Goal: Task Accomplishment & Management: Manage account settings

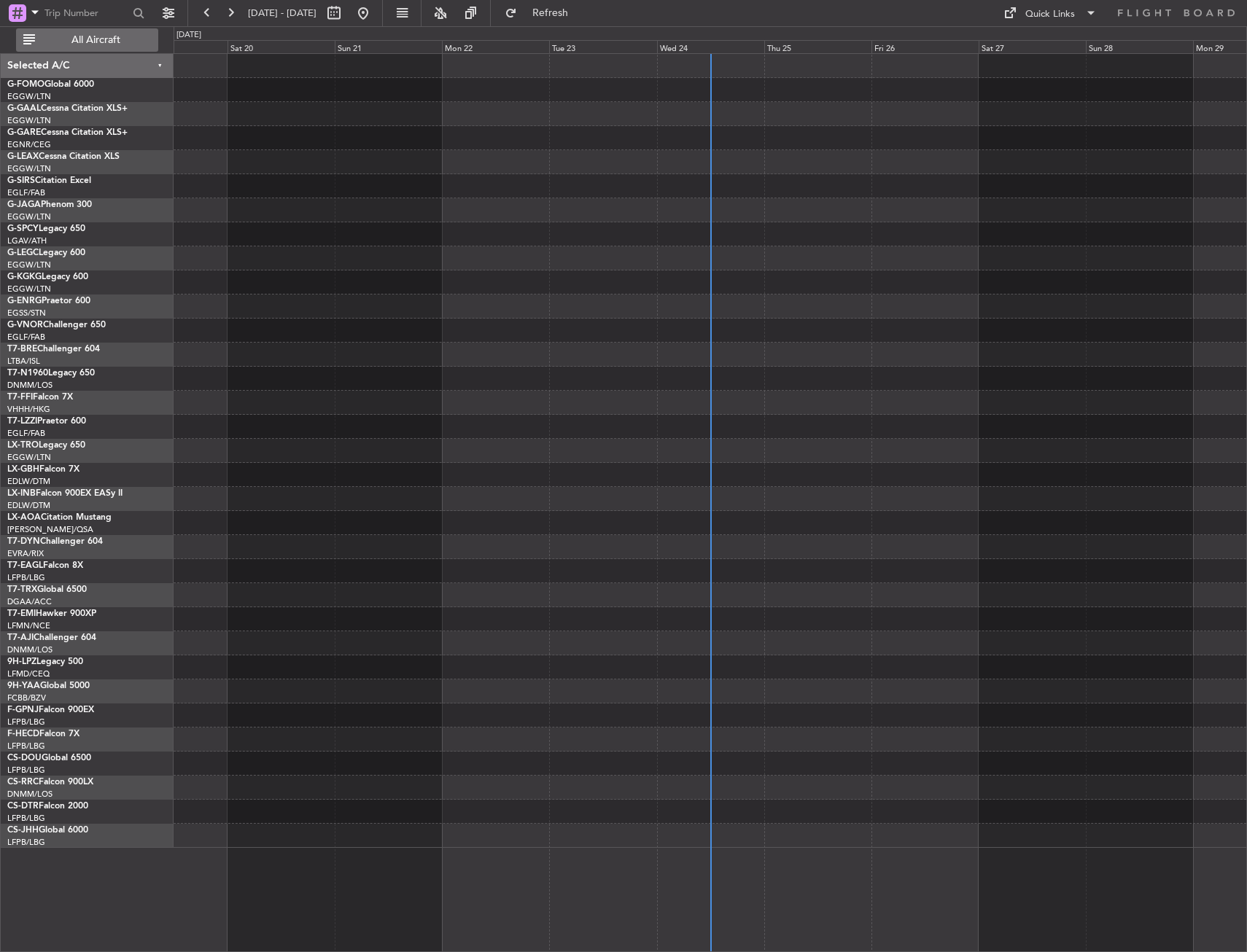
click at [133, 38] on span "All Aircraft" at bounding box center [96, 40] width 116 height 10
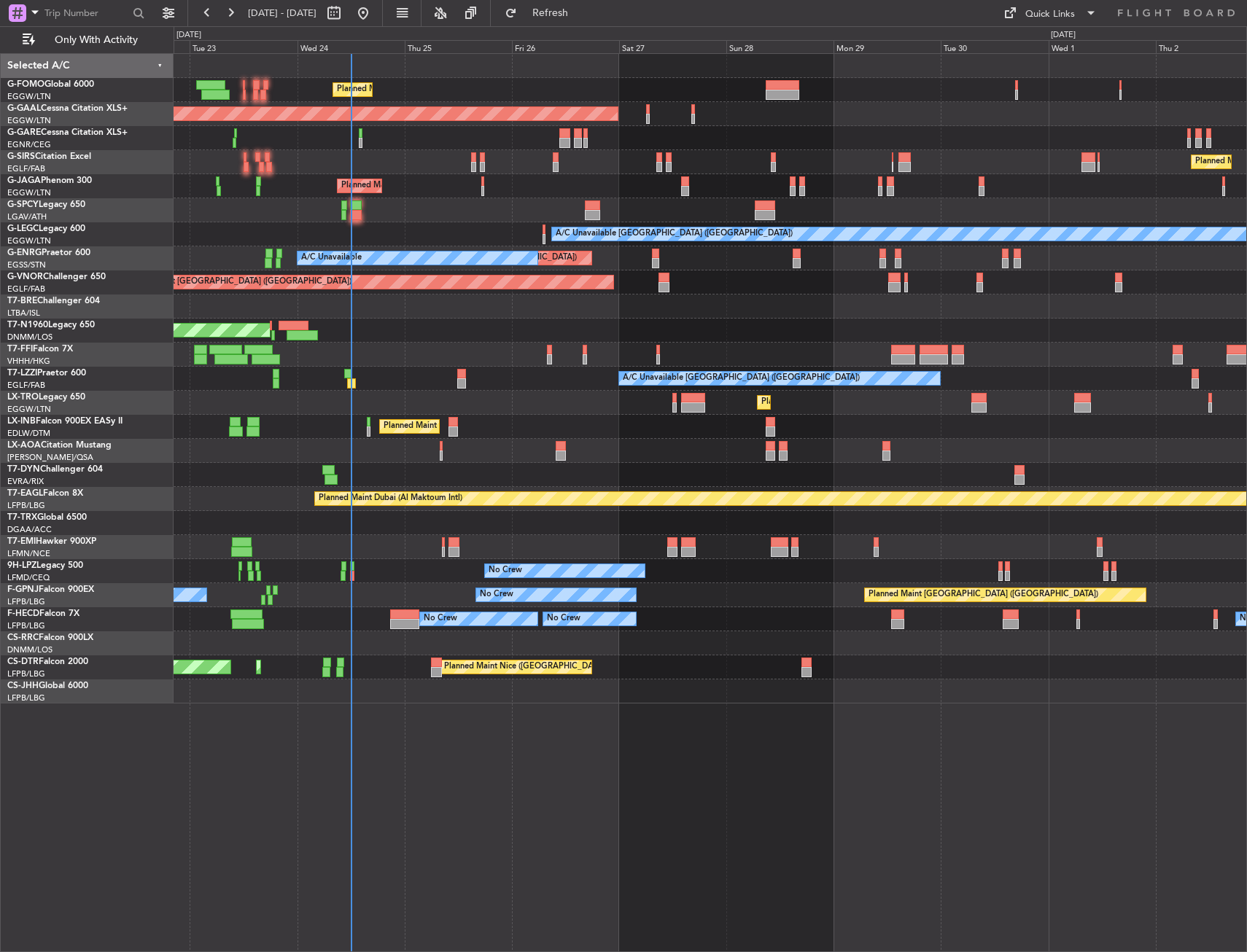
click at [512, 163] on div "Planned Maint [GEOGRAPHIC_DATA] ([GEOGRAPHIC_DATA]) Planned [GEOGRAPHIC_DATA] O…" at bounding box center [710, 378] width 1073 height 650
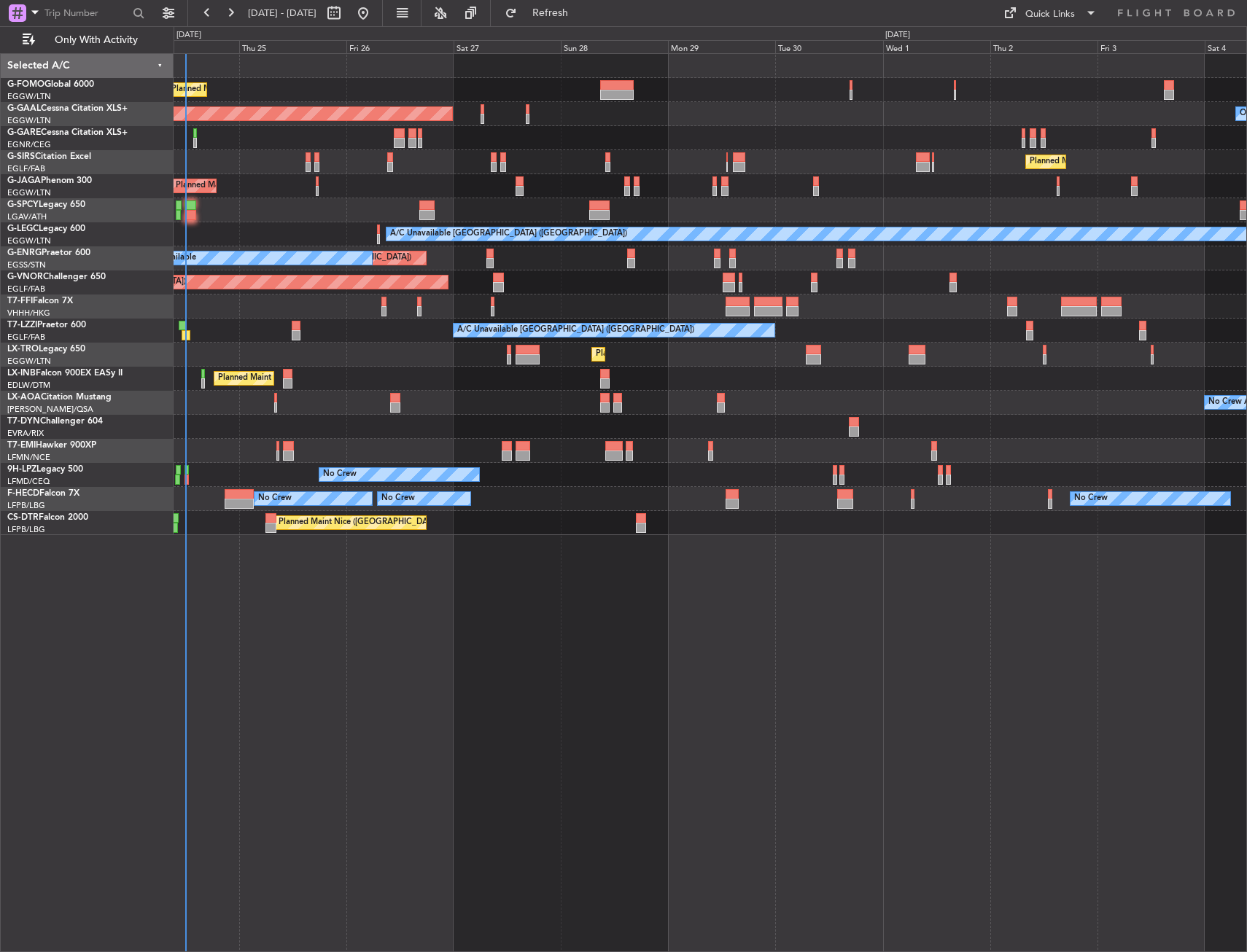
click at [273, 303] on div "Planned Maint Tianjin ([GEOGRAPHIC_DATA])" at bounding box center [710, 306] width 1073 height 24
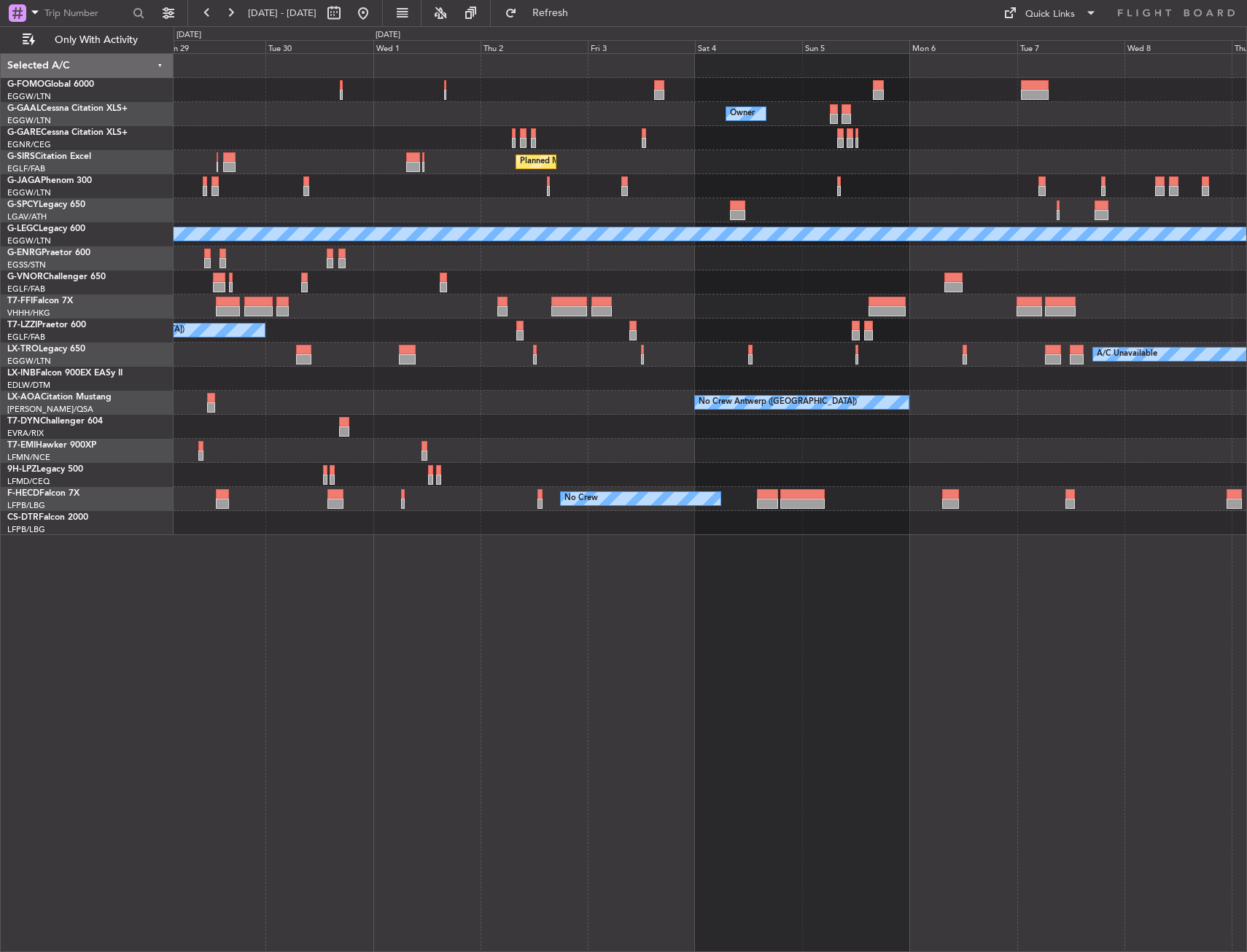
click at [420, 331] on div "A/C Unavailable [GEOGRAPHIC_DATA] ([GEOGRAPHIC_DATA])" at bounding box center [710, 330] width 1073 height 24
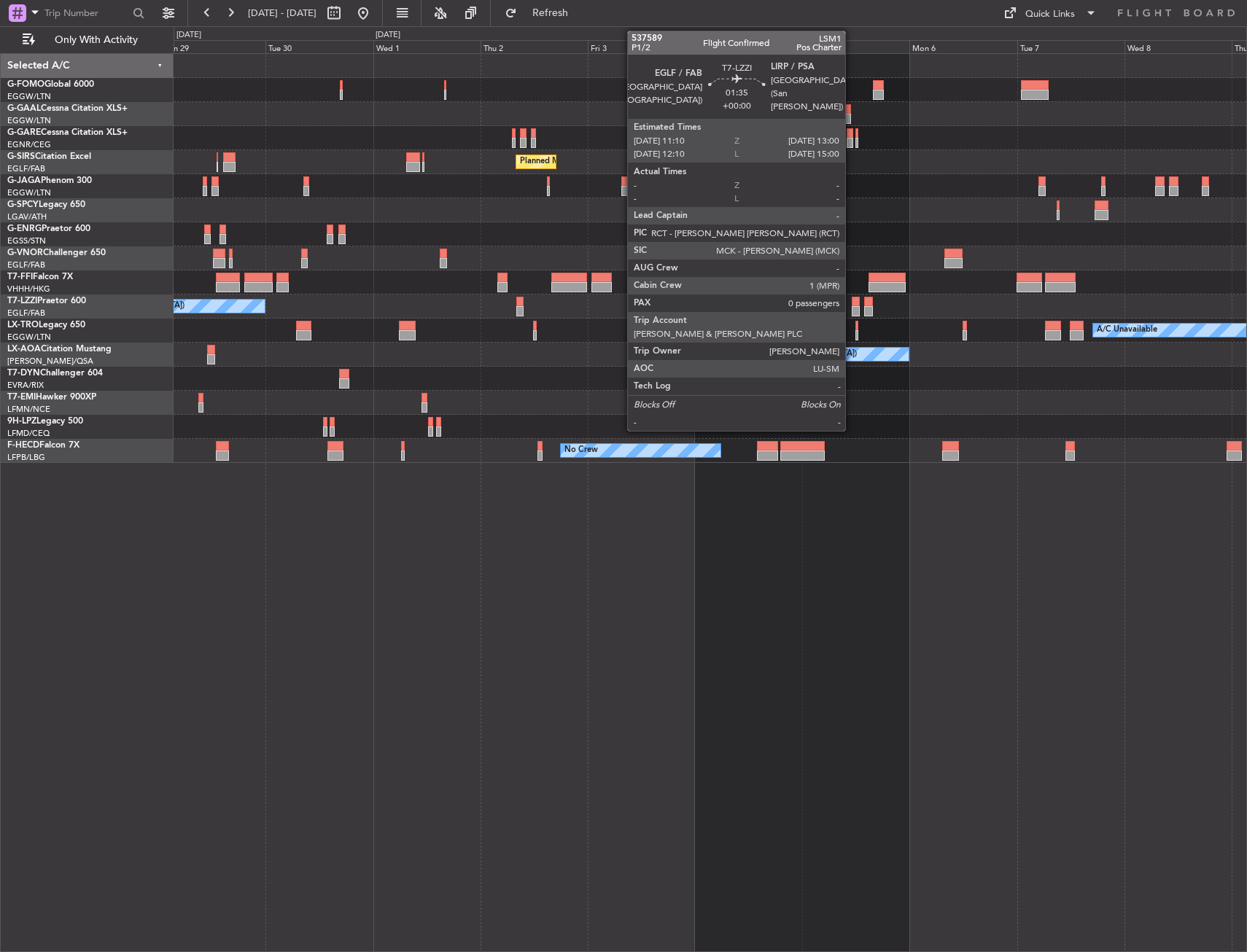
click at [852, 304] on div at bounding box center [856, 302] width 9 height 10
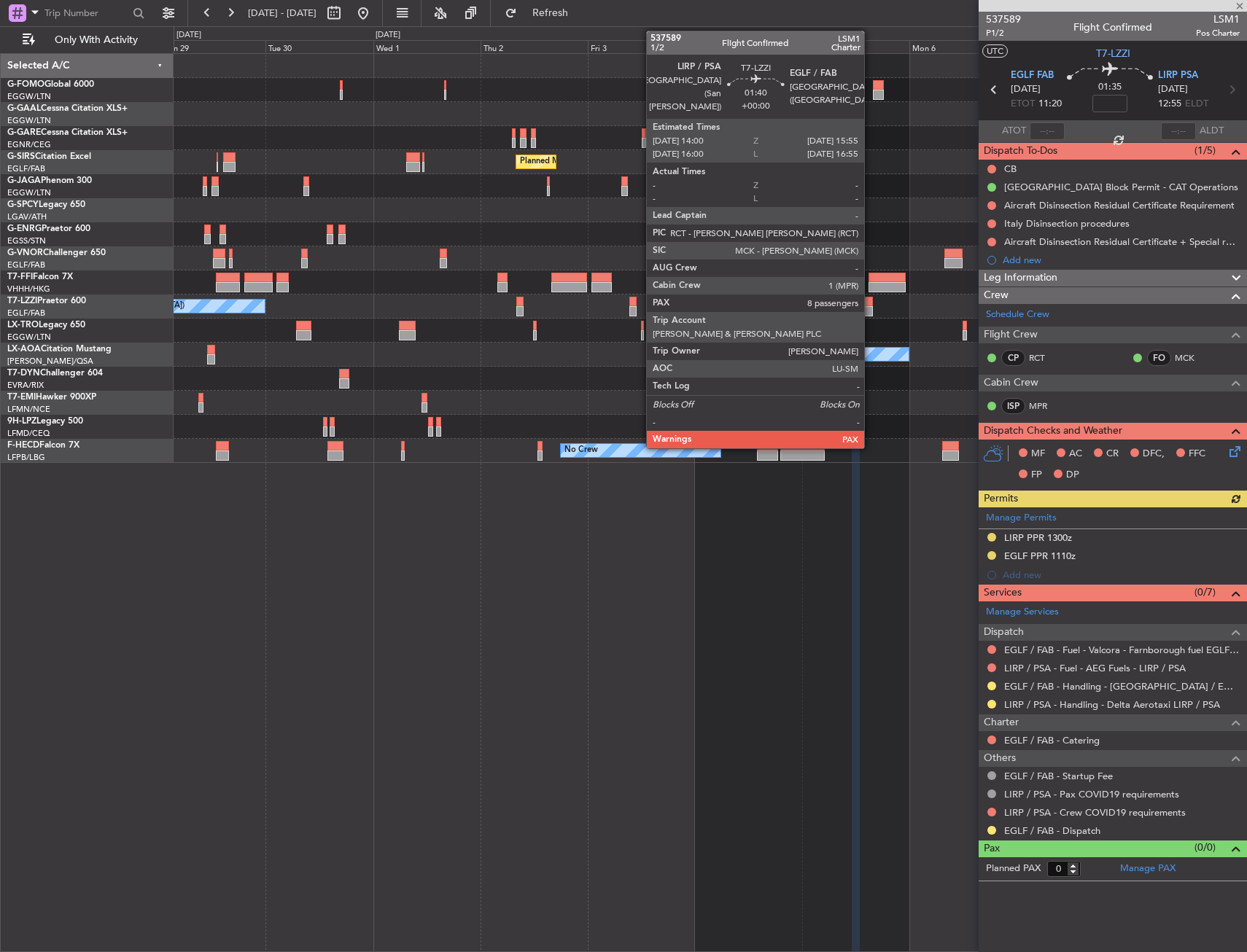
click at [871, 302] on div at bounding box center [868, 302] width 9 height 10
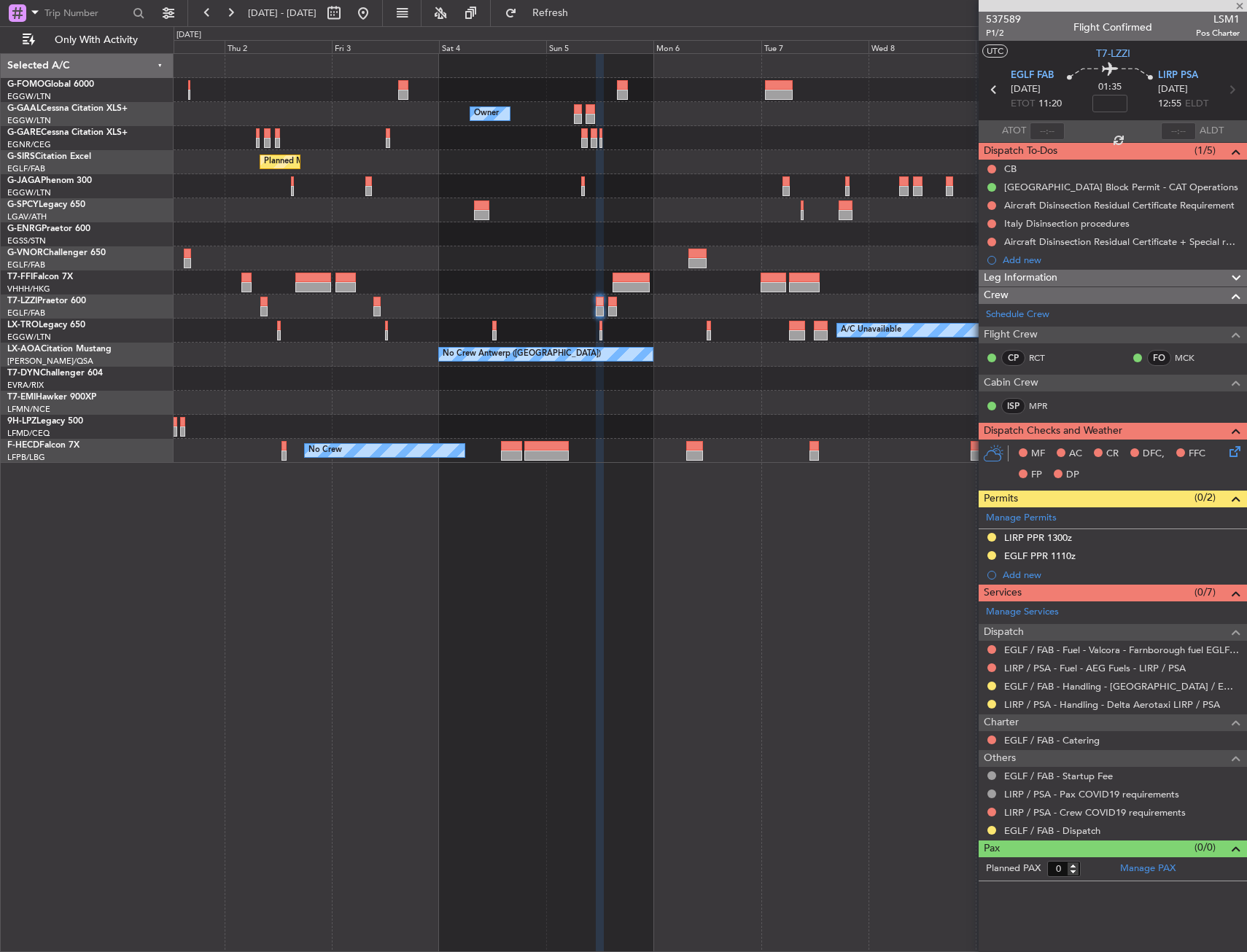
click at [474, 304] on div "A/C Unavailable [GEOGRAPHIC_DATA] ([GEOGRAPHIC_DATA])" at bounding box center [710, 306] width 1073 height 24
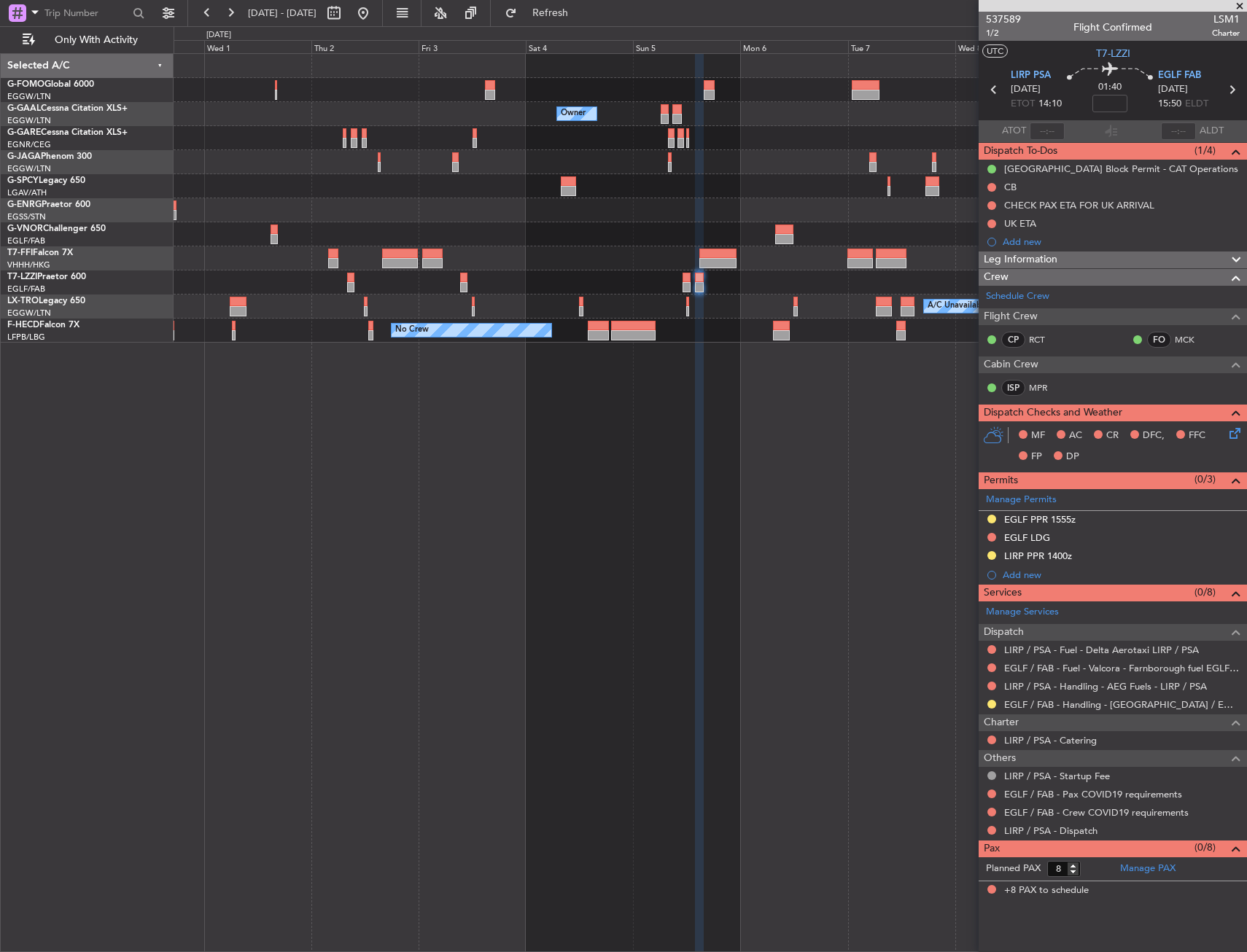
click at [792, 343] on div "Owner Owner Owner Planned Maint Geneva (Cointrin) A/C Unavailable London (Farnb…" at bounding box center [710, 503] width 1074 height 899
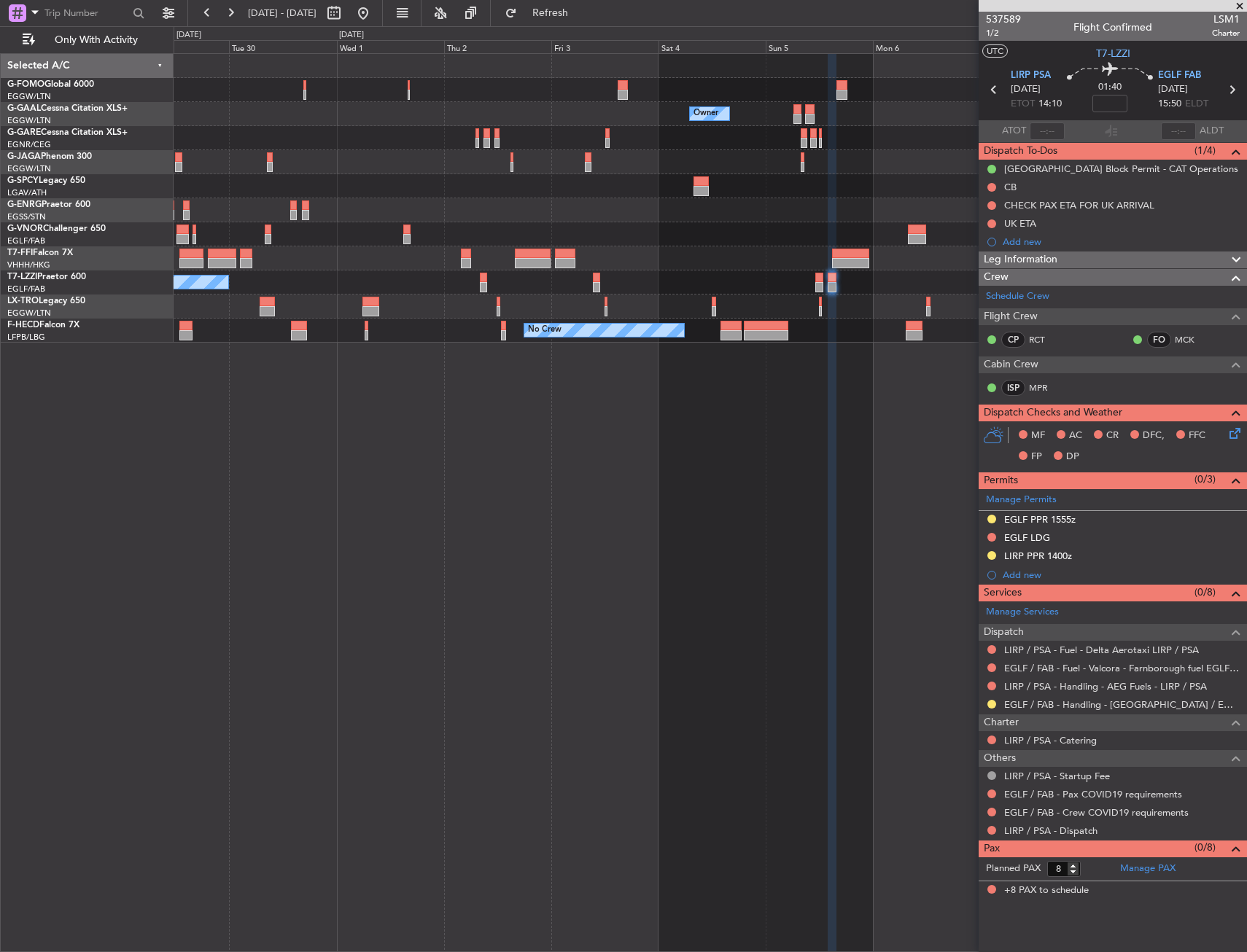
click at [482, 377] on div "Owner Owner Owner Planned Maint Dusseldorf Planned Maint Geneva (Cointrin) A/C …" at bounding box center [710, 503] width 1074 height 899
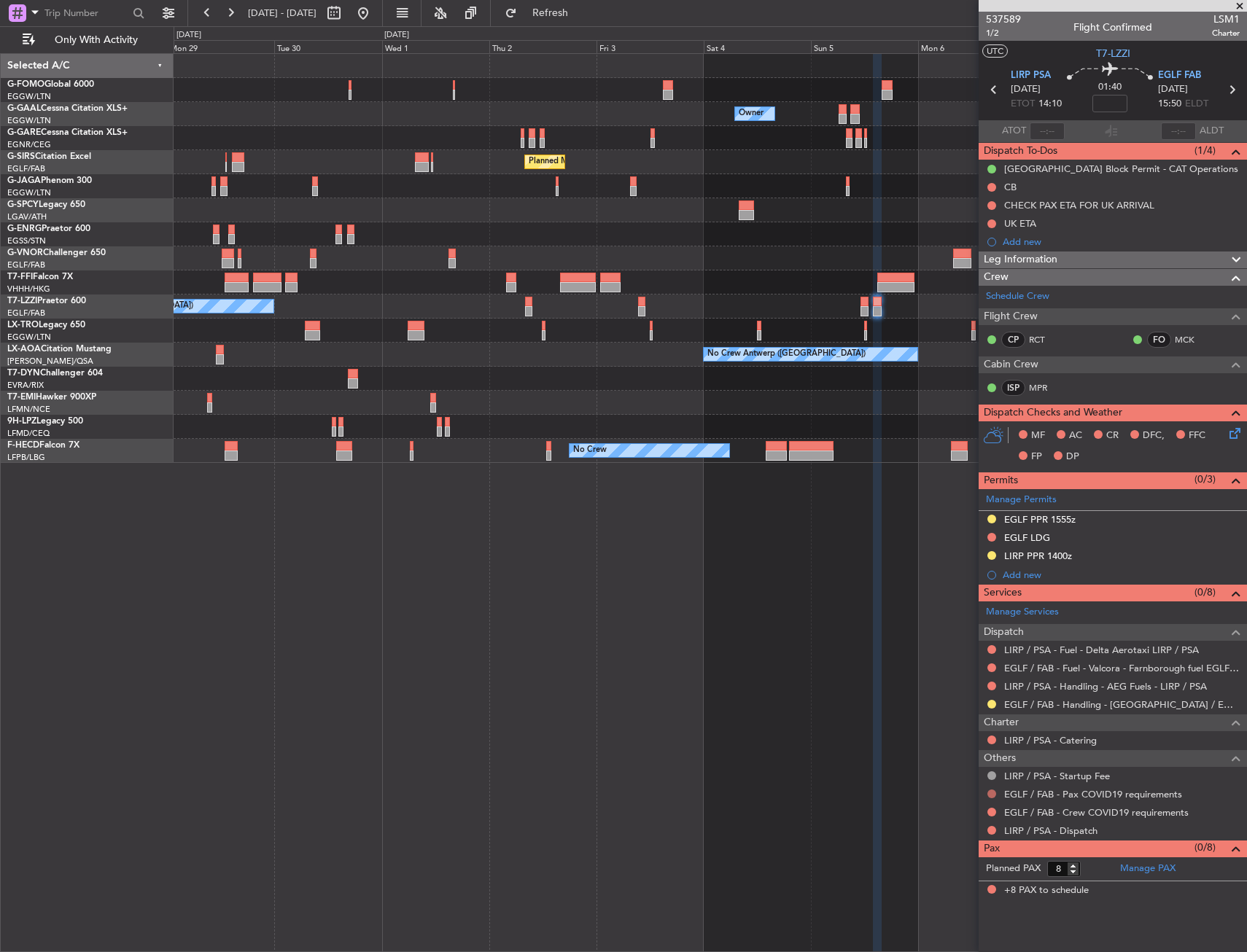
click at [990, 793] on button at bounding box center [992, 793] width 9 height 9
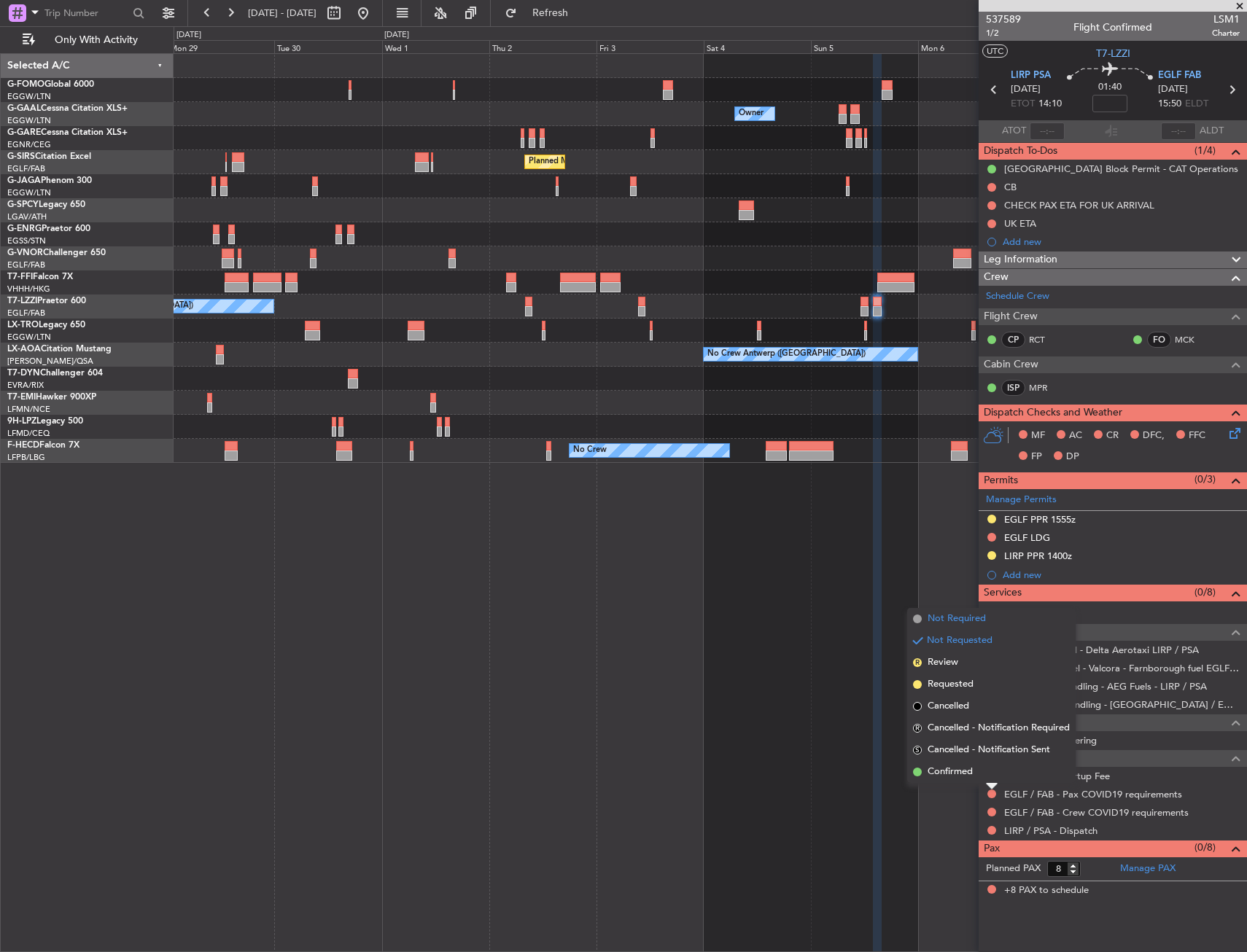
click at [992, 624] on li "Not Required" at bounding box center [991, 619] width 168 height 22
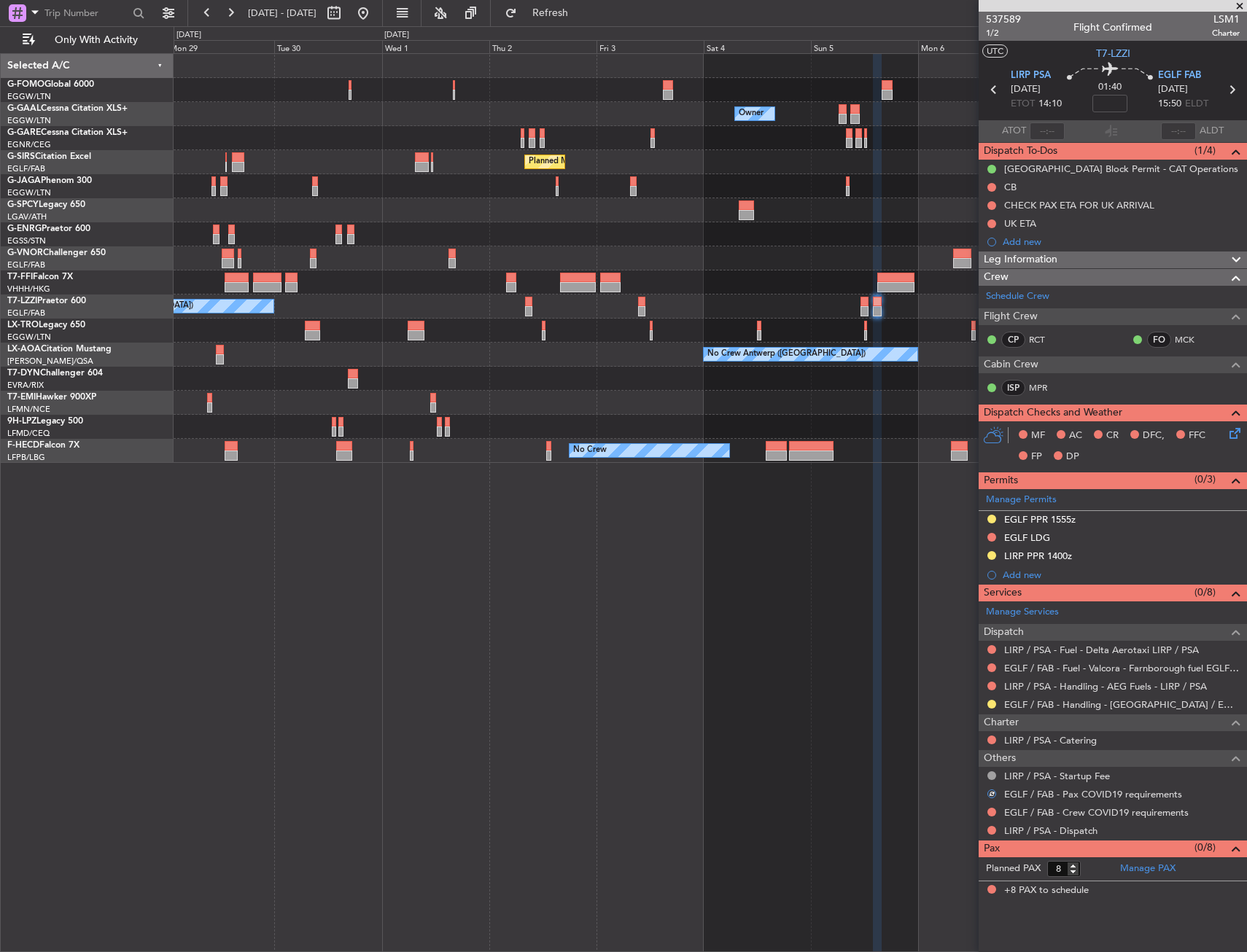
click at [989, 803] on div "EGLF / FAB - Crew COVID19 requirements" at bounding box center [1113, 812] width 268 height 18
click at [992, 810] on button at bounding box center [992, 812] width 9 height 9
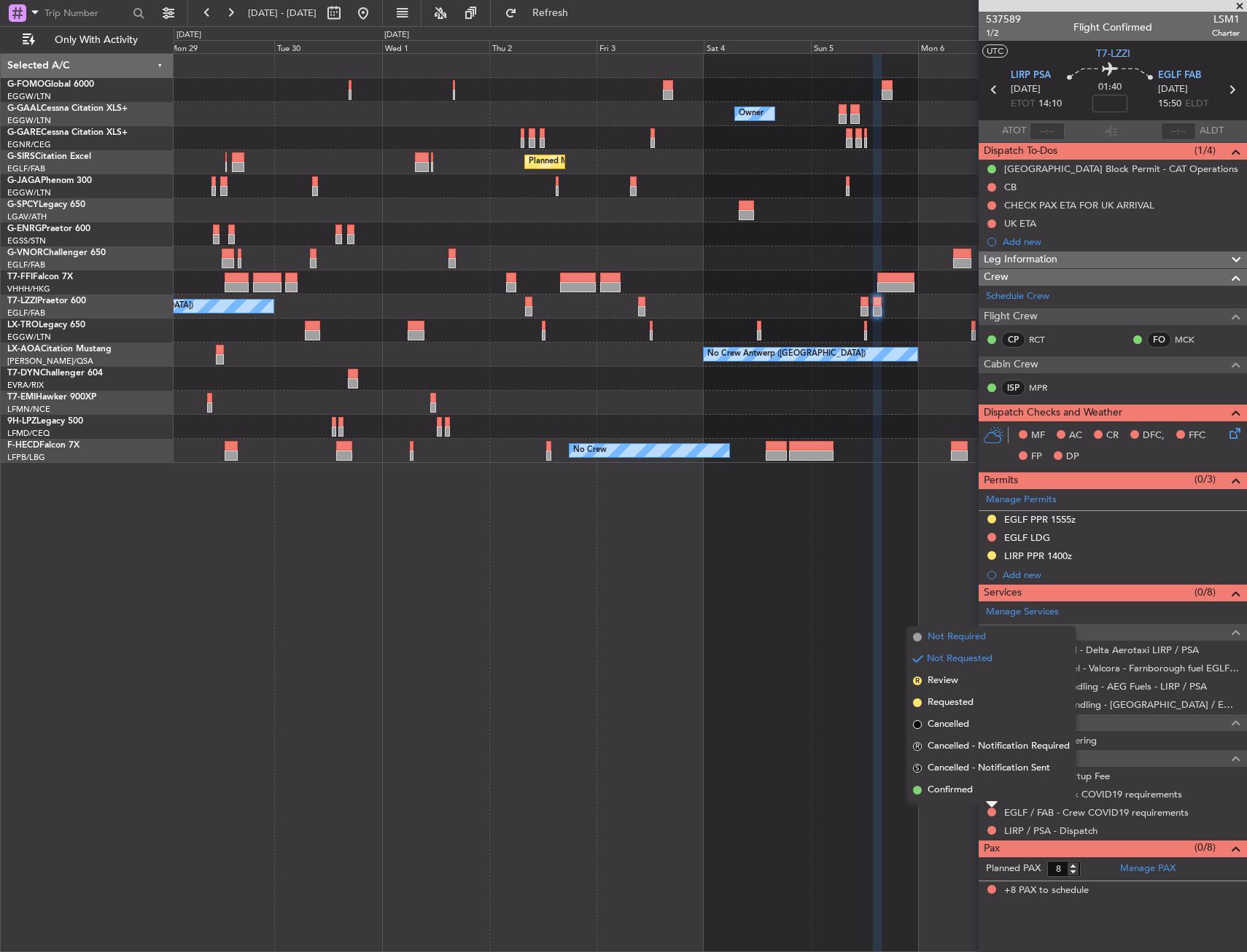
click at [963, 634] on span "Not Required" at bounding box center [957, 637] width 58 height 15
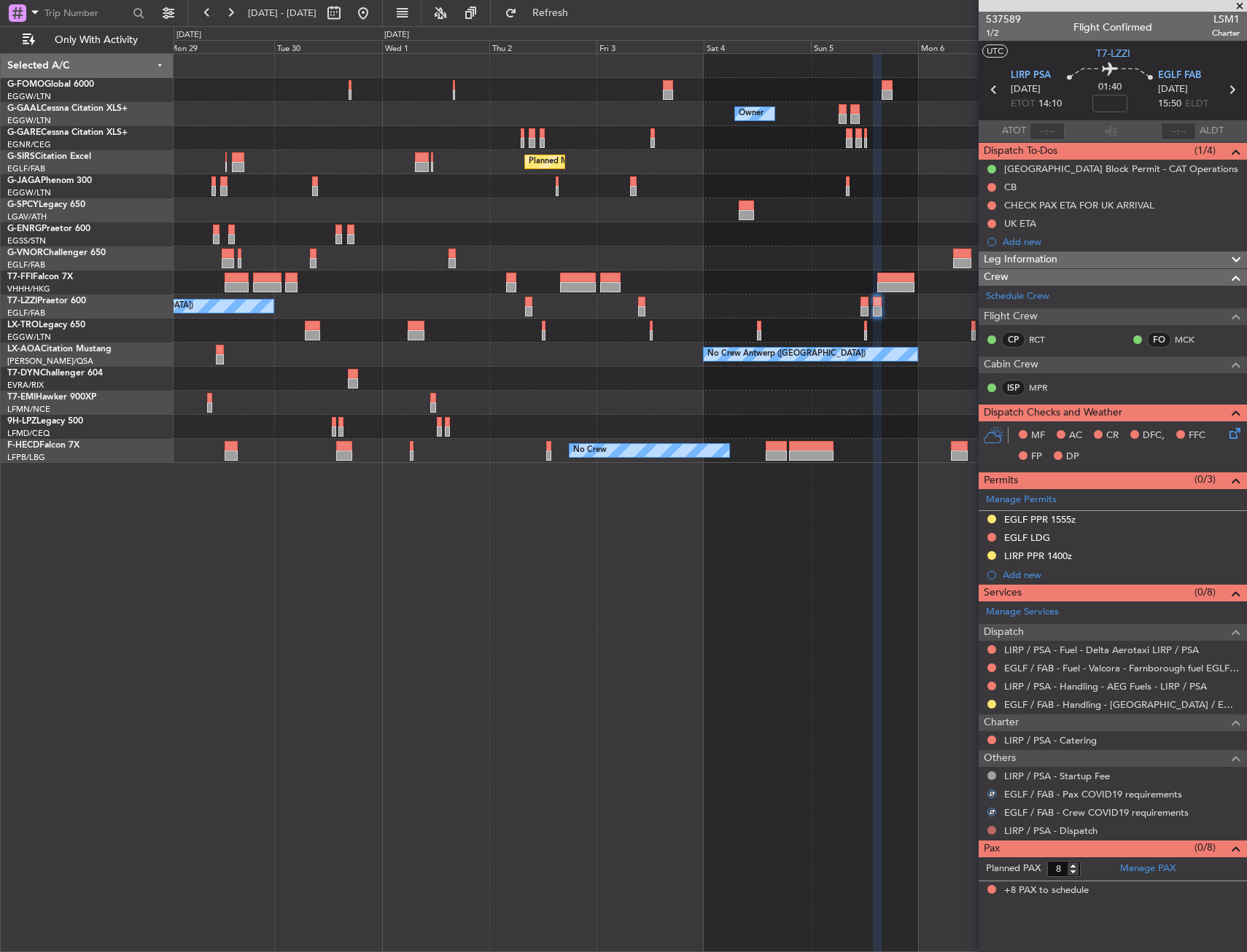
click at [991, 829] on button at bounding box center [992, 830] width 9 height 9
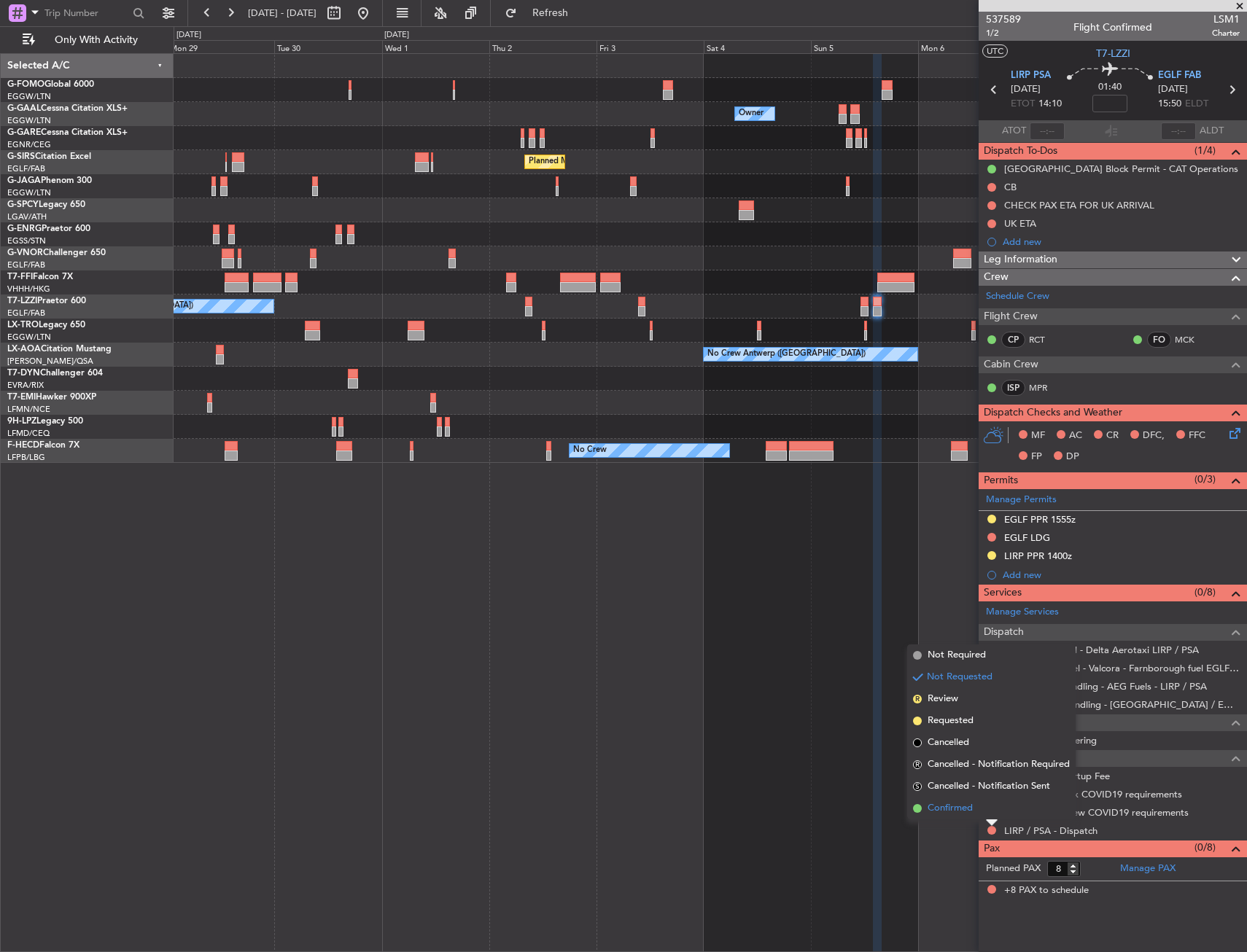
click at [952, 804] on span "Confirmed" at bounding box center [950, 808] width 45 height 15
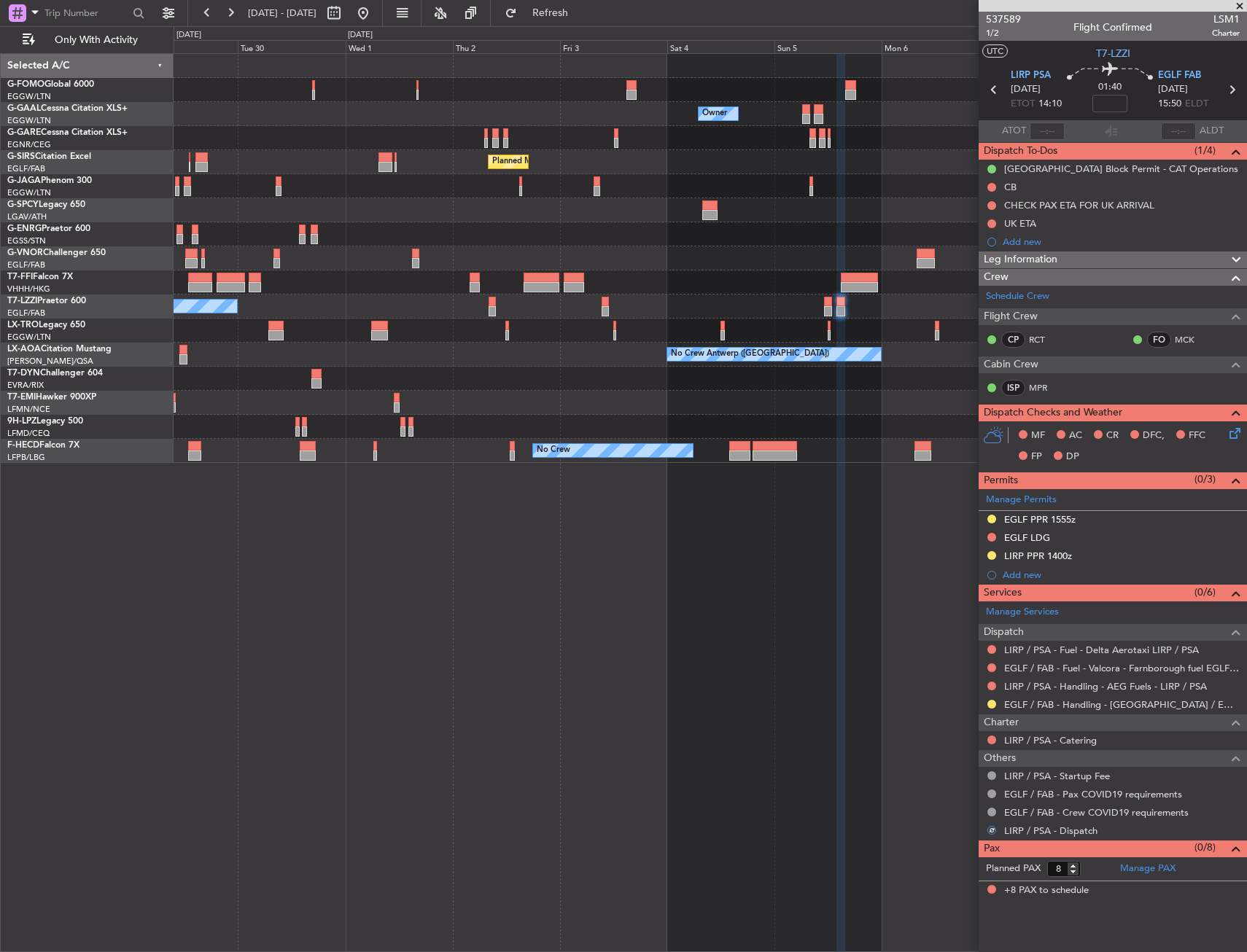
click at [658, 302] on div "A/C Unavailable [GEOGRAPHIC_DATA] ([GEOGRAPHIC_DATA])" at bounding box center [710, 306] width 1073 height 24
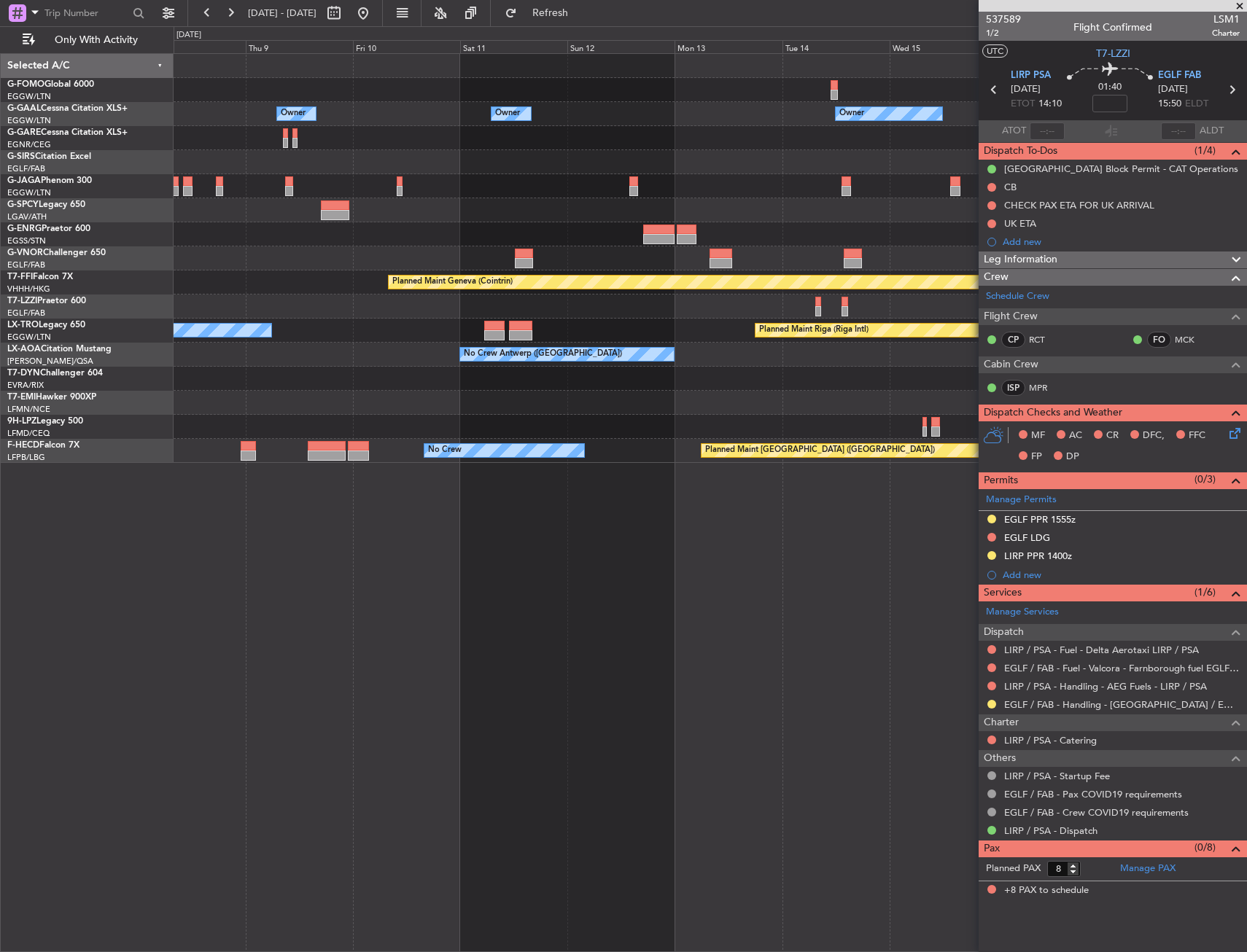
click at [366, 304] on div at bounding box center [710, 306] width 1073 height 24
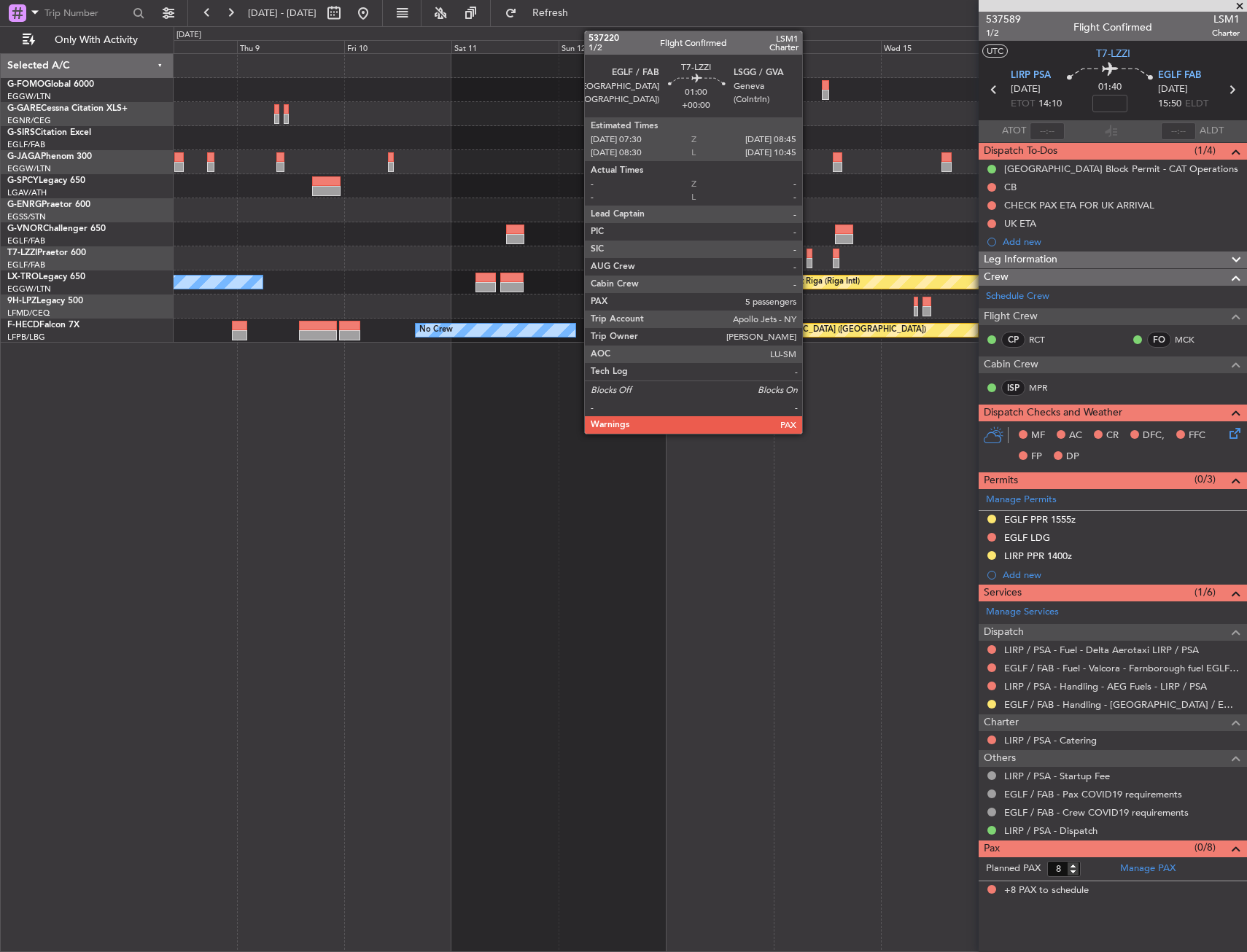
click at [808, 251] on div at bounding box center [809, 254] width 6 height 10
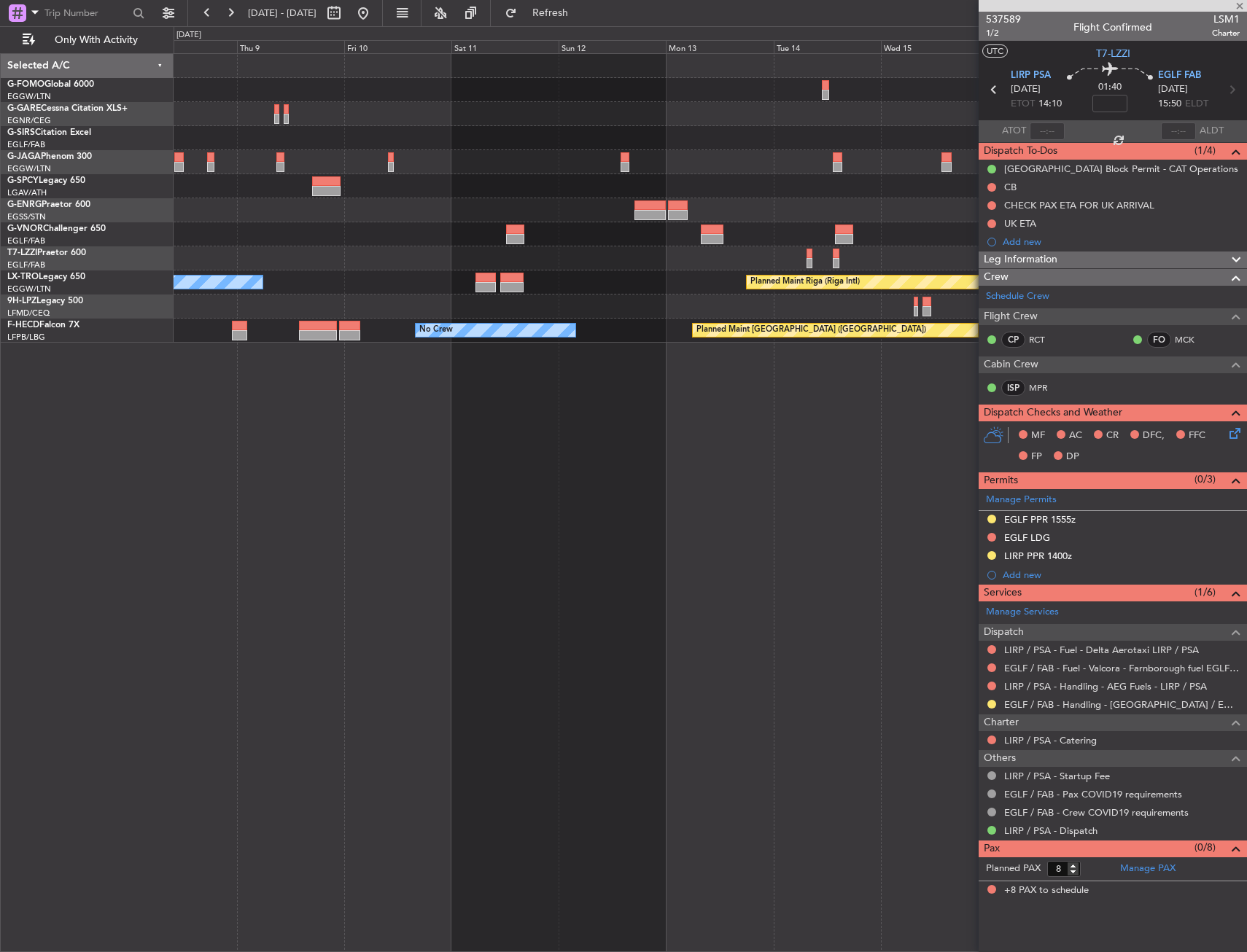
type input "5"
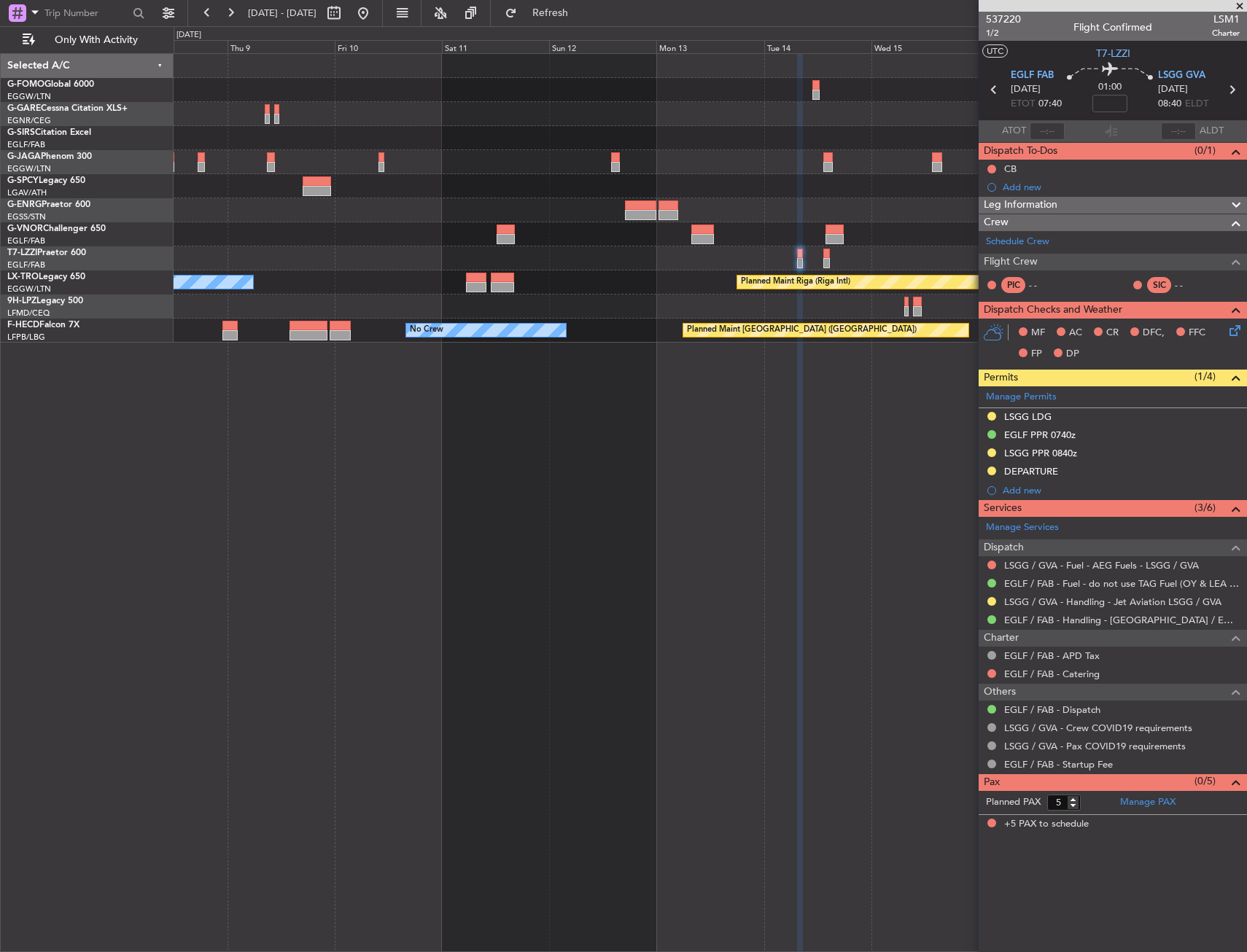
click at [499, 207] on div at bounding box center [710, 210] width 1073 height 24
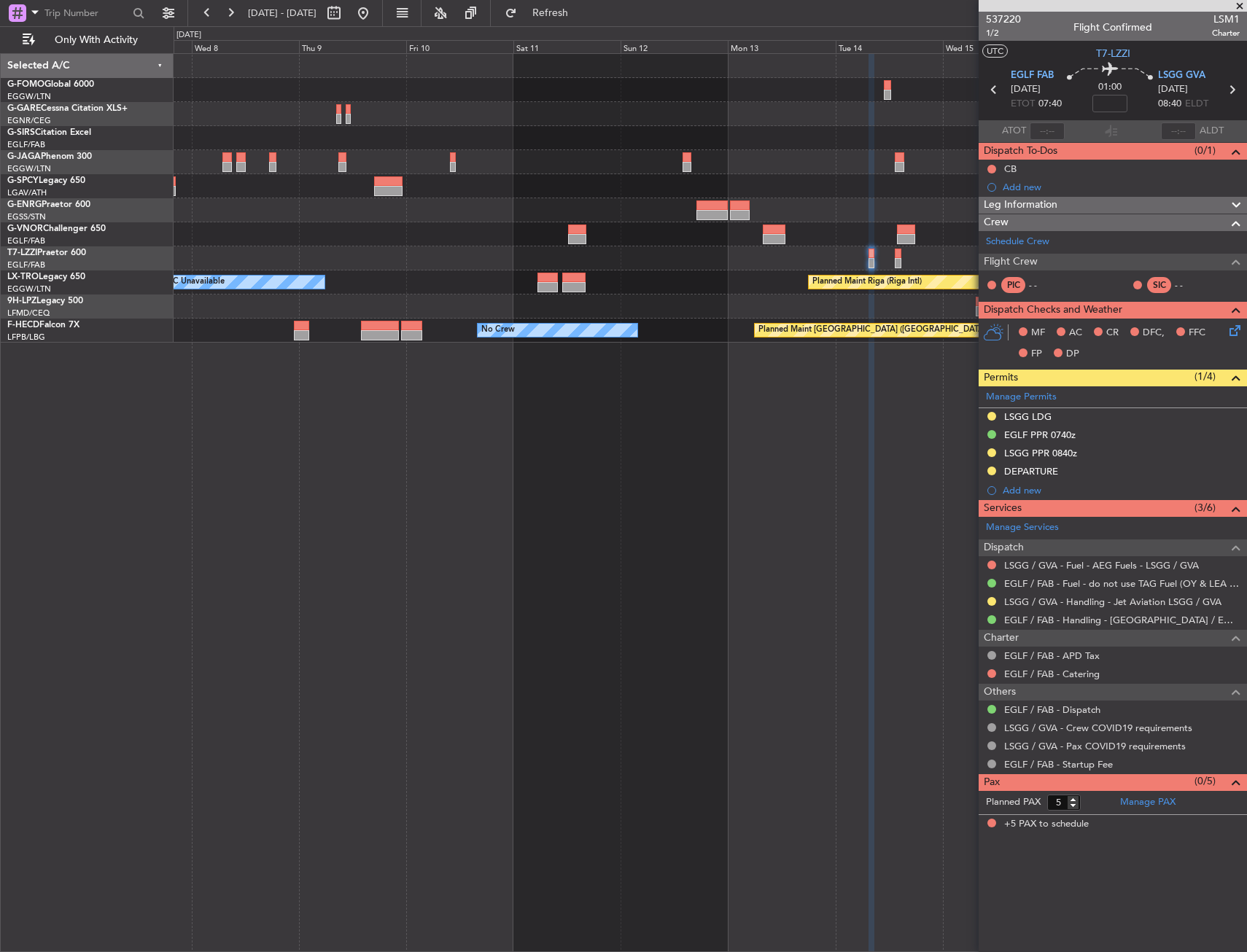
click at [551, 292] on div "Planned Maint Oxford (Kidlington) A/C Unavailable Planned Maint Riga (Riga Intl…" at bounding box center [710, 198] width 1073 height 289
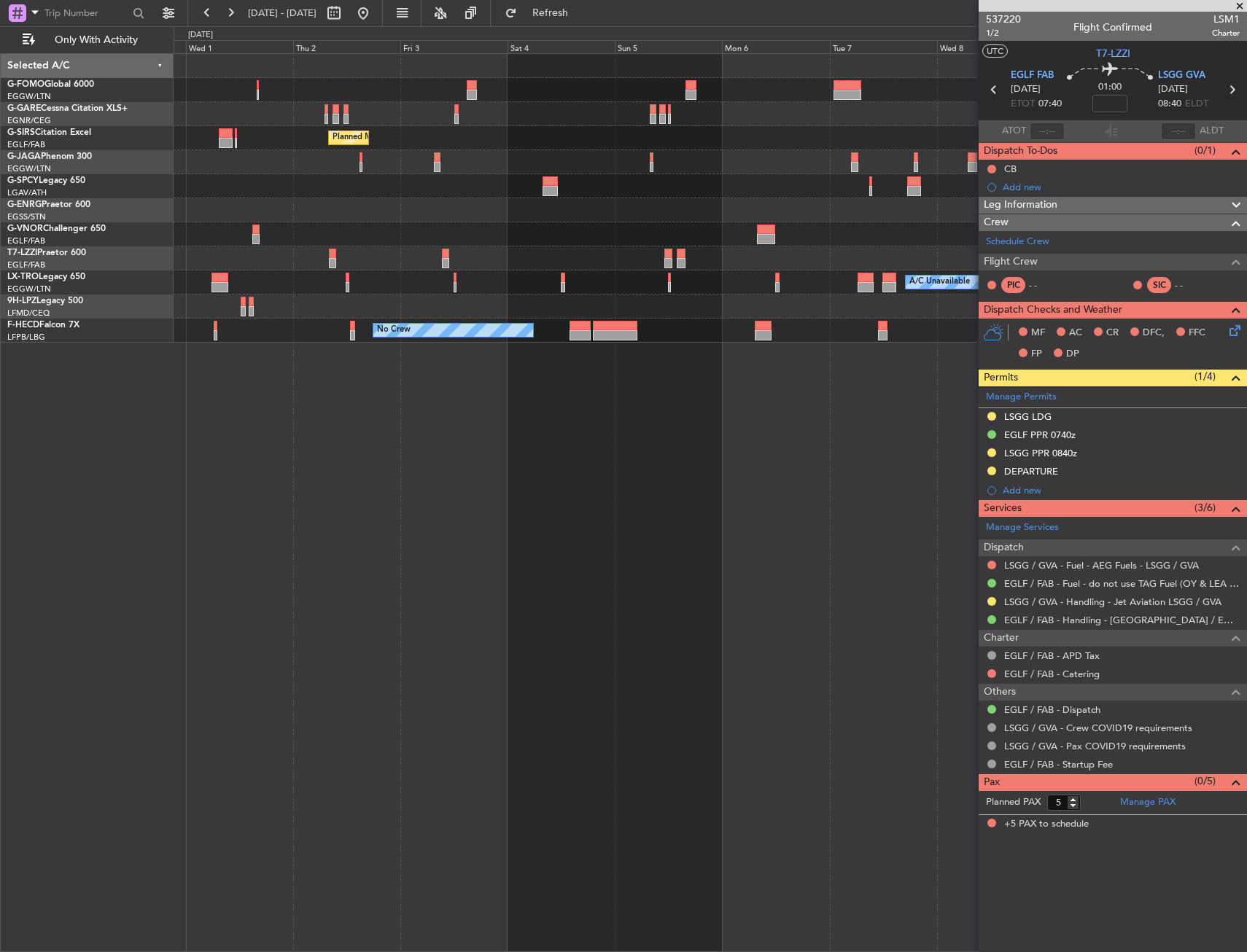
click at [809, 256] on div "A/C Unavailable [GEOGRAPHIC_DATA] ([GEOGRAPHIC_DATA])" at bounding box center [710, 258] width 1073 height 24
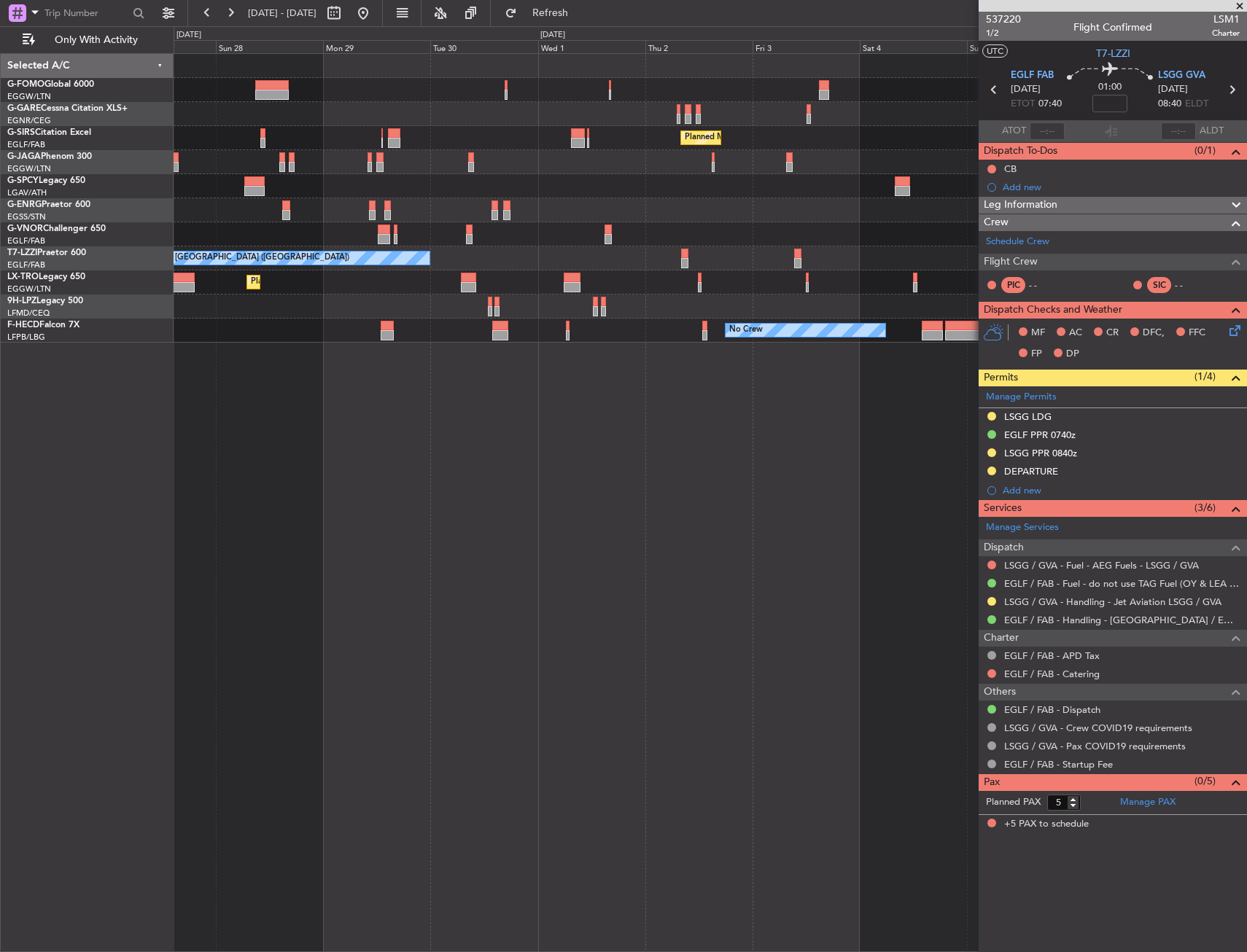
click at [869, 218] on div "Planned Maint London (Luton) Unplanned Maint London (Stansted) A/C Unavailable …" at bounding box center [710, 198] width 1073 height 289
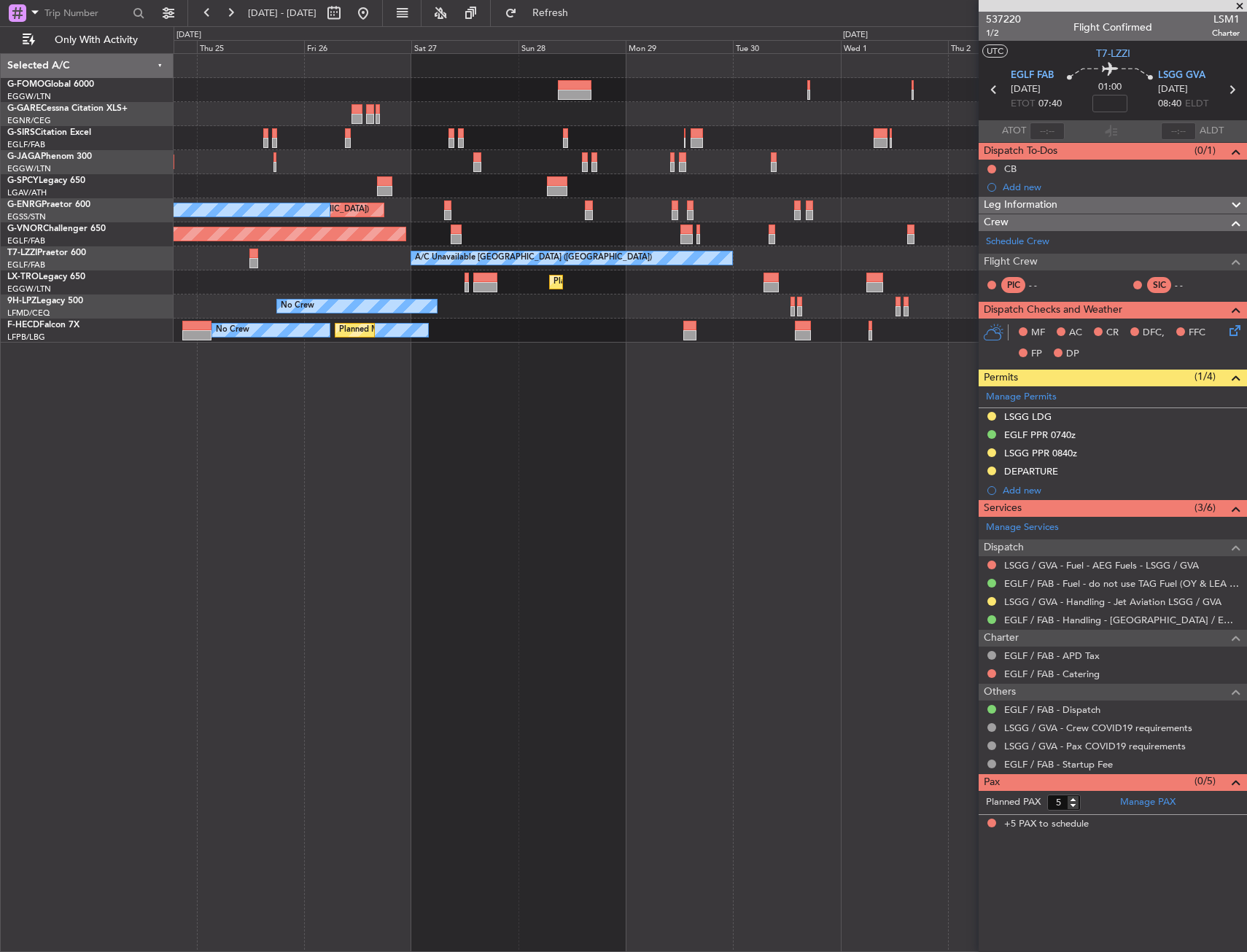
click at [865, 213] on div "Unplanned Maint London (Stansted) A/C Unavailable" at bounding box center [710, 210] width 1073 height 24
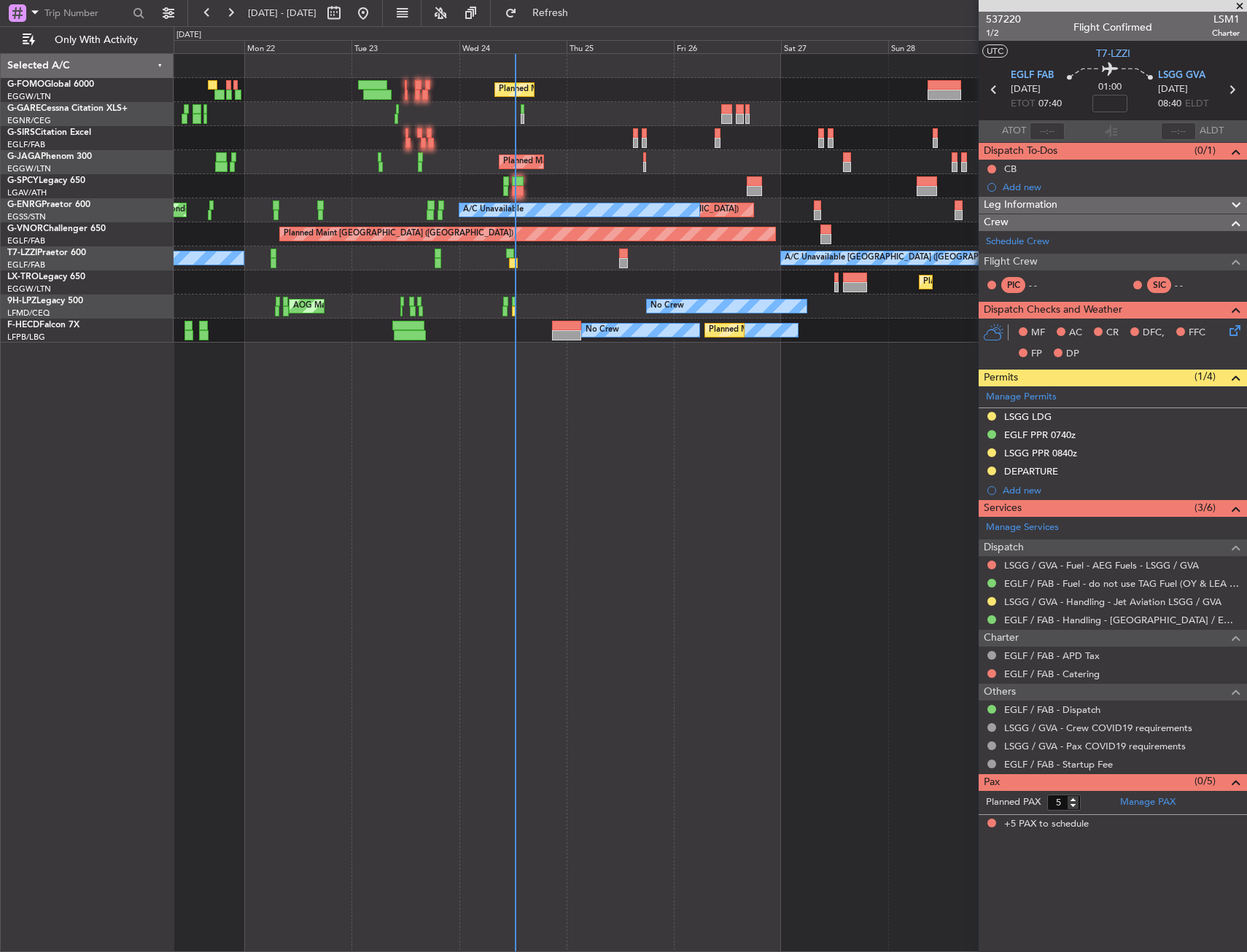
click at [808, 221] on div "Planned Maint London (Luton) Unplanned Maint London (Luton) Planned Maint Londo…" at bounding box center [710, 198] width 1073 height 289
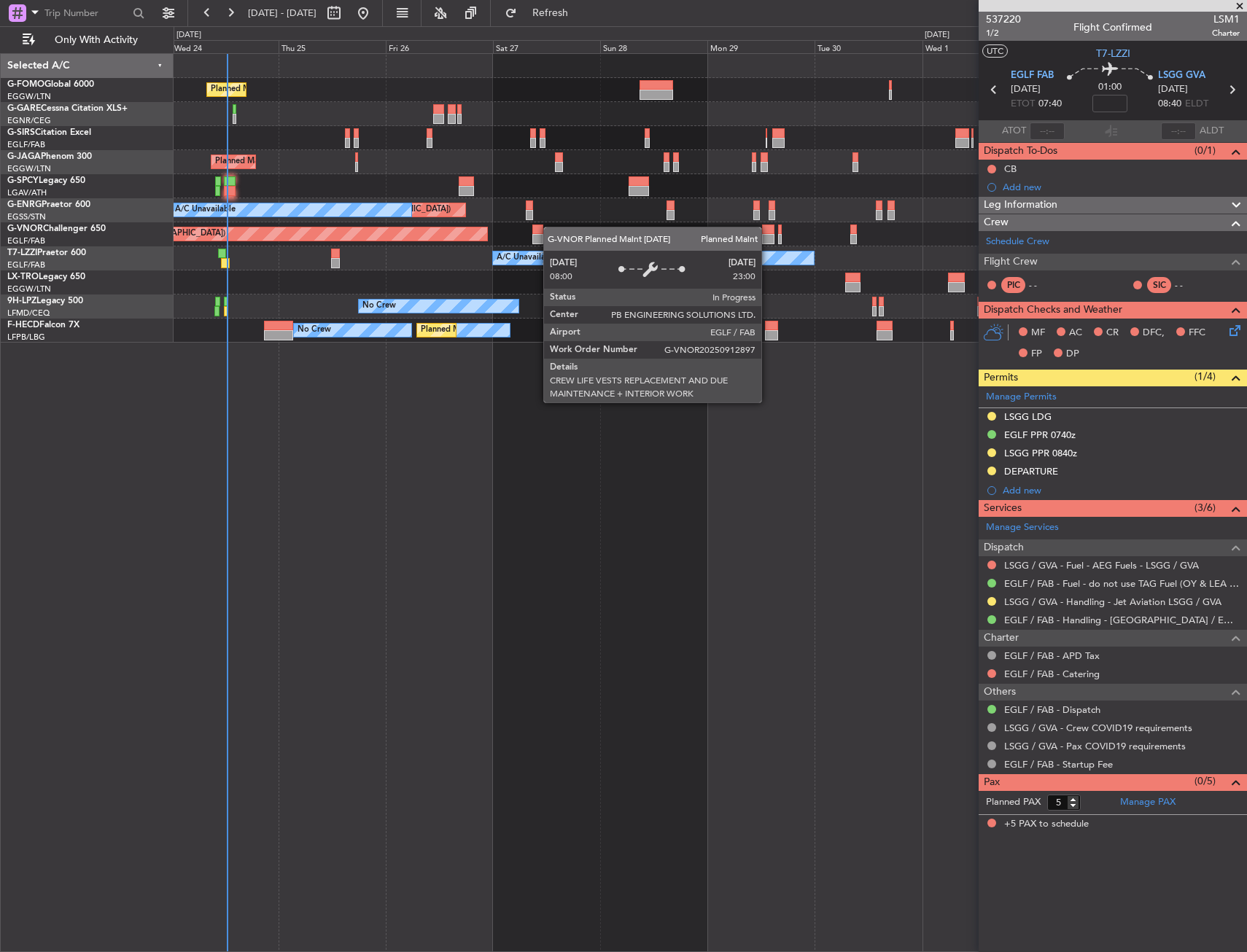
click at [317, 234] on div "Planned Maint London (Luton) Planned Maint London (Luton) Planned Maint London …" at bounding box center [710, 198] width 1073 height 289
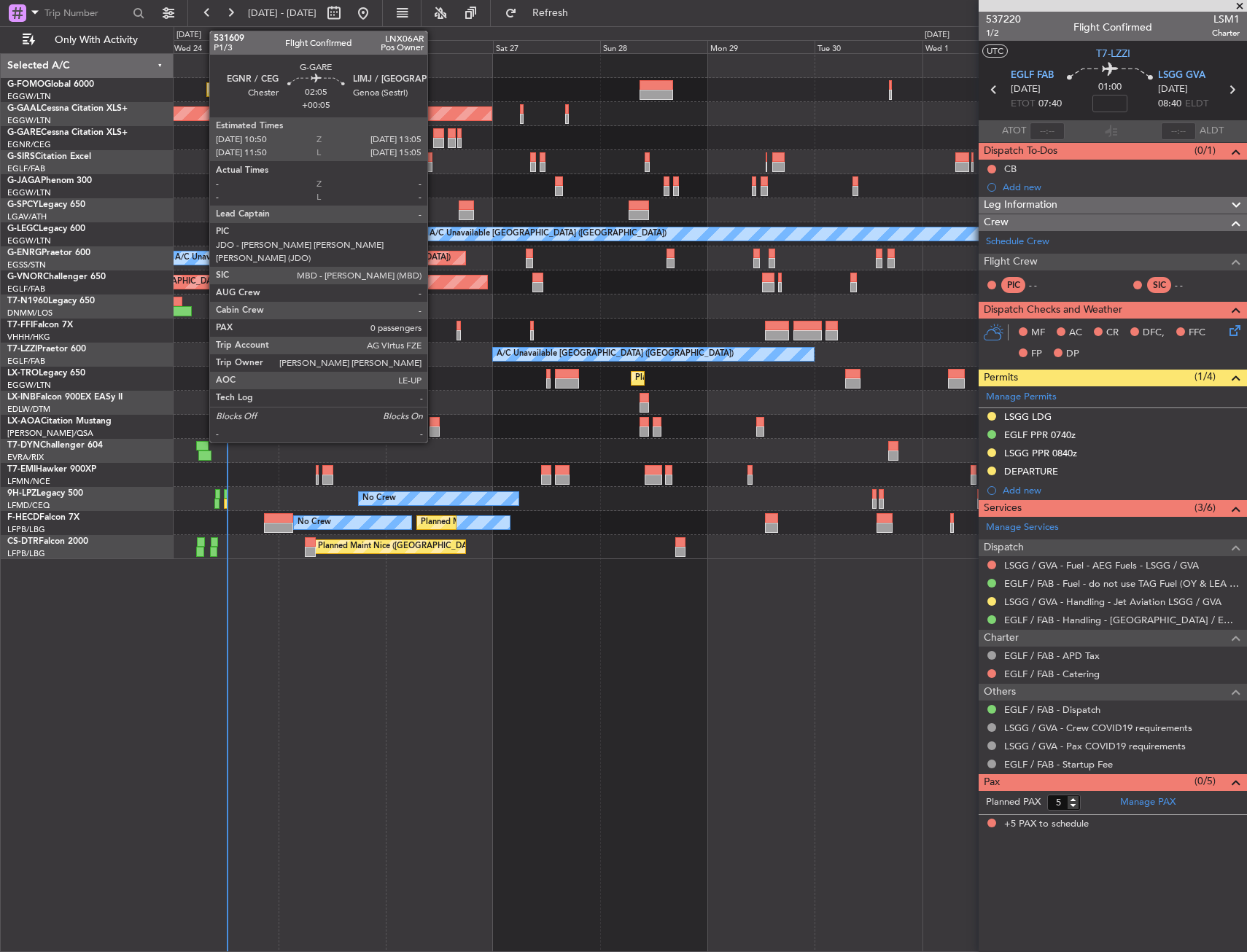
click at [434, 144] on div at bounding box center [439, 143] width 10 height 10
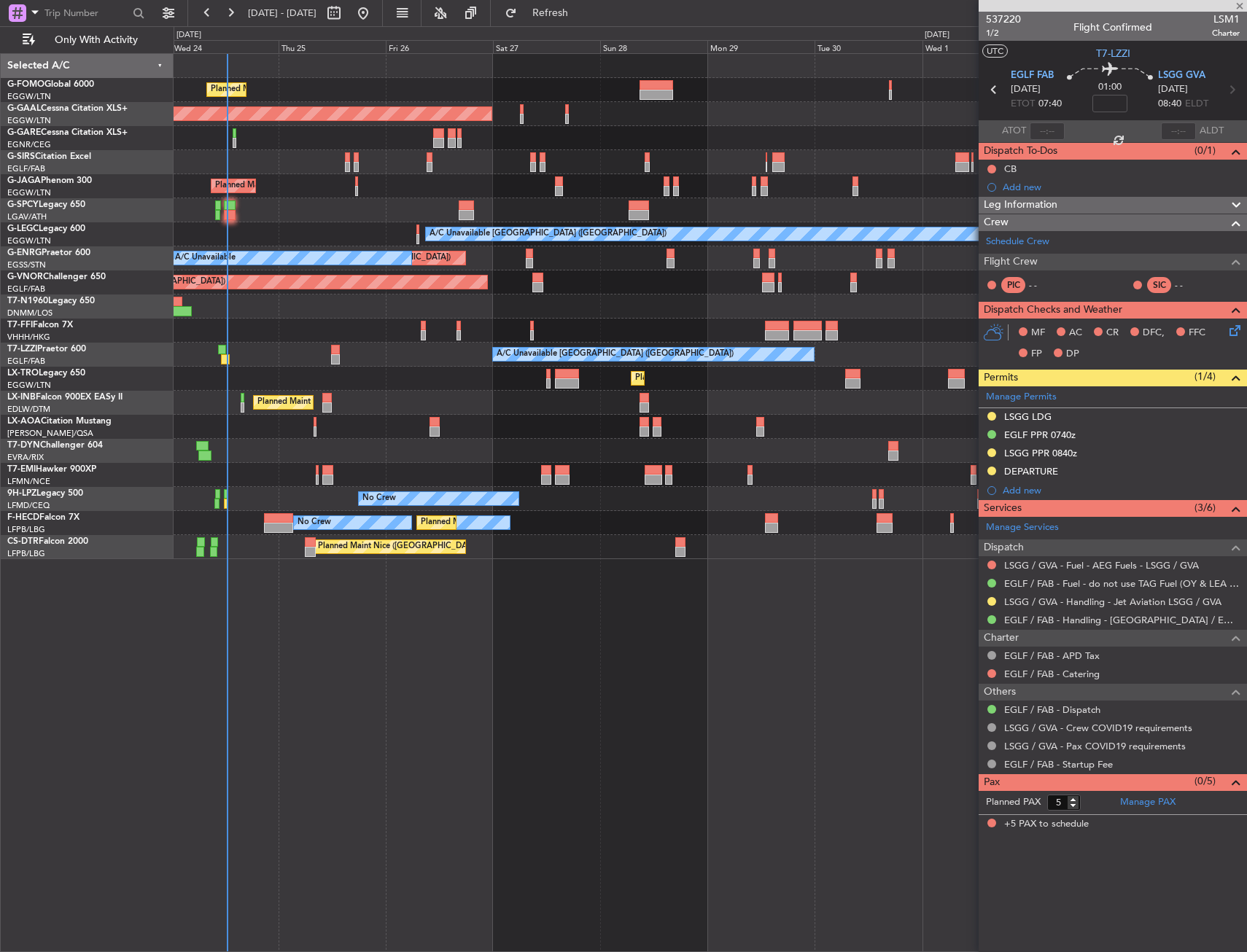
type input "+00:05"
type input "0"
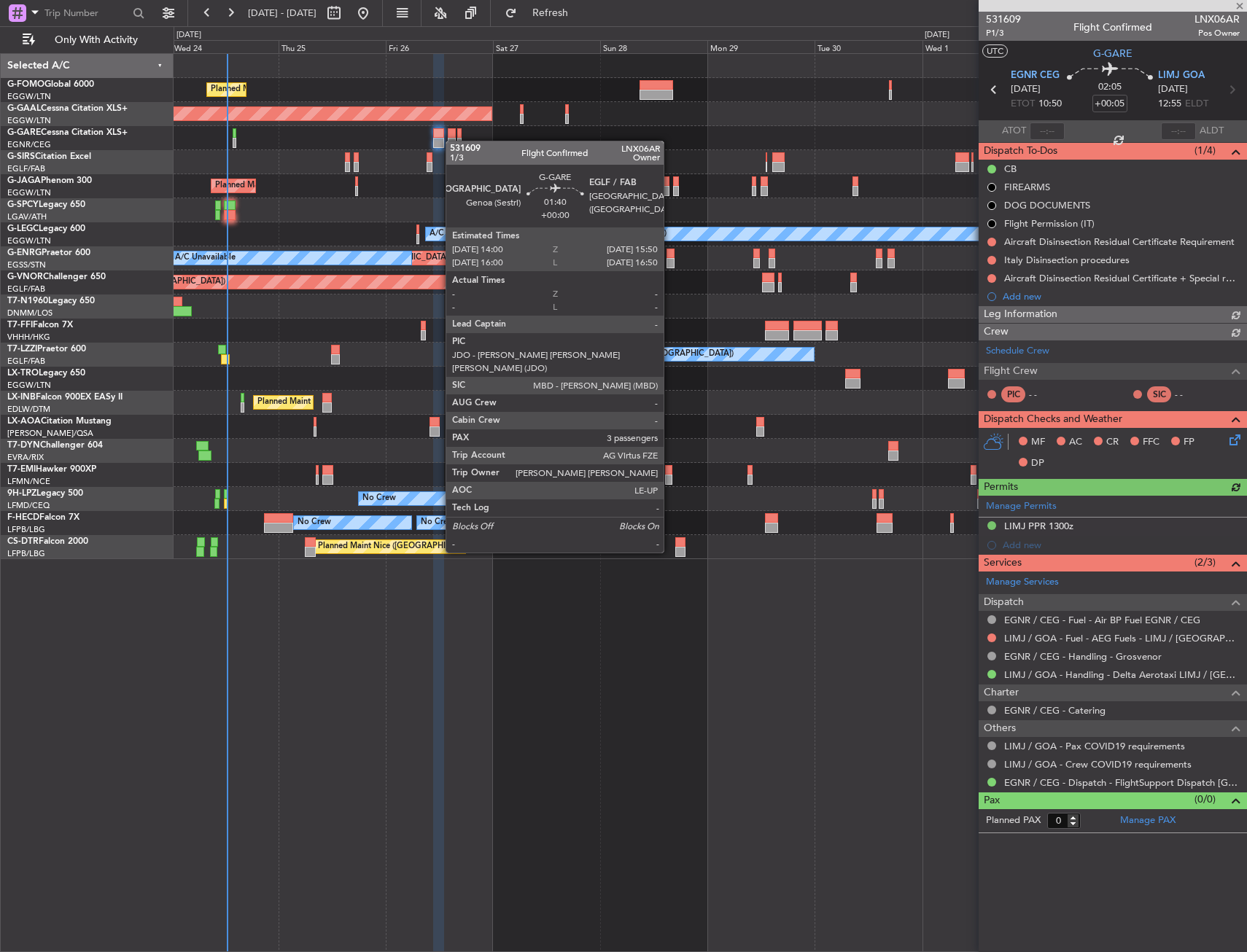
click at [453, 141] on div at bounding box center [452, 143] width 9 height 10
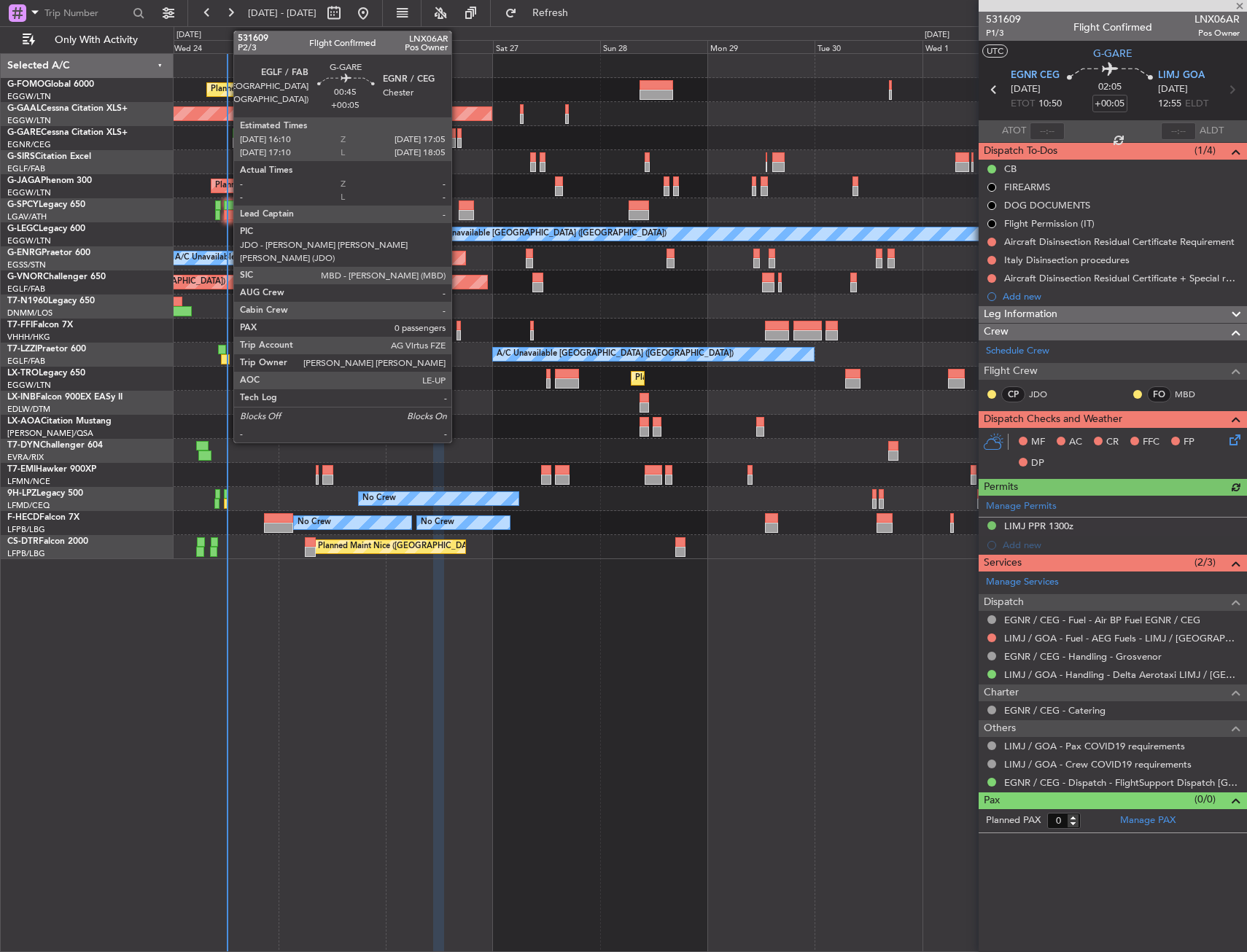
type input "3"
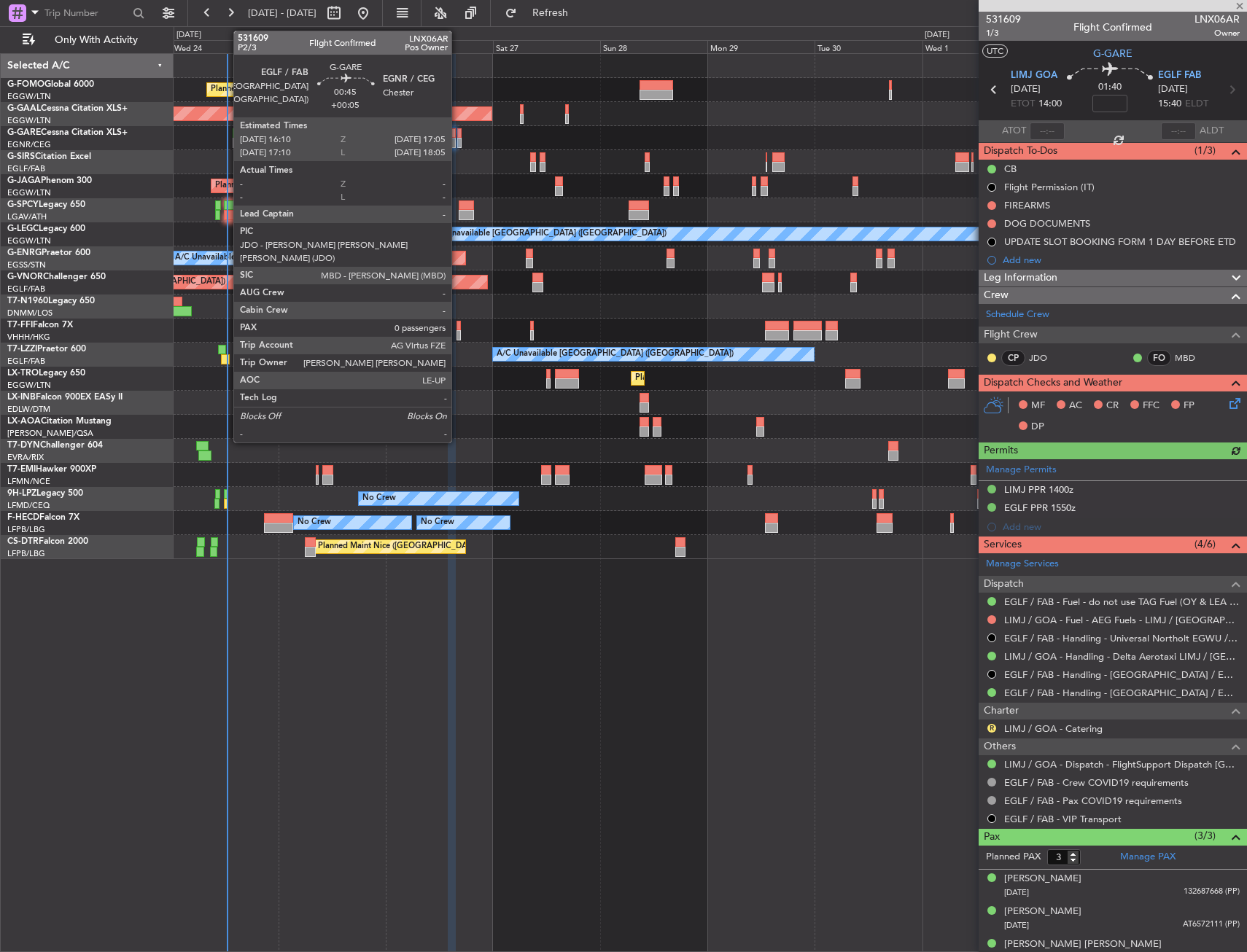
click at [458, 139] on div at bounding box center [460, 143] width 4 height 10
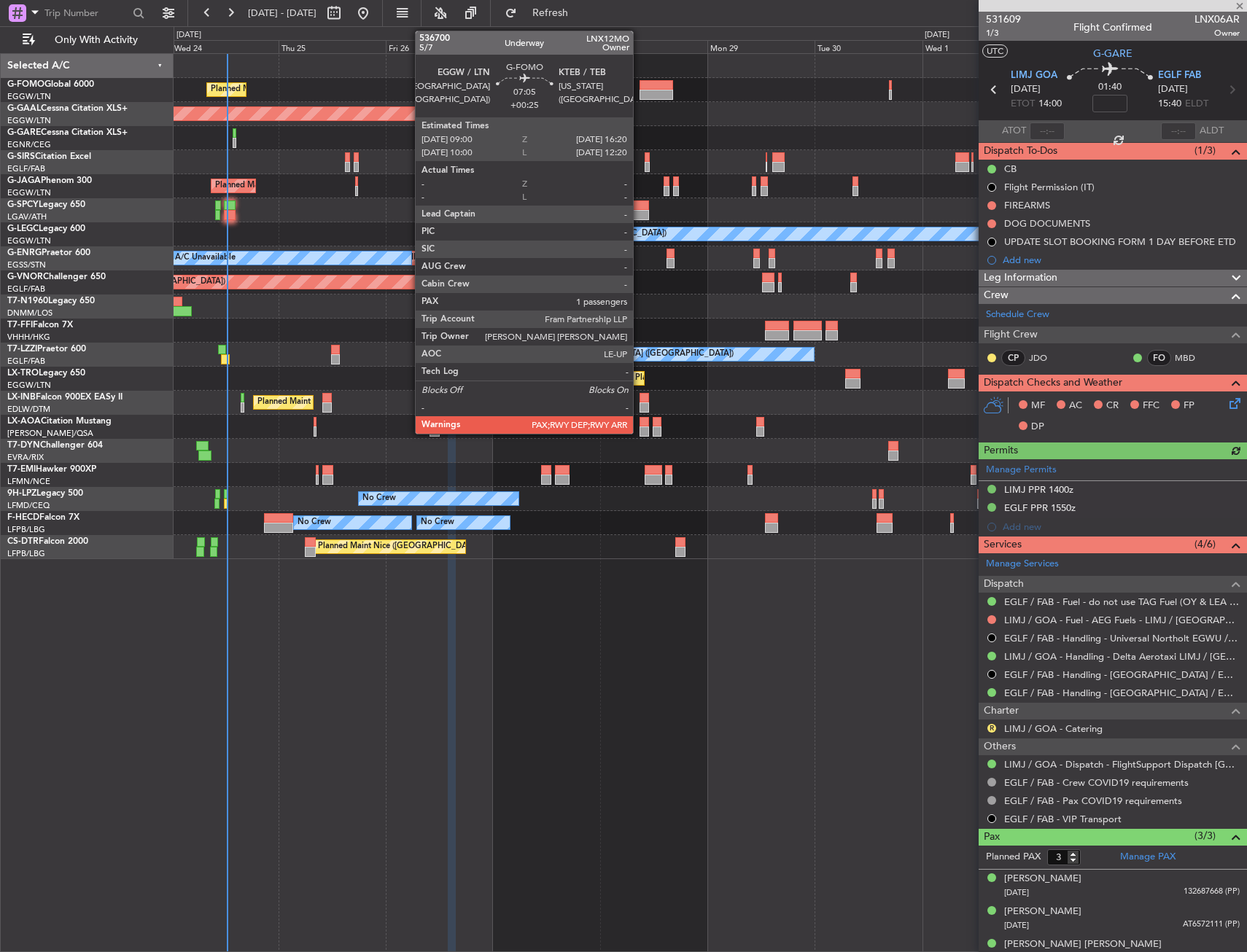
click at [640, 87] on div at bounding box center [656, 85] width 33 height 10
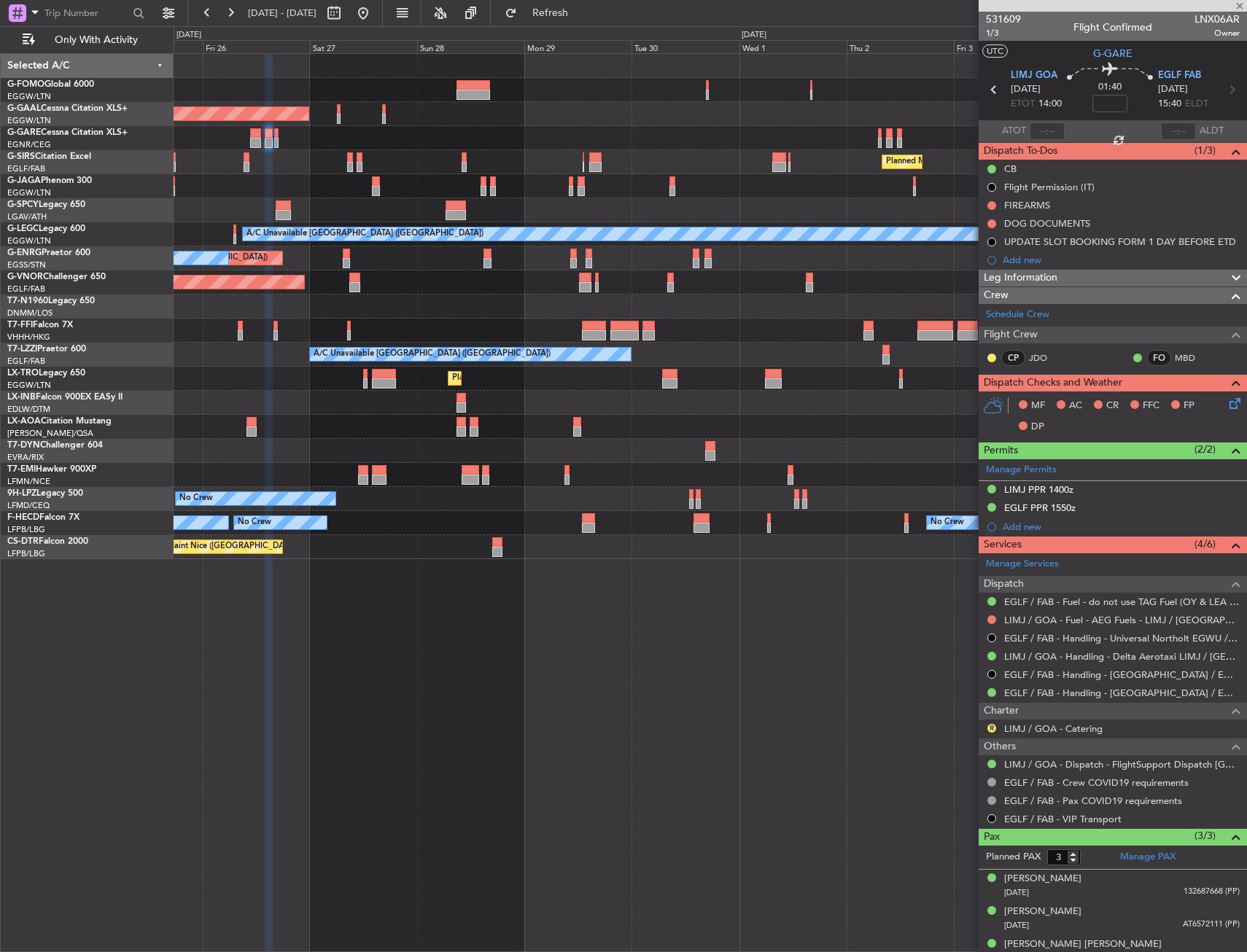
click at [516, 134] on div "Planned Maint London (Luton) Planned Maint Dusseldorf Owner Planned Maint Londo…" at bounding box center [710, 306] width 1073 height 505
type input "+00:25"
type input "2"
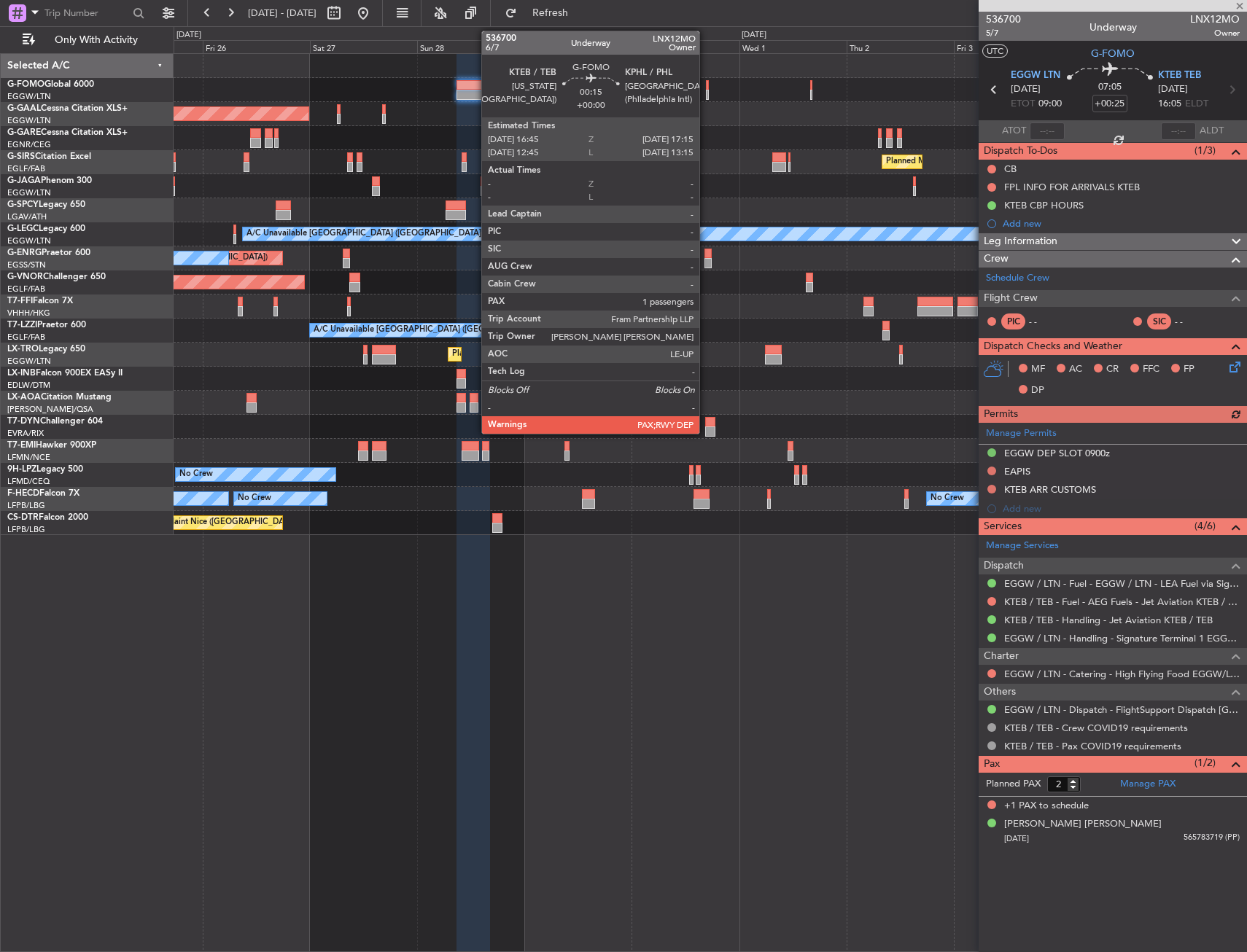
click at [706, 87] on div at bounding box center [708, 85] width 3 height 10
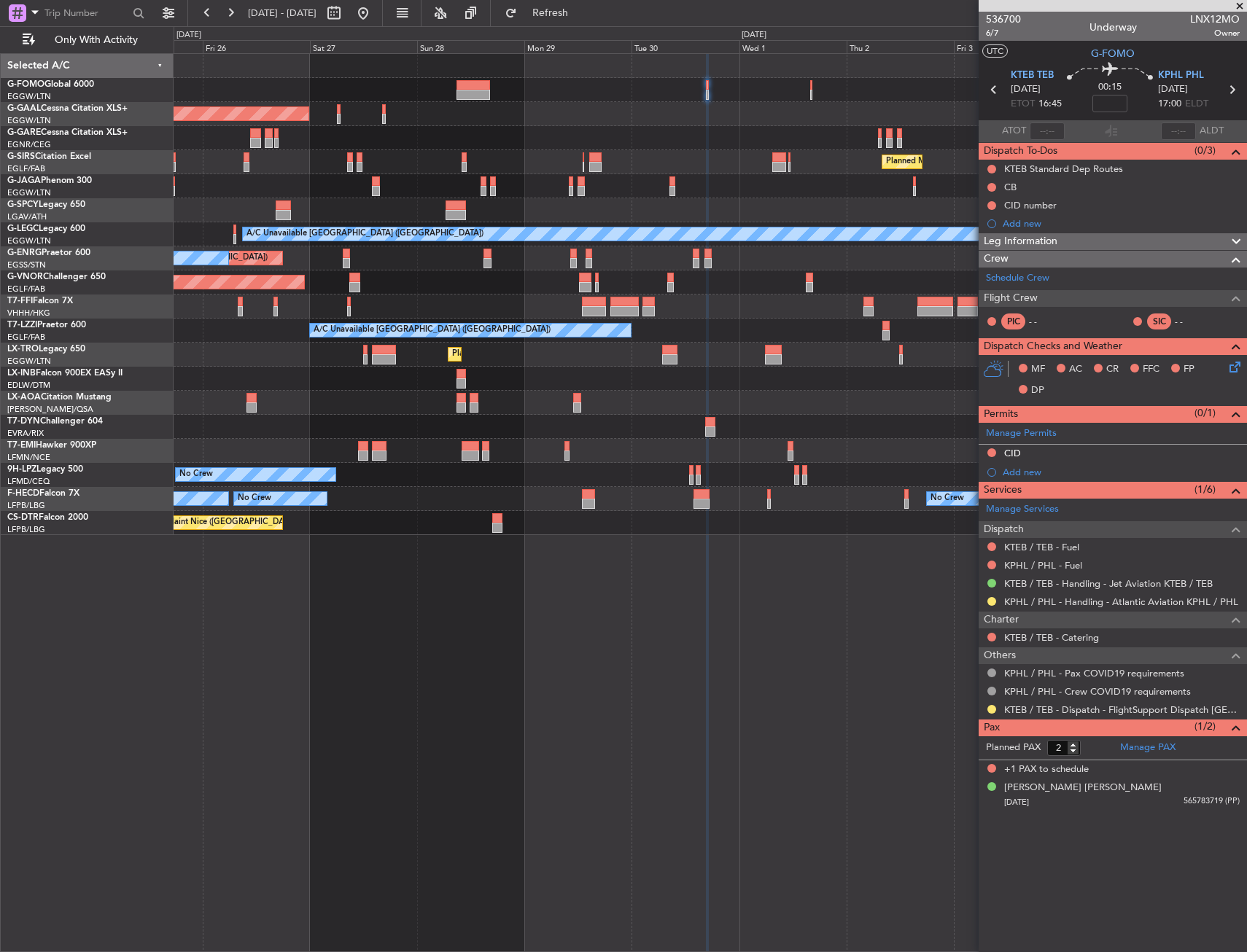
click at [591, 148] on div at bounding box center [710, 138] width 1073 height 24
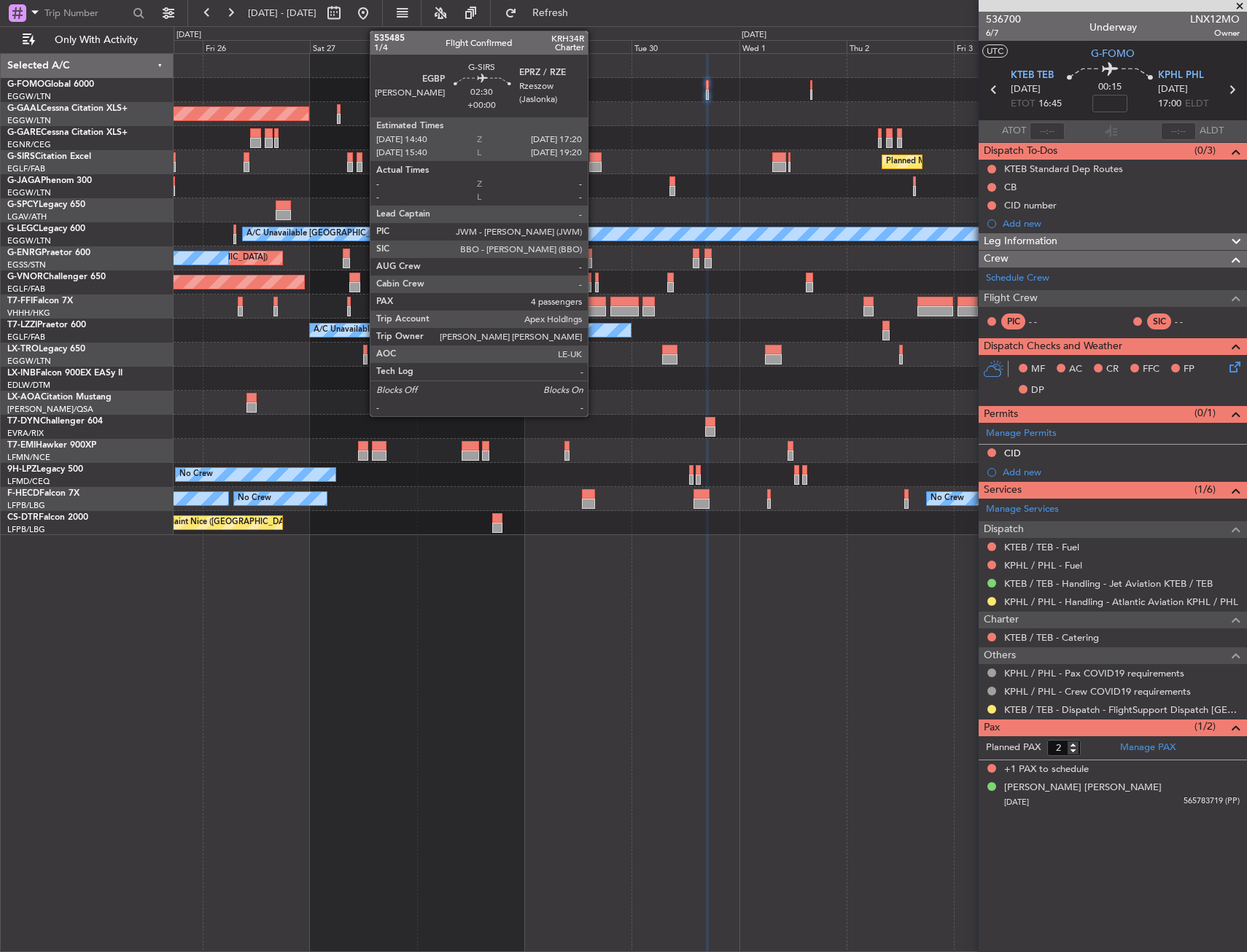
click at [596, 157] on div at bounding box center [595, 158] width 12 height 10
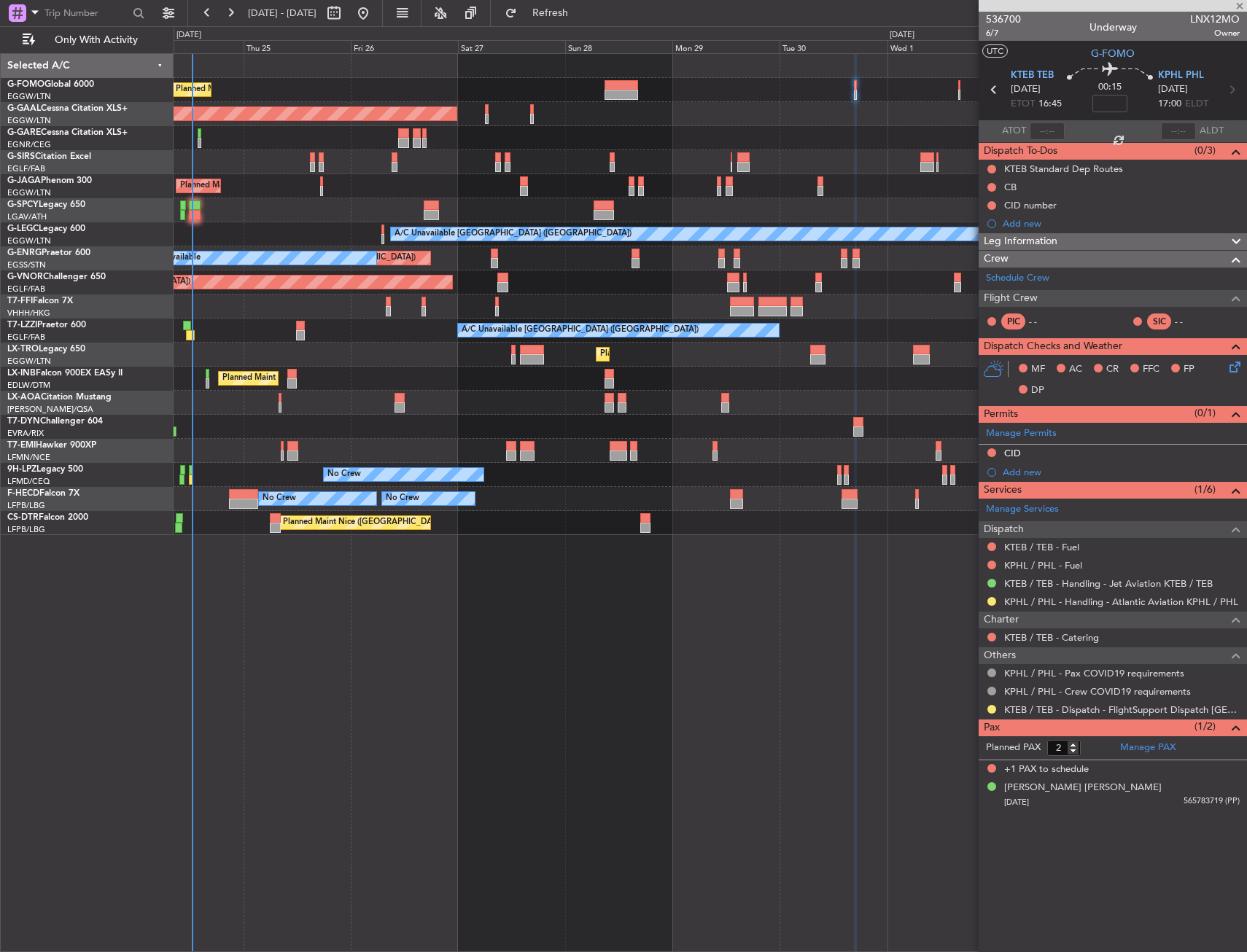
type input "4"
click at [637, 310] on div "Planned Maint Tianjin ([GEOGRAPHIC_DATA])" at bounding box center [710, 306] width 1073 height 24
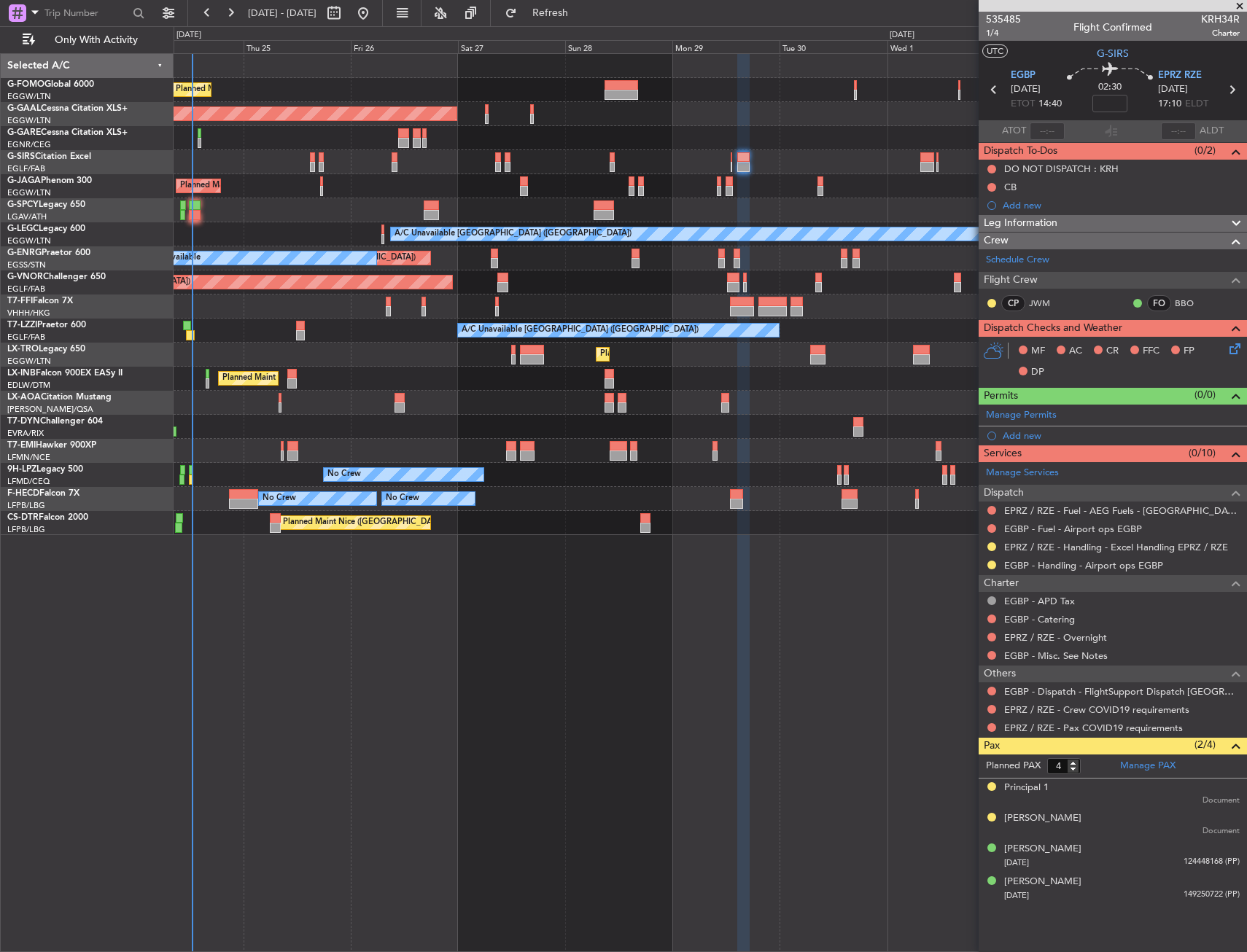
click at [284, 445] on div "Planned Maint [GEOGRAPHIC_DATA]" at bounding box center [710, 451] width 1073 height 24
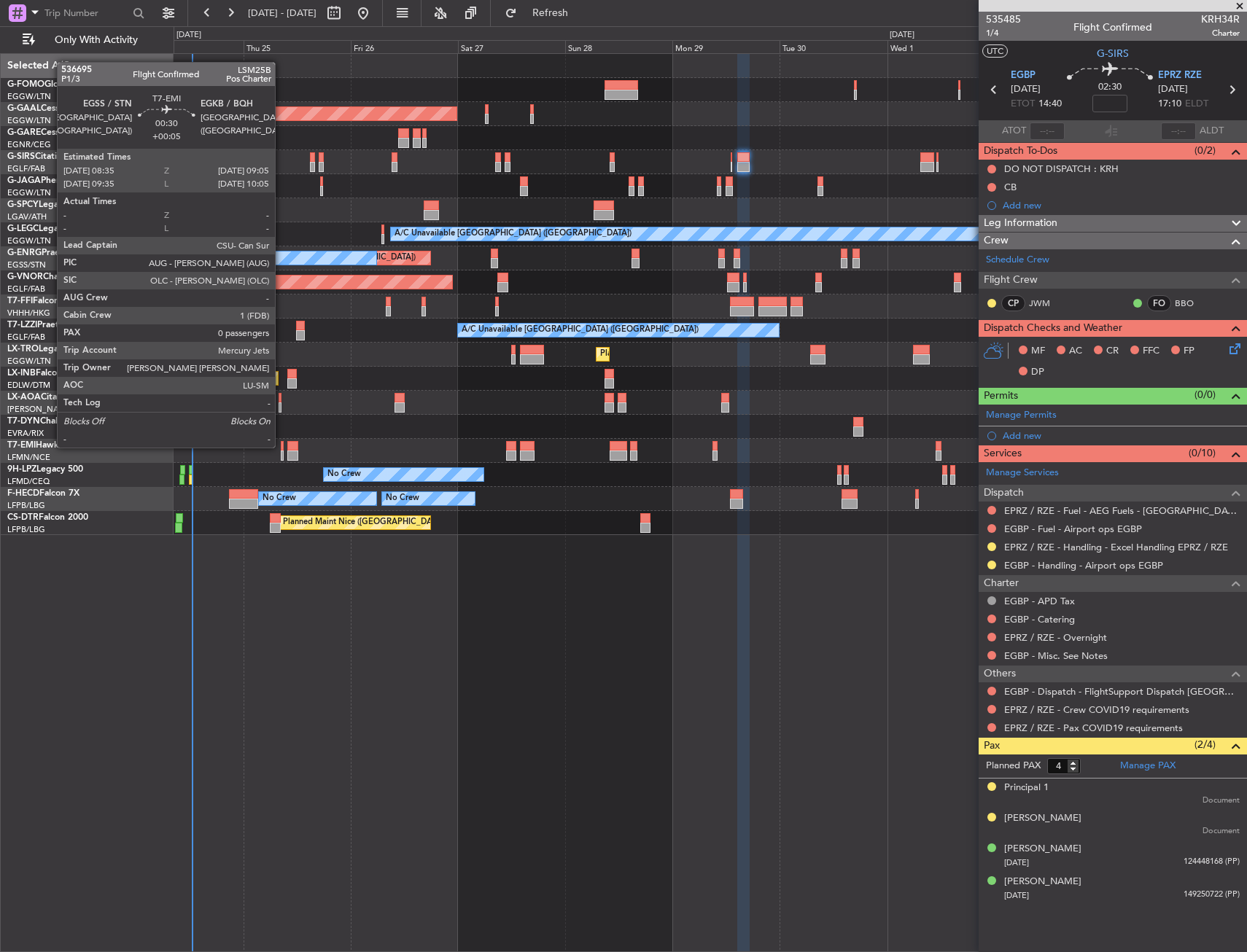
click at [281, 446] on div at bounding box center [282, 446] width 3 height 10
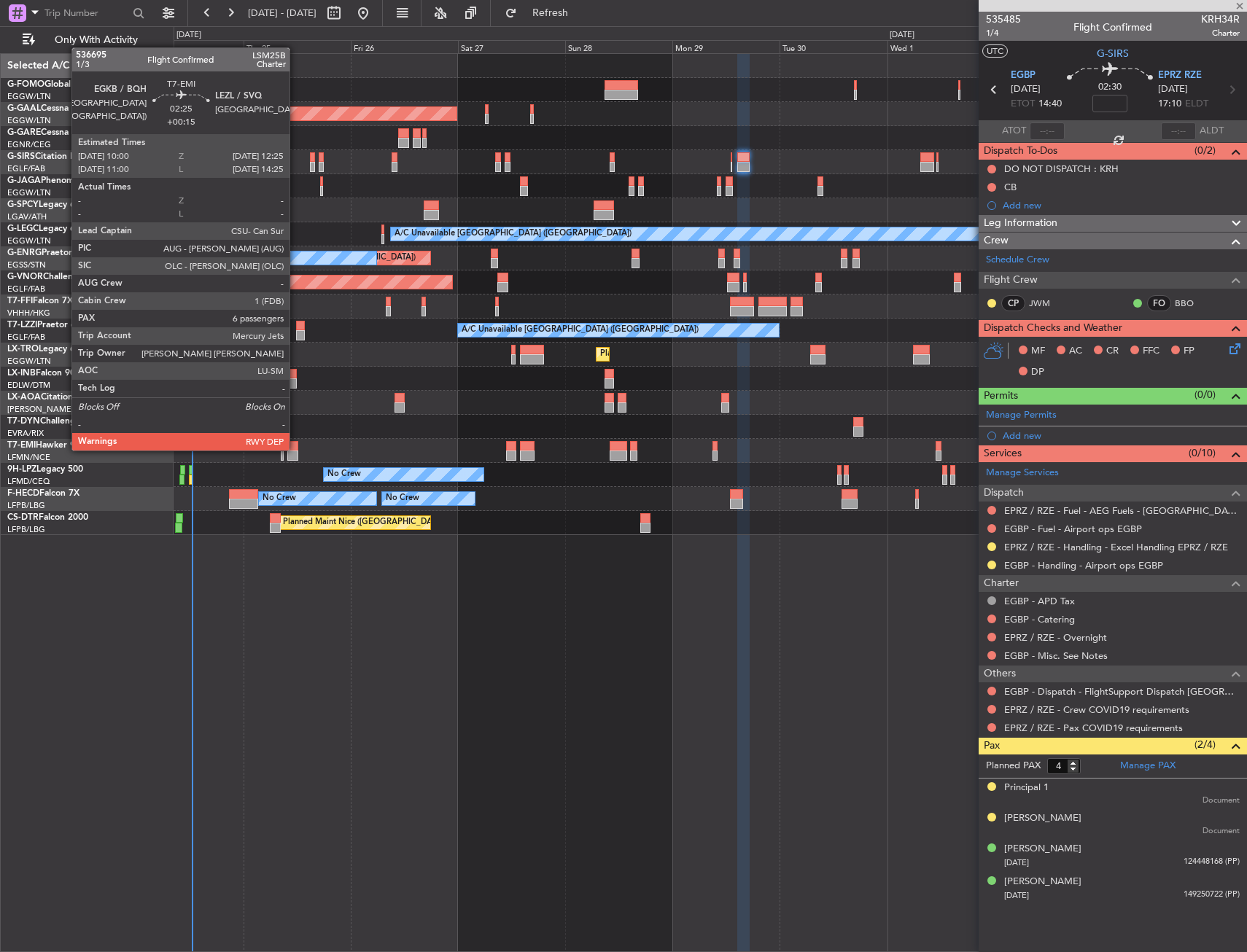
type input "+00:05"
type input "0"
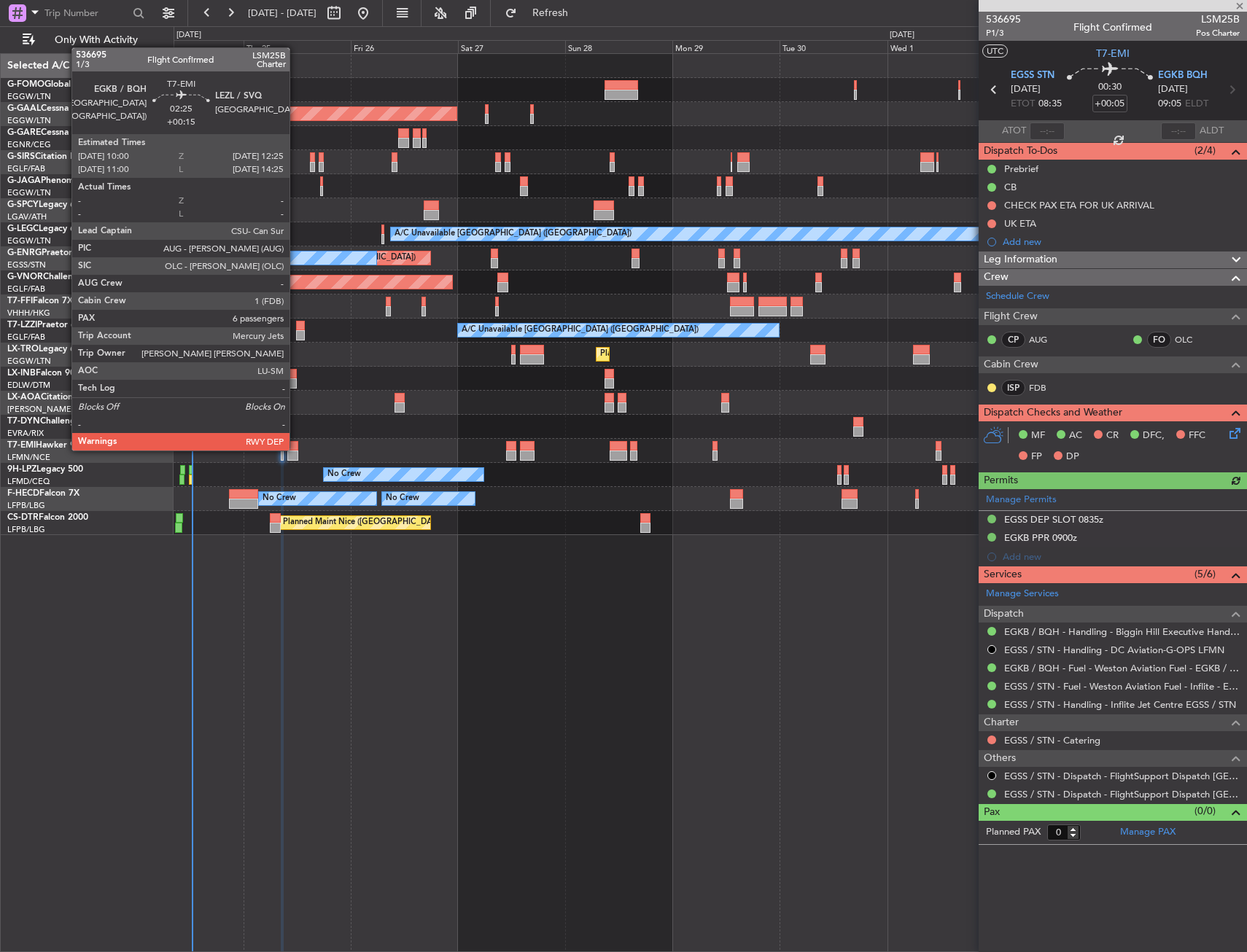
click at [296, 449] on div at bounding box center [292, 446] width 11 height 10
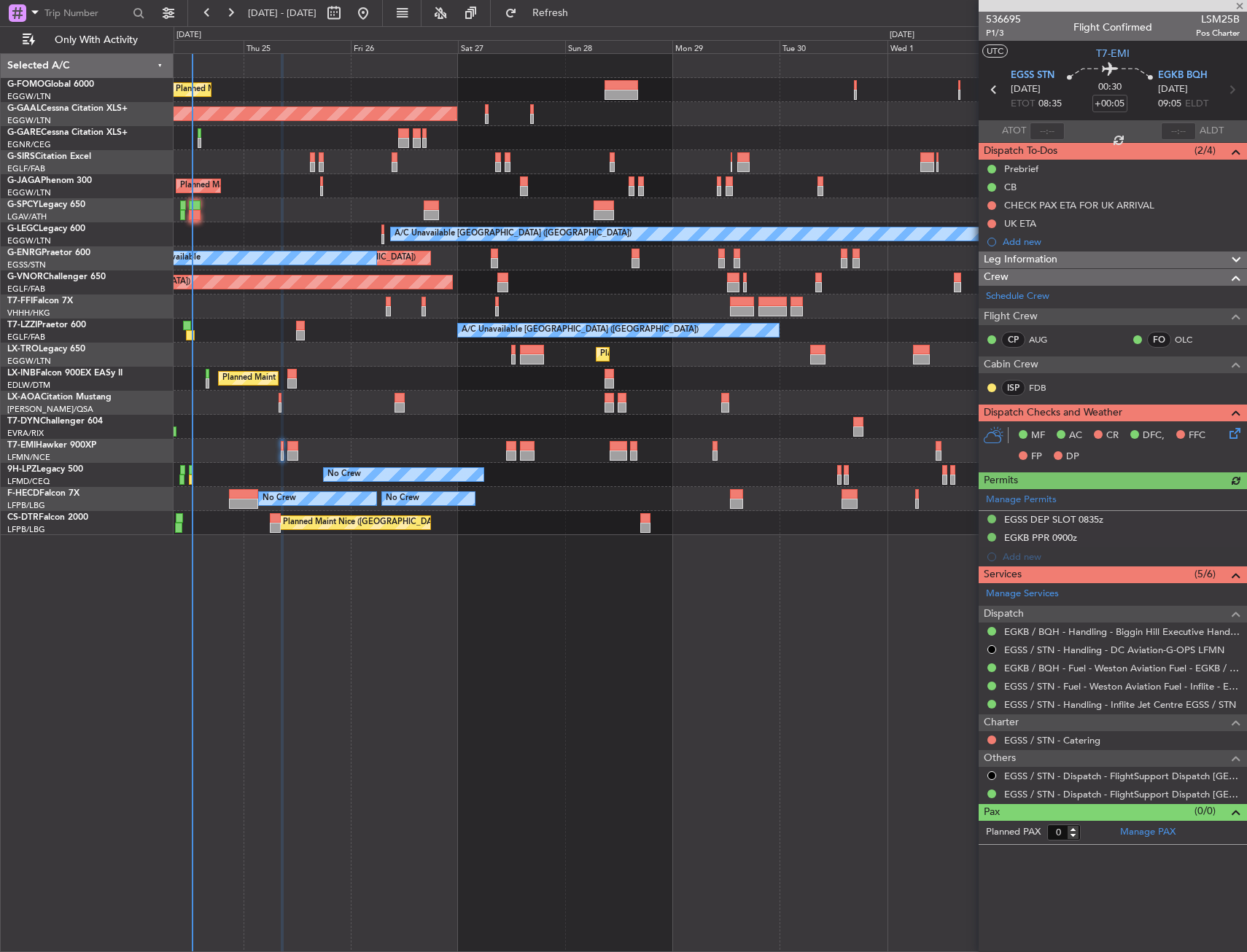
type input "+00:15"
type input "6"
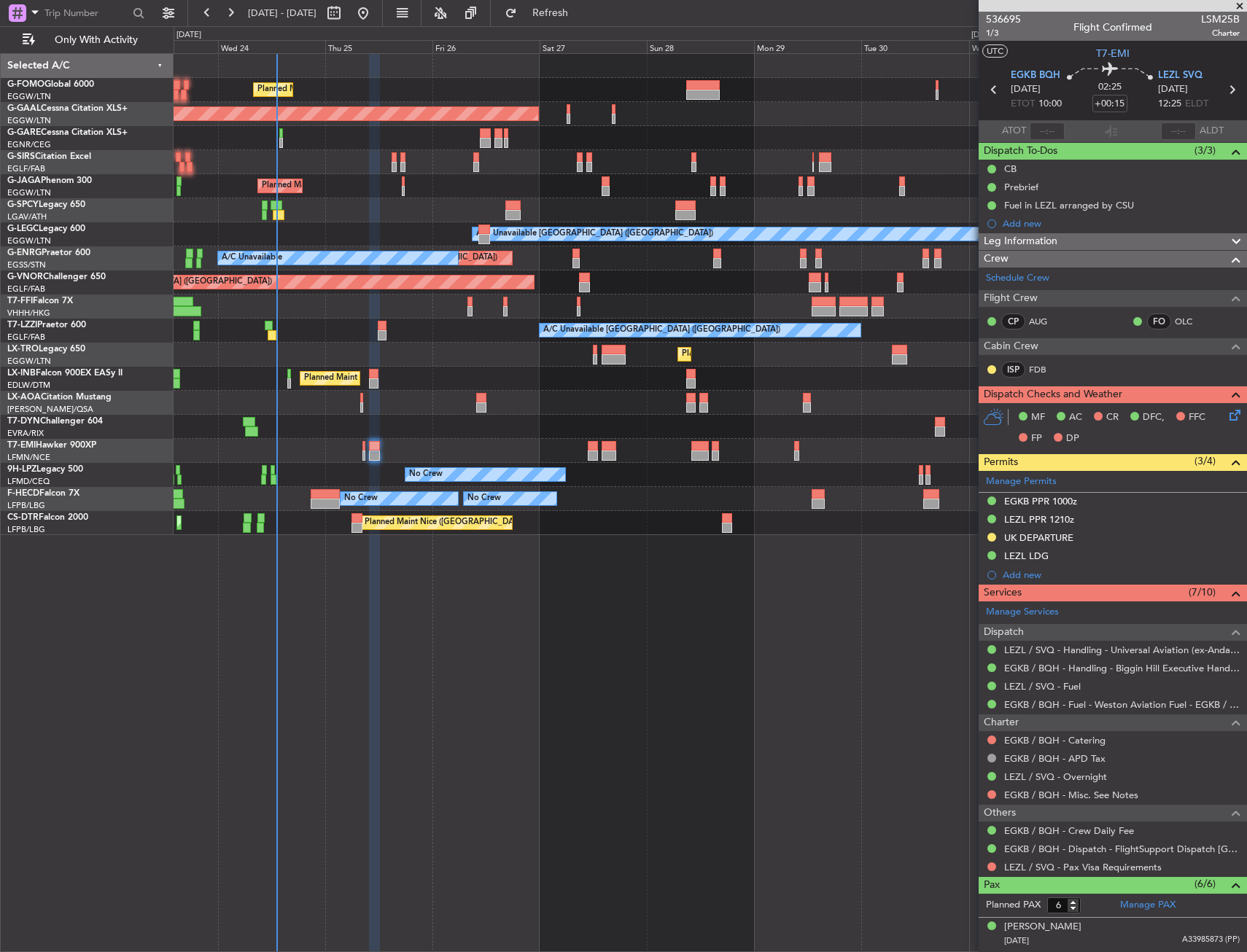
click at [317, 414] on div "Planned Maint London (Luton) Planned Maint Dusseldorf Owner Planned Maint Londo…" at bounding box center [710, 294] width 1073 height 481
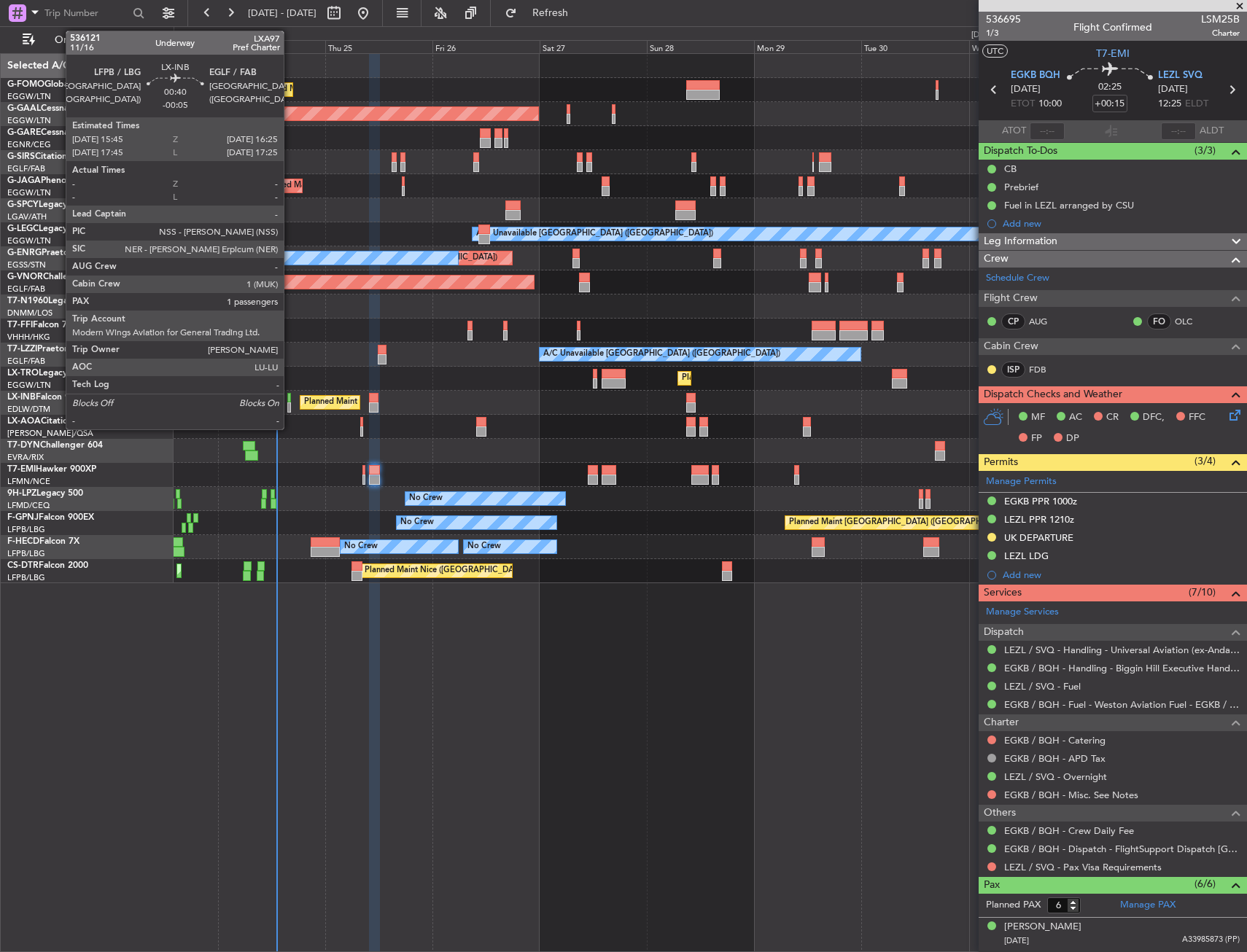
click at [290, 398] on div at bounding box center [289, 398] width 4 height 10
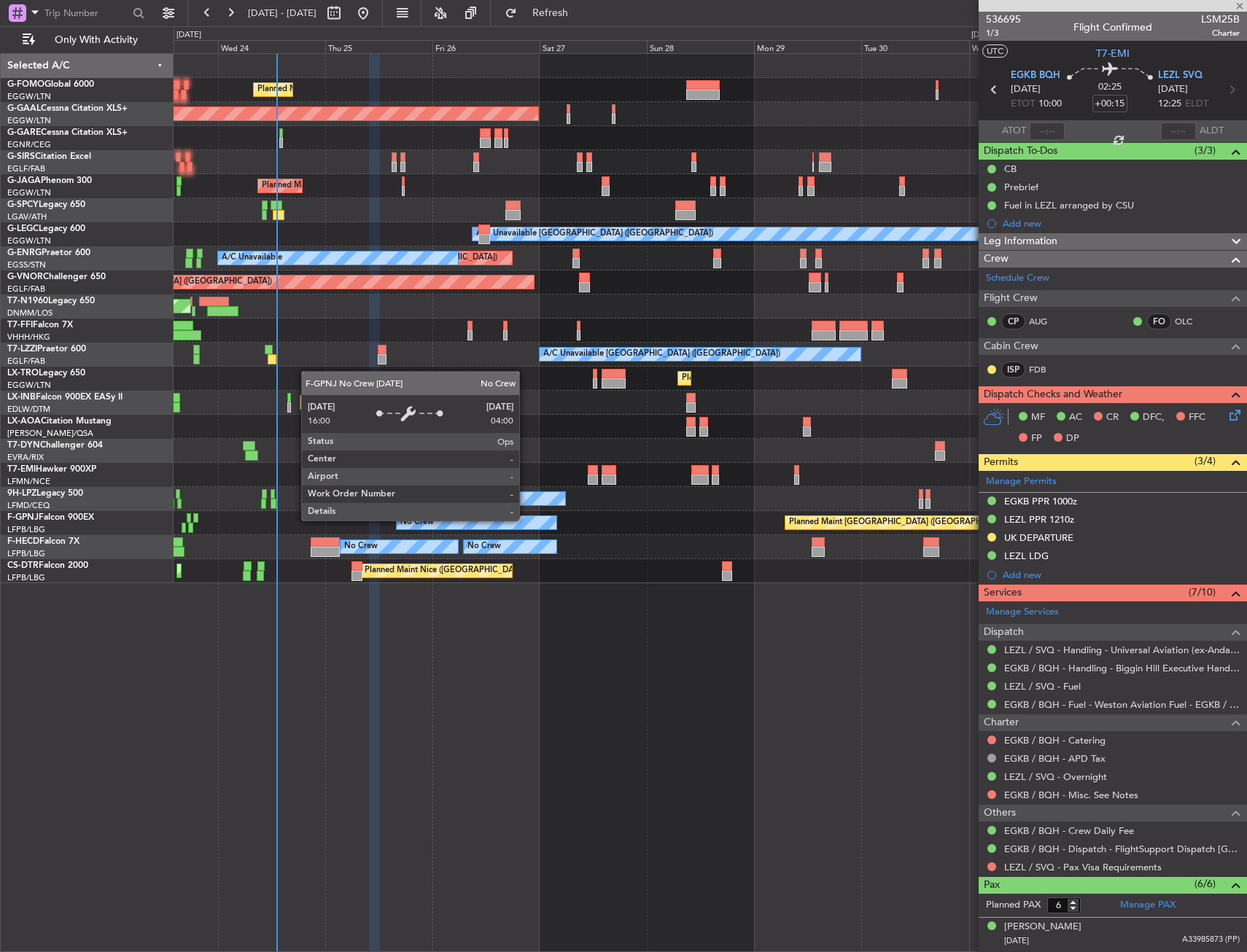
type input "-00:05"
type input "1"
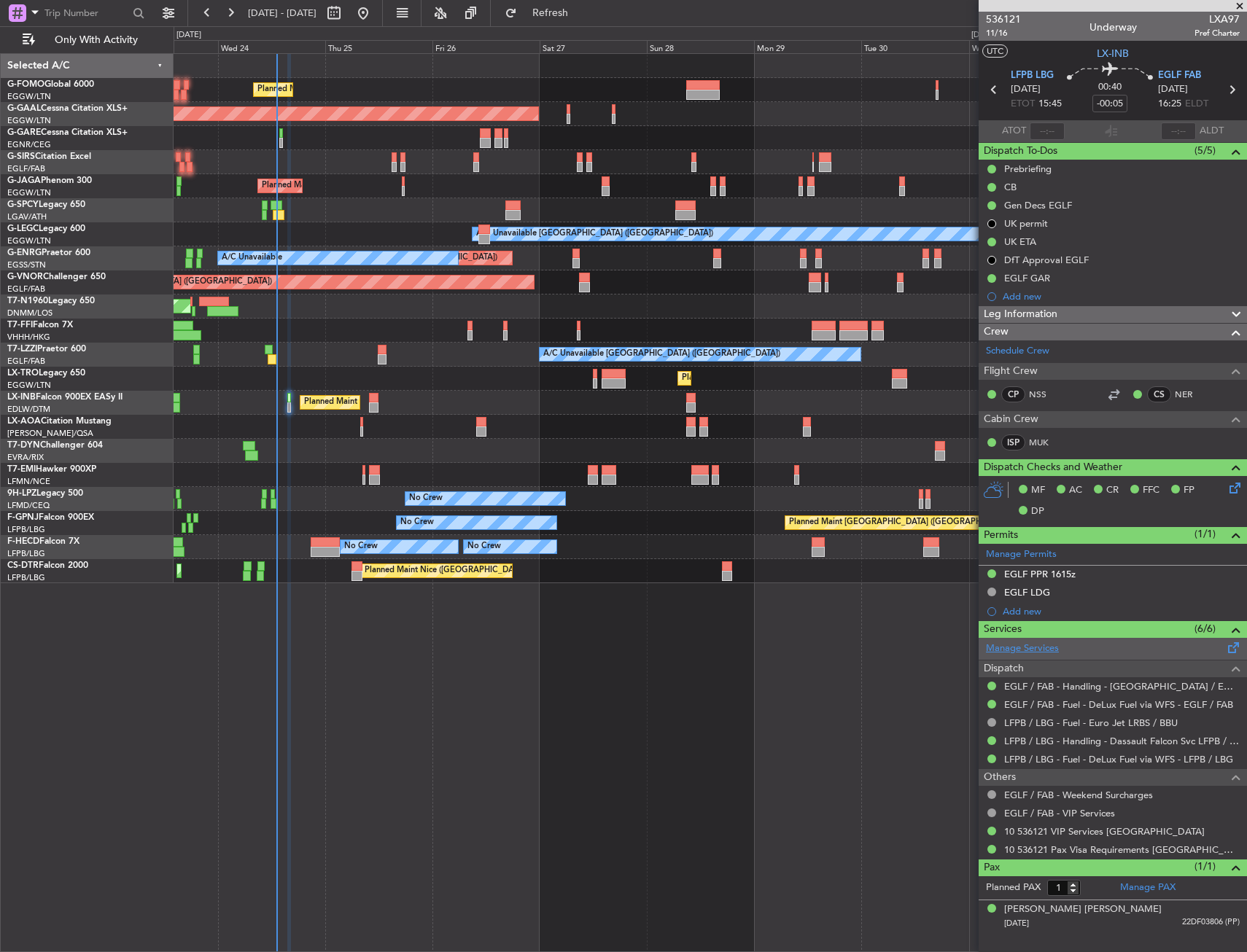
click at [1047, 642] on link "Manage Services" at bounding box center [1023, 649] width 73 height 15
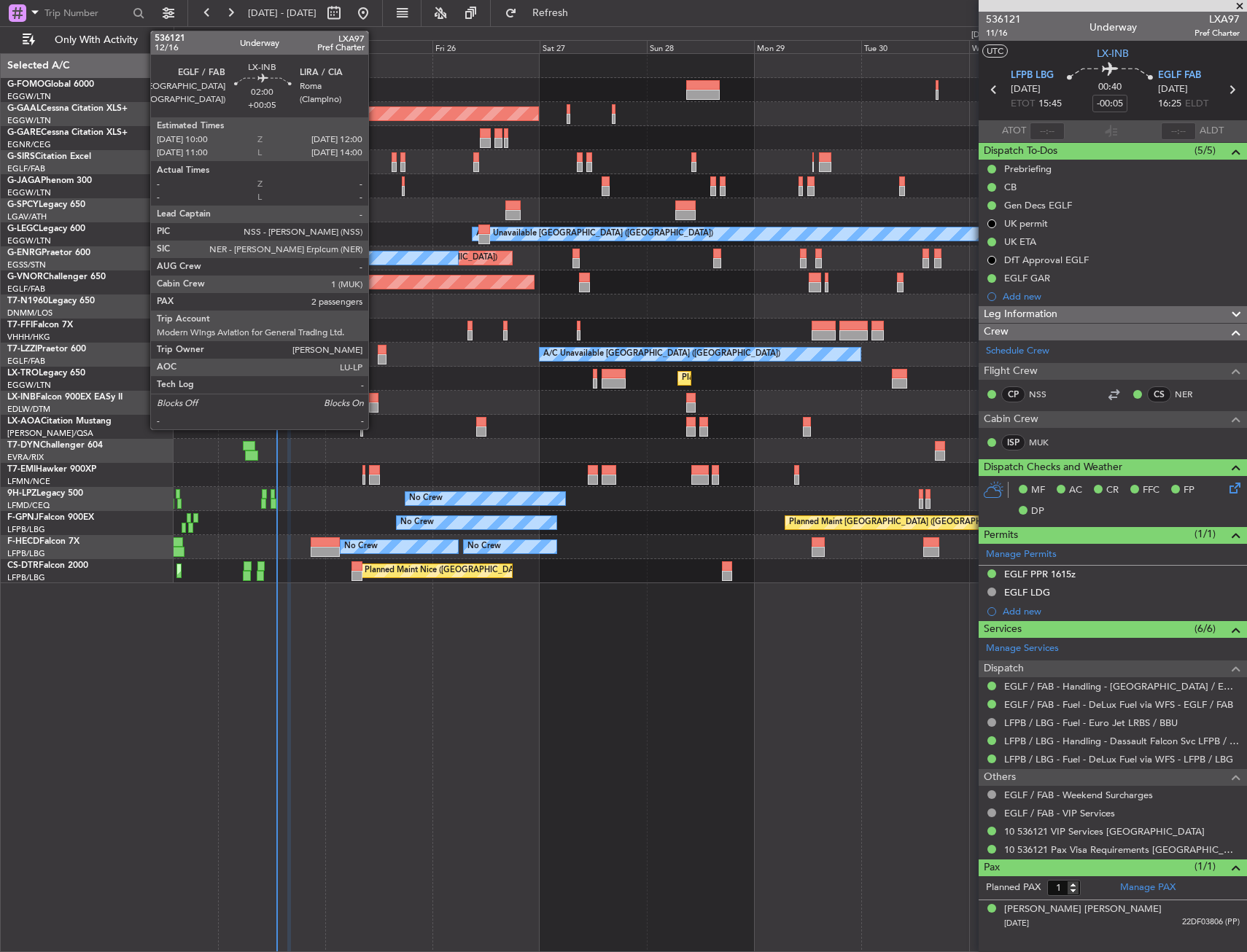
click at [375, 402] on div at bounding box center [374, 398] width 10 height 10
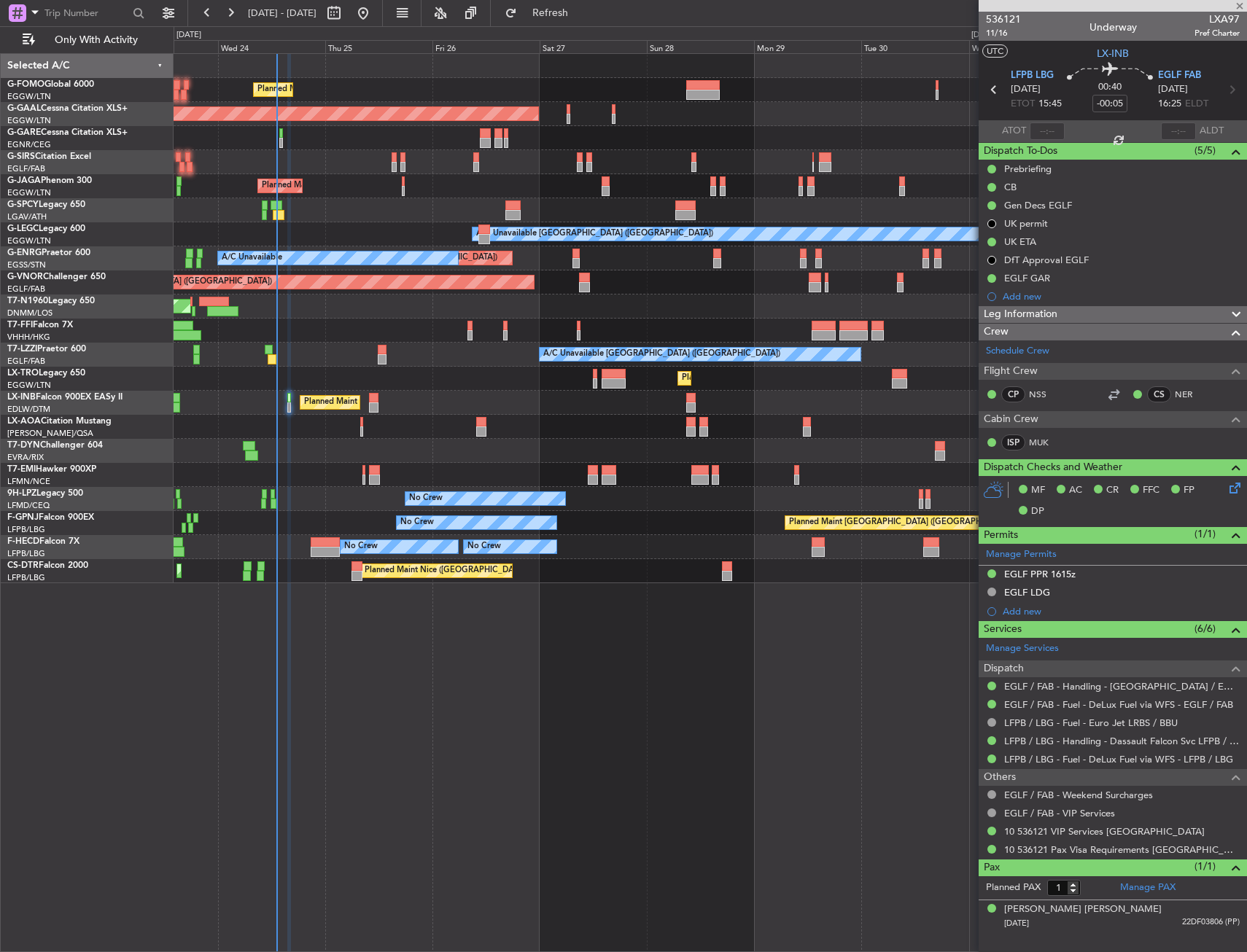
type input "+00:05"
type input "2"
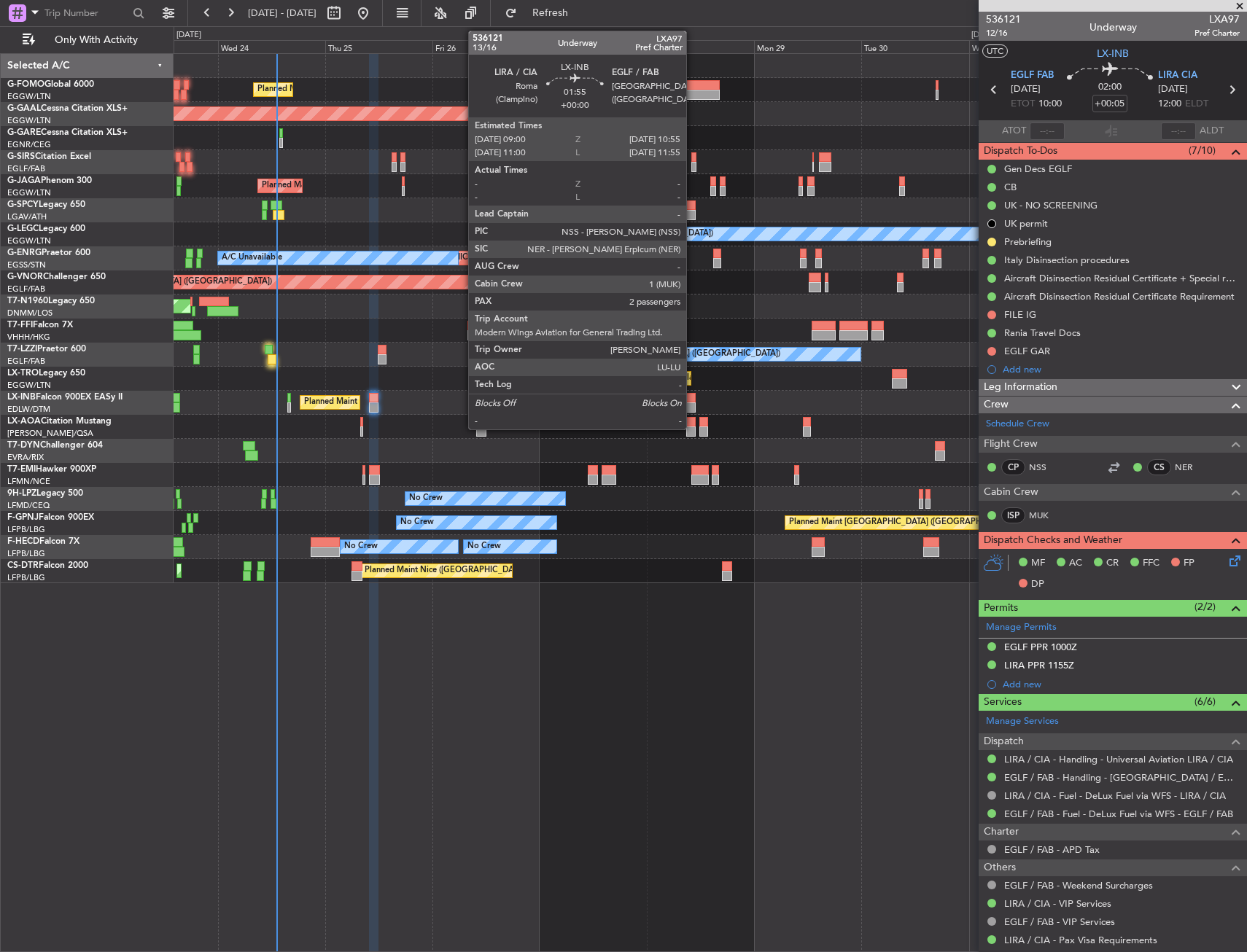
click at [693, 403] on div at bounding box center [691, 408] width 9 height 10
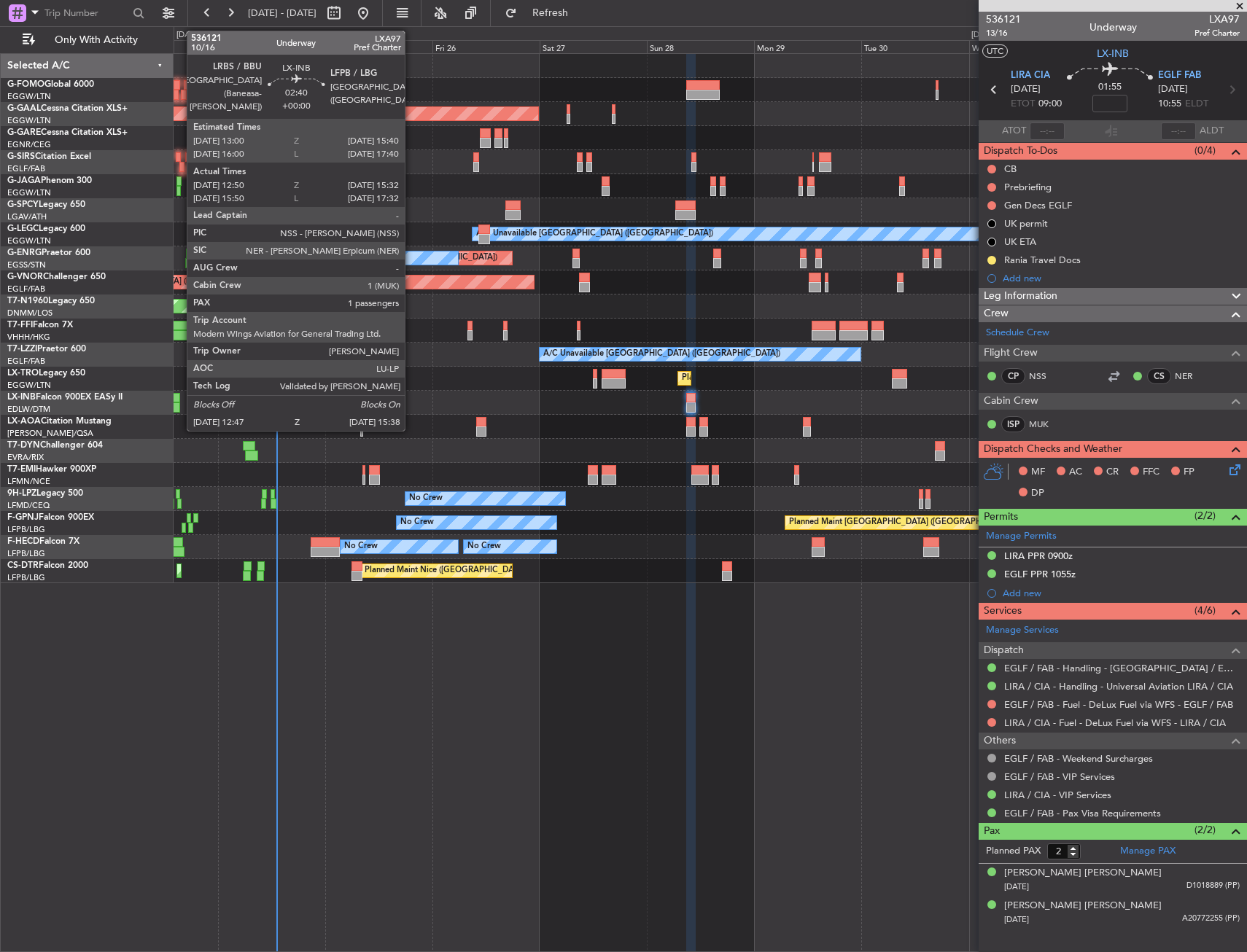
click at [179, 399] on div at bounding box center [173, 398] width 12 height 10
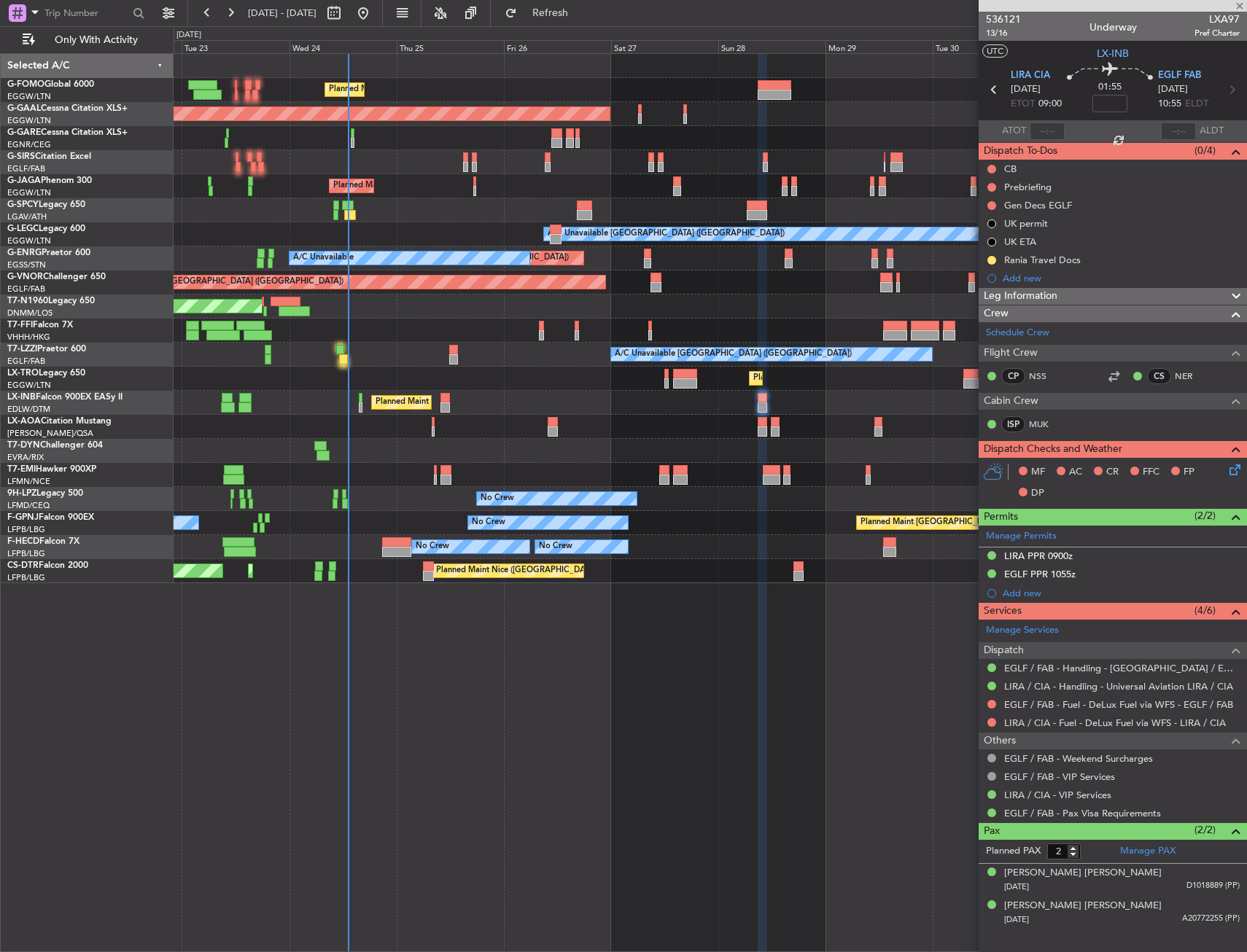
click at [269, 414] on div "Planned Maint [GEOGRAPHIC_DATA] ([GEOGRAPHIC_DATA])" at bounding box center [710, 403] width 1073 height 24
type input "12:50"
type input "15:32"
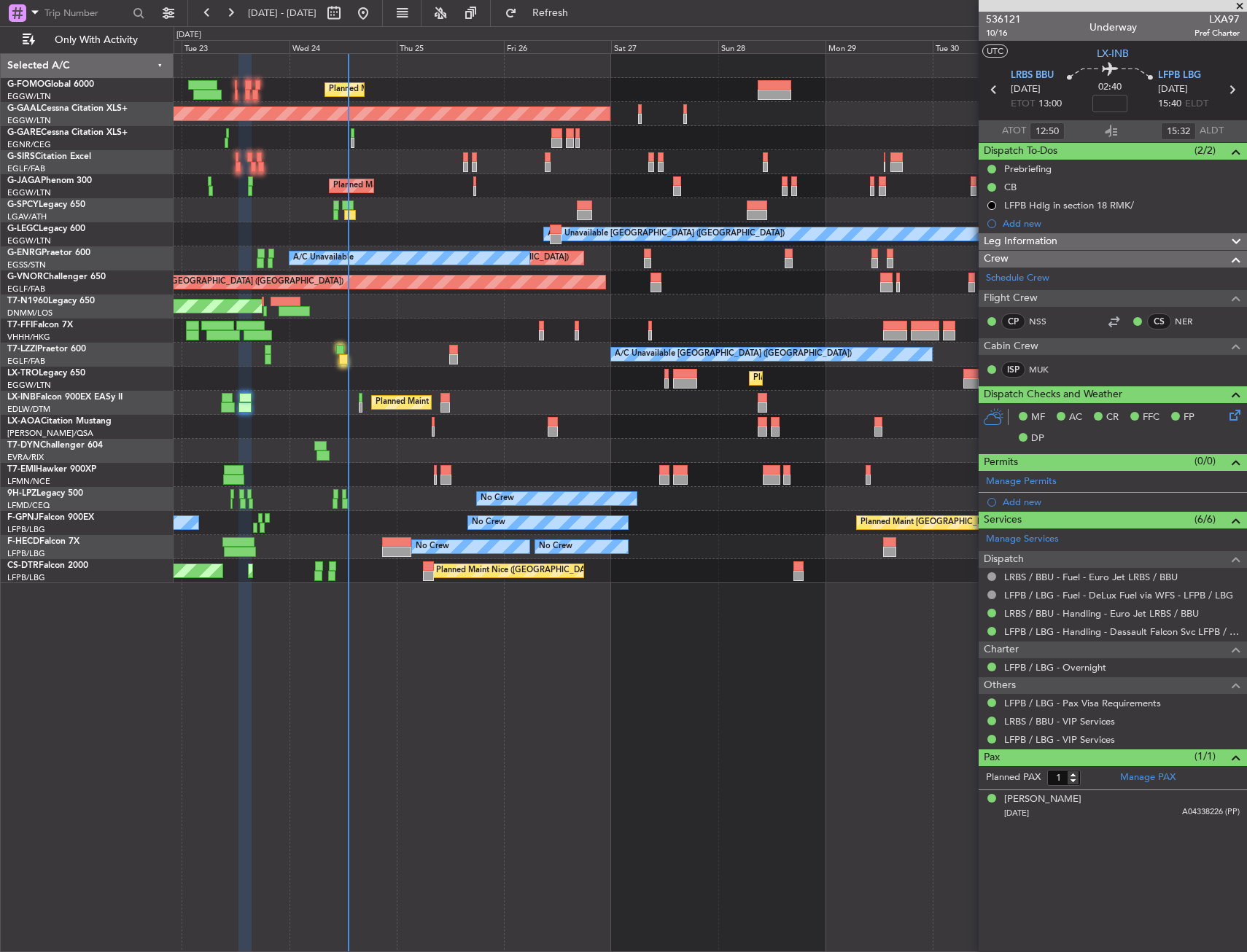
drag, startPoint x: 1031, startPoint y: 76, endPoint x: 957, endPoint y: 93, distance: 75.9
click at [1031, 76] on span "LRBS BBU" at bounding box center [1032, 76] width 43 height 15
click at [1237, 4] on span at bounding box center [1240, 7] width 15 height 13
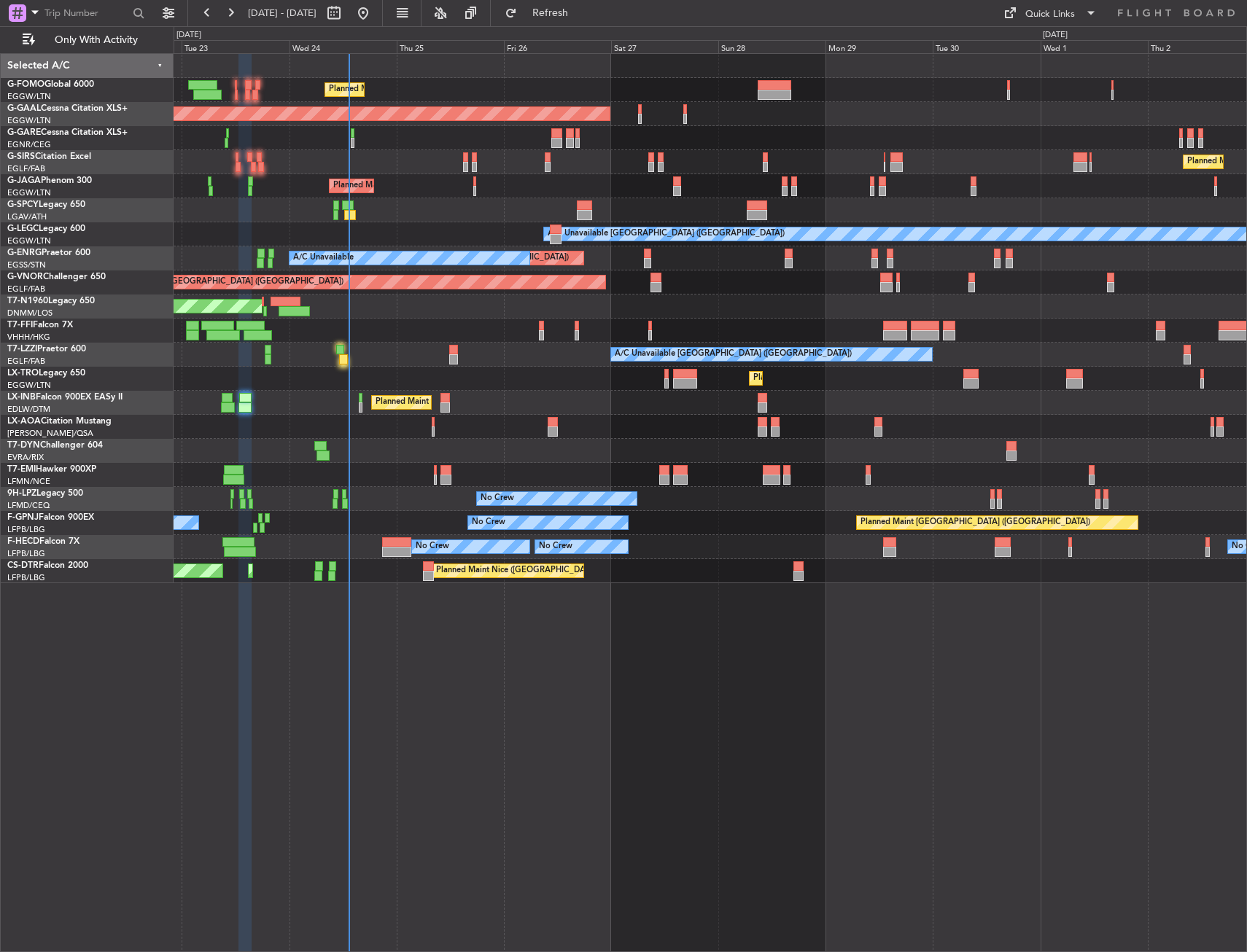
type input "0"
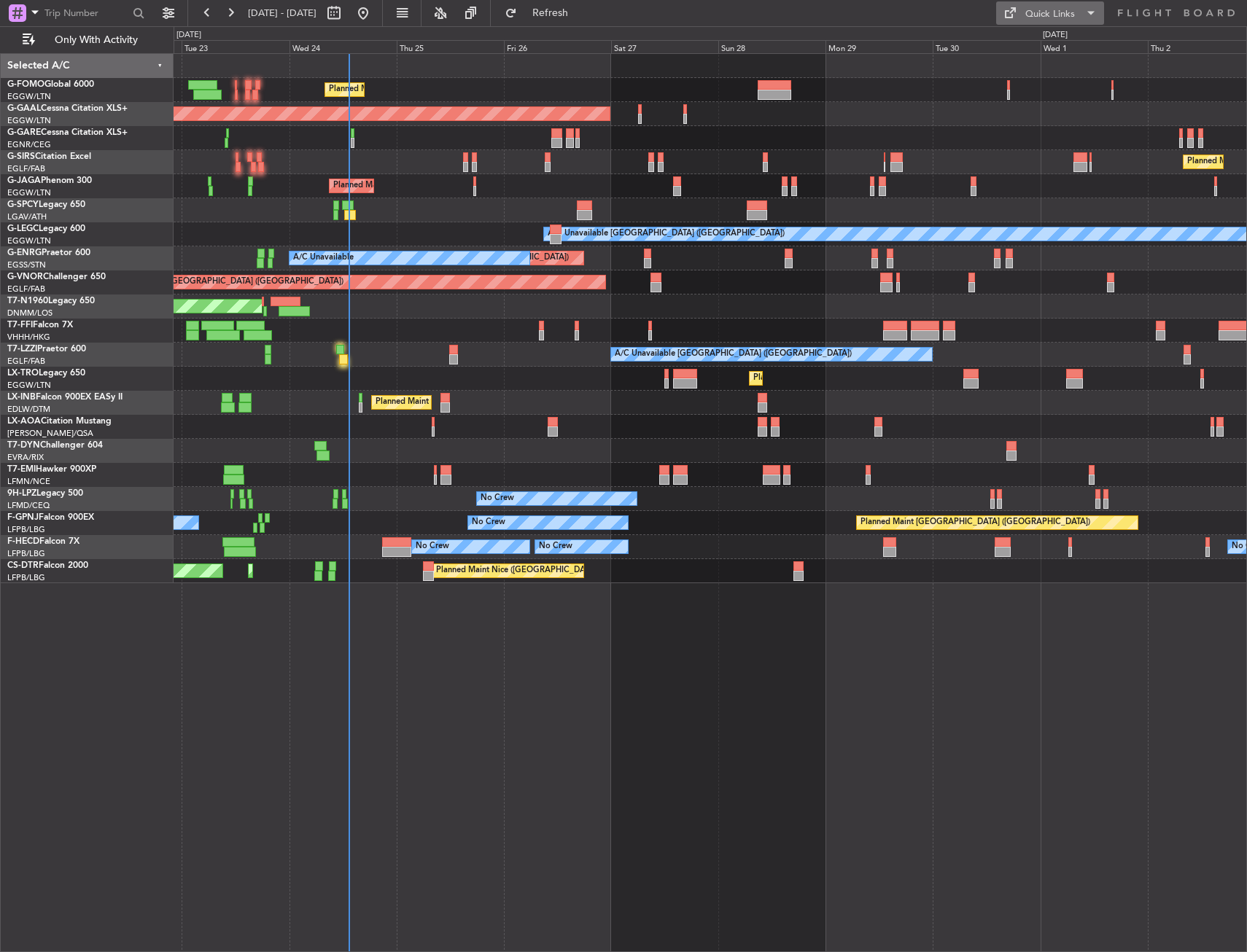
click at [1047, 8] on div "Quick Links" at bounding box center [1050, 15] width 50 height 15
click at [1040, 44] on button "Trip Builder" at bounding box center [1051, 48] width 110 height 35
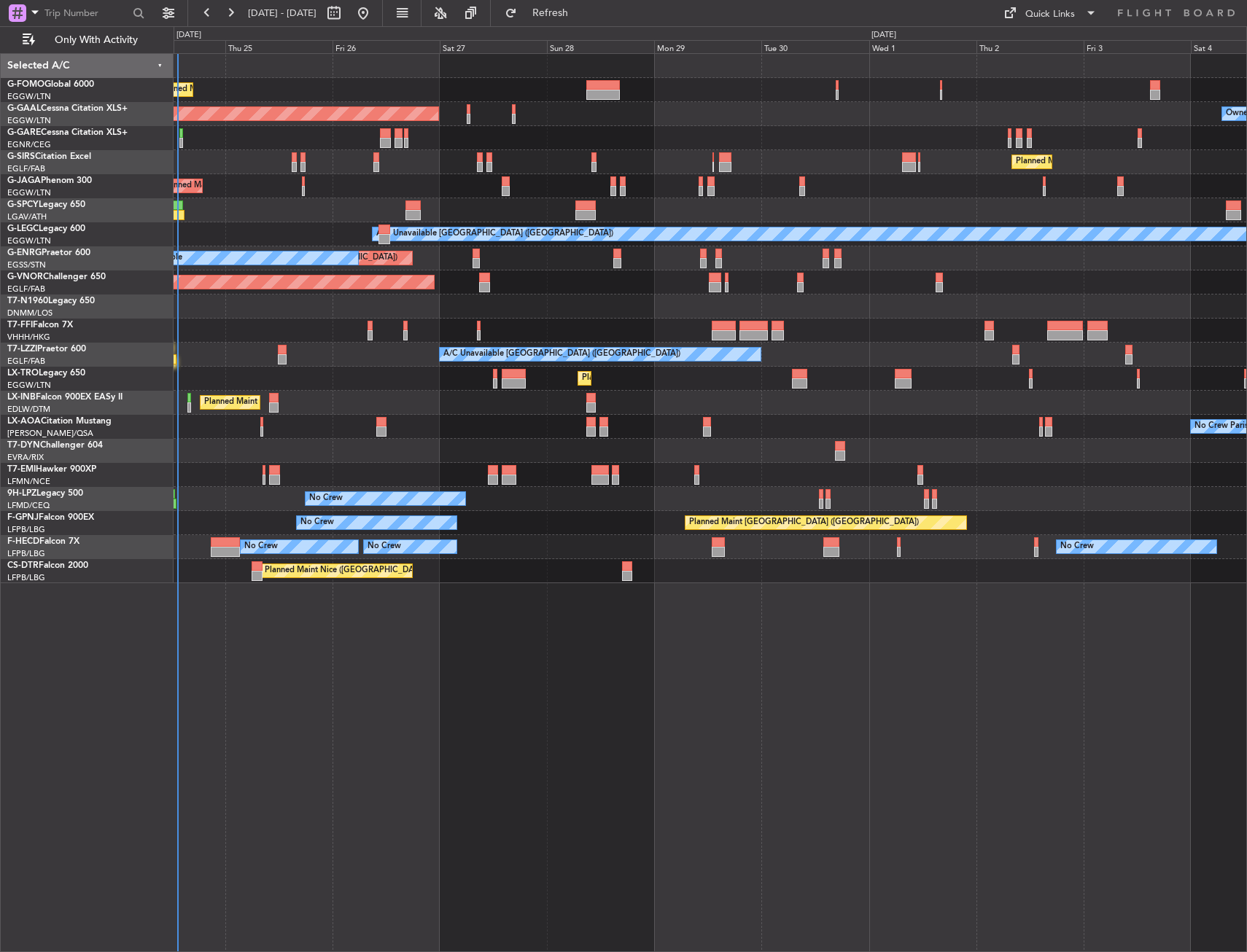
click at [1014, 115] on div "Planned Maint London (Luton) Planned Maint Dusseldorf Owner Planned Maint Londo…" at bounding box center [710, 319] width 1073 height 529
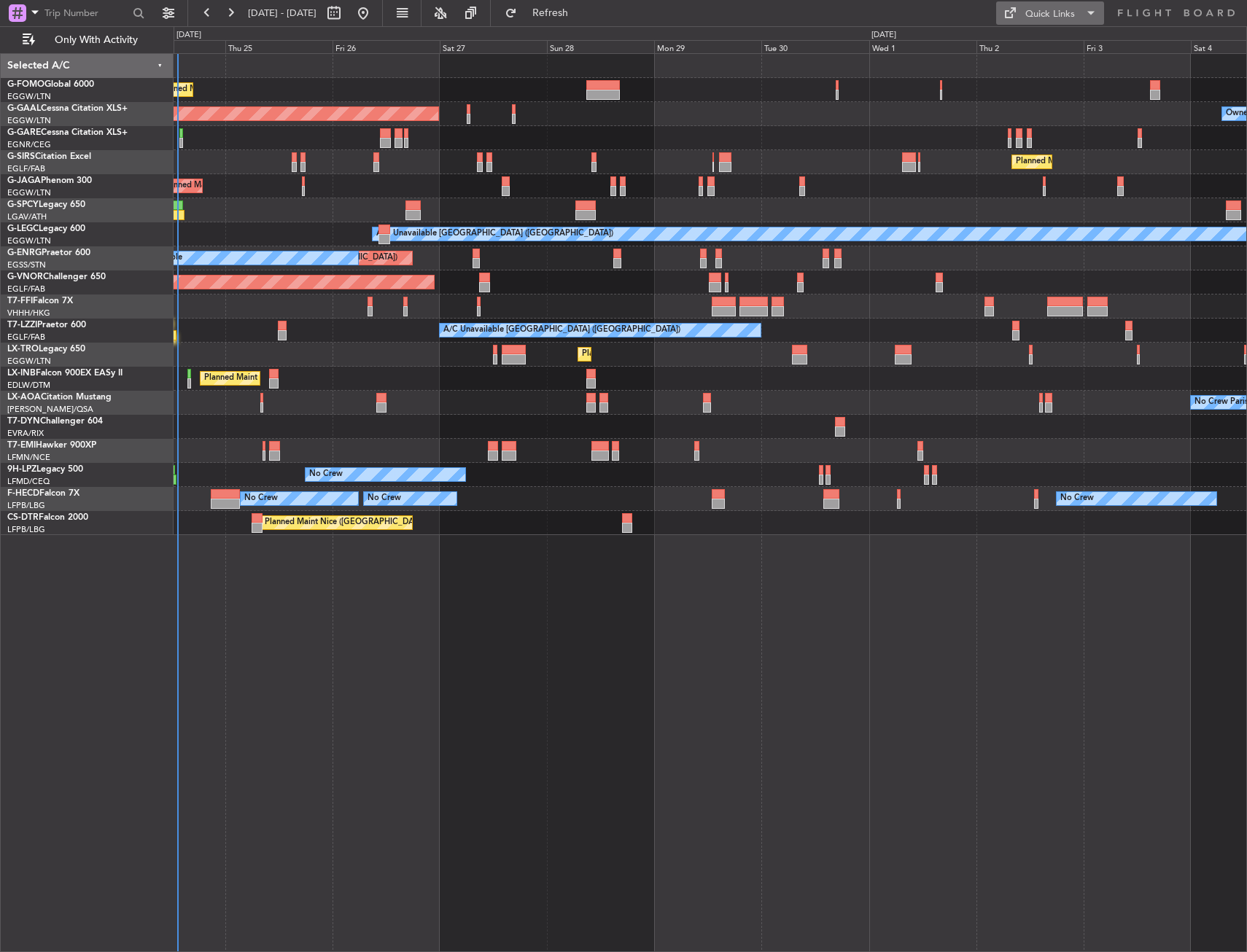
click at [1091, 11] on span at bounding box center [1091, 13] width 18 height 18
click at [1053, 49] on button "Trip Builder" at bounding box center [1051, 48] width 110 height 35
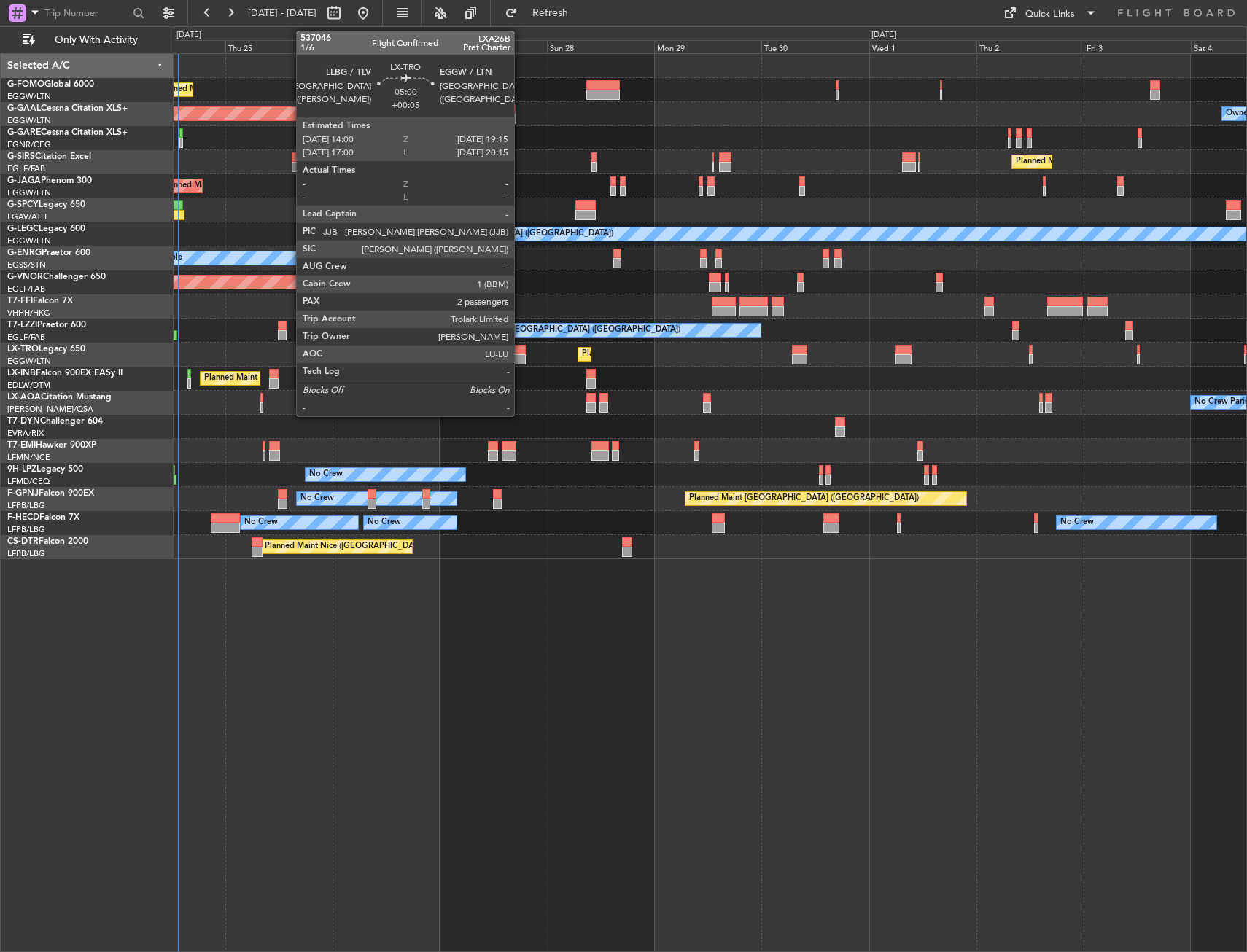
click at [520, 354] on div at bounding box center [513, 359] width 24 height 10
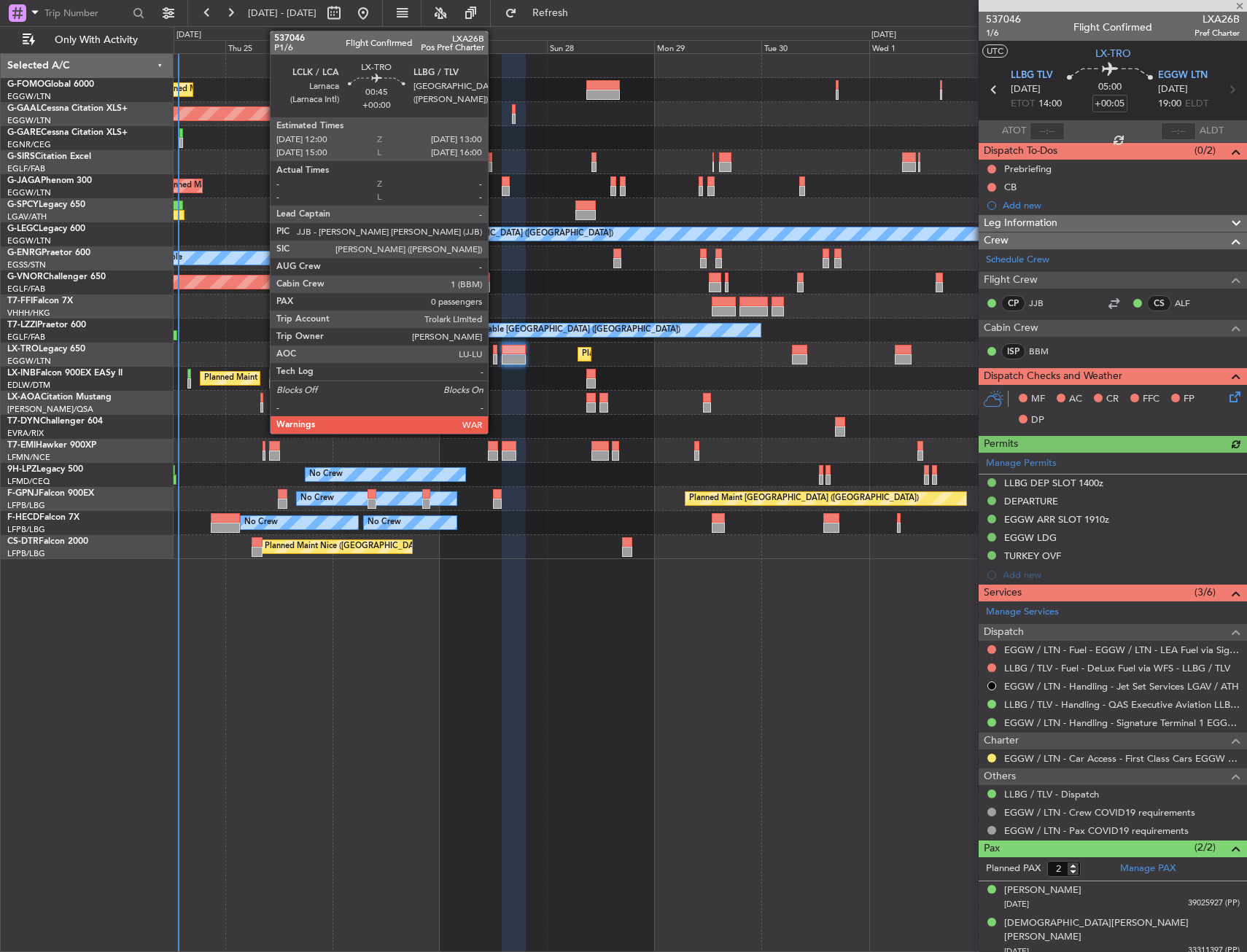
click at [494, 354] on div at bounding box center [495, 350] width 5 height 10
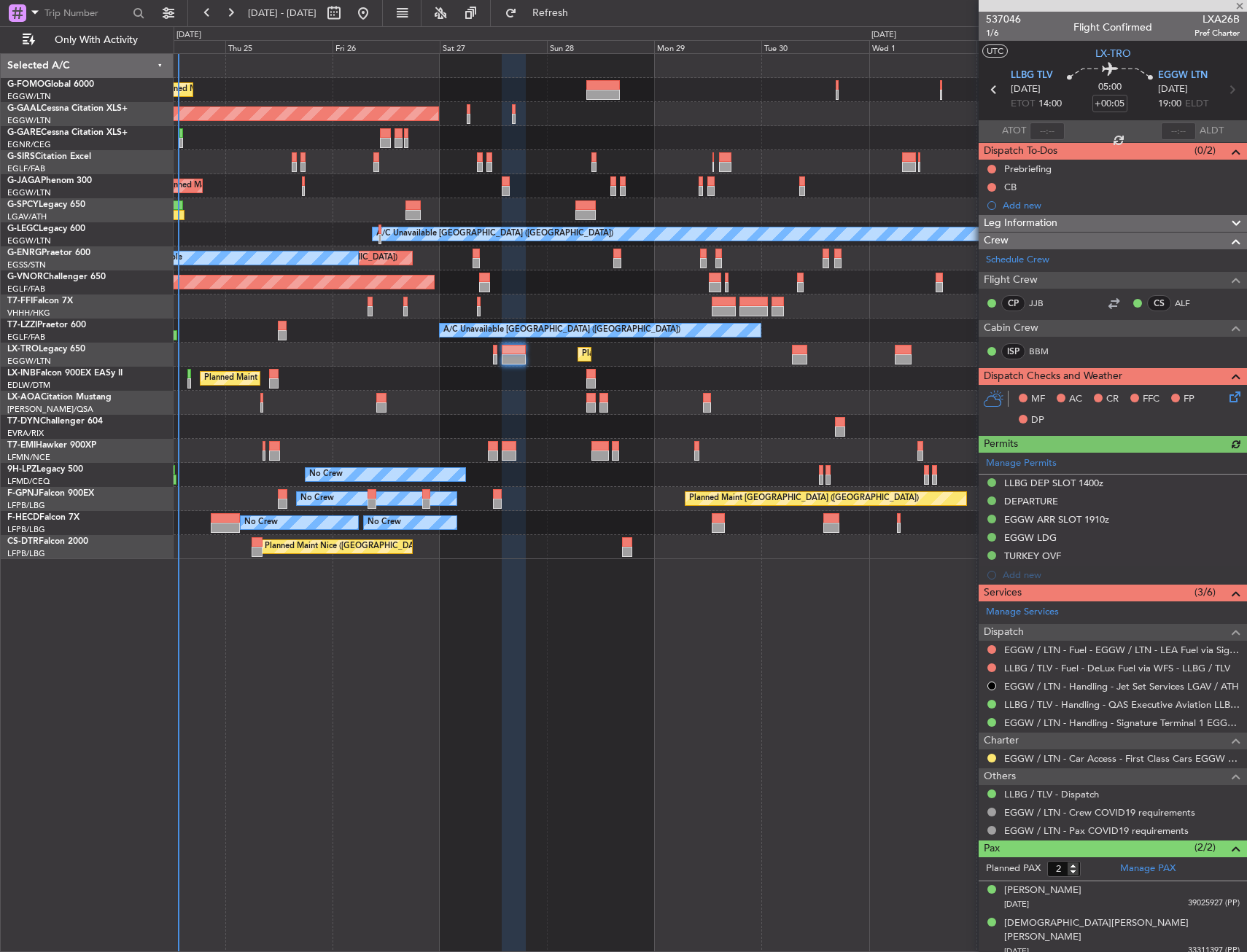
type input "0"
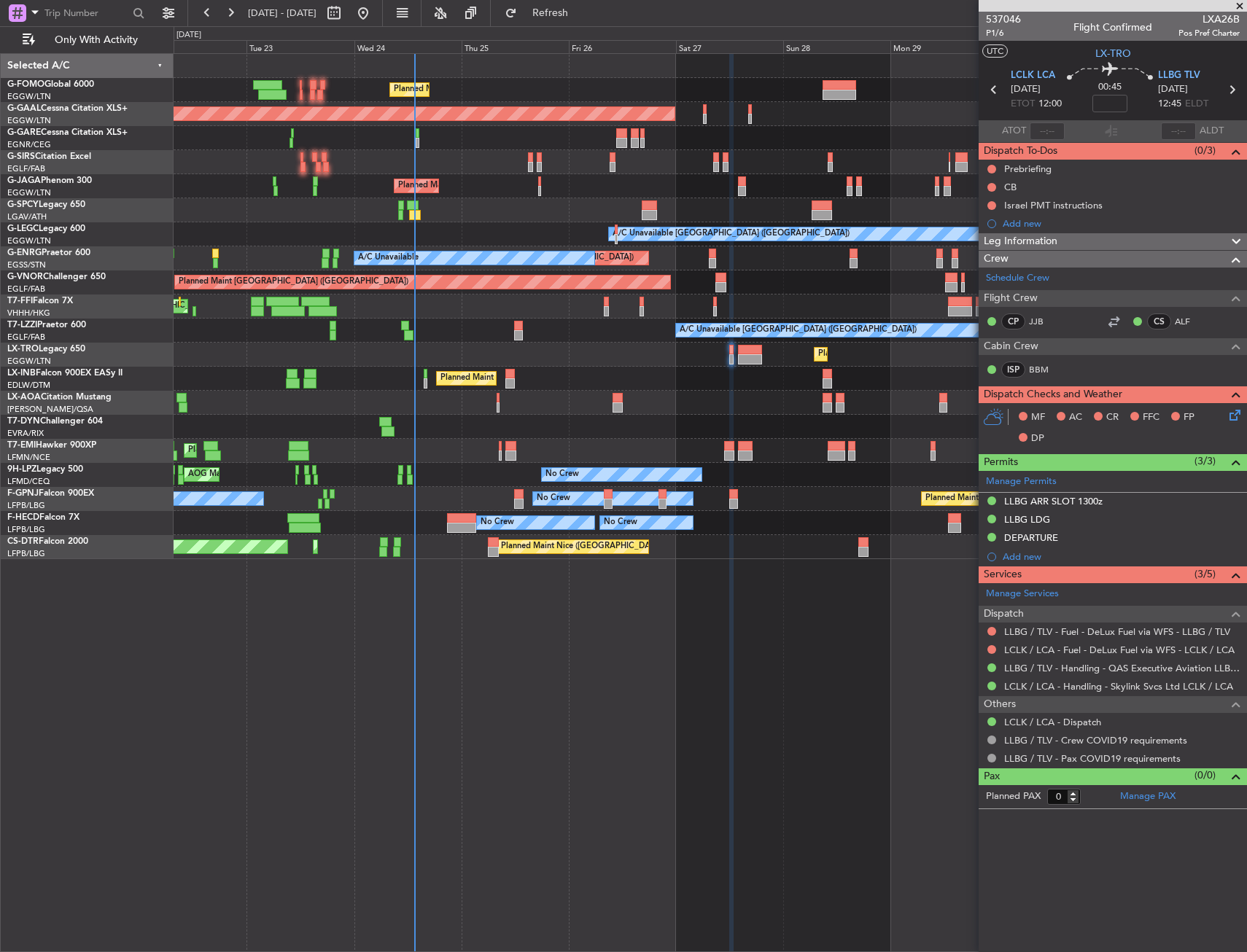
click at [536, 413] on div "No Crew Paris (Le Bourget) No Crew Nice (Côte d'Azur Airport)" at bounding box center [710, 403] width 1073 height 24
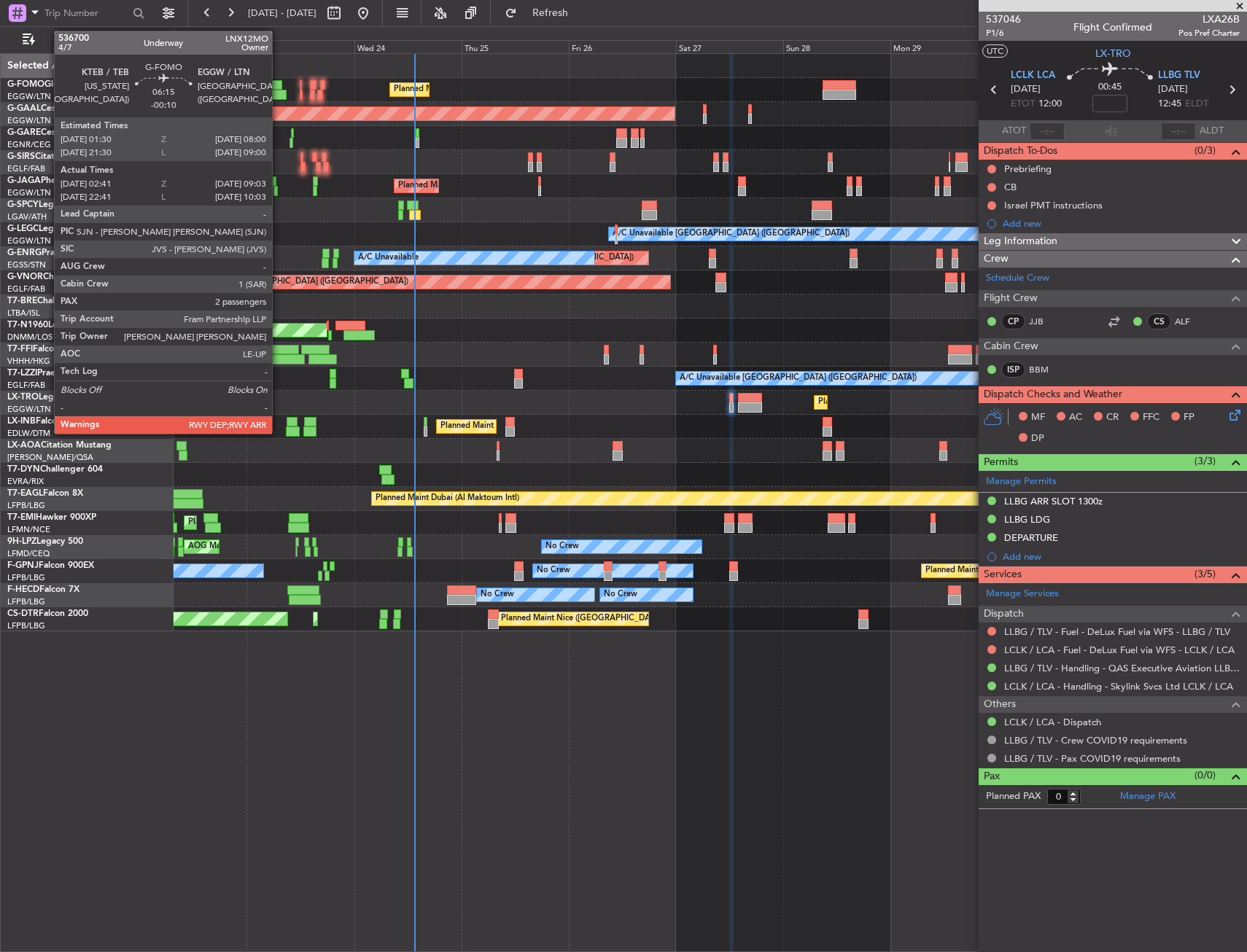
click at [278, 88] on div at bounding box center [268, 85] width 29 height 10
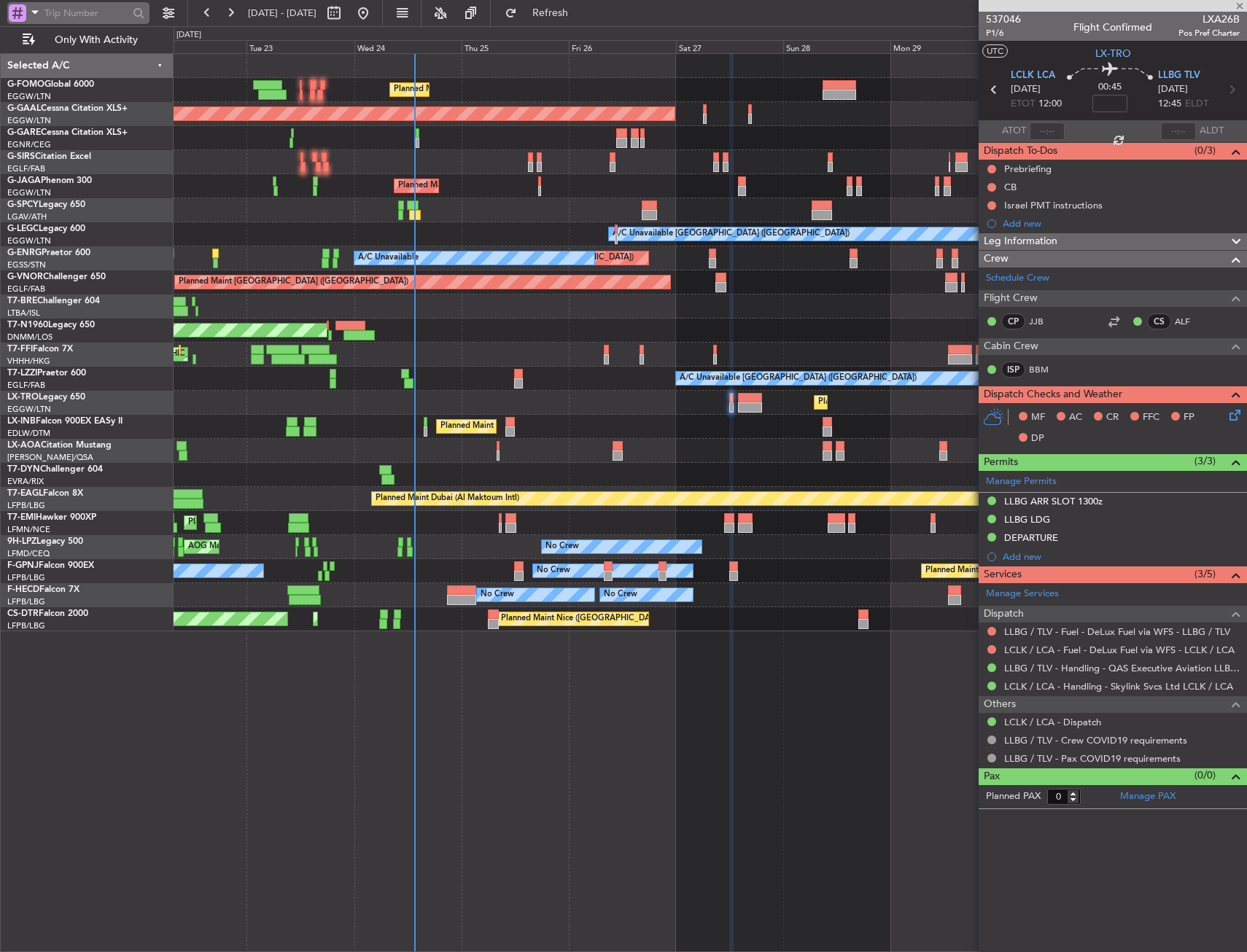
type input "-00:10"
type input "02:41"
type input "08:48"
type input "2"
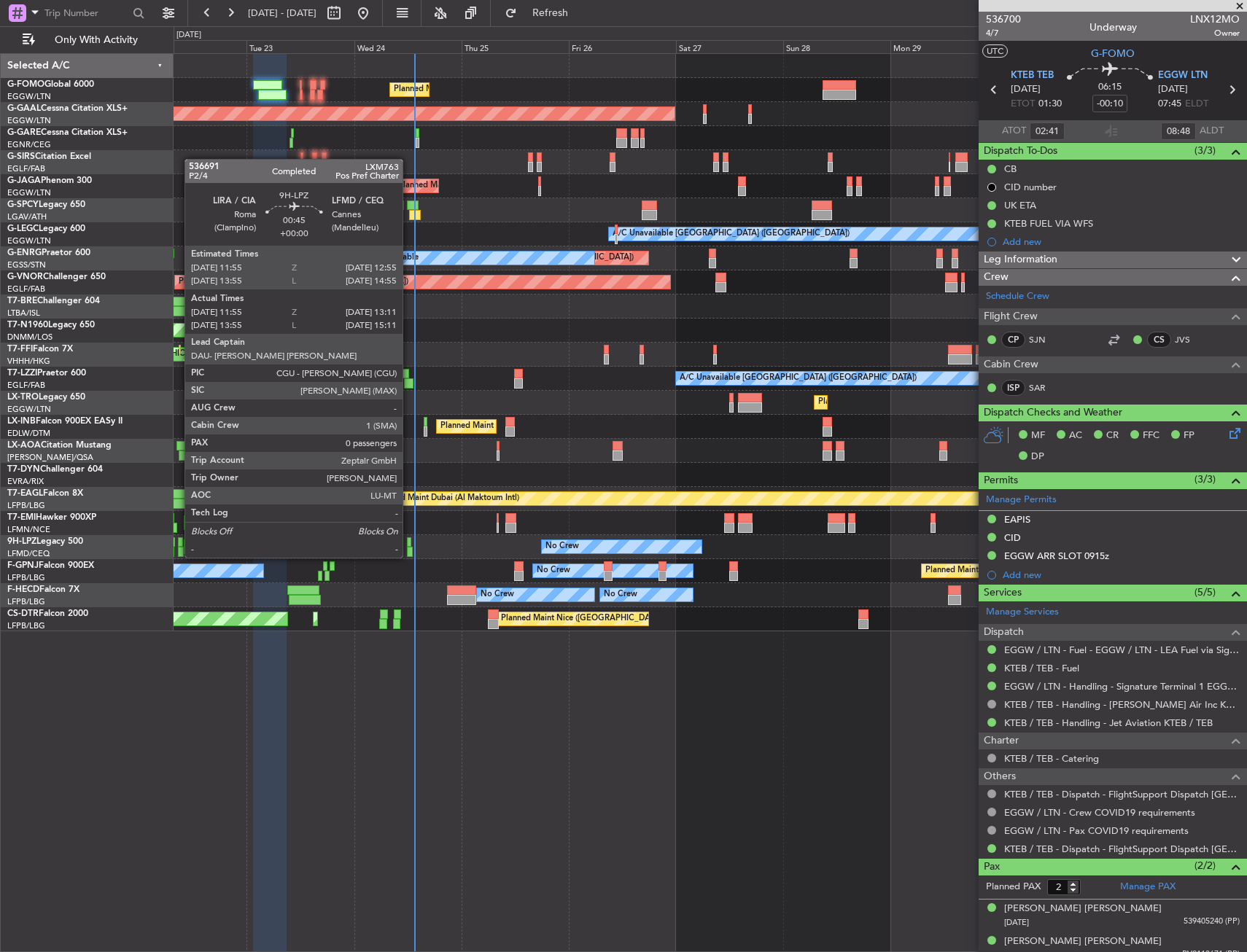
click at [409, 543] on div at bounding box center [409, 542] width 5 height 10
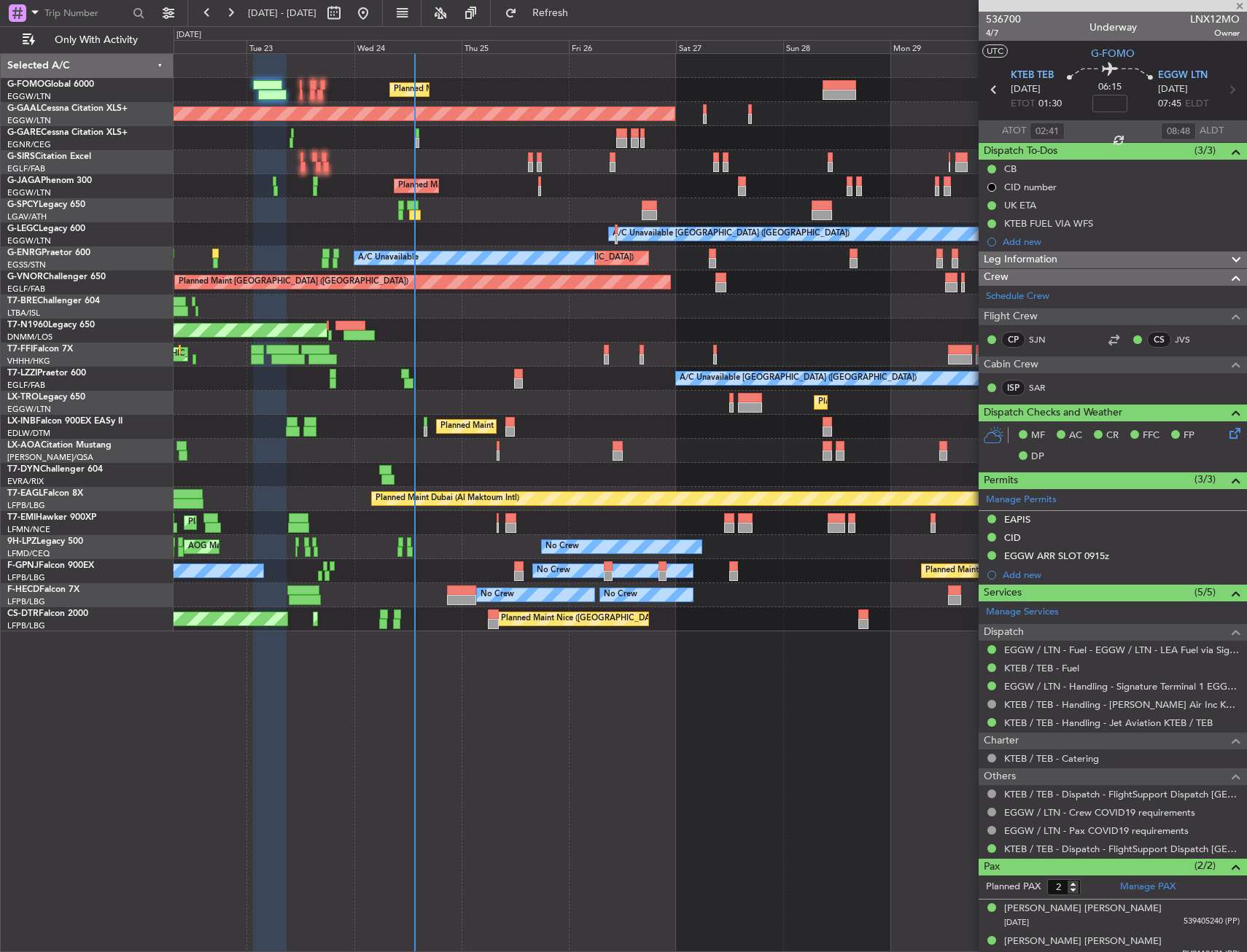
type input "12:05"
type input "13:06"
type input "0"
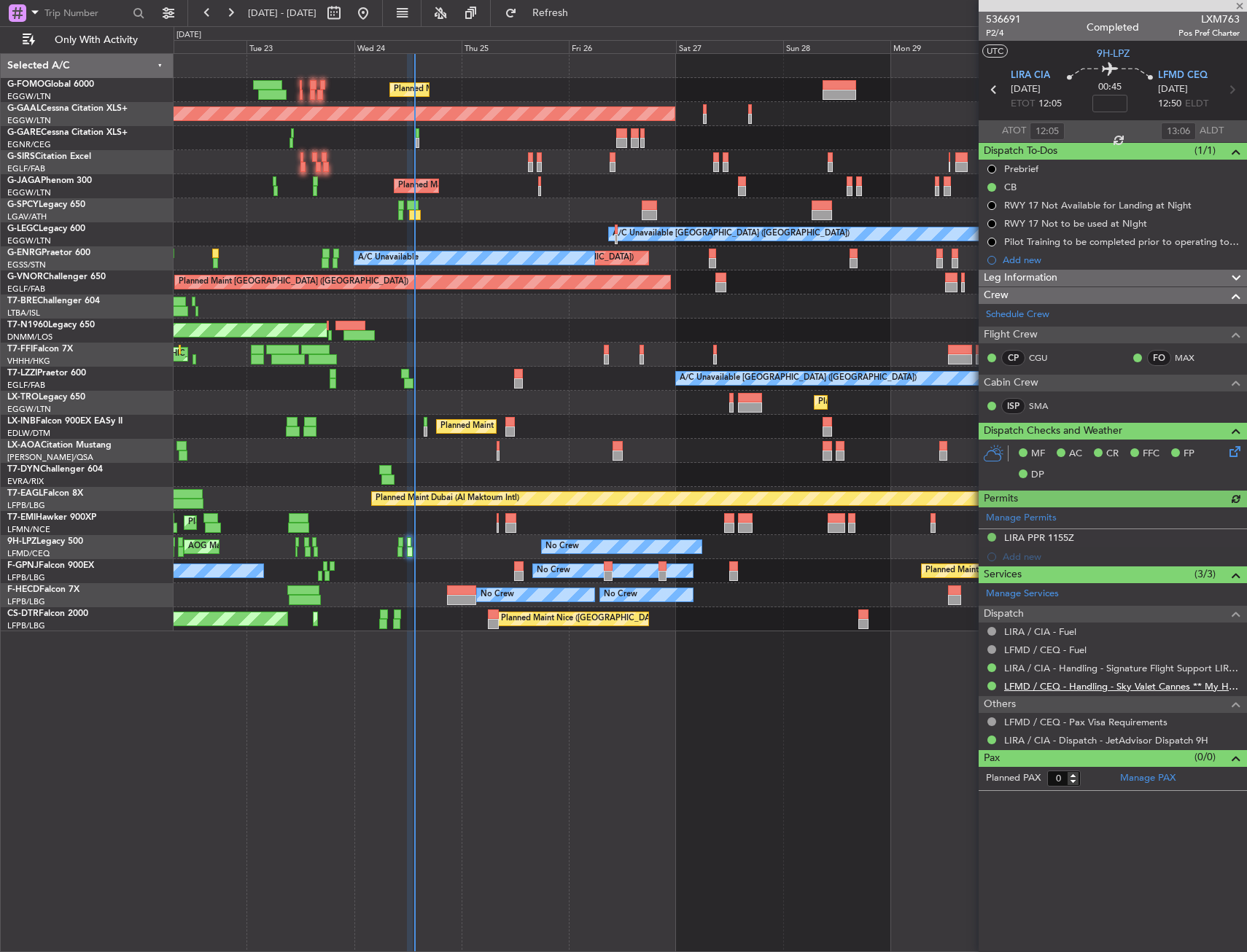
click at [1045, 681] on link "LFMD / CEQ - Handling - Sky Valet Cannes ** My Handling**LFMD / CEQ" at bounding box center [1122, 686] width 235 height 12
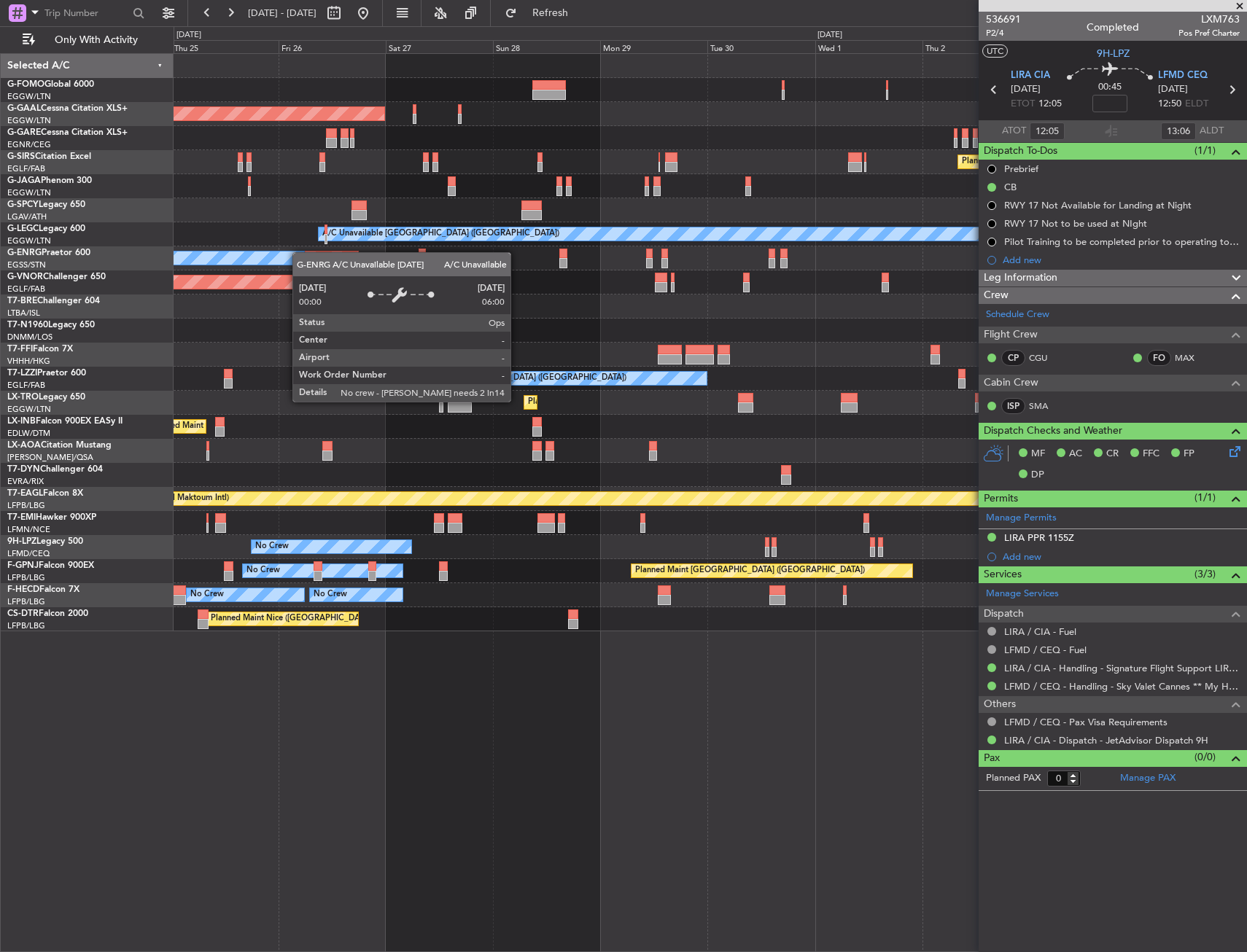
click at [300, 252] on div "Planned Maint London (Luton) Planned Maint Dusseldorf Owner Planned Maint Londo…" at bounding box center [710, 343] width 1073 height 577
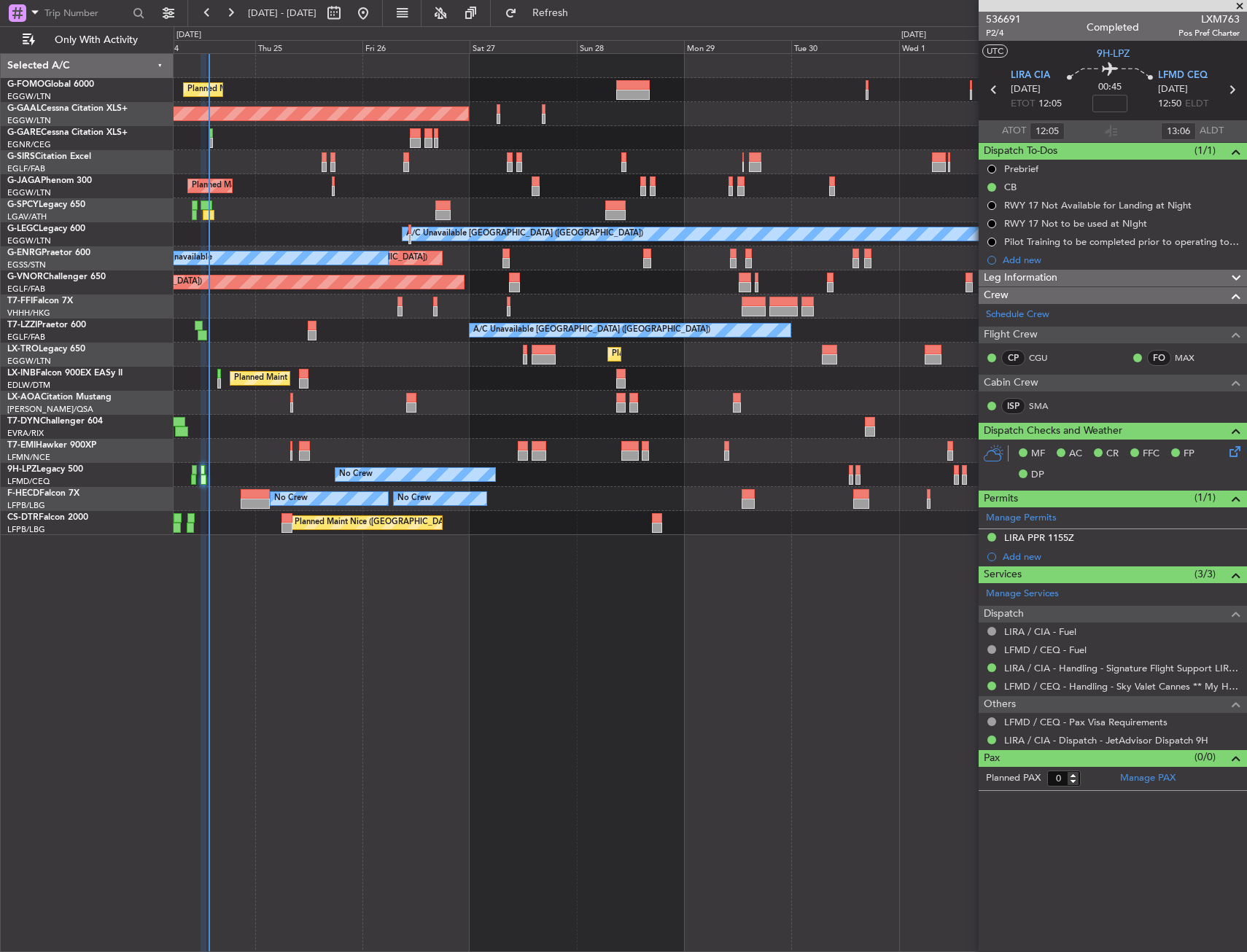
click at [558, 560] on div "Planned Maint London (Luton) Planned Maint Dusseldorf Owner Planned Maint Londo…" at bounding box center [710, 503] width 1074 height 899
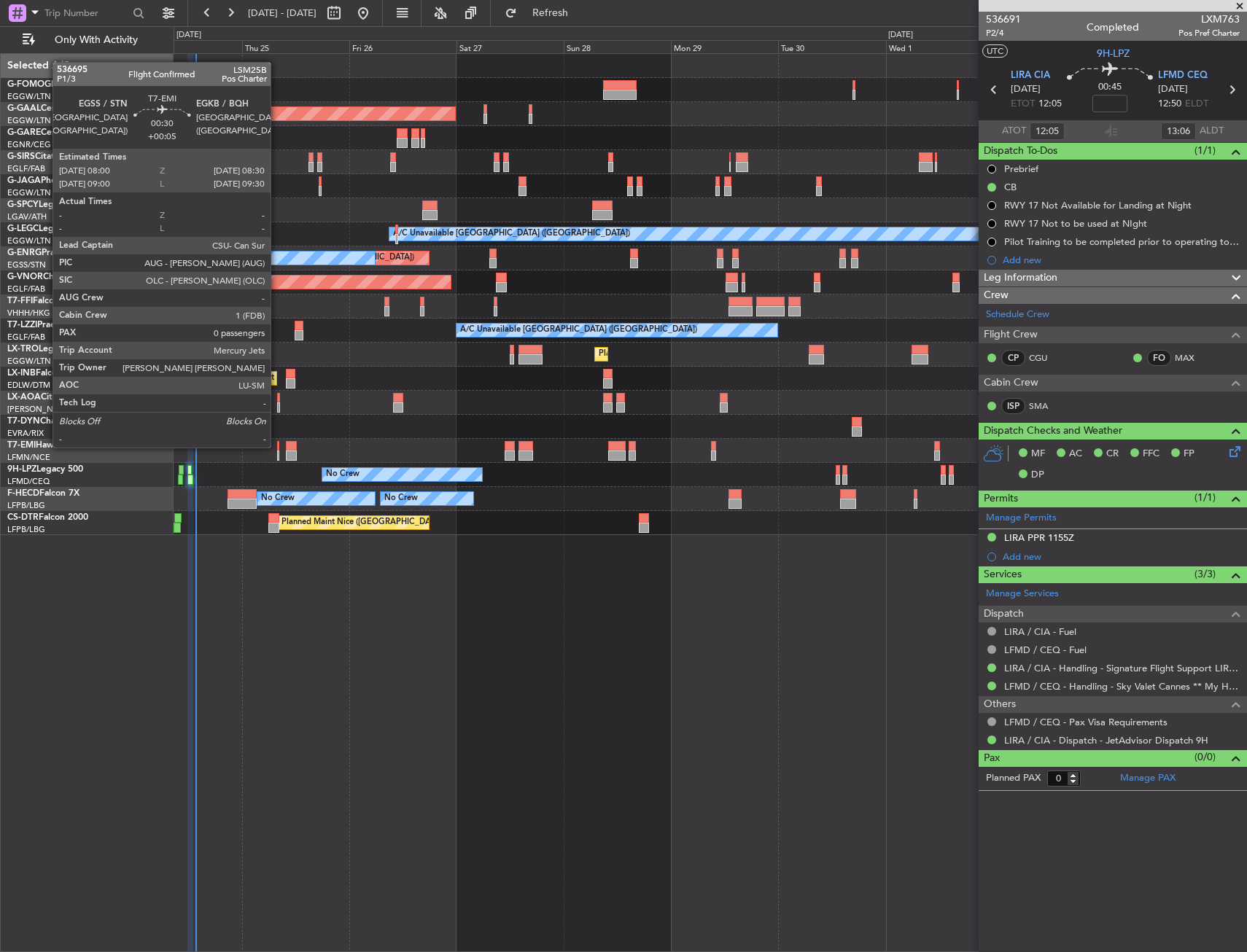
click at [277, 446] on div at bounding box center [278, 446] width 3 height 10
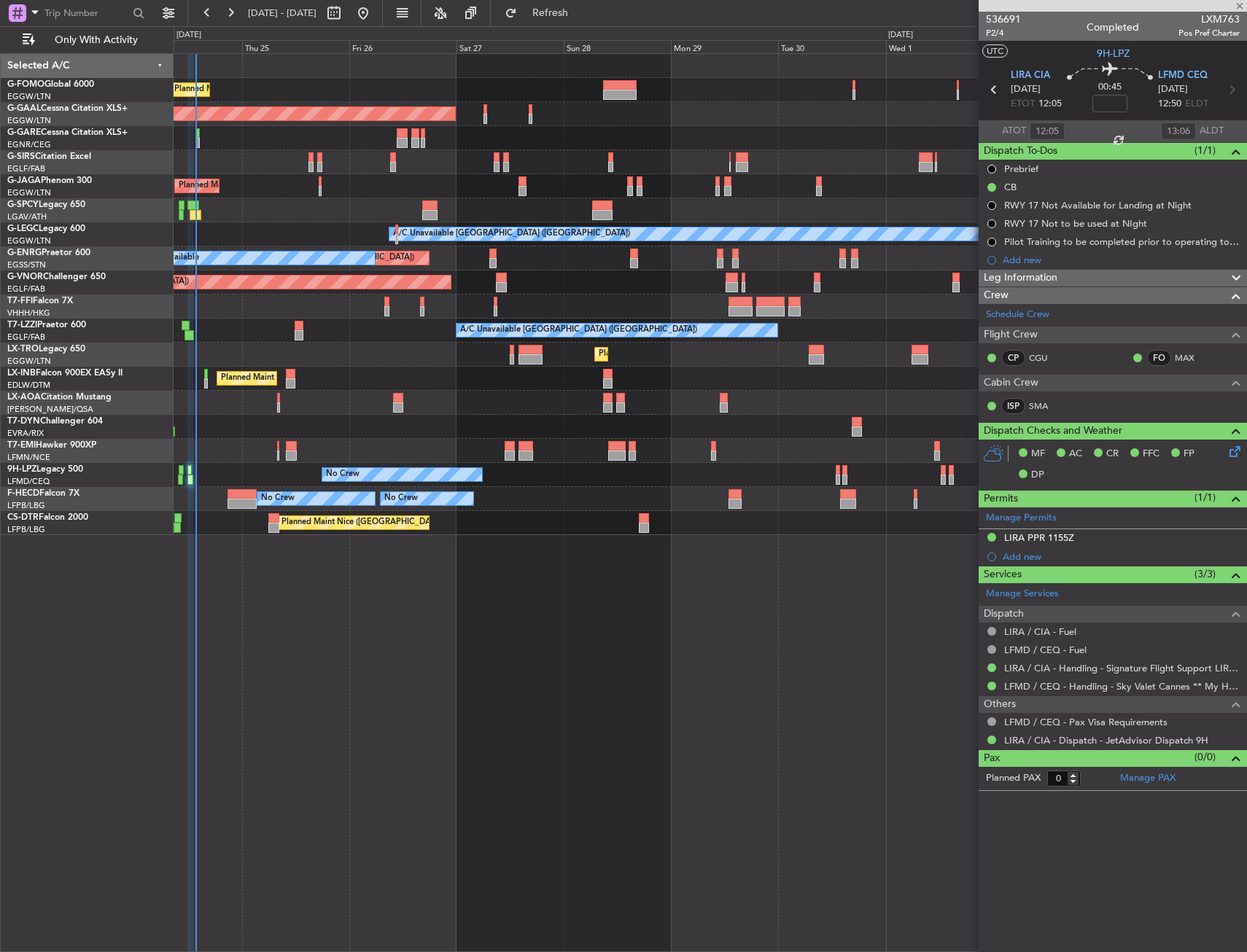
type input "+00:05"
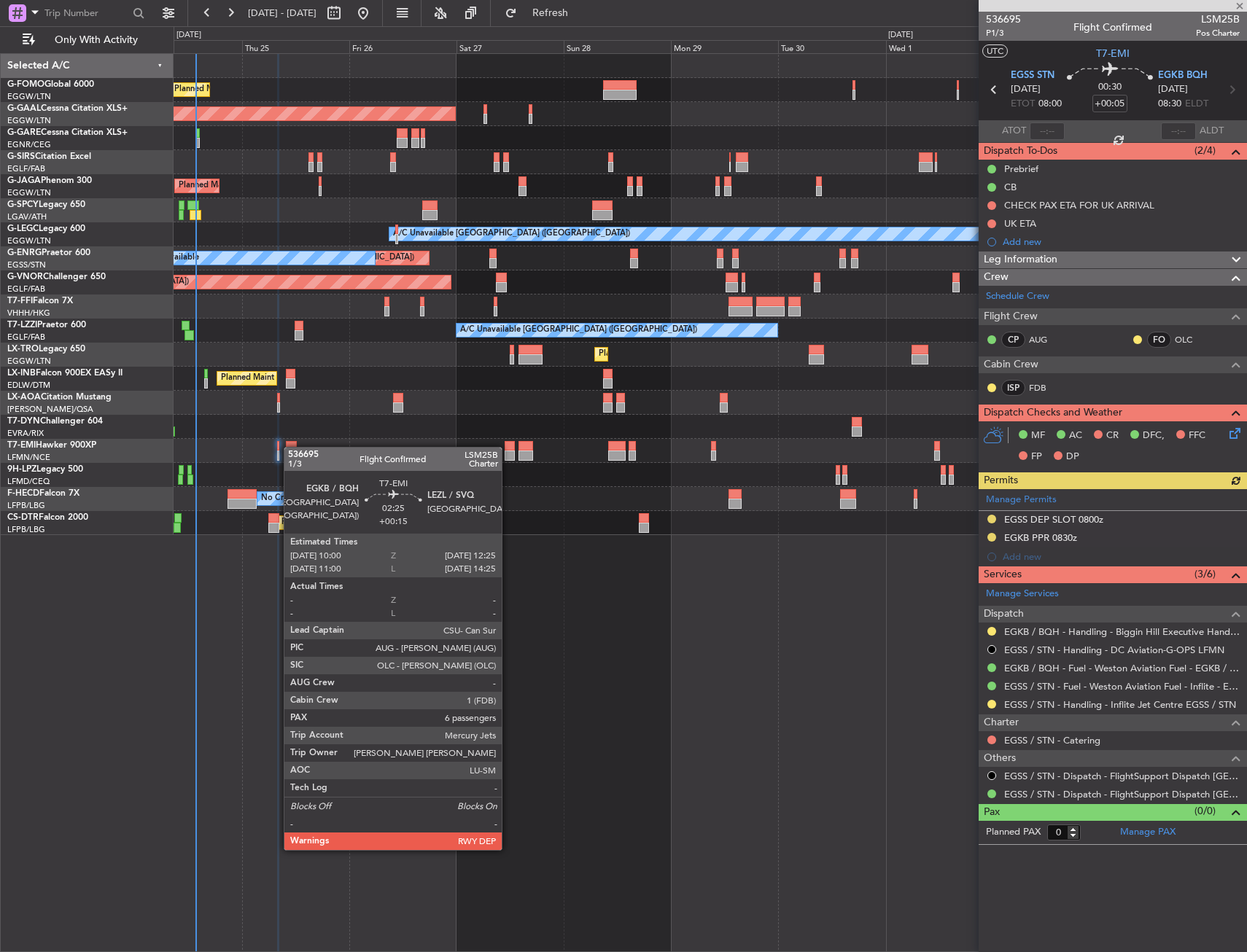
click at [291, 447] on div at bounding box center [291, 446] width 11 height 10
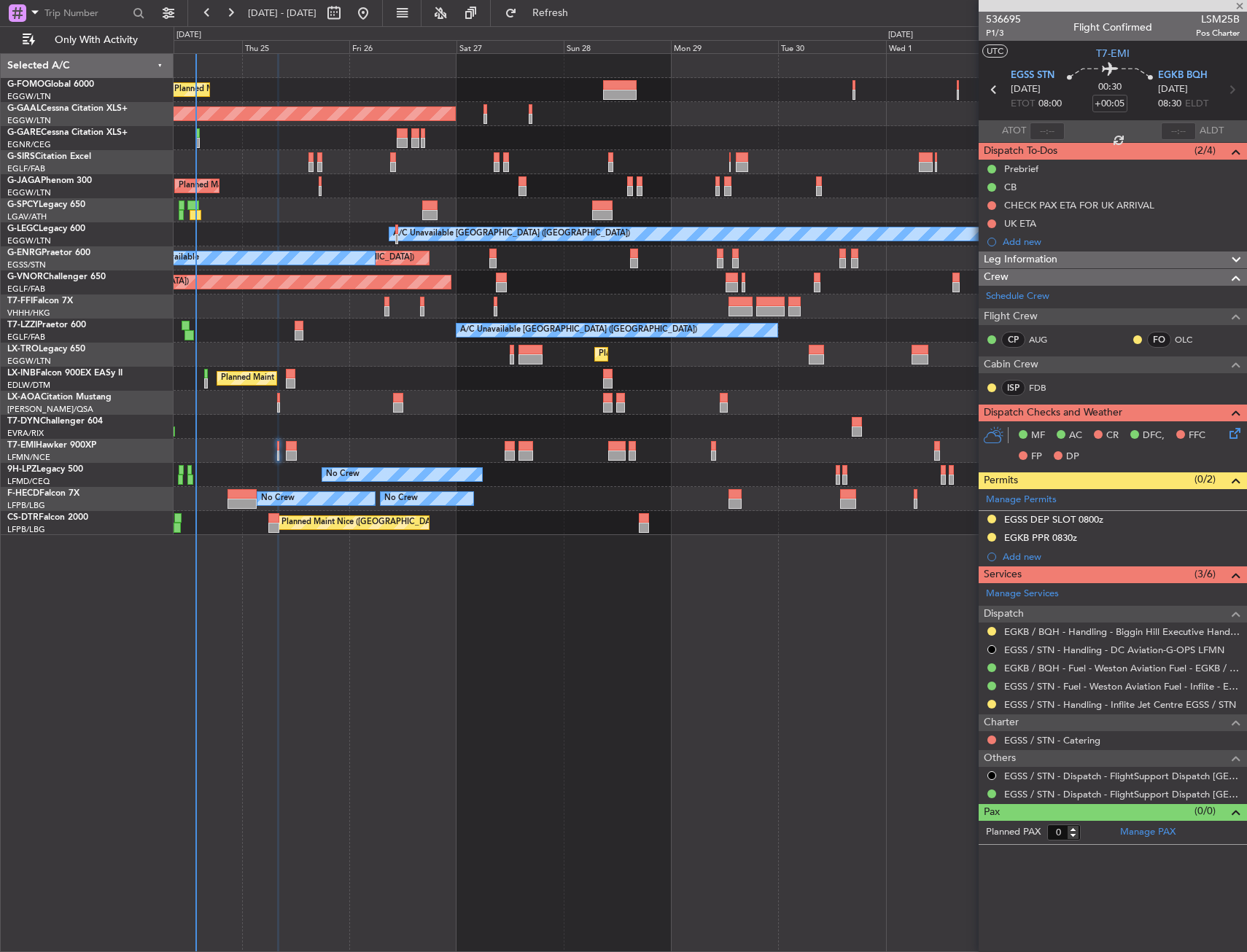
type input "+00:15"
type input "6"
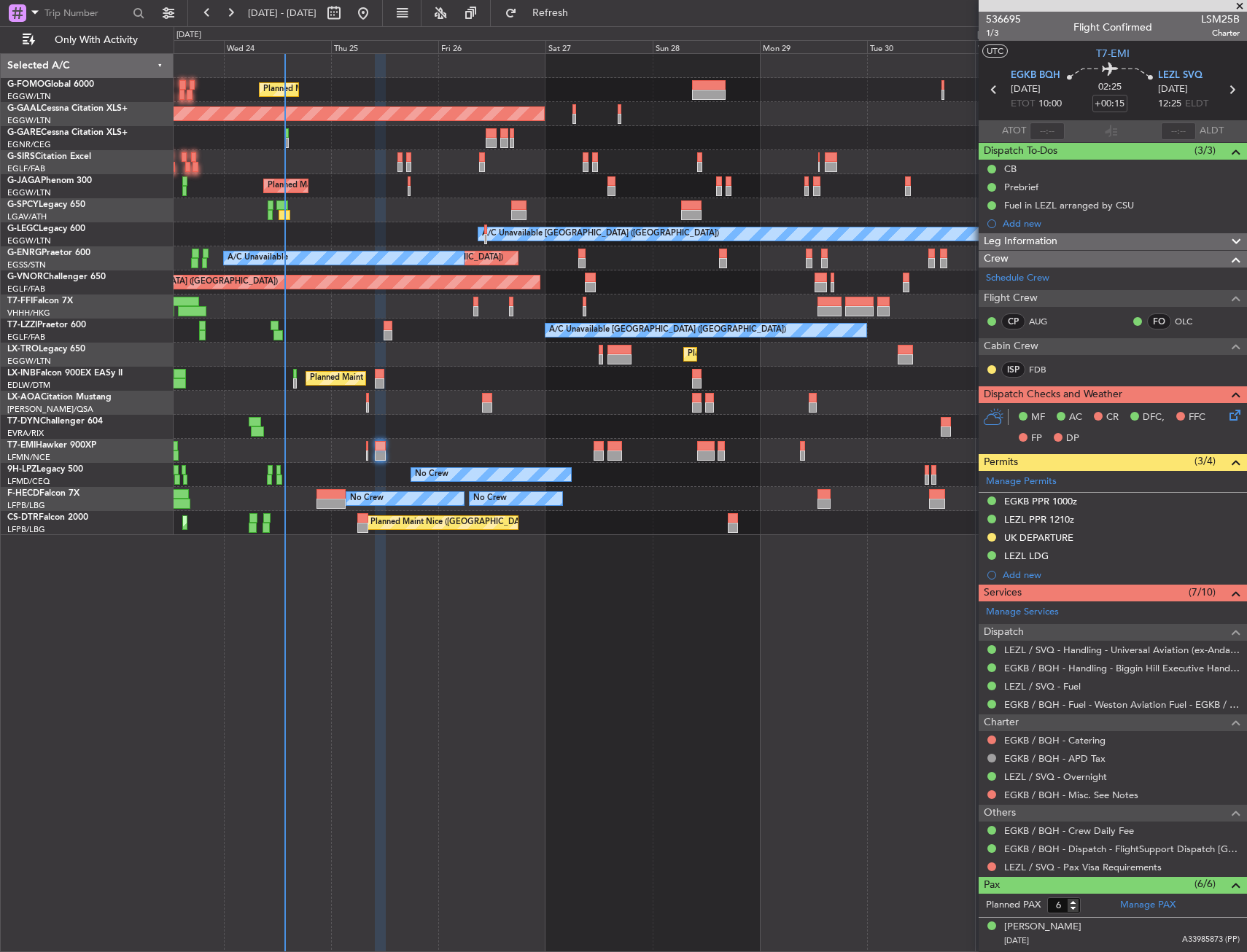
click at [278, 376] on div "Planned Maint [GEOGRAPHIC_DATA] ([GEOGRAPHIC_DATA])" at bounding box center [710, 378] width 1073 height 24
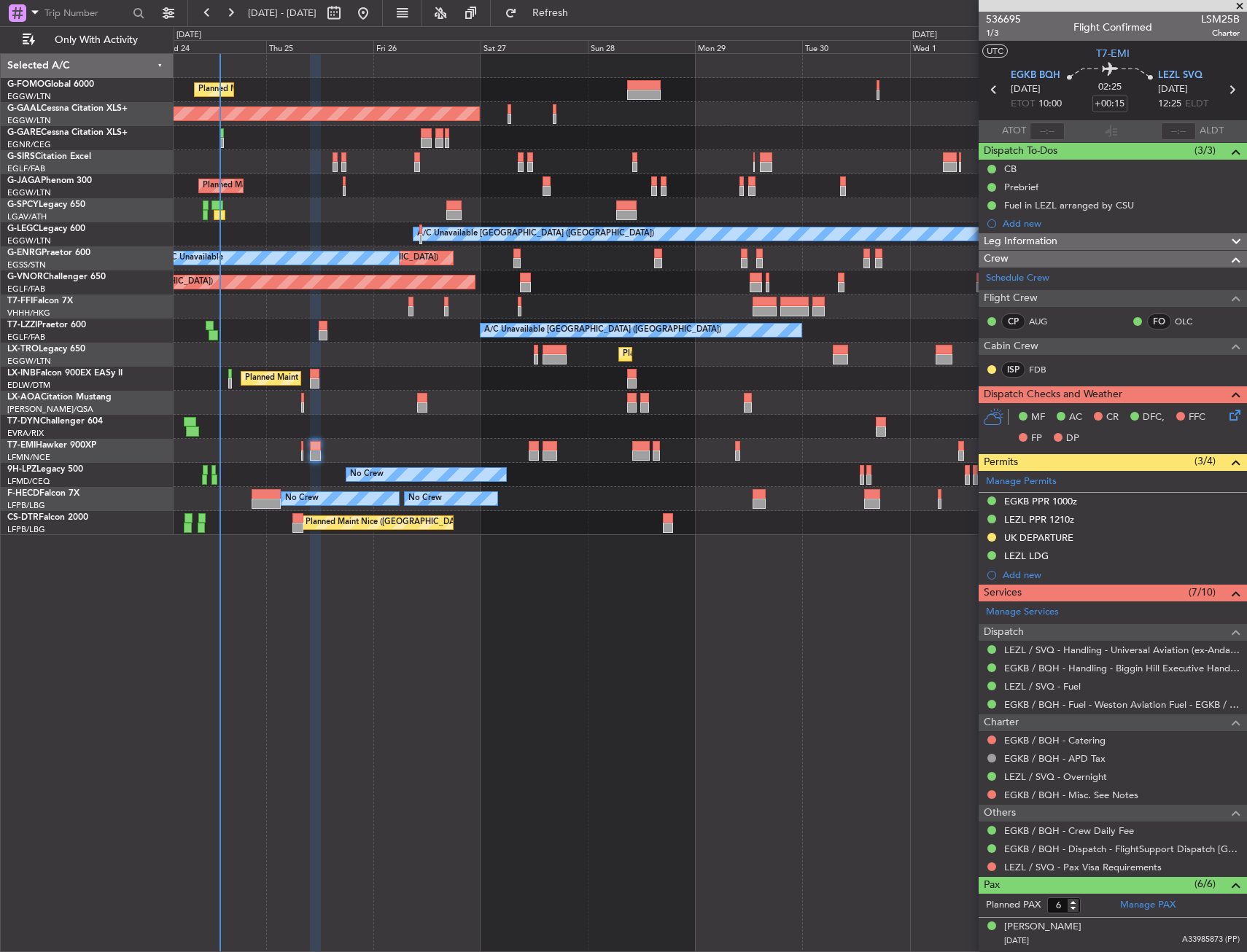
click at [337, 354] on div "Planned Maint [GEOGRAPHIC_DATA] ([GEOGRAPHIC_DATA])" at bounding box center [710, 354] width 1073 height 24
click at [585, 4] on fb-refresh-button "Refresh" at bounding box center [542, 13] width 102 height 26
click at [585, 4] on button "Refresh" at bounding box center [542, 13] width 88 height 23
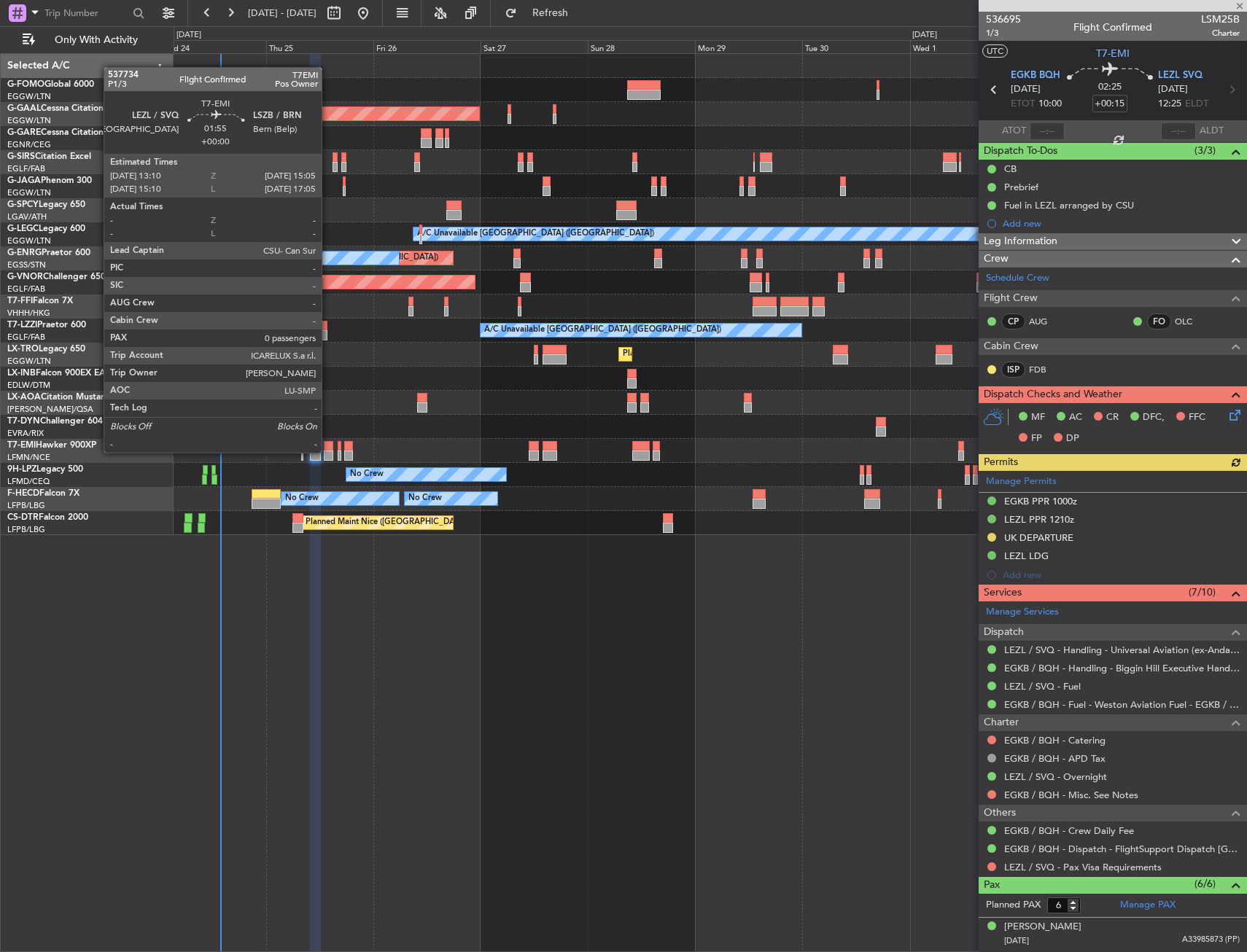
click at [328, 452] on div at bounding box center [328, 456] width 9 height 10
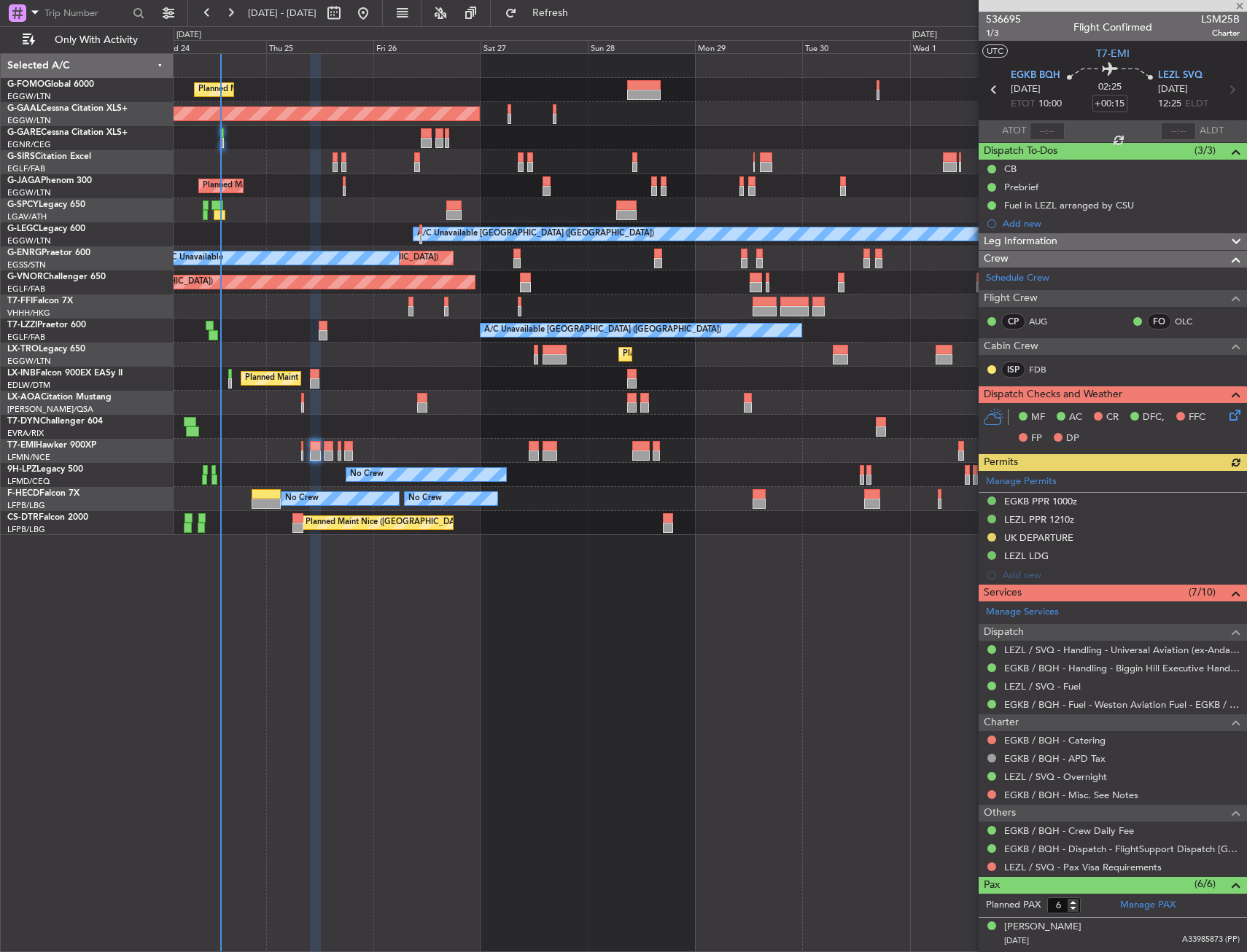
type input "0"
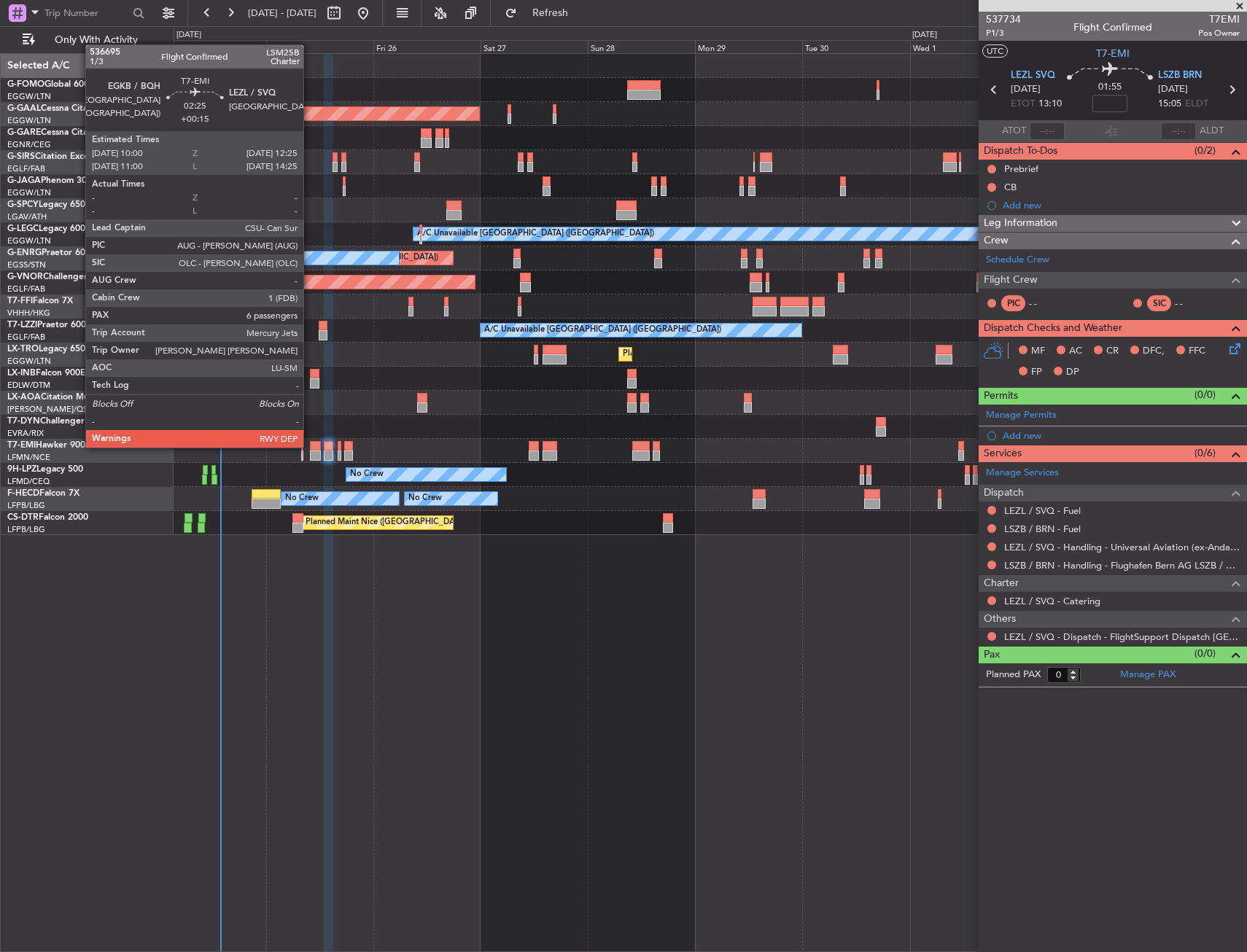
click at [310, 446] on div at bounding box center [315, 446] width 11 height 10
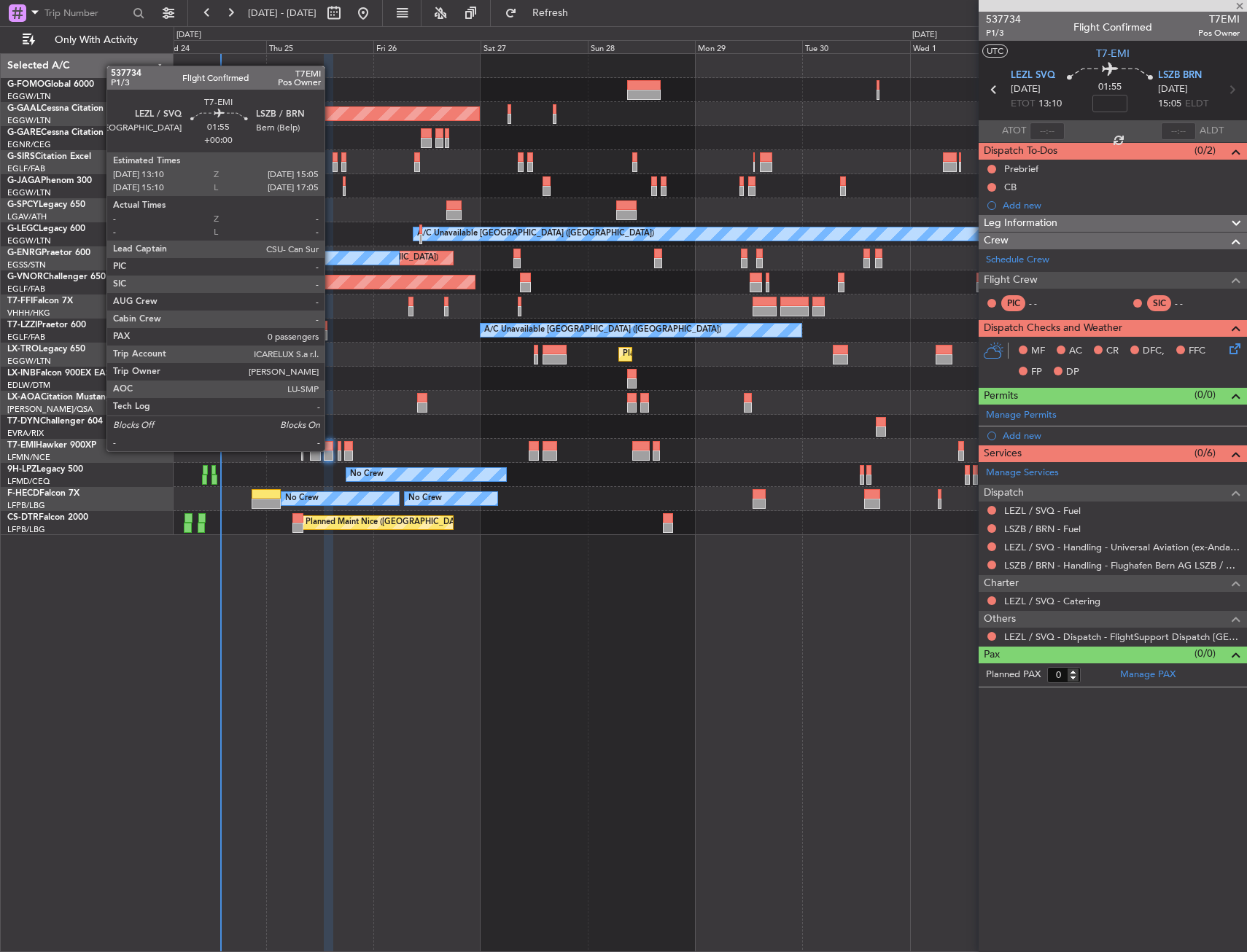
type input "+00:15"
type input "6"
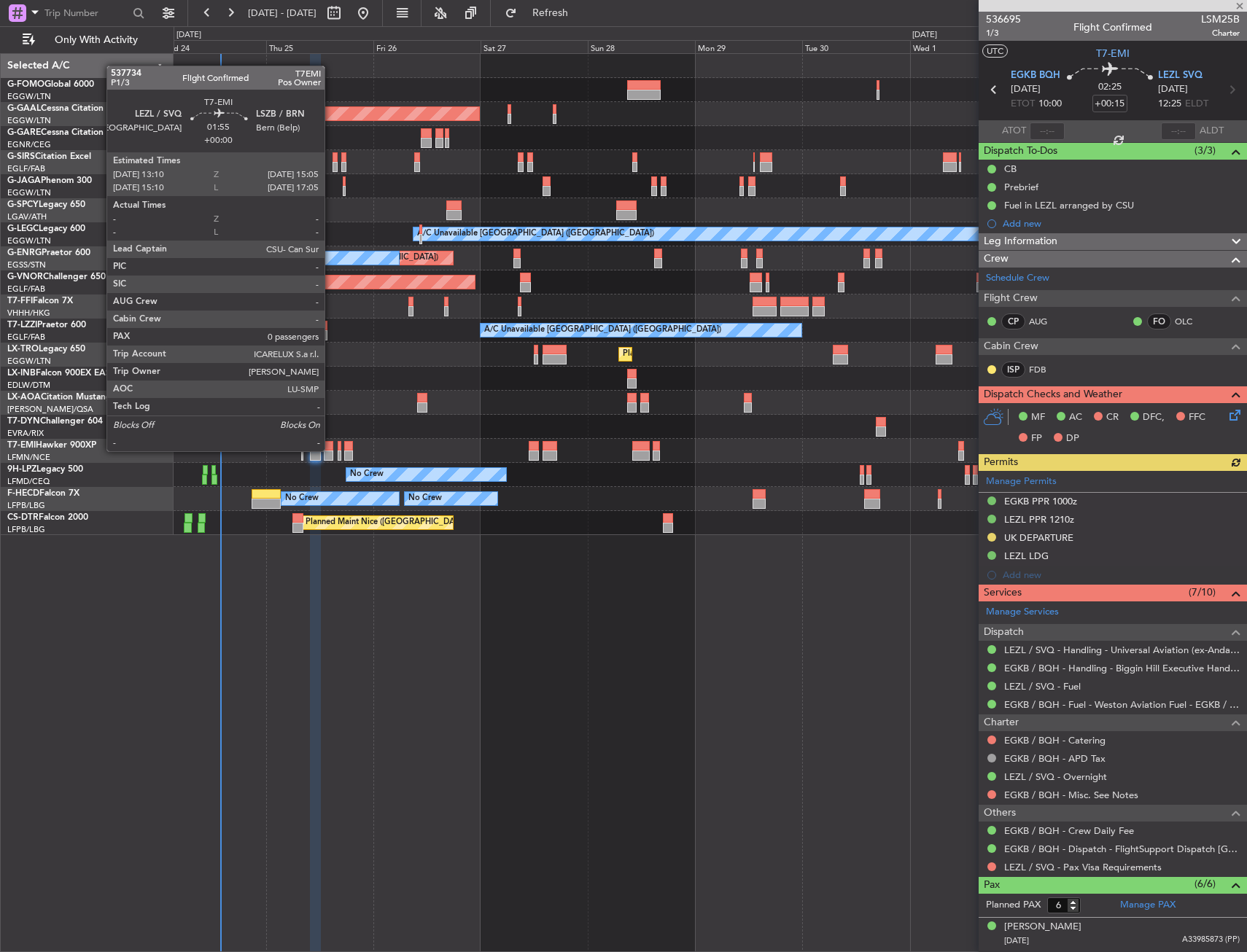
click at [331, 450] on div at bounding box center [328, 446] width 9 height 10
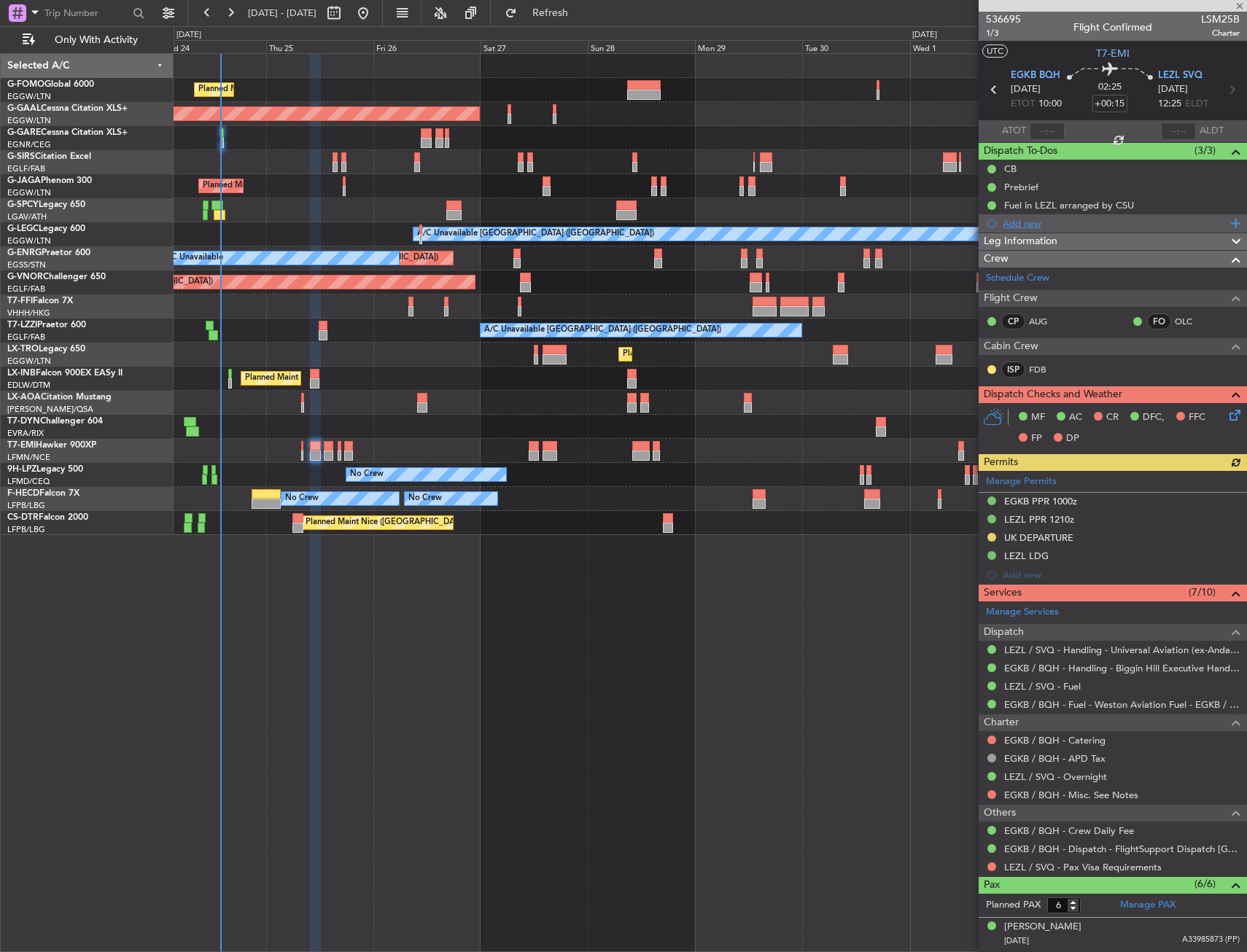
type input "0"
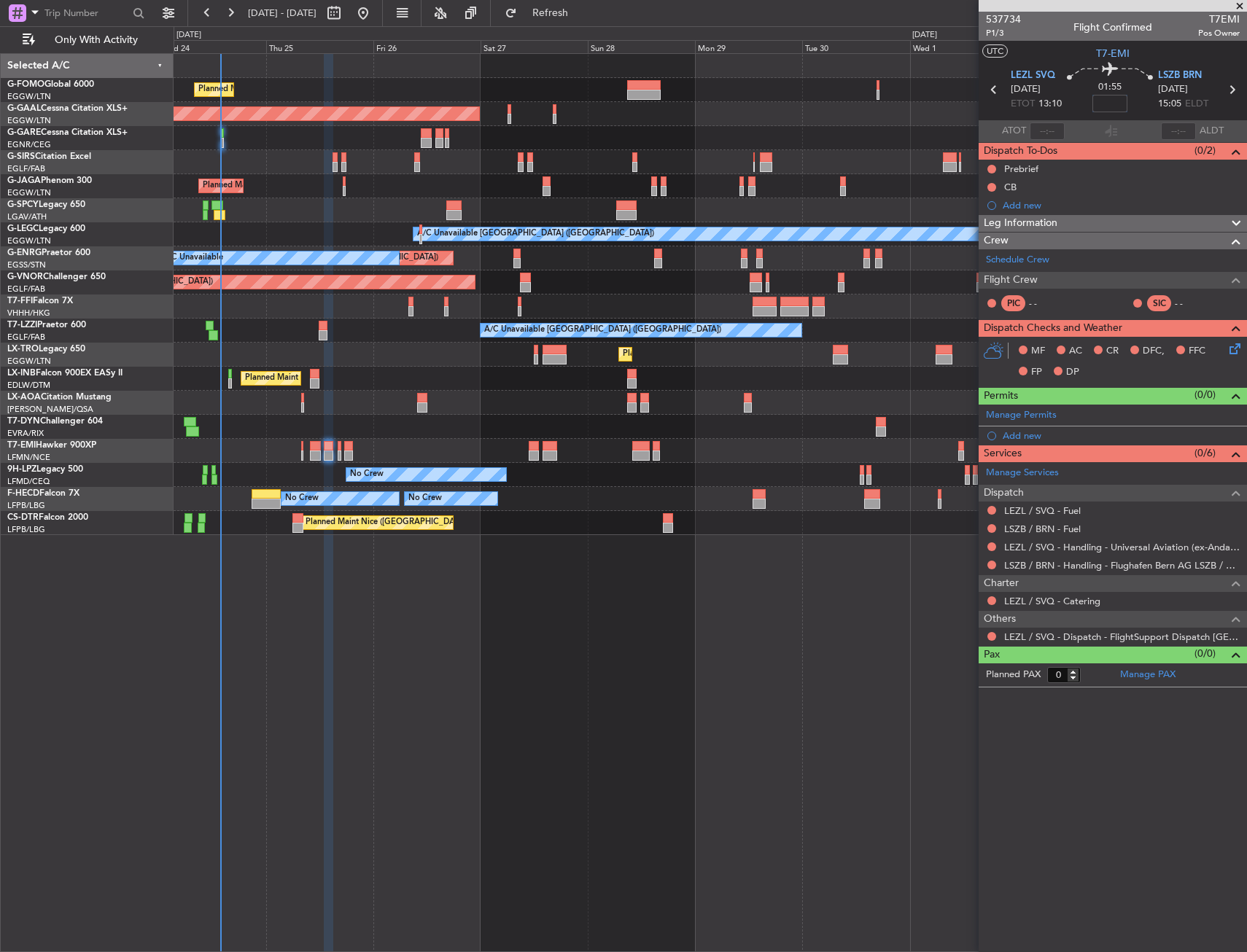
click at [1104, 99] on input at bounding box center [1110, 104] width 35 height 18
click at [1073, 85] on div "01:55 10" at bounding box center [1110, 90] width 96 height 54
type input "+00:10"
click at [1094, 226] on div "Leg Information" at bounding box center [1113, 223] width 268 height 17
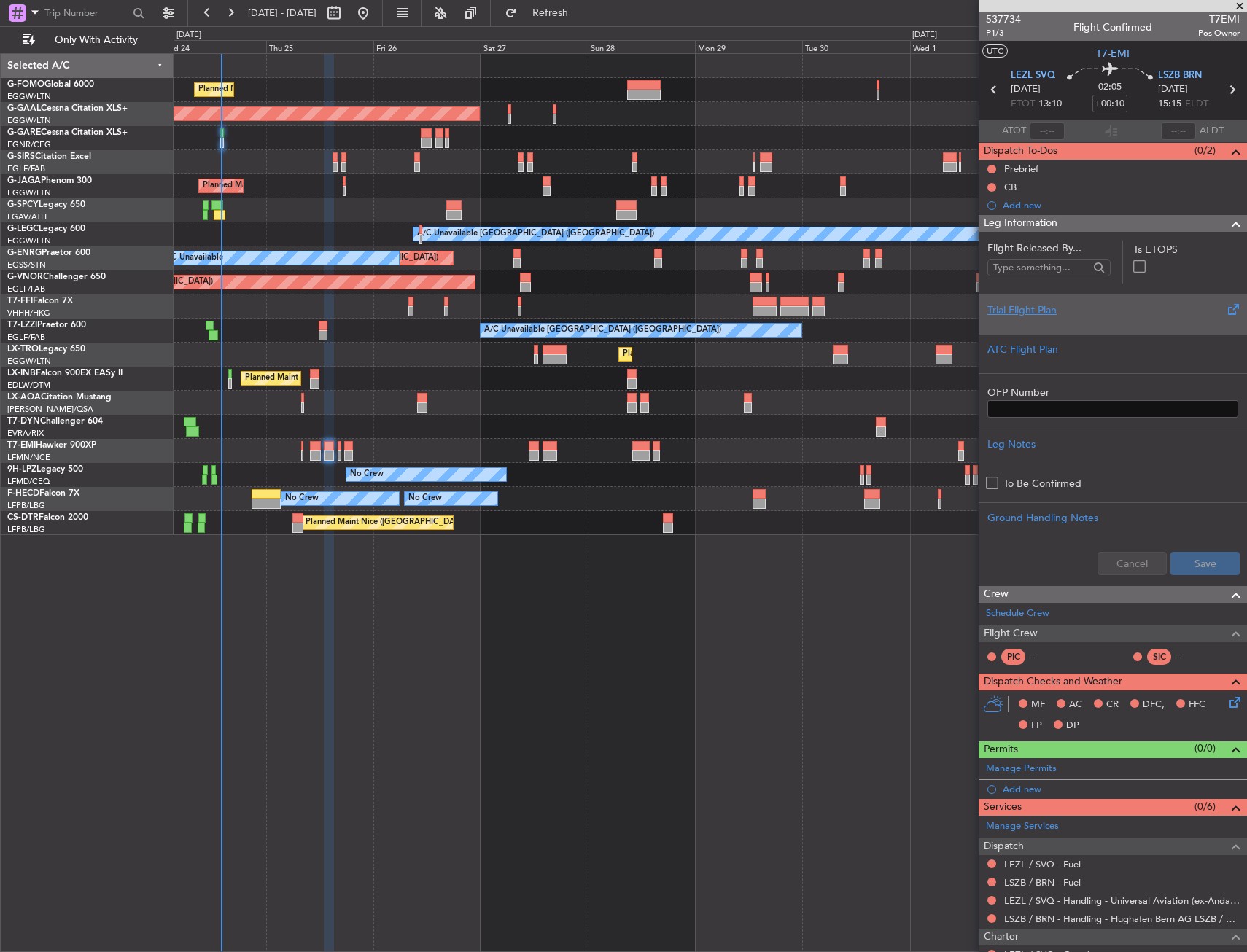
click at [1065, 316] on div "Trial Flight Plan" at bounding box center [1113, 310] width 251 height 15
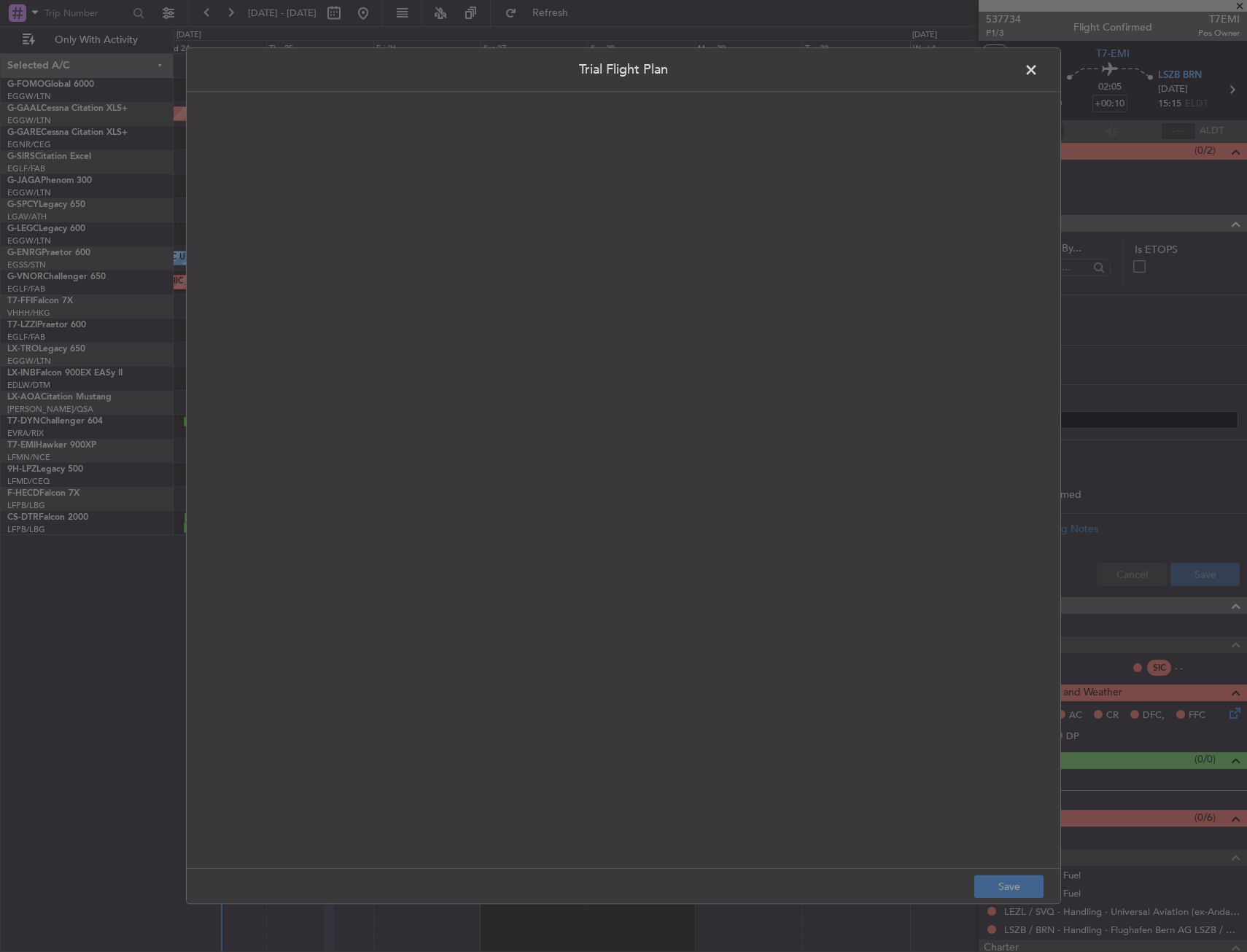
click at [708, 303] on quill-editor at bounding box center [623, 465] width 844 height 717
click at [581, 280] on div at bounding box center [623, 496] width 843 height 715
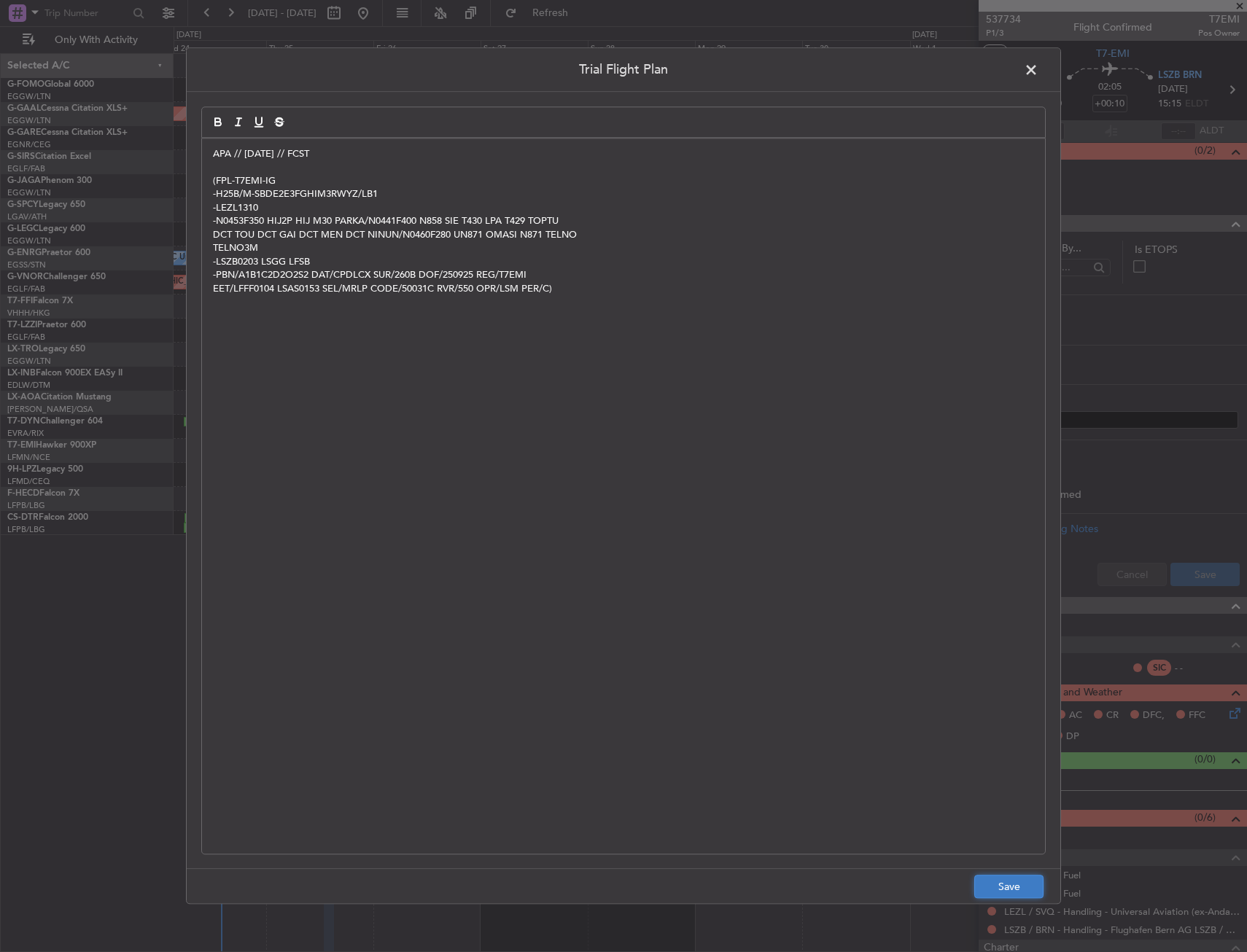
click at [1005, 892] on button "Save" at bounding box center [1009, 887] width 69 height 23
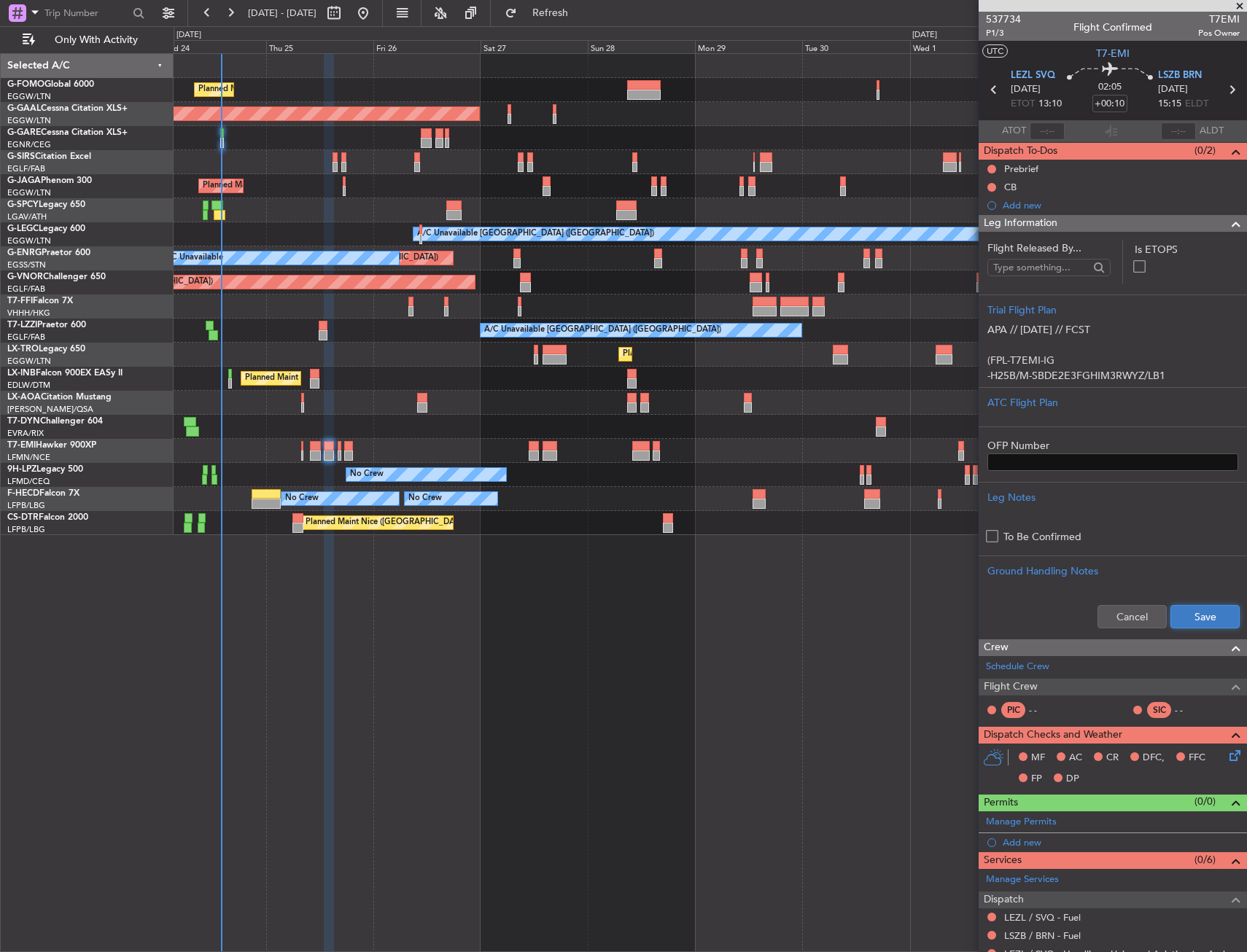
click at [1175, 627] on button "Save" at bounding box center [1205, 617] width 69 height 23
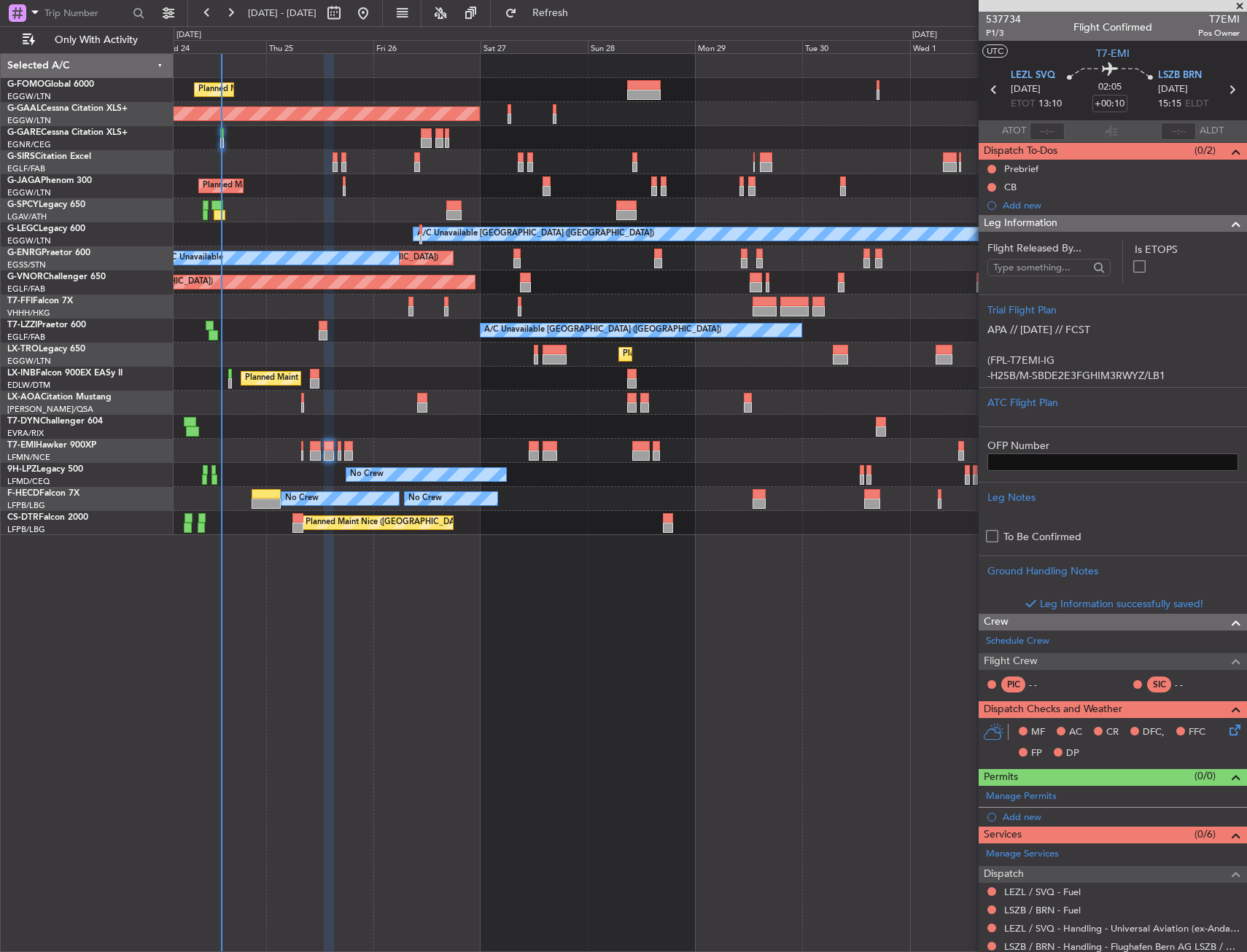
drag, startPoint x: 1114, startPoint y: 219, endPoint x: 1113, endPoint y: 230, distance: 11.0
click at [1114, 219] on div "Leg Information" at bounding box center [1113, 223] width 268 height 17
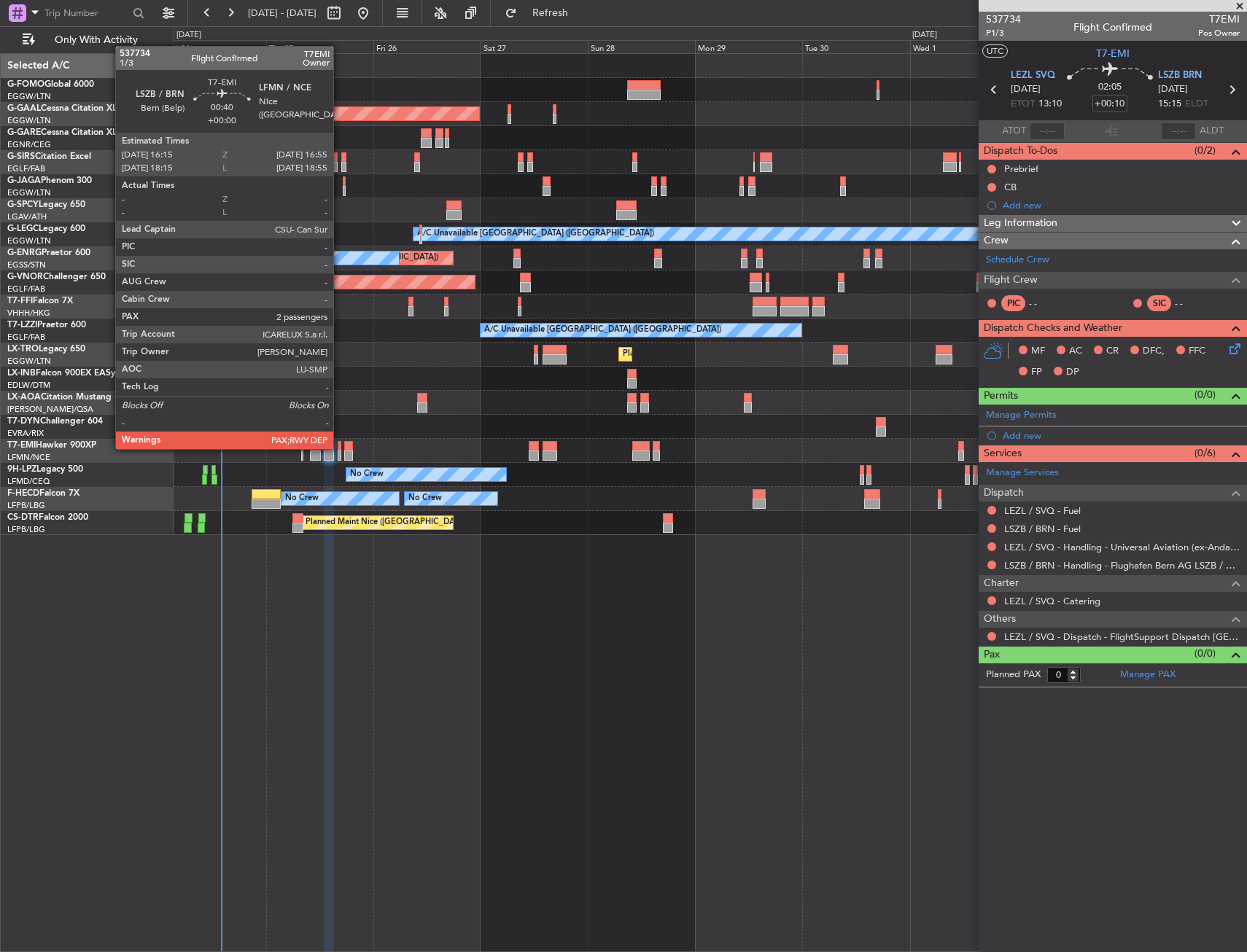
click at [340, 448] on div at bounding box center [339, 446] width 4 height 10
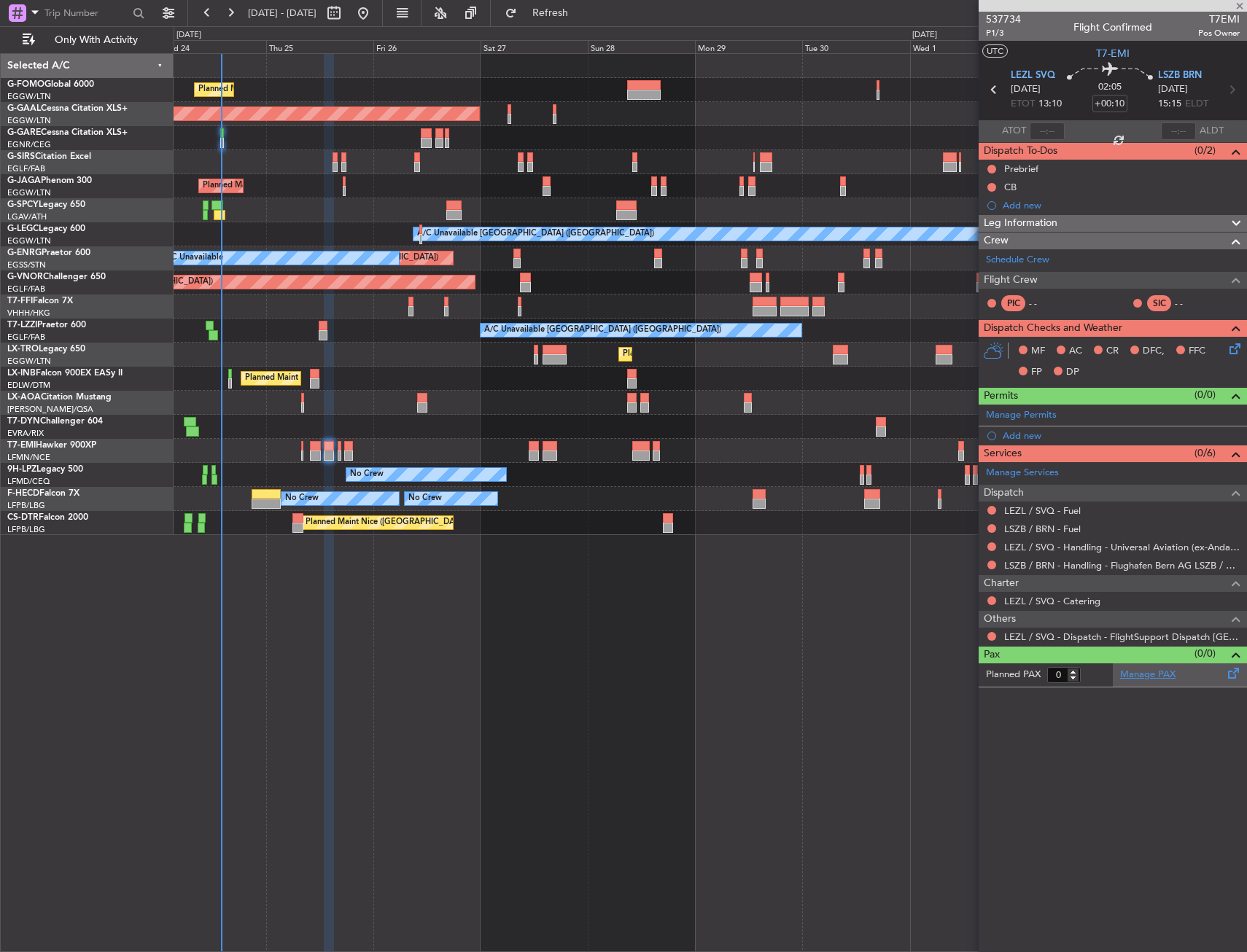
type input "2"
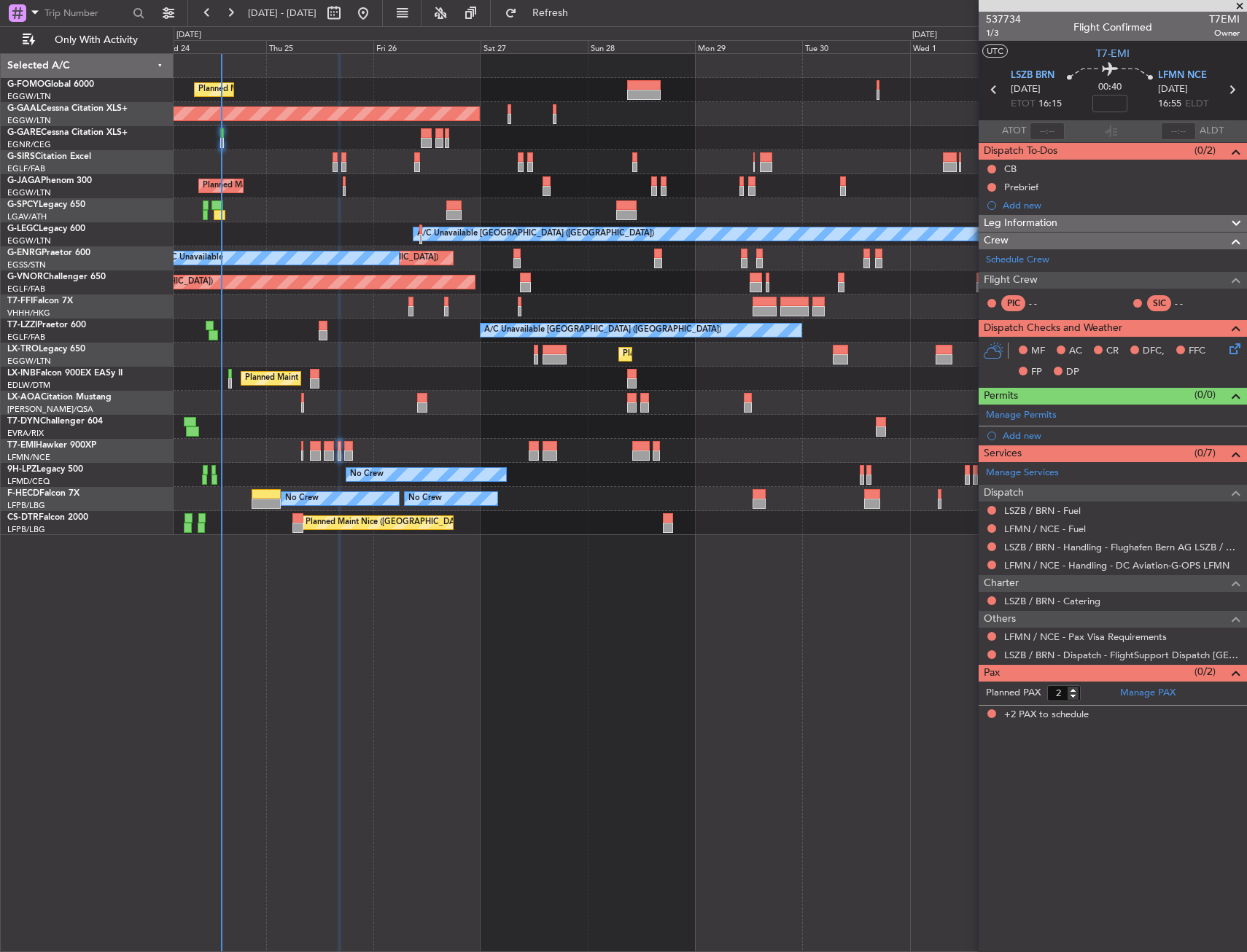
click at [322, 452] on div "Planned Maint [GEOGRAPHIC_DATA]" at bounding box center [710, 451] width 1073 height 24
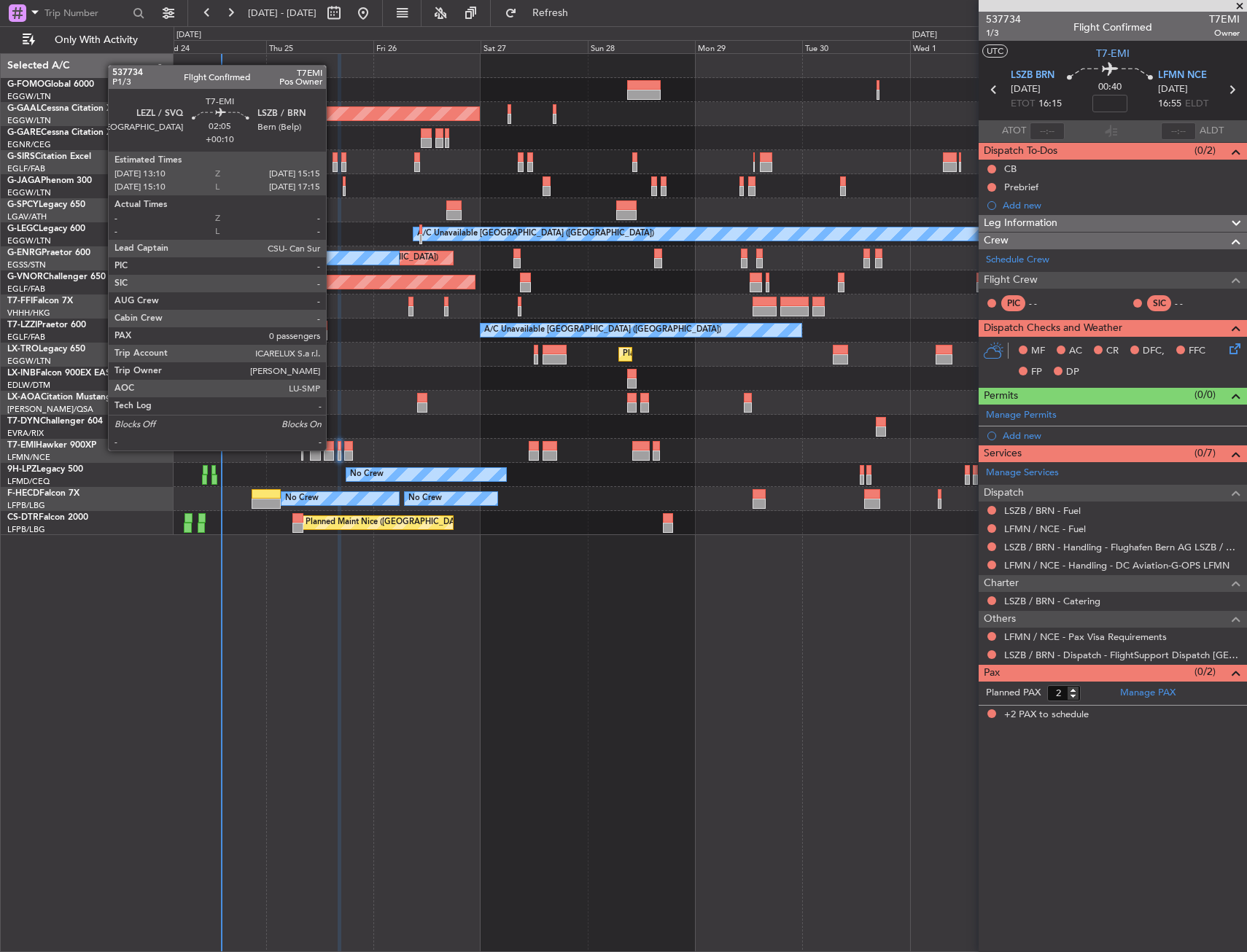
click at [333, 449] on div at bounding box center [328, 446] width 10 height 10
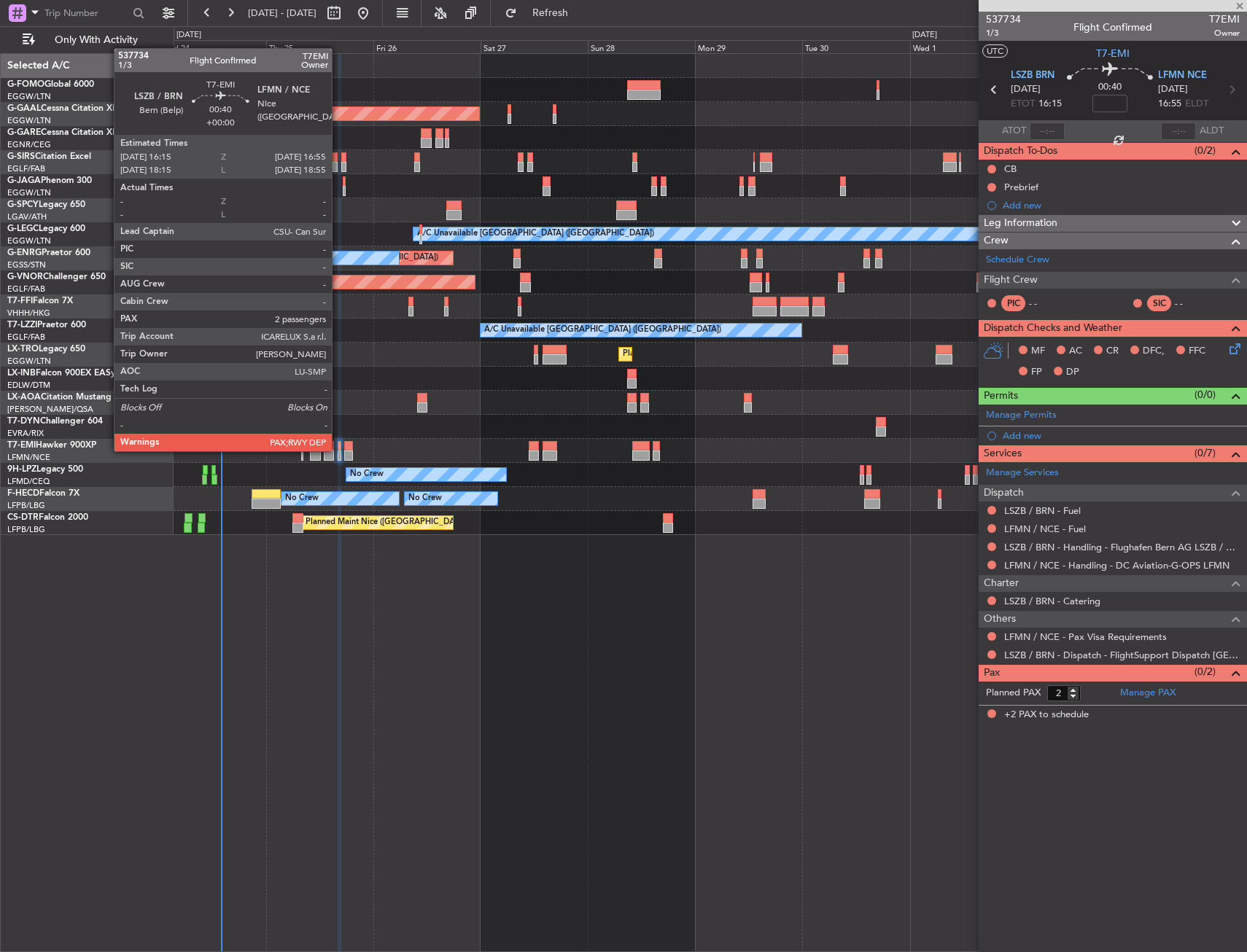
type input "+00:10"
type input "0"
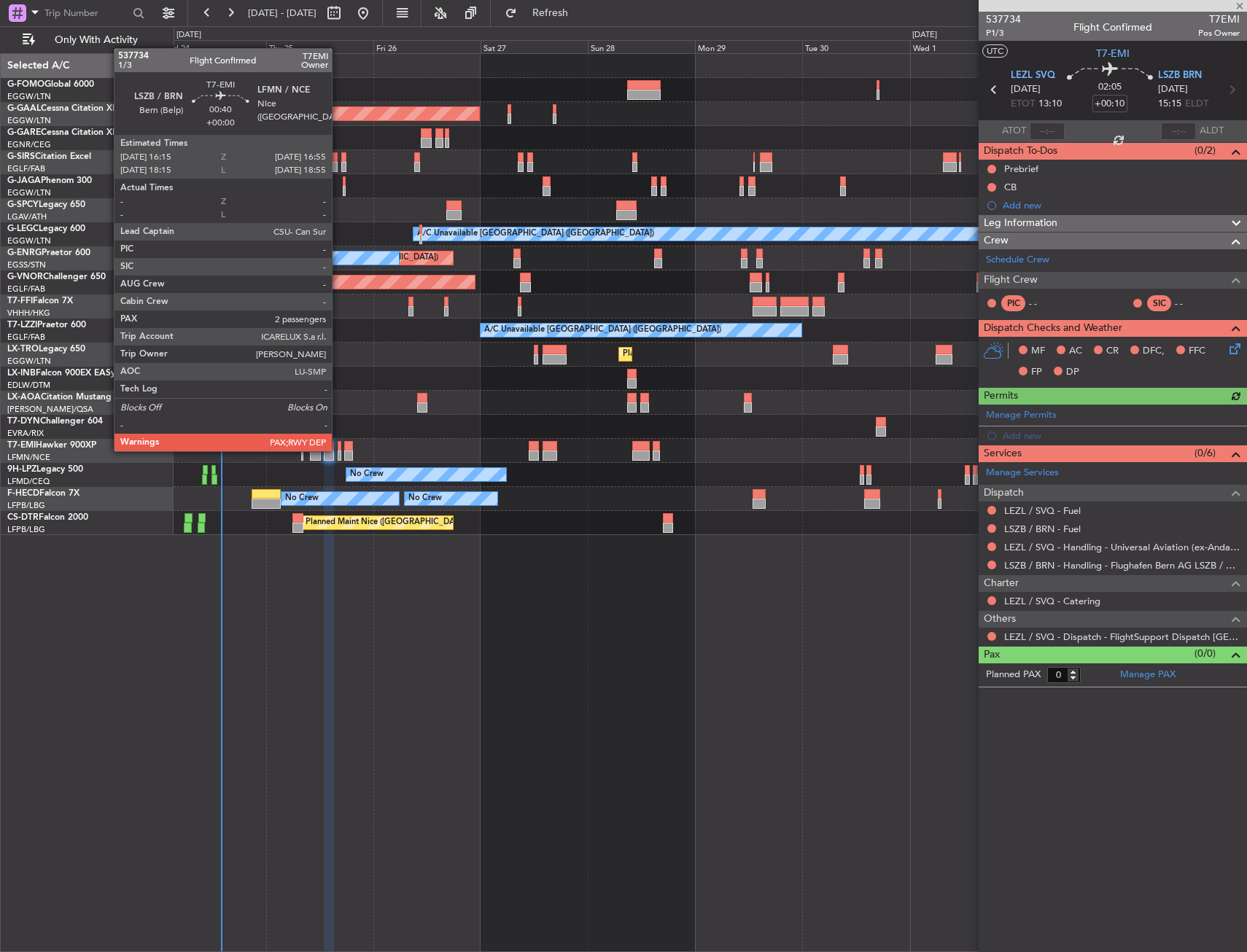
click at [338, 450] on div at bounding box center [339, 446] width 4 height 10
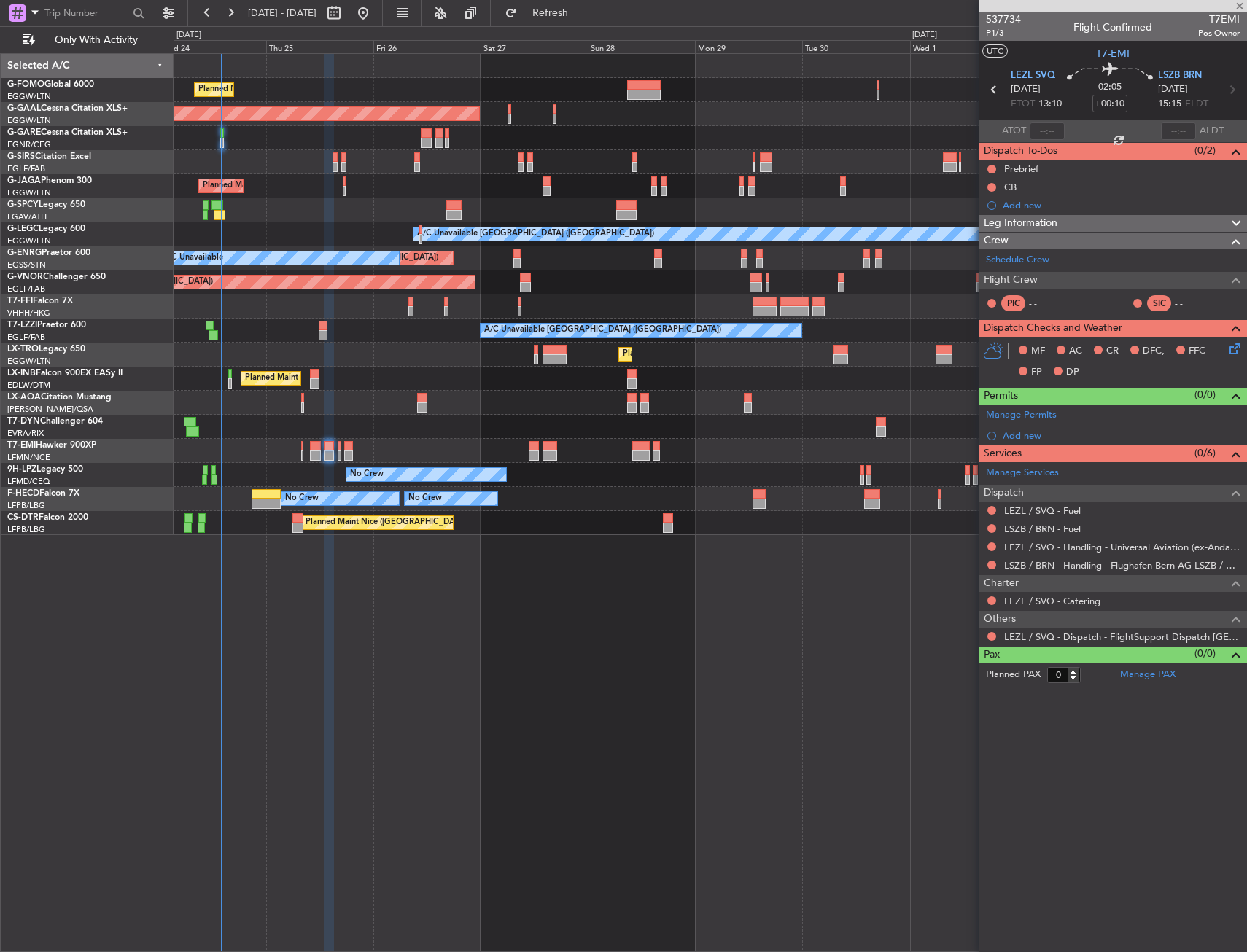
type input "2"
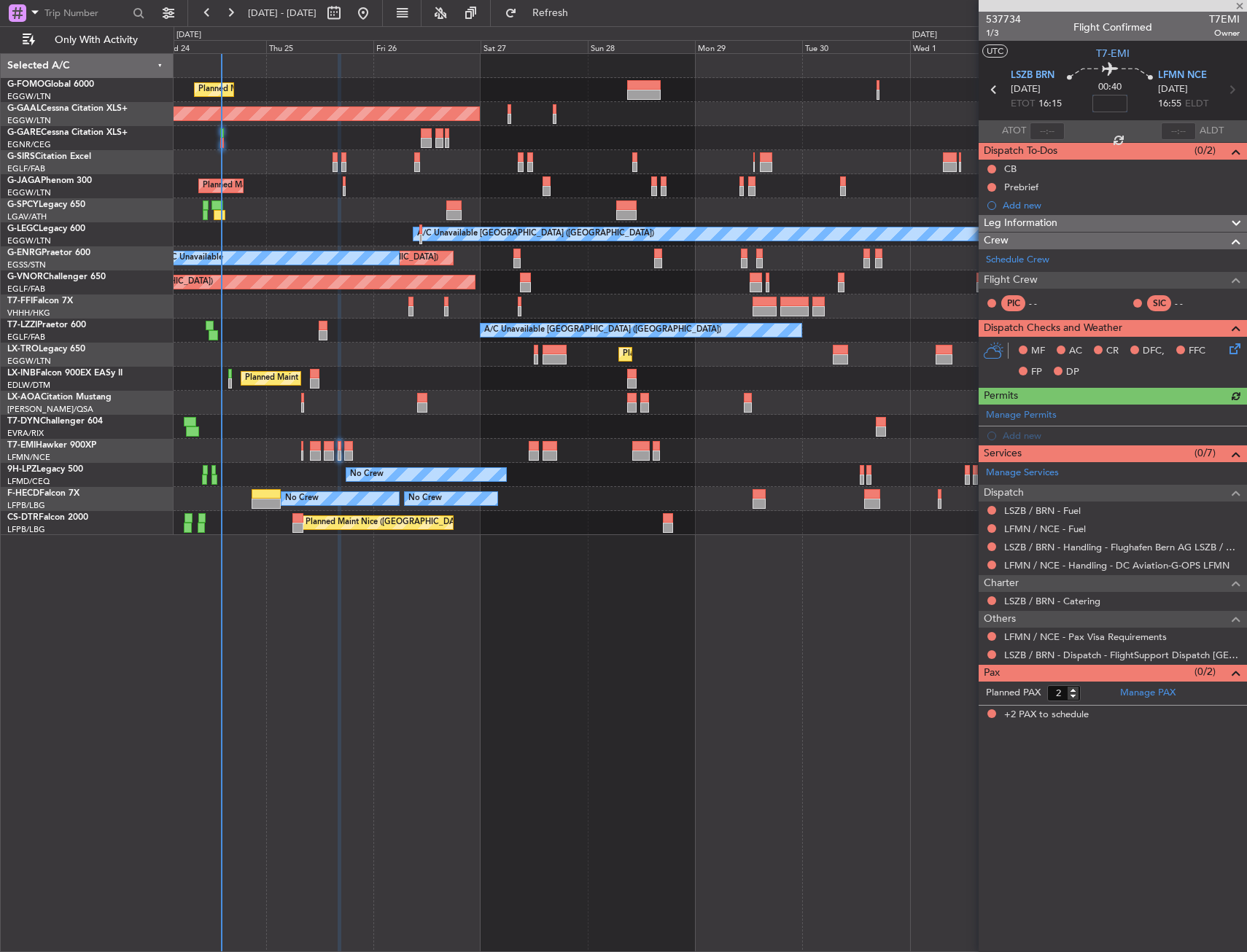
click at [1115, 105] on input at bounding box center [1110, 104] width 35 height 18
click at [1064, 88] on mat-tooltip-component "Bern (Belp) Cat BB" at bounding box center [1032, 107] width 67 height 50
type input "+00:15"
click at [1066, 226] on div "Leg Information" at bounding box center [1113, 223] width 268 height 17
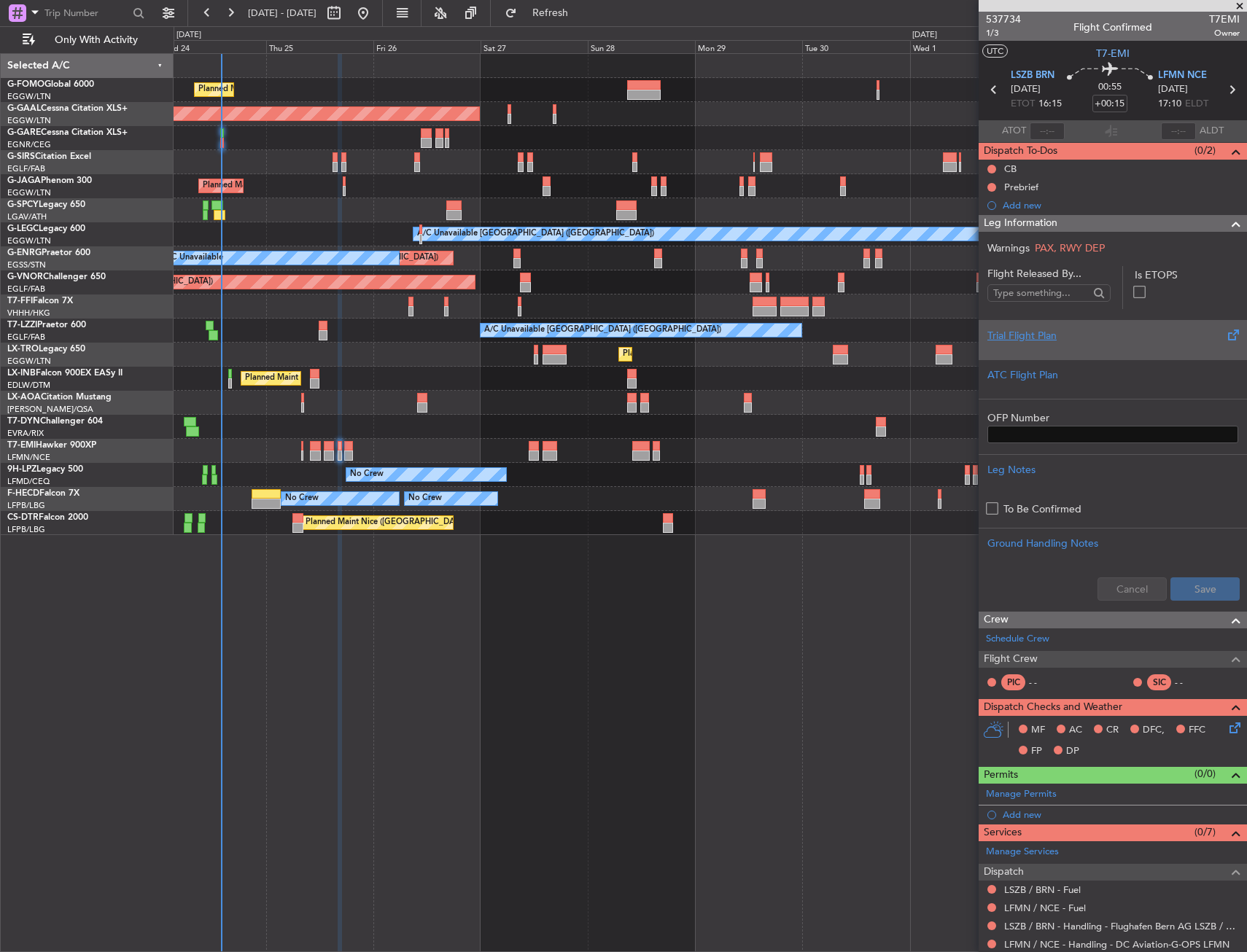
drag, startPoint x: 1065, startPoint y: 316, endPoint x: 1045, endPoint y: 327, distance: 22.8
click at [1064, 317] on form "Flight Released By... Is ETOPS Trial Flight Plan ATC Flight Plan OFP Number Leg…" at bounding box center [1113, 438] width 268 height 345
click at [1045, 328] on div "Trial Flight Plan" at bounding box center [1113, 335] width 251 height 15
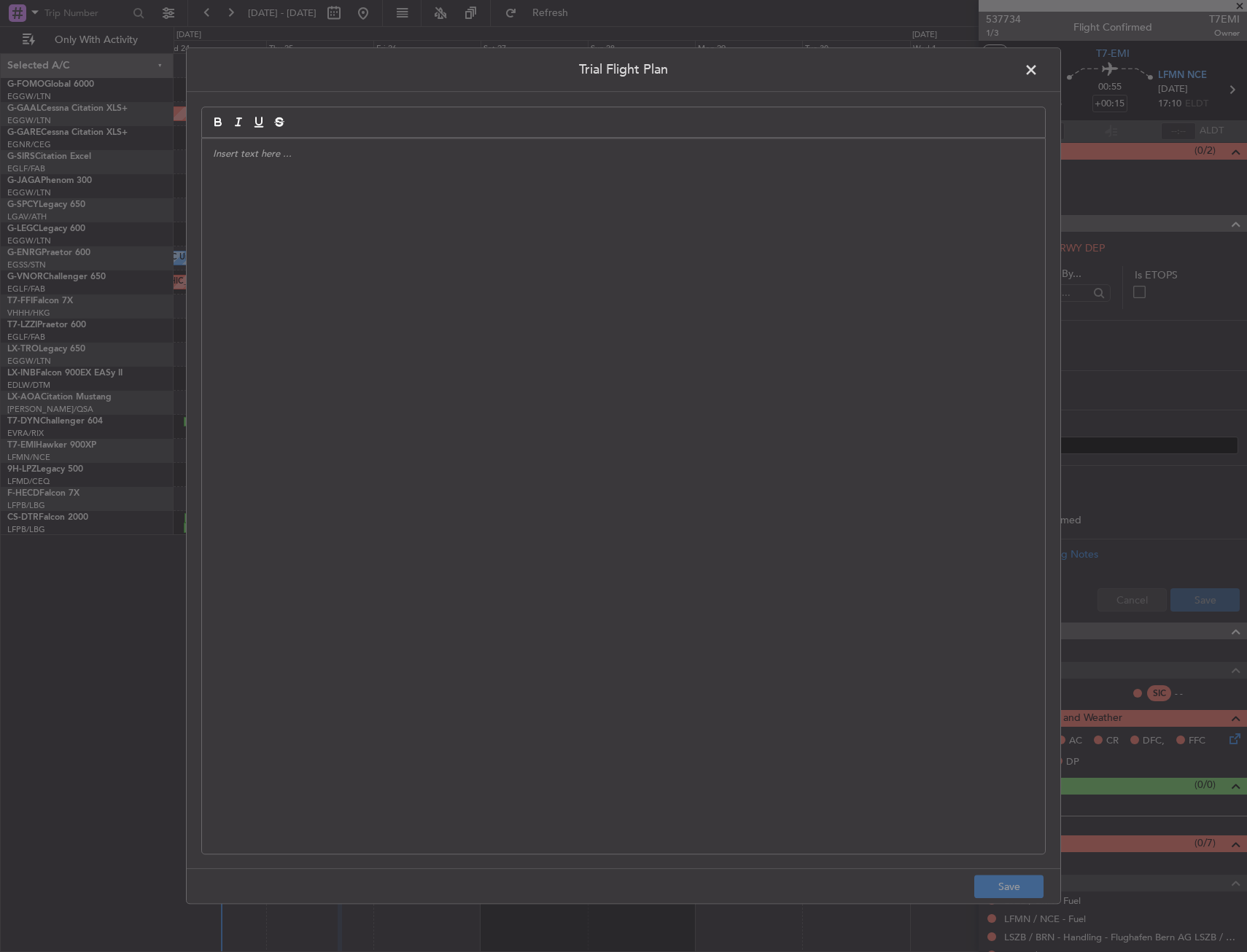
click at [819, 319] on div at bounding box center [623, 496] width 843 height 715
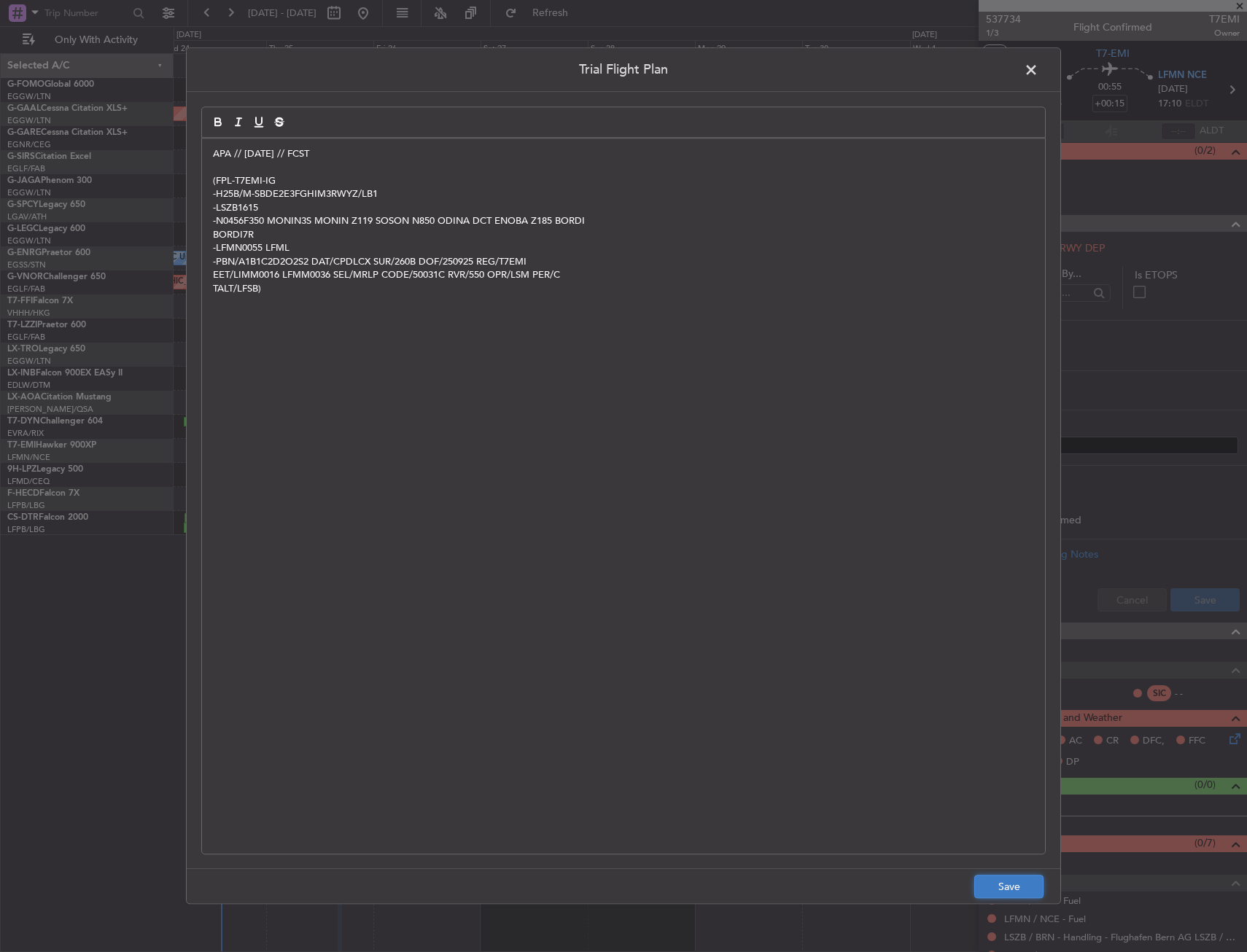
click at [1023, 885] on button "Save" at bounding box center [1009, 887] width 69 height 23
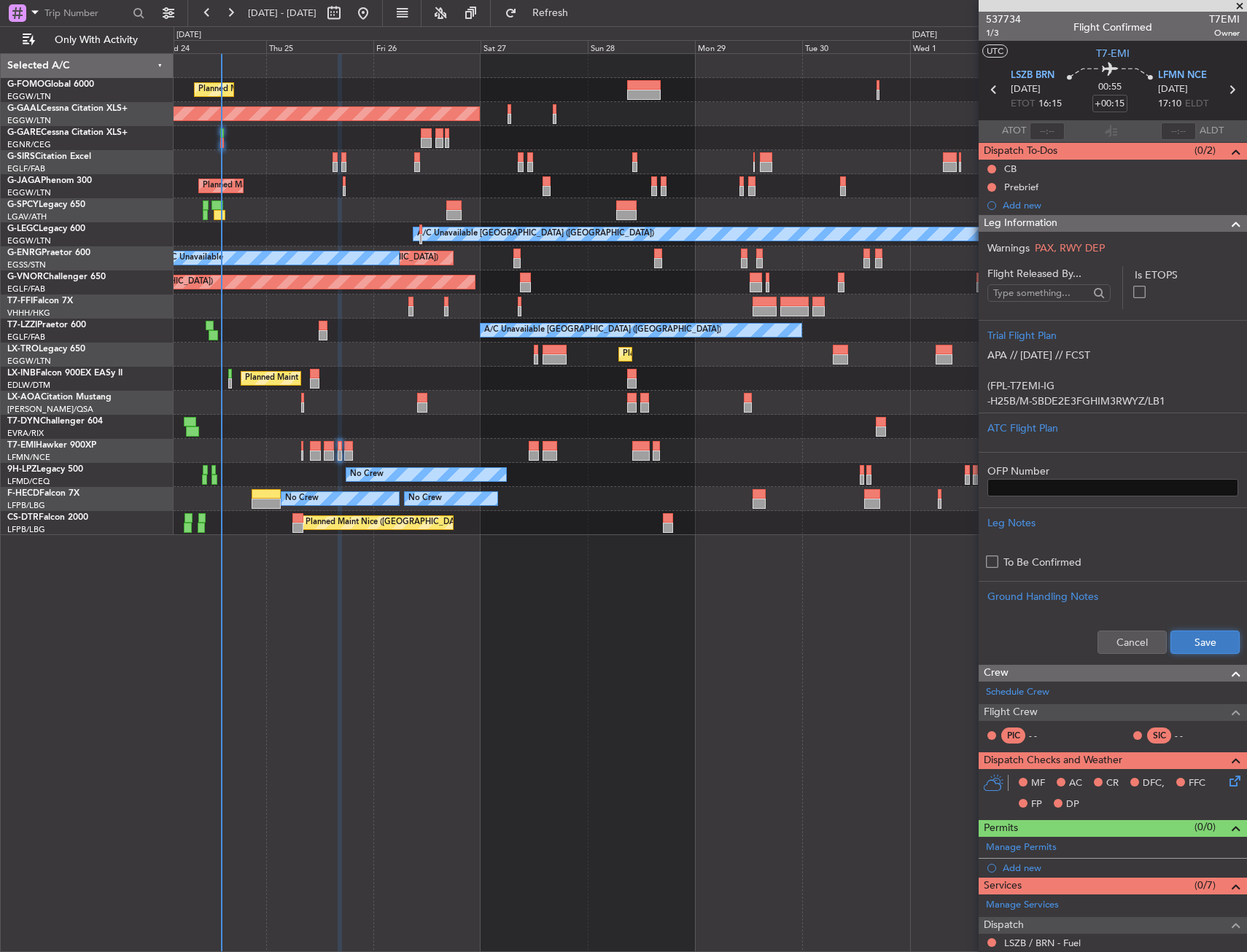
click at [1190, 636] on button "Save" at bounding box center [1205, 642] width 69 height 23
click at [1096, 220] on div "Leg Information" at bounding box center [1113, 223] width 268 height 17
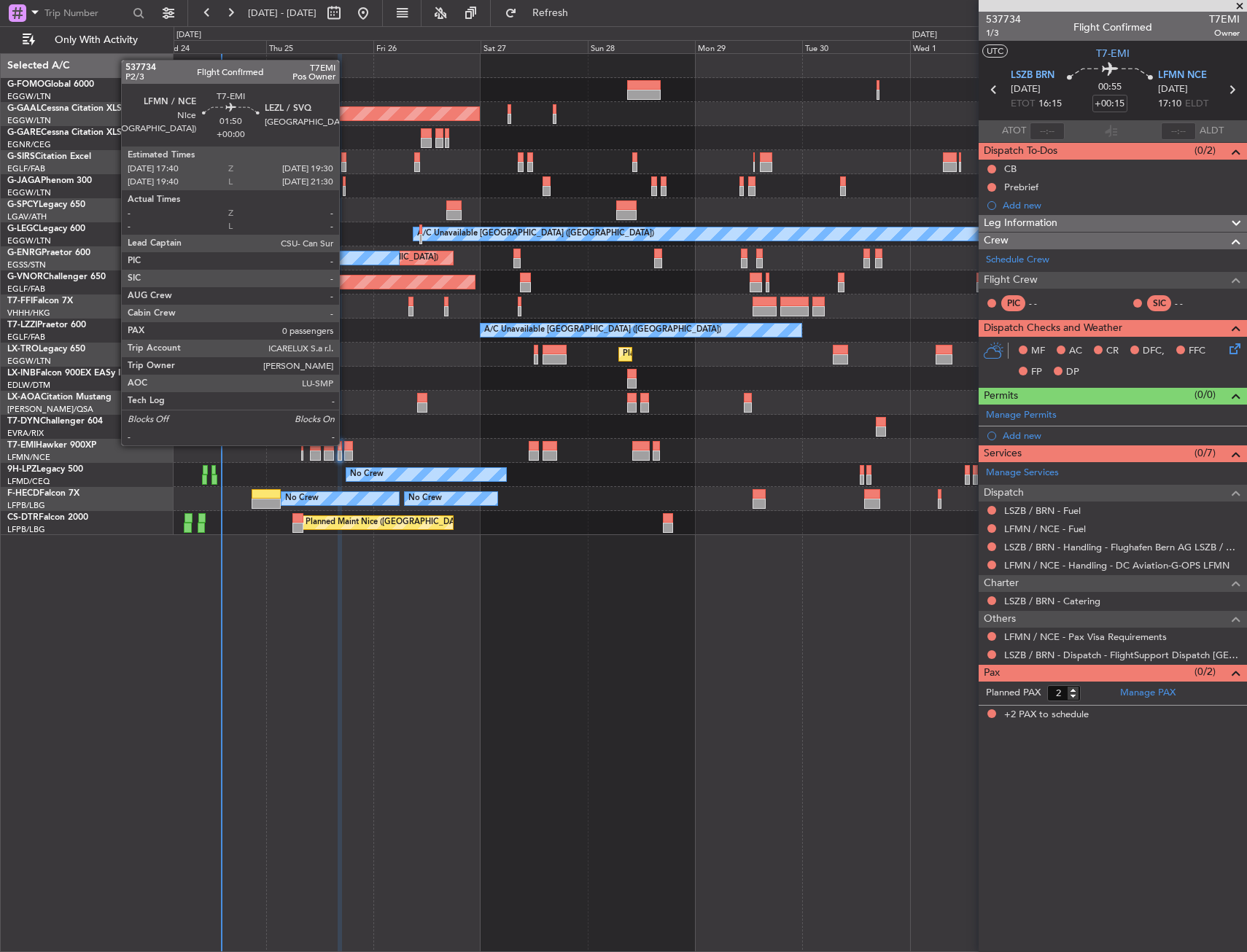
click at [346, 444] on div at bounding box center [349, 446] width 9 height 10
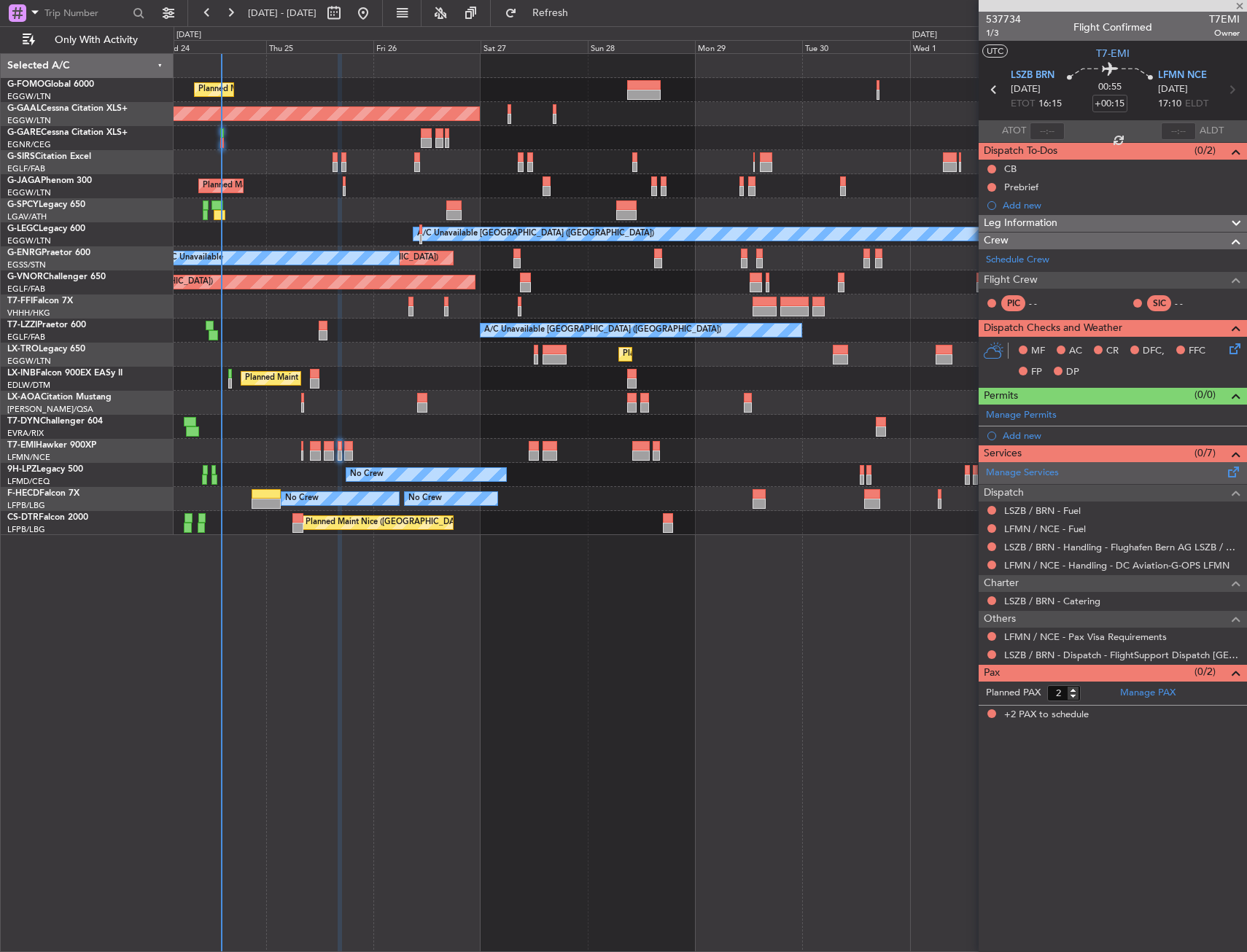
type input "0"
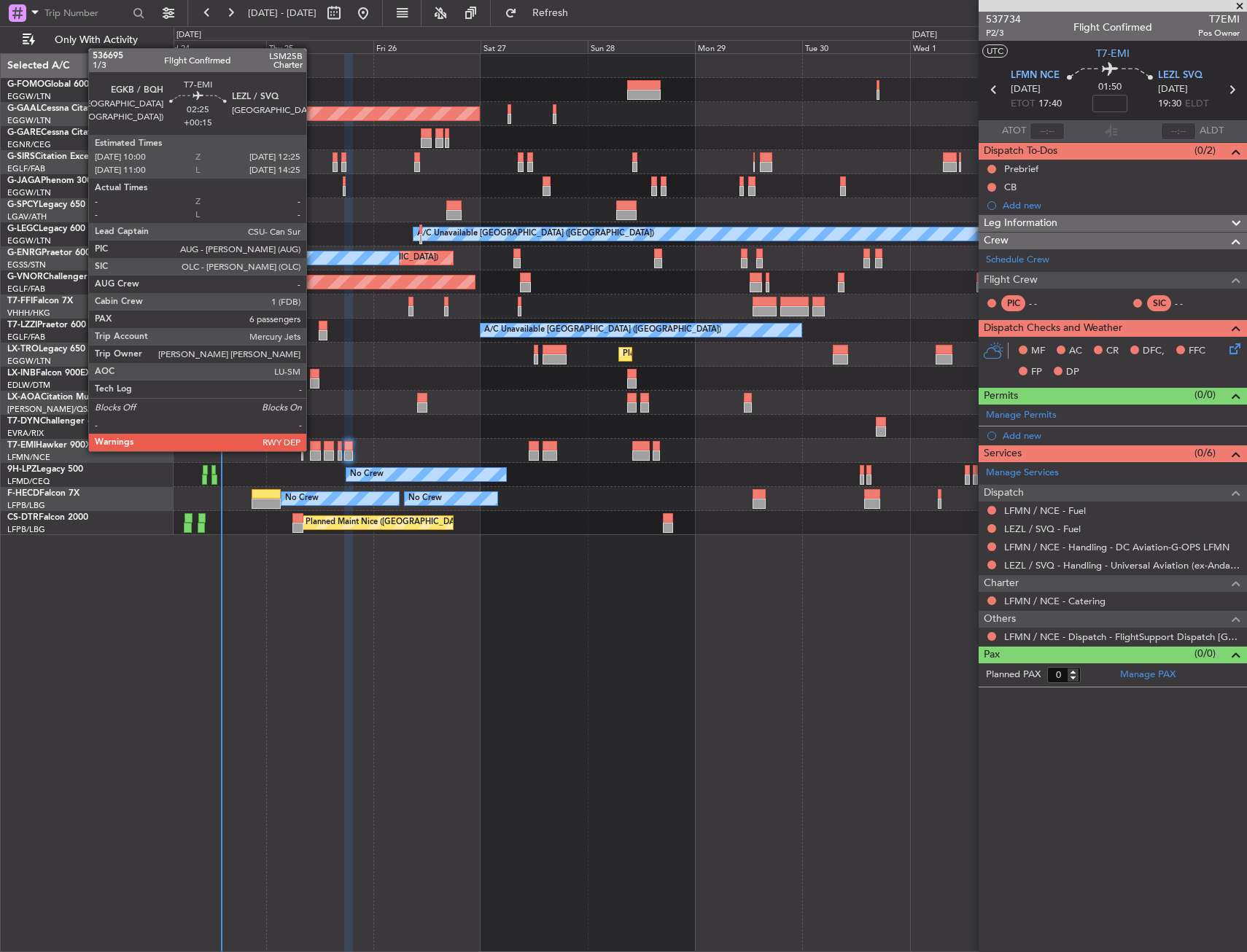
click at [313, 450] on div at bounding box center [315, 446] width 11 height 10
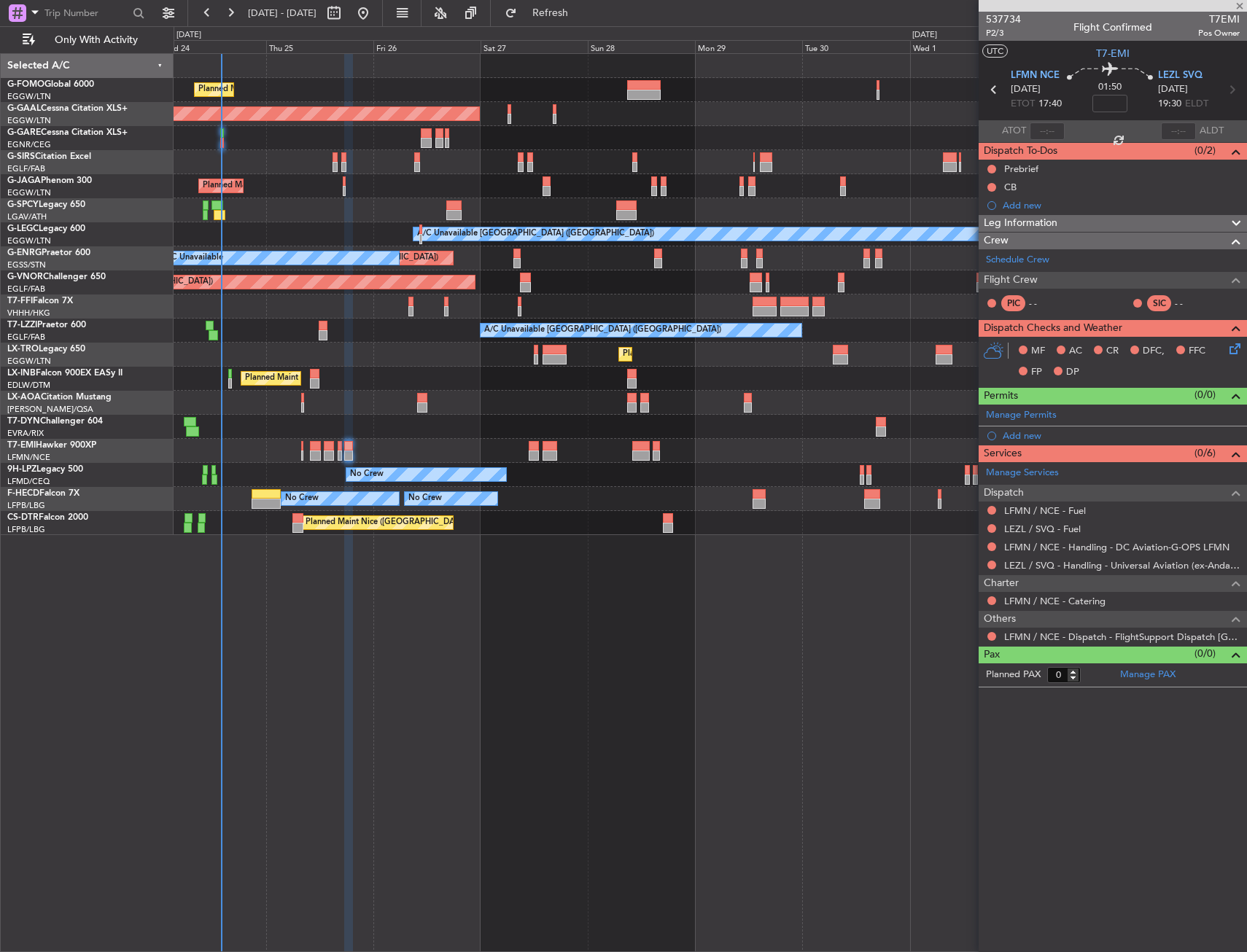
type input "+00:15"
type input "6"
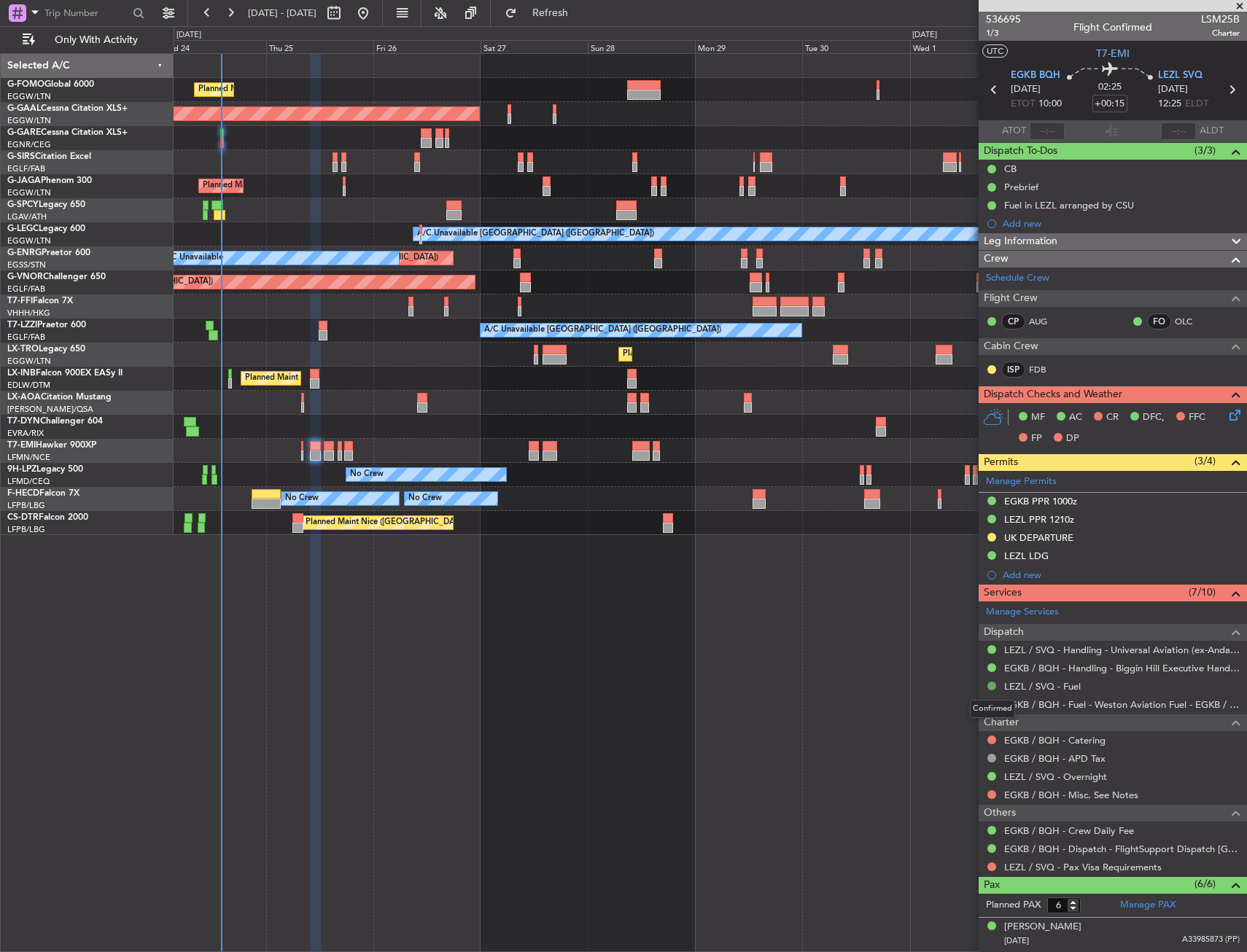
click at [990, 684] on button at bounding box center [992, 686] width 9 height 9
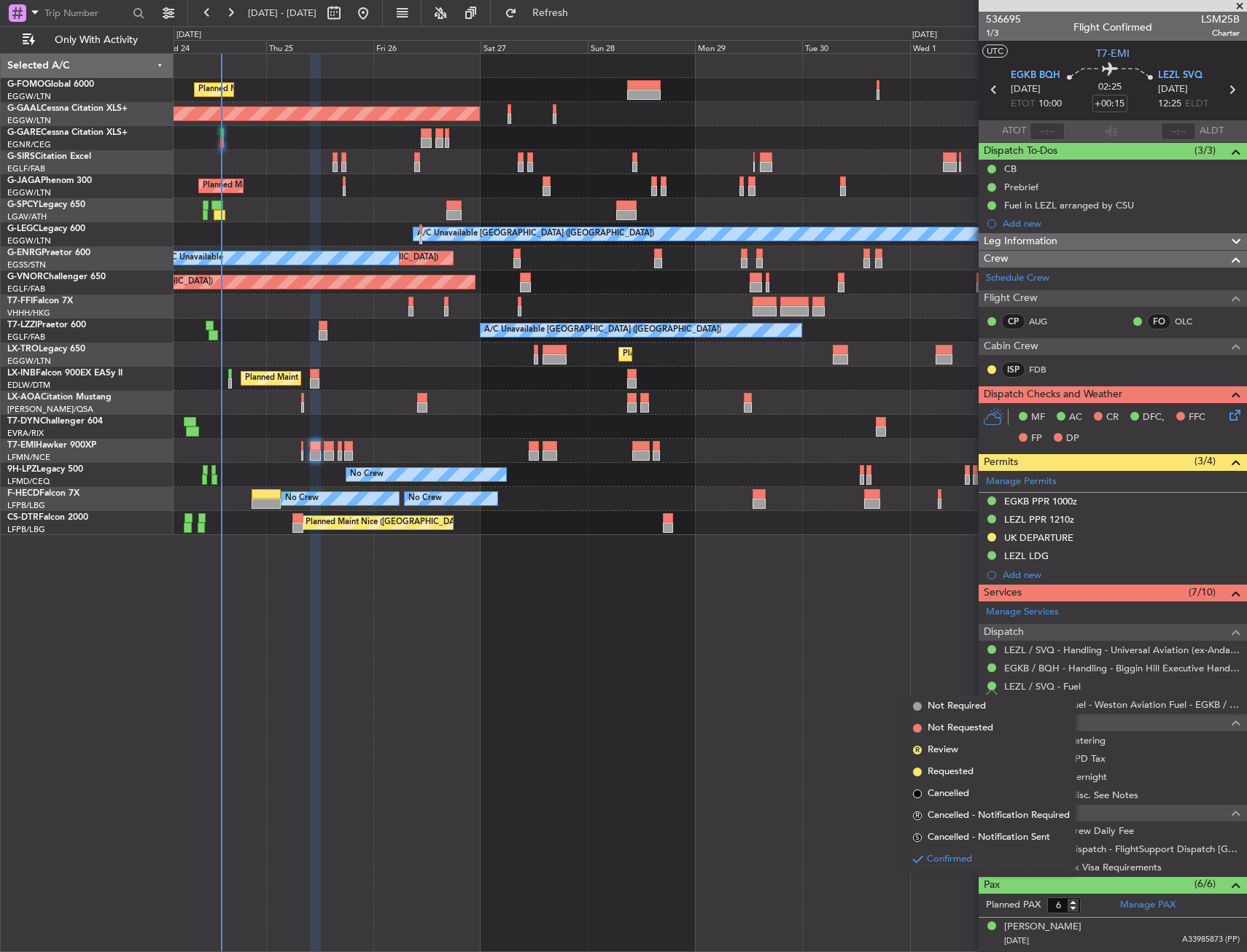
click at [889, 608] on div "Planned Maint London (Luton) Planned Maint Dusseldorf Owner Planned Maint Londo…" at bounding box center [710, 503] width 1074 height 899
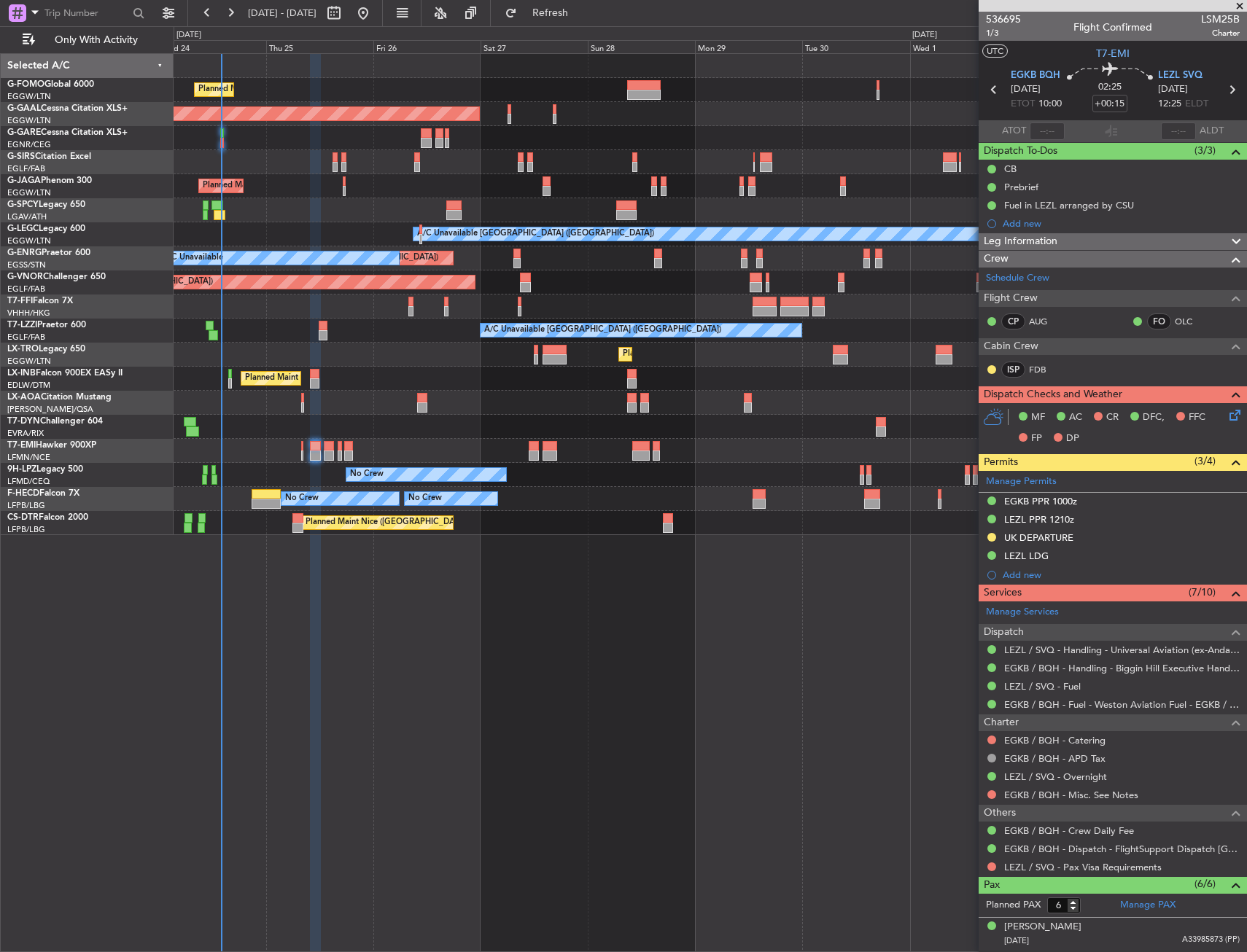
click at [326, 451] on div at bounding box center [328, 456] width 10 height 10
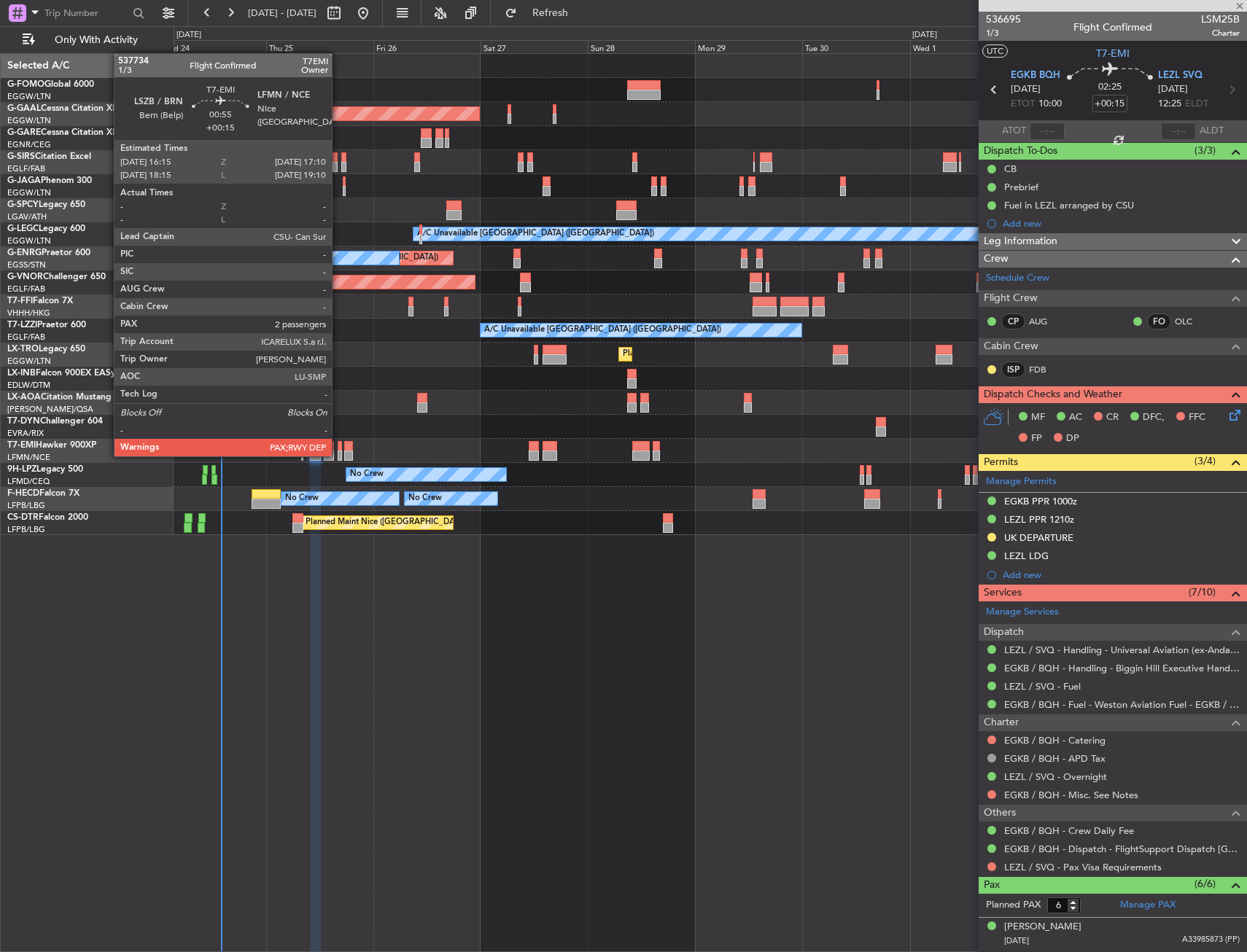
type input "+00:10"
type input "0"
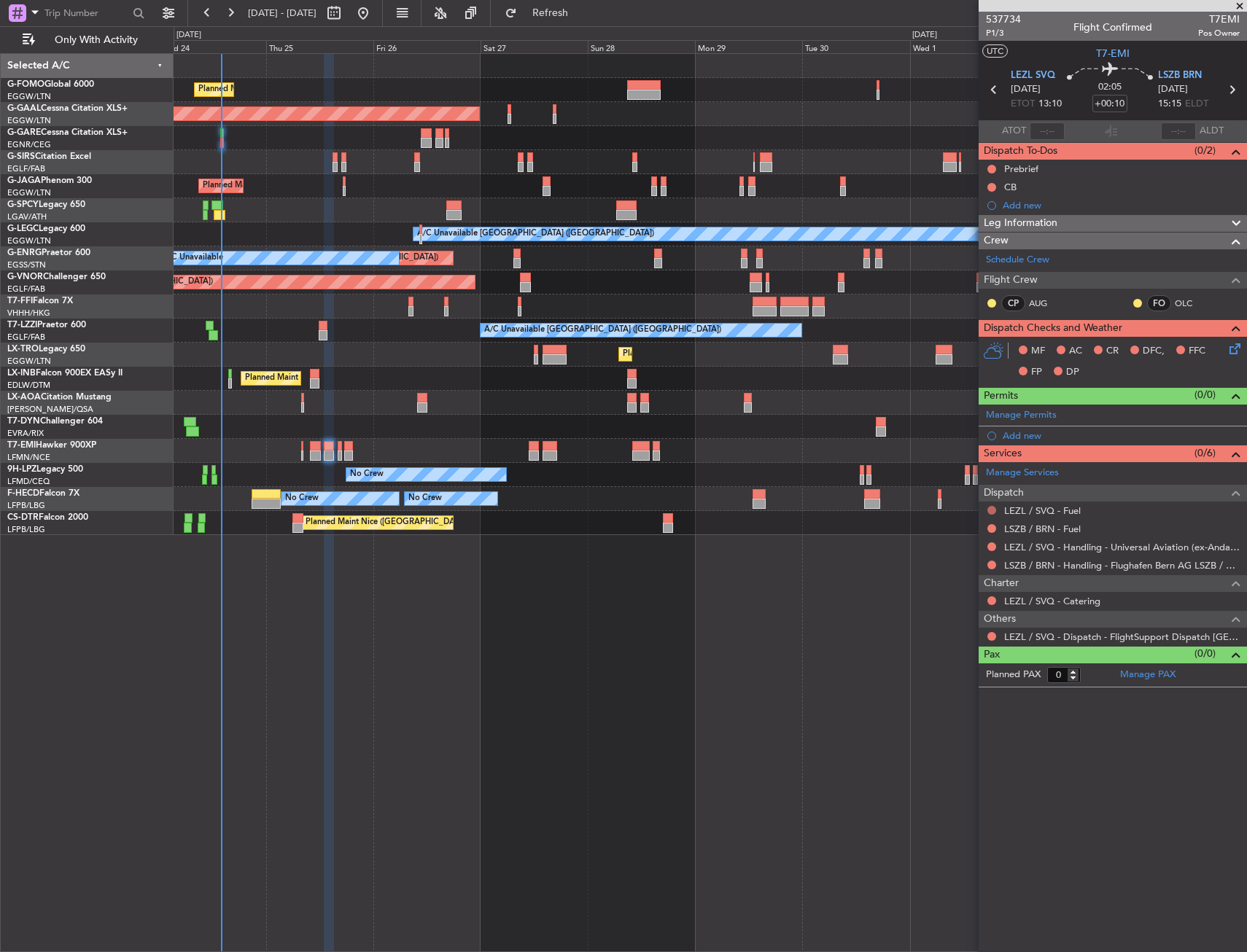
click at [991, 512] on button at bounding box center [992, 510] width 9 height 9
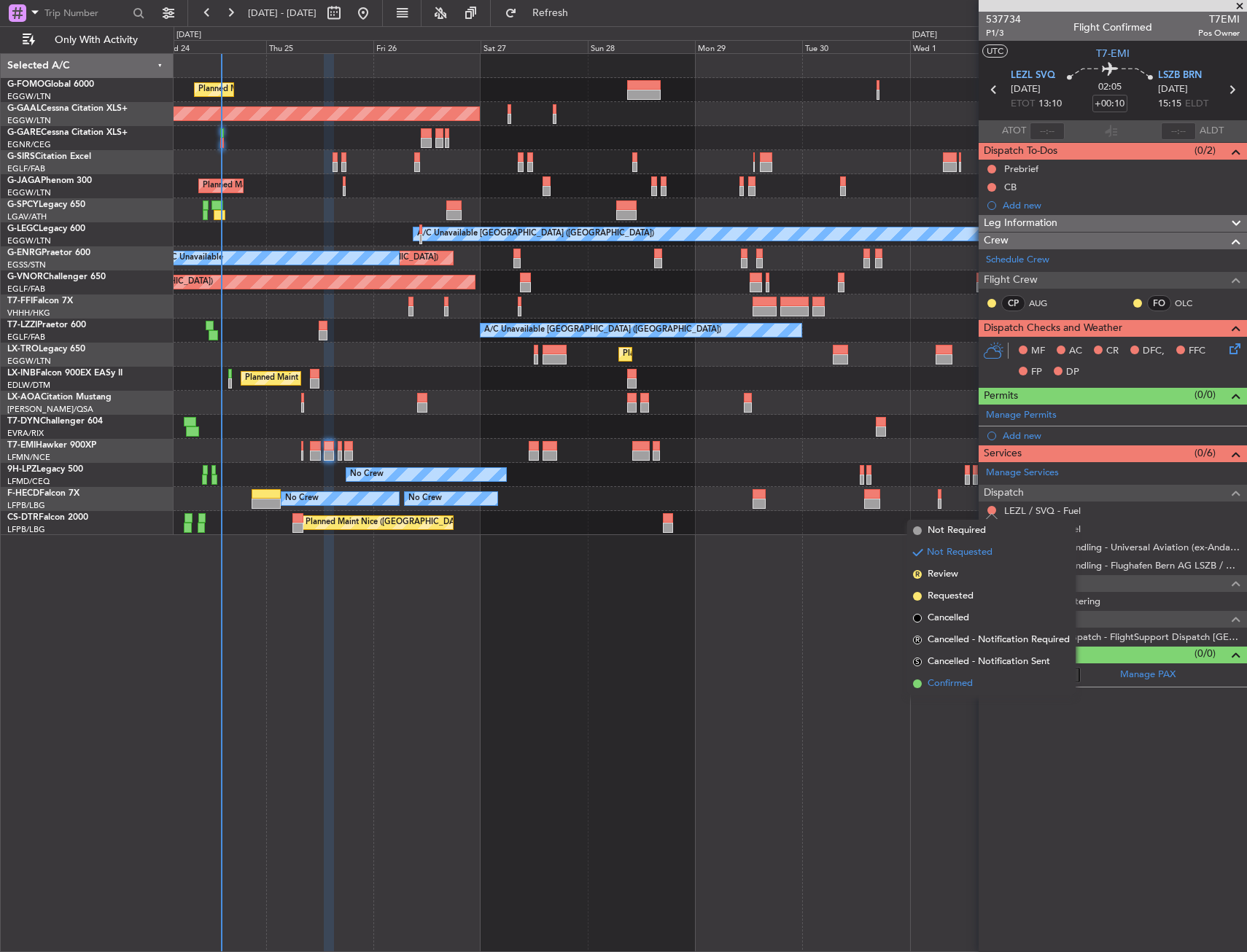
click at [963, 679] on span "Confirmed" at bounding box center [950, 684] width 45 height 15
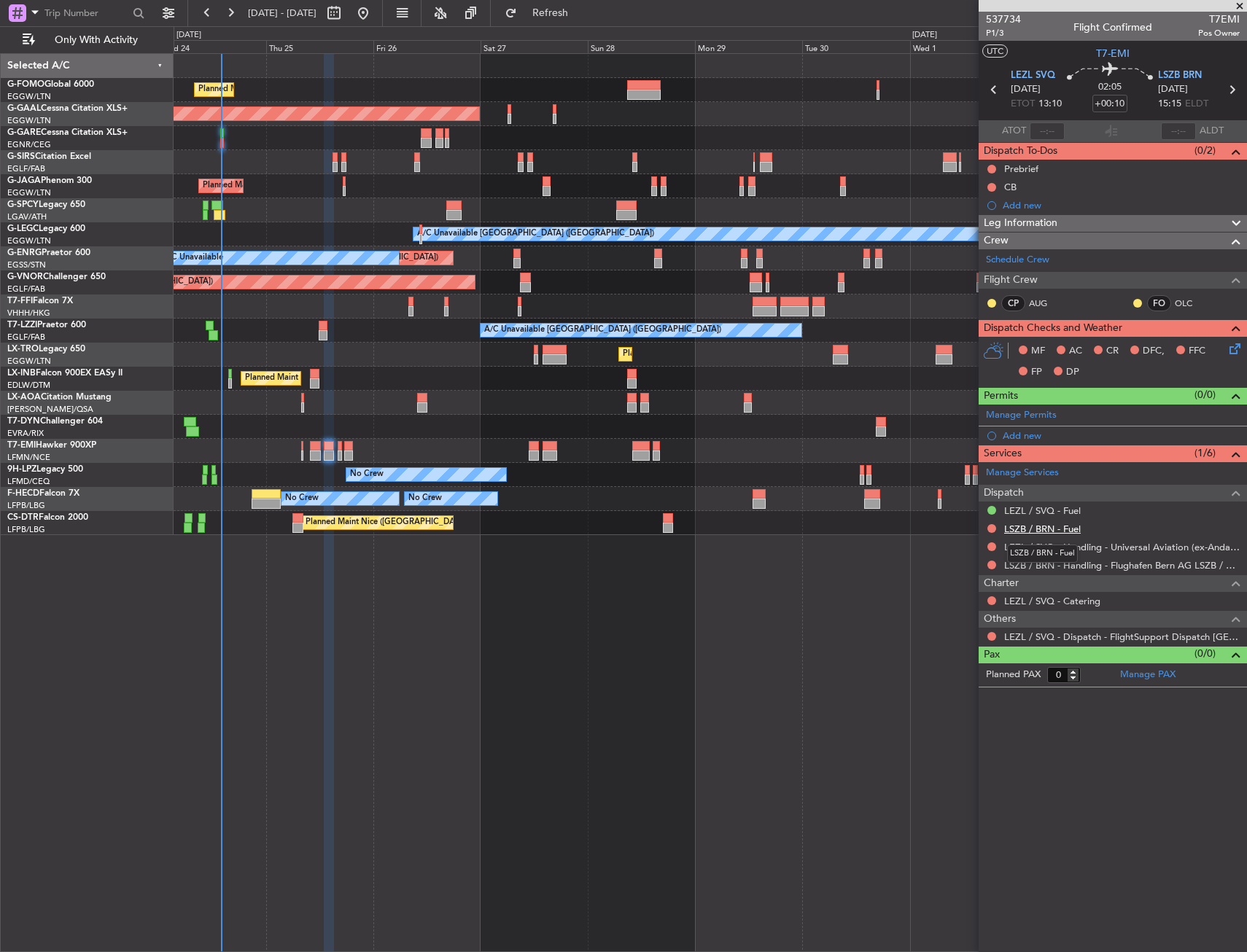
click at [1069, 530] on link "LSZB / BRN - Fuel" at bounding box center [1042, 528] width 77 height 12
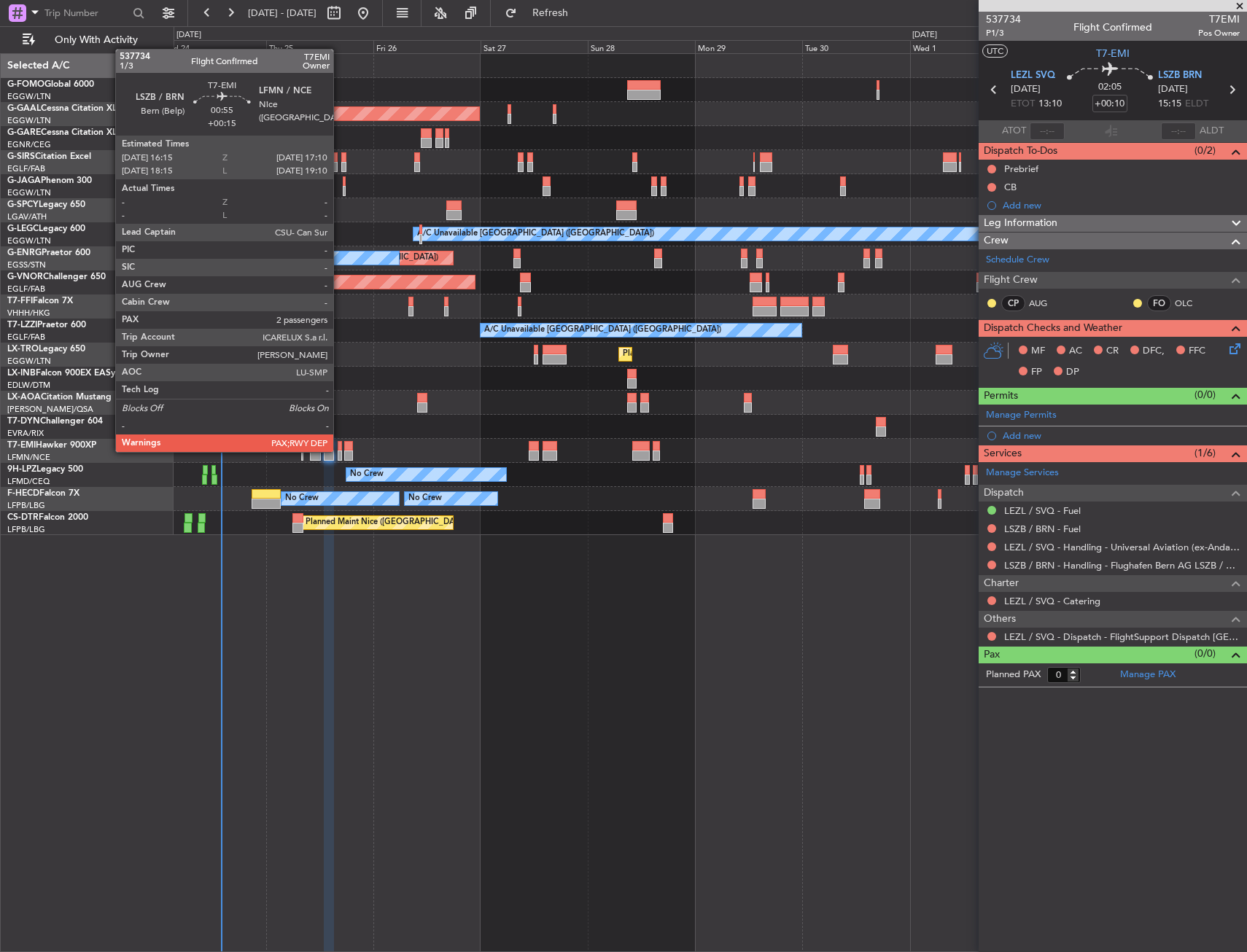
click at [340, 451] on div at bounding box center [340, 456] width 4 height 10
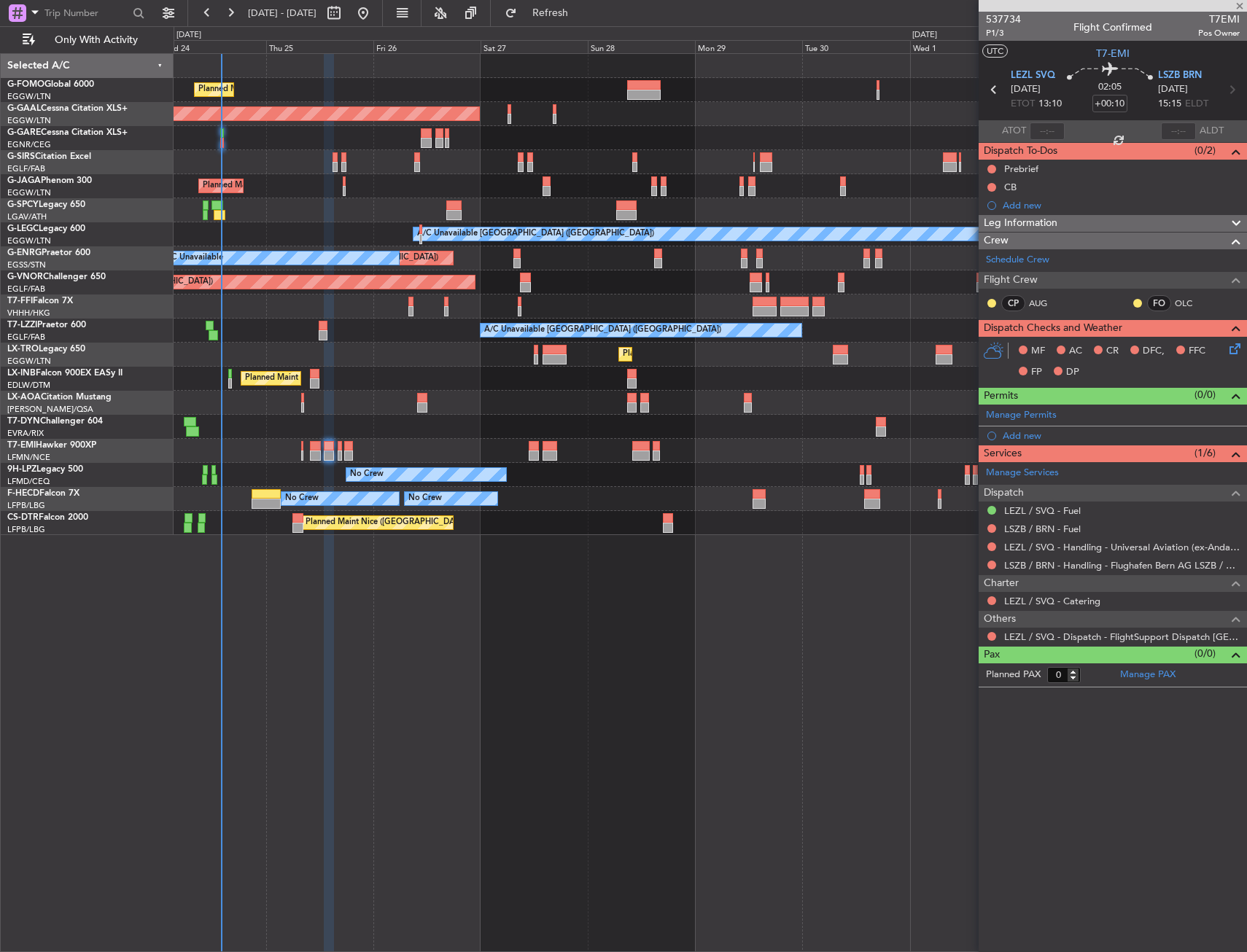
type input "+00:15"
type input "2"
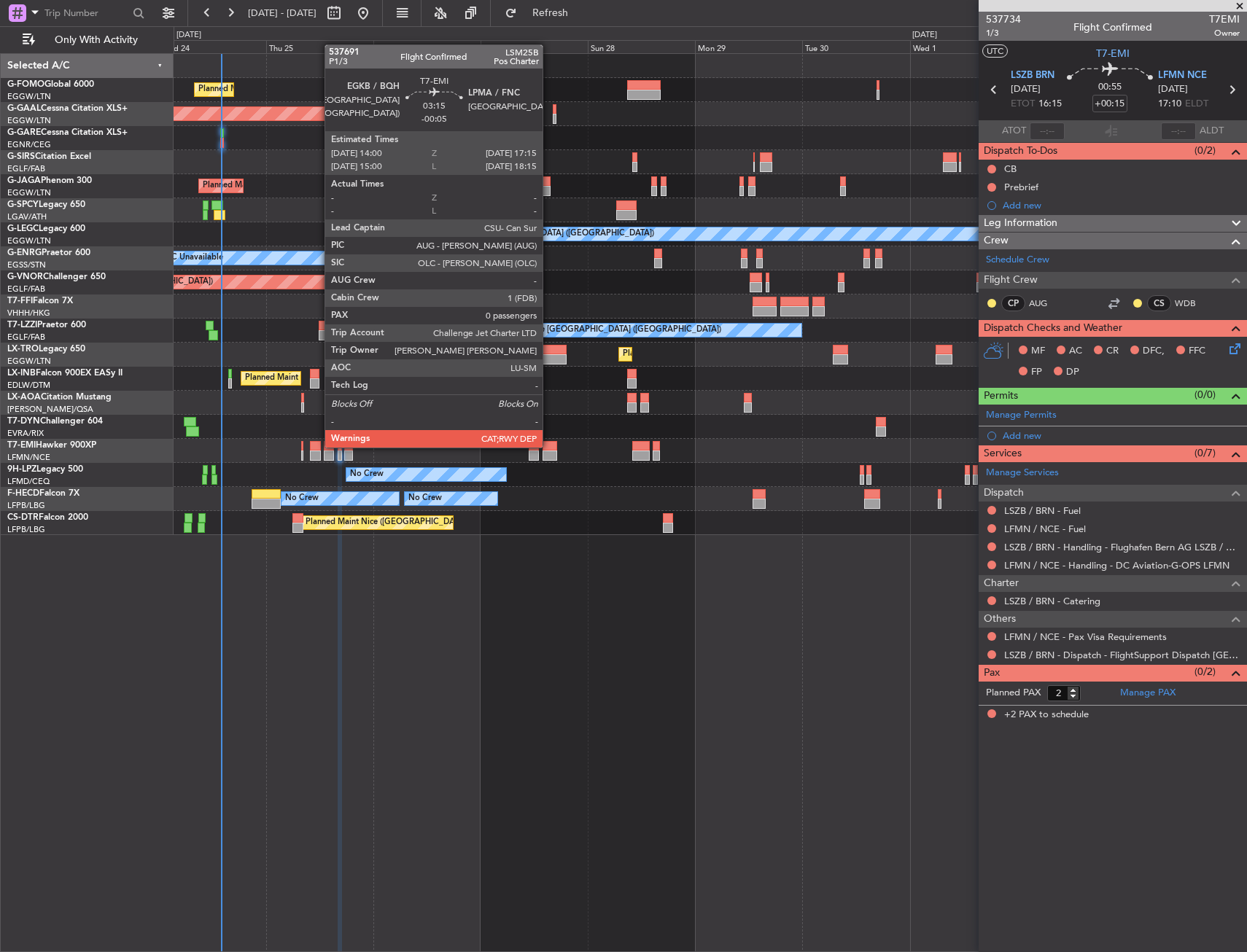
click at [549, 446] on div at bounding box center [550, 446] width 15 height 10
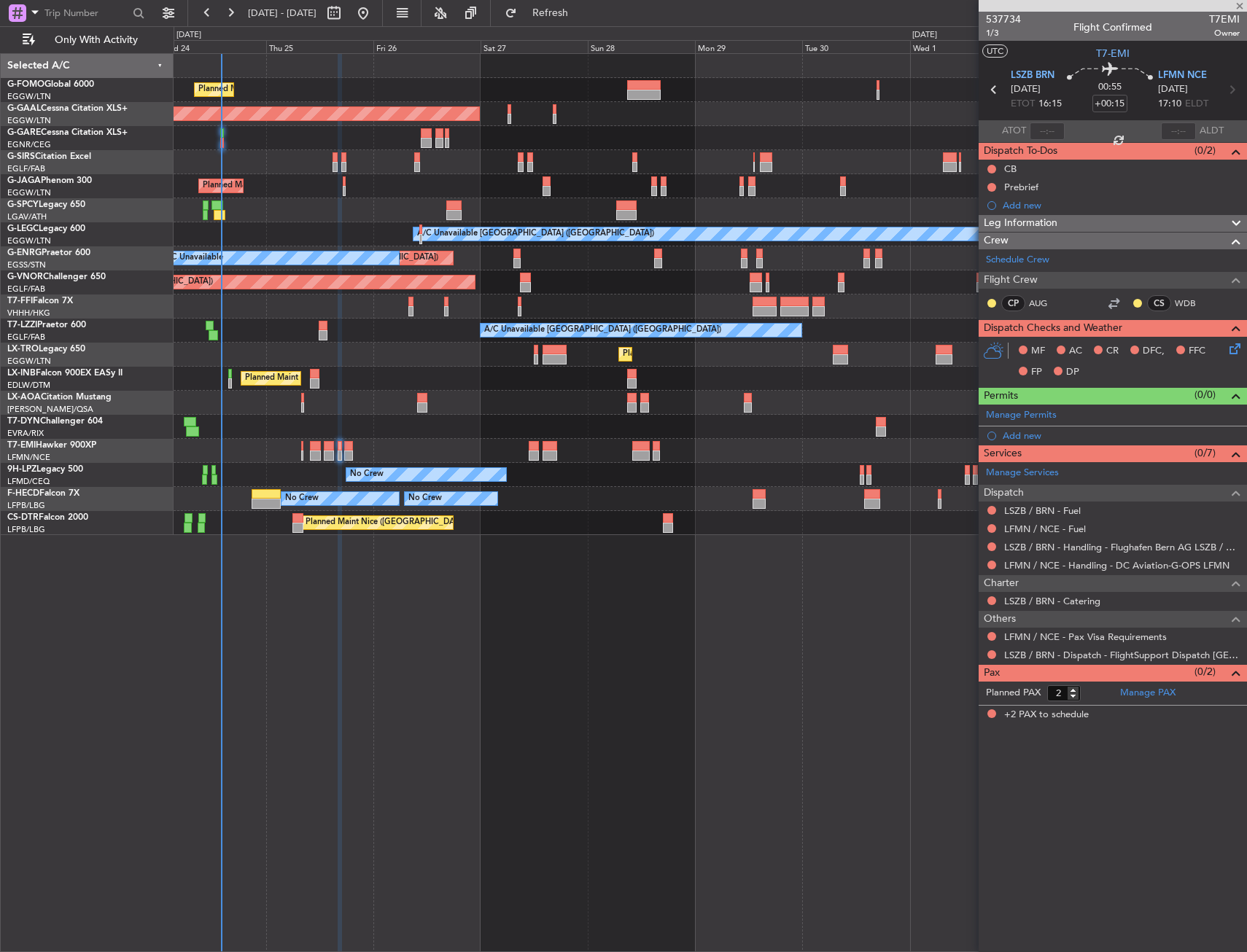
type input "-00:05"
type input "0"
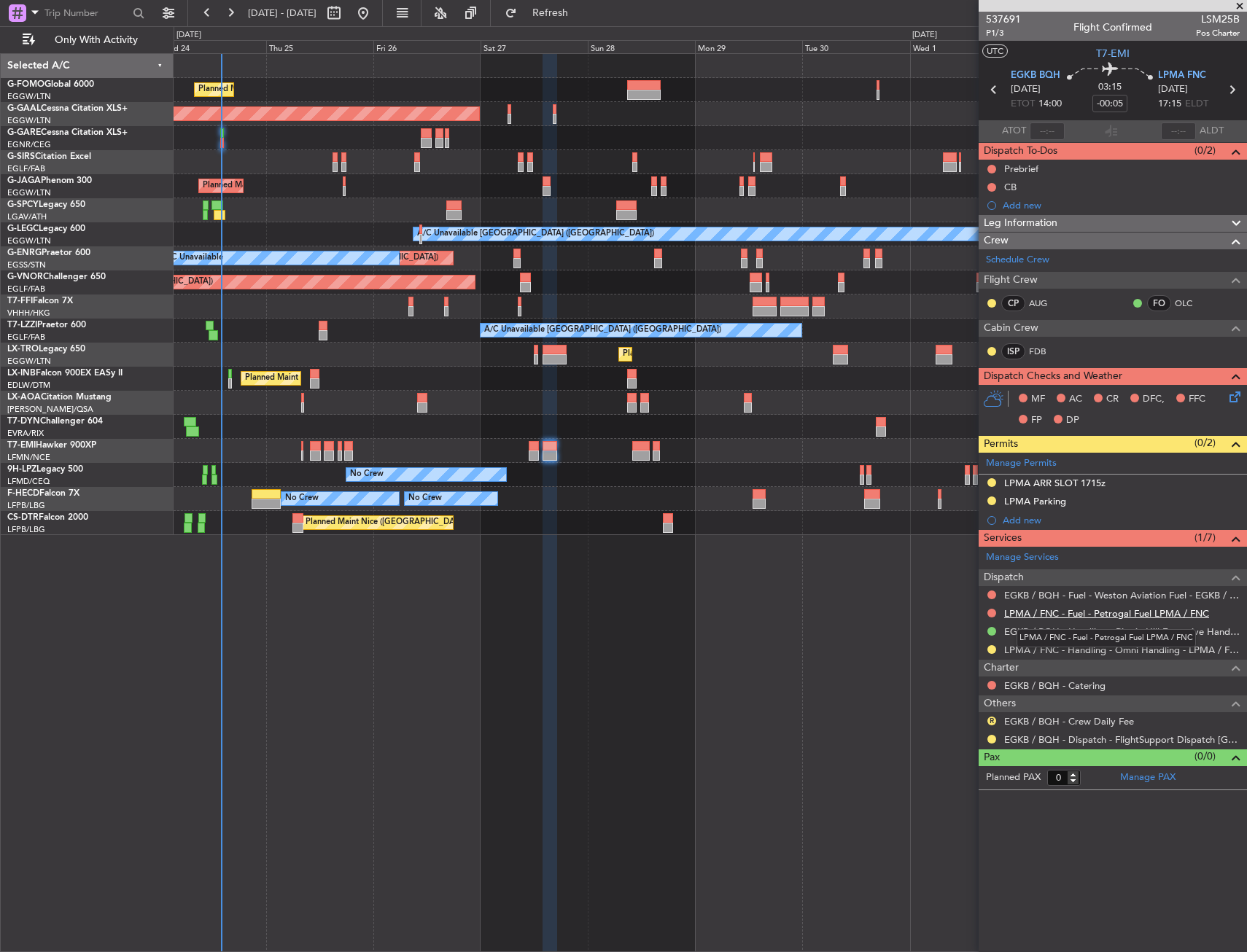
click at [1074, 615] on link "LPMA / FNC - Fuel - Petrogal Fuel LPMA / FNC" at bounding box center [1107, 613] width 205 height 12
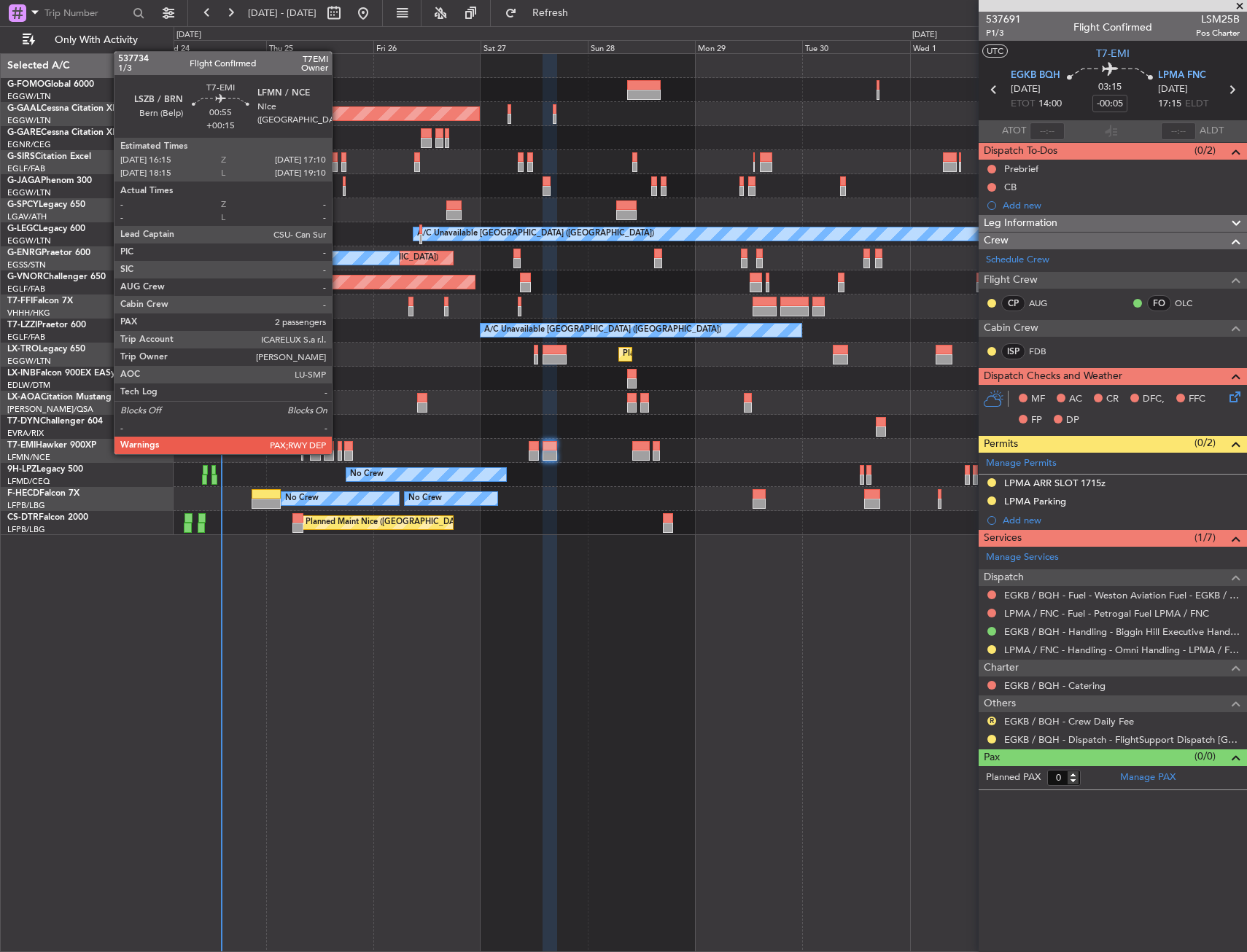
click at [338, 453] on div at bounding box center [340, 456] width 4 height 10
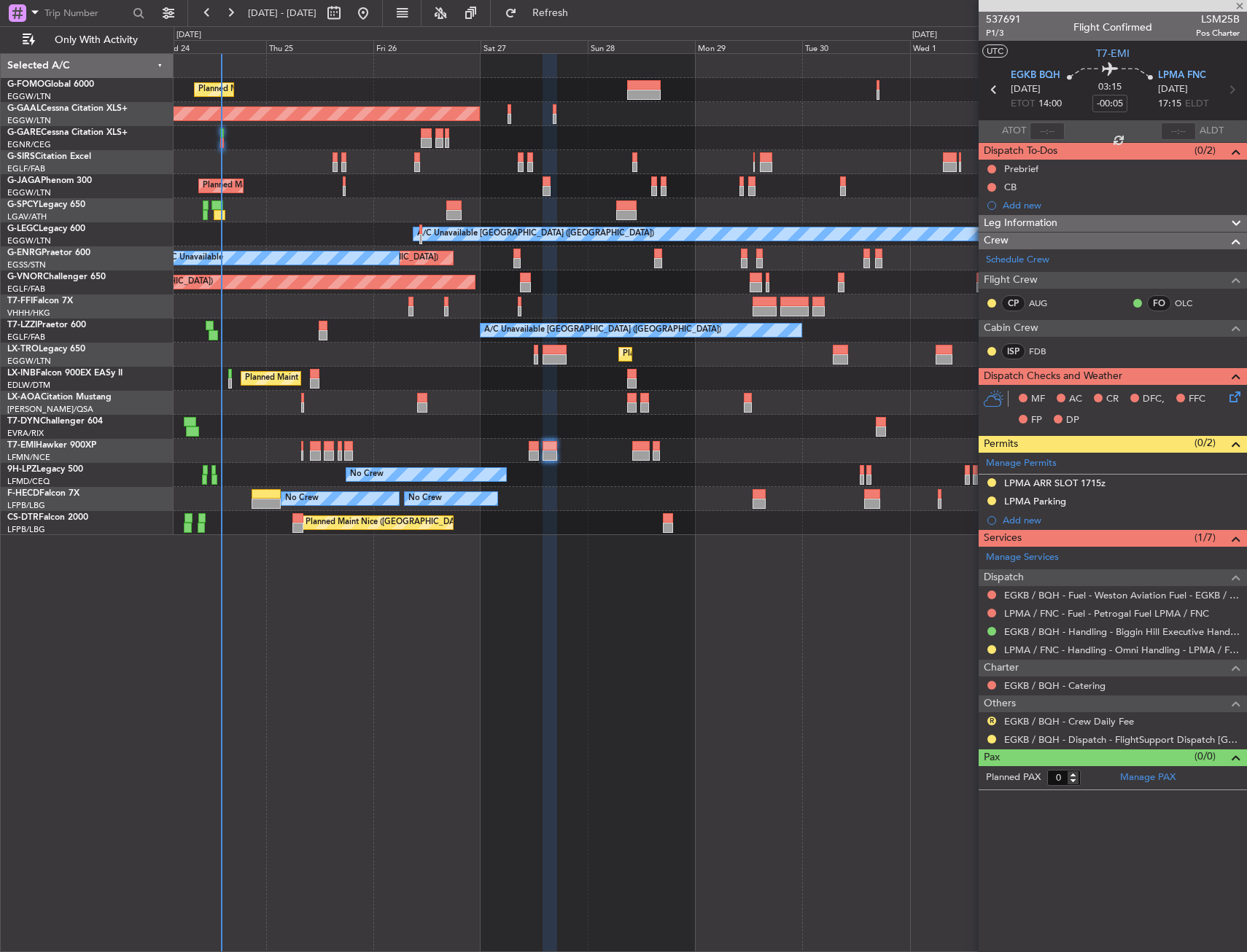
type input "+00:15"
type input "2"
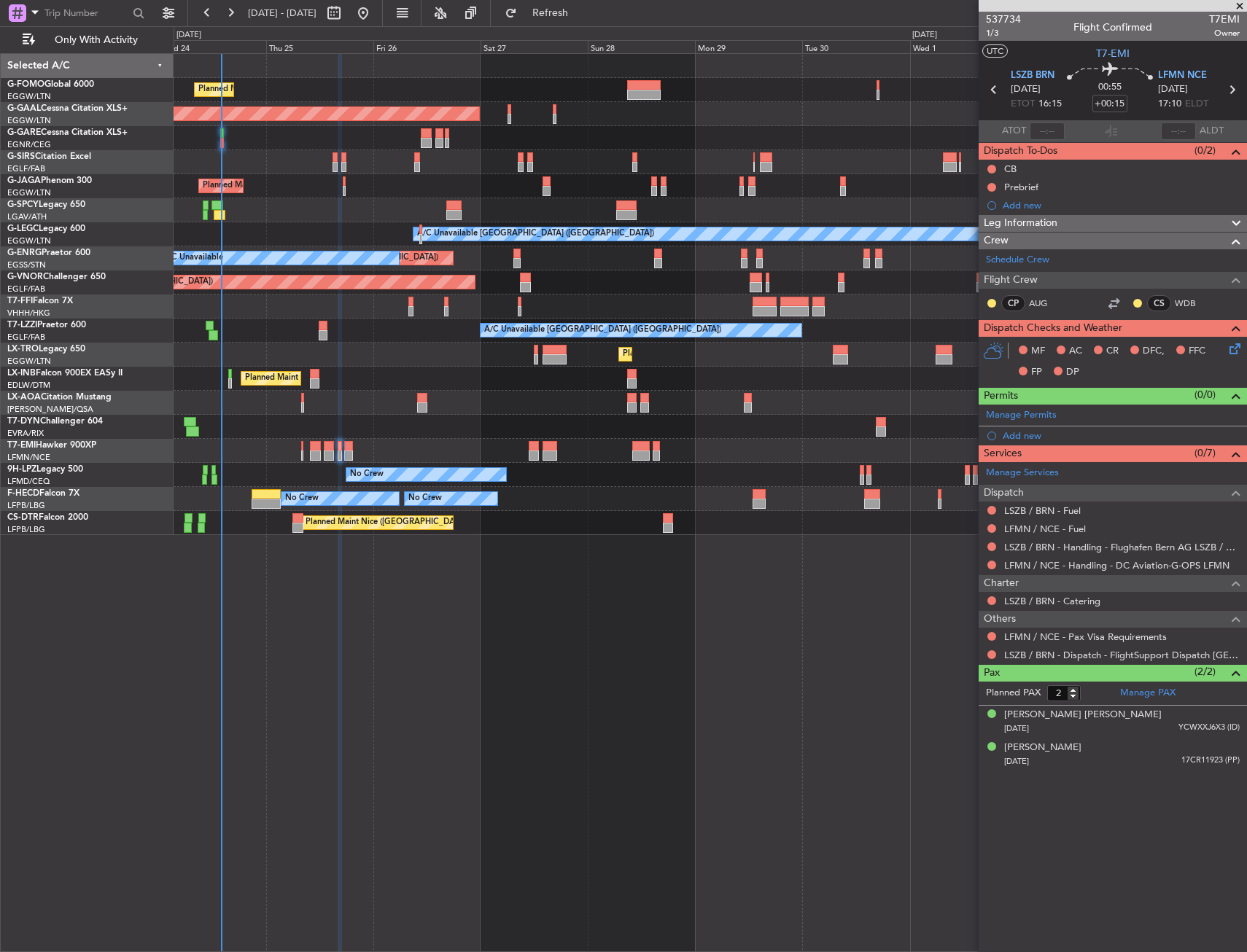
click at [1073, 222] on div "Leg Information" at bounding box center [1113, 223] width 268 height 17
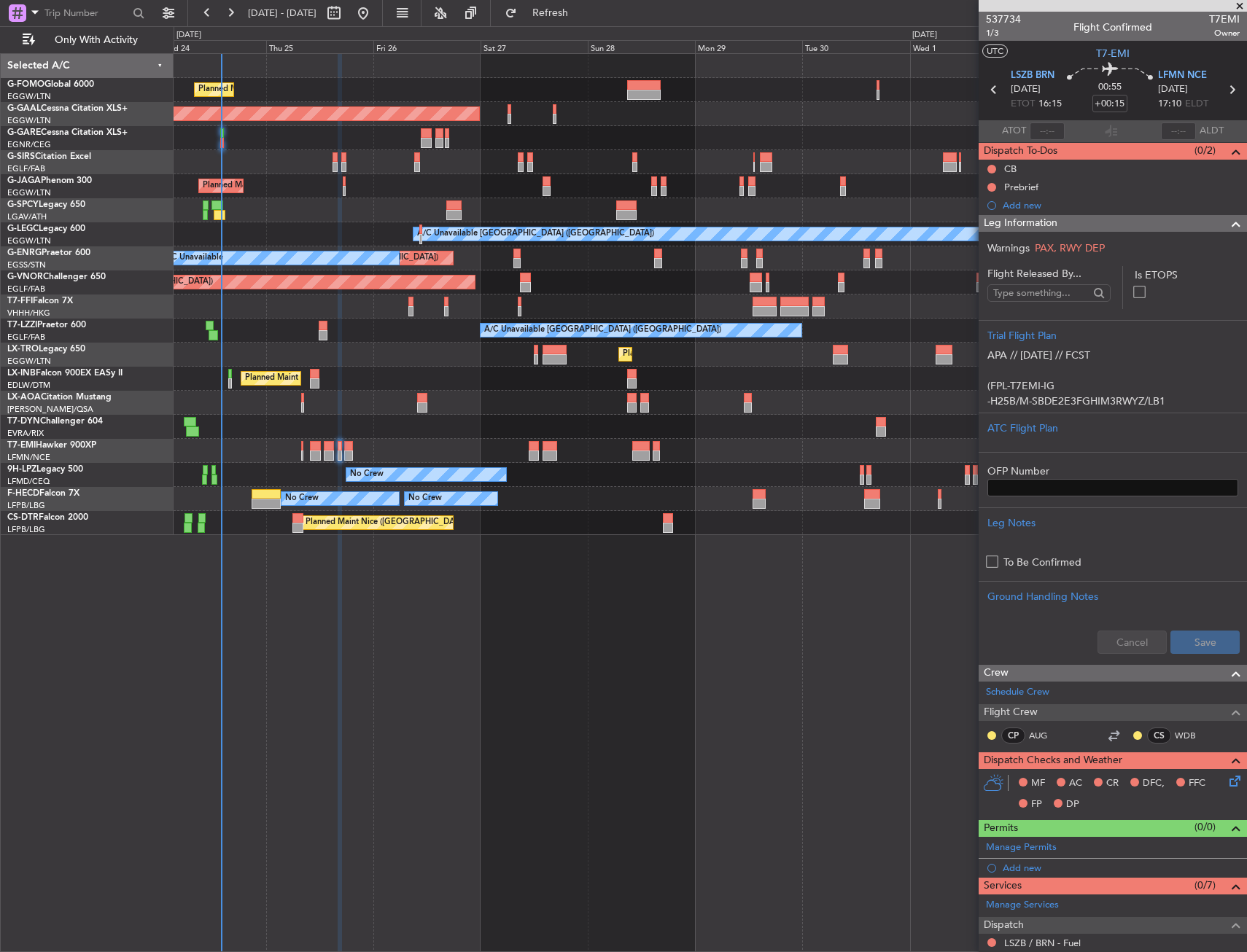
click at [1073, 224] on div "Leg Information" at bounding box center [1113, 223] width 268 height 17
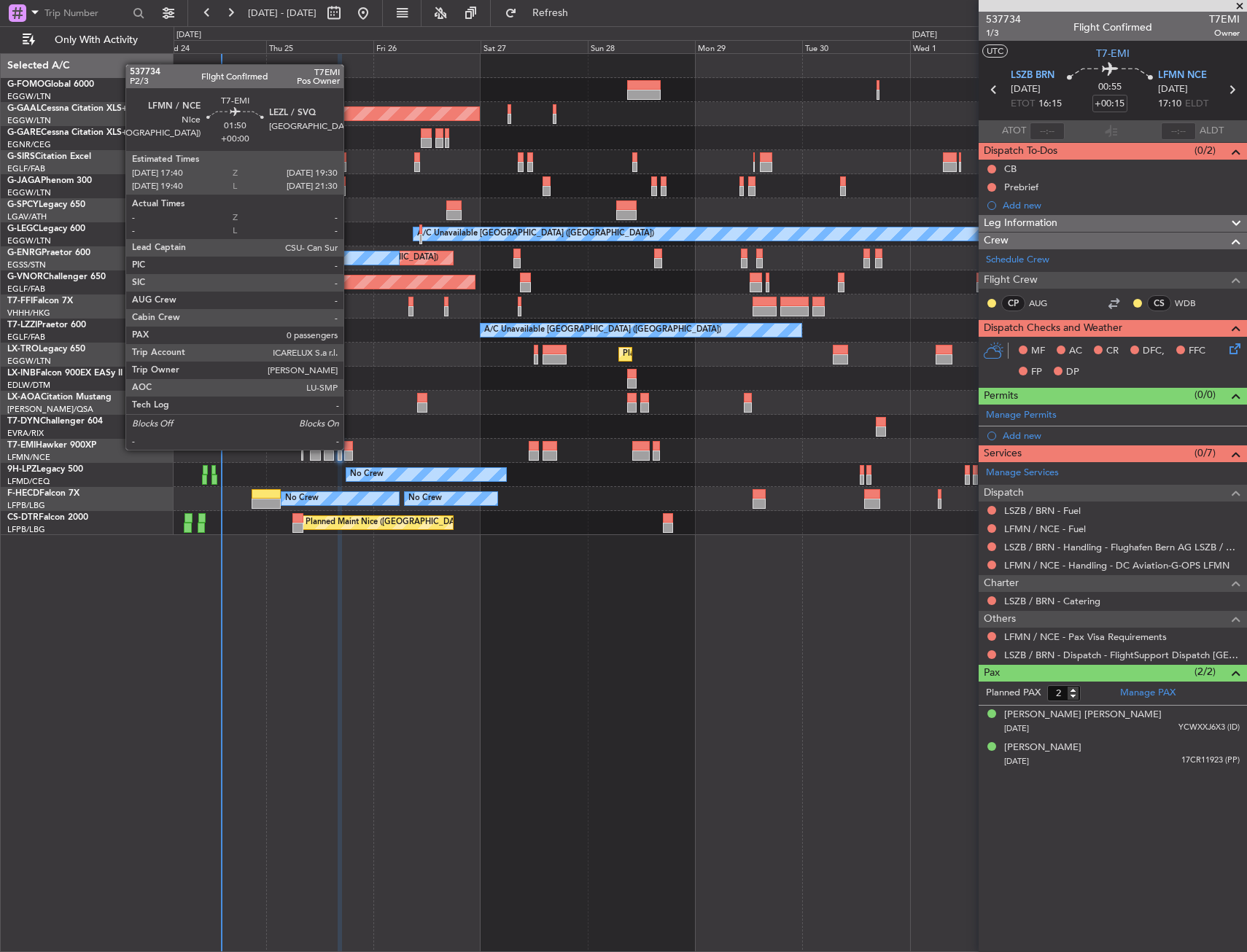
click at [349, 449] on div at bounding box center [349, 446] width 9 height 10
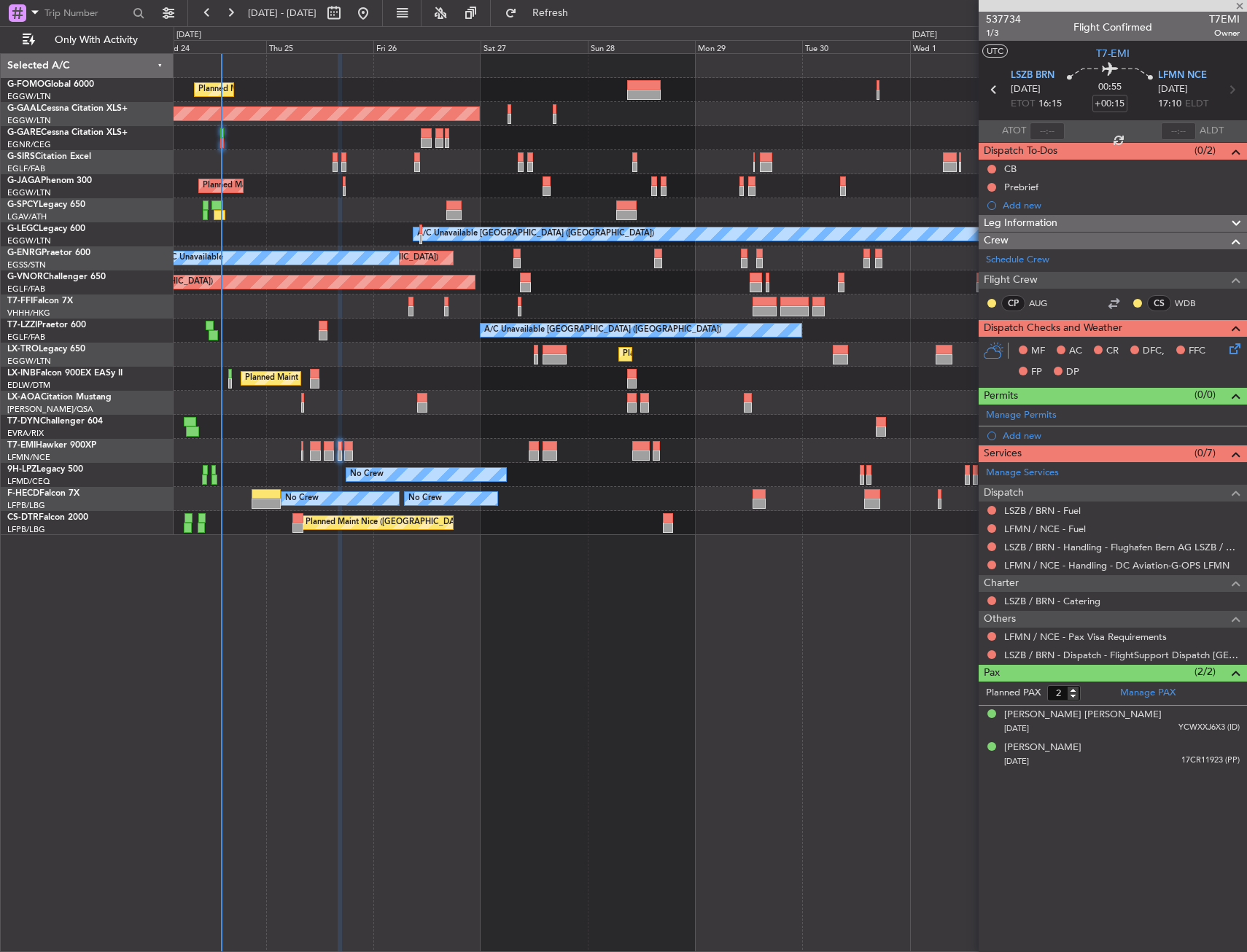
type input "0"
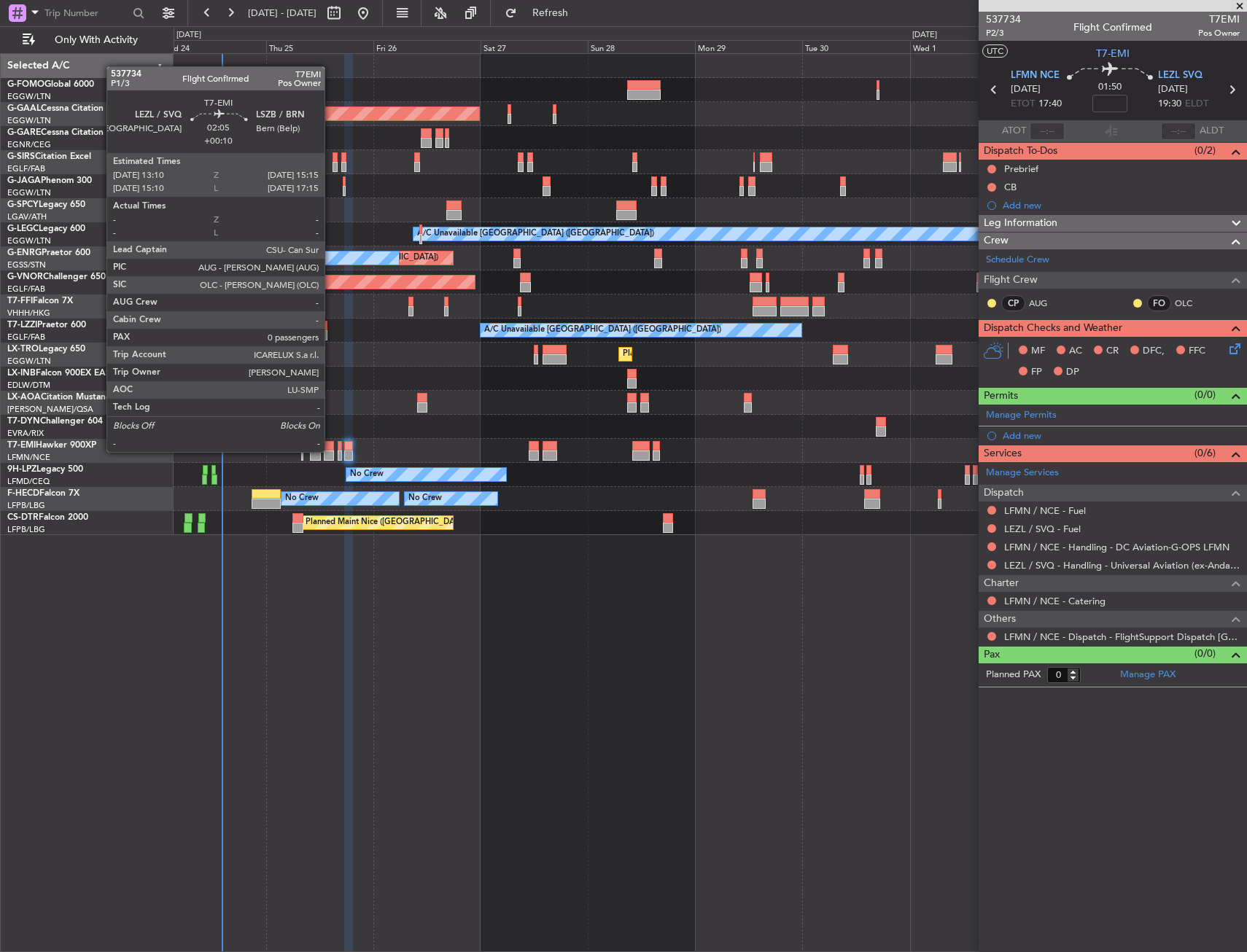
click at [331, 451] on div at bounding box center [328, 456] width 10 height 10
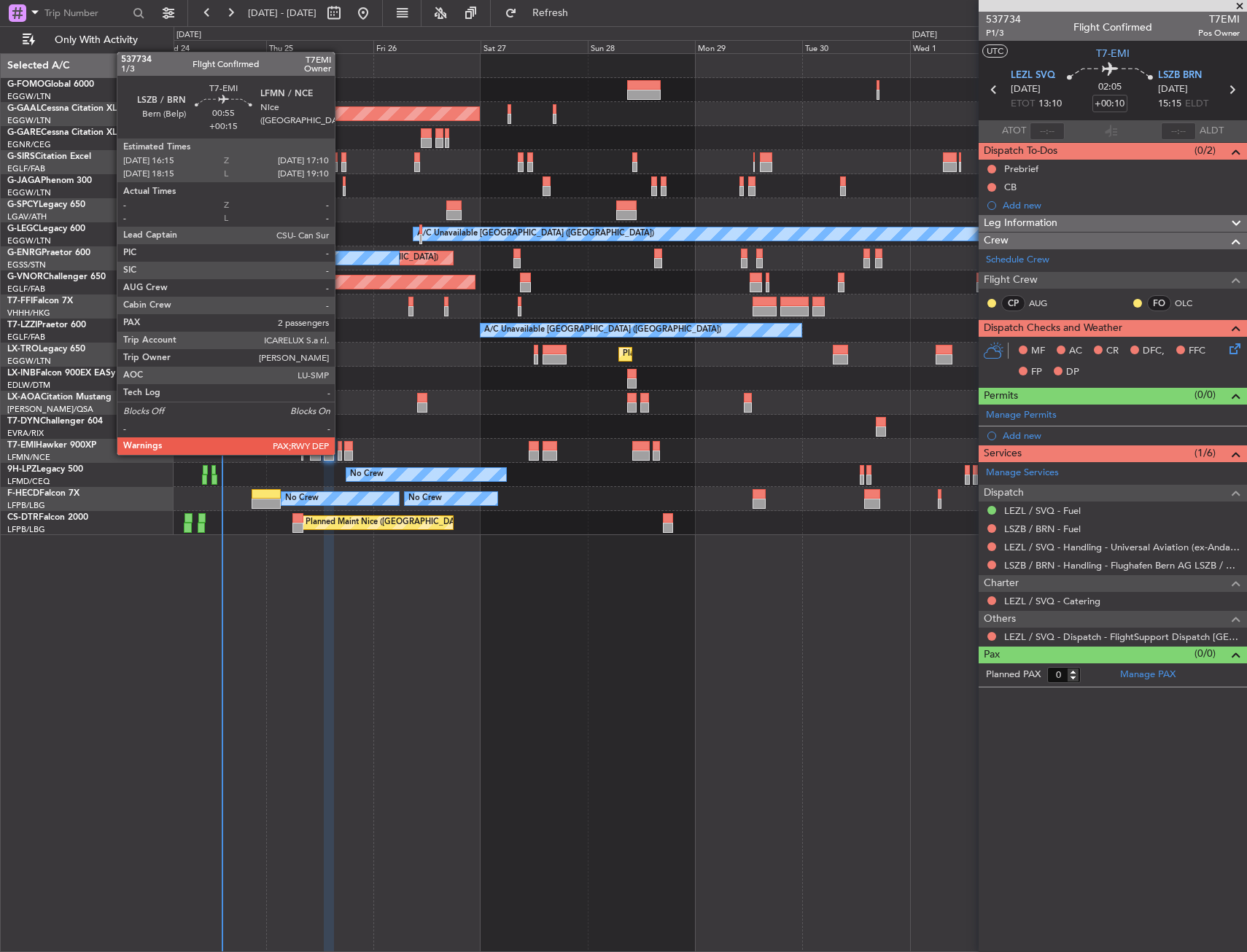
click at [341, 454] on div at bounding box center [340, 456] width 4 height 10
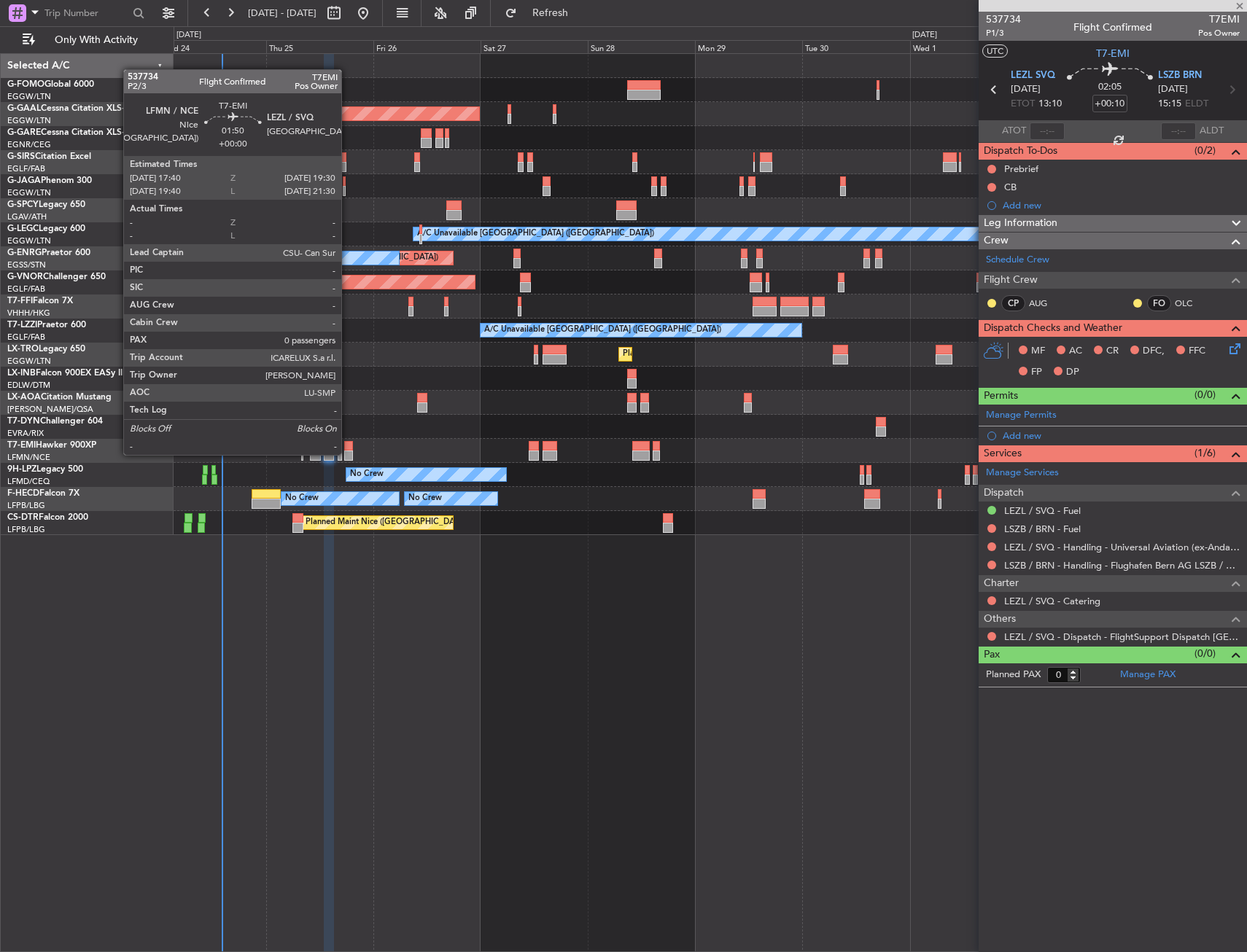
type input "+00:15"
type input "2"
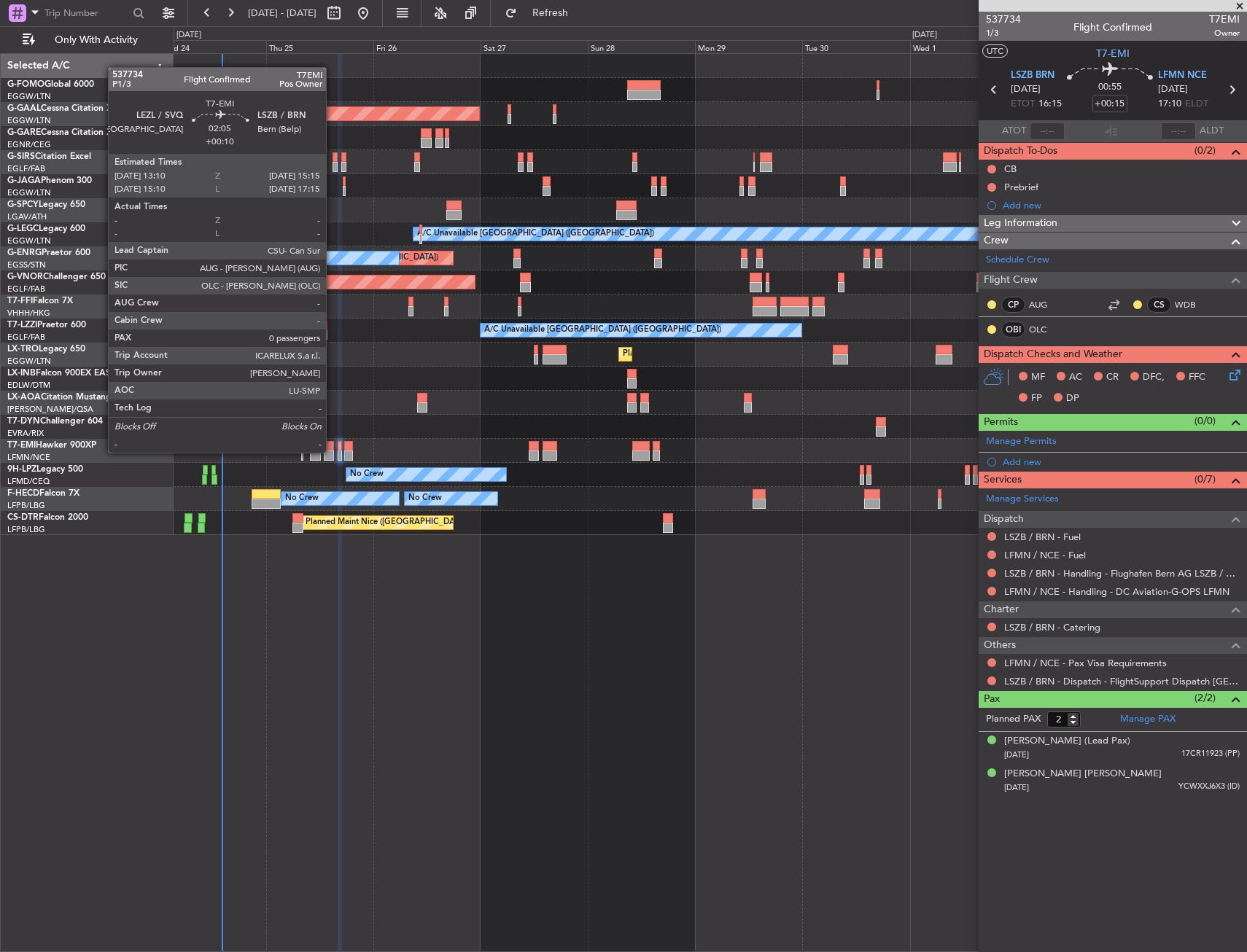
click at [333, 452] on div at bounding box center [328, 456] width 10 height 10
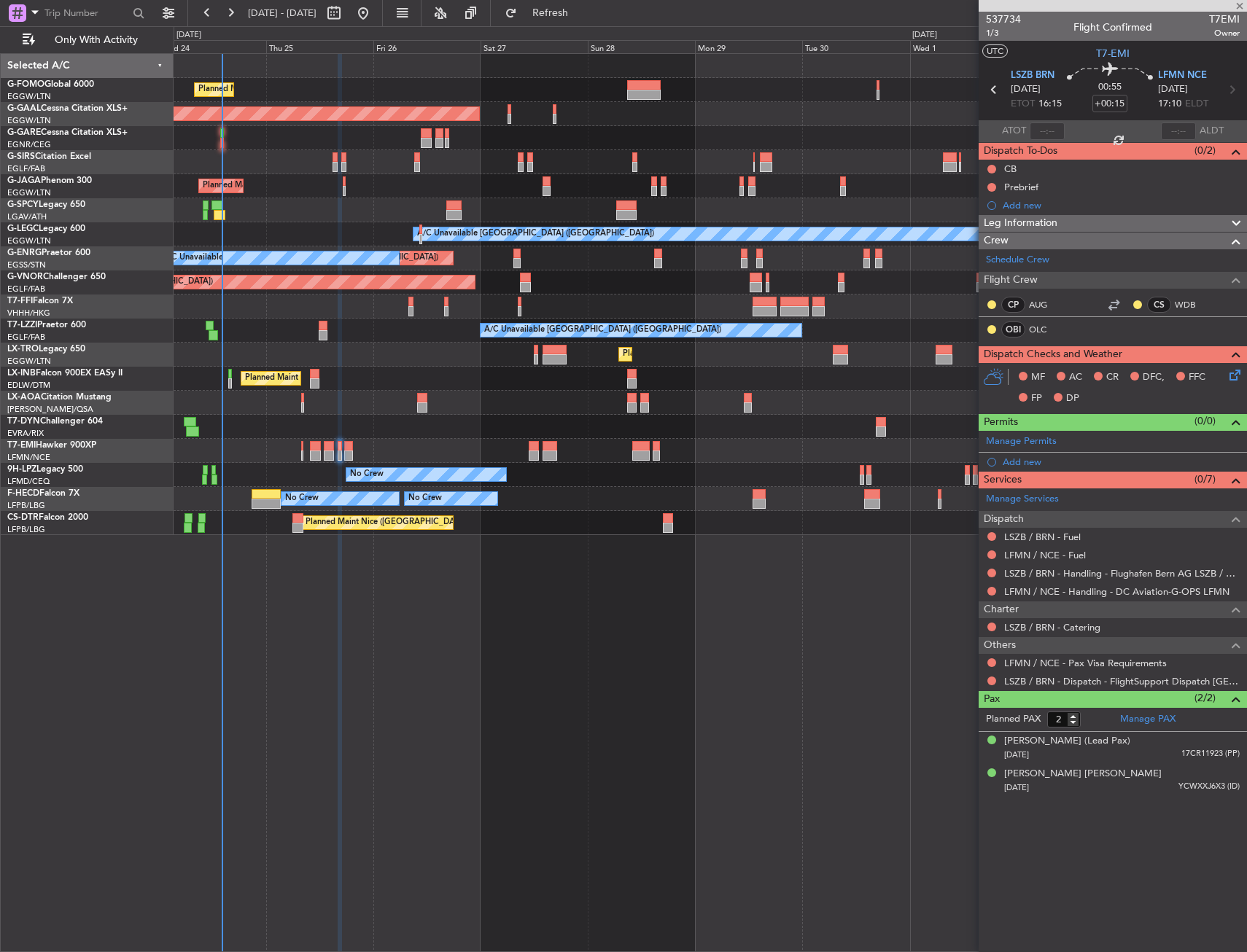
type input "+00:10"
type input "0"
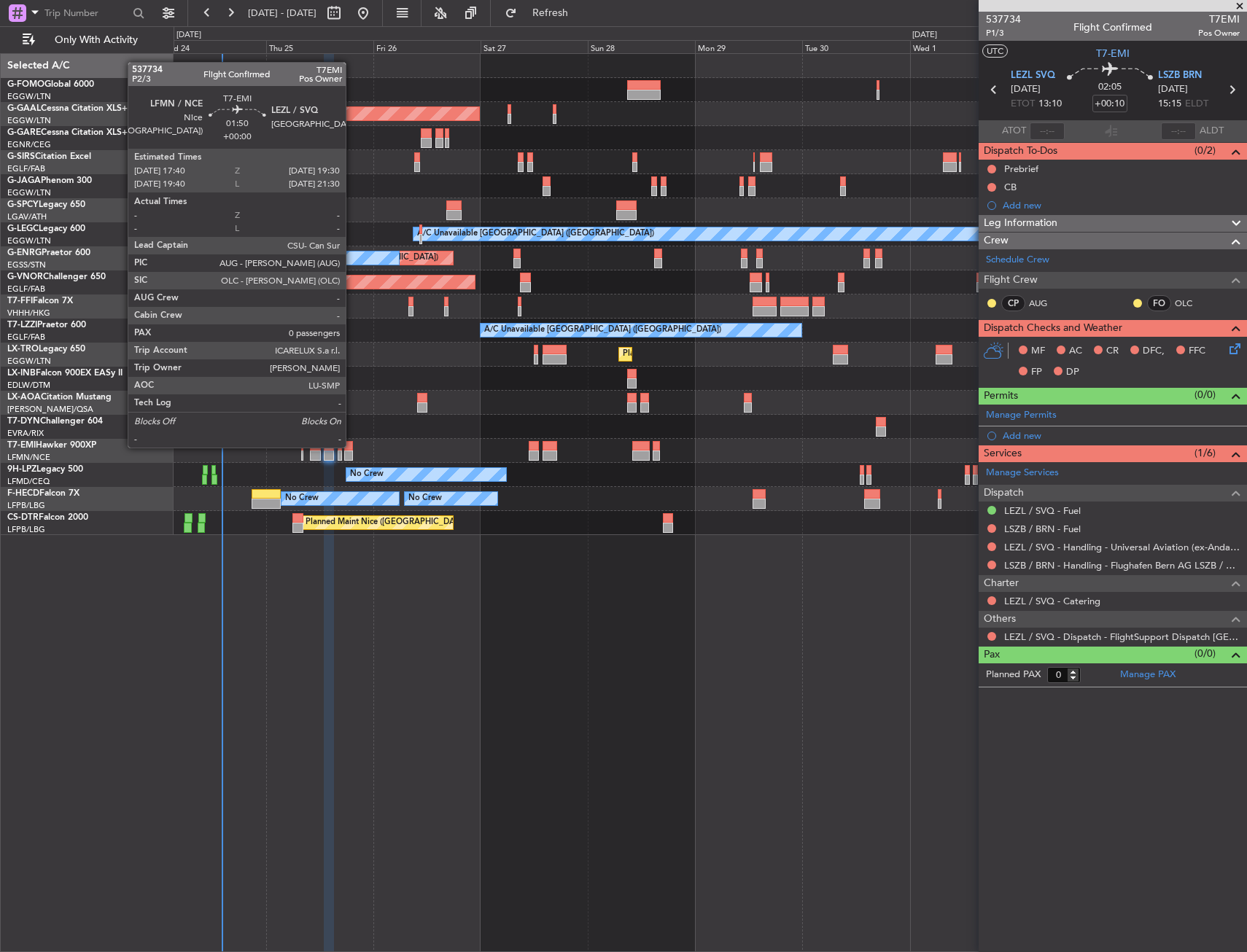
click at [352, 446] on div at bounding box center [349, 446] width 9 height 10
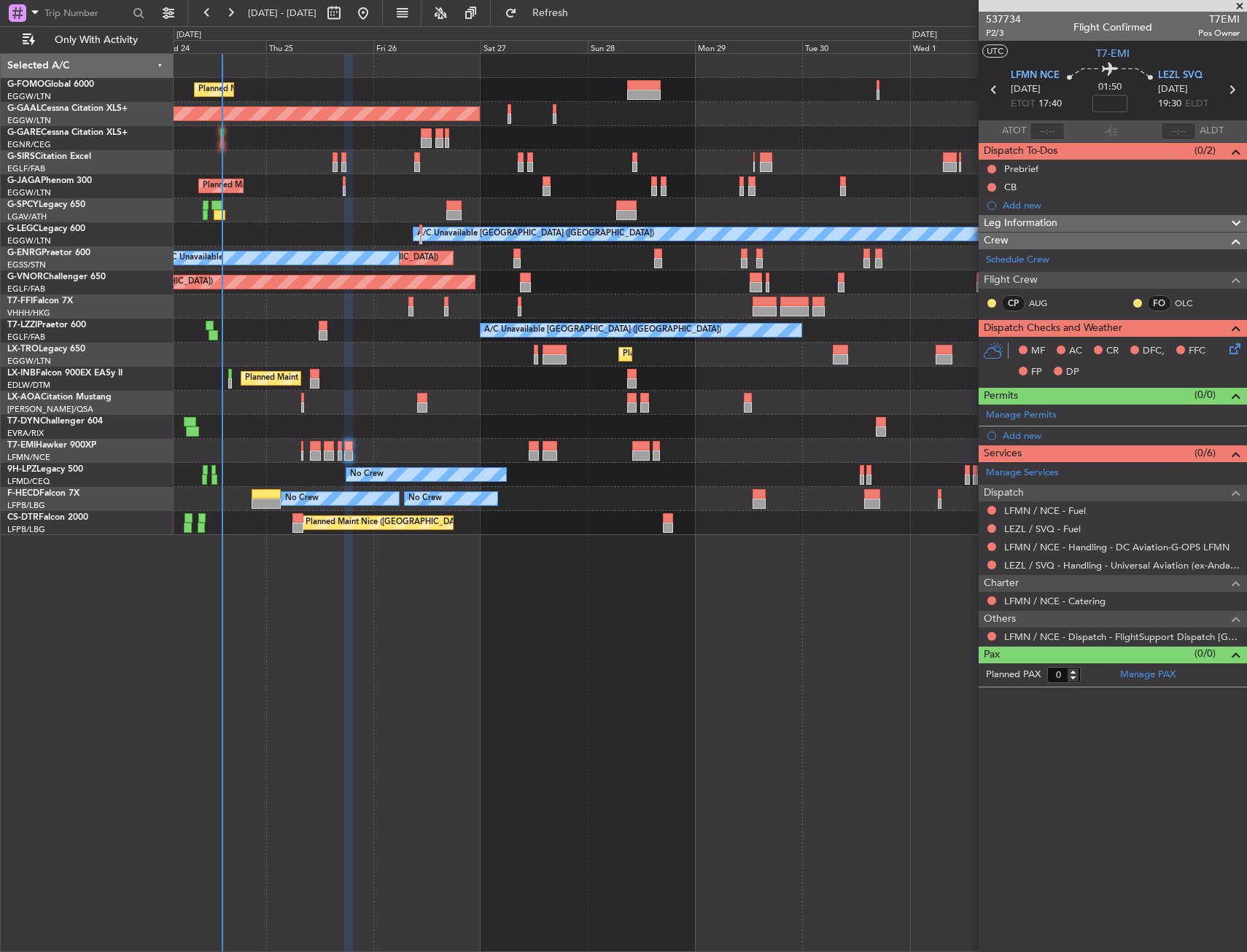
click at [1110, 100] on mat-tooltip-component "Flight Time" at bounding box center [1110, 114] width 67 height 39
click at [1109, 101] on input at bounding box center [1110, 104] width 35 height 18
click at [1134, 102] on div "01:50 20" at bounding box center [1110, 90] width 96 height 54
type input "+00:20"
click at [1145, 212] on div "Add new" at bounding box center [1113, 205] width 268 height 18
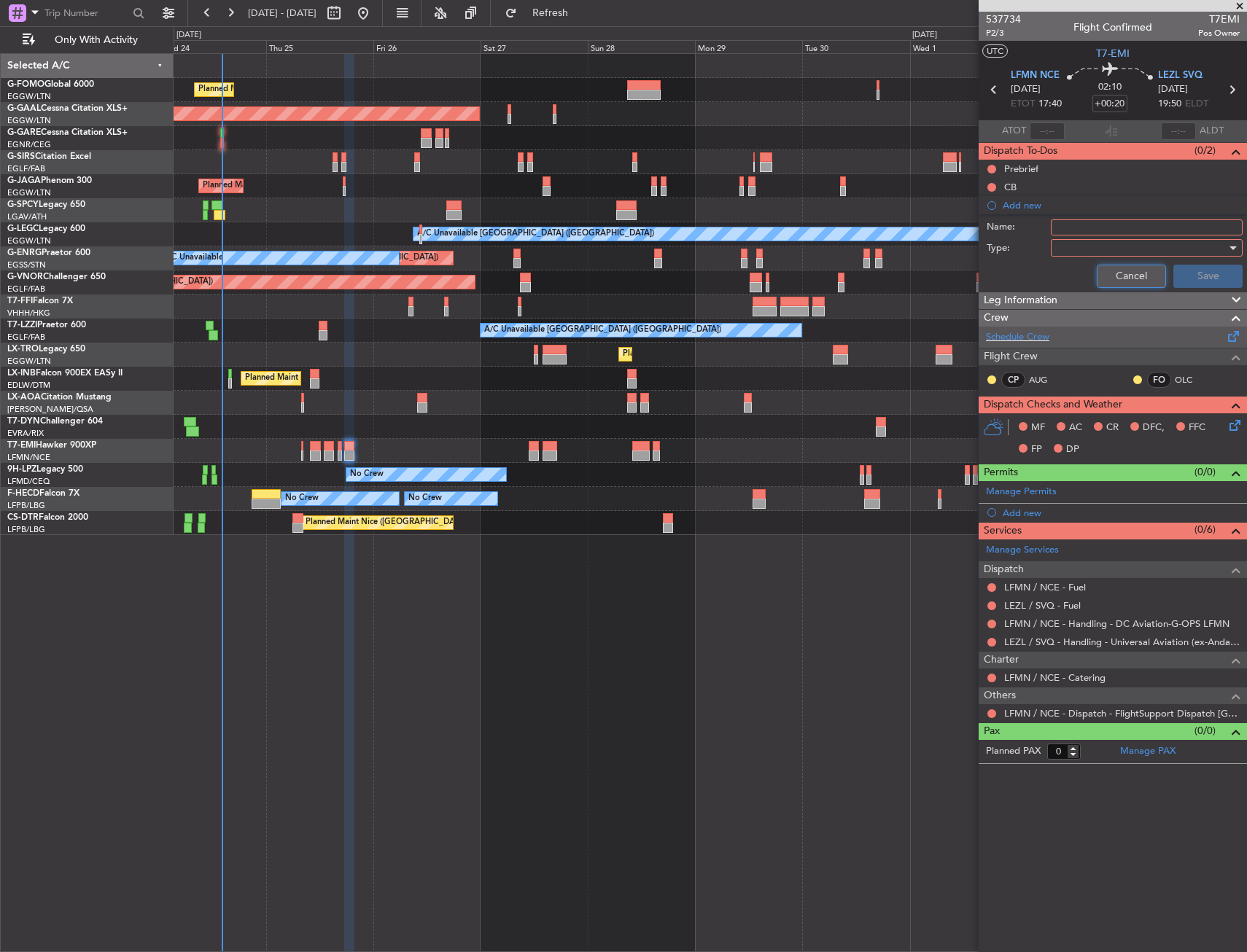
click at [1124, 273] on button "Cancel" at bounding box center [1131, 276] width 69 height 23
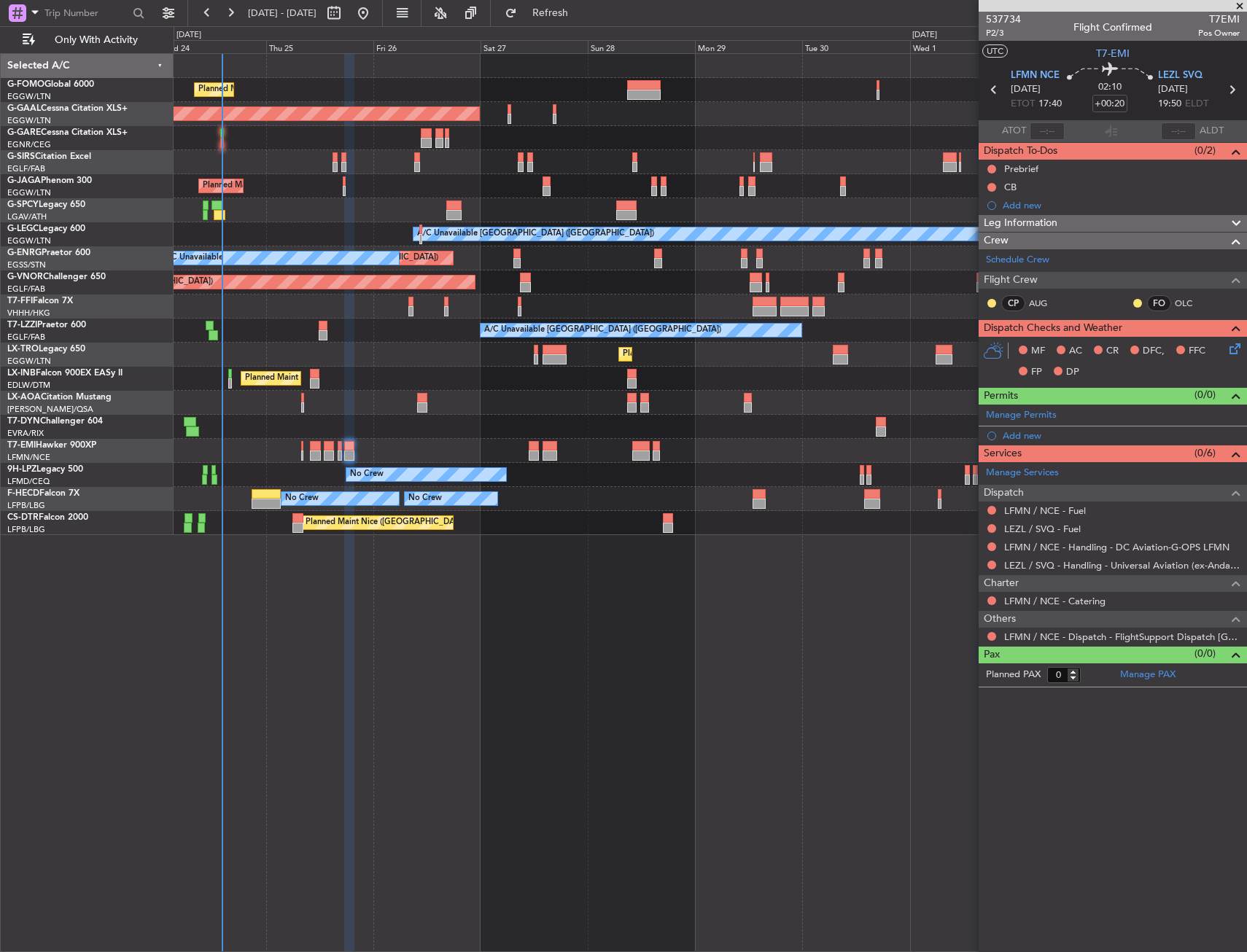
click at [1114, 229] on div "Leg Information" at bounding box center [1113, 223] width 268 height 17
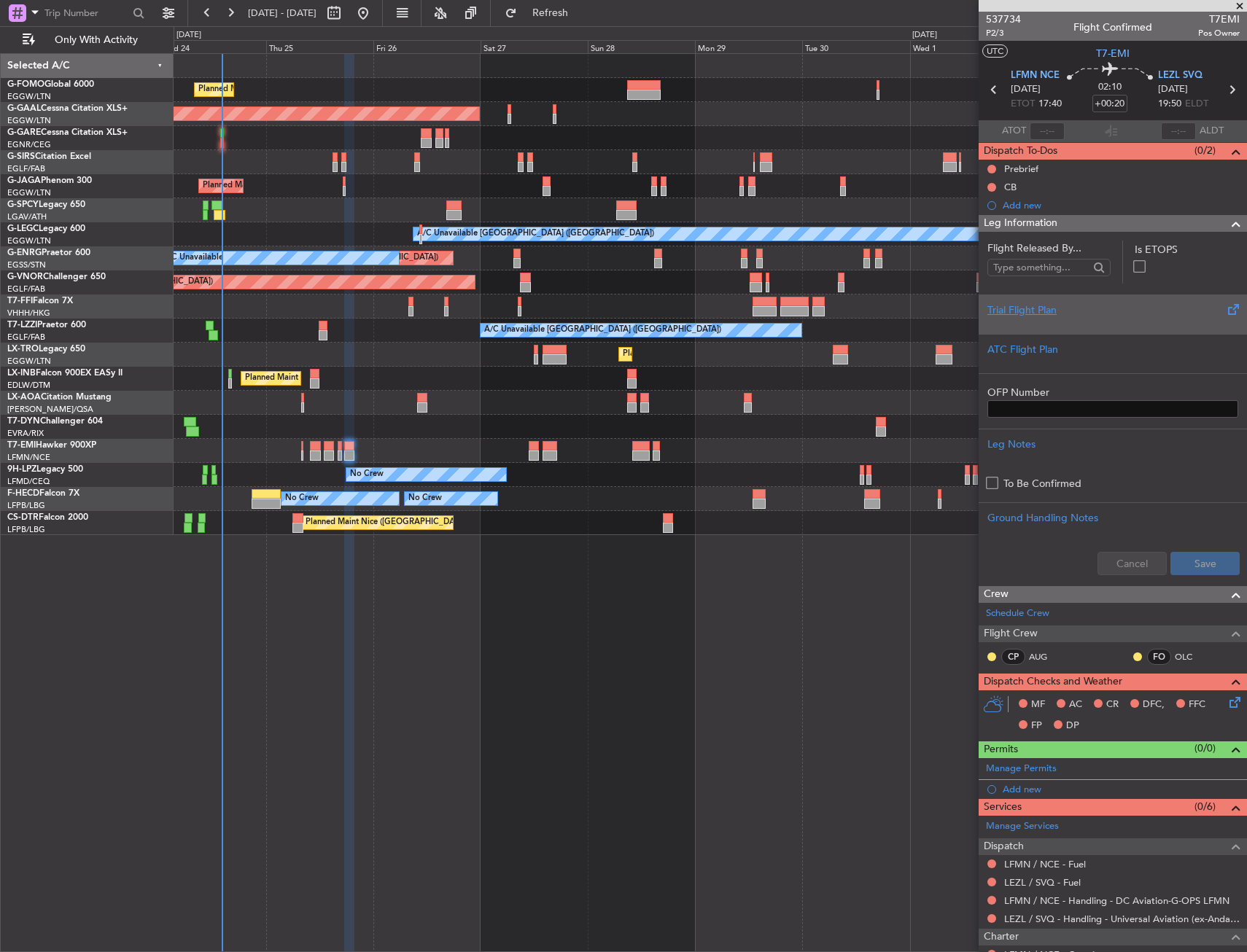
click at [1074, 305] on div "Trial Flight Plan" at bounding box center [1113, 310] width 251 height 15
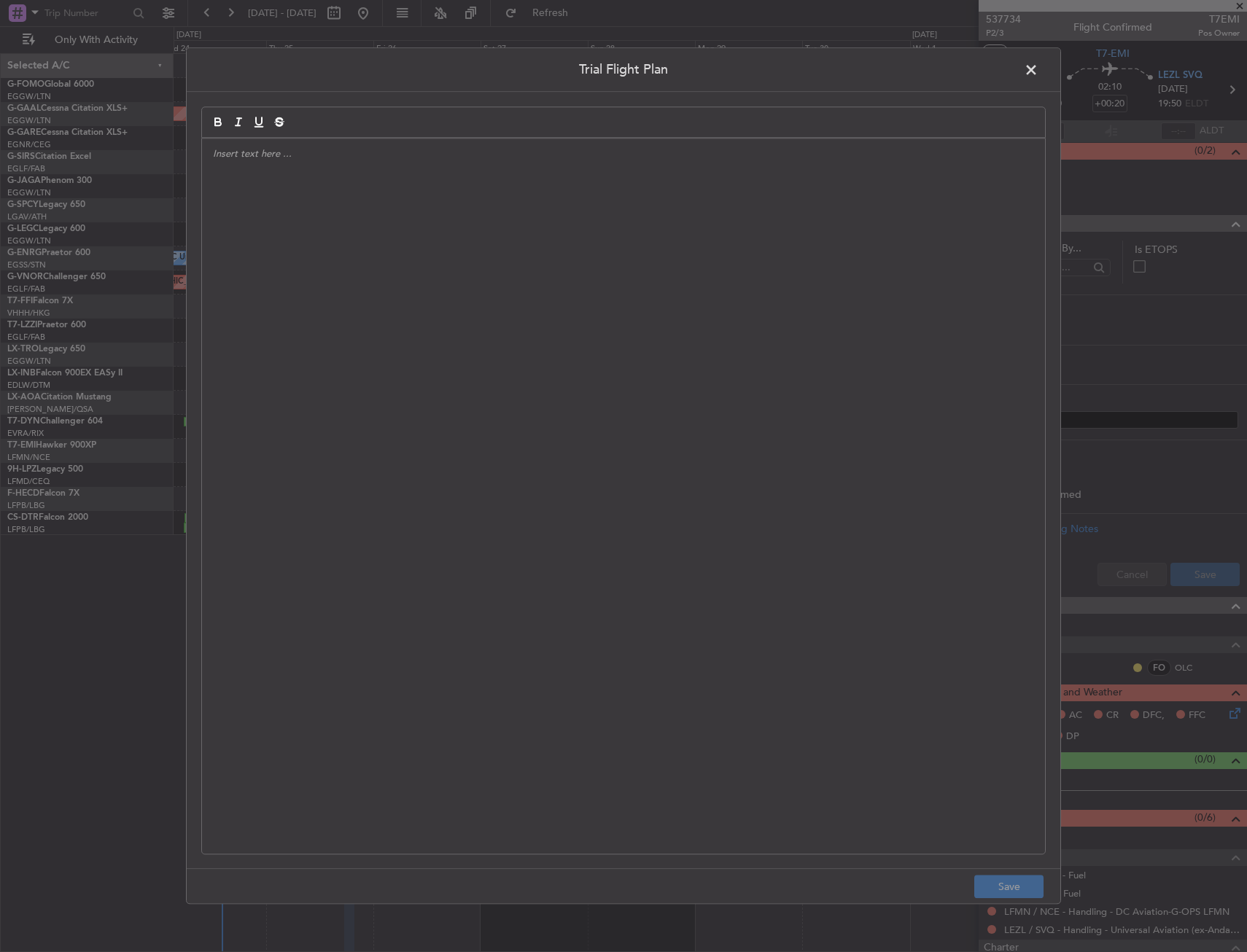
click at [716, 283] on div at bounding box center [623, 496] width 843 height 715
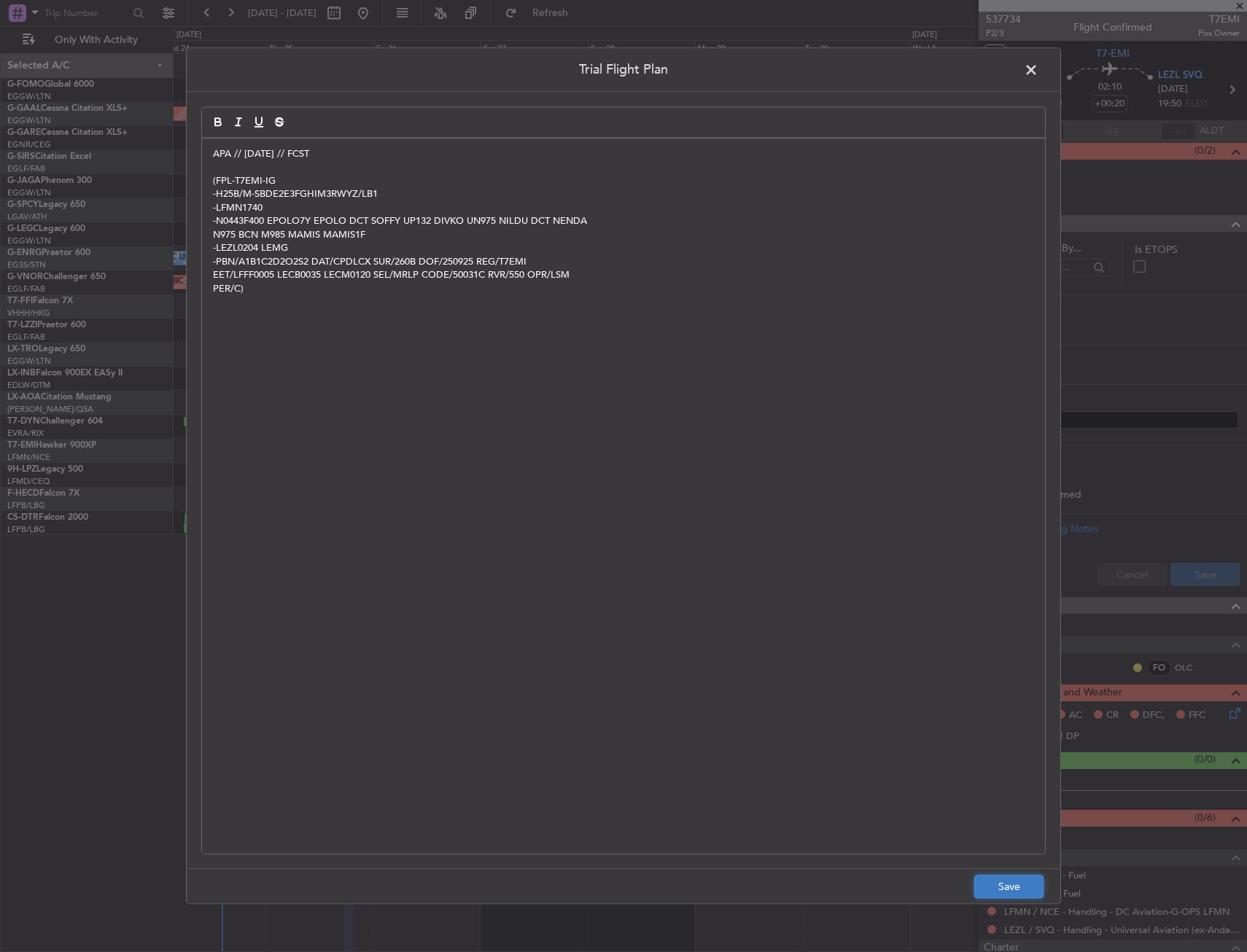
click at [1006, 884] on button "Save" at bounding box center [1009, 887] width 69 height 23
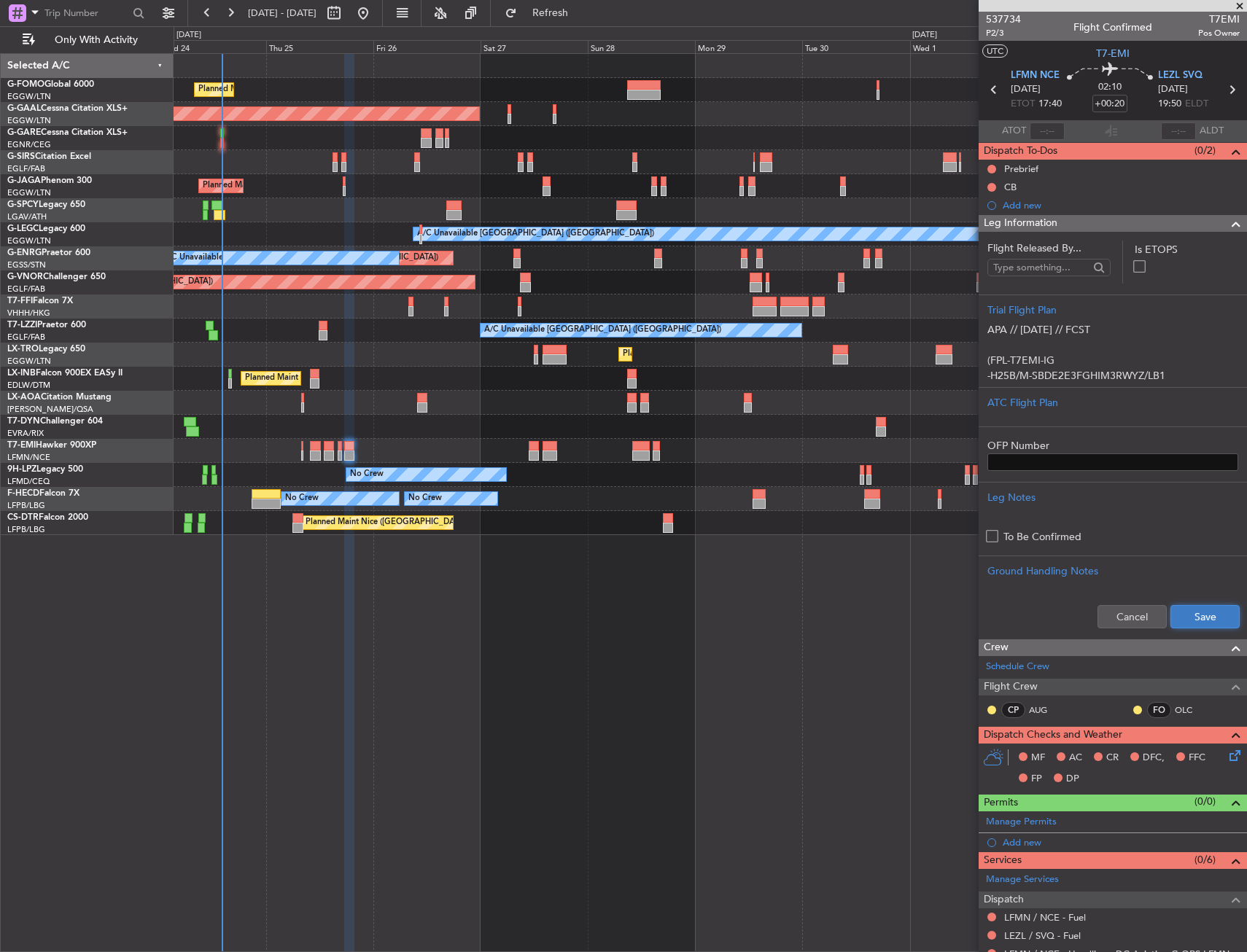
click at [1195, 622] on button "Save" at bounding box center [1205, 617] width 69 height 23
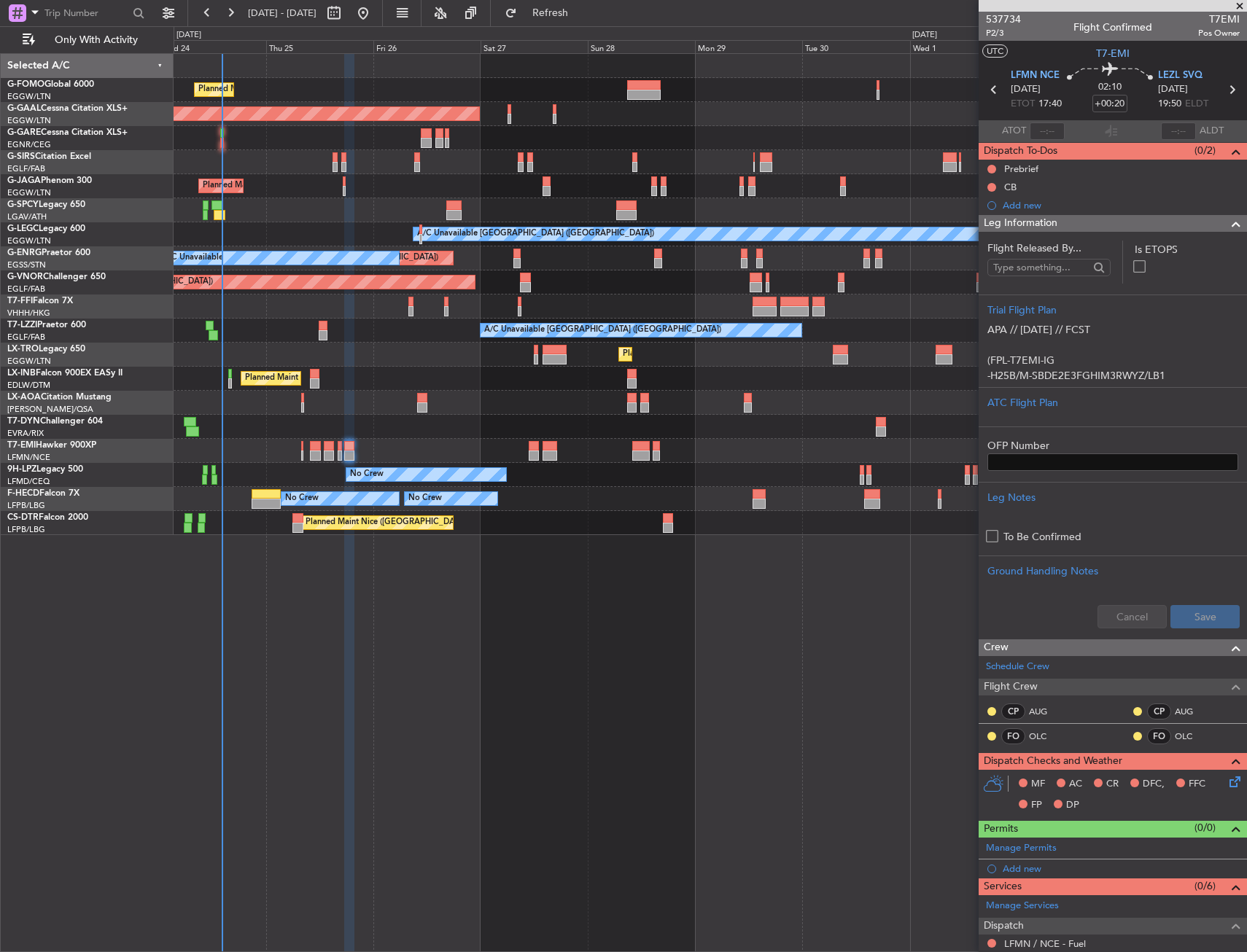
click at [1216, 222] on div at bounding box center [1230, 224] width 29 height 18
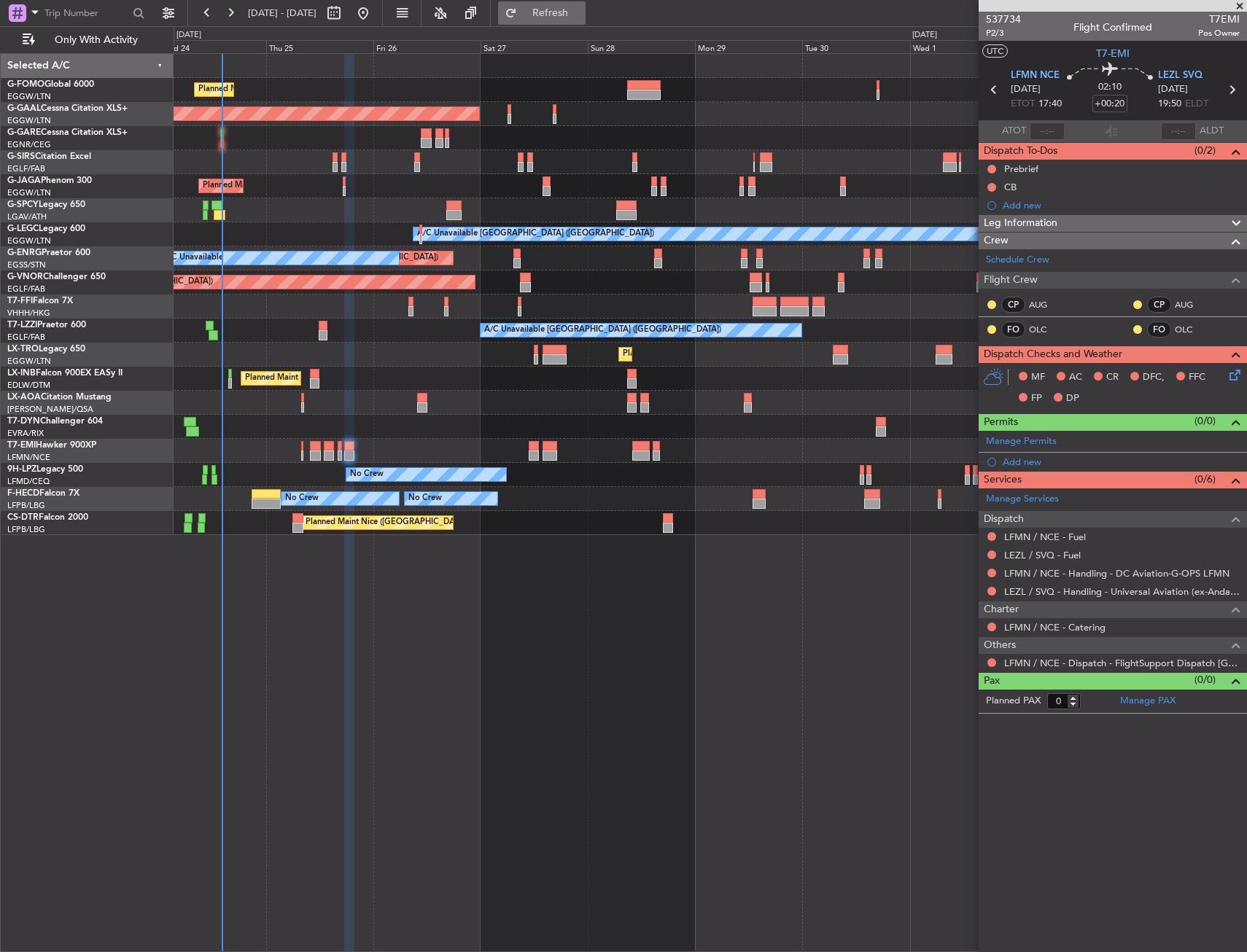
click at [581, 8] on span "Refresh" at bounding box center [550, 13] width 61 height 10
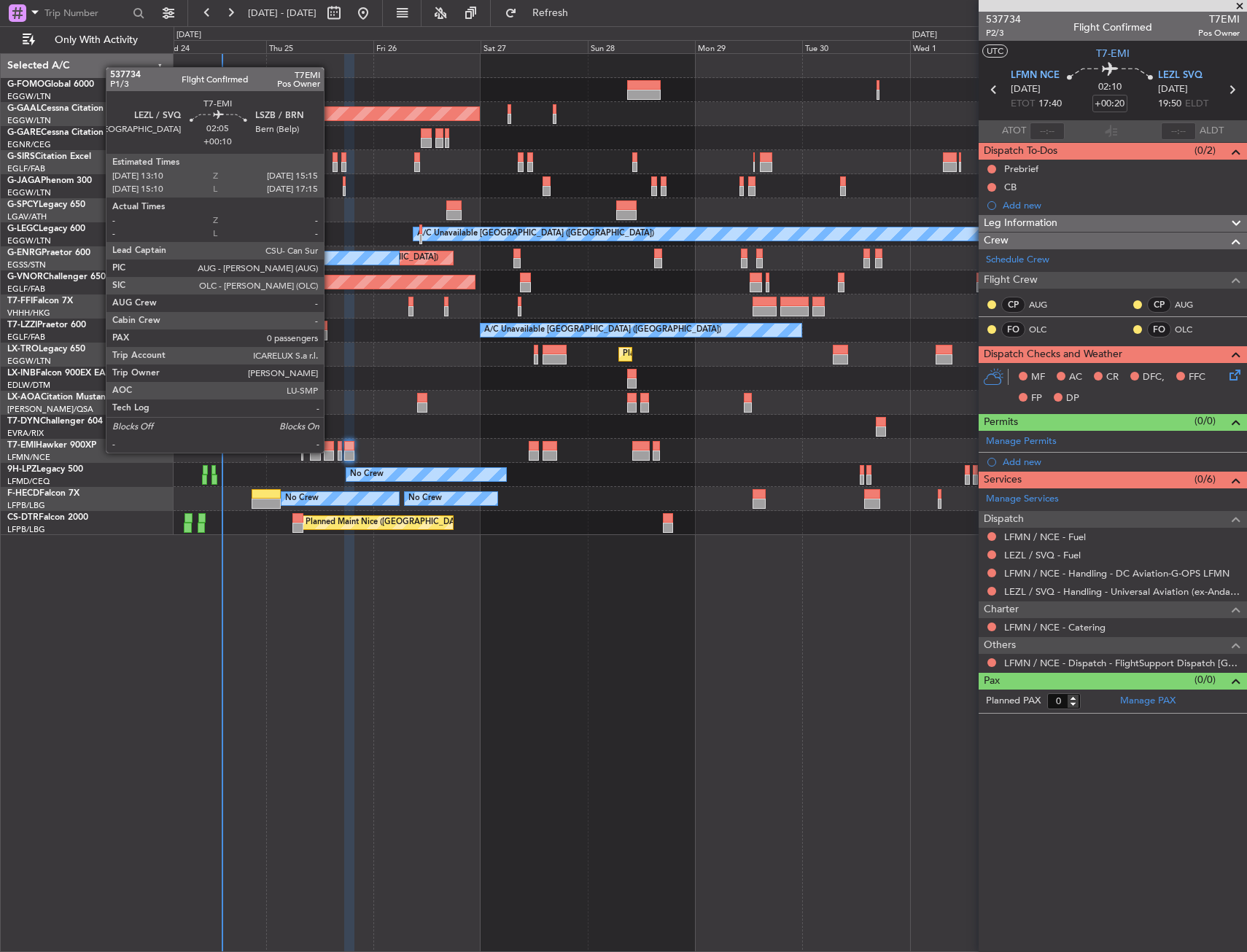
click at [330, 452] on div at bounding box center [328, 456] width 10 height 10
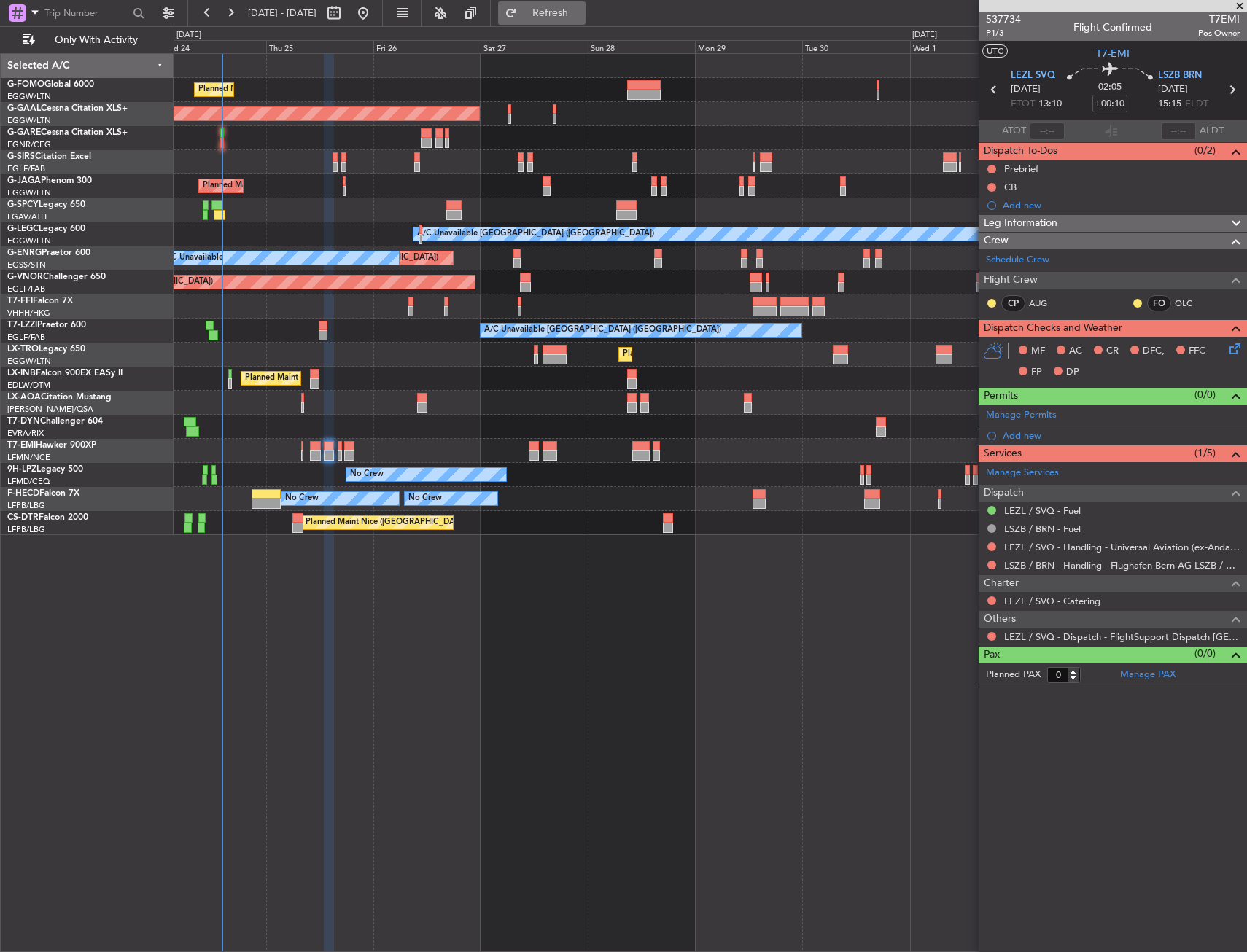
click at [585, 5] on button "Refresh" at bounding box center [542, 13] width 88 height 23
click at [581, 18] on span "Refresh" at bounding box center [550, 13] width 61 height 10
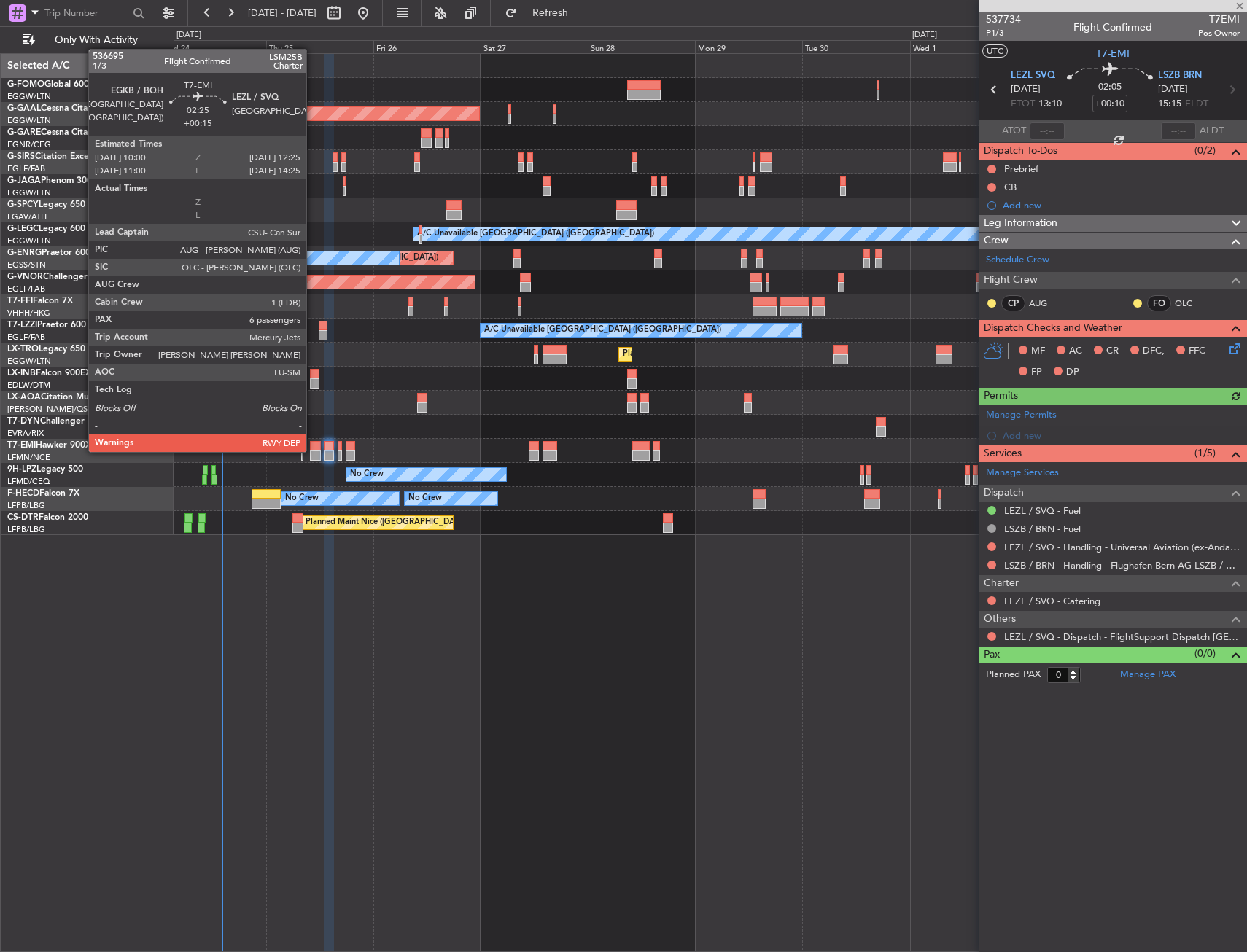
click at [313, 451] on div at bounding box center [315, 456] width 11 height 10
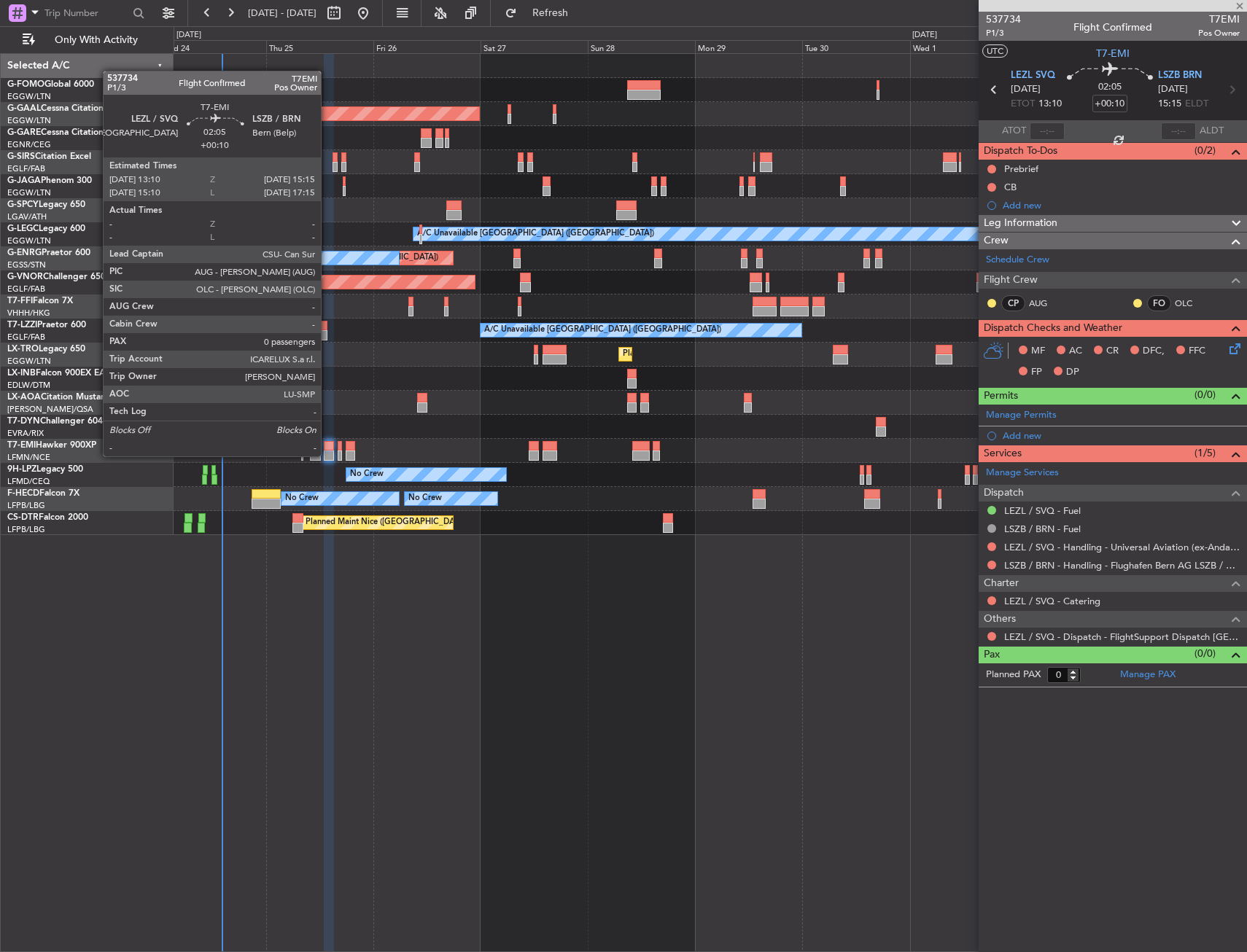
type input "+00:15"
type input "6"
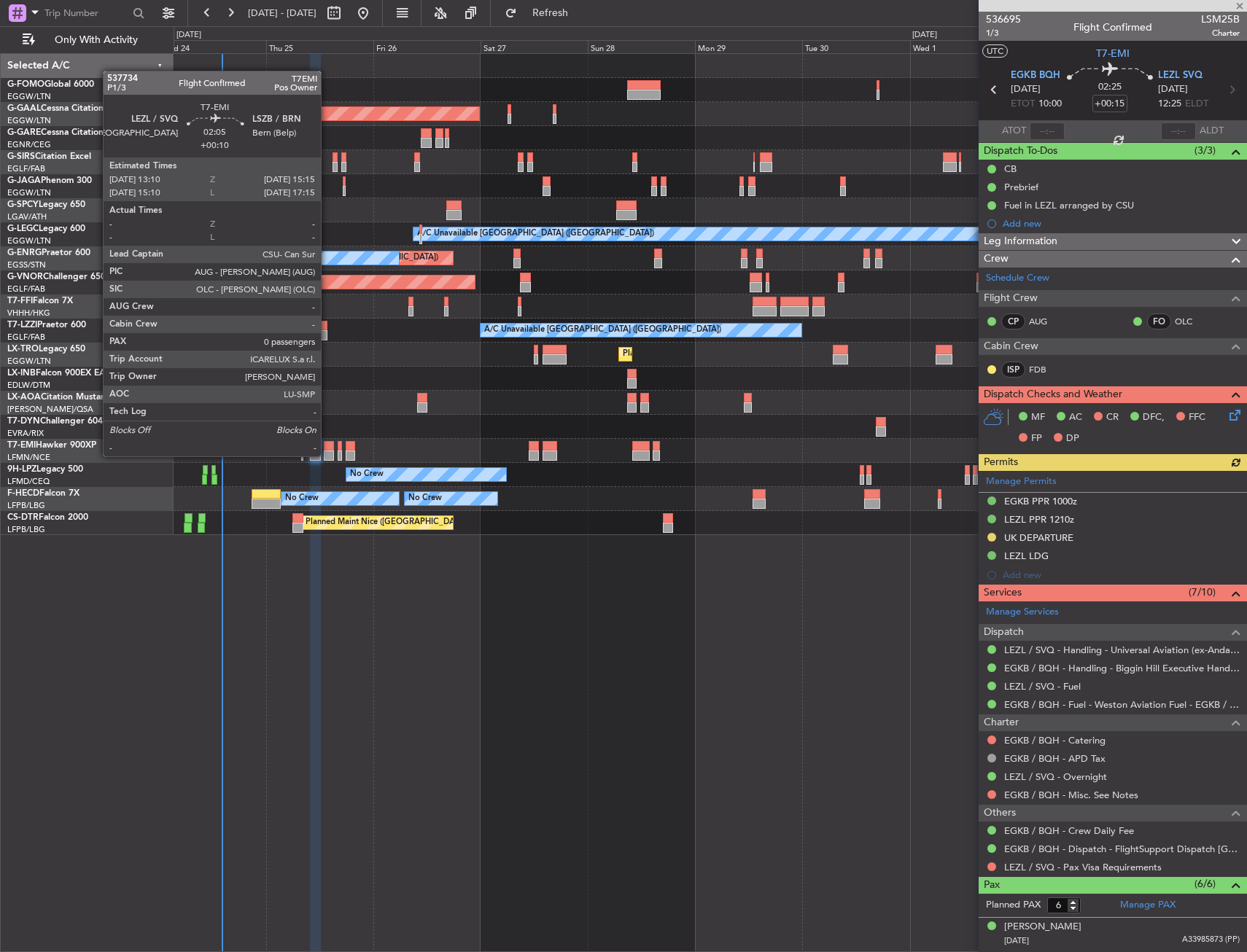
click at [327, 455] on div at bounding box center [328, 456] width 10 height 10
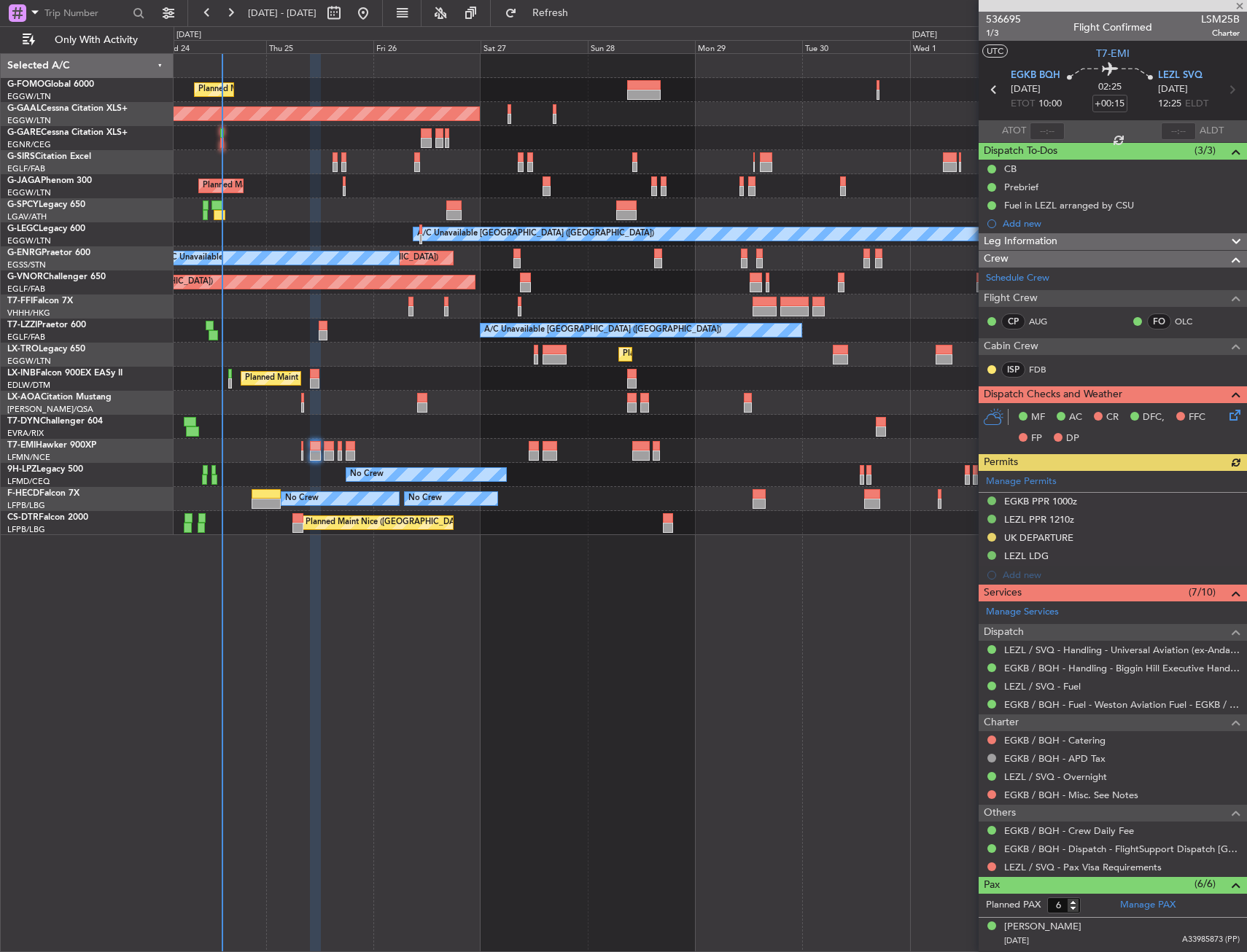
type input "+00:10"
type input "0"
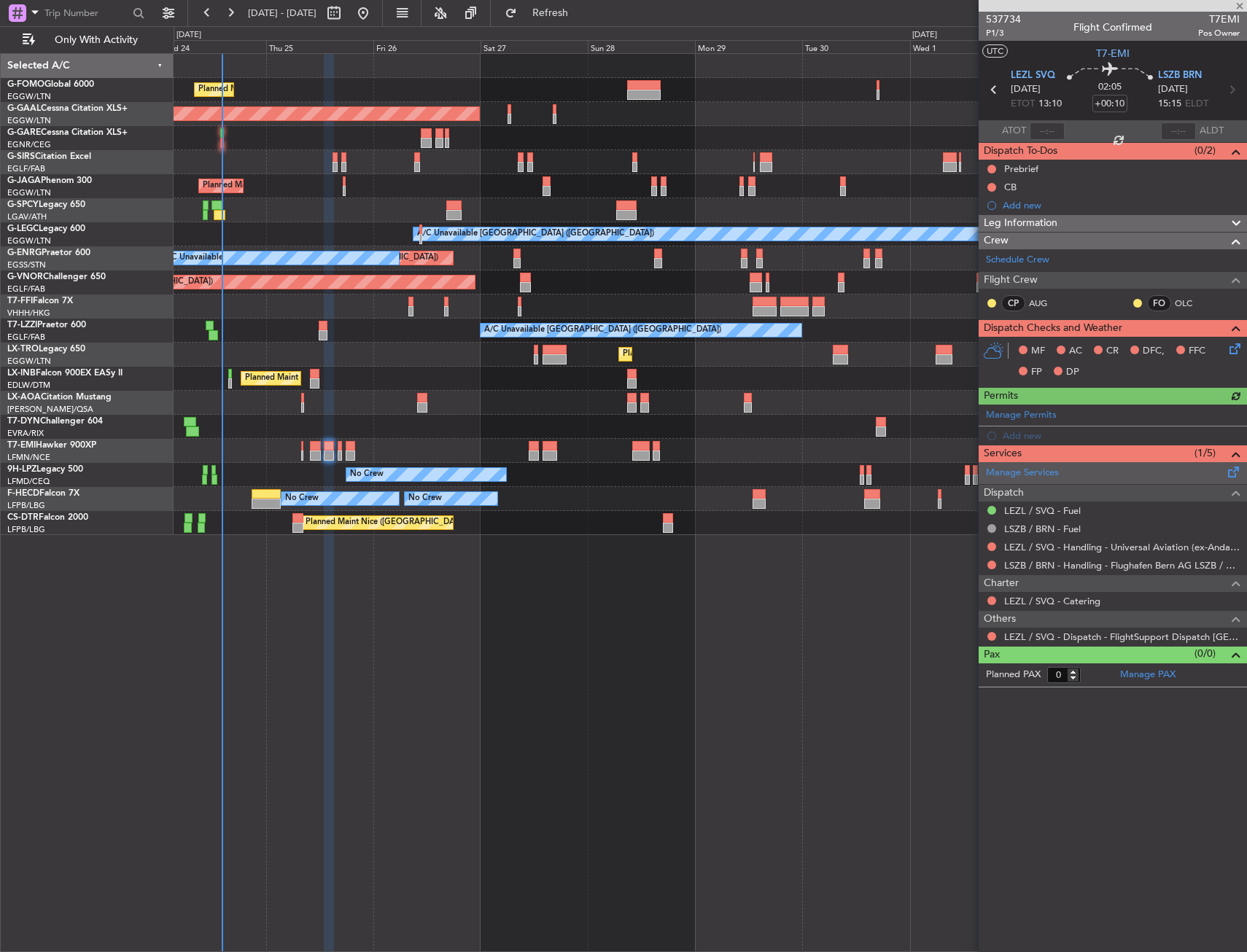
click at [1228, 466] on span at bounding box center [1234, 469] width 18 height 11
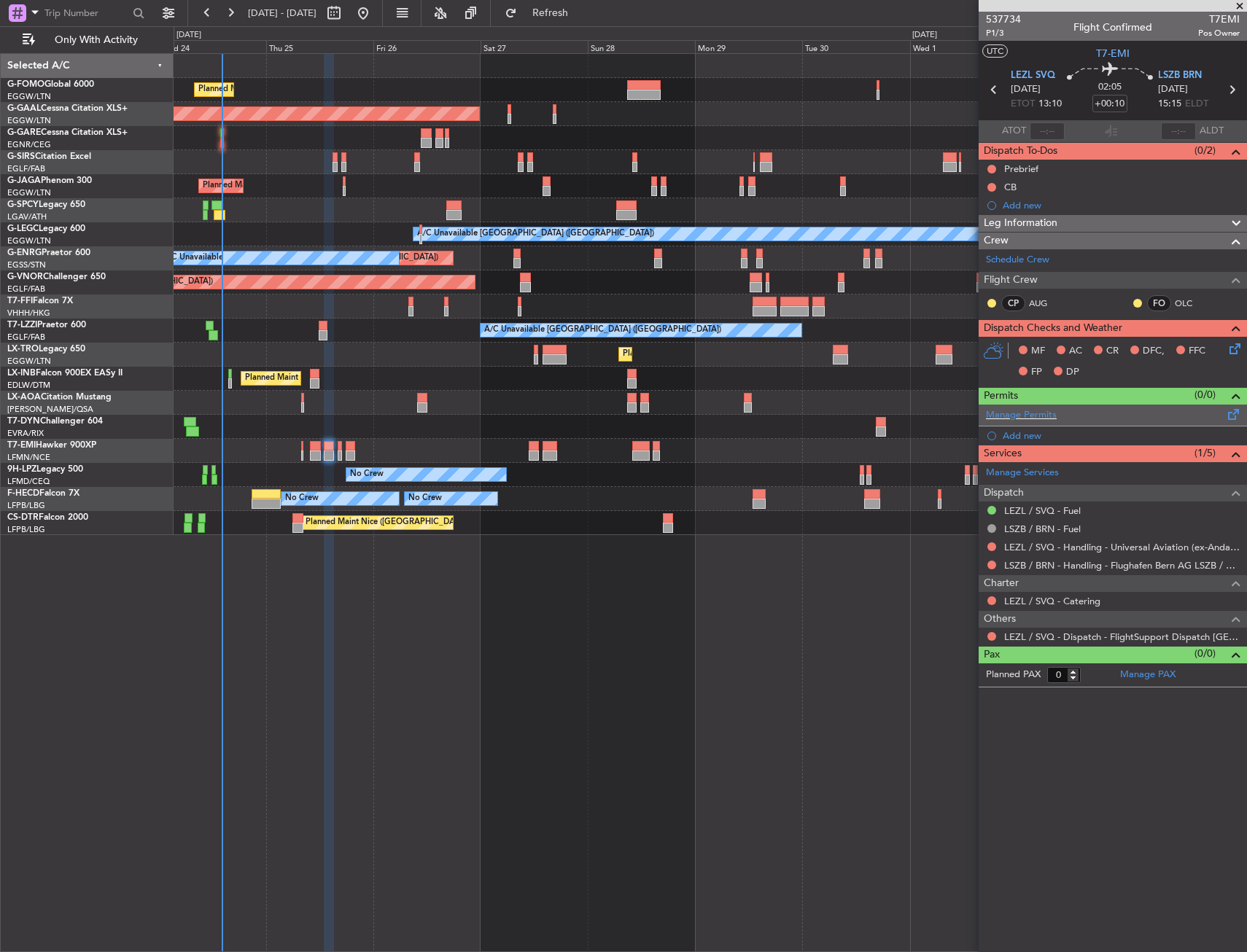
click at [1240, 417] on span at bounding box center [1234, 411] width 18 height 11
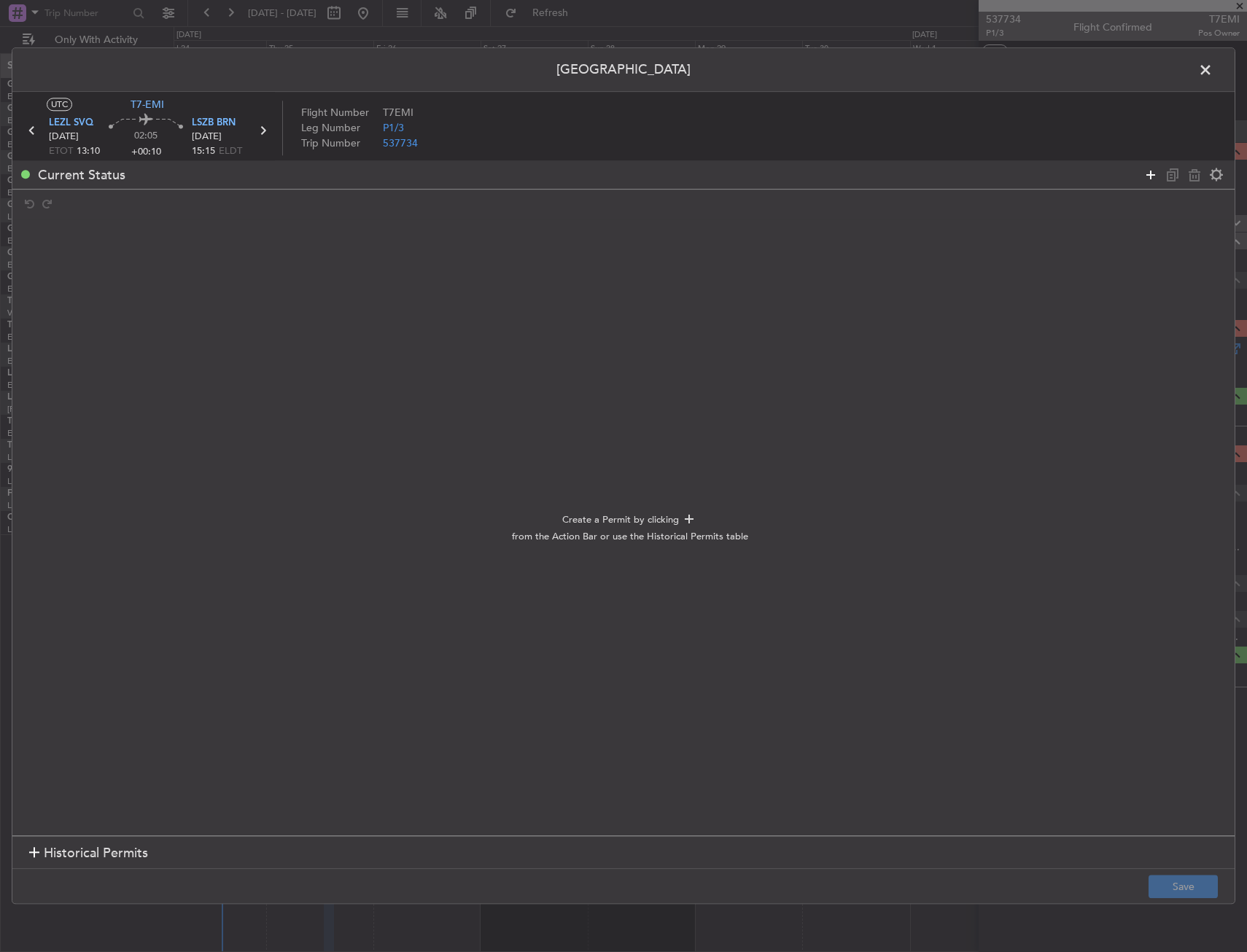
click at [1151, 182] on icon at bounding box center [1151, 175] width 18 height 18
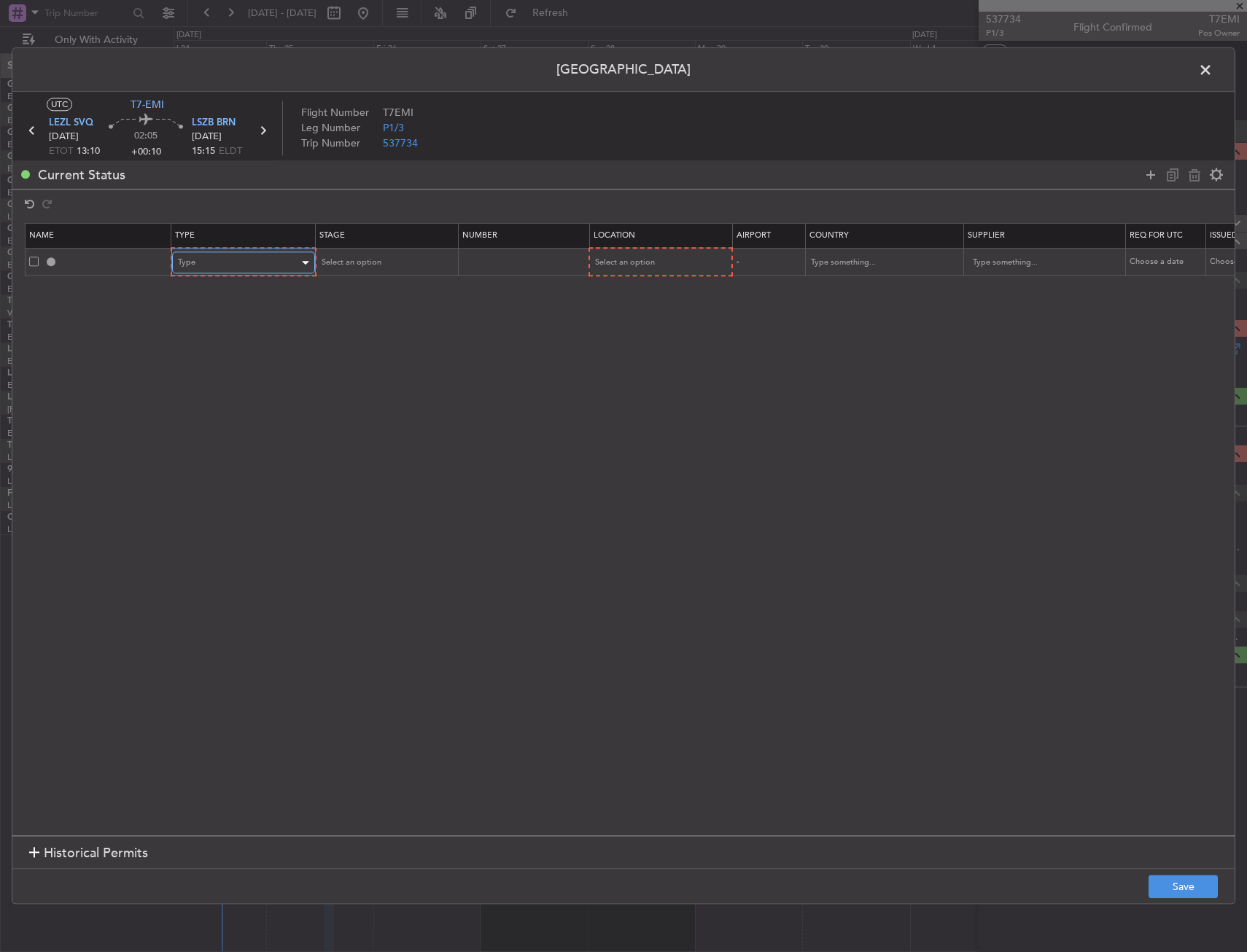
click at [191, 259] on span "Type" at bounding box center [186, 262] width 18 height 11
click at [213, 403] on span "PPR" at bounding box center [243, 407] width 130 height 22
click at [643, 260] on span "Select an option" at bounding box center [624, 262] width 60 height 11
click at [631, 295] on span "Departure" at bounding box center [659, 293] width 130 height 22
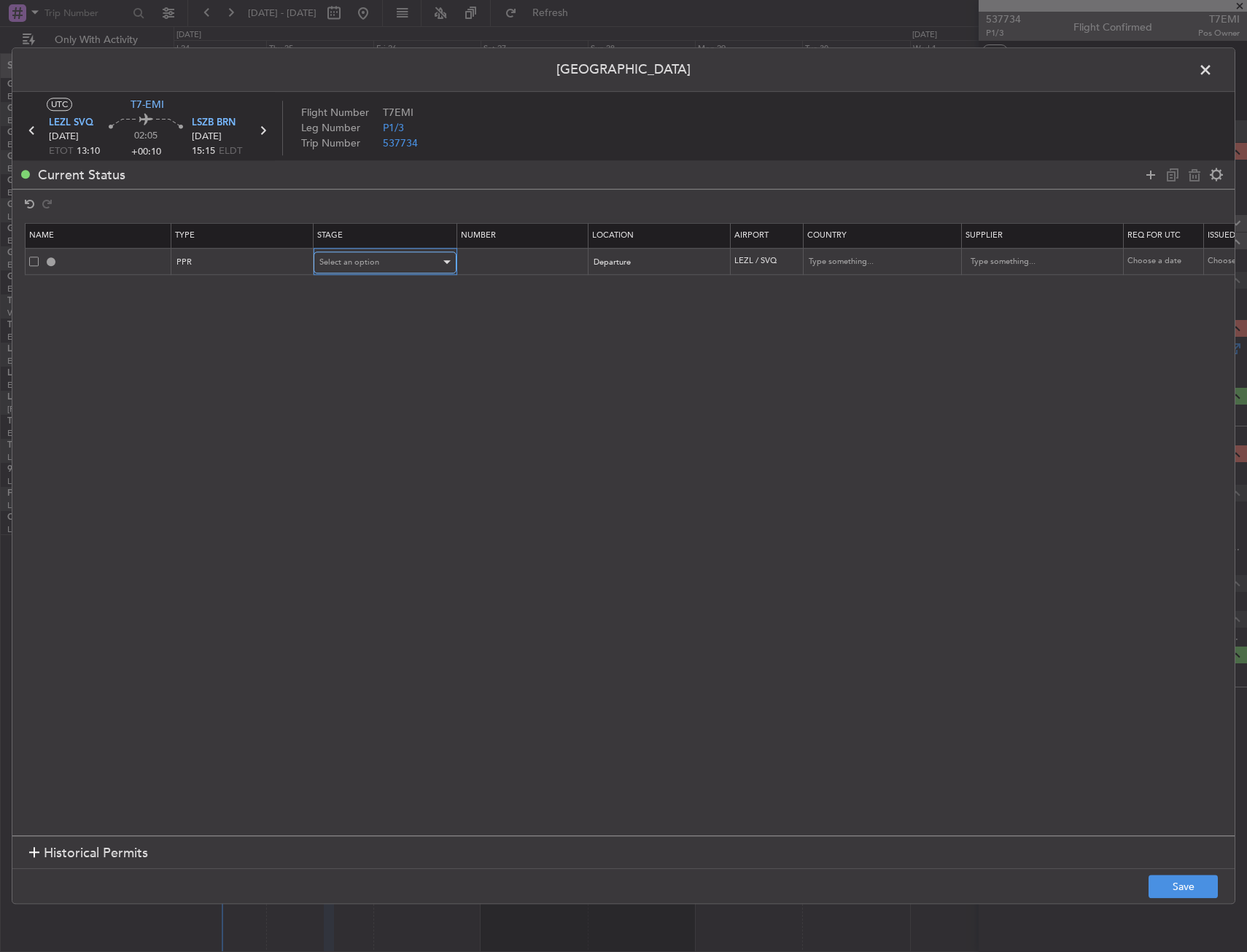
click at [409, 266] on div "Select an option" at bounding box center [380, 262] width 121 height 22
click at [403, 356] on span "Requested" at bounding box center [385, 359] width 130 height 22
click at [322, 251] on div "Requested" at bounding box center [380, 262] width 121 height 22
click at [376, 319] on span "Not Requested" at bounding box center [385, 315] width 130 height 22
click at [1173, 876] on button "Save" at bounding box center [1183, 887] width 69 height 23
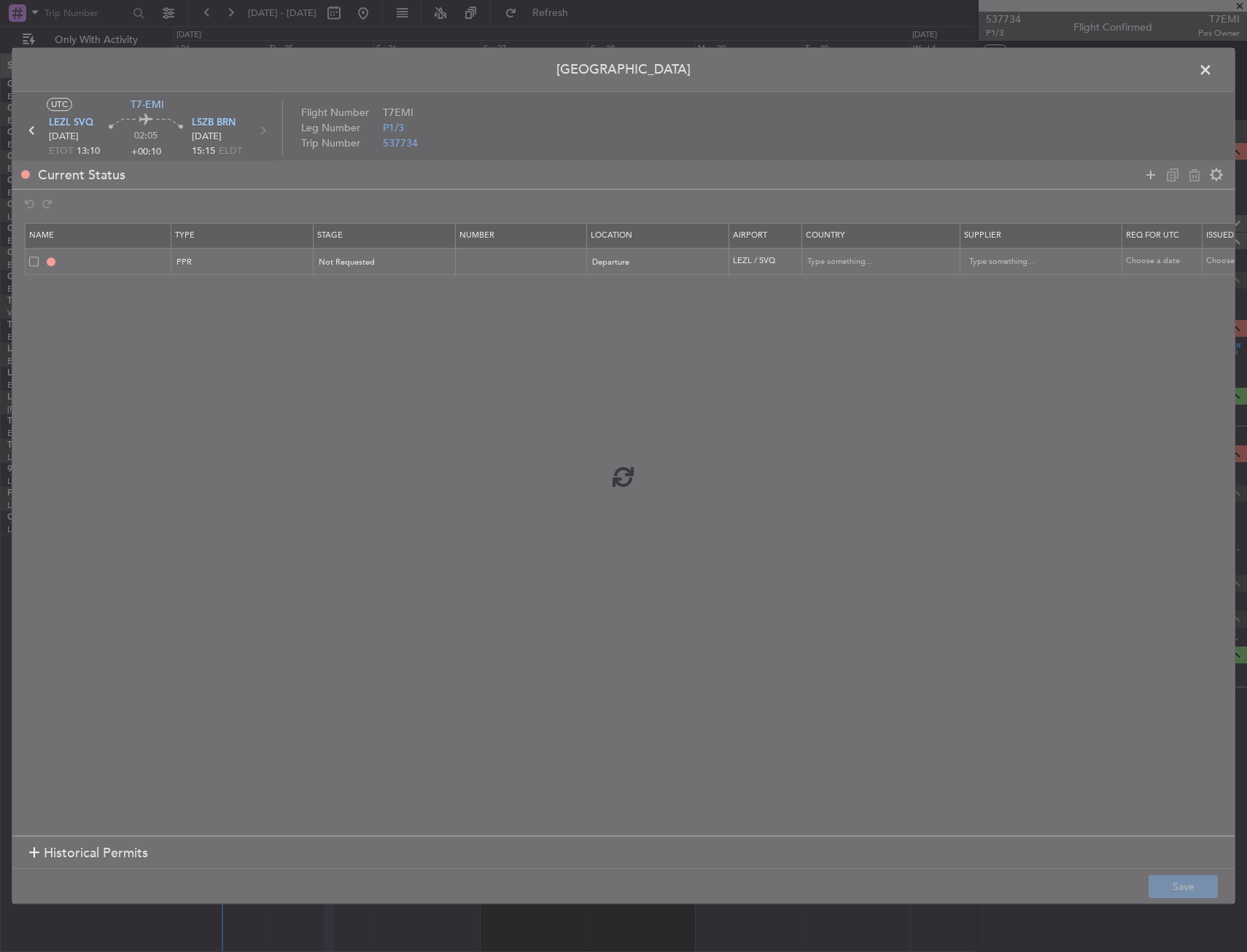
type input "LEZL PPR"
type input "[GEOGRAPHIC_DATA]"
type input "NNN"
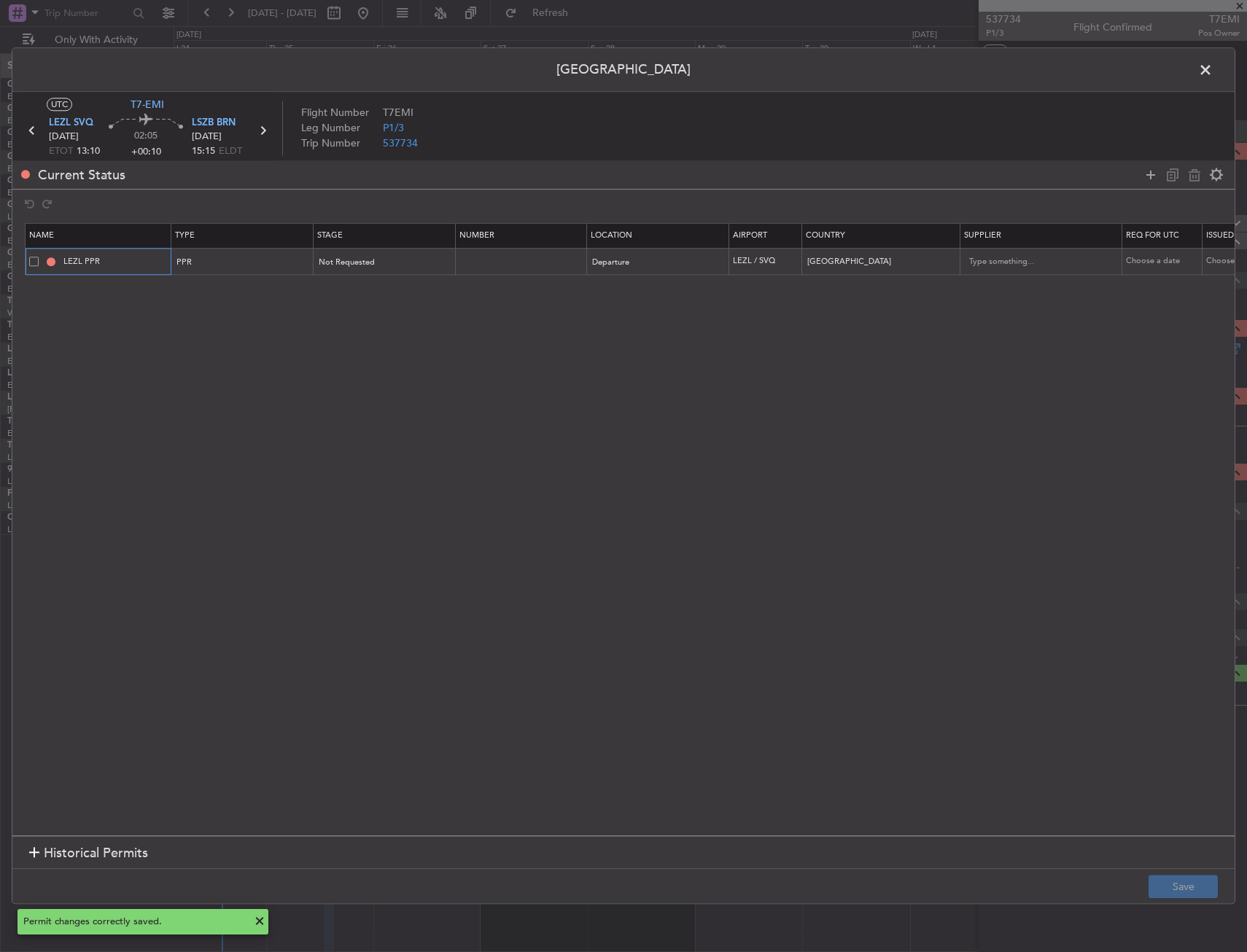
click at [136, 267] on input "LEZL PPR" at bounding box center [115, 261] width 110 height 12
type input "LEZL PPR 1310Z"
click at [1220, 886] on footer "Save" at bounding box center [624, 886] width 1222 height 35
click at [1205, 884] on button "Save" at bounding box center [1183, 887] width 69 height 23
click at [1213, 69] on span at bounding box center [1213, 74] width 0 height 29
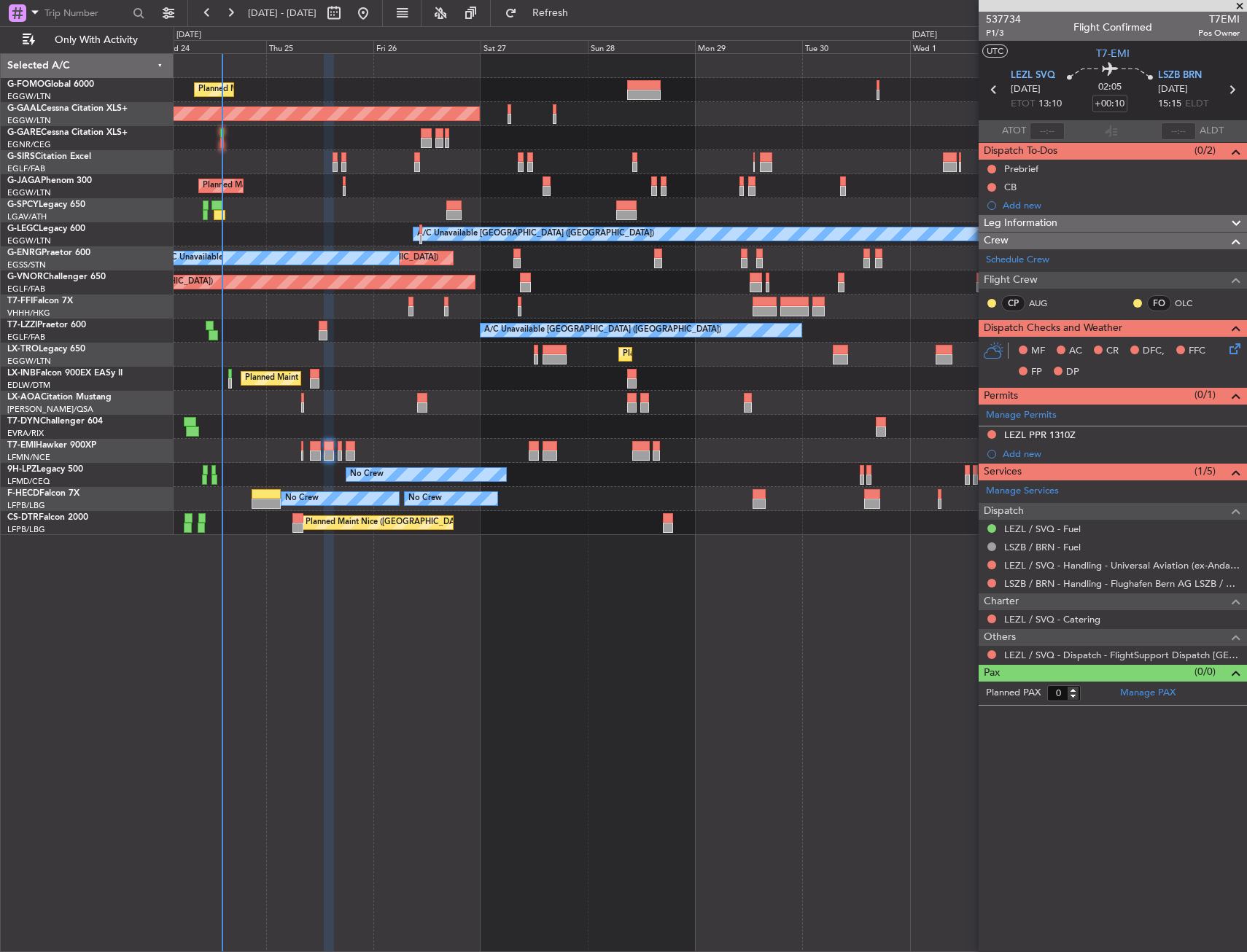
click at [987, 653] on div at bounding box center [992, 655] width 12 height 12
click at [993, 655] on button at bounding box center [992, 655] width 9 height 9
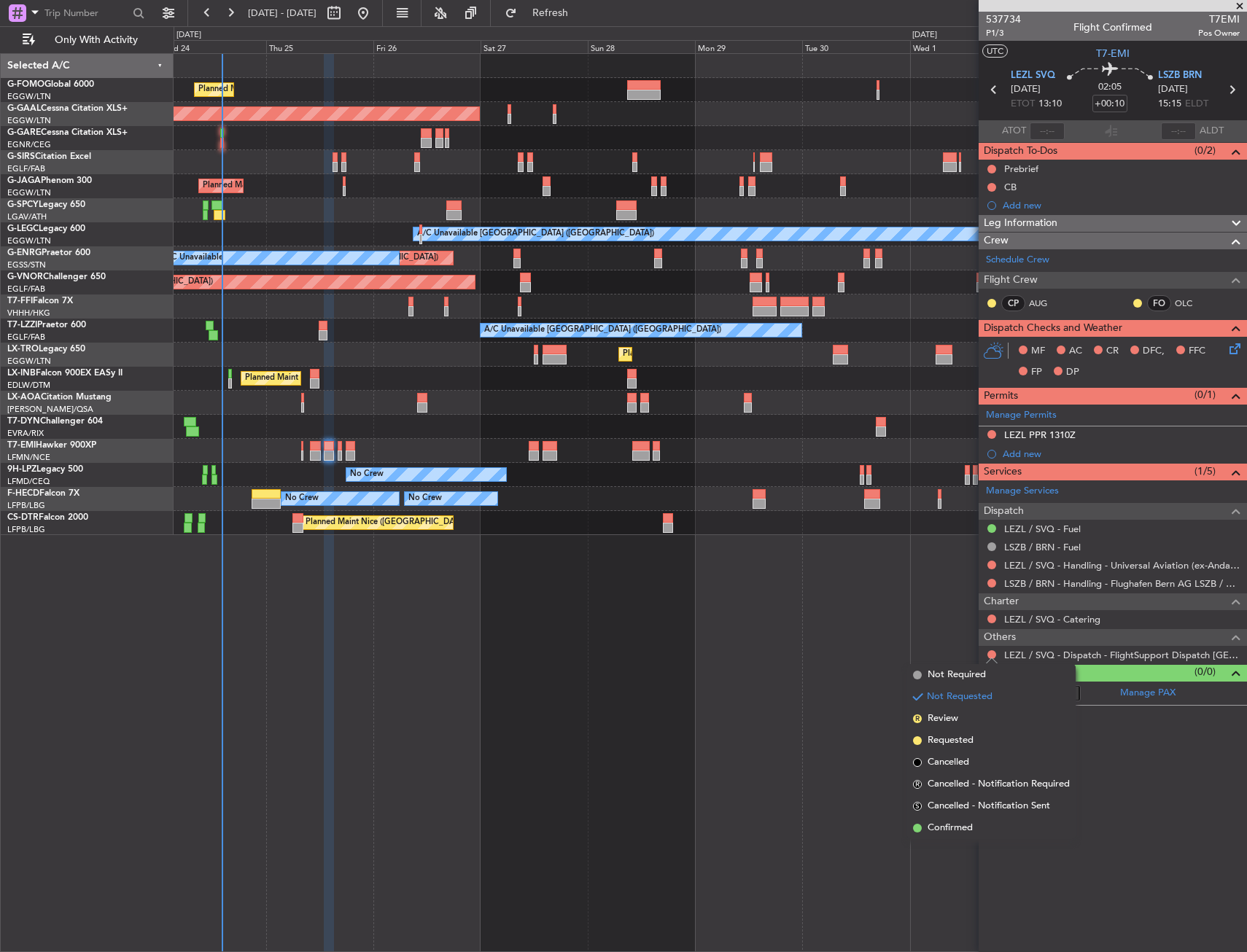
drag, startPoint x: 940, startPoint y: 677, endPoint x: 645, endPoint y: 522, distance: 333.2
click at [939, 677] on span "Not Required" at bounding box center [957, 675] width 58 height 15
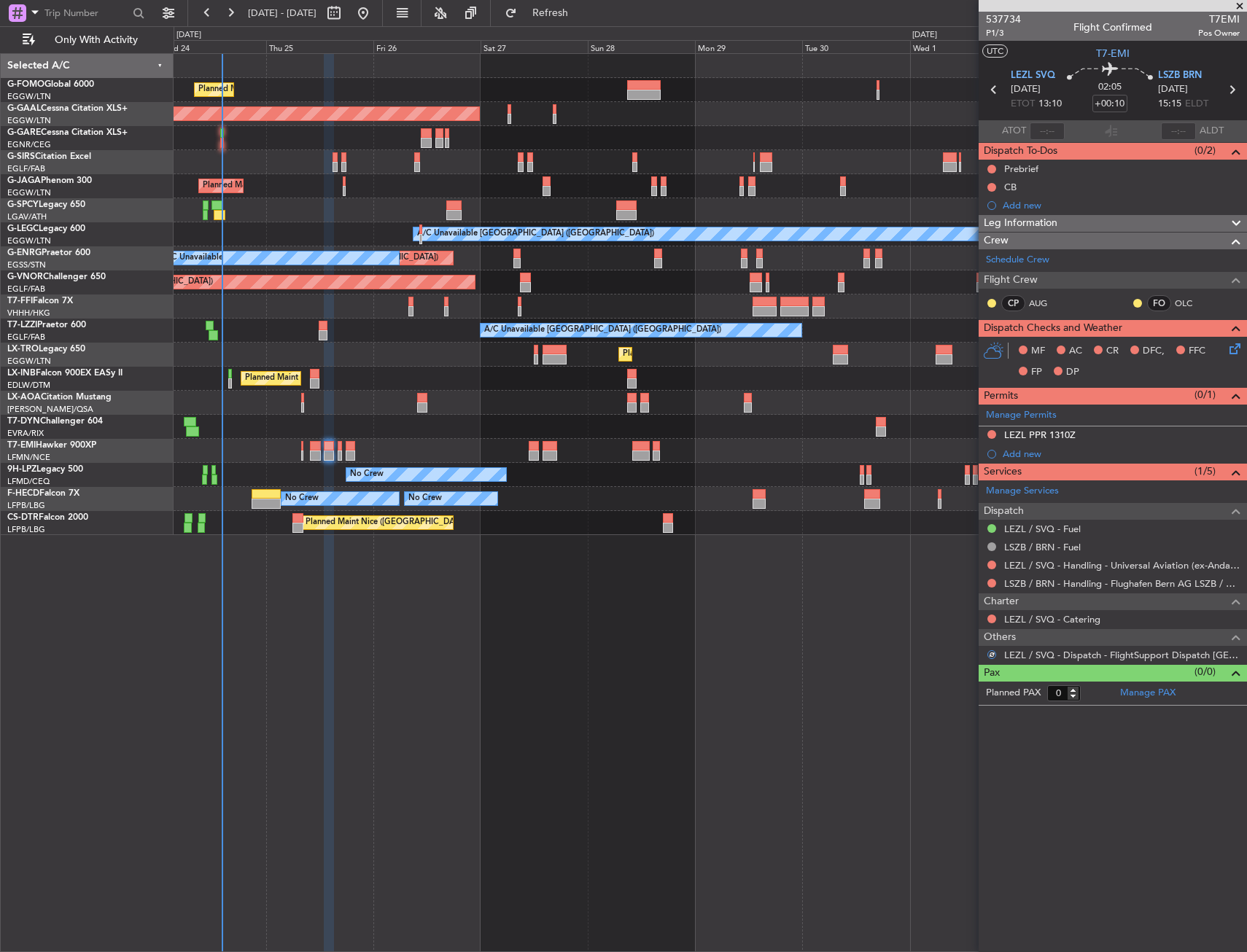
click at [336, 443] on div "Planned Maint [GEOGRAPHIC_DATA]" at bounding box center [710, 451] width 1073 height 24
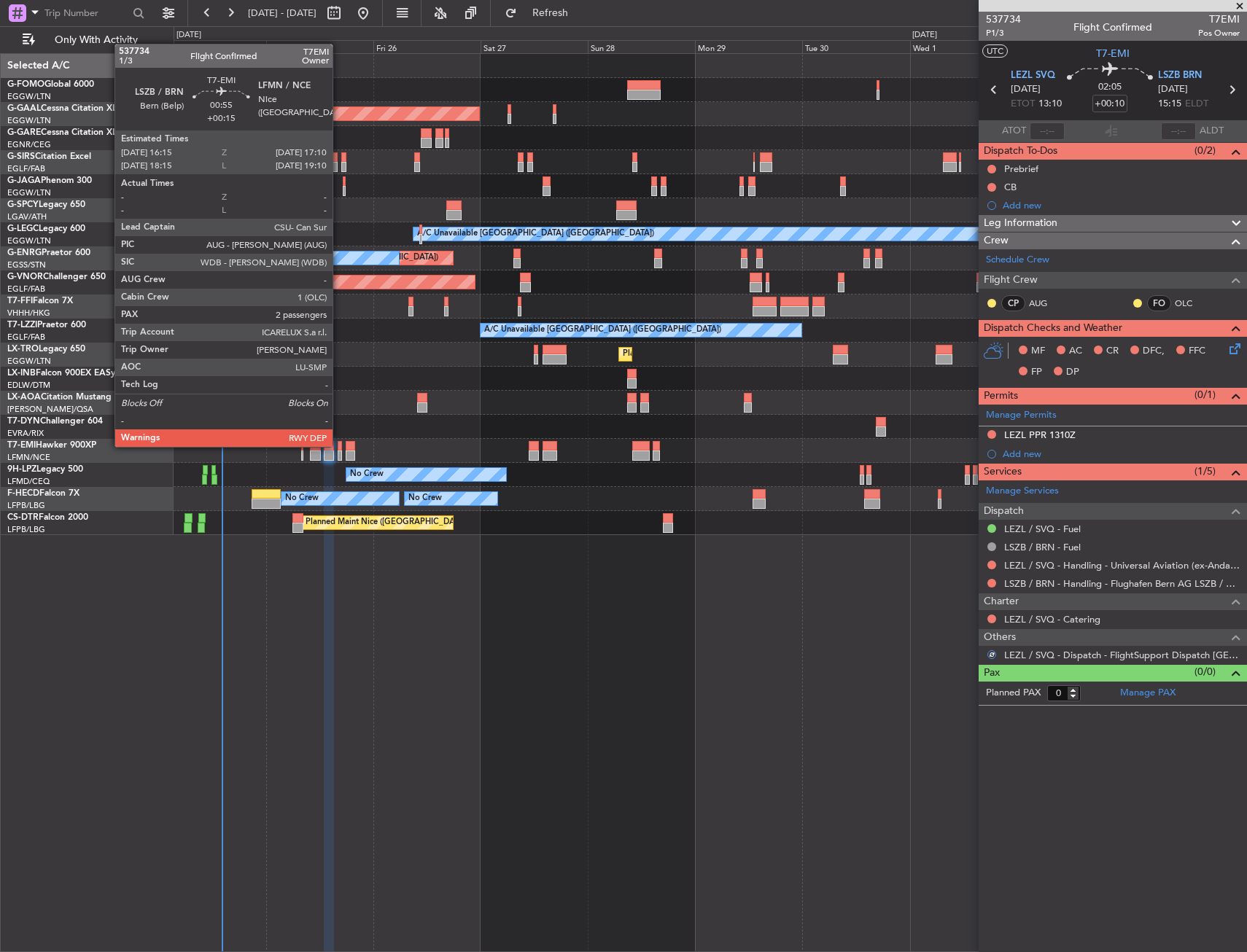
click at [339, 446] on div at bounding box center [340, 446] width 4 height 10
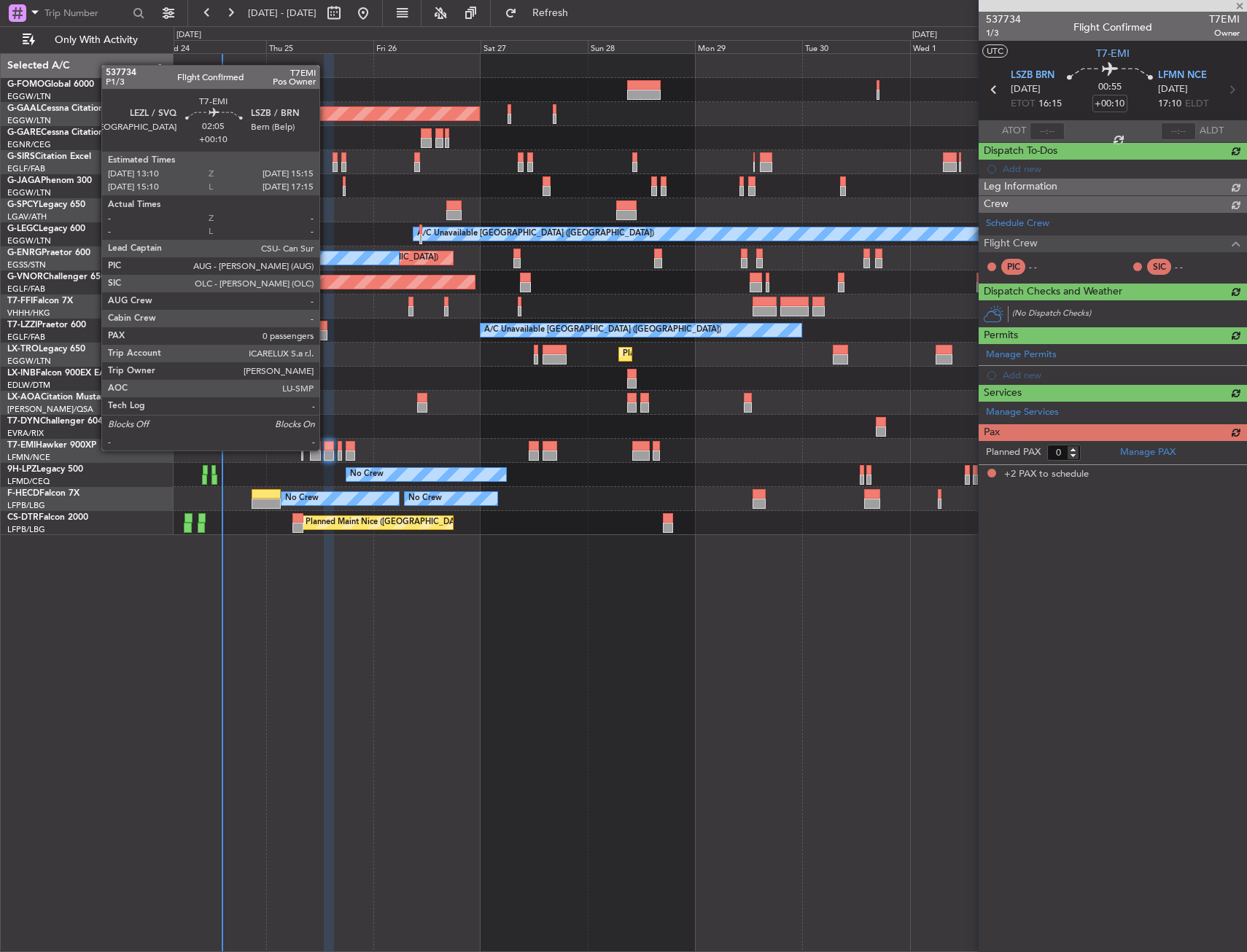
type input "+00:15"
type input "2"
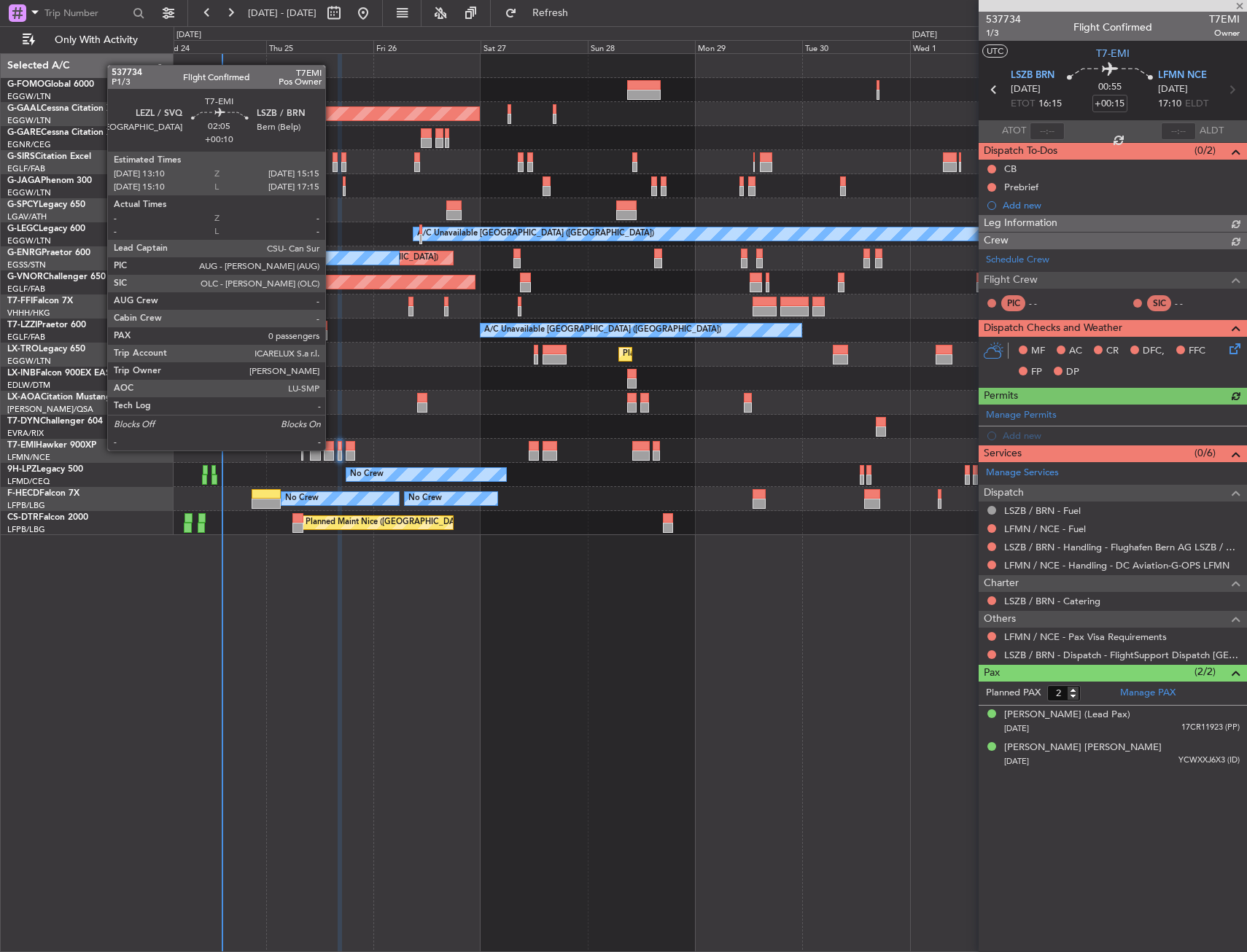
click at [332, 449] on div at bounding box center [328, 446] width 10 height 10
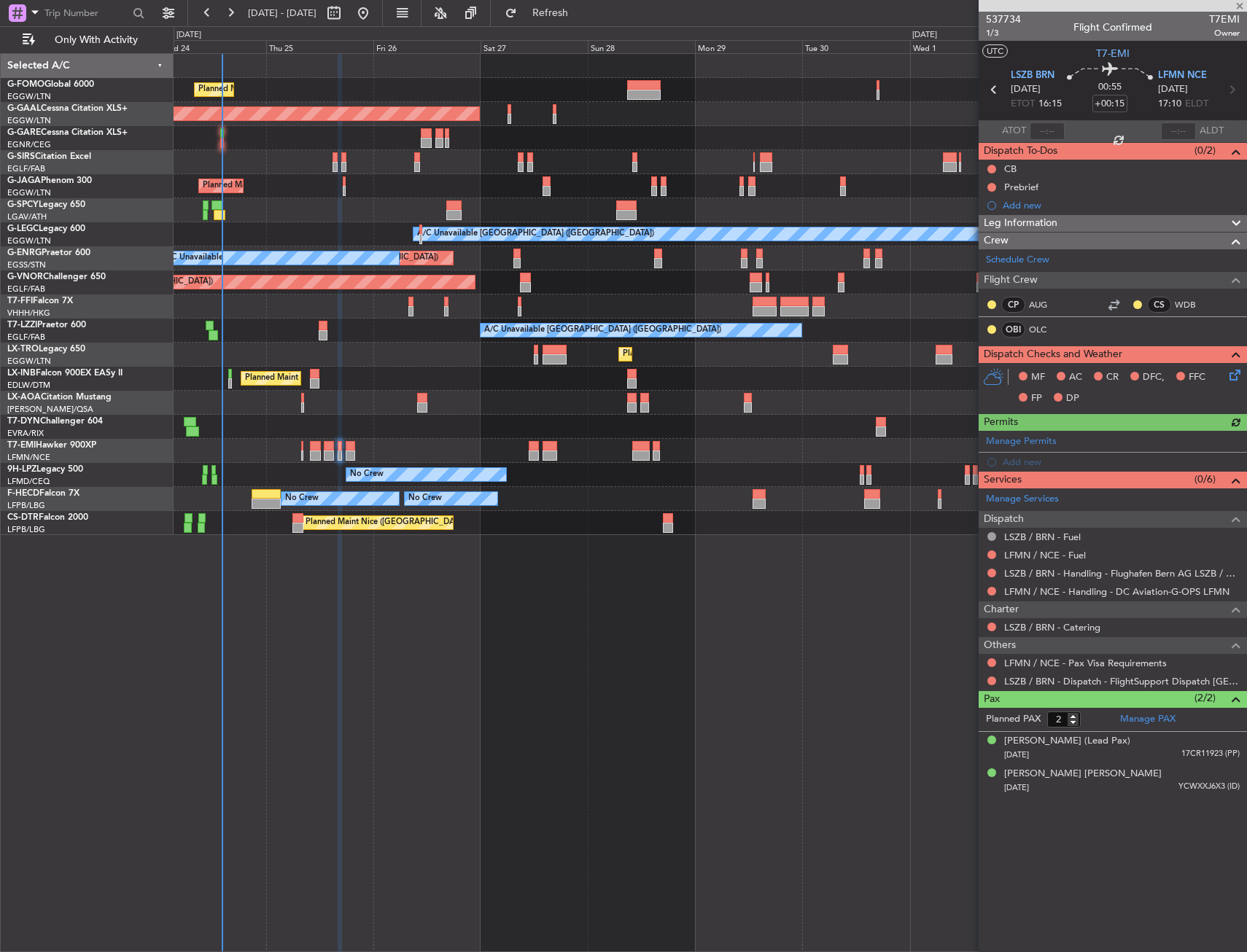
type input "+00:10"
type input "0"
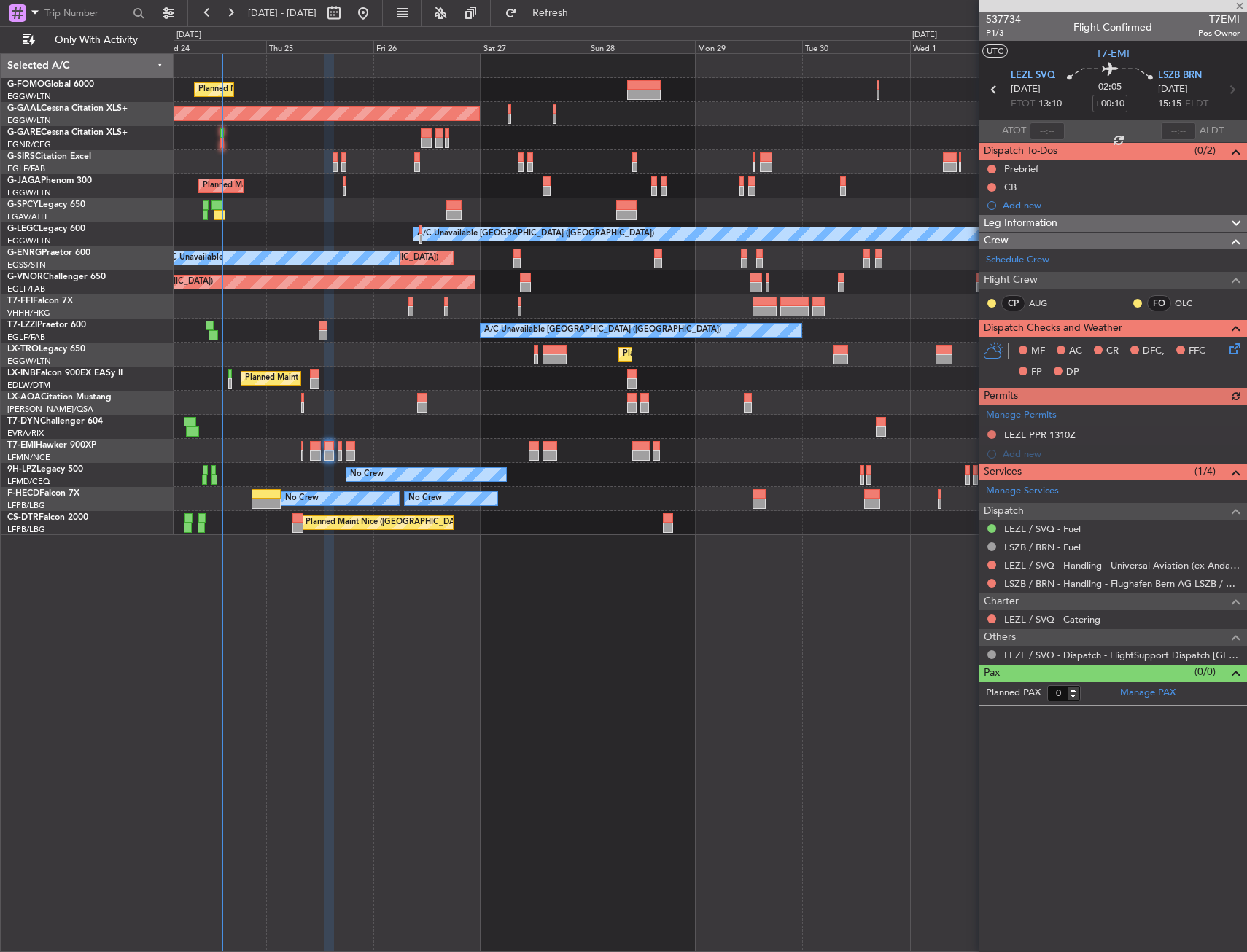
click at [1237, 345] on icon at bounding box center [1232, 346] width 12 height 12
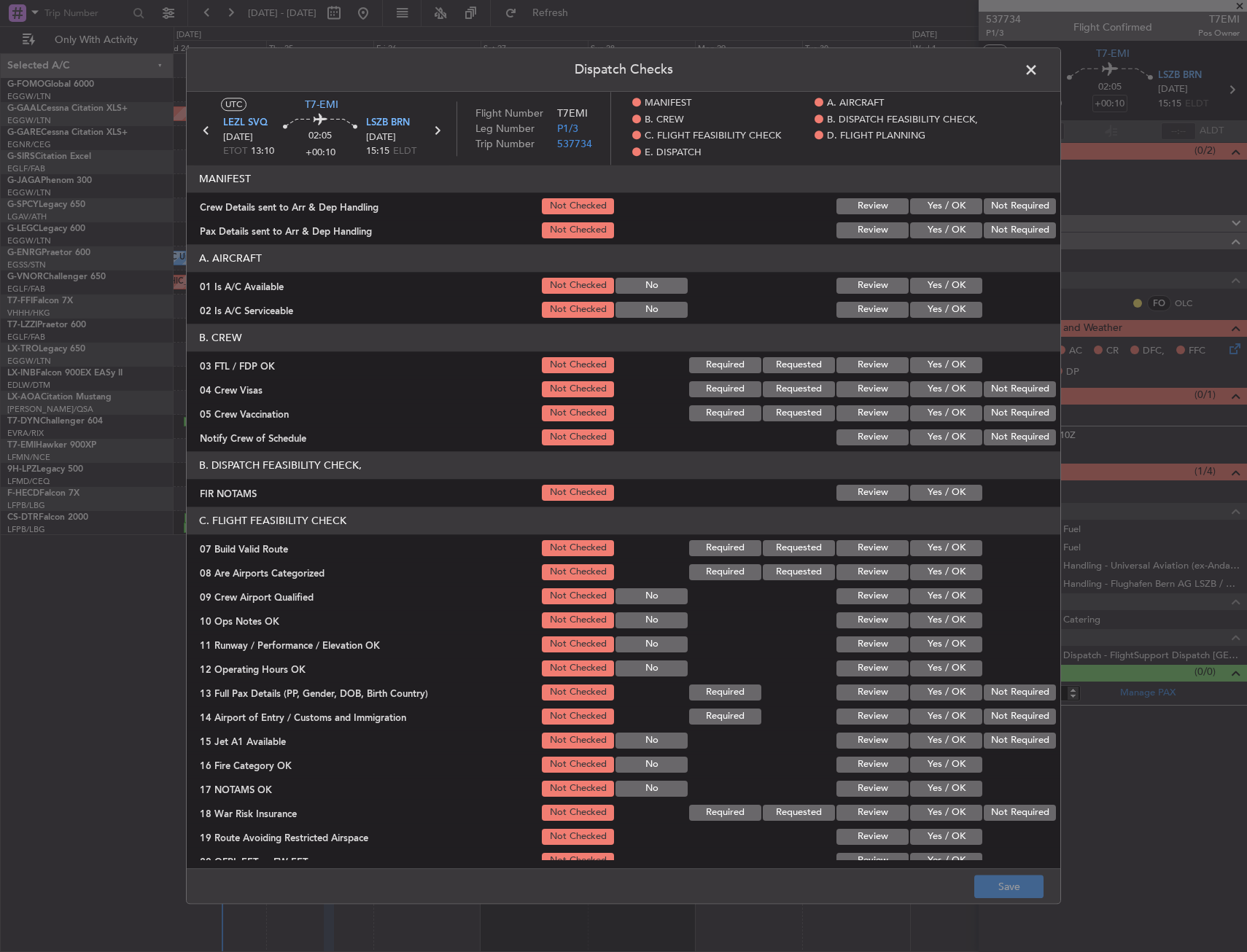
click at [925, 286] on button "Yes / OK" at bounding box center [946, 286] width 72 height 16
click at [927, 306] on button "Yes / OK" at bounding box center [946, 310] width 72 height 16
drag, startPoint x: 953, startPoint y: 360, endPoint x: 993, endPoint y: 381, distance: 45.2
click at [955, 362] on button "Yes / OK" at bounding box center [946, 365] width 72 height 16
drag, startPoint x: 993, startPoint y: 381, endPoint x: 989, endPoint y: 404, distance: 23.3
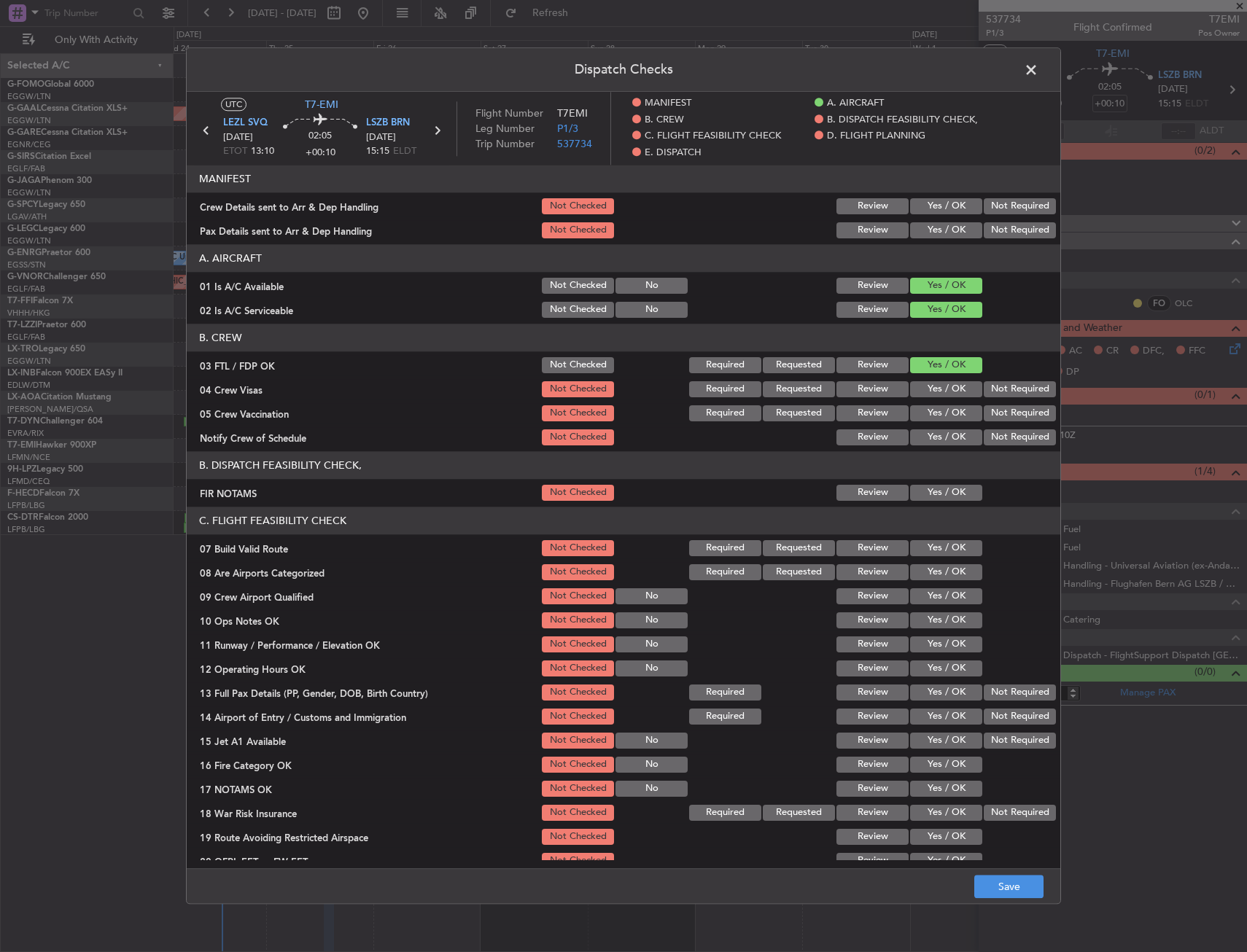
click at [993, 389] on button "Not Required" at bounding box center [1020, 389] width 72 height 16
drag, startPoint x: 989, startPoint y: 405, endPoint x: 969, endPoint y: 419, distance: 24.4
click at [988, 406] on div "Not Required" at bounding box center [1018, 414] width 74 height 20
click at [944, 433] on button "Yes / OK" at bounding box center [946, 438] width 72 height 16
click at [989, 419] on button "Not Required" at bounding box center [1020, 414] width 72 height 16
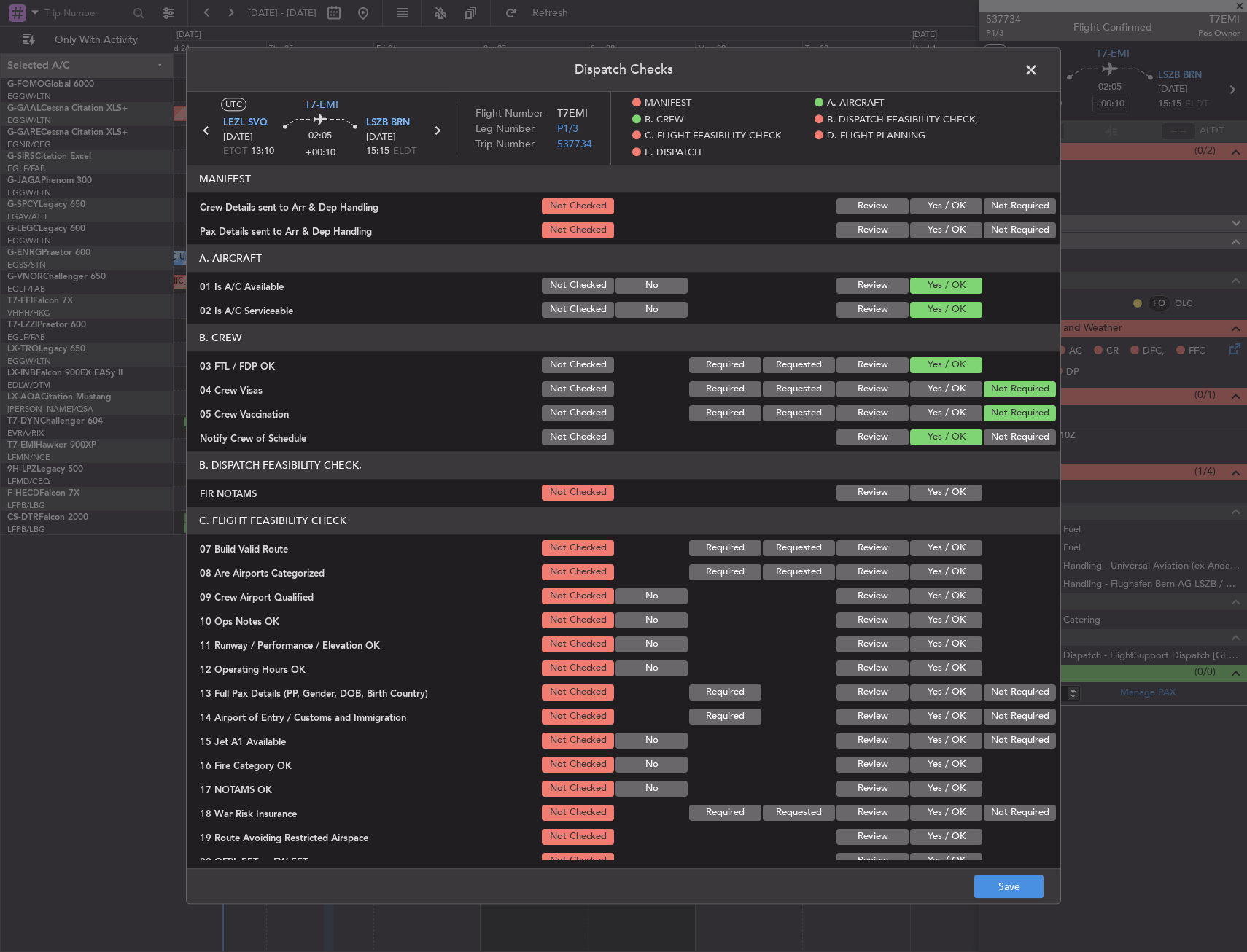
drag, startPoint x: 928, startPoint y: 496, endPoint x: 931, endPoint y: 549, distance: 53.1
click at [929, 496] on button "Yes / OK" at bounding box center [946, 492] width 72 height 16
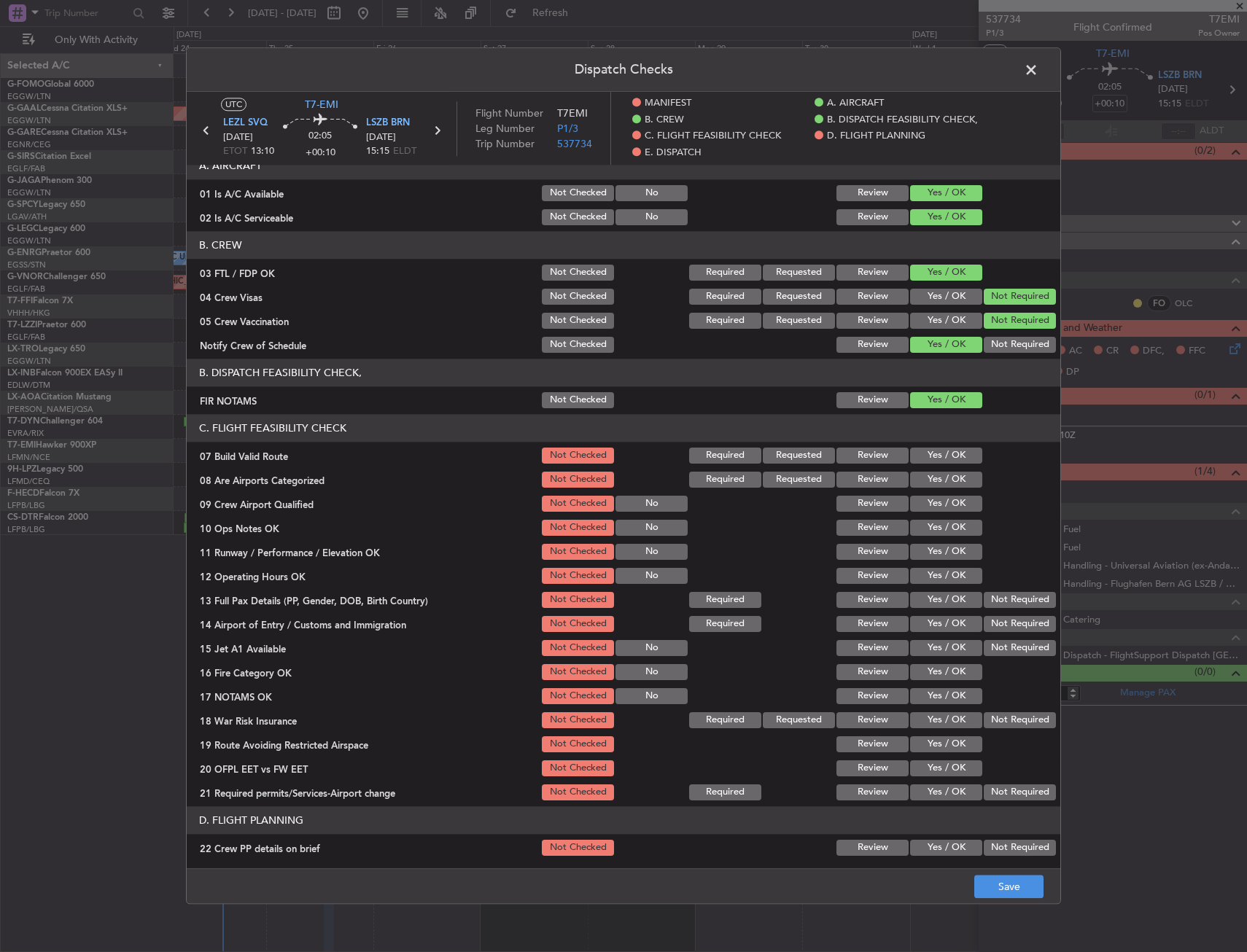
scroll to position [146, 0]
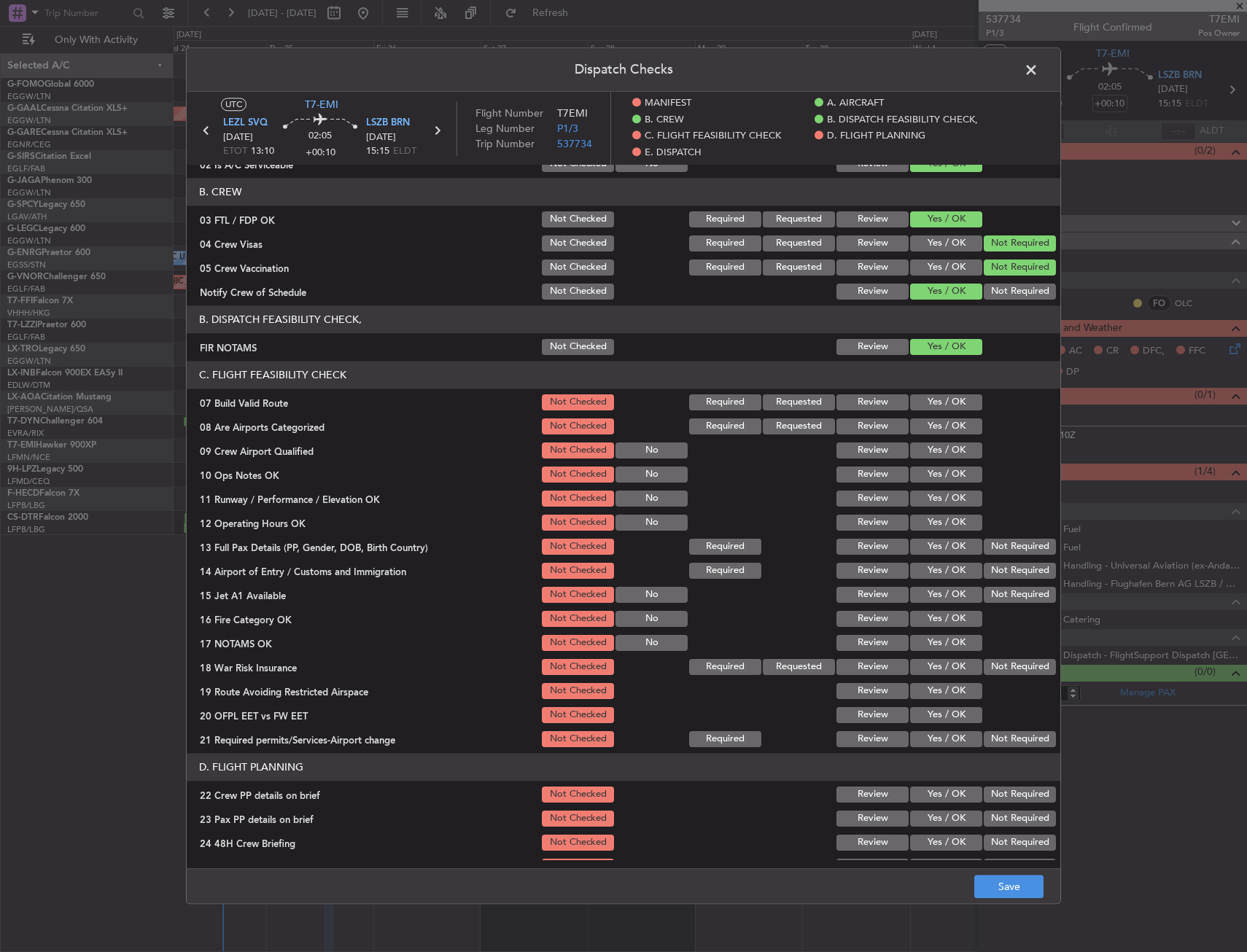
click at [942, 470] on button "Yes / OK" at bounding box center [946, 475] width 72 height 16
click at [938, 416] on section "C. FLIGHT FEASIBILITY CHECK 07 Build Valid Route Not Checked Required Requested…" at bounding box center [623, 555] width 873 height 389
drag, startPoint x: 934, startPoint y: 400, endPoint x: 928, endPoint y: 422, distance: 22.8
click at [934, 400] on button "Yes / OK" at bounding box center [946, 403] width 72 height 16
click at [928, 422] on button "Yes / OK" at bounding box center [946, 427] width 72 height 16
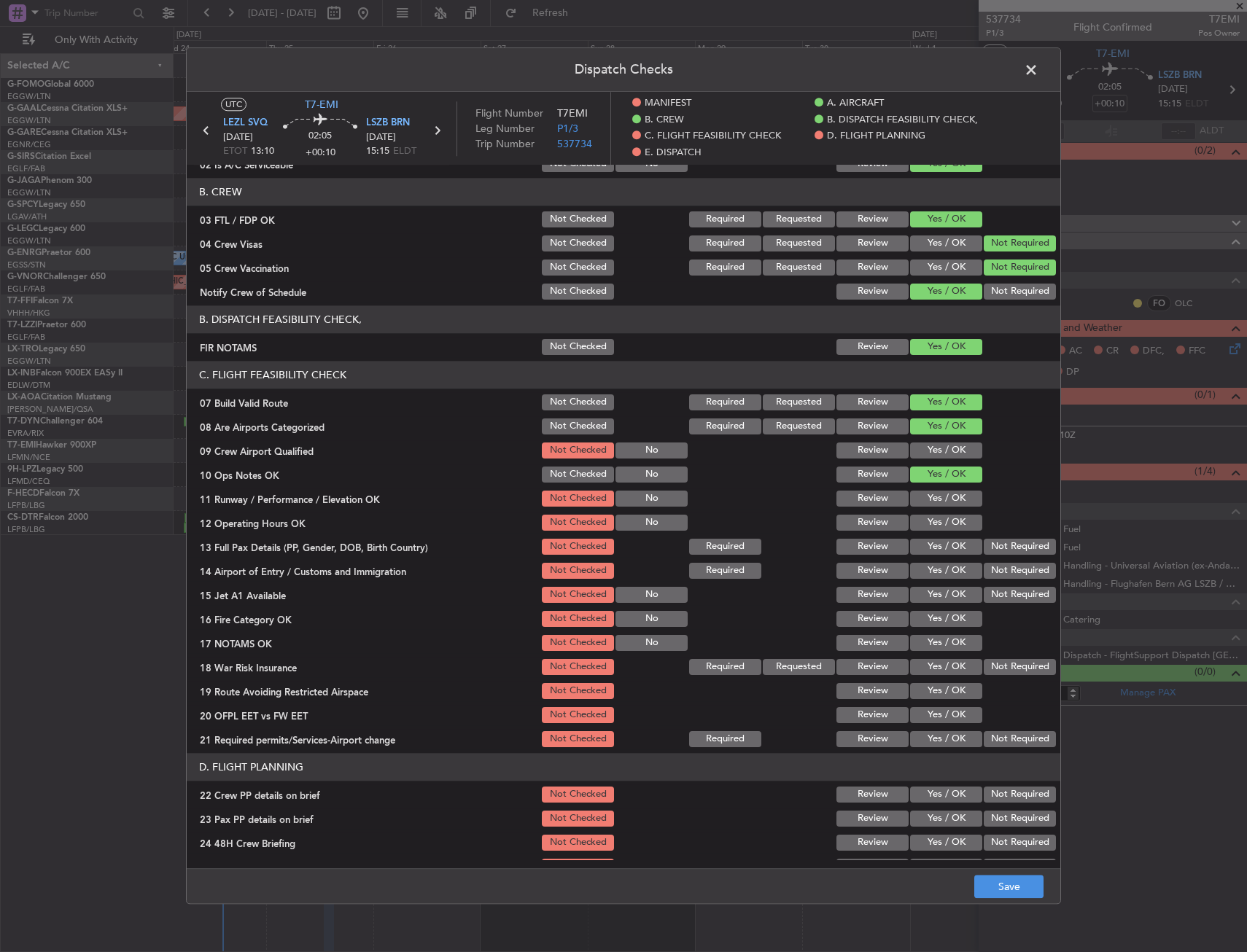
click at [928, 441] on div "Yes / OK" at bounding box center [944, 451] width 74 height 20
click at [929, 450] on button "Yes / OK" at bounding box center [946, 451] width 72 height 16
click at [933, 493] on button "Yes / OK" at bounding box center [946, 498] width 72 height 16
click at [936, 524] on button "Yes / OK" at bounding box center [946, 522] width 72 height 16
click at [938, 539] on button "Yes / OK" at bounding box center [946, 547] width 72 height 16
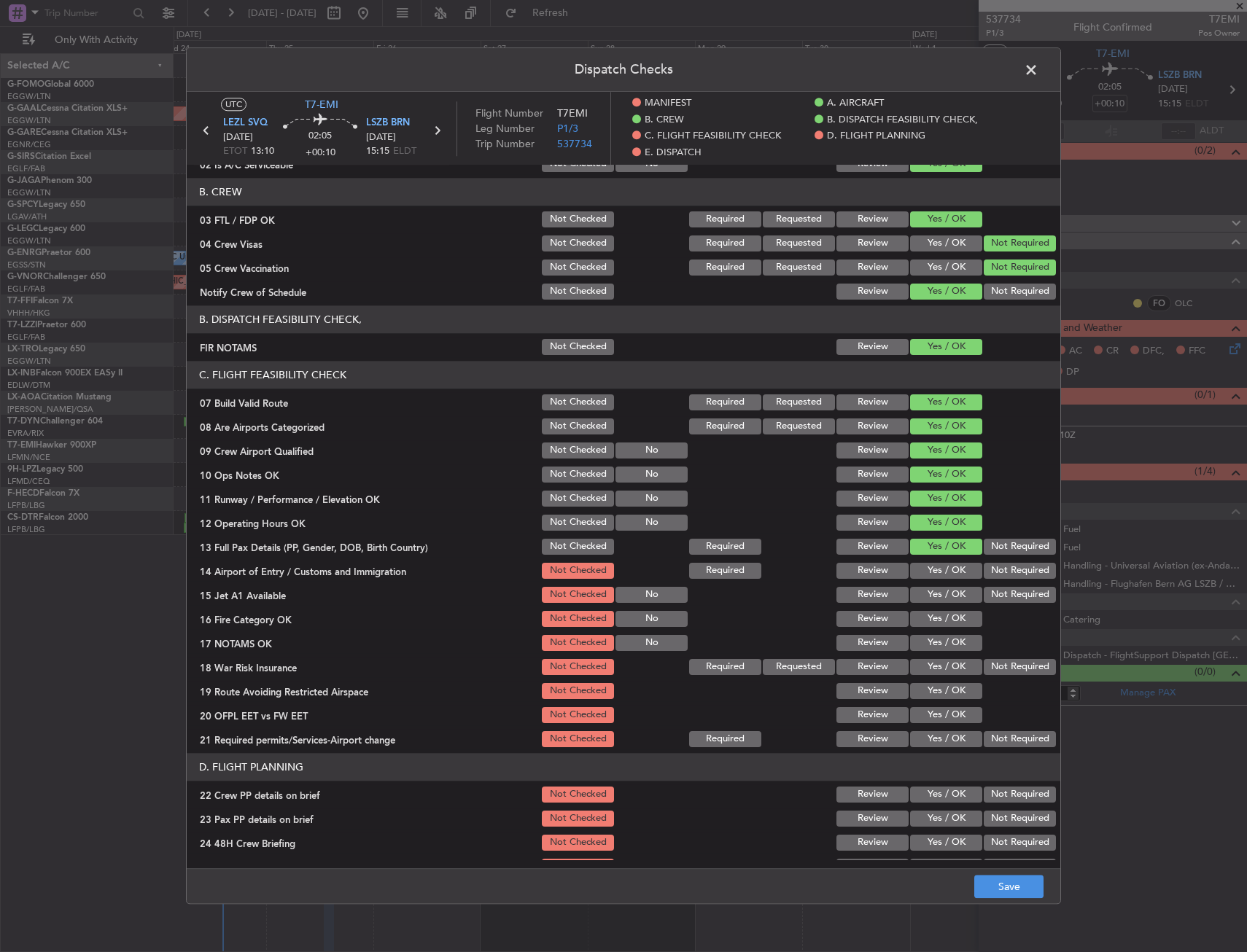
click at [938, 557] on section "C. FLIGHT FEASIBILITY CHECK 07 Build Valid Route Not Checked Required Requested…" at bounding box center [623, 555] width 873 height 389
click at [938, 573] on button "Yes / OK" at bounding box center [946, 571] width 72 height 16
click at [929, 598] on button "Yes / OK" at bounding box center [946, 595] width 72 height 16
click at [923, 631] on section "C. FLIGHT FEASIBILITY CHECK 07 Build Valid Route Not Checked Required Requested…" at bounding box center [623, 555] width 873 height 389
click at [920, 643] on button "Yes / OK" at bounding box center [946, 643] width 72 height 16
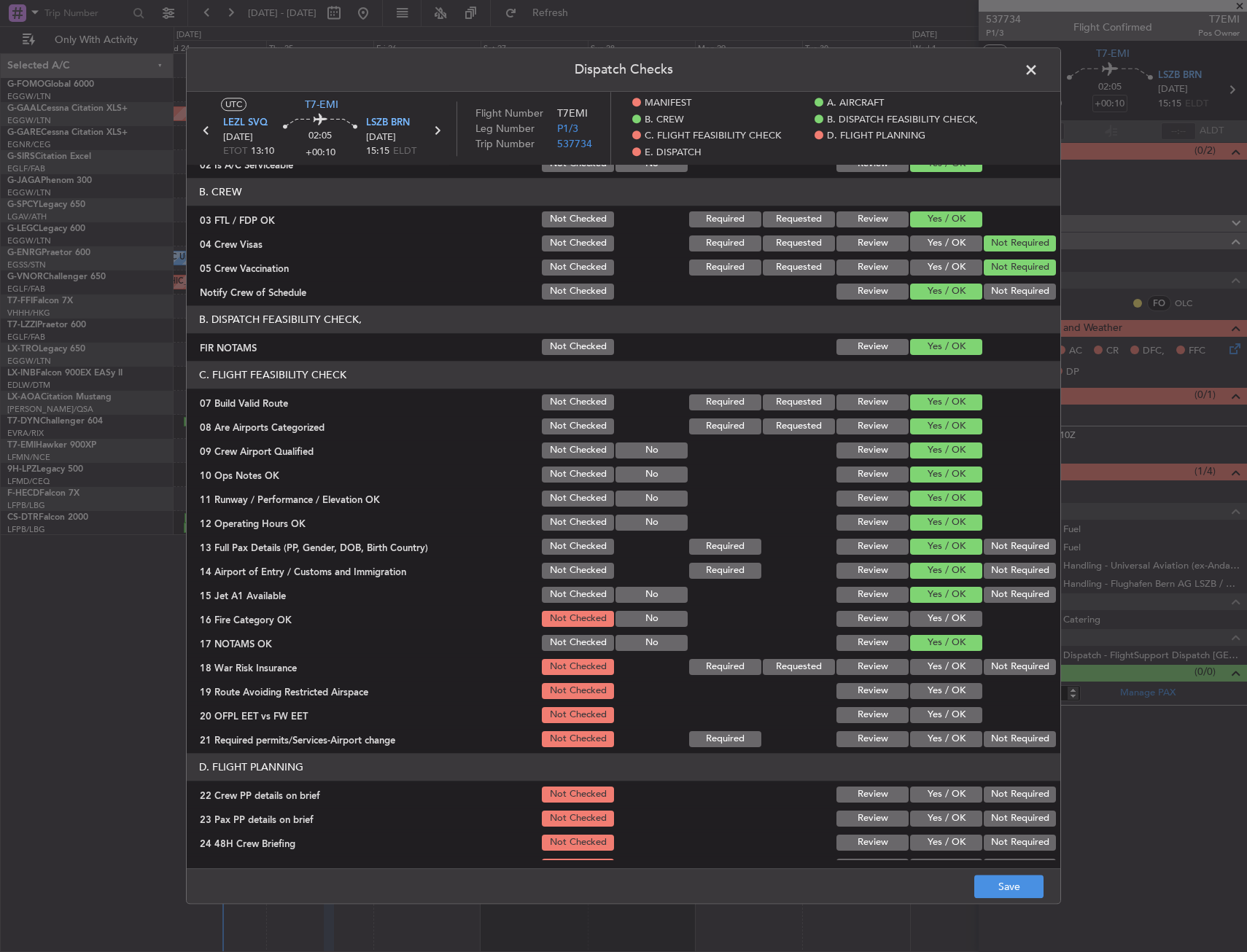
click at [931, 614] on button "Yes / OK" at bounding box center [946, 619] width 72 height 16
drag, startPoint x: 984, startPoint y: 652, endPoint x: 981, endPoint y: 661, distance: 9.5
click at [984, 652] on div at bounding box center [1018, 643] width 74 height 20
drag, startPoint x: 981, startPoint y: 661, endPoint x: 922, endPoint y: 699, distance: 70.2
click at [984, 666] on button "Not Required" at bounding box center [1020, 667] width 72 height 16
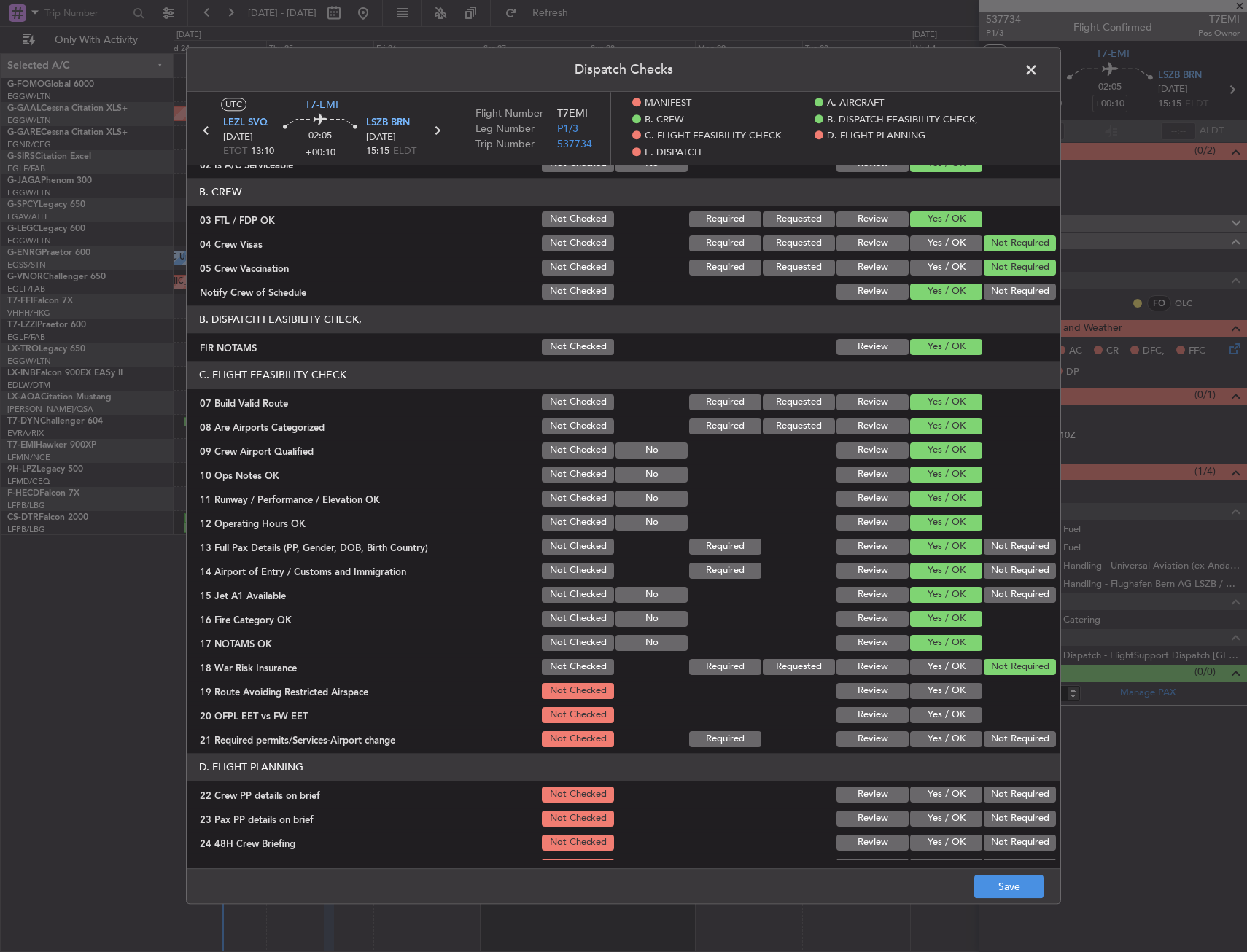
drag, startPoint x: 922, startPoint y: 699, endPoint x: 925, endPoint y: 721, distance: 22.2
click at [922, 701] on div "Yes / OK" at bounding box center [944, 691] width 74 height 20
click at [925, 721] on button "Yes / OK" at bounding box center [946, 715] width 72 height 16
drag, startPoint x: 925, startPoint y: 734, endPoint x: 925, endPoint y: 723, distance: 11.0
click at [925, 734] on button "Yes / OK" at bounding box center [946, 739] width 72 height 16
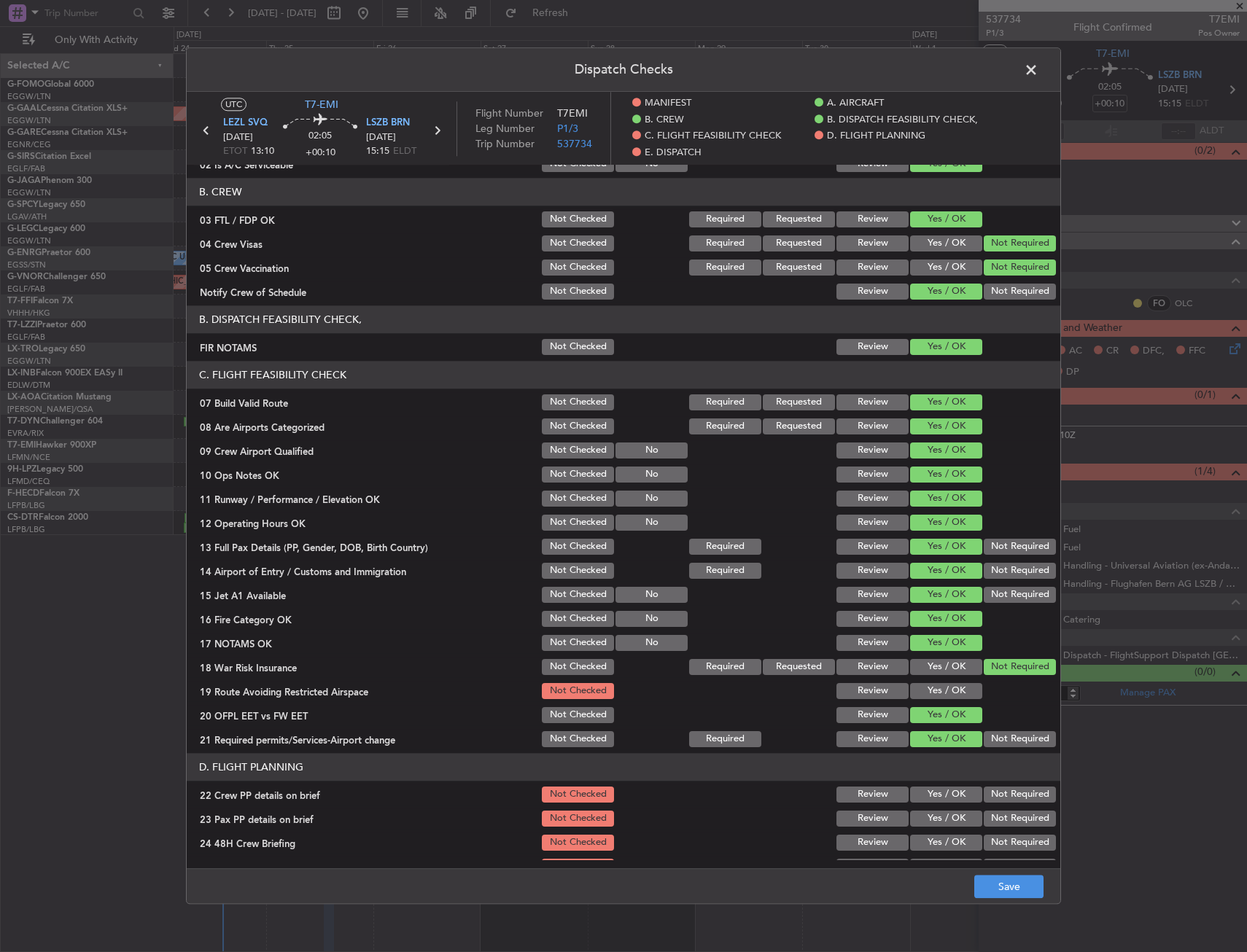
click at [926, 691] on button "Yes / OK" at bounding box center [946, 691] width 72 height 16
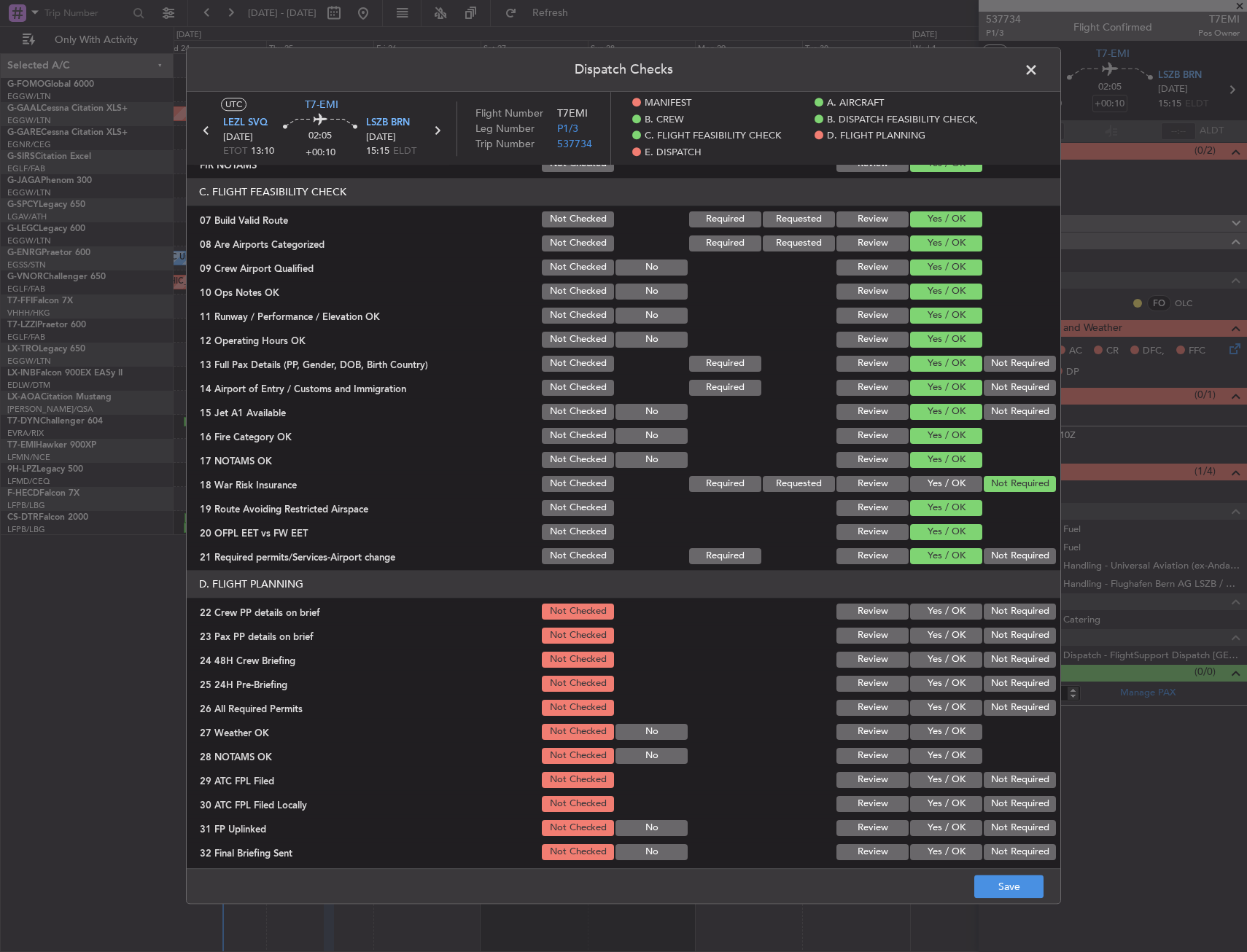
scroll to position [438, 0]
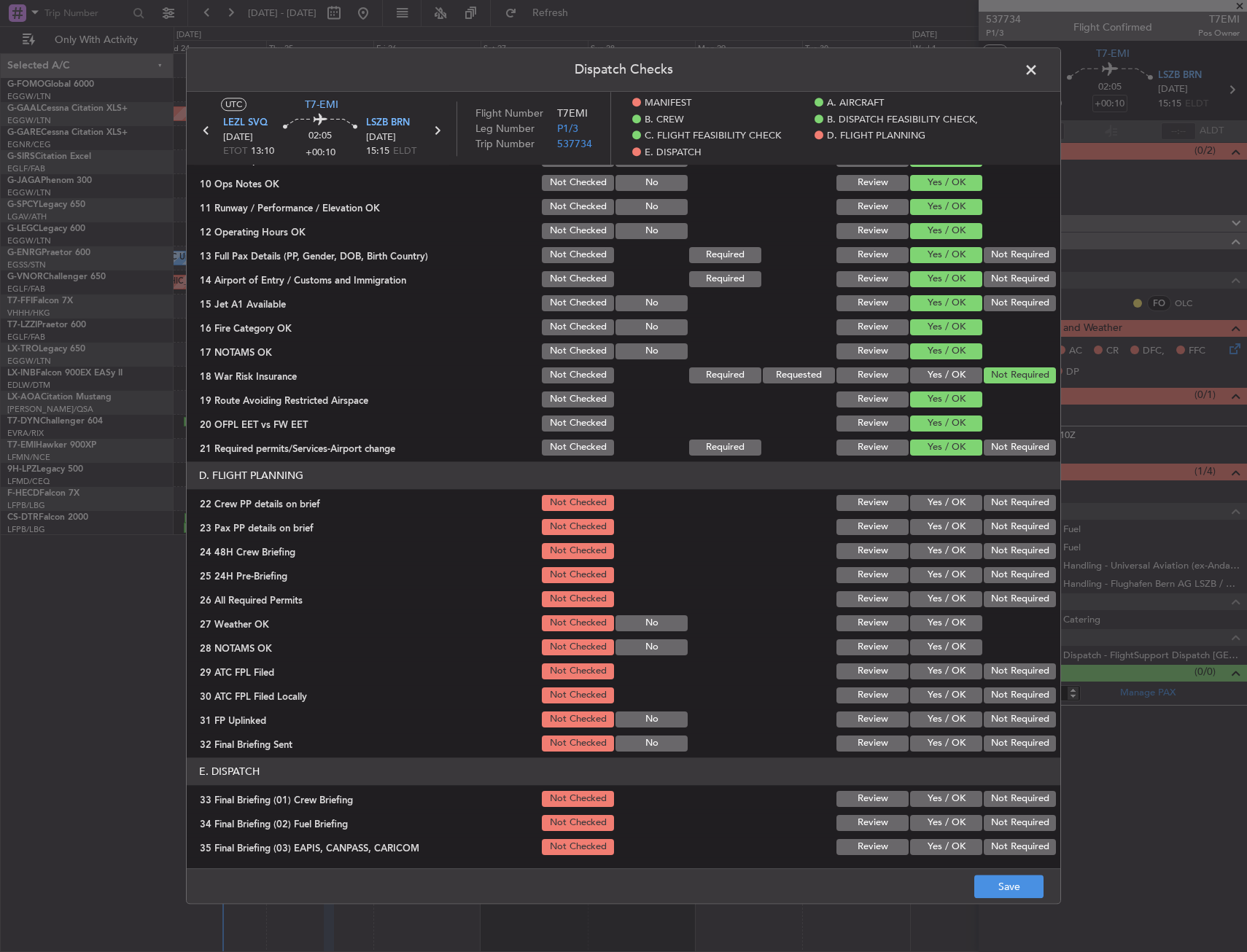
click at [937, 496] on button "Yes / OK" at bounding box center [946, 503] width 72 height 16
click at [936, 523] on button "Yes / OK" at bounding box center [946, 527] width 72 height 16
click at [937, 552] on button "Yes / OK" at bounding box center [946, 551] width 72 height 16
click at [986, 570] on button "Not Required" at bounding box center [1020, 575] width 72 height 16
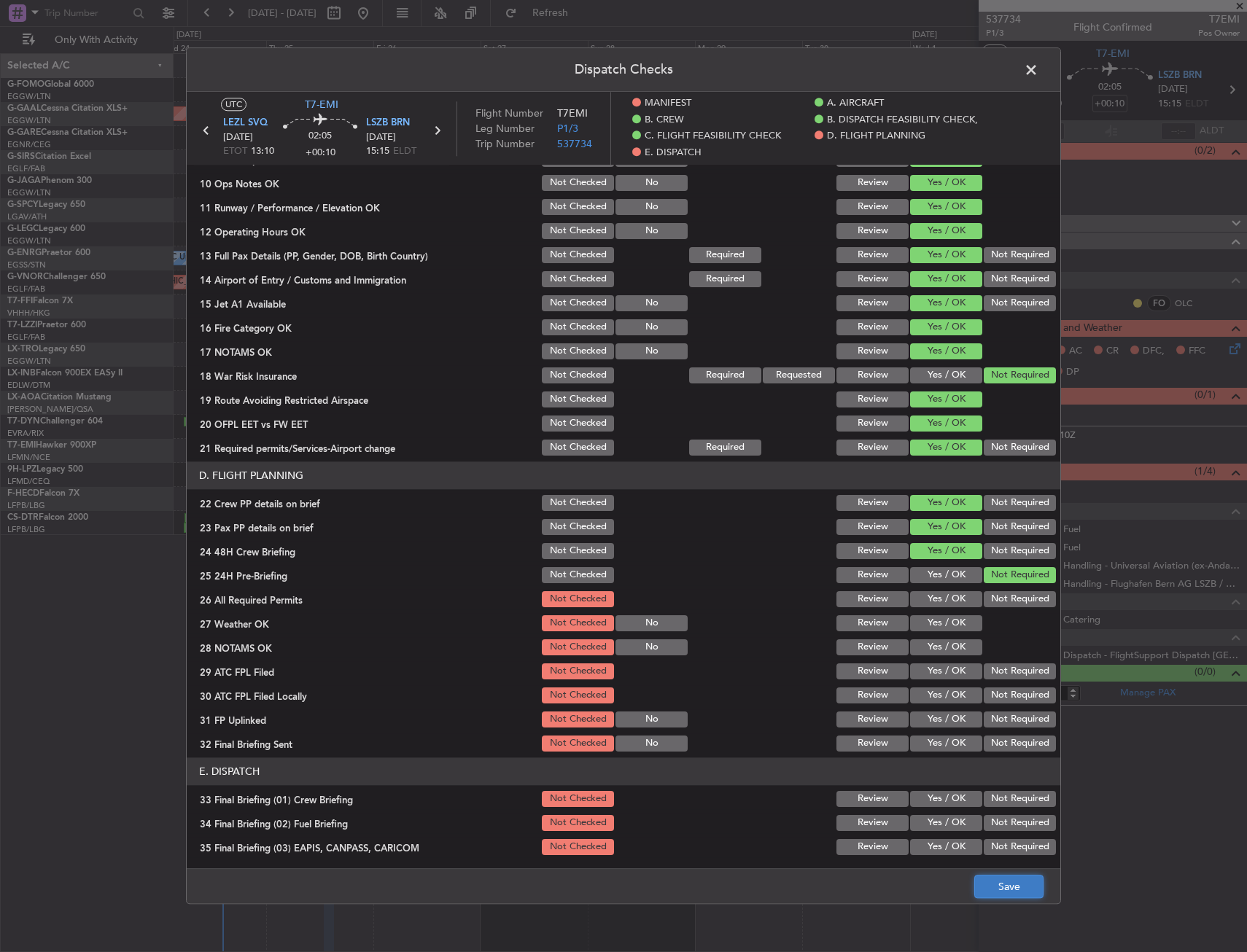
click at [1009, 876] on button "Save" at bounding box center [1009, 887] width 69 height 23
click at [1039, 77] on span at bounding box center [1039, 74] width 0 height 29
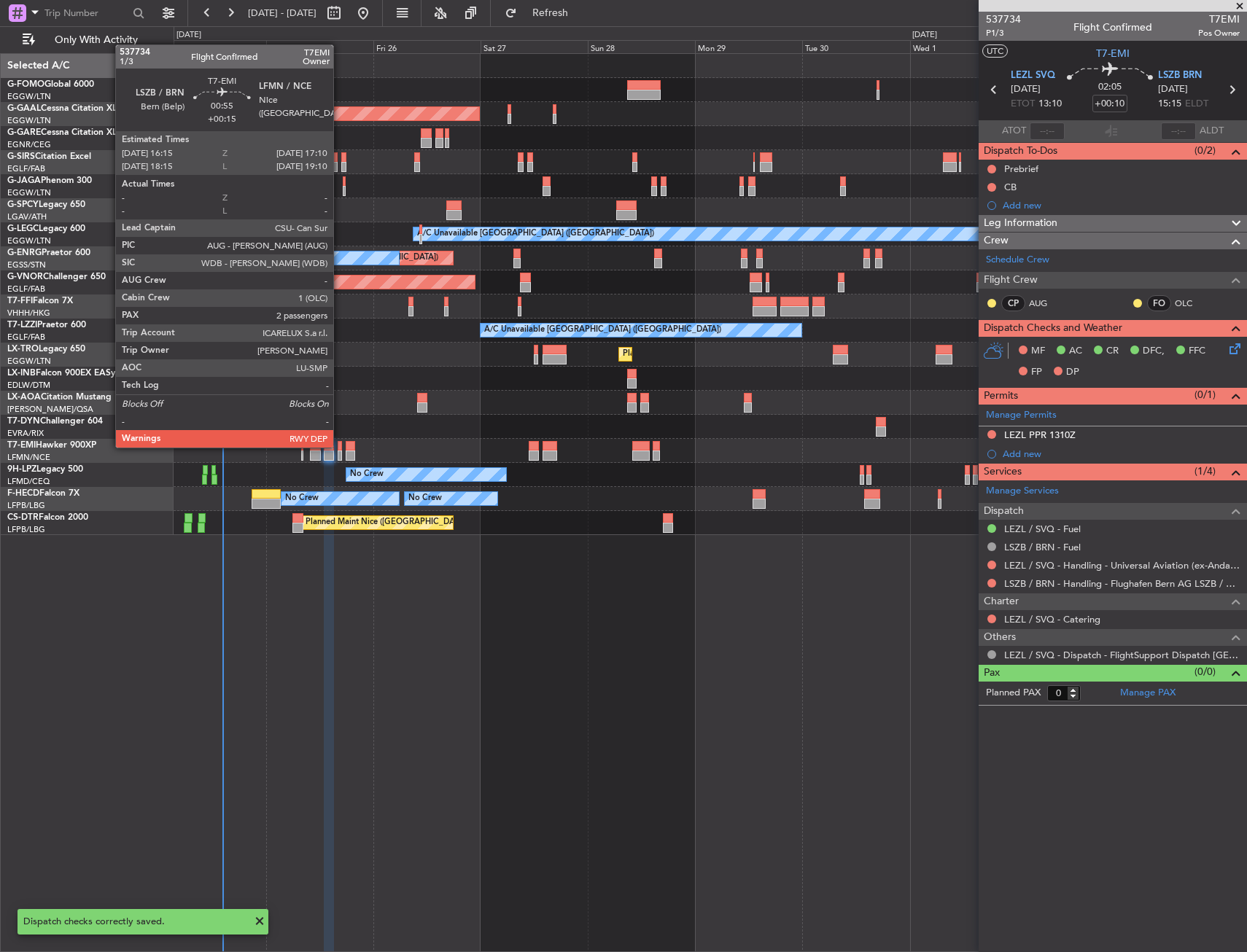
click at [340, 446] on div at bounding box center [340, 446] width 4 height 10
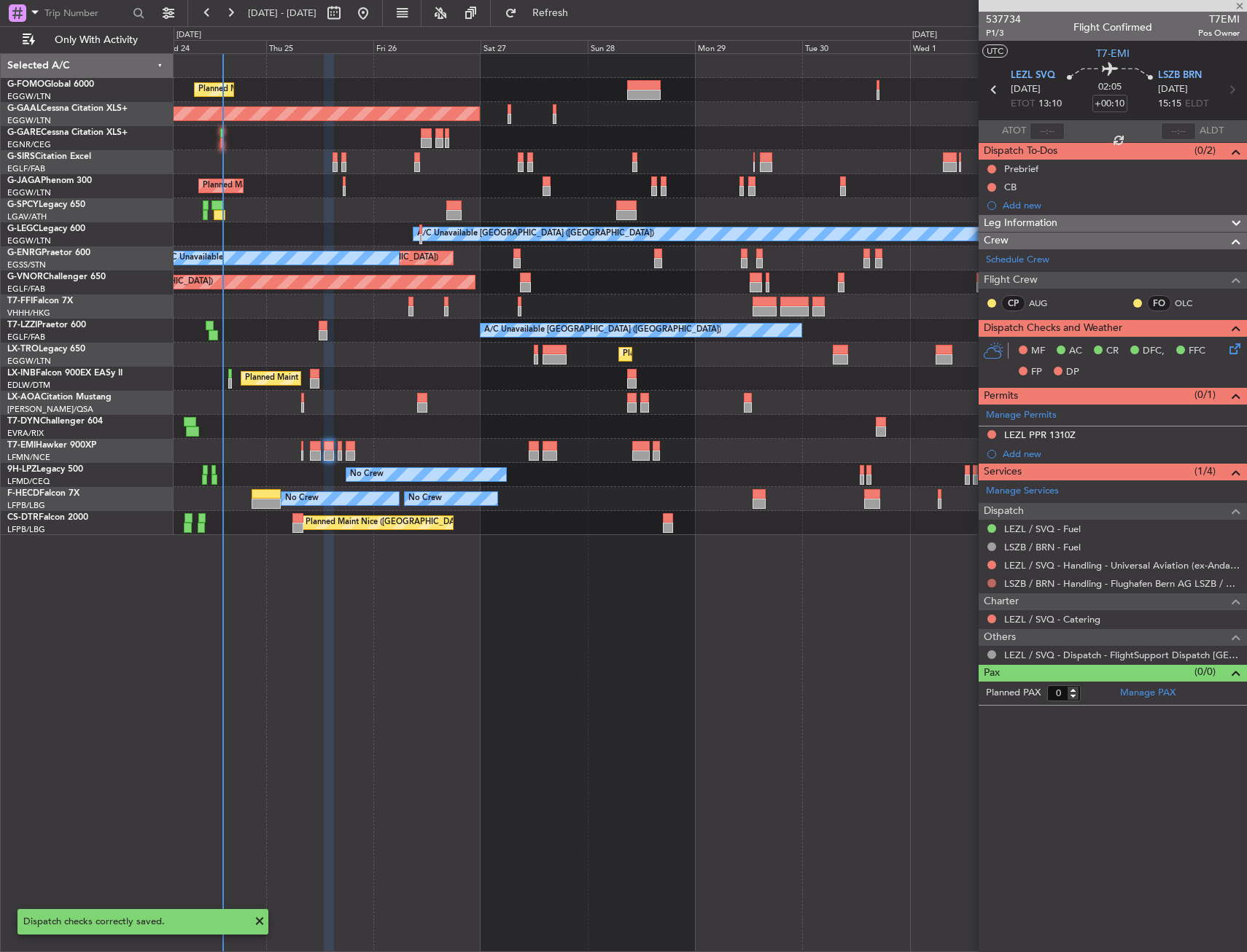
type input "+00:15"
type input "2"
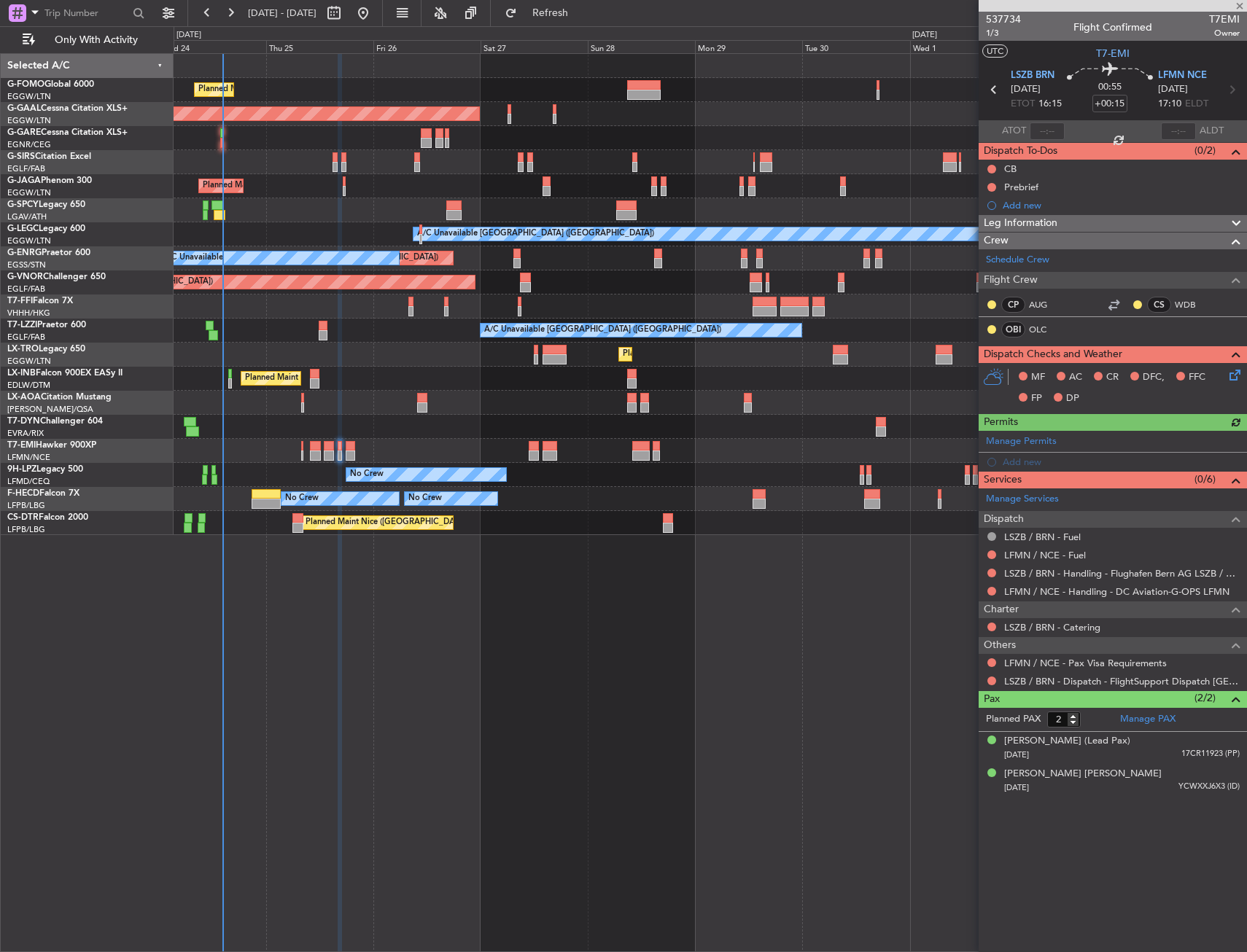
click at [1002, 677] on div "LSZB / BRN - Dispatch - FlightSupport Dispatch [GEOGRAPHIC_DATA]" at bounding box center [1113, 681] width 268 height 18
click at [993, 678] on button at bounding box center [992, 681] width 9 height 9
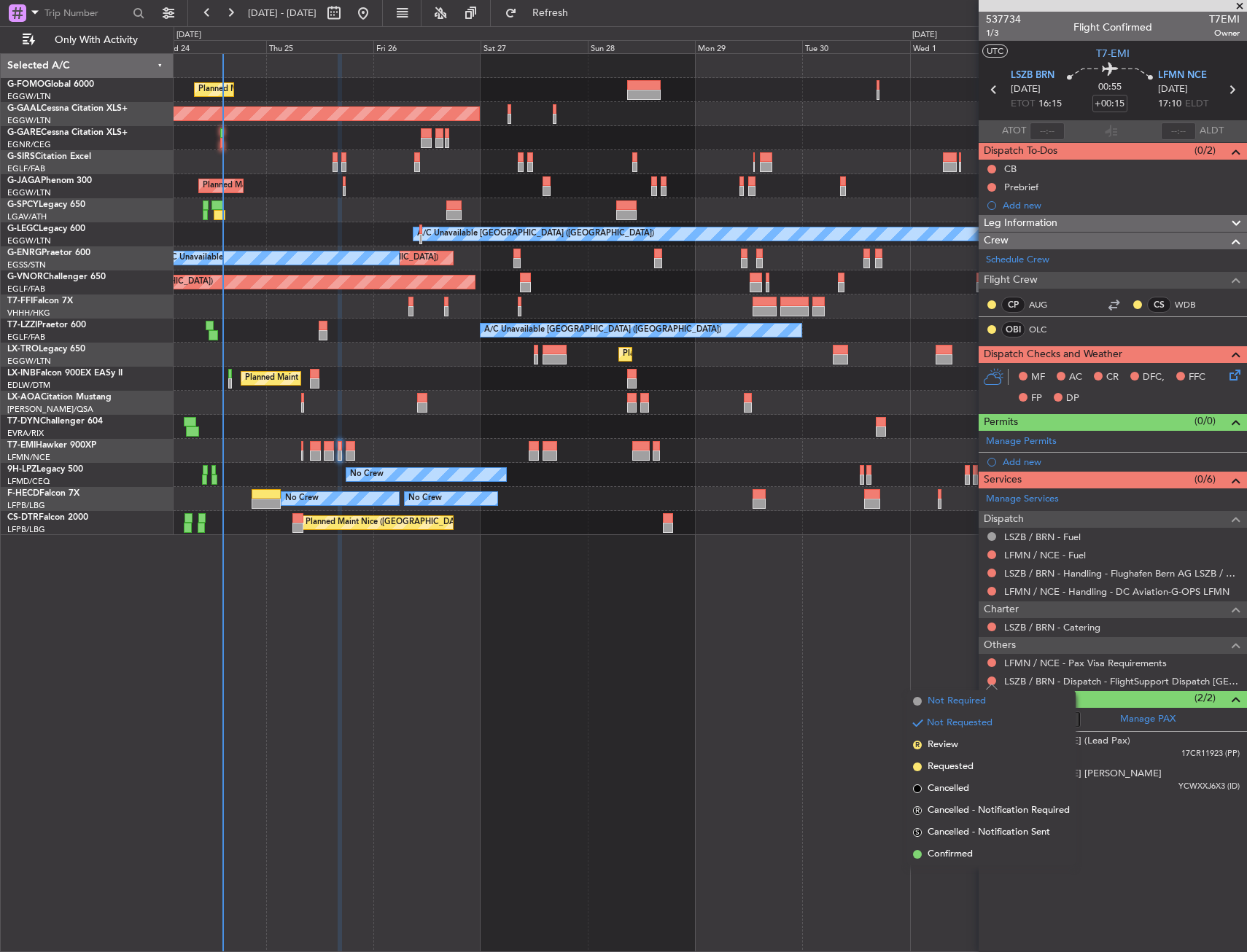
click at [932, 696] on span "Not Required" at bounding box center [957, 701] width 58 height 15
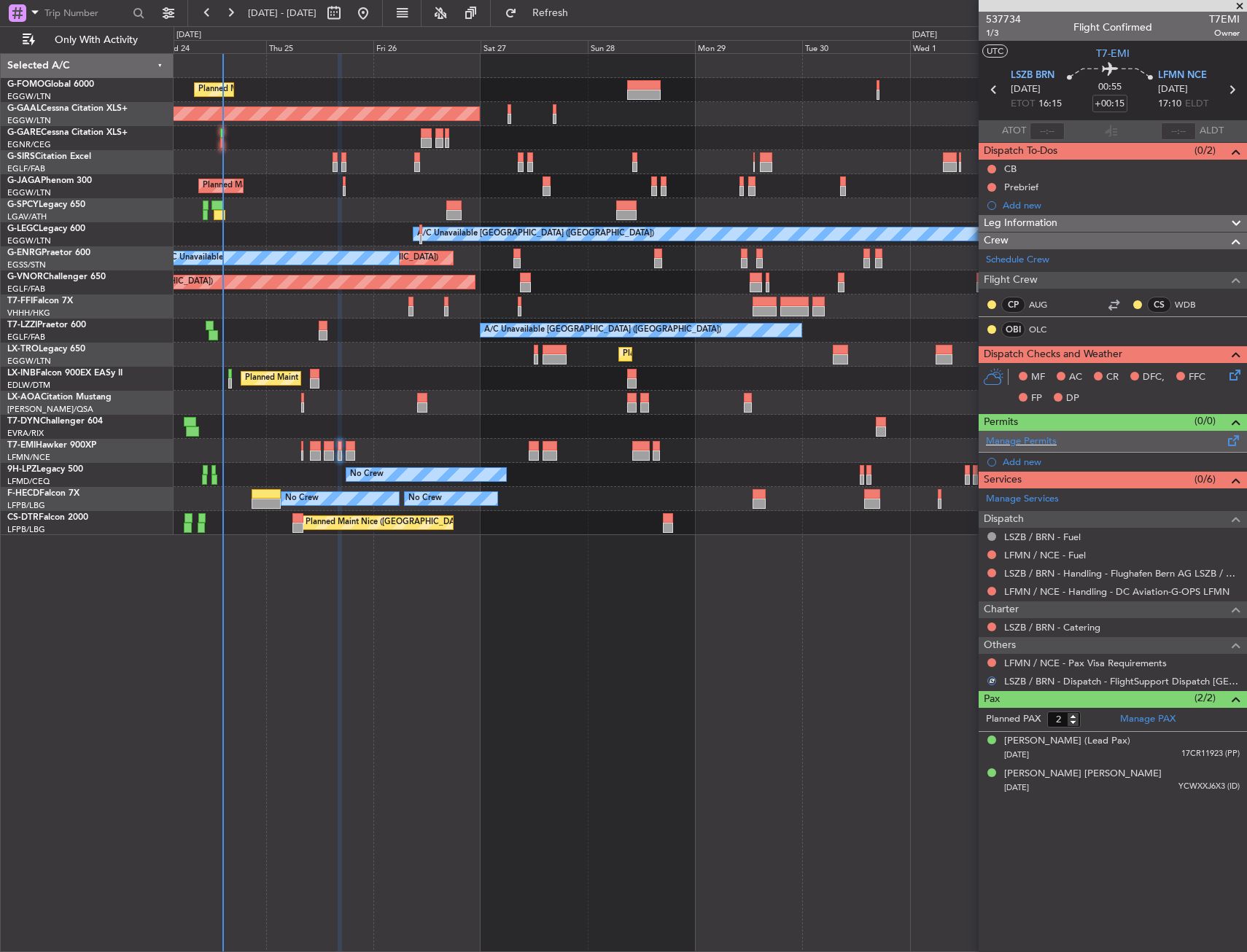
click at [1234, 435] on span at bounding box center [1234, 438] width 18 height 11
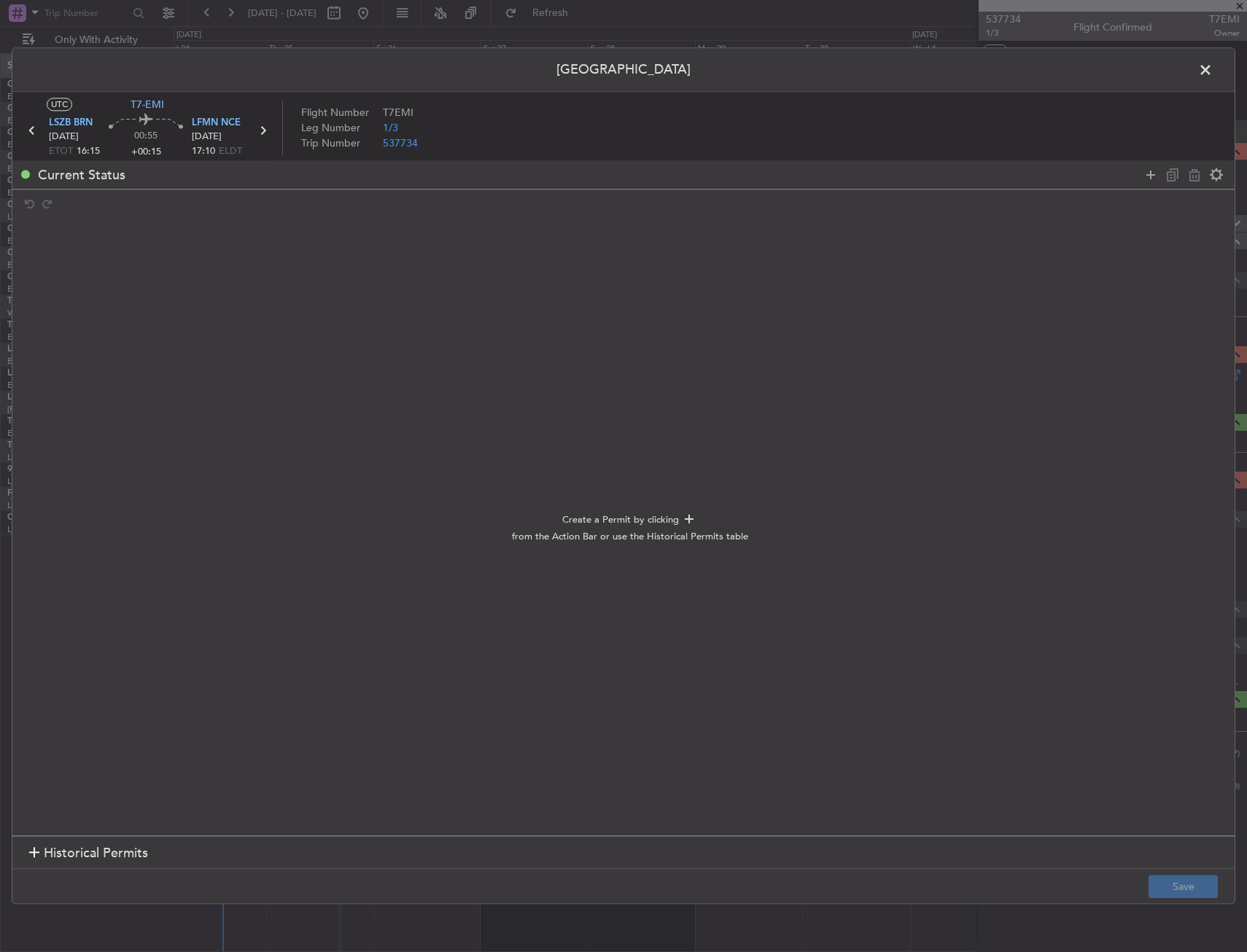
click at [1155, 172] on icon at bounding box center [1151, 175] width 18 height 18
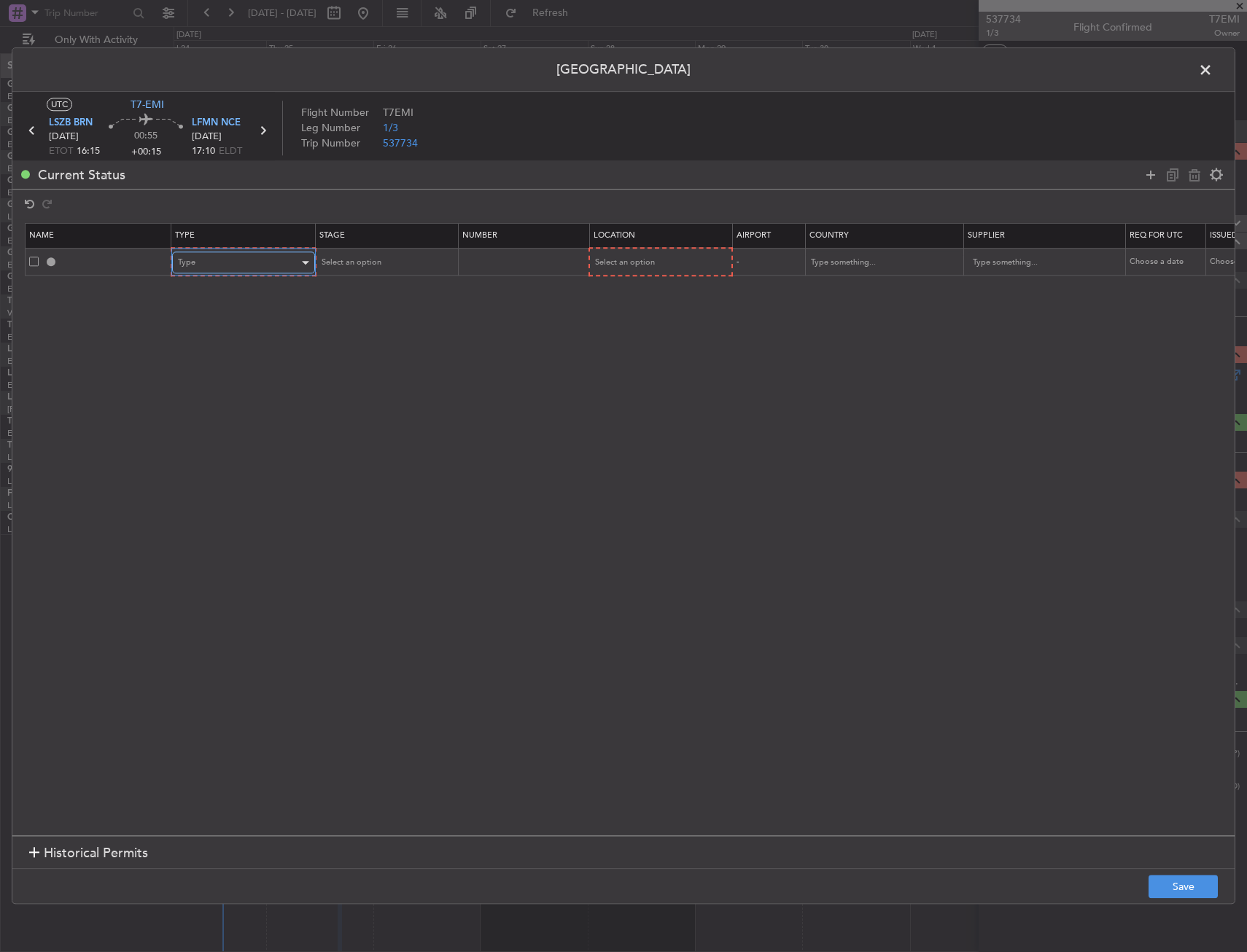
click at [192, 257] on span "Type" at bounding box center [186, 262] width 18 height 11
click at [218, 397] on span "Slot" at bounding box center [243, 401] width 130 height 22
click at [628, 254] on div "Select an option" at bounding box center [654, 263] width 121 height 22
click at [624, 331] on span "Arrival" at bounding box center [659, 337] width 130 height 22
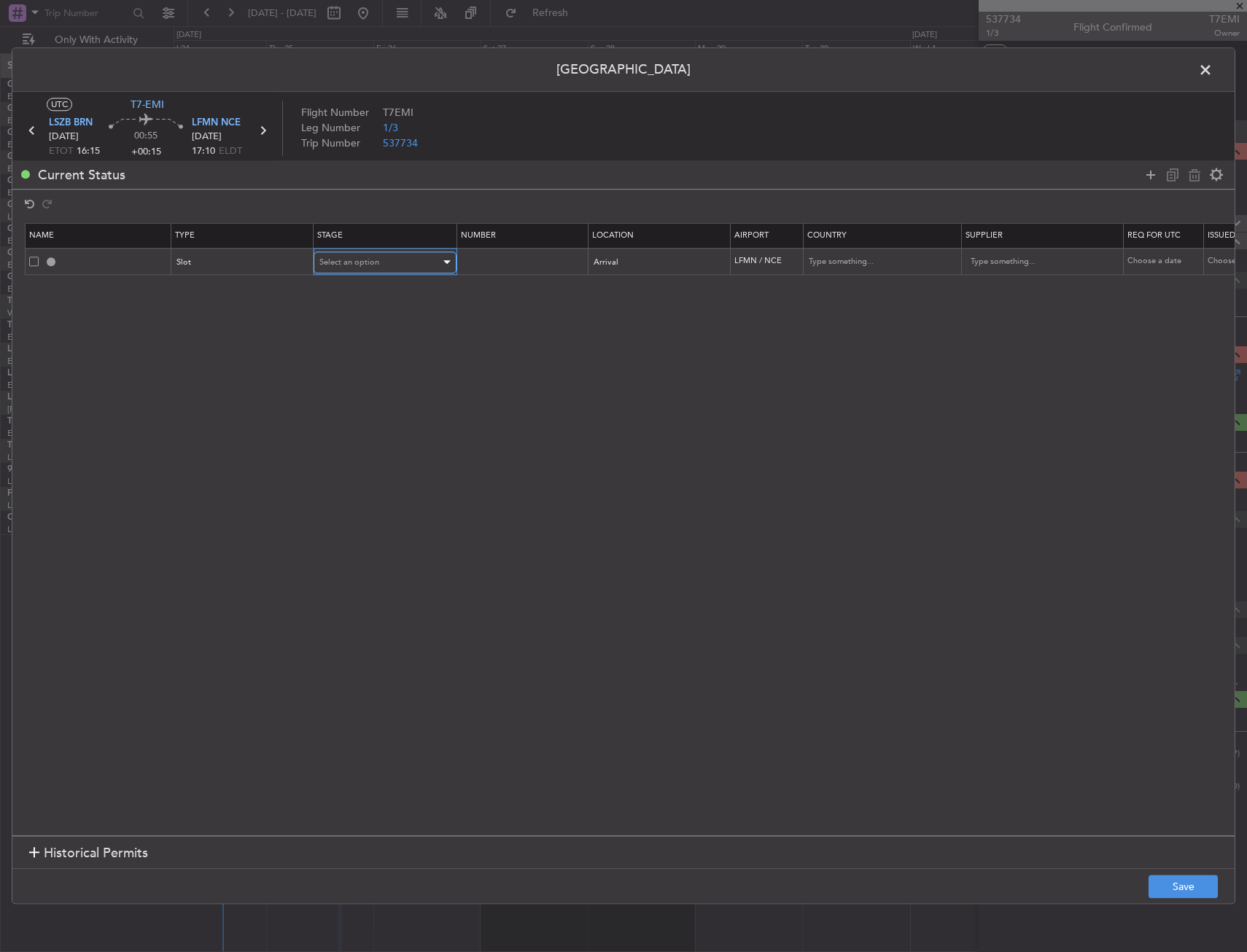
click at [363, 254] on div "Select an option" at bounding box center [380, 262] width 121 height 22
click at [377, 316] on span "Not Requested" at bounding box center [385, 315] width 130 height 22
click at [1193, 887] on button "Save" at bounding box center [1183, 887] width 69 height 23
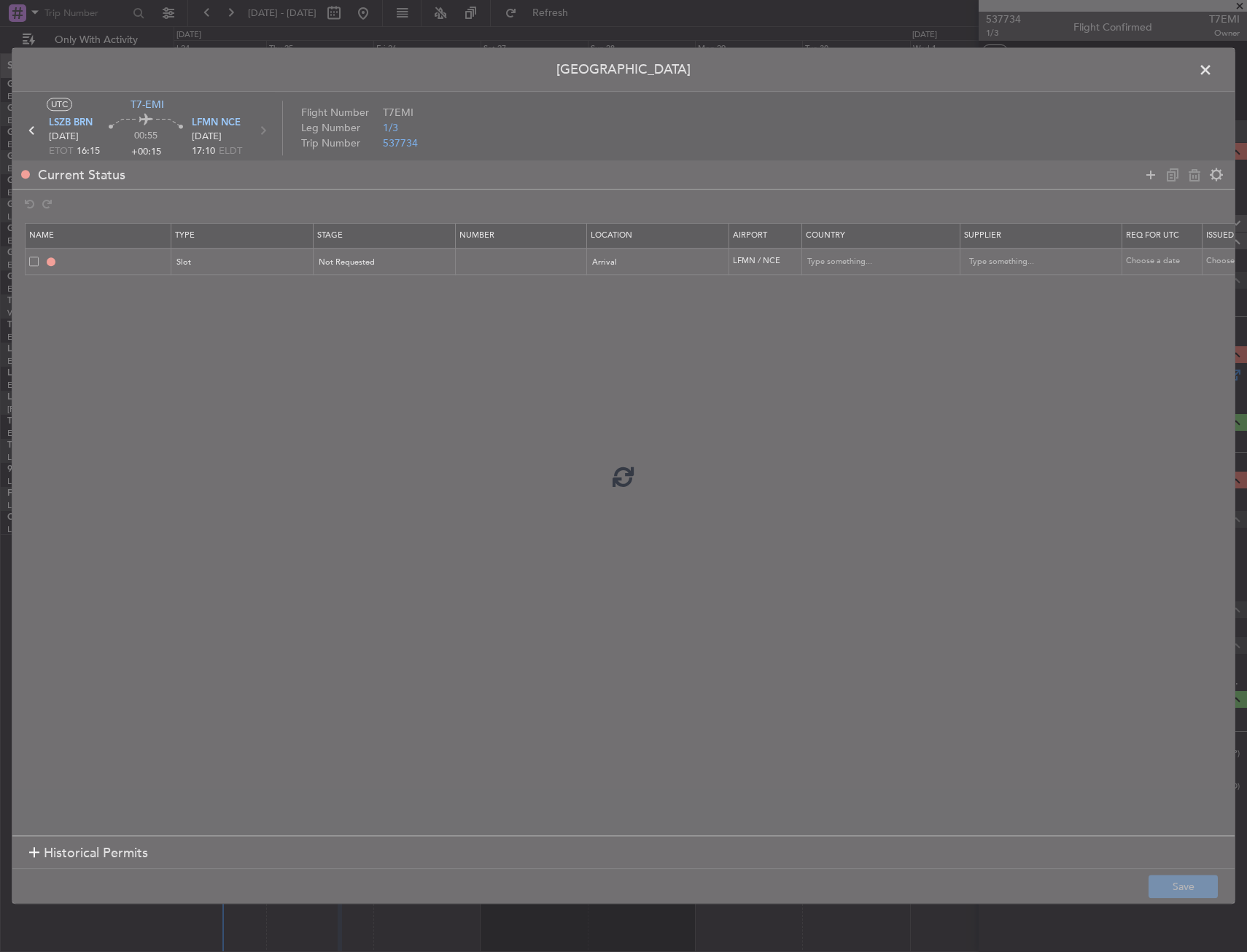
type input "LFMN ARR SLOT"
type input "France"
type input "NNN"
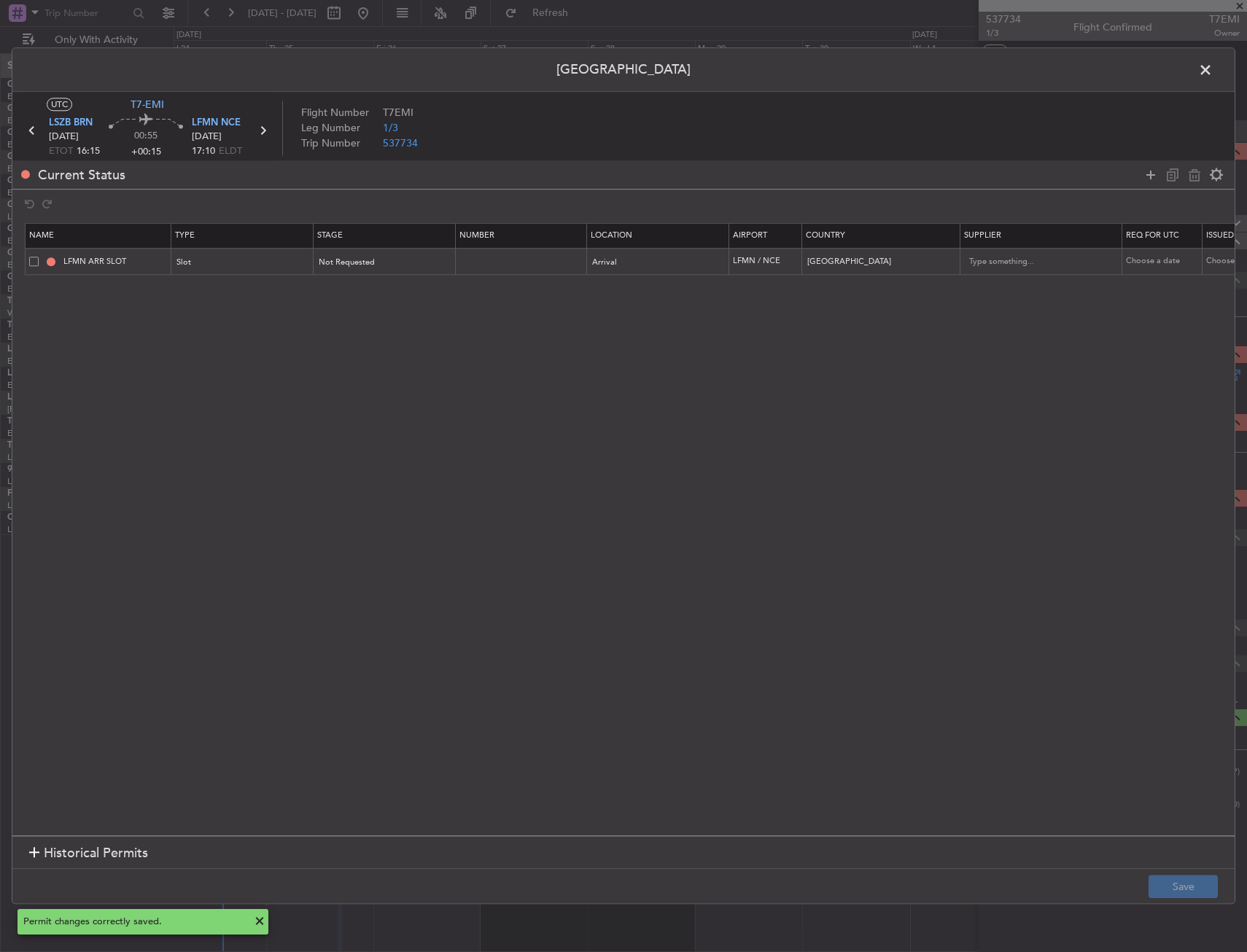
click at [1213, 72] on span at bounding box center [1213, 74] width 0 height 29
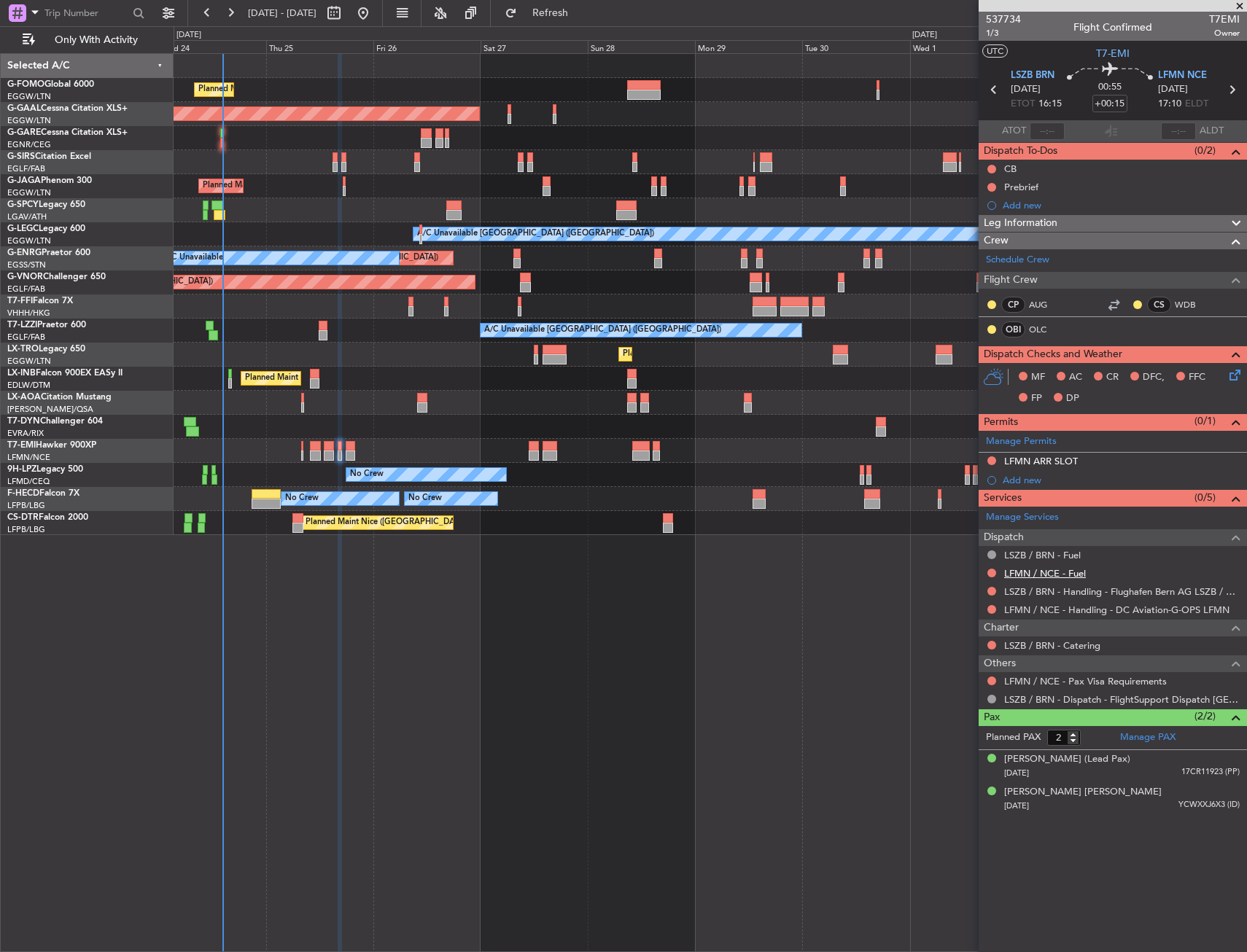
click at [1023, 575] on link "LFMN / NCE - Fuel" at bounding box center [1045, 573] width 82 height 12
click at [581, 8] on span "Refresh" at bounding box center [550, 13] width 61 height 10
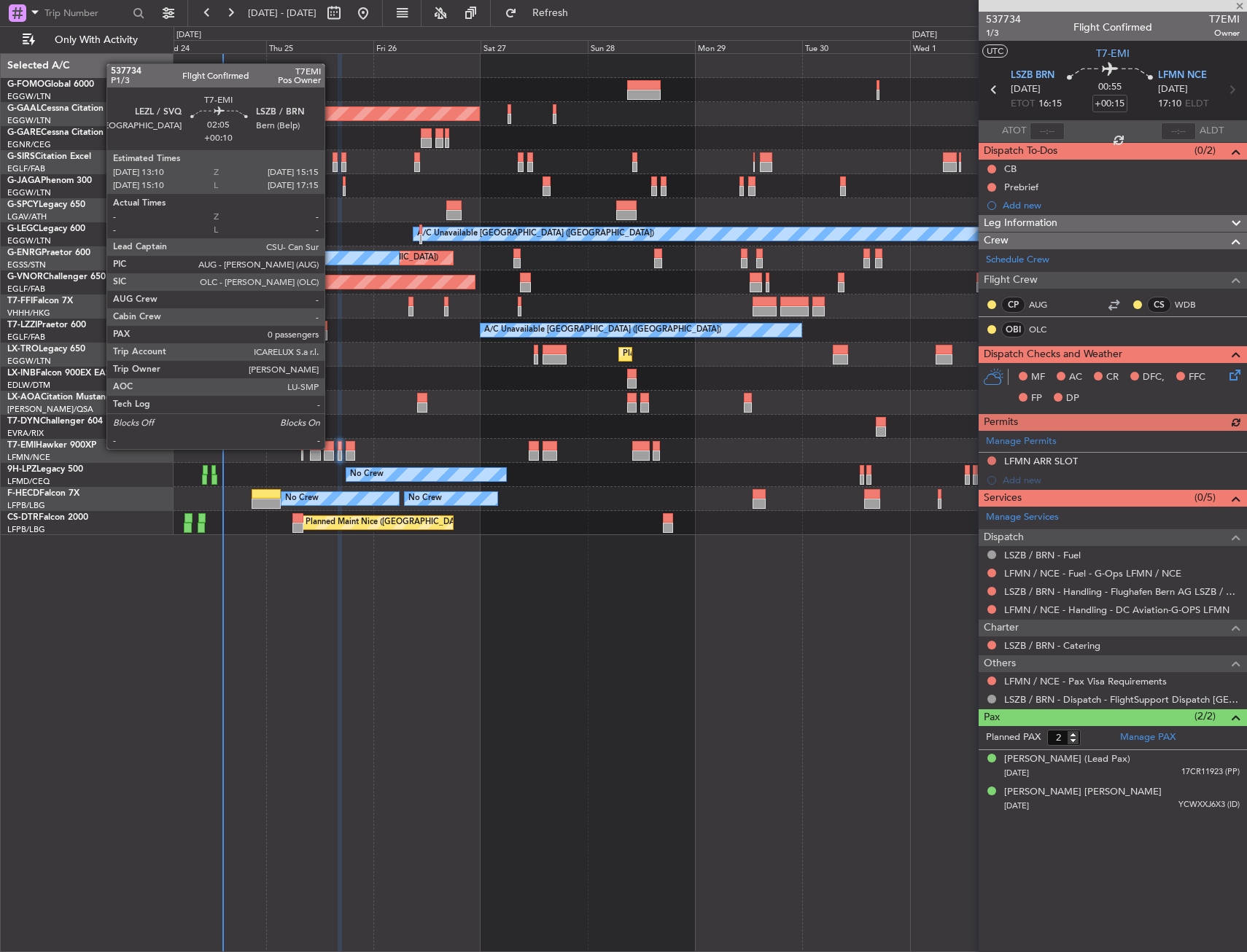
click at [331, 448] on div at bounding box center [328, 446] width 10 height 10
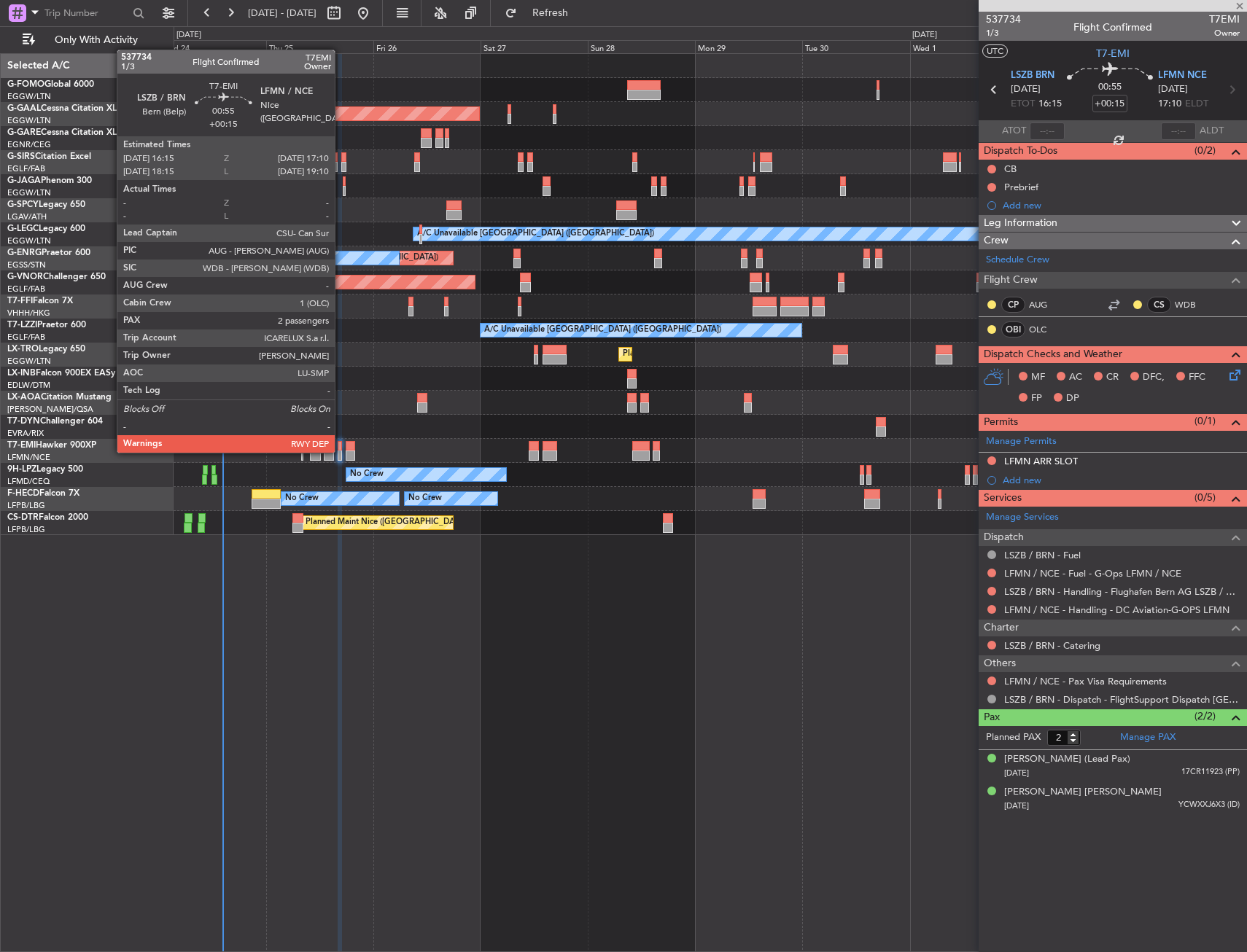
type input "+00:10"
type input "0"
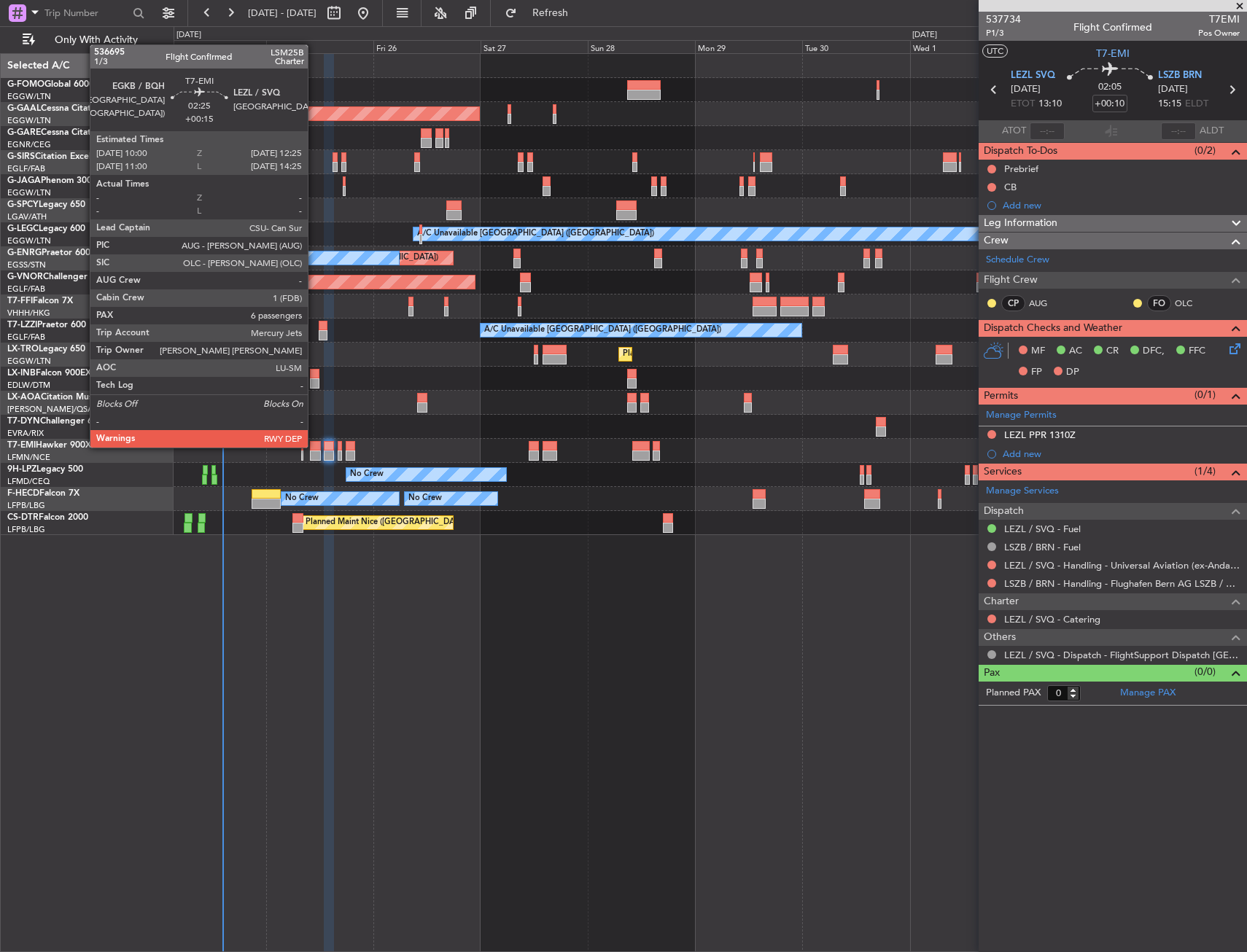
click at [314, 446] on div at bounding box center [315, 446] width 11 height 10
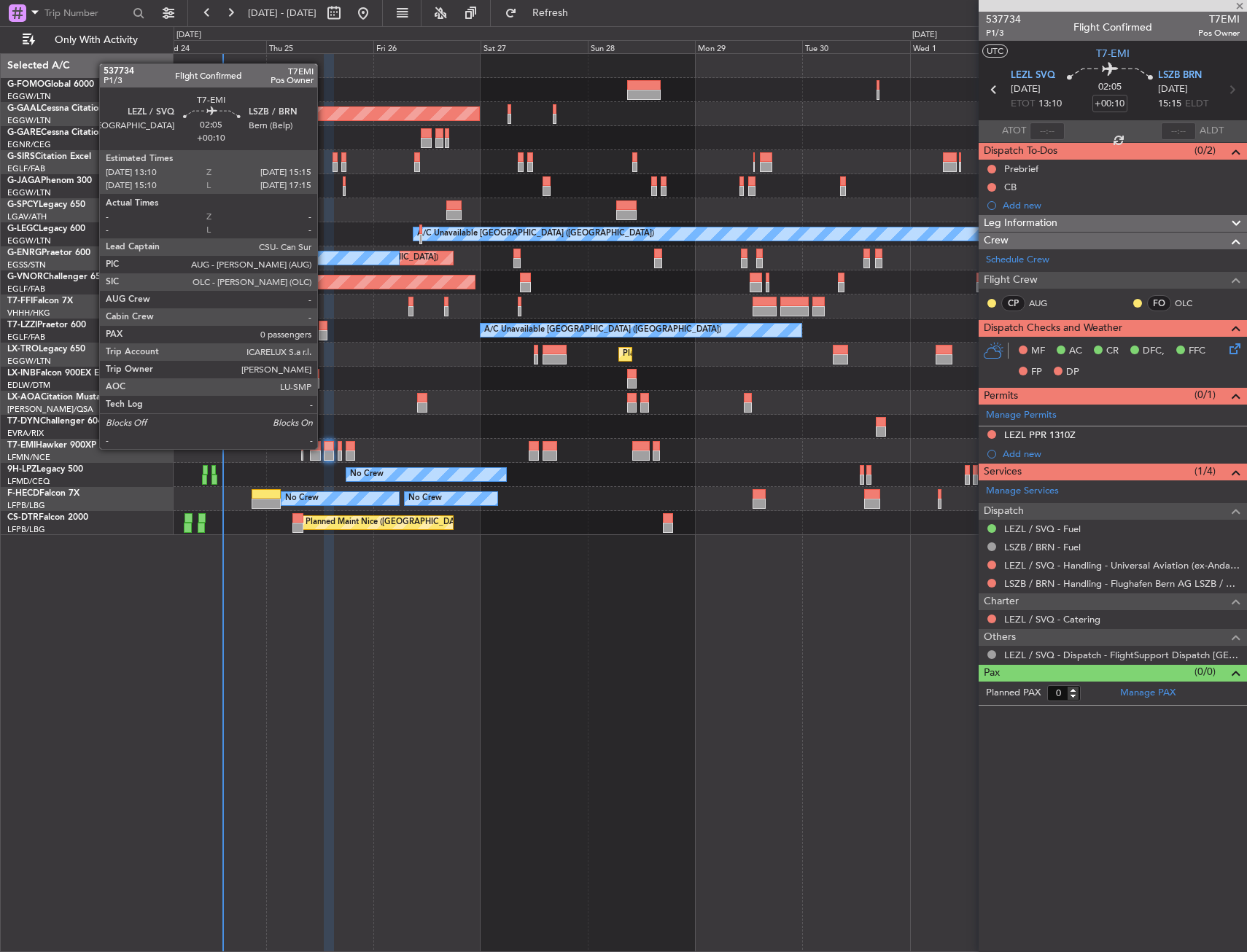
type input "+00:15"
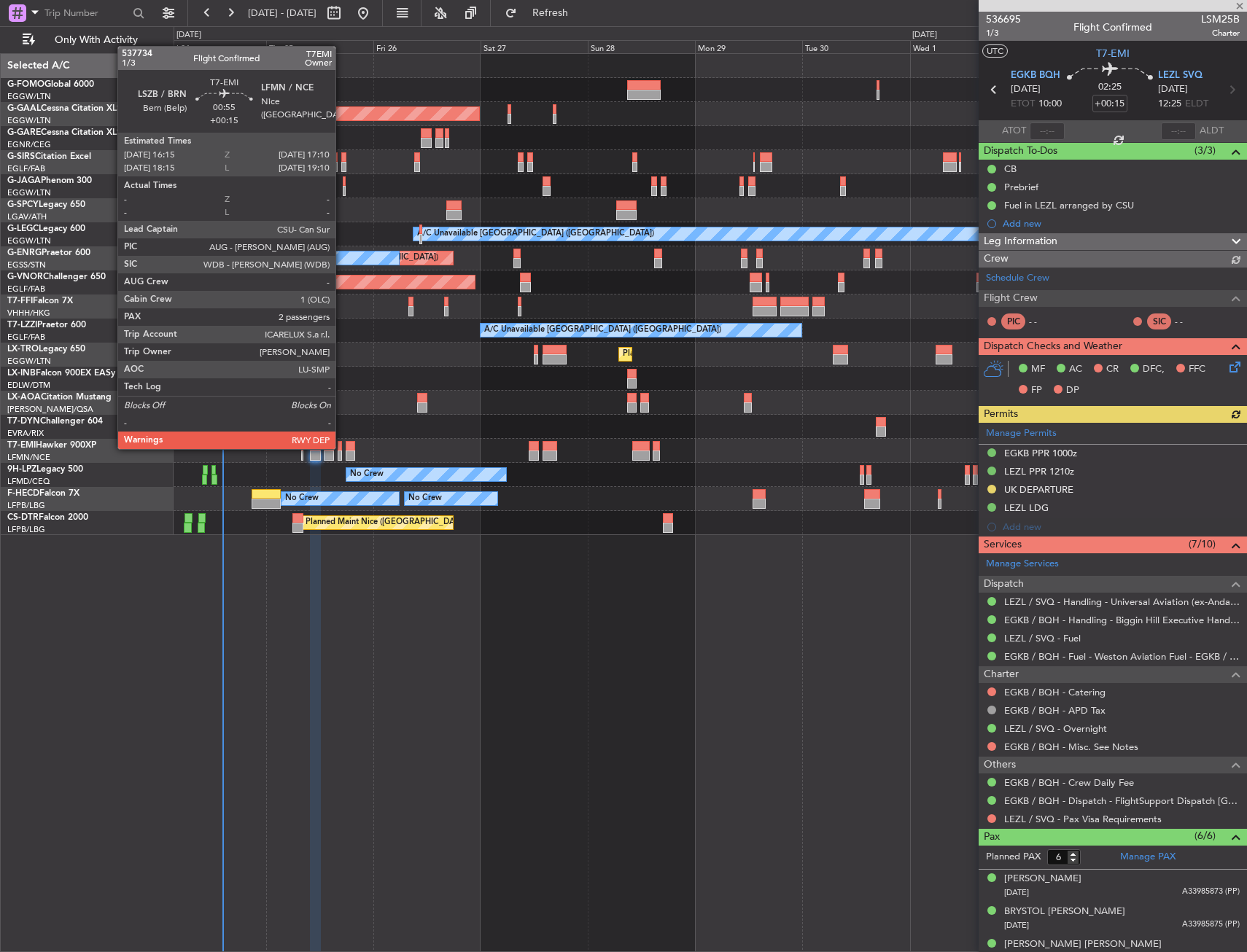
click at [342, 448] on div at bounding box center [340, 446] width 4 height 10
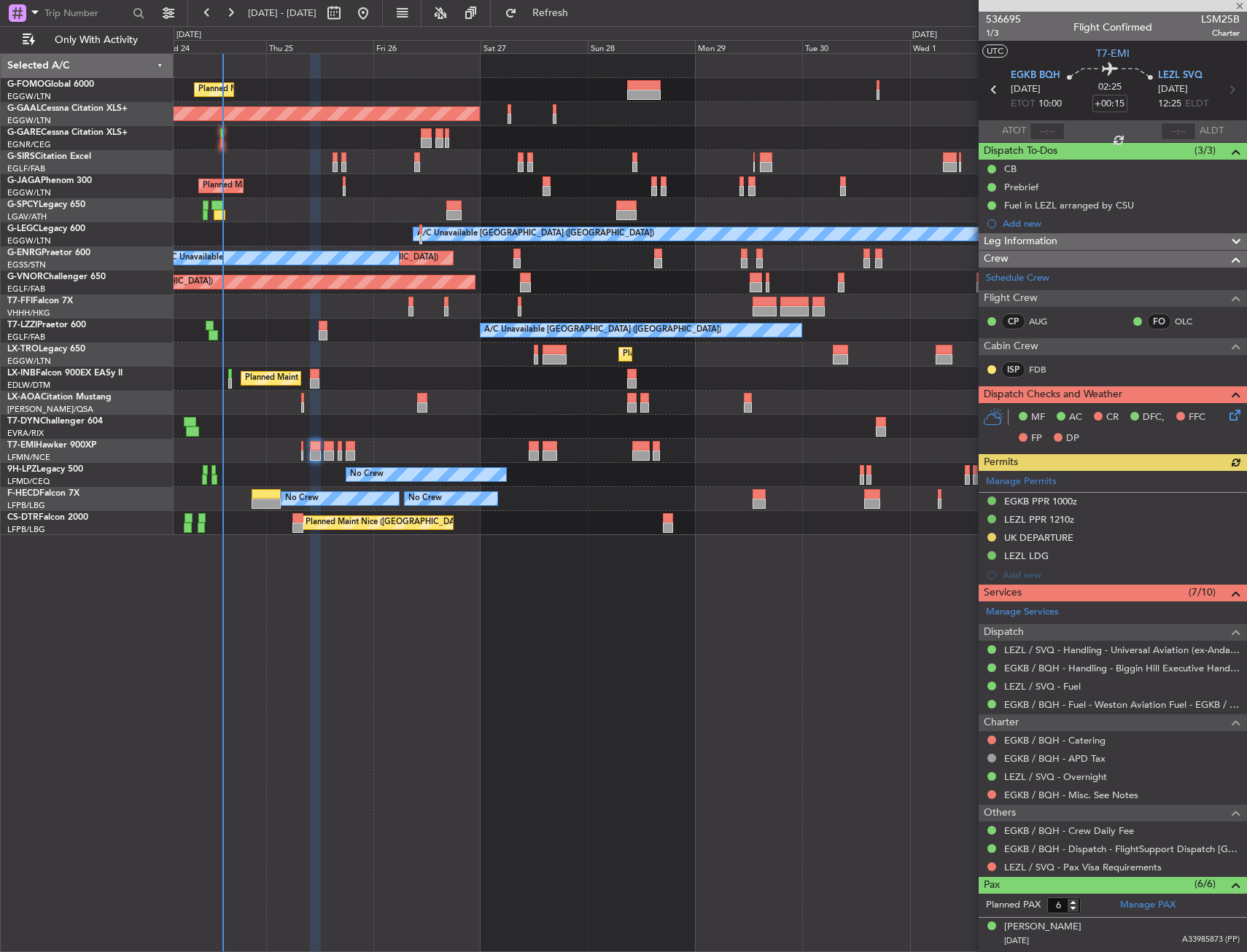
type input "2"
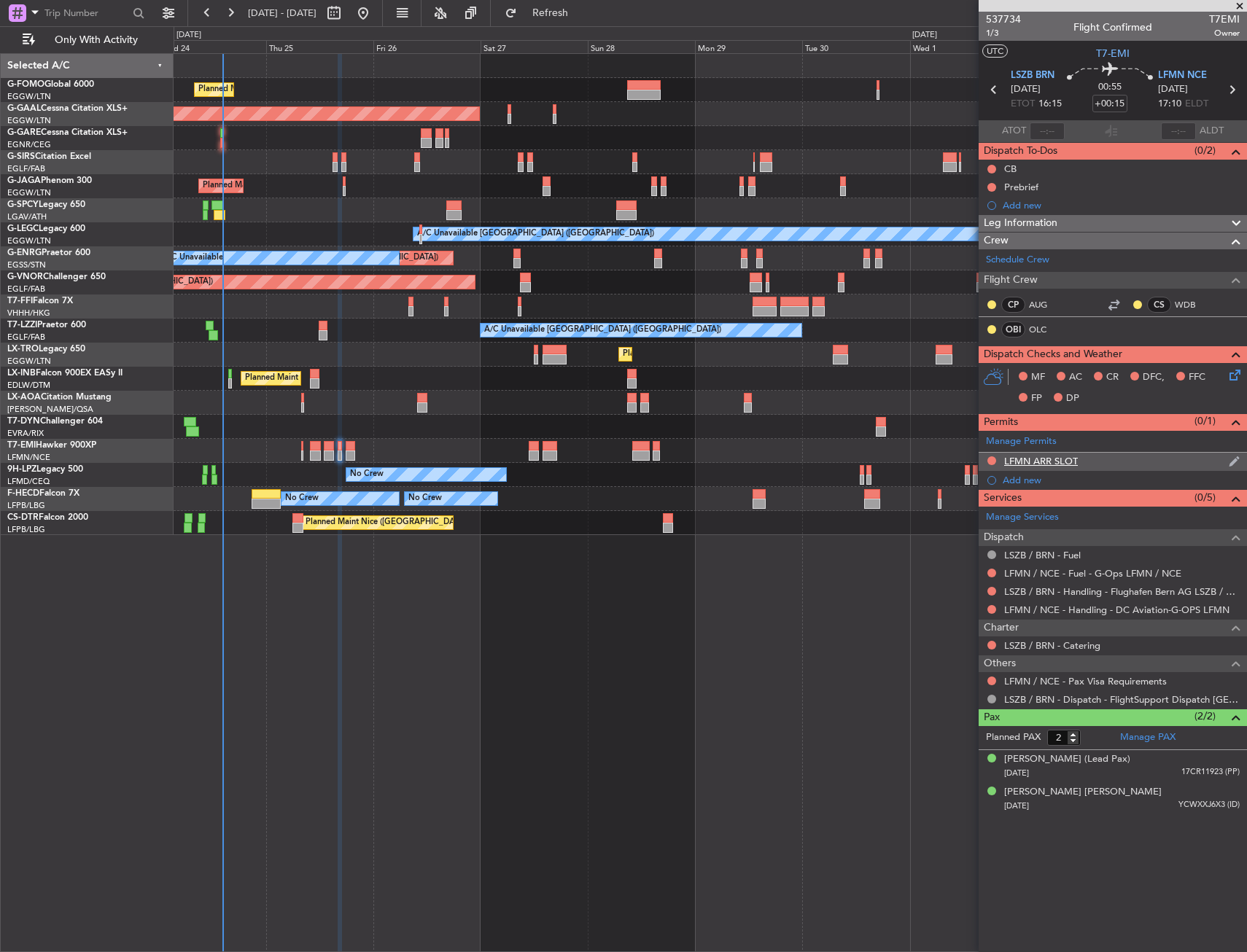
click at [1129, 458] on div "LFMN ARR SLOT" at bounding box center [1113, 462] width 268 height 18
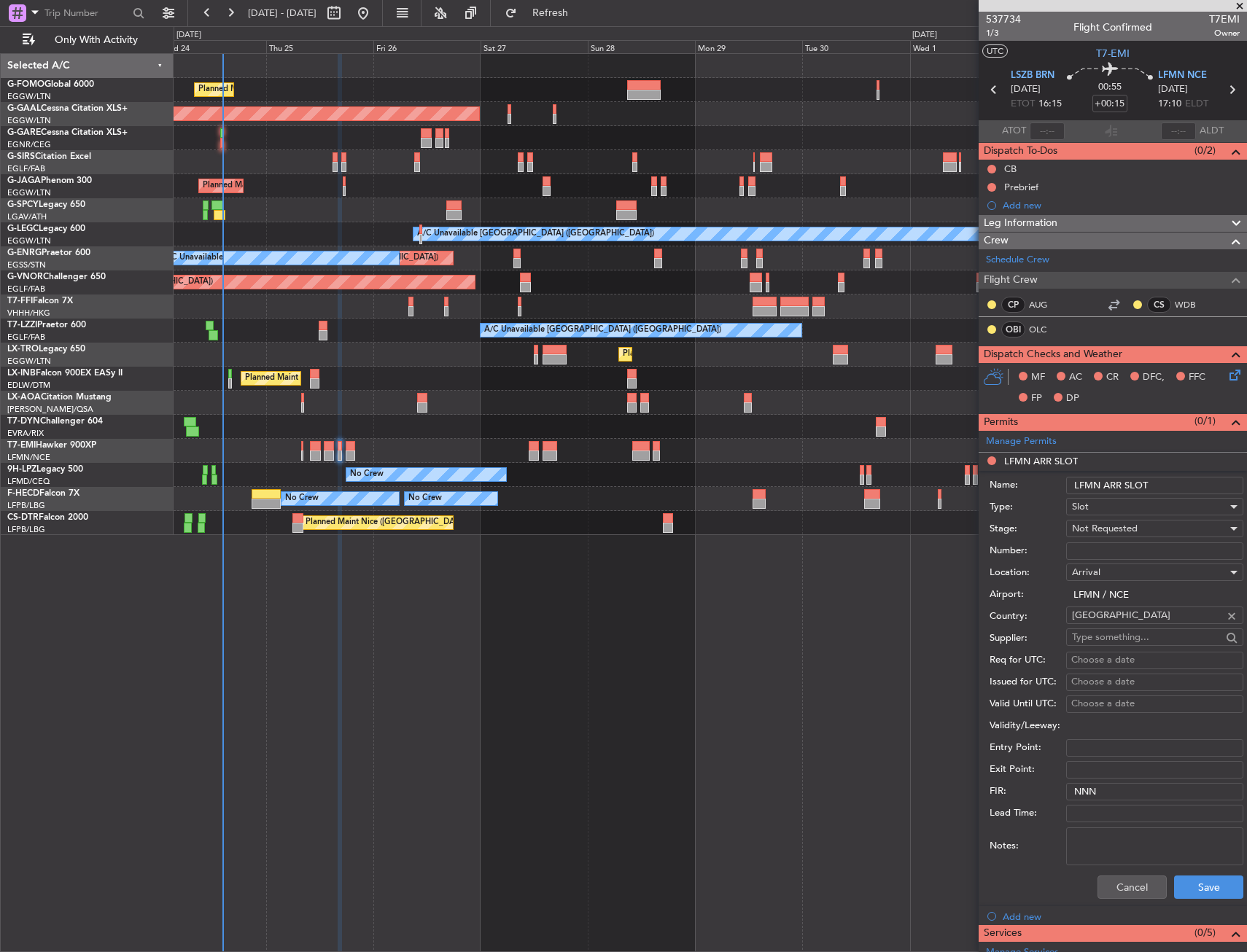
click at [1178, 483] on input "LFMN ARR SLOT" at bounding box center [1155, 485] width 177 height 18
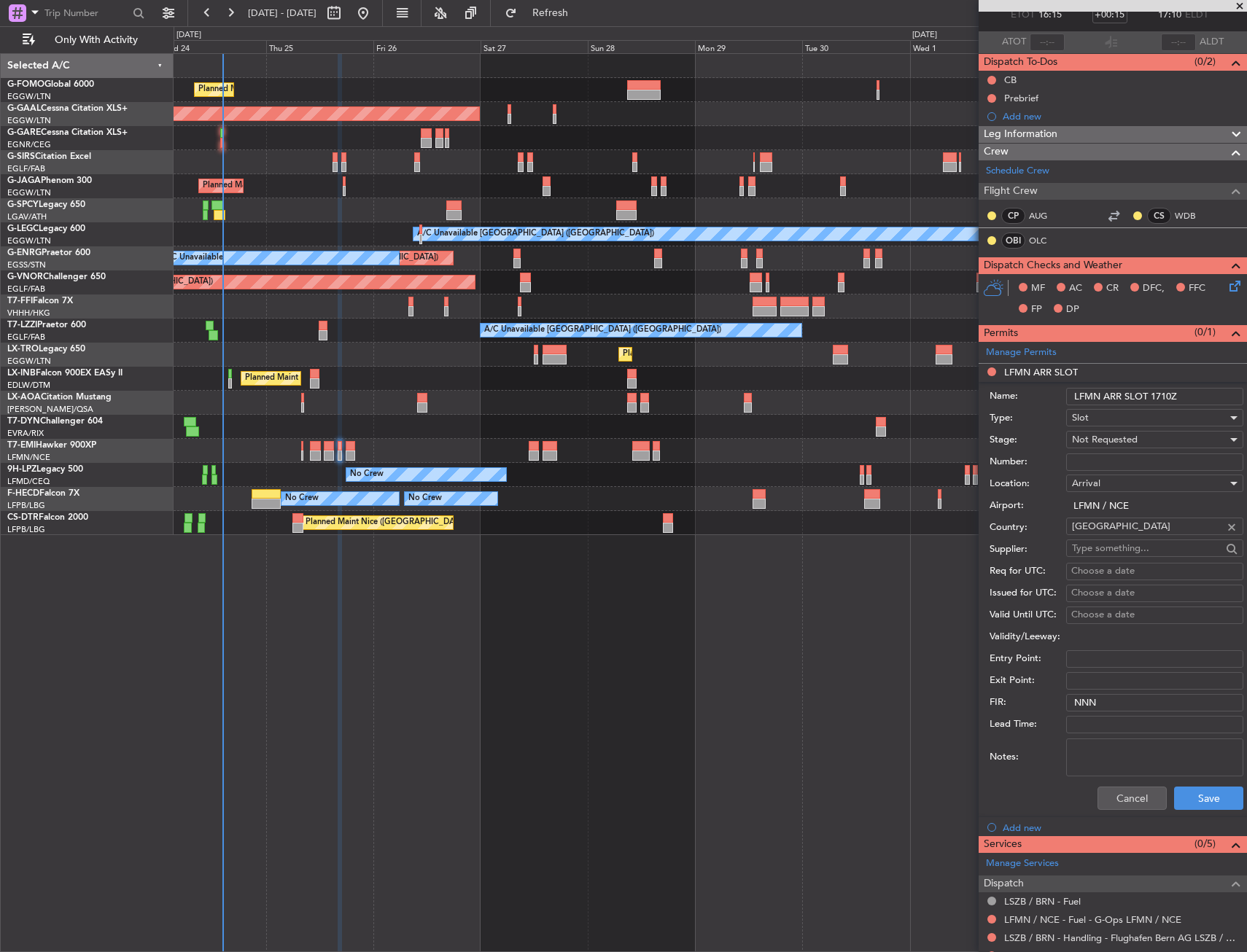
scroll to position [146, 0]
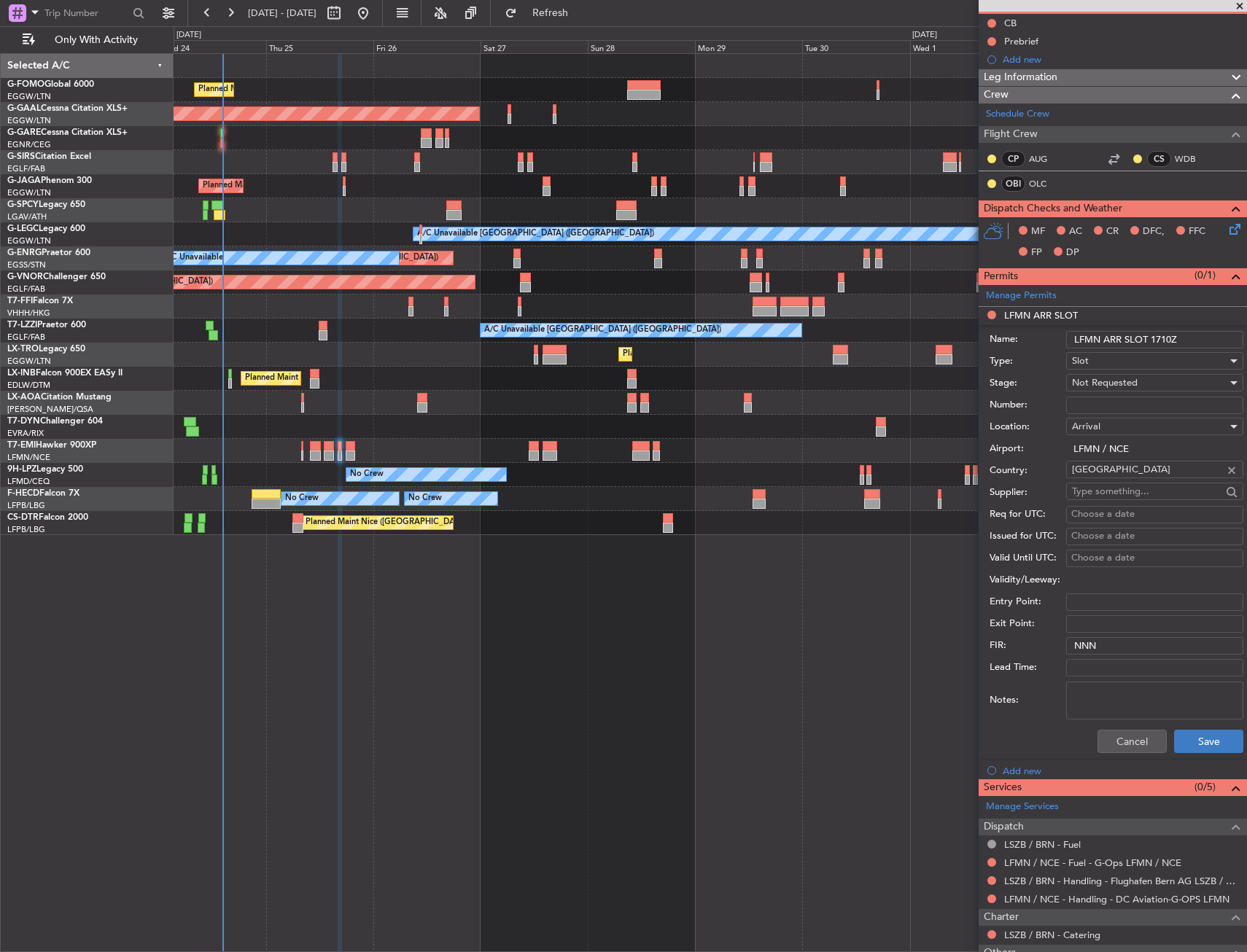
type input "LFMN ARR SLOT 1710Z"
click at [1192, 743] on button "Save" at bounding box center [1208, 742] width 69 height 23
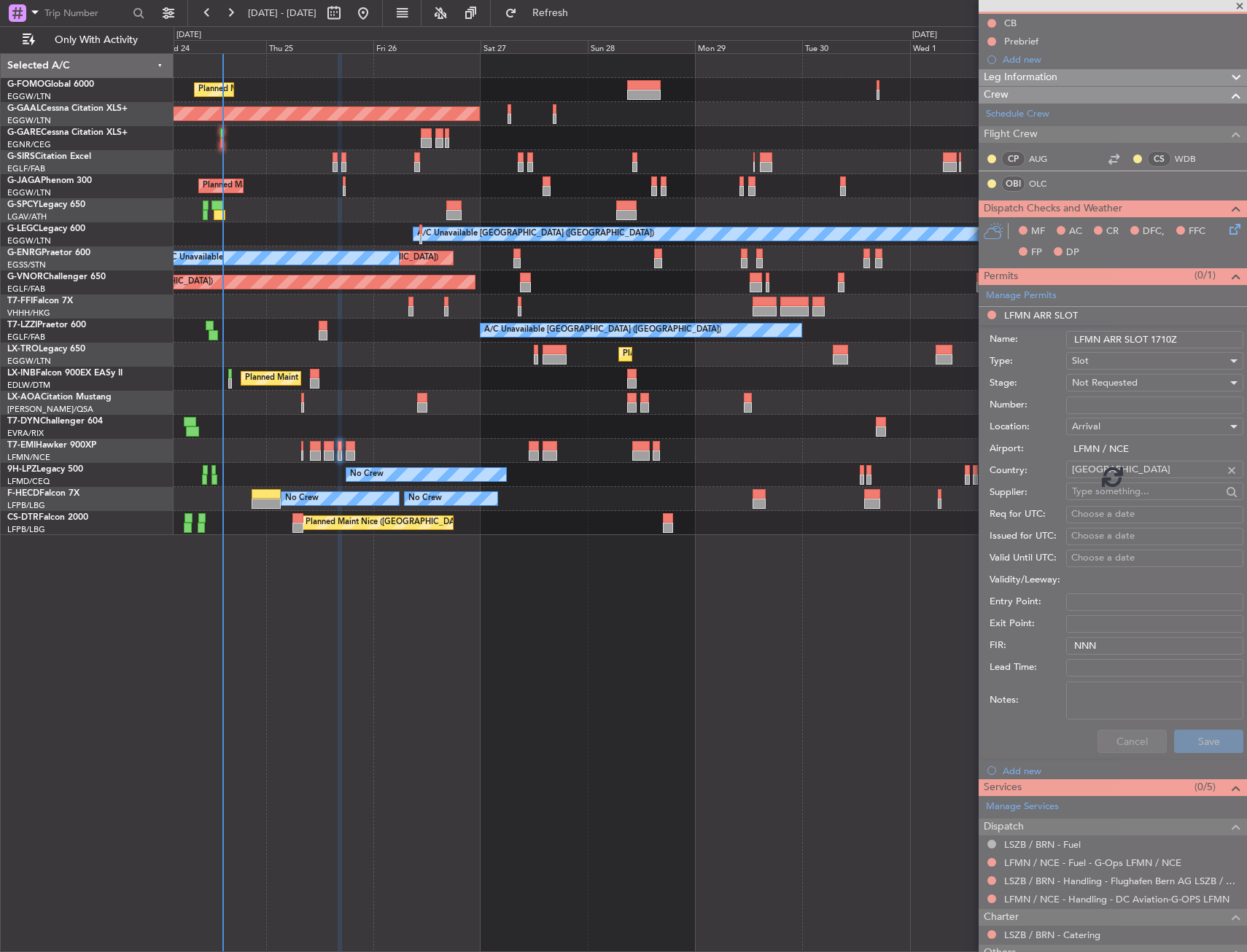
scroll to position [0, 0]
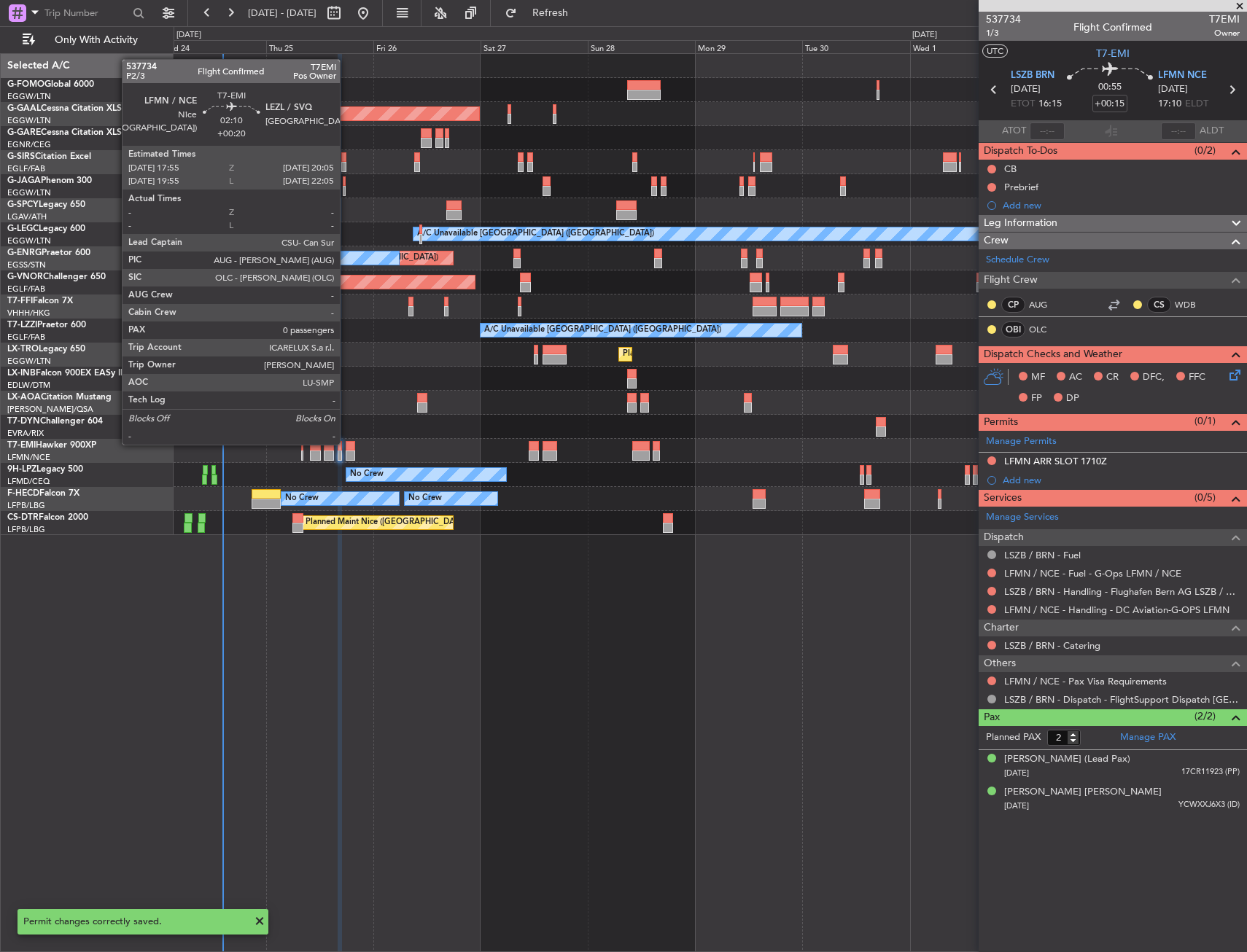
click at [346, 443] on div at bounding box center [351, 446] width 10 height 10
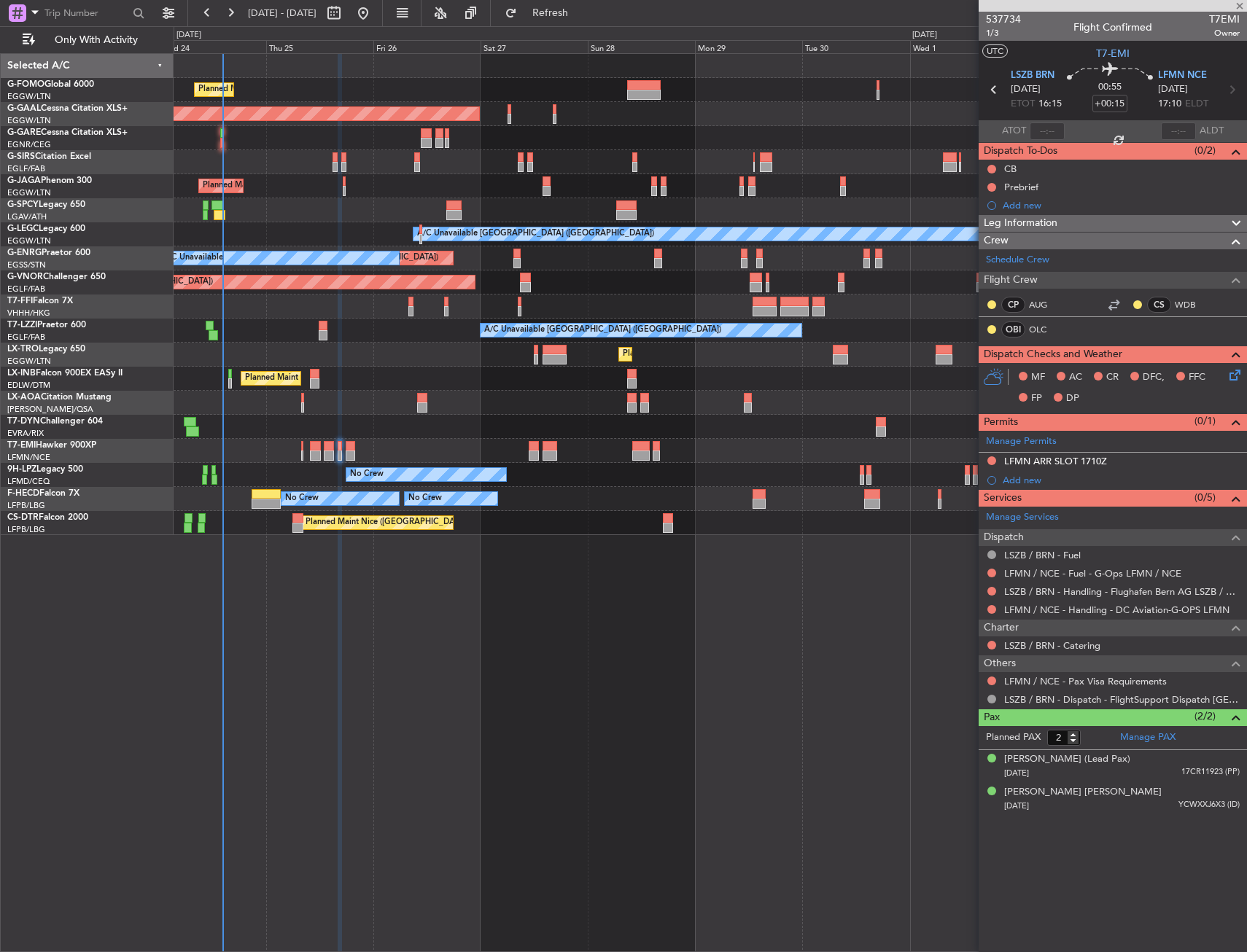
type input "+00:20"
type input "0"
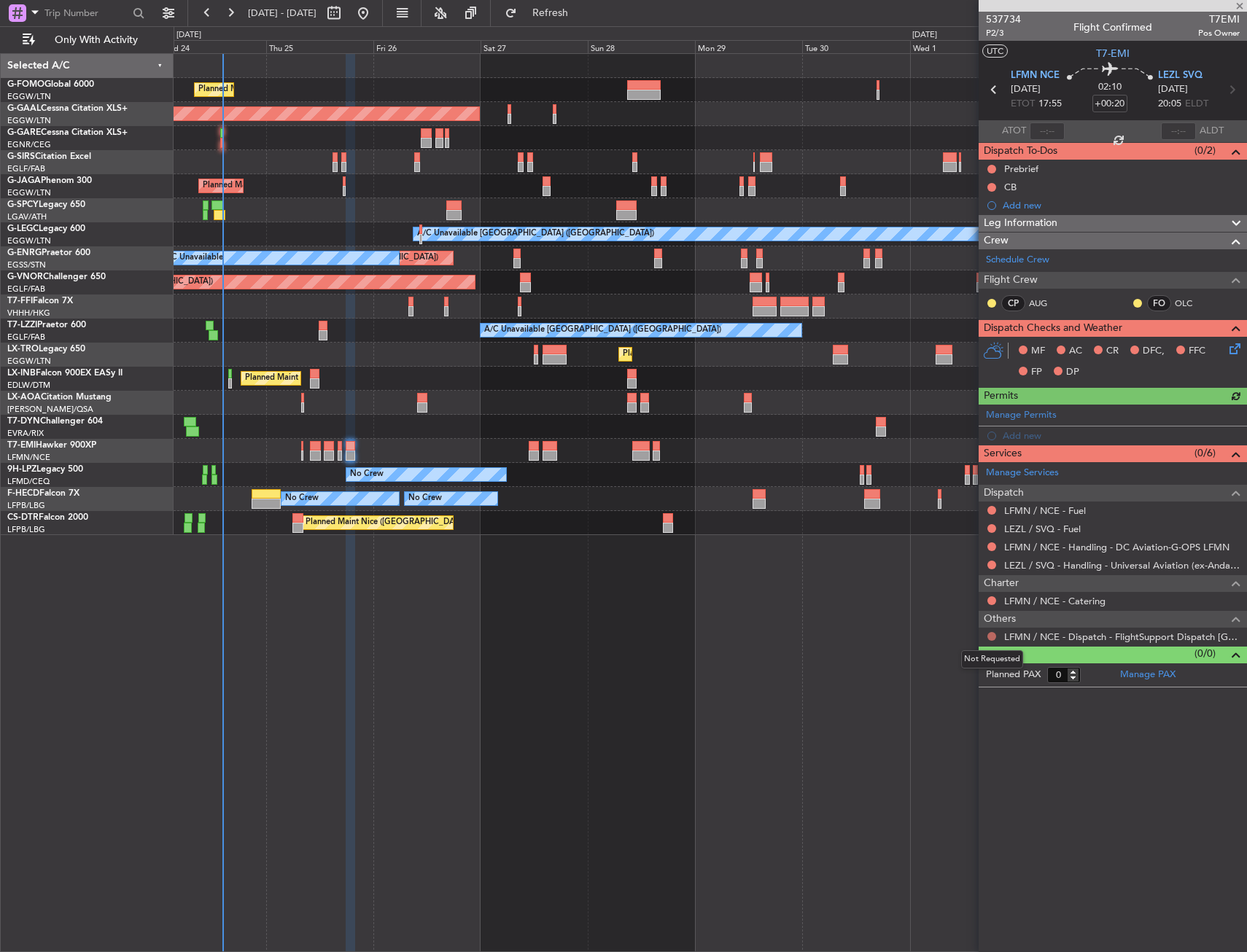
click at [990, 637] on button at bounding box center [992, 636] width 9 height 9
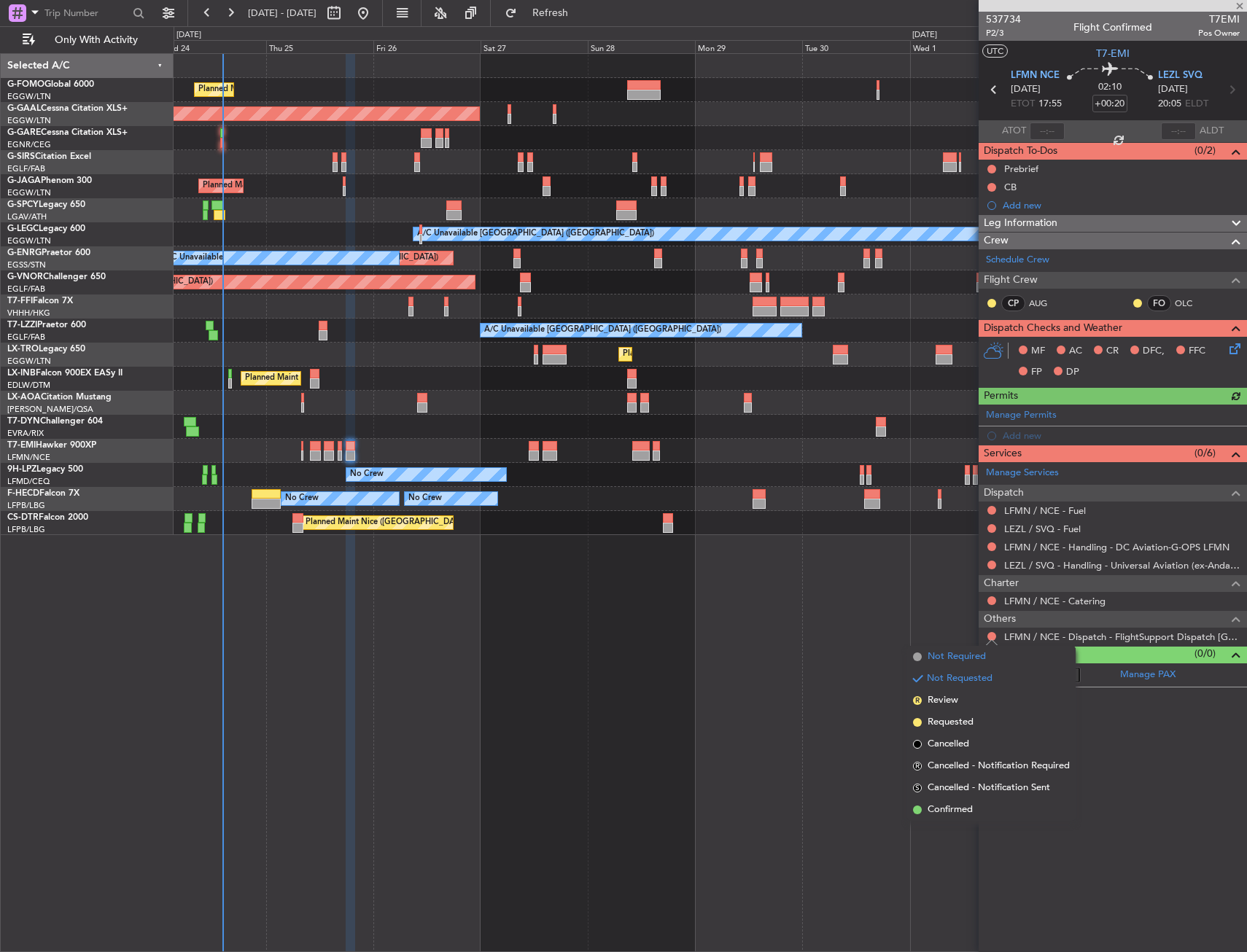
click at [957, 653] on span "Not Required" at bounding box center [957, 657] width 58 height 15
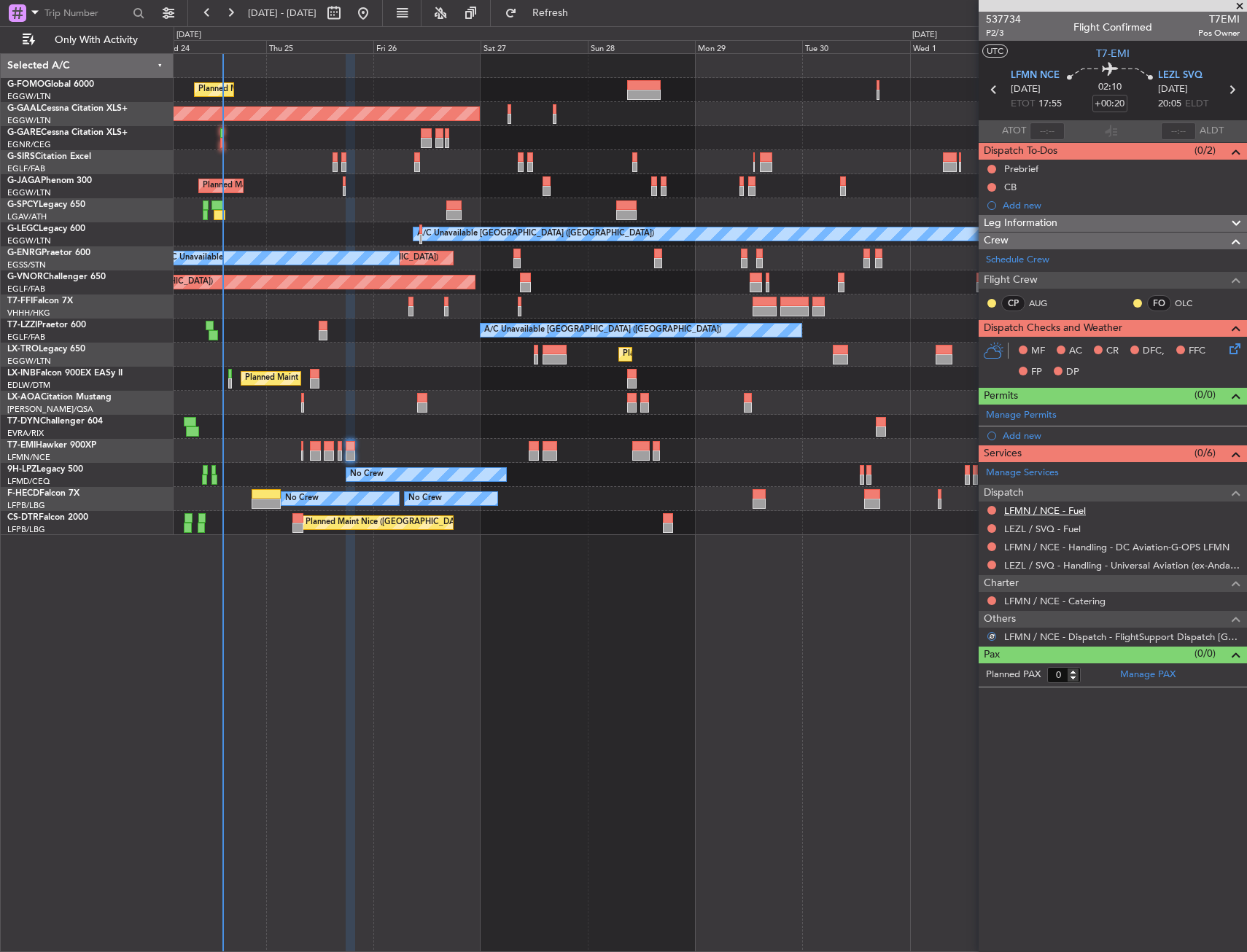
click at [1064, 512] on link "LFMN / NCE - Fuel" at bounding box center [1045, 510] width 82 height 12
drag, startPoint x: 591, startPoint y: 17, endPoint x: 594, endPoint y: 27, distance: 10.4
click at [581, 18] on span "Refresh" at bounding box center [550, 13] width 61 height 10
click at [1240, 417] on span at bounding box center [1234, 411] width 18 height 11
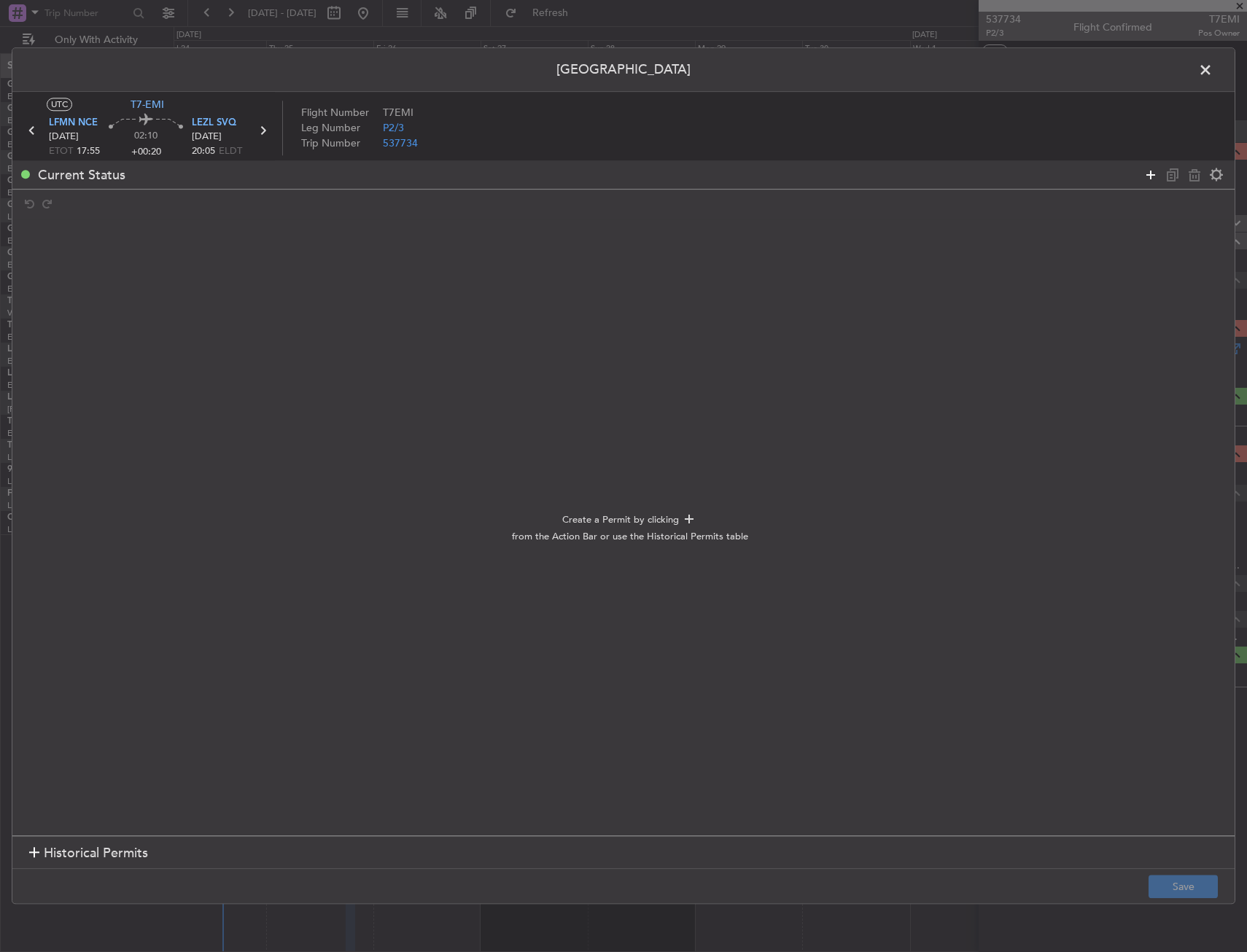
click at [1148, 173] on icon at bounding box center [1151, 175] width 18 height 18
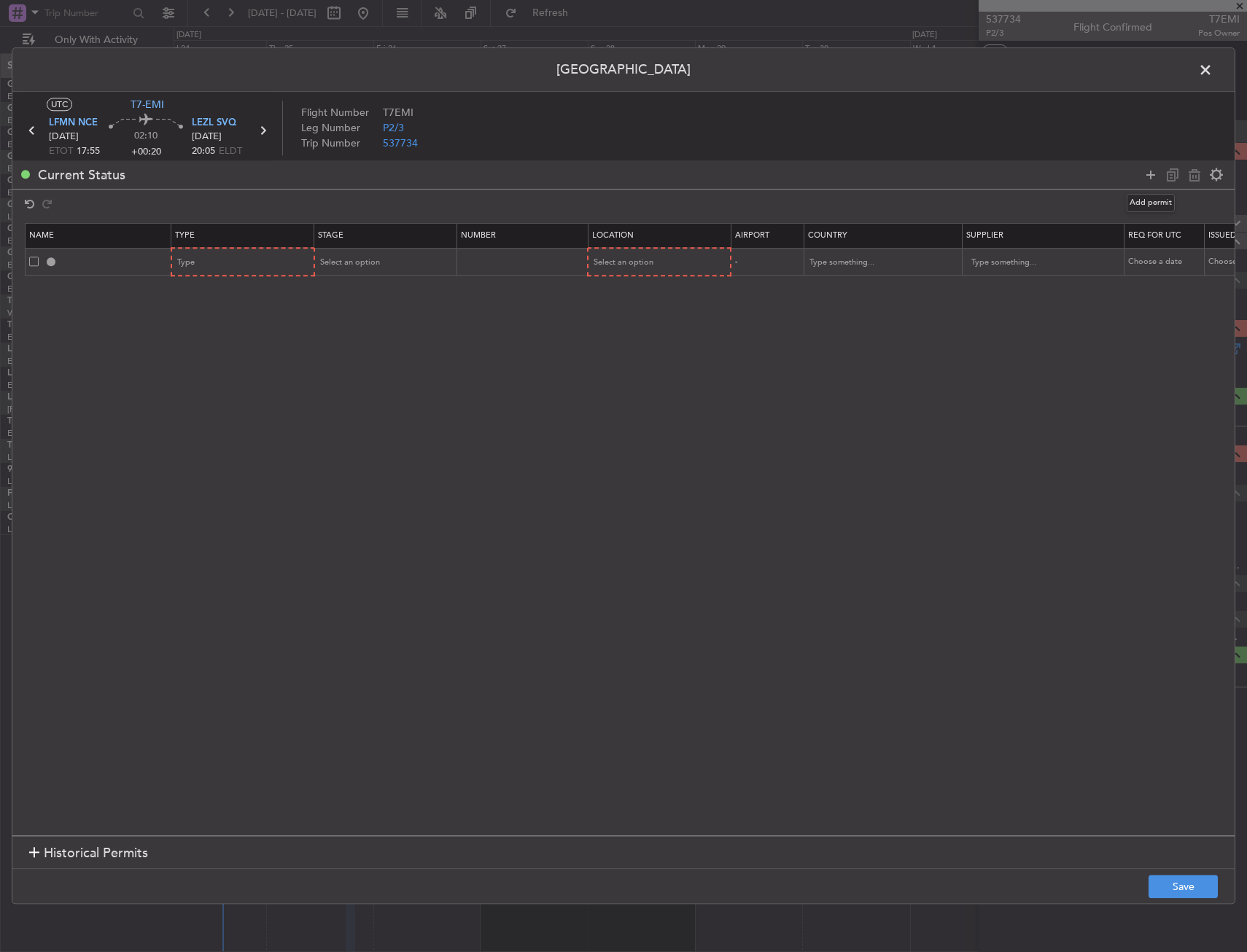
click at [1145, 172] on icon at bounding box center [1151, 175] width 18 height 18
click at [242, 253] on div "Type" at bounding box center [238, 263] width 121 height 22
click at [191, 391] on span "Slot" at bounding box center [243, 401] width 130 height 22
click at [212, 291] on div "Type" at bounding box center [238, 290] width 121 height 22
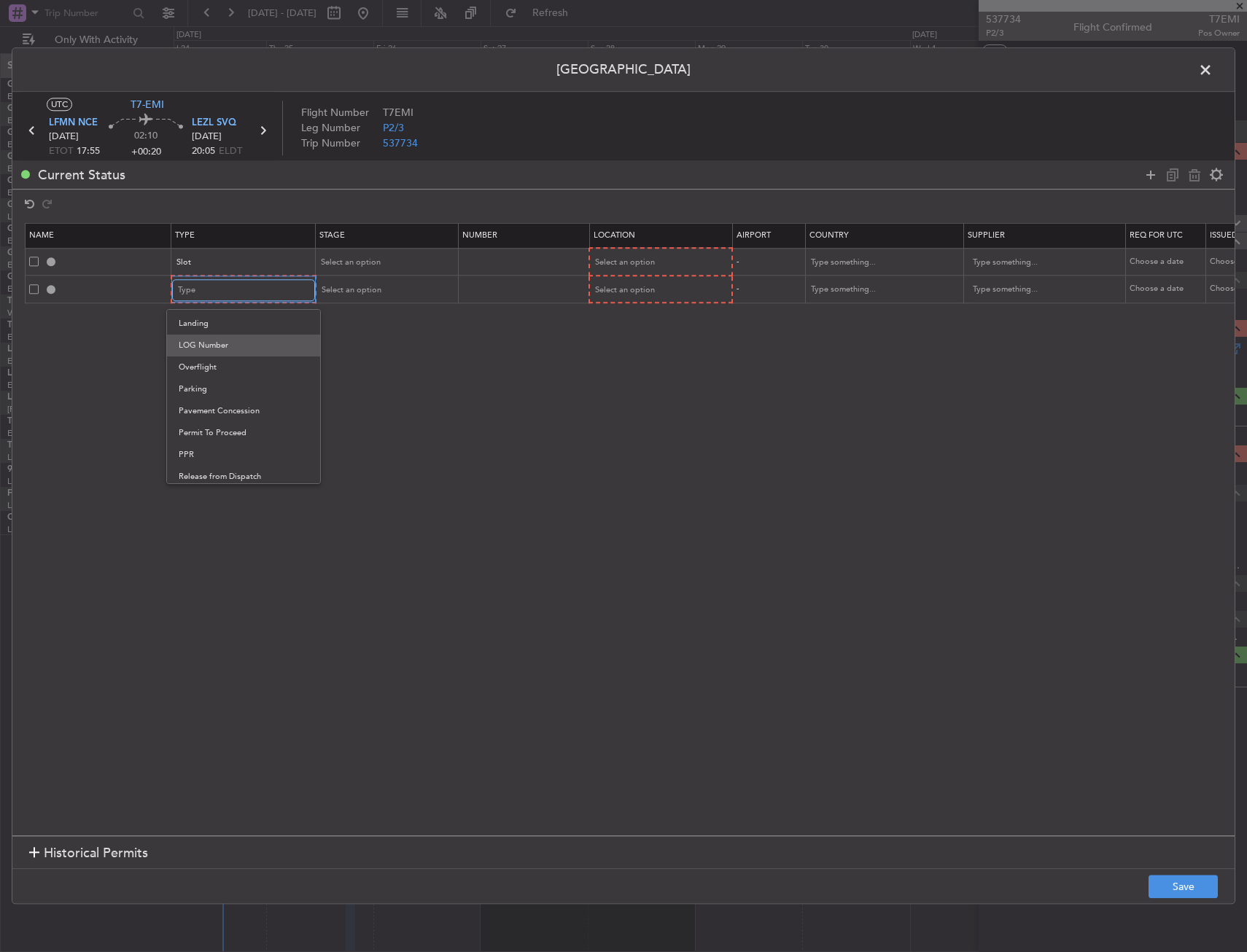
scroll to position [368, 0]
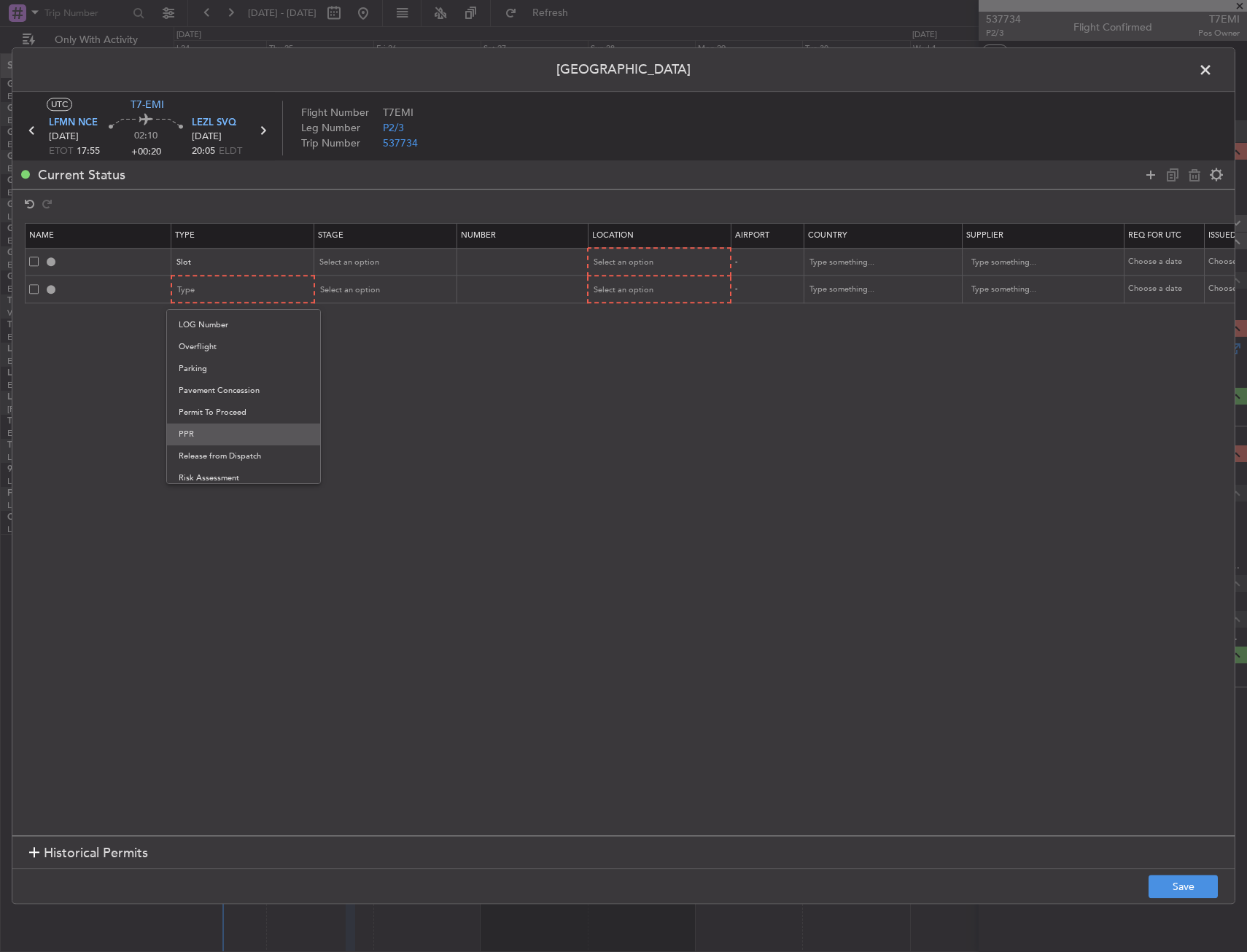
click at [206, 427] on span "PPR" at bounding box center [243, 435] width 130 height 22
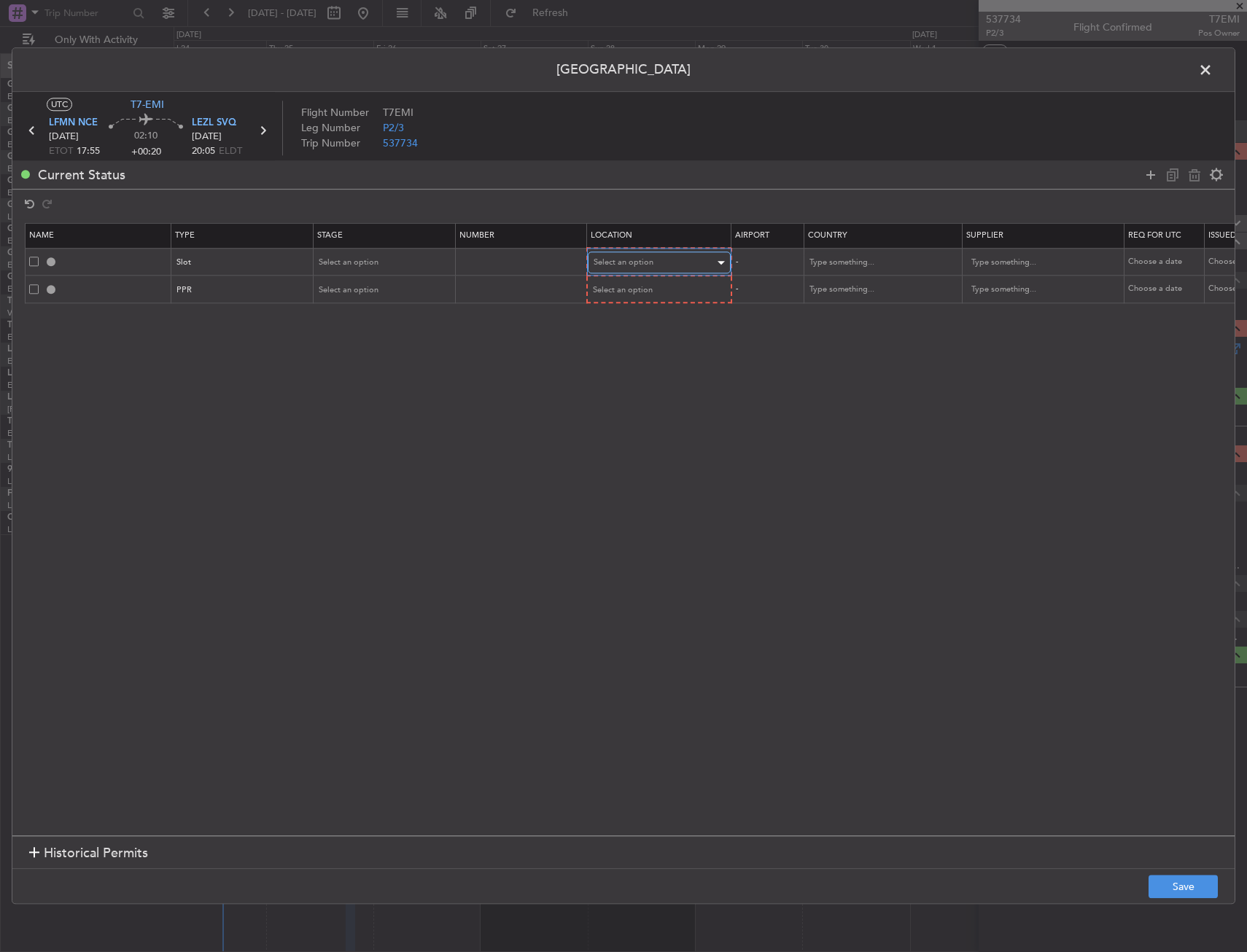
click at [641, 267] on span "Select an option" at bounding box center [624, 262] width 60 height 11
click at [640, 298] on span "Departure" at bounding box center [659, 293] width 130 height 22
click at [635, 281] on div "Select an option" at bounding box center [654, 290] width 121 height 22
click at [639, 363] on span "Arrival" at bounding box center [659, 364] width 130 height 22
click at [347, 258] on span "Select an option" at bounding box center [349, 262] width 60 height 11
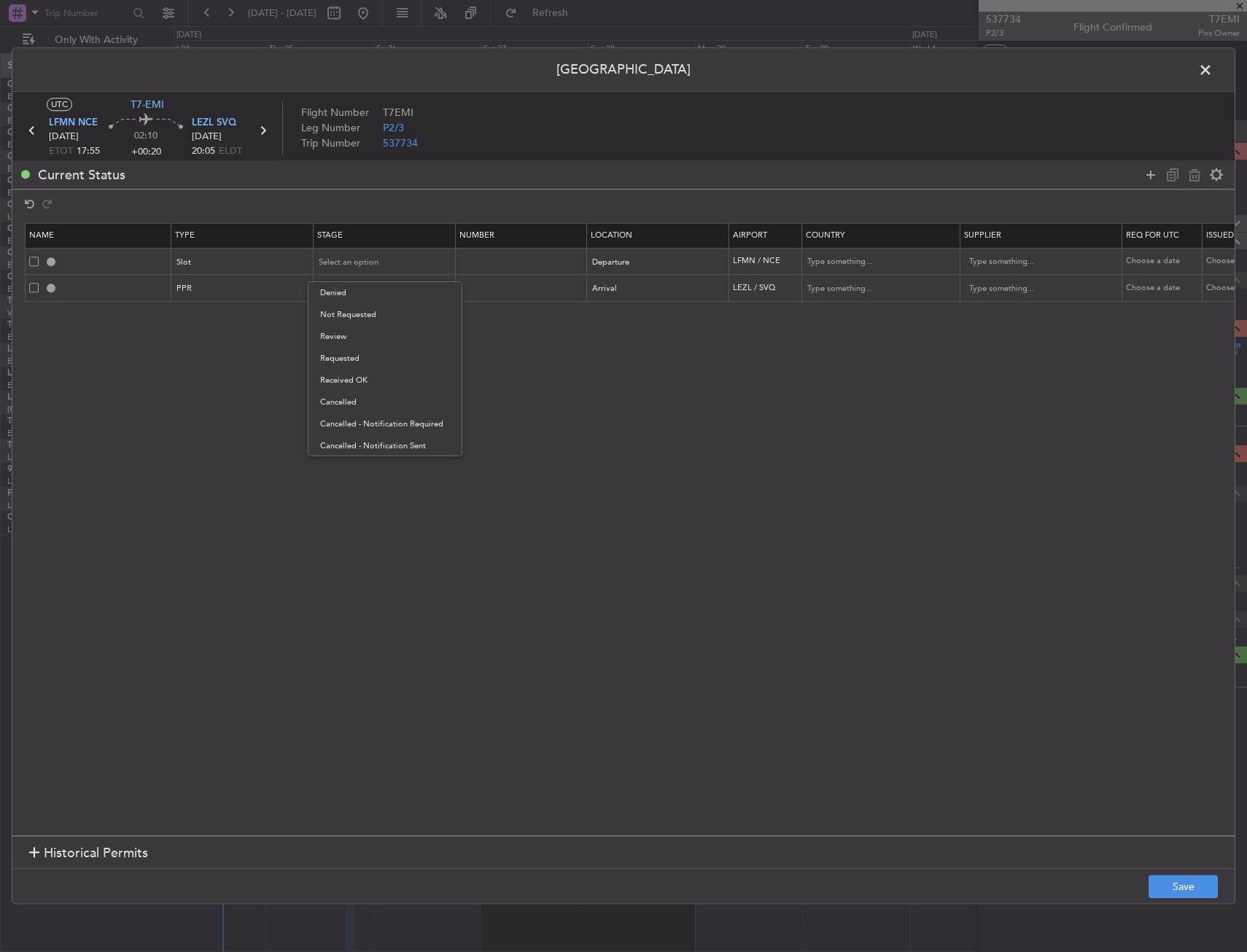
click at [384, 322] on span "Not Requested" at bounding box center [385, 315] width 130 height 22
click at [377, 294] on span "Select an option" at bounding box center [349, 289] width 60 height 11
click at [373, 341] on span "Not Requested" at bounding box center [385, 341] width 130 height 22
click at [1195, 869] on footer "Save" at bounding box center [624, 886] width 1222 height 35
click at [1194, 888] on button "Save" at bounding box center [1183, 887] width 69 height 23
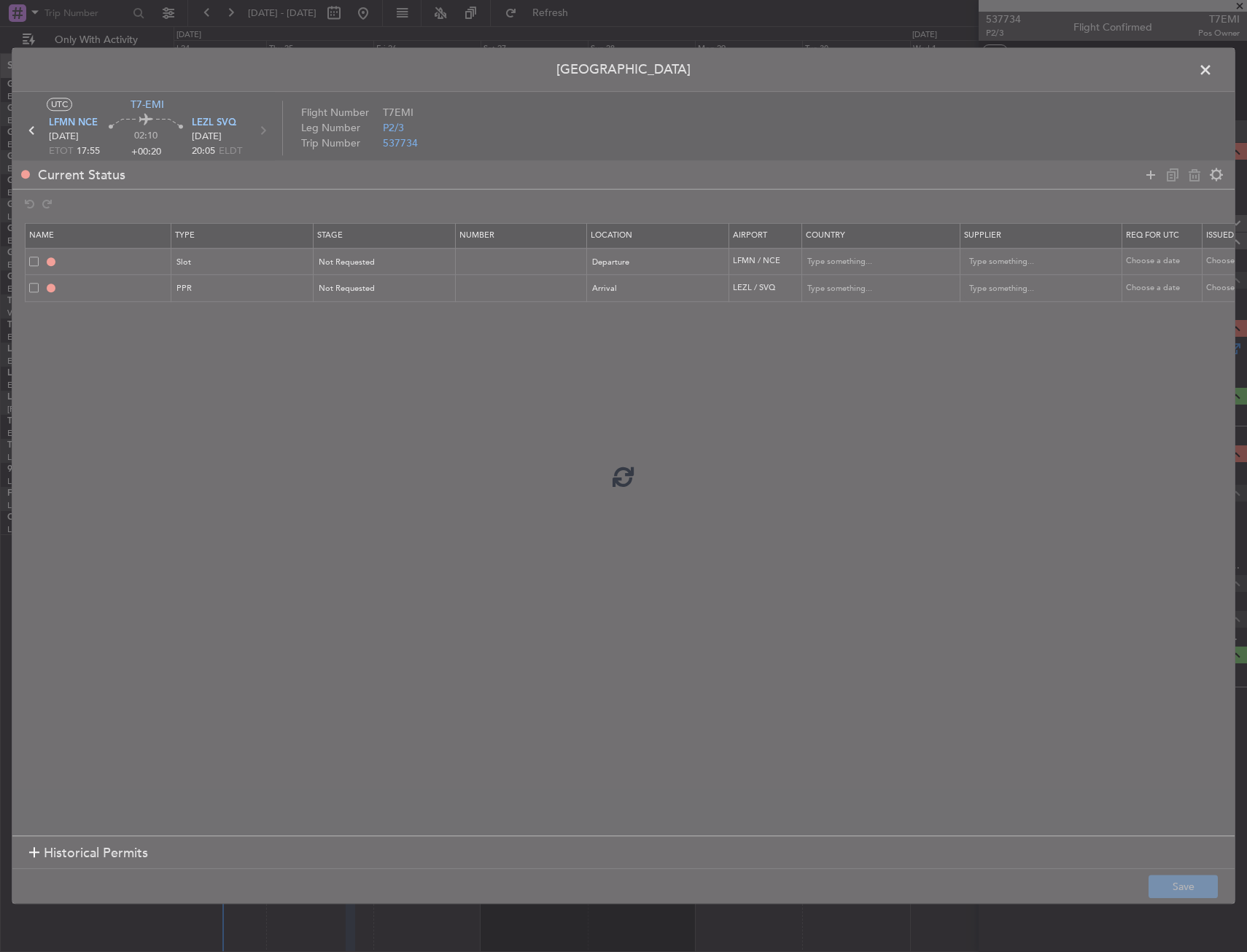
type input "LFMN DEP SLOT"
type input "France"
type input "NNN"
type input "LEZL PPR"
type input "Spain"
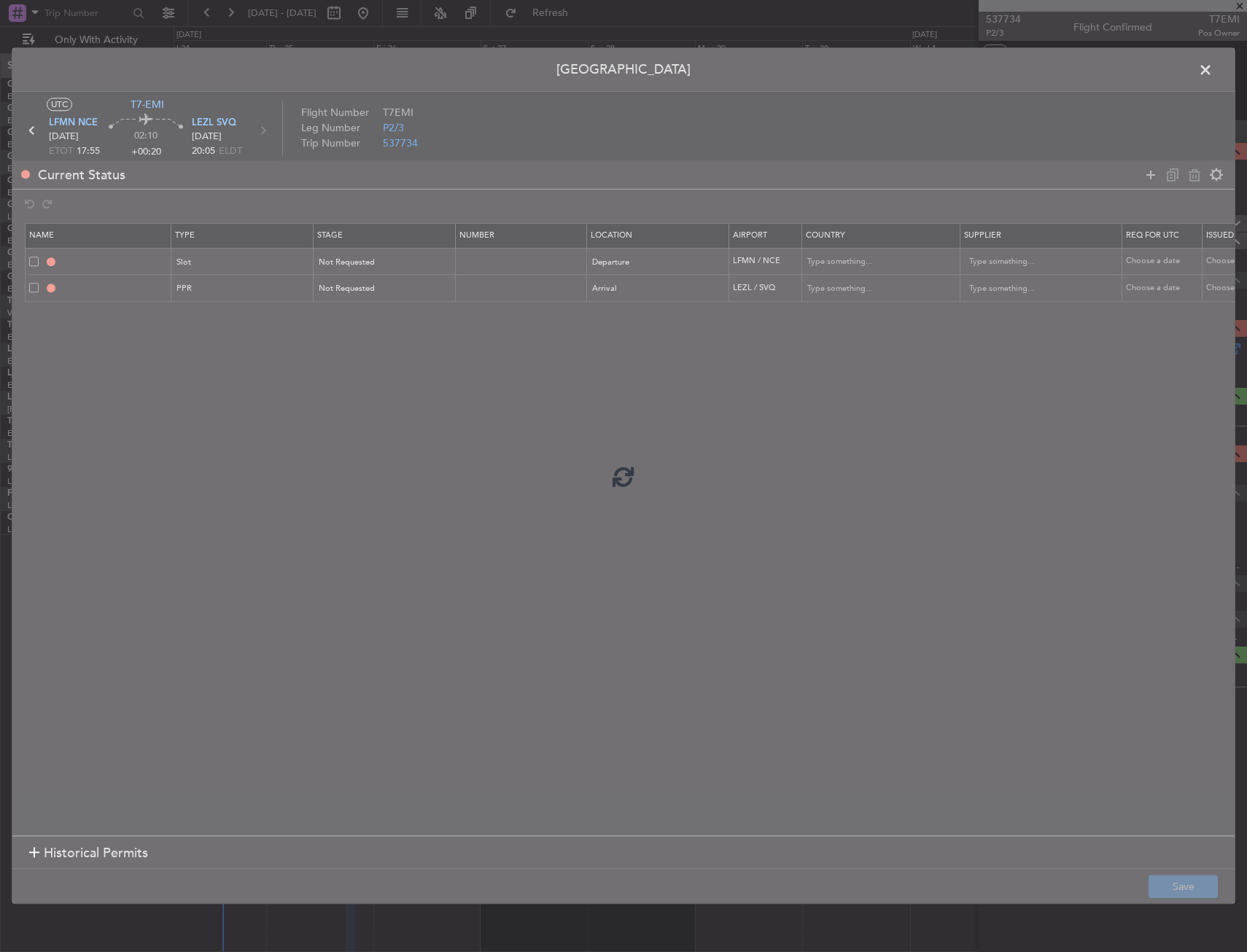
type input "NNN"
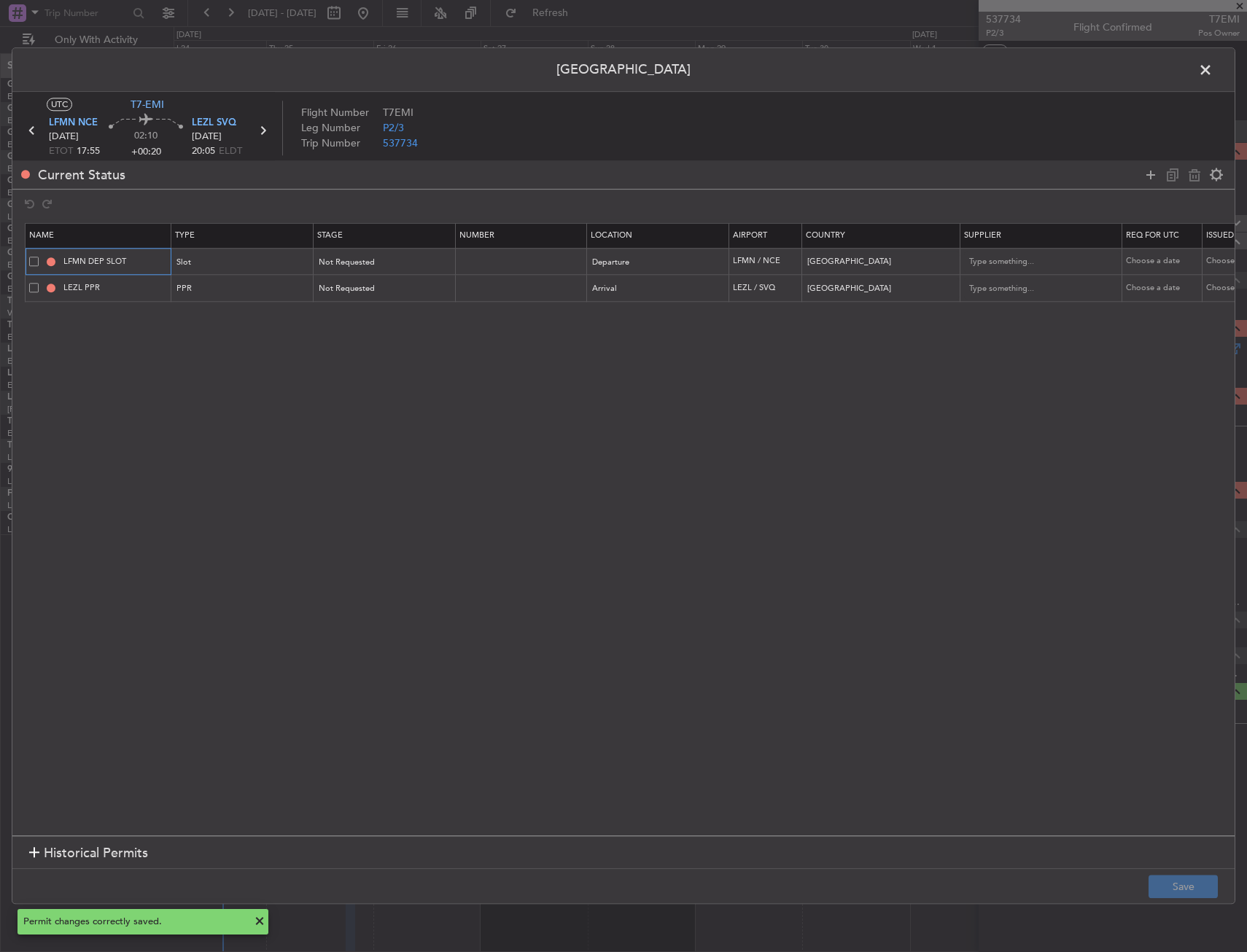
click at [148, 259] on input "LFMN DEP SLOT" at bounding box center [115, 261] width 110 height 12
type input "LFMN DEP SLOT 1755Z"
click at [156, 292] on input "LEZL PPR" at bounding box center [115, 288] width 110 height 12
type input "LEZL PPR 2005Z"
click at [1154, 877] on button "Save" at bounding box center [1183, 887] width 69 height 23
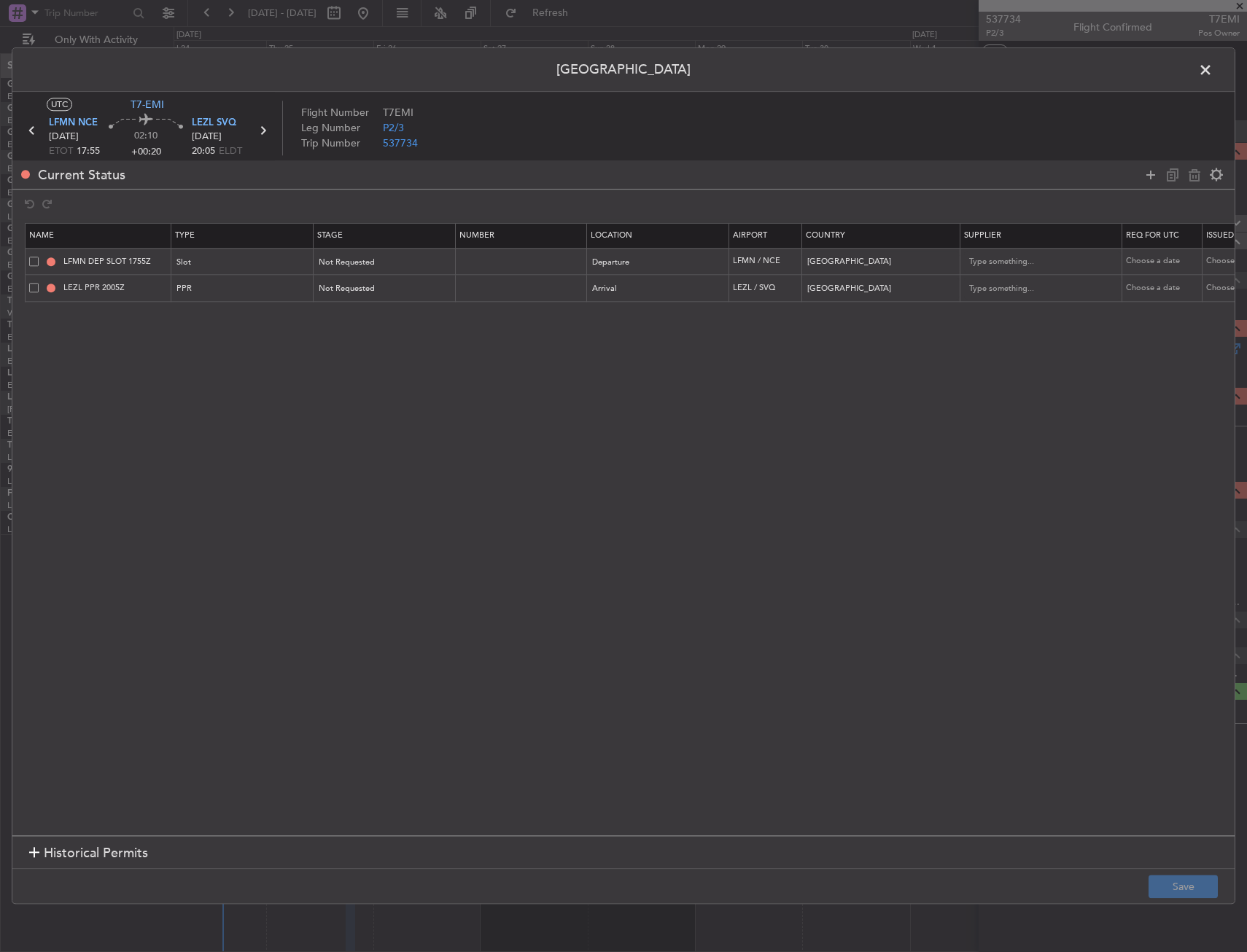
click at [1213, 79] on span at bounding box center [1213, 74] width 0 height 29
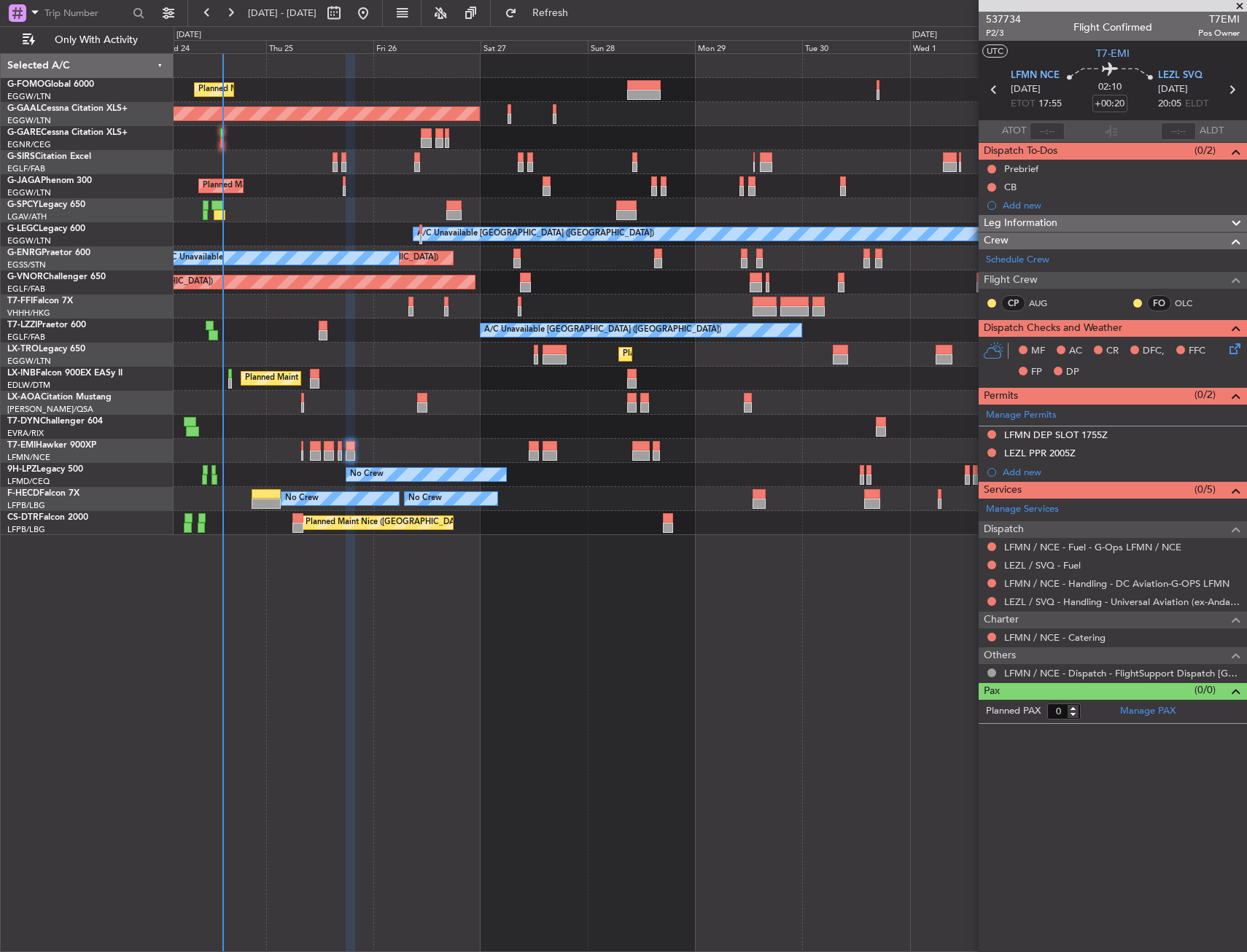
click at [1234, 343] on icon at bounding box center [1232, 346] width 12 height 12
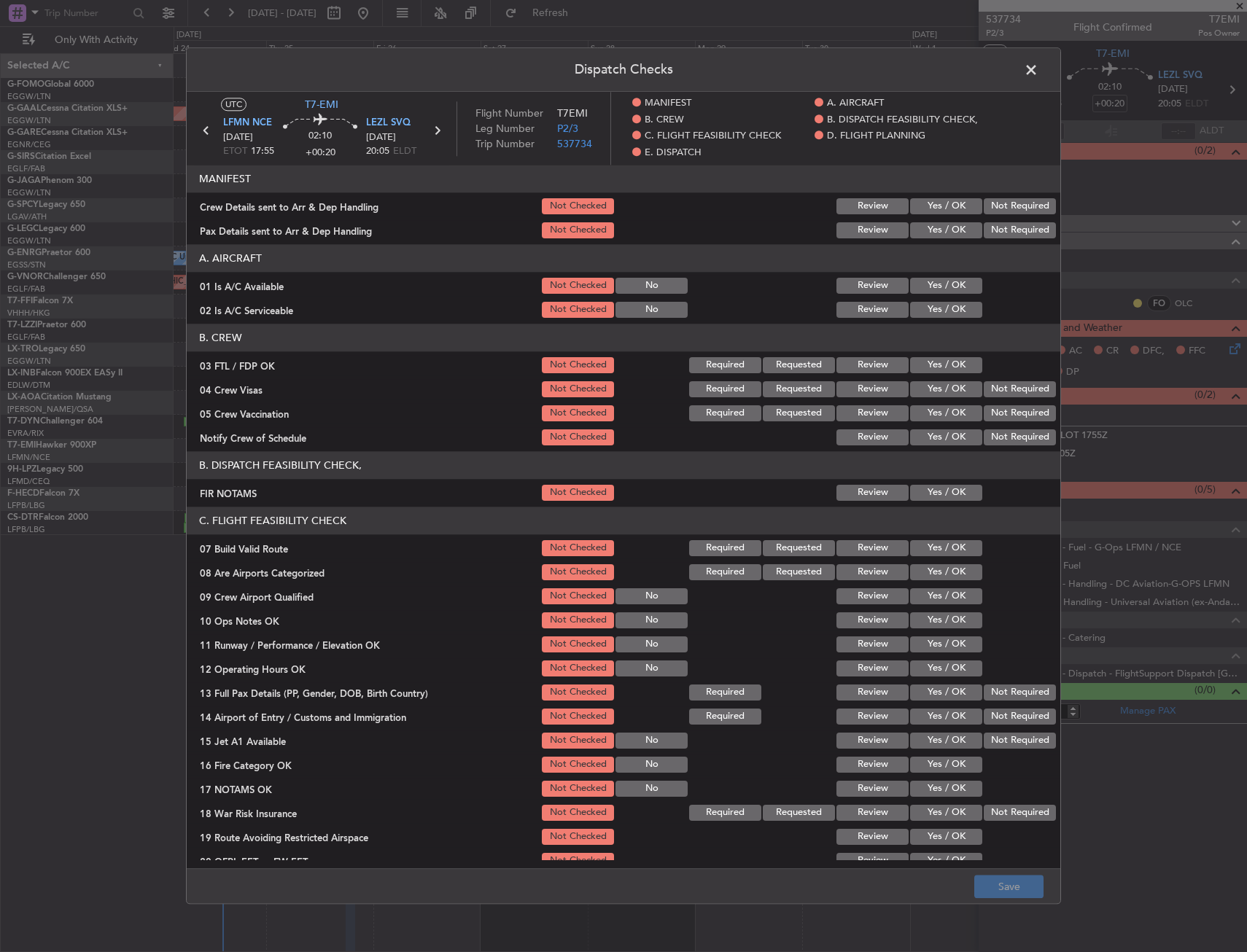
click at [958, 291] on button "Yes / OK" at bounding box center [946, 286] width 72 height 16
click at [939, 313] on button "Yes / OK" at bounding box center [946, 310] width 72 height 16
click at [934, 360] on button "Yes / OK" at bounding box center [946, 365] width 72 height 16
drag, startPoint x: 989, startPoint y: 396, endPoint x: 985, endPoint y: 411, distance: 15.5
click at [988, 396] on button "Not Required" at bounding box center [1020, 389] width 72 height 16
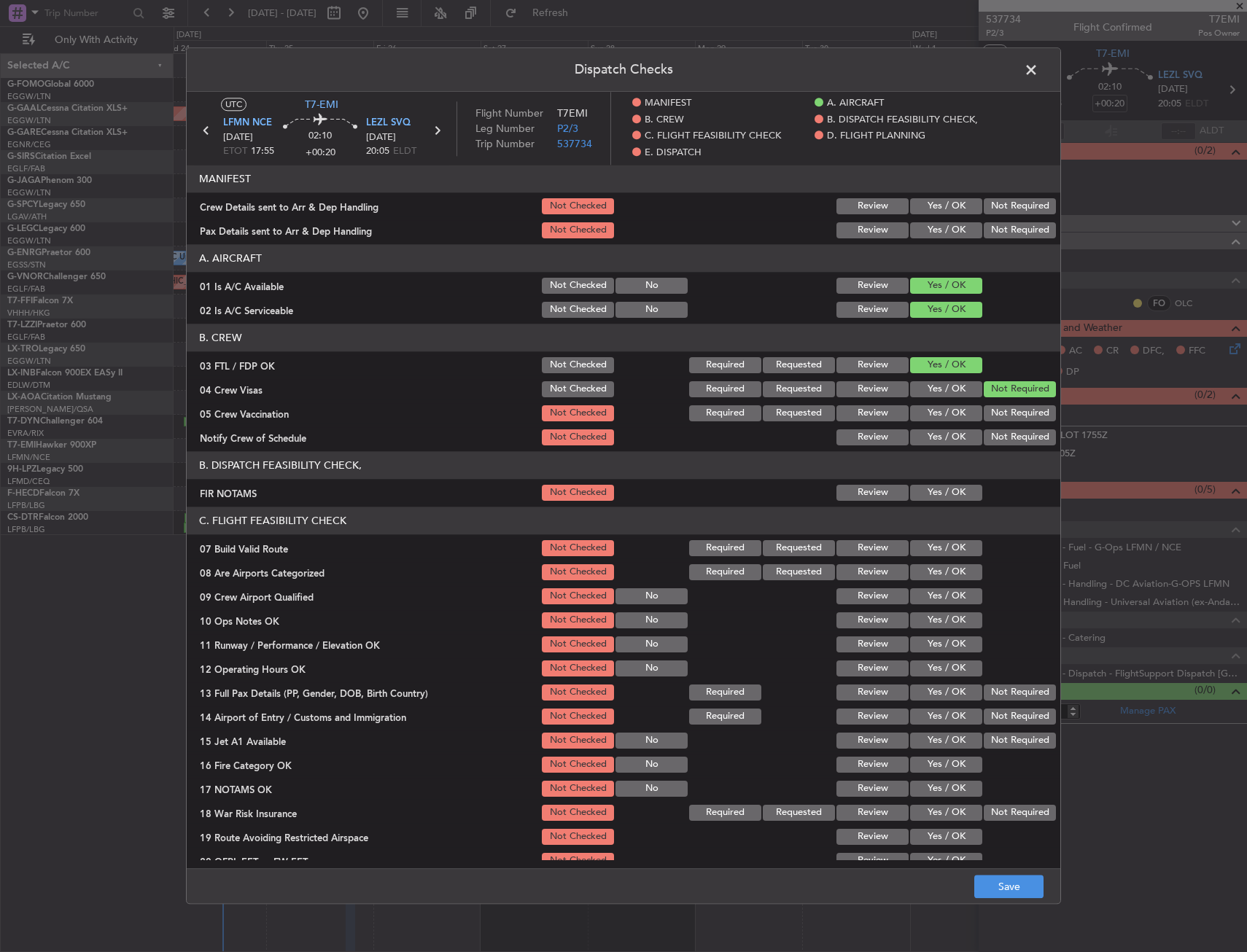
drag, startPoint x: 985, startPoint y: 411, endPoint x: 962, endPoint y: 436, distance: 34.0
click at [984, 413] on button "Not Required" at bounding box center [1020, 414] width 72 height 16
drag, startPoint x: 950, startPoint y: 439, endPoint x: 924, endPoint y: 478, distance: 46.9
click at [947, 440] on button "Yes / OK" at bounding box center [946, 438] width 72 height 16
click at [928, 490] on button "Yes / OK" at bounding box center [946, 492] width 72 height 16
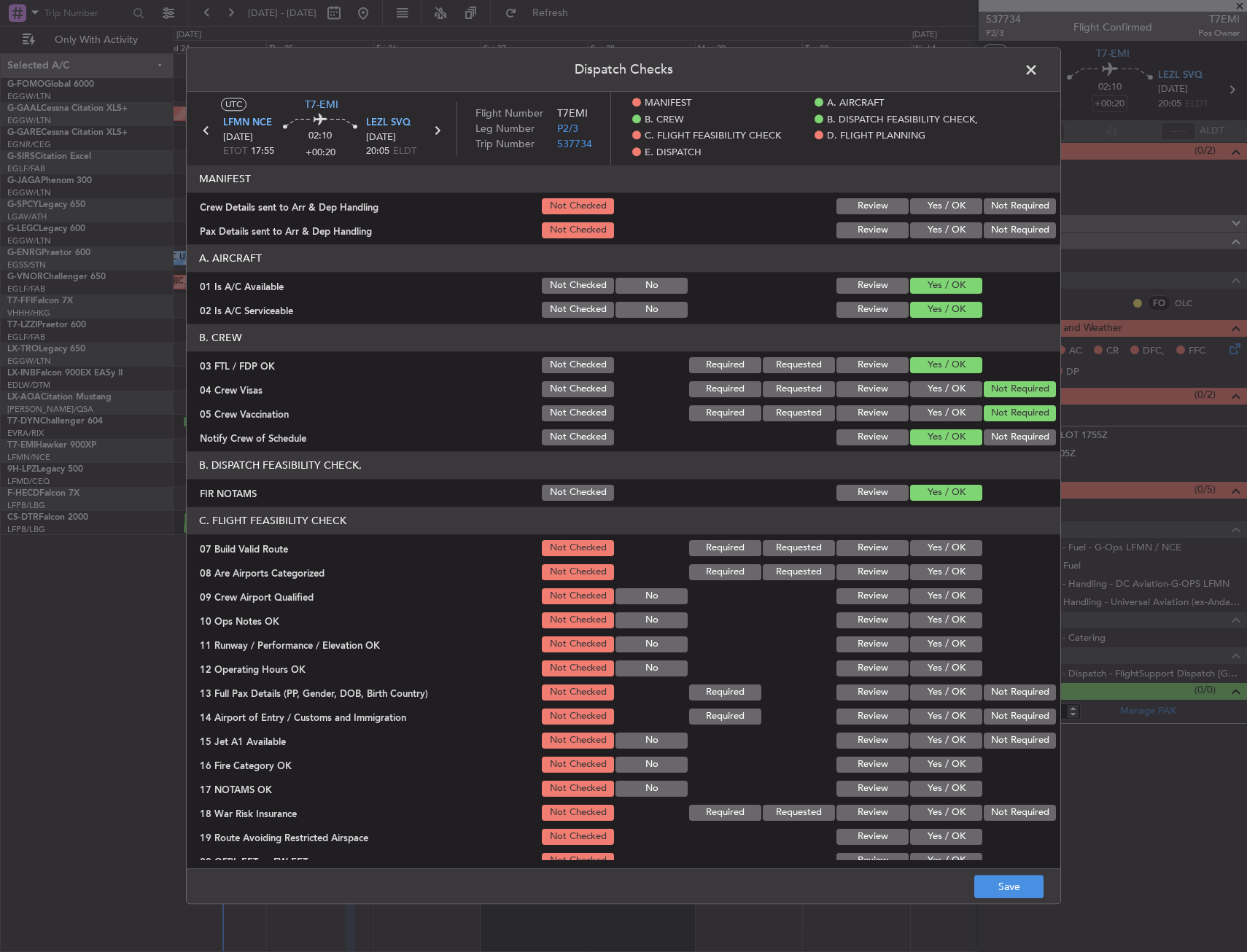
click at [928, 549] on button "Yes / OK" at bounding box center [946, 548] width 72 height 16
click at [928, 577] on button "Yes / OK" at bounding box center [946, 572] width 72 height 16
click at [925, 598] on button "Yes / OK" at bounding box center [946, 596] width 72 height 16
click at [924, 628] on button "Yes / OK" at bounding box center [946, 620] width 72 height 16
click at [930, 651] on button "Yes / OK" at bounding box center [946, 644] width 72 height 16
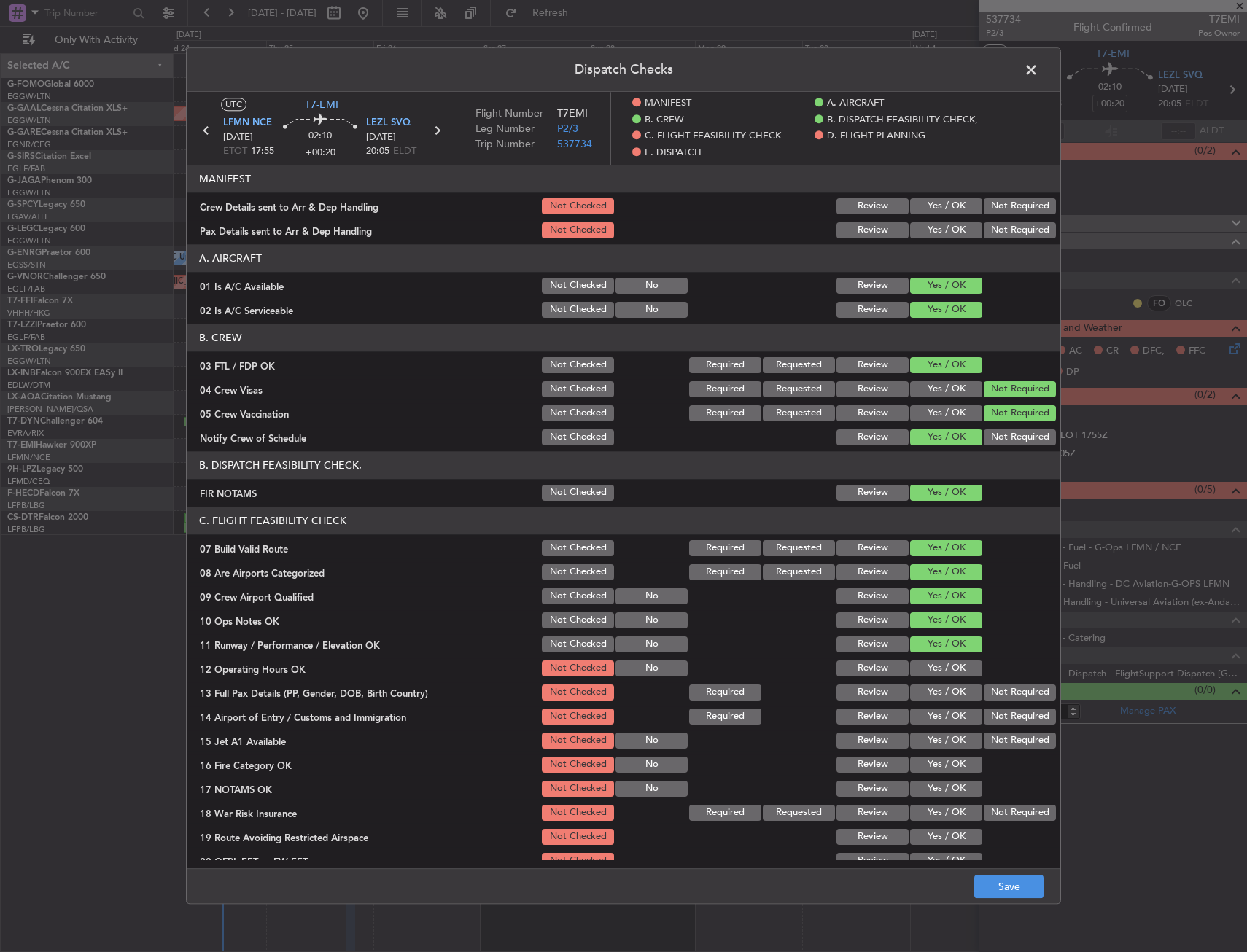
drag, startPoint x: 935, startPoint y: 671, endPoint x: 935, endPoint y: 684, distance: 13.0
click at [934, 674] on button "Yes / OK" at bounding box center [946, 669] width 72 height 16
click at [938, 690] on button "Yes / OK" at bounding box center [946, 693] width 72 height 16
drag, startPoint x: 936, startPoint y: 713, endPoint x: 936, endPoint y: 721, distance: 8.0
click at [936, 721] on section "C. FLIGHT FEASIBILITY CHECK 07 Build Valid Route Not Checked Required Requested…" at bounding box center [623, 701] width 873 height 389
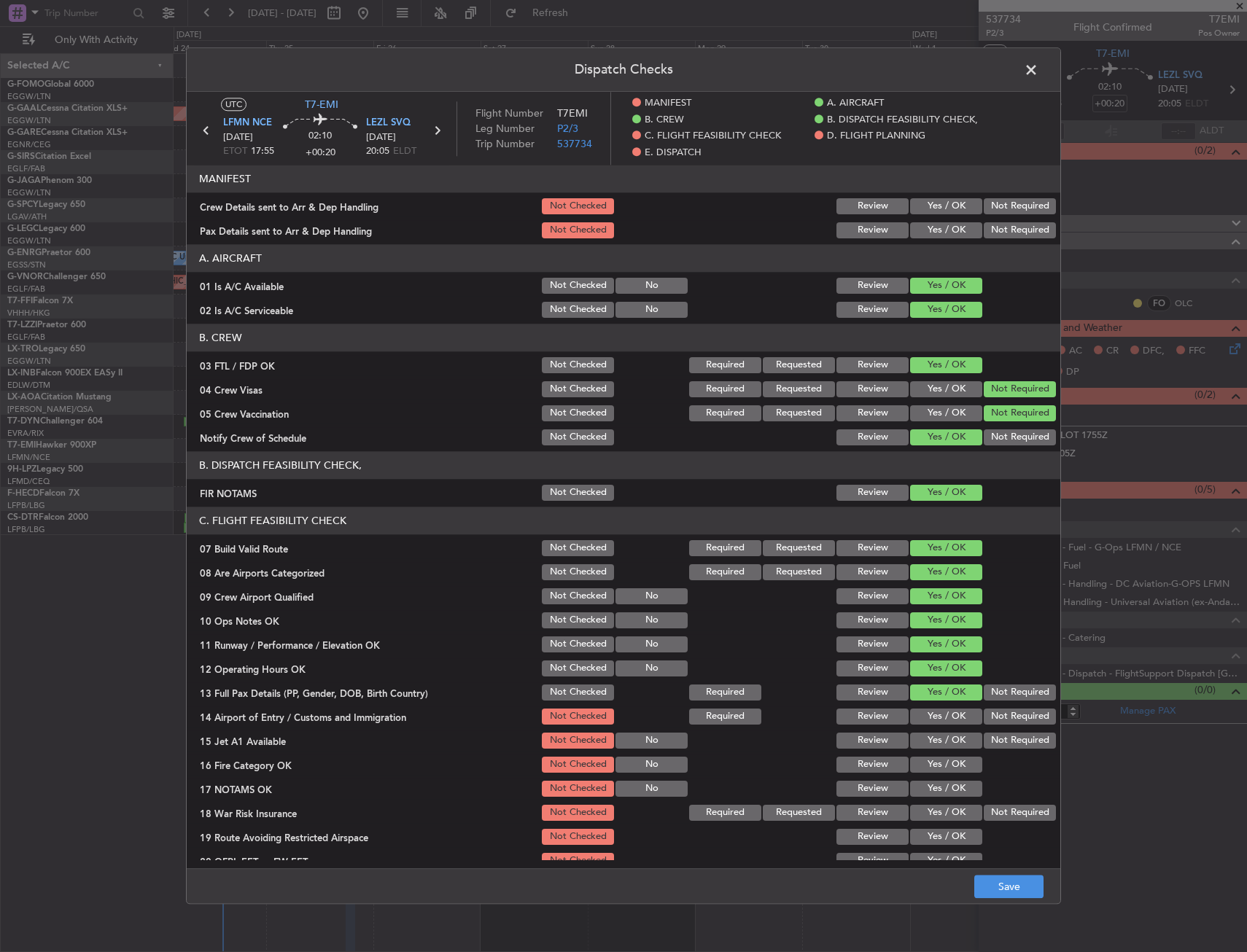
drag, startPoint x: 936, startPoint y: 721, endPoint x: 935, endPoint y: 749, distance: 28.0
click at [936, 723] on button "Yes / OK" at bounding box center [946, 717] width 72 height 16
click at [934, 749] on button "Yes / OK" at bounding box center [946, 741] width 72 height 16
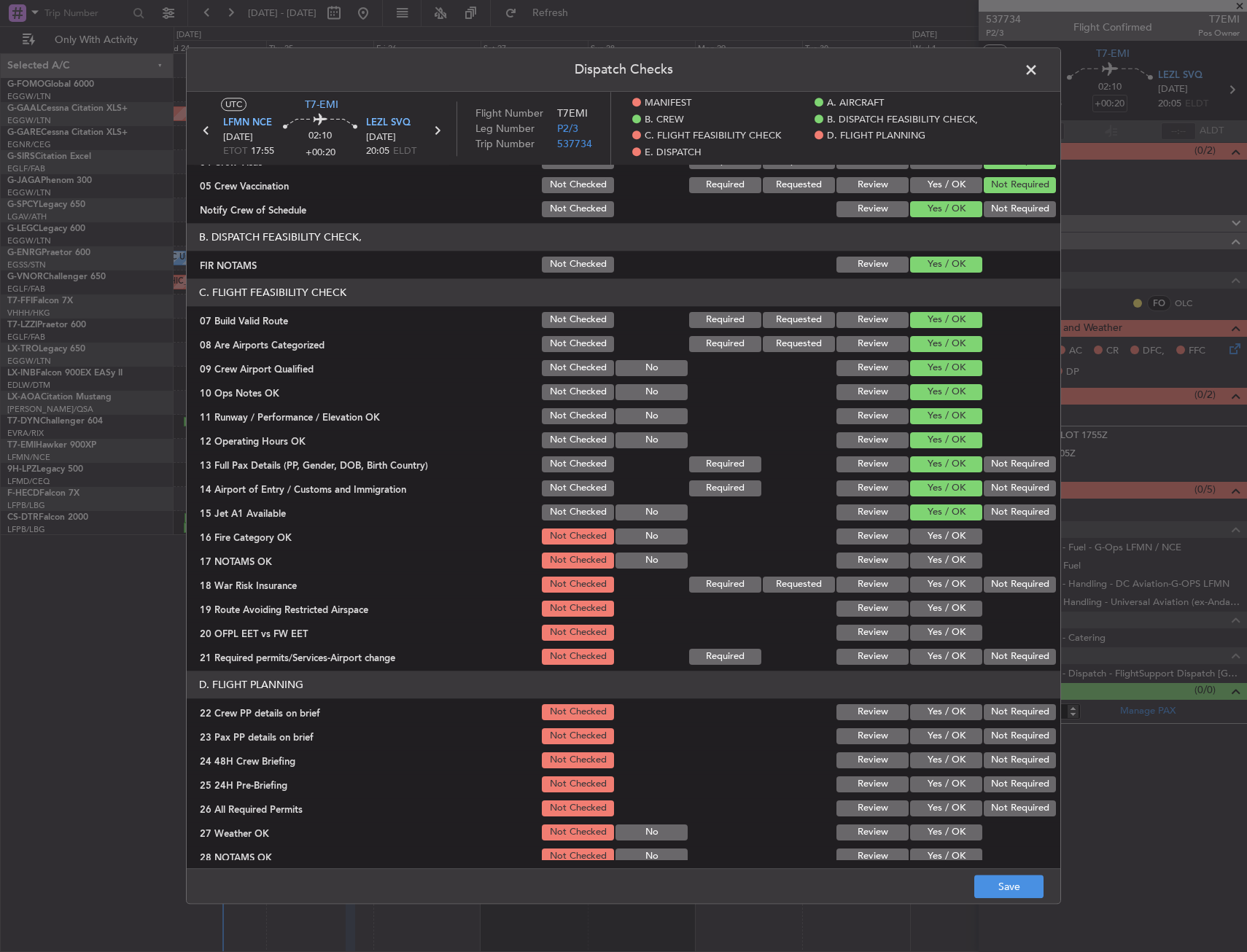
scroll to position [365, 0]
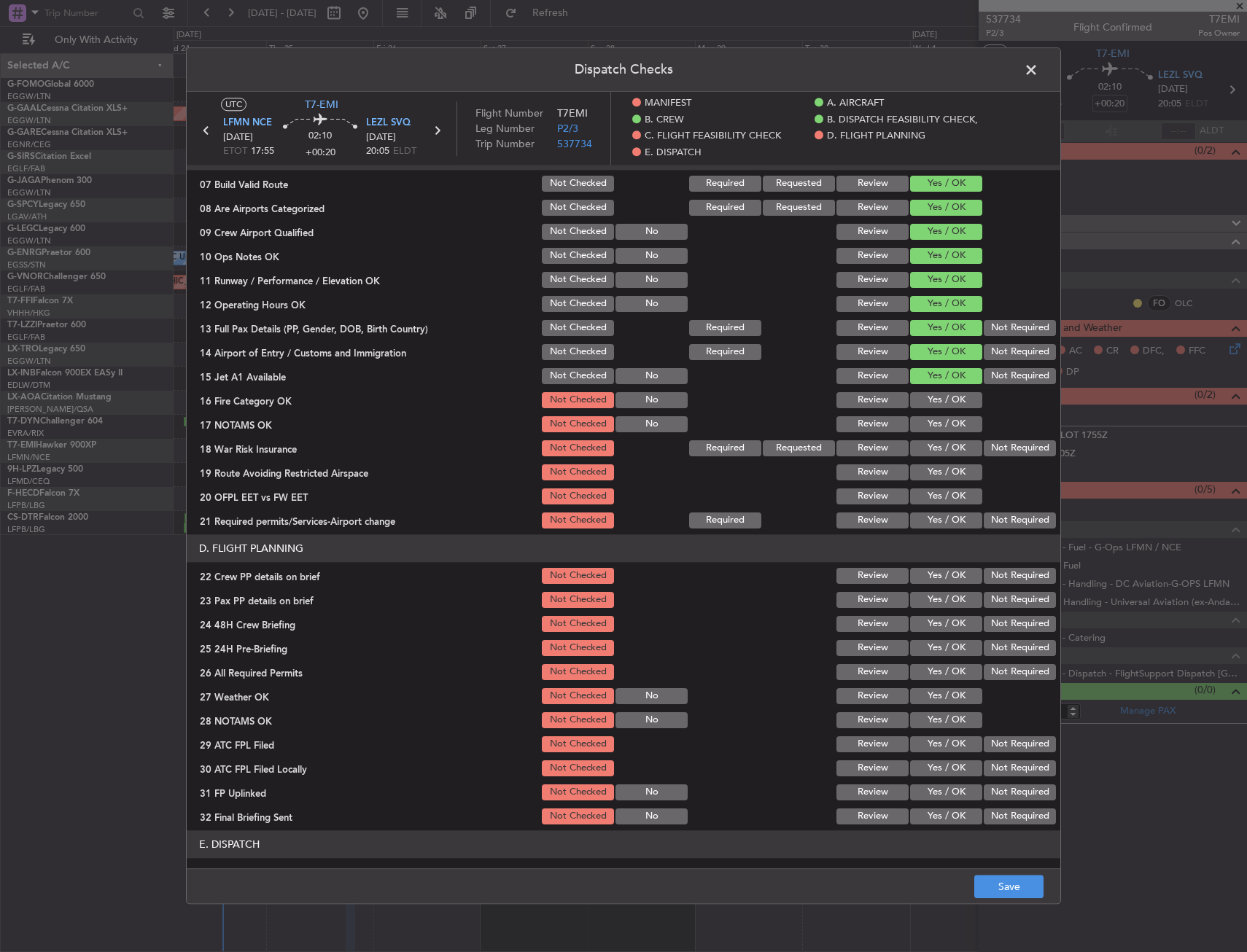
click at [929, 425] on button "Yes / OK" at bounding box center [946, 424] width 72 height 16
click at [931, 406] on button "Yes / OK" at bounding box center [946, 400] width 72 height 16
click at [988, 457] on button "Not Required" at bounding box center [1020, 449] width 72 height 16
click at [941, 471] on button "Yes / OK" at bounding box center [946, 473] width 72 height 16
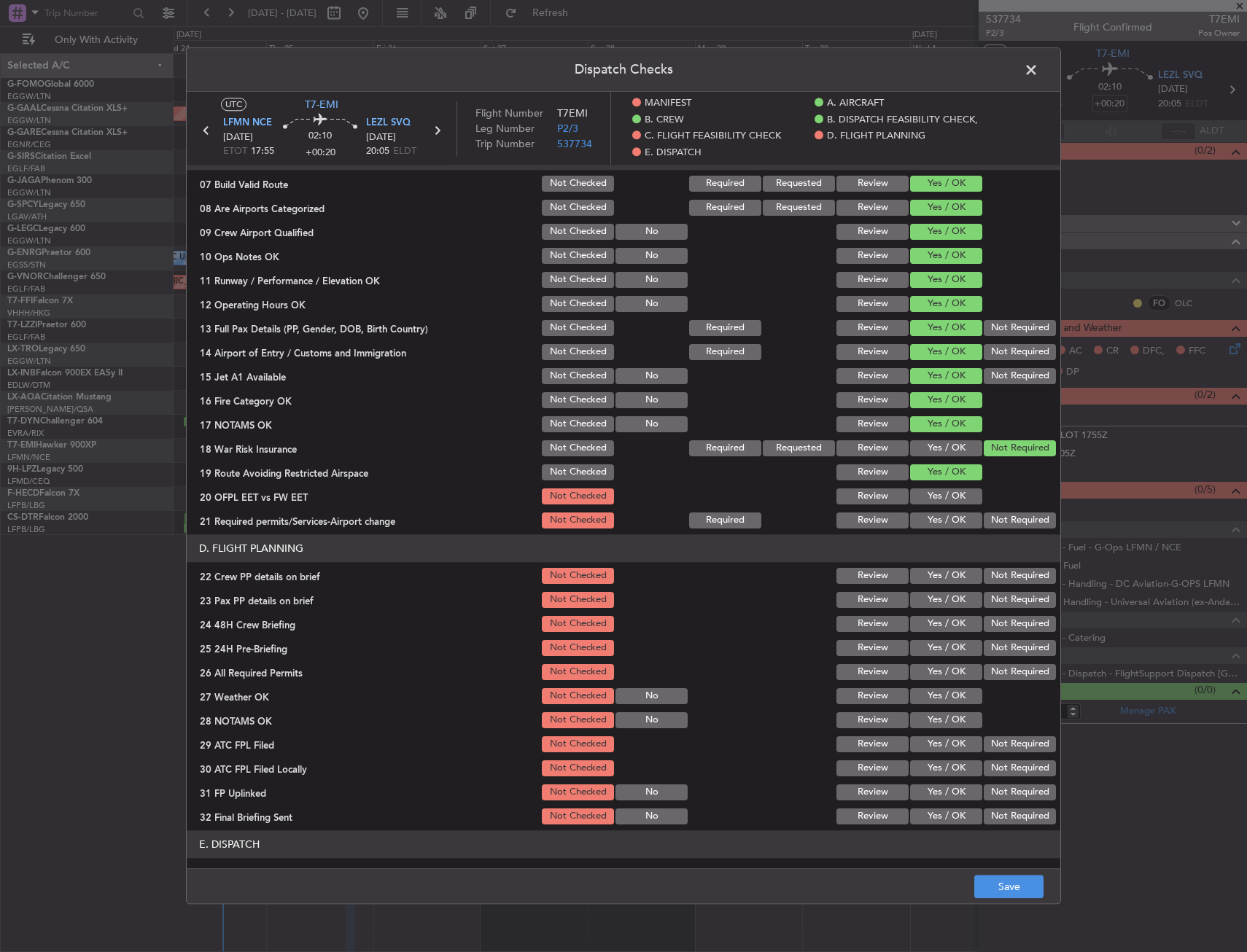
click at [939, 517] on button "Yes / OK" at bounding box center [946, 520] width 72 height 16
click at [943, 499] on button "Yes / OK" at bounding box center [946, 496] width 72 height 16
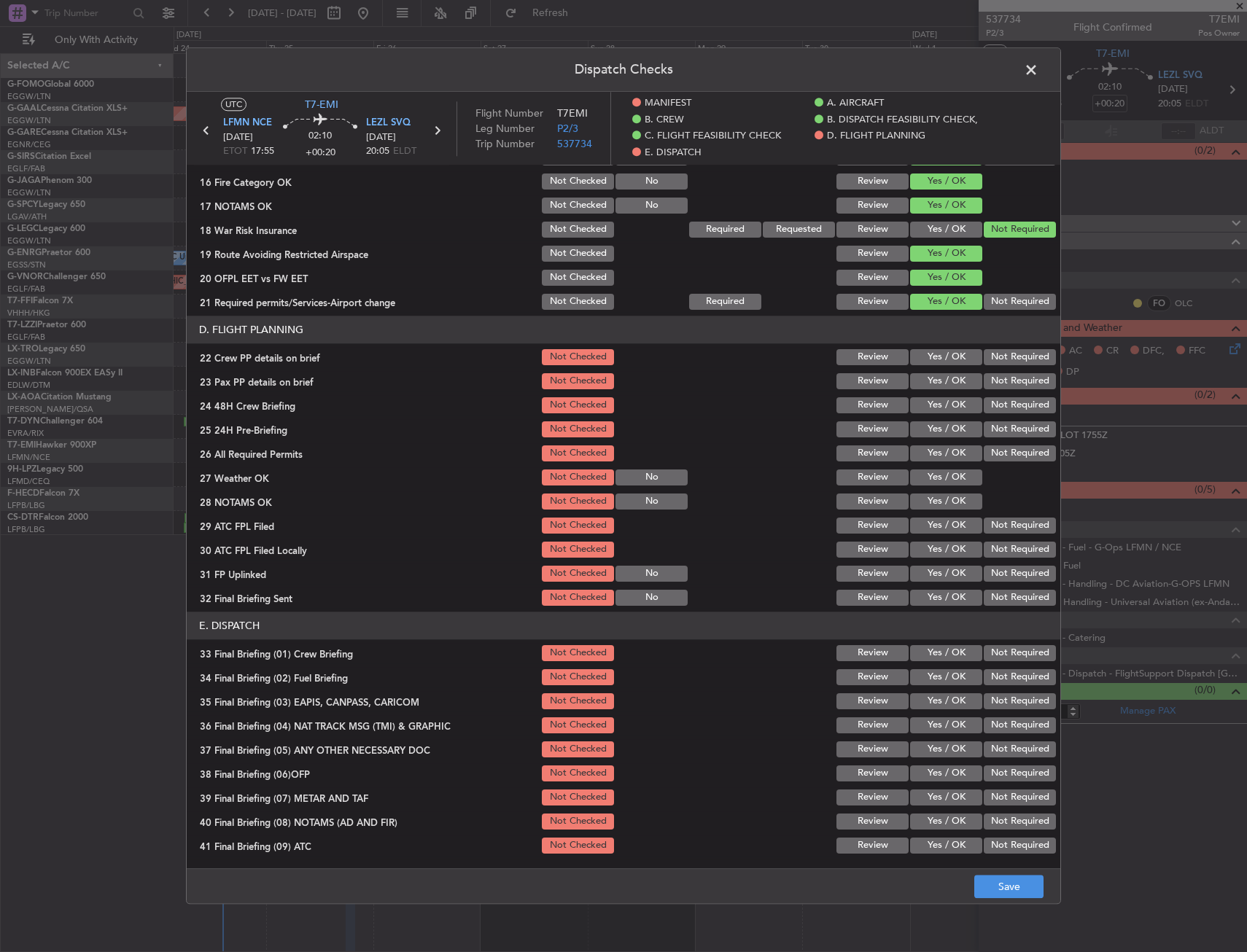
click at [947, 404] on button "Yes / OK" at bounding box center [946, 405] width 72 height 16
click at [944, 386] on button "Yes / OK" at bounding box center [946, 381] width 72 height 16
click at [950, 362] on button "Yes / OK" at bounding box center [946, 357] width 72 height 16
click at [988, 433] on button "Not Required" at bounding box center [1020, 430] width 72 height 16
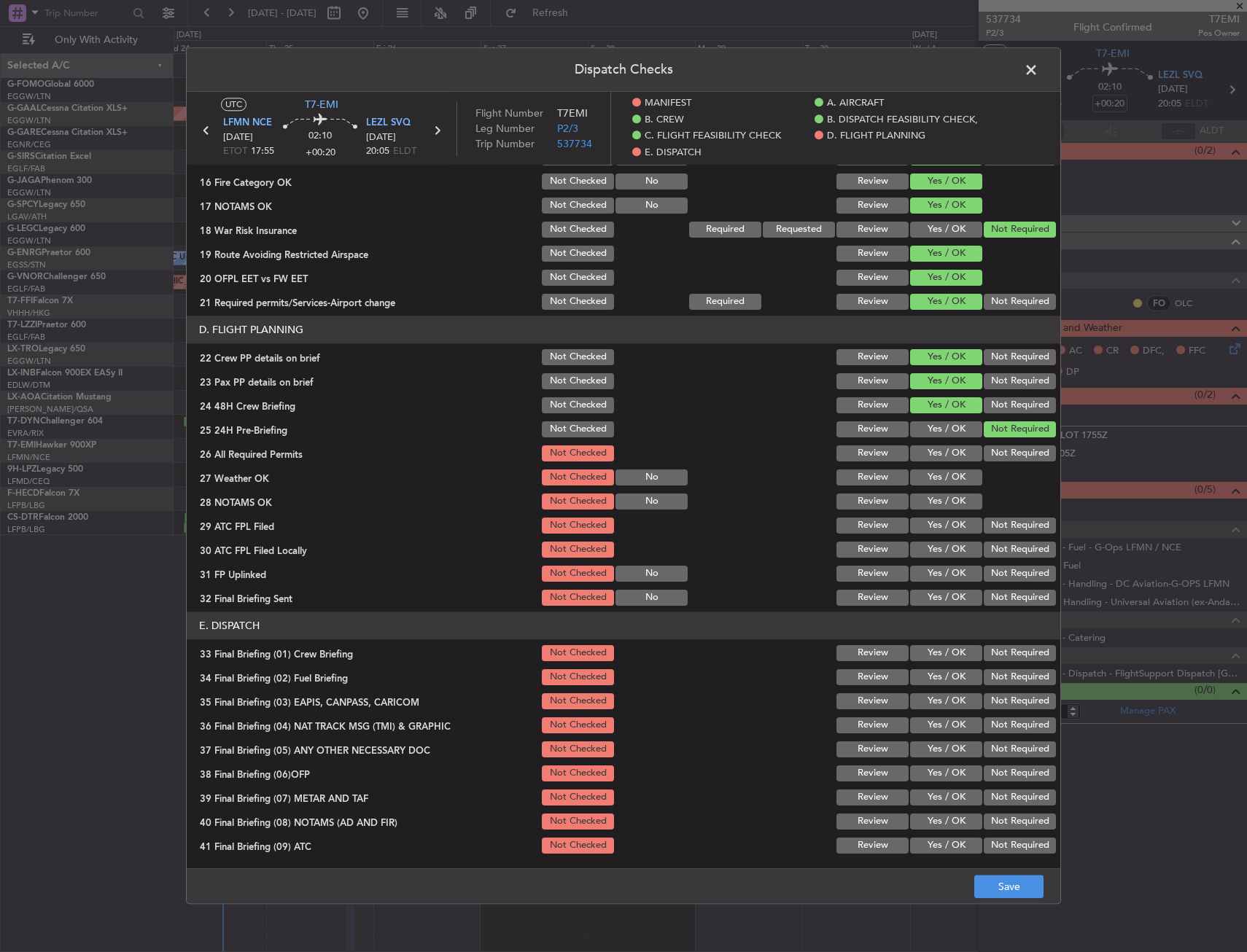
click at [1009, 869] on footer "Save" at bounding box center [623, 886] width 873 height 35
click at [1010, 877] on button "Save" at bounding box center [1009, 887] width 69 height 23
click at [1039, 69] on span at bounding box center [1039, 74] width 0 height 29
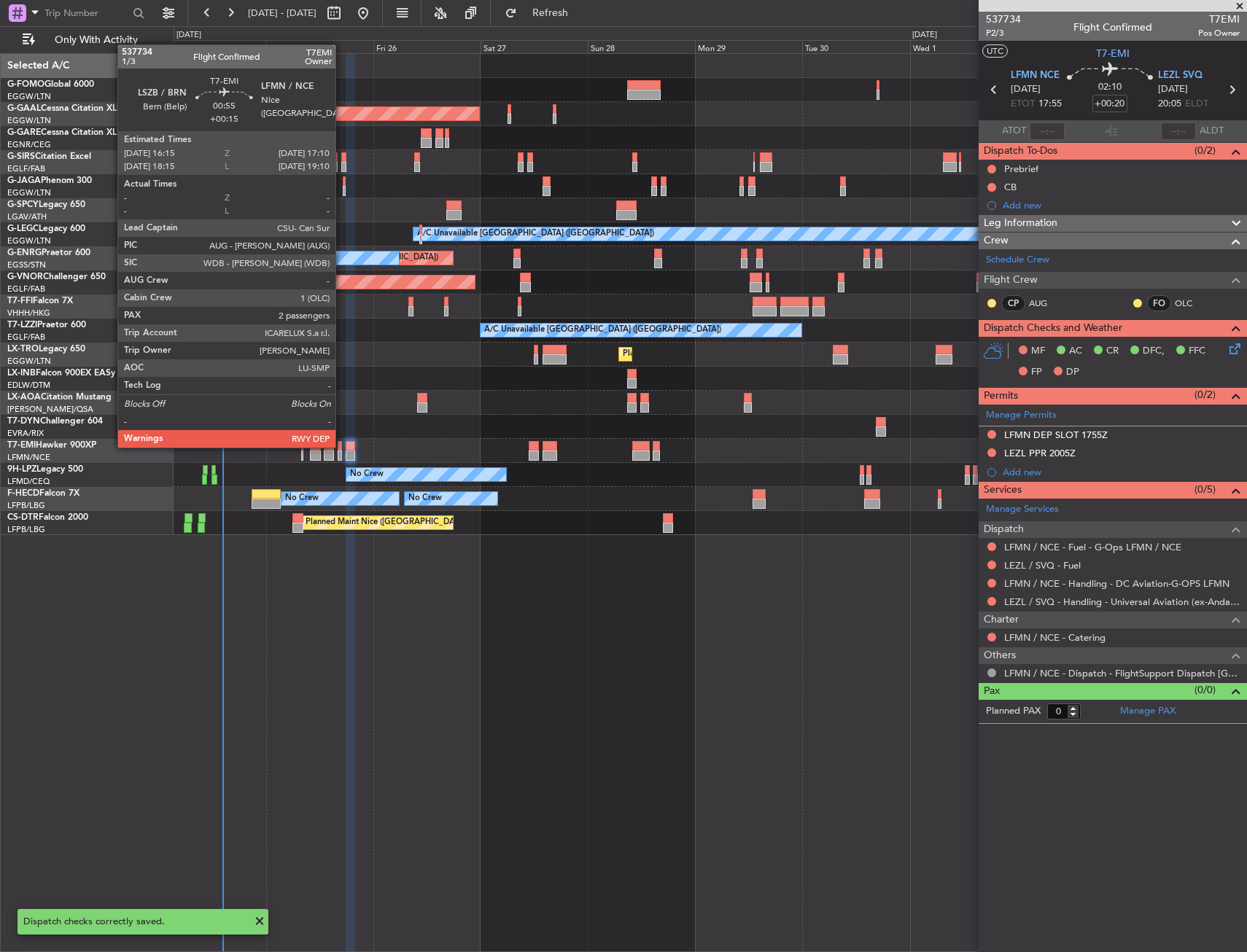
click at [342, 446] on div at bounding box center [340, 446] width 4 height 10
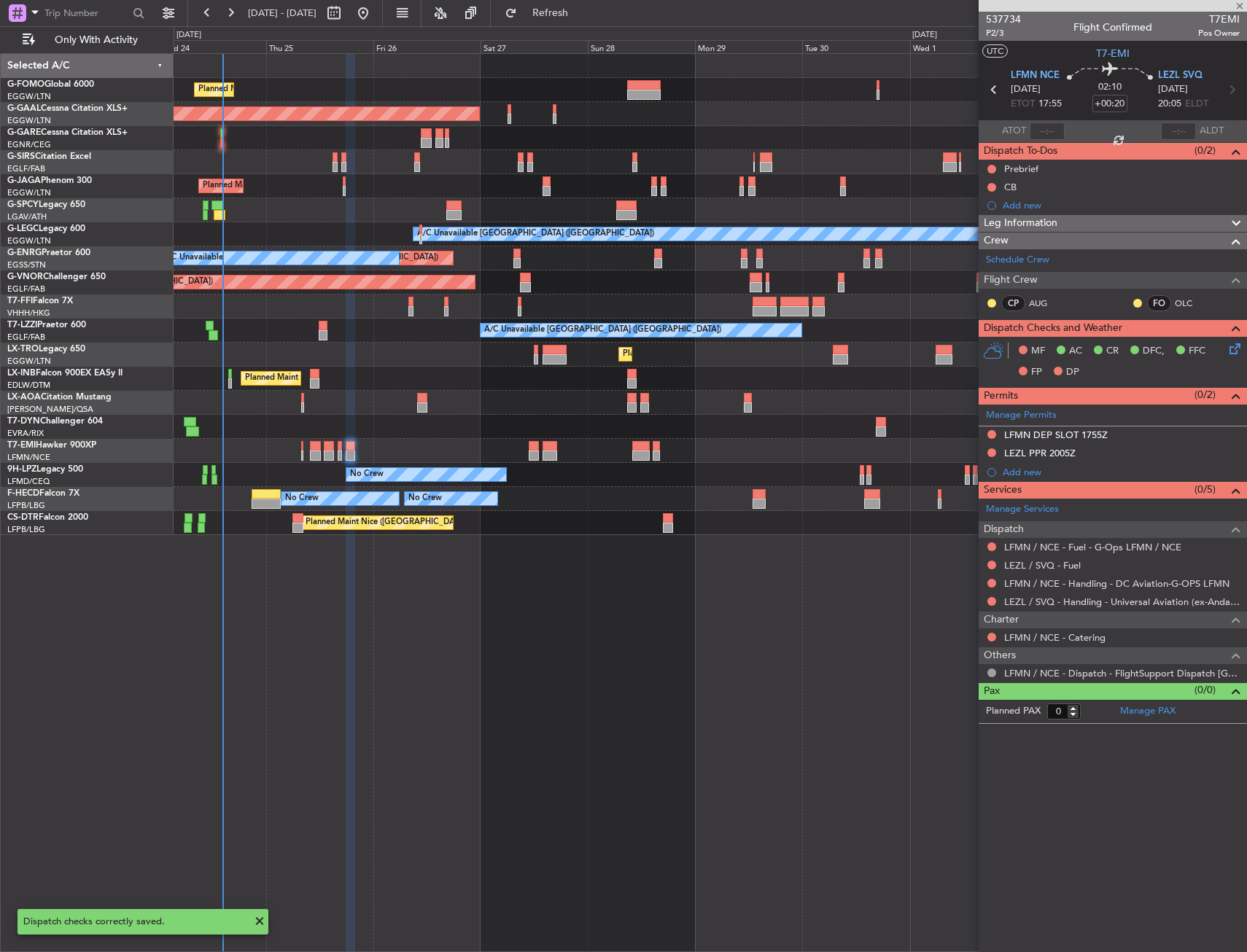
type input "+00:15"
type input "2"
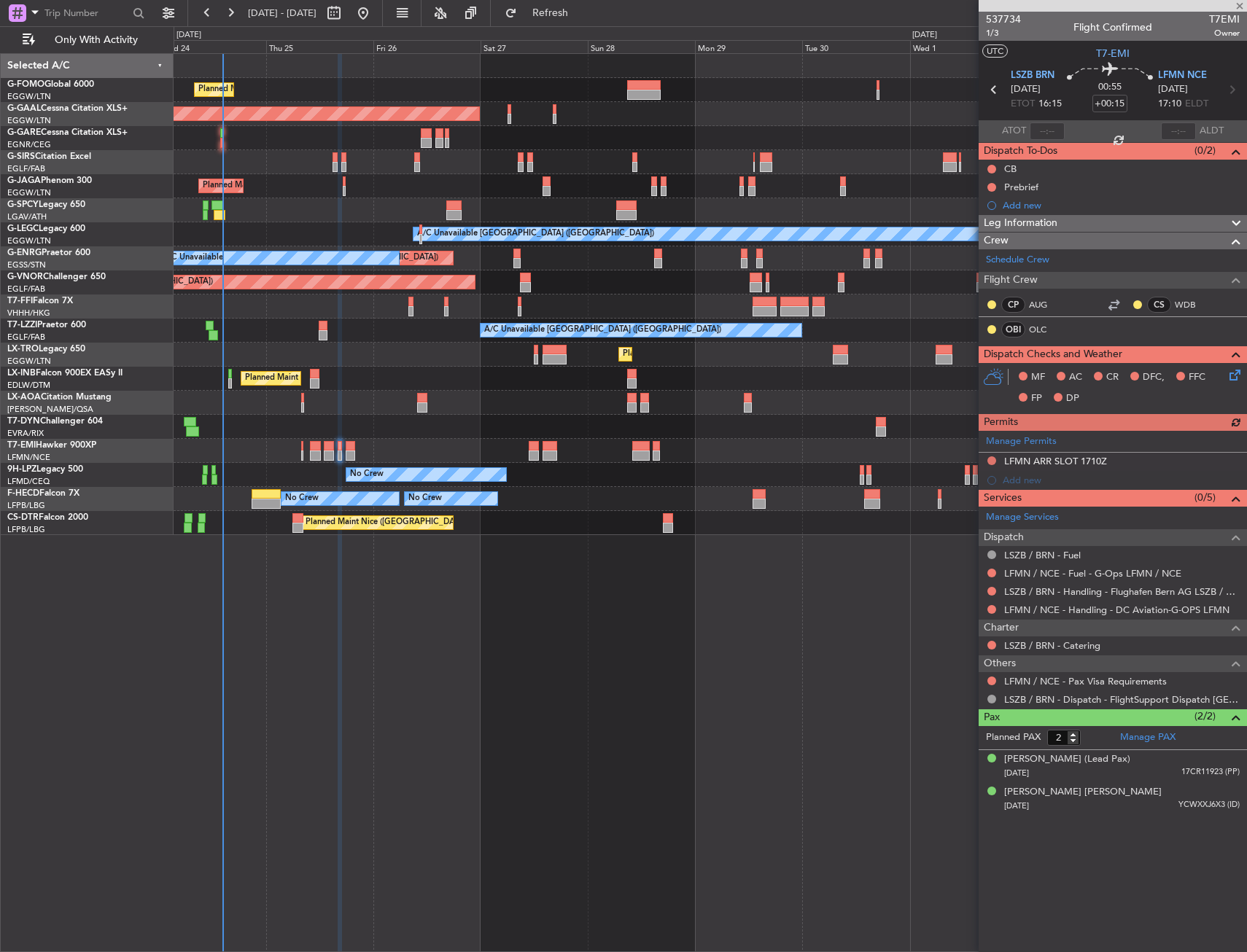
click at [1233, 368] on icon at bounding box center [1232, 373] width 12 height 12
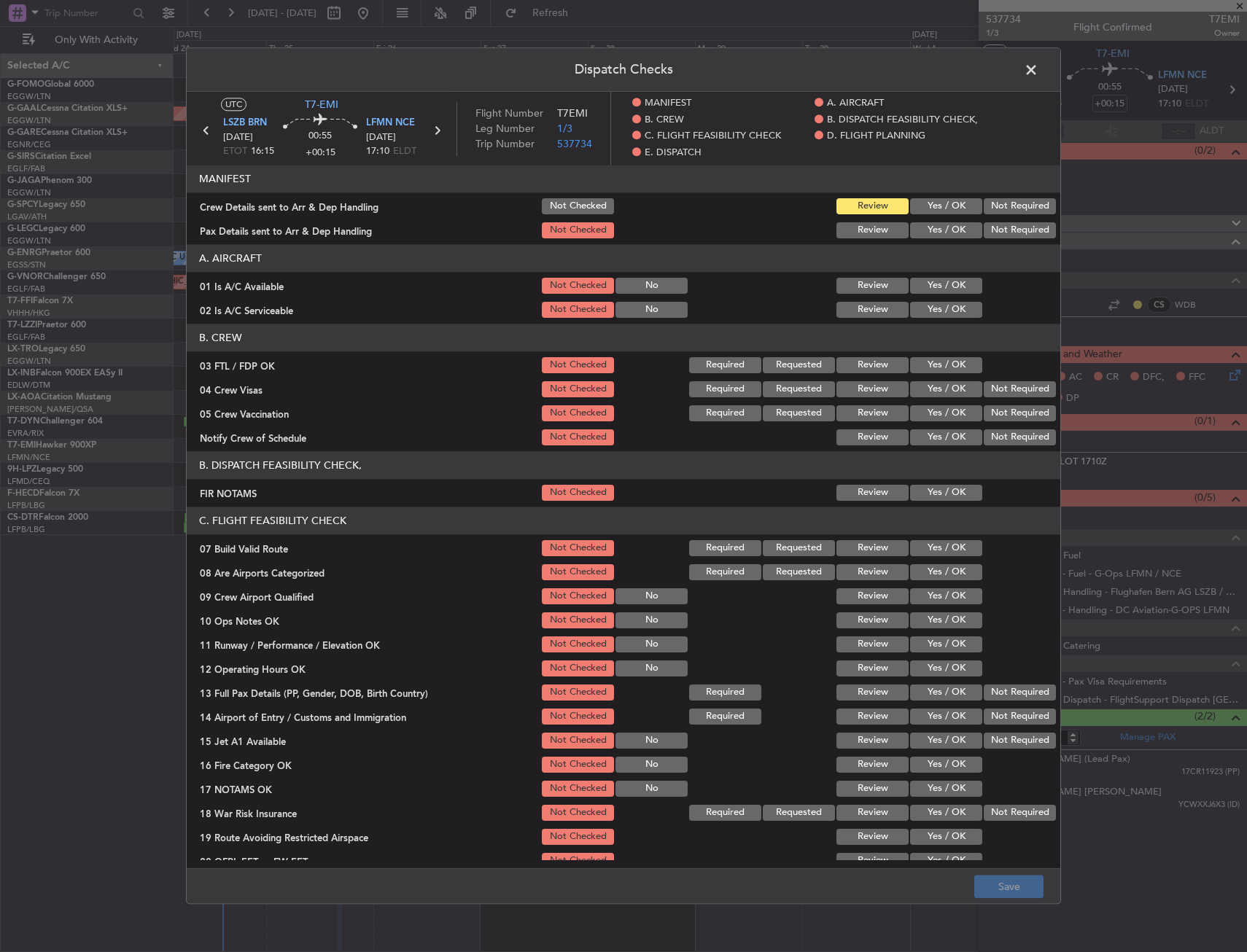
click at [934, 285] on button "Yes / OK" at bounding box center [946, 286] width 72 height 16
click at [934, 303] on button "Yes / OK" at bounding box center [946, 310] width 72 height 16
click at [942, 351] on header "B. CREW" at bounding box center [623, 338] width 873 height 28
click at [939, 362] on button "Yes / OK" at bounding box center [946, 365] width 72 height 16
click at [999, 395] on button "Not Required" at bounding box center [1020, 389] width 72 height 16
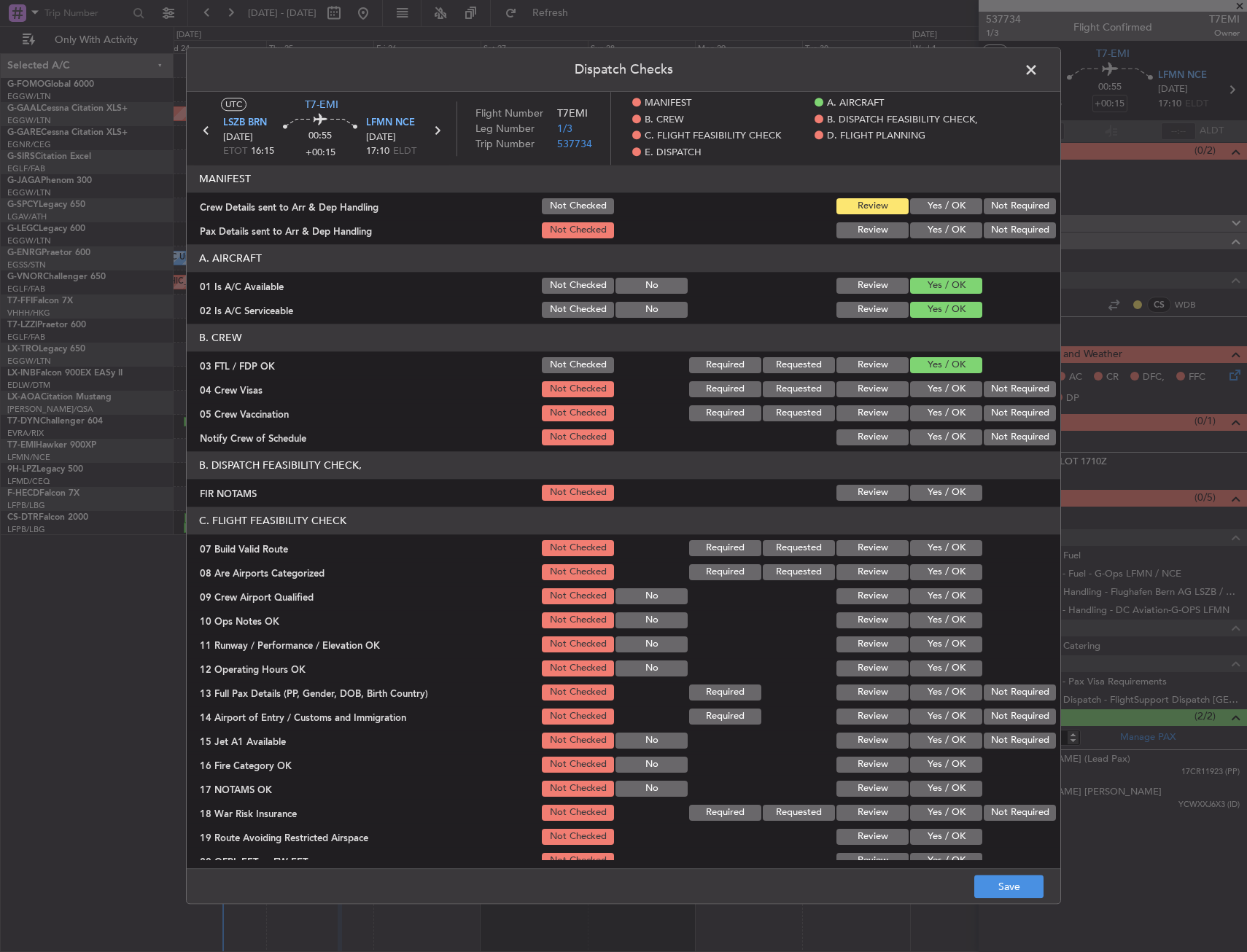
click at [990, 412] on button "Not Required" at bounding box center [1020, 414] width 72 height 16
drag, startPoint x: 936, startPoint y: 430, endPoint x: 925, endPoint y: 446, distance: 19.4
click at [933, 433] on button "Yes / OK" at bounding box center [946, 438] width 72 height 16
click at [936, 498] on button "Yes / OK" at bounding box center [946, 492] width 72 height 16
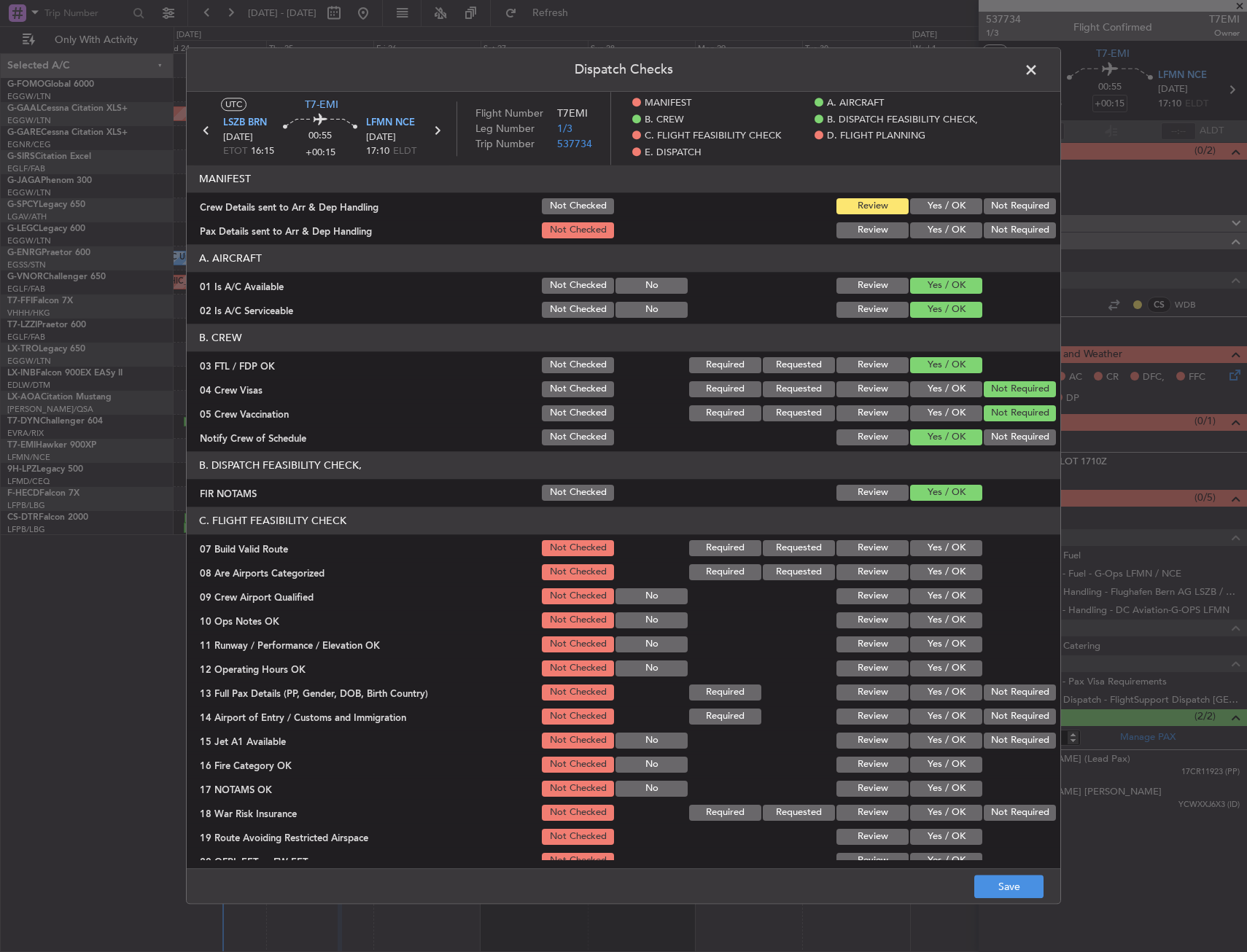
click at [920, 552] on button "Yes / OK" at bounding box center [946, 548] width 72 height 16
click at [920, 580] on button "Yes / OK" at bounding box center [946, 572] width 72 height 16
click at [921, 608] on section "C. FLIGHT FEASIBILITY CHECK 07 Build Valid Route Not Checked Required Requested…" at bounding box center [623, 701] width 873 height 389
drag, startPoint x: 921, startPoint y: 619, endPoint x: 922, endPoint y: 605, distance: 14.0
click at [921, 611] on div "Yes / OK" at bounding box center [944, 620] width 74 height 20
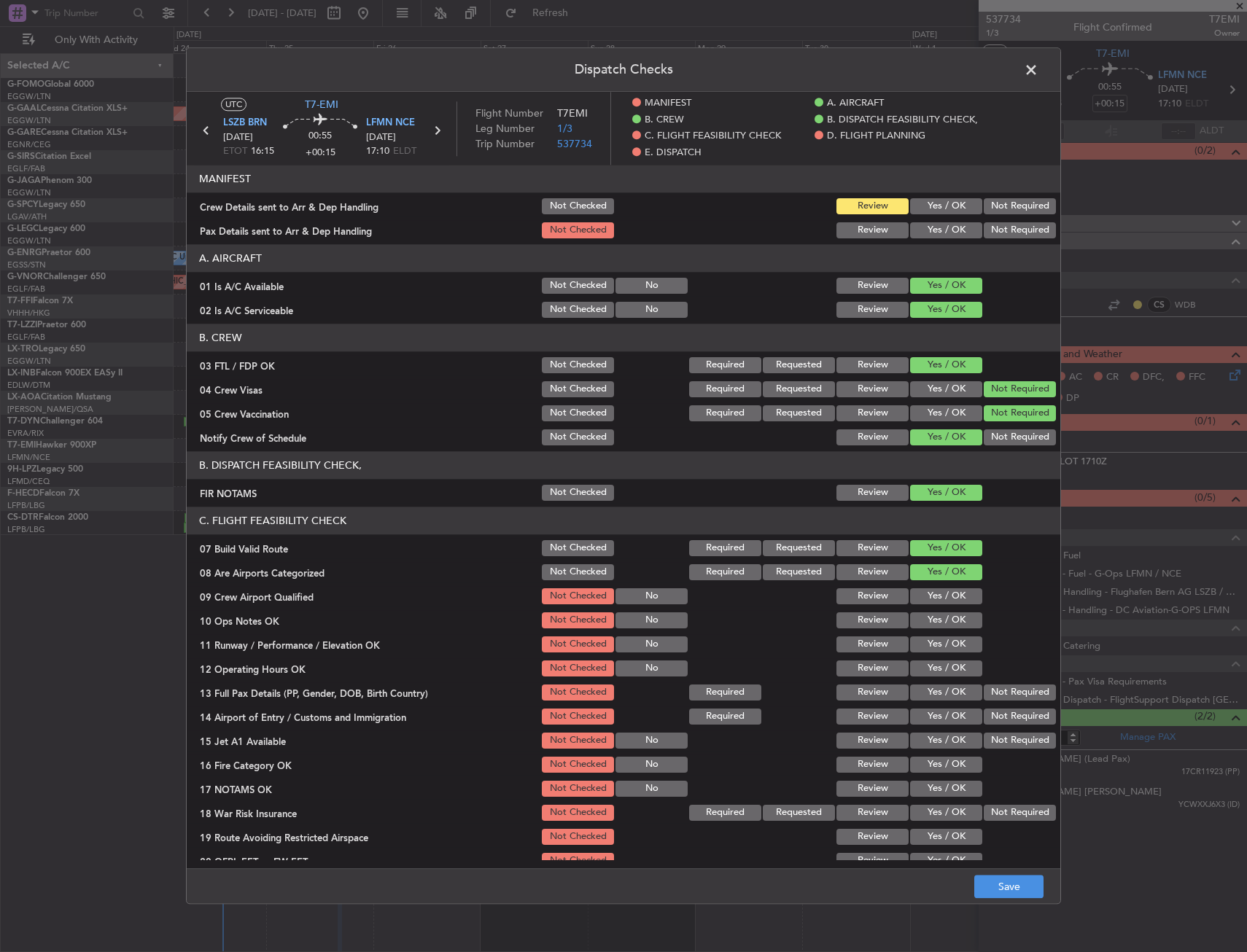
click at [926, 593] on button "Yes / OK" at bounding box center [946, 596] width 72 height 16
click at [932, 643] on button "Yes / OK" at bounding box center [946, 644] width 72 height 16
click at [934, 625] on button "Yes / OK" at bounding box center [946, 620] width 72 height 16
click at [936, 677] on div "Yes / OK" at bounding box center [944, 669] width 74 height 20
drag, startPoint x: 931, startPoint y: 681, endPoint x: 928, endPoint y: 672, distance: 9.5
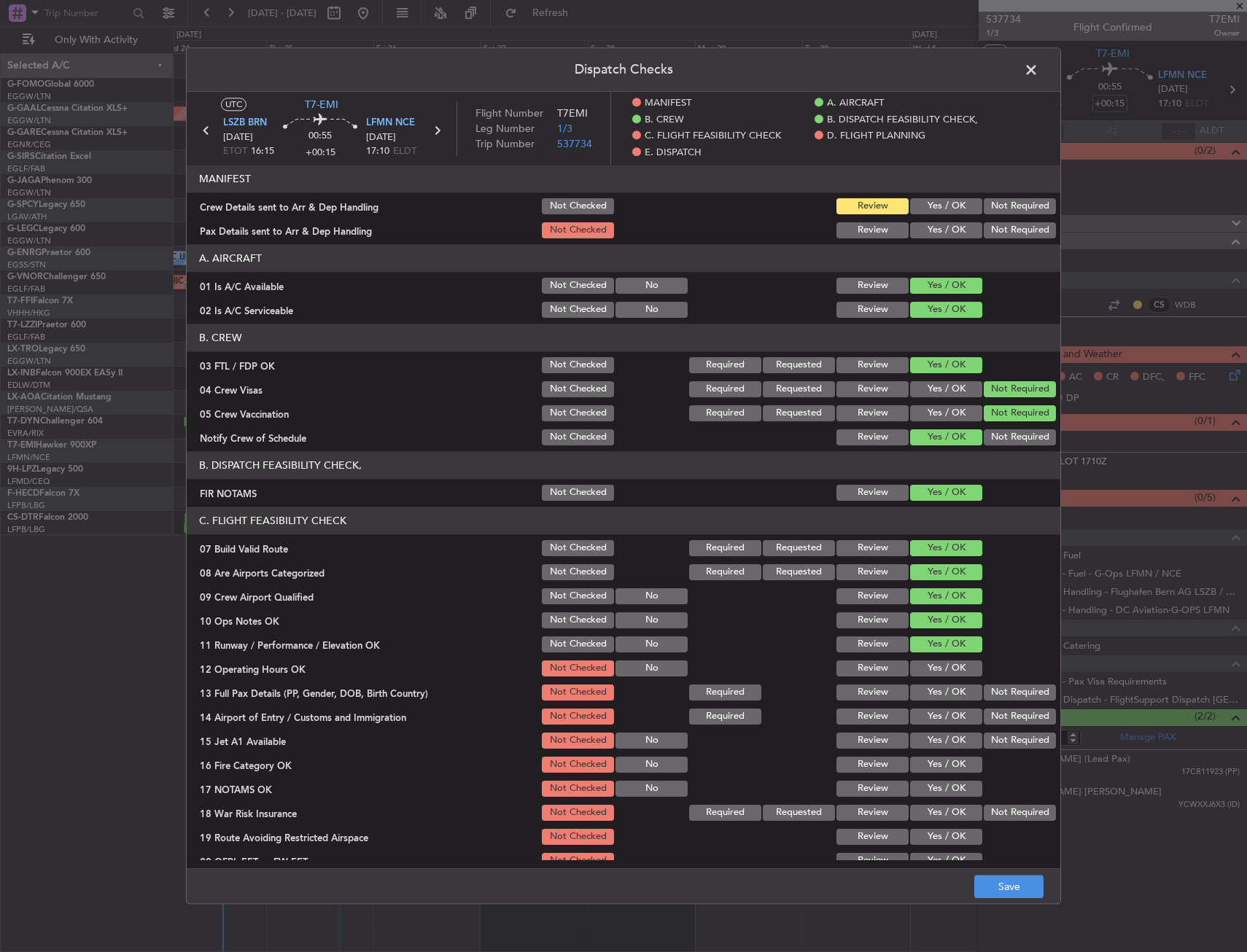
click at [928, 672] on section "C. FLIGHT FEASIBILITY CHECK 07 Build Valid Route Not Checked Required Requested…" at bounding box center [623, 701] width 873 height 389
click at [928, 671] on button "Yes / OK" at bounding box center [946, 669] width 72 height 16
click at [928, 679] on div "Yes / OK" at bounding box center [944, 669] width 74 height 20
click at [925, 692] on button "Yes / OK" at bounding box center [946, 693] width 72 height 16
click at [919, 729] on section "C. FLIGHT FEASIBILITY CHECK 07 Build Valid Route Not Checked Required Requested…" at bounding box center [623, 701] width 873 height 389
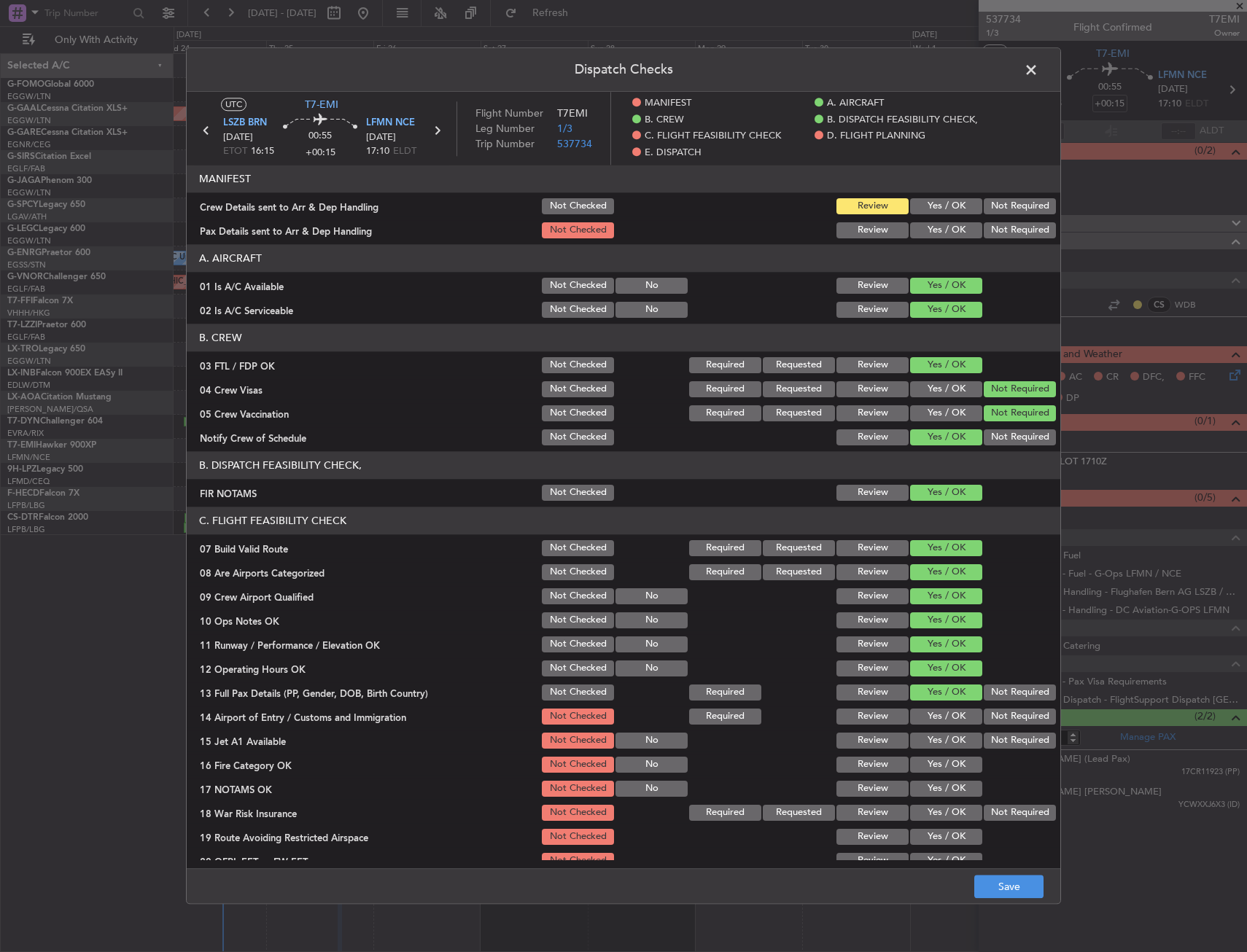
click at [921, 735] on button "Yes / OK" at bounding box center [946, 741] width 72 height 16
click at [927, 712] on button "Yes / OK" at bounding box center [946, 717] width 72 height 16
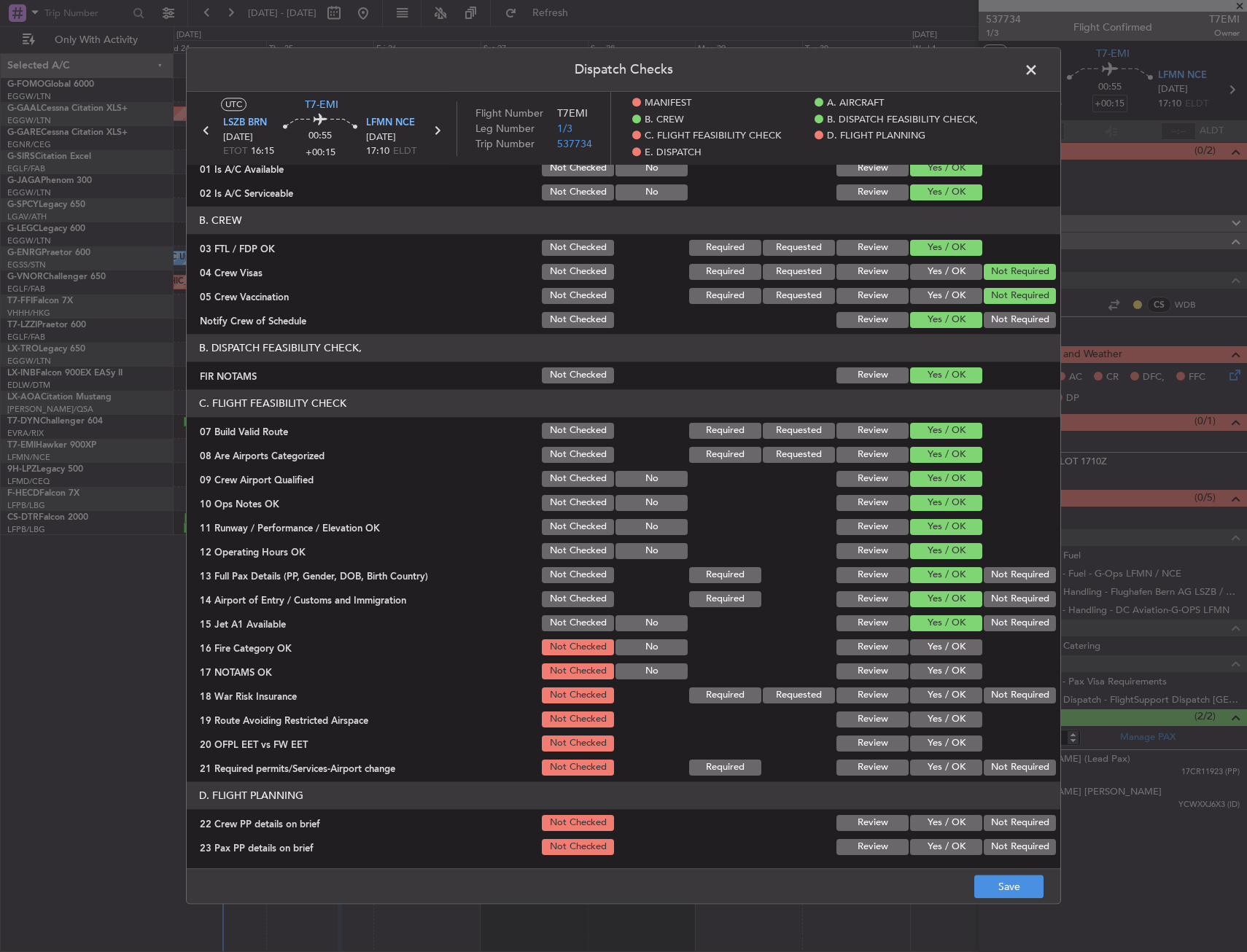
scroll to position [218, 0]
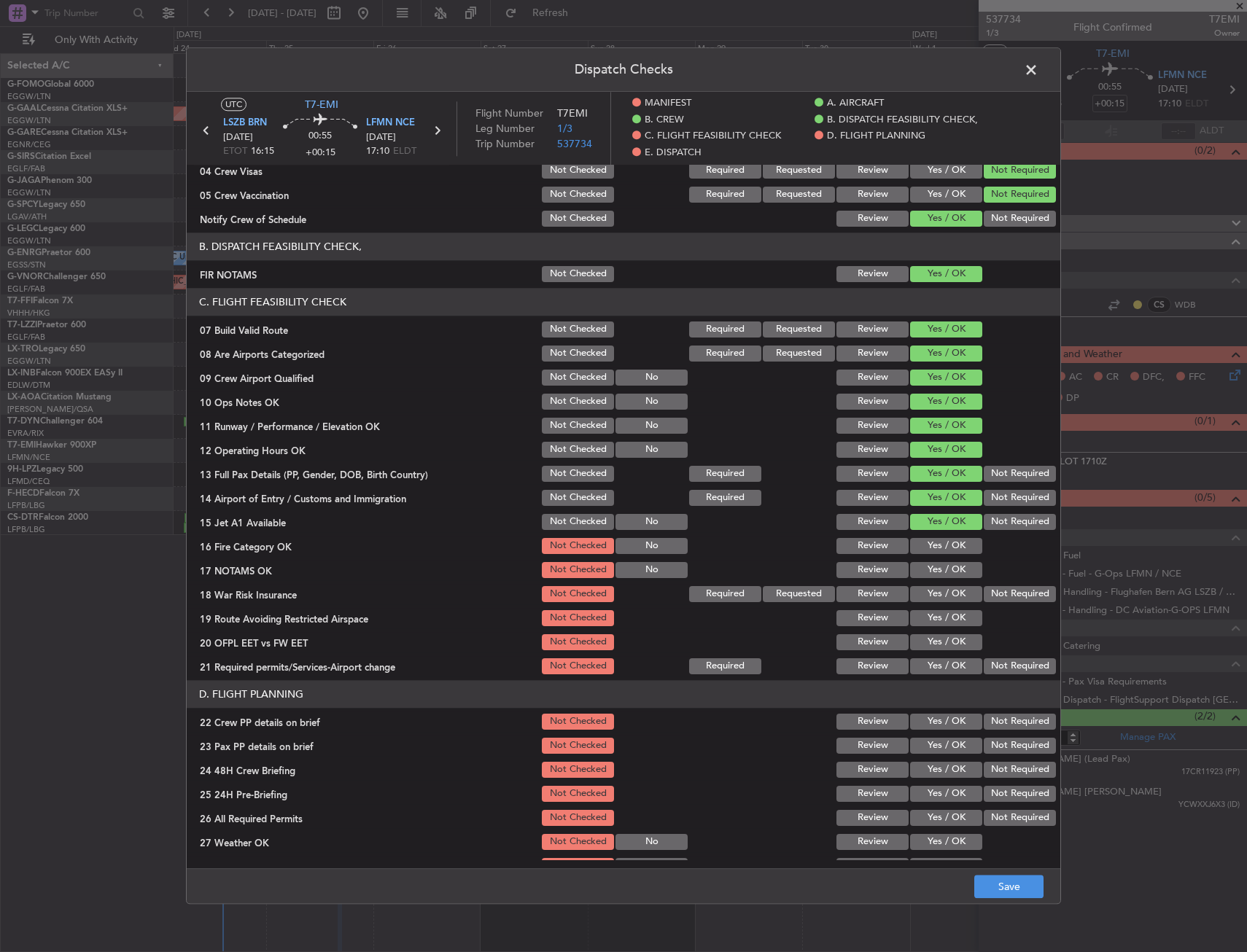
click at [928, 577] on button "Yes / OK" at bounding box center [946, 570] width 72 height 16
click at [933, 554] on button "Yes / OK" at bounding box center [946, 546] width 72 height 16
click at [997, 590] on button "Not Required" at bounding box center [1020, 594] width 72 height 16
click at [951, 626] on button "Yes / OK" at bounding box center [946, 618] width 72 height 16
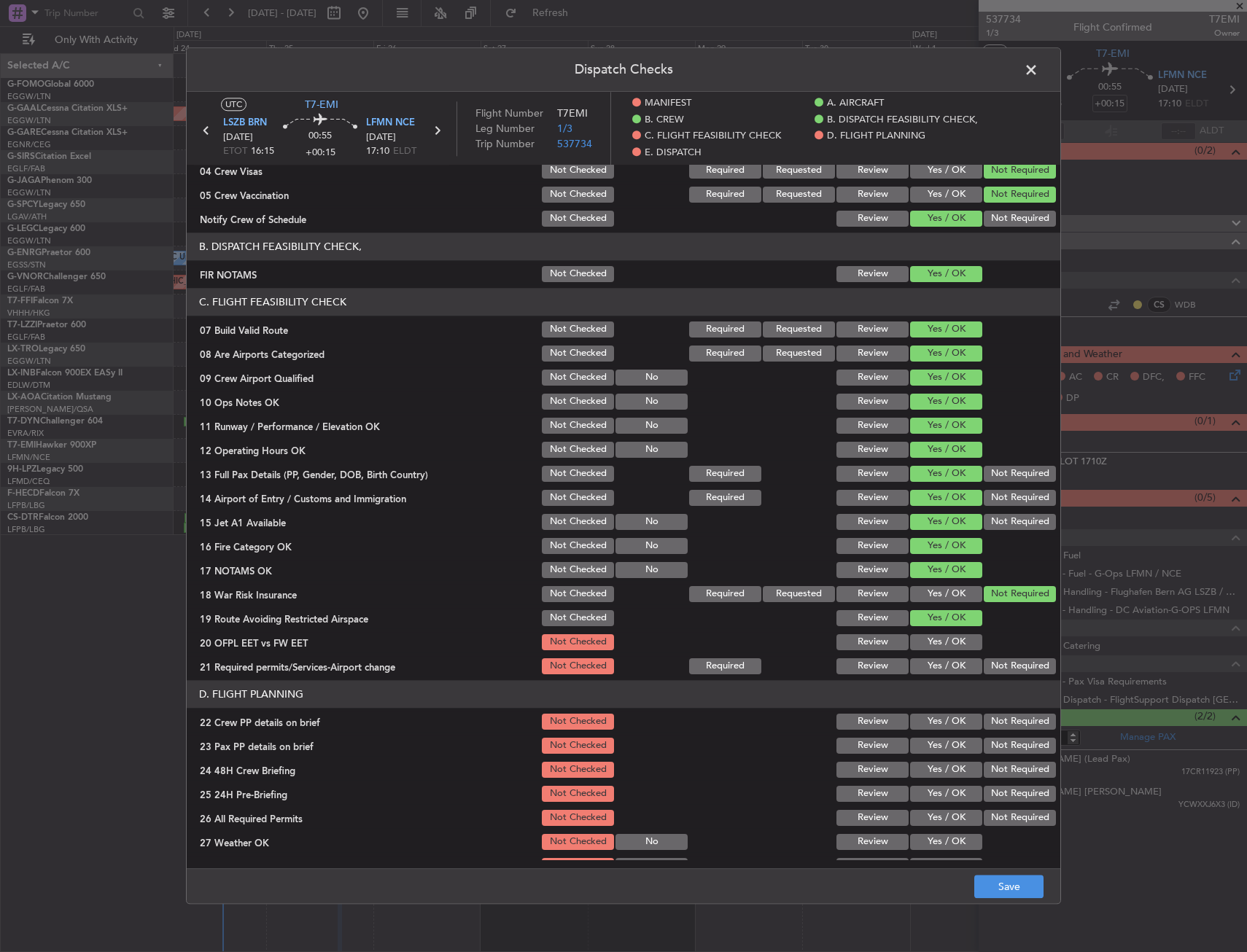
click at [944, 647] on button "Yes / OK" at bounding box center [946, 642] width 72 height 16
click at [941, 660] on button "Yes / OK" at bounding box center [946, 666] width 72 height 16
click at [936, 717] on button "Yes / OK" at bounding box center [946, 722] width 72 height 16
click at [930, 738] on button "Yes / OK" at bounding box center [946, 746] width 72 height 16
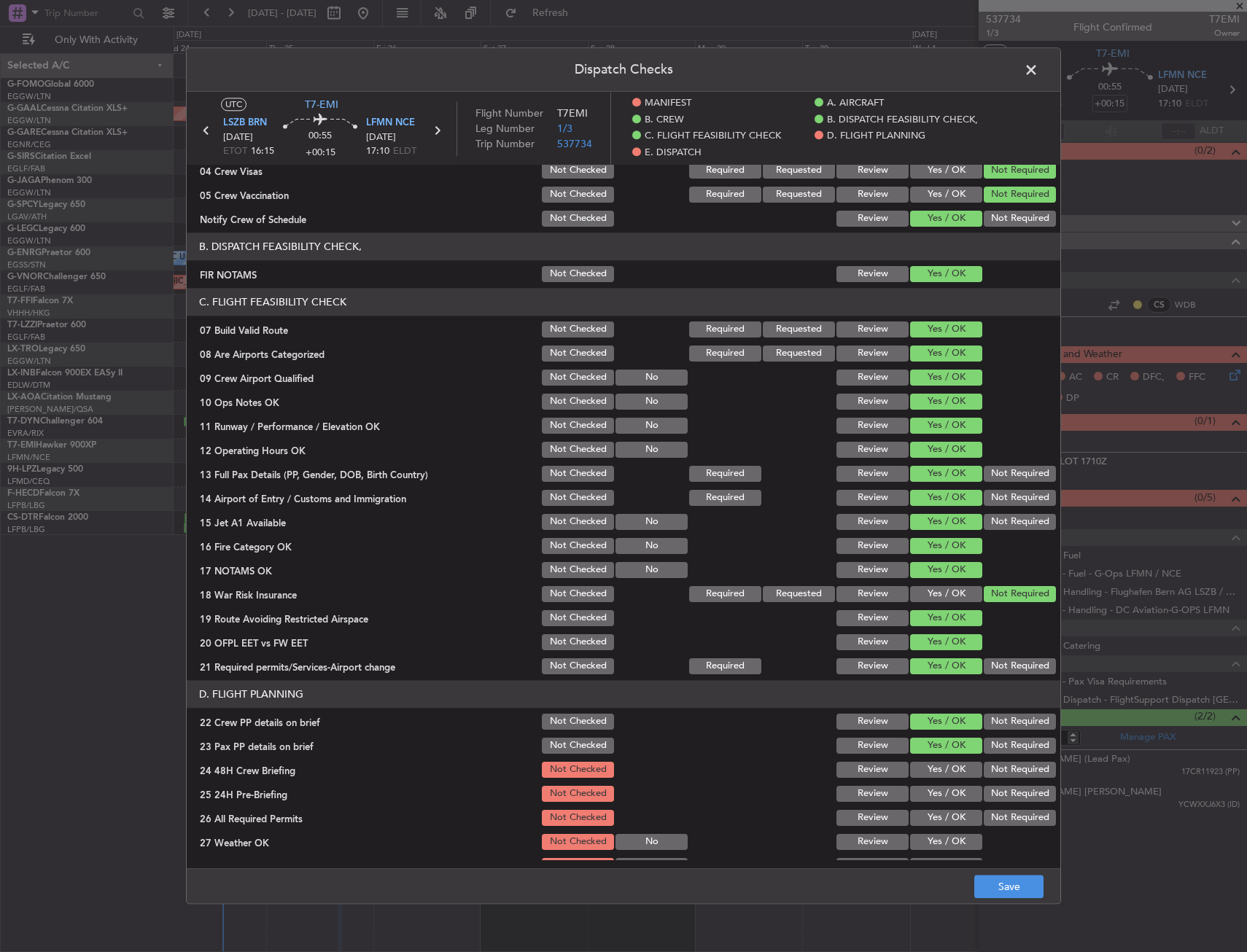
click at [933, 754] on button "Yes / OK" at bounding box center [946, 746] width 72 height 16
click at [955, 766] on button "Yes / OK" at bounding box center [946, 770] width 72 height 16
click at [1010, 805] on section "D. FLIGHT PLANNING 22 Crew PP details on brief Not Checked Review Yes / OK Not …" at bounding box center [623, 826] width 873 height 292
click at [1012, 797] on button "Not Required" at bounding box center [1020, 793] width 72 height 16
click at [1028, 869] on footer "Save" at bounding box center [623, 886] width 873 height 35
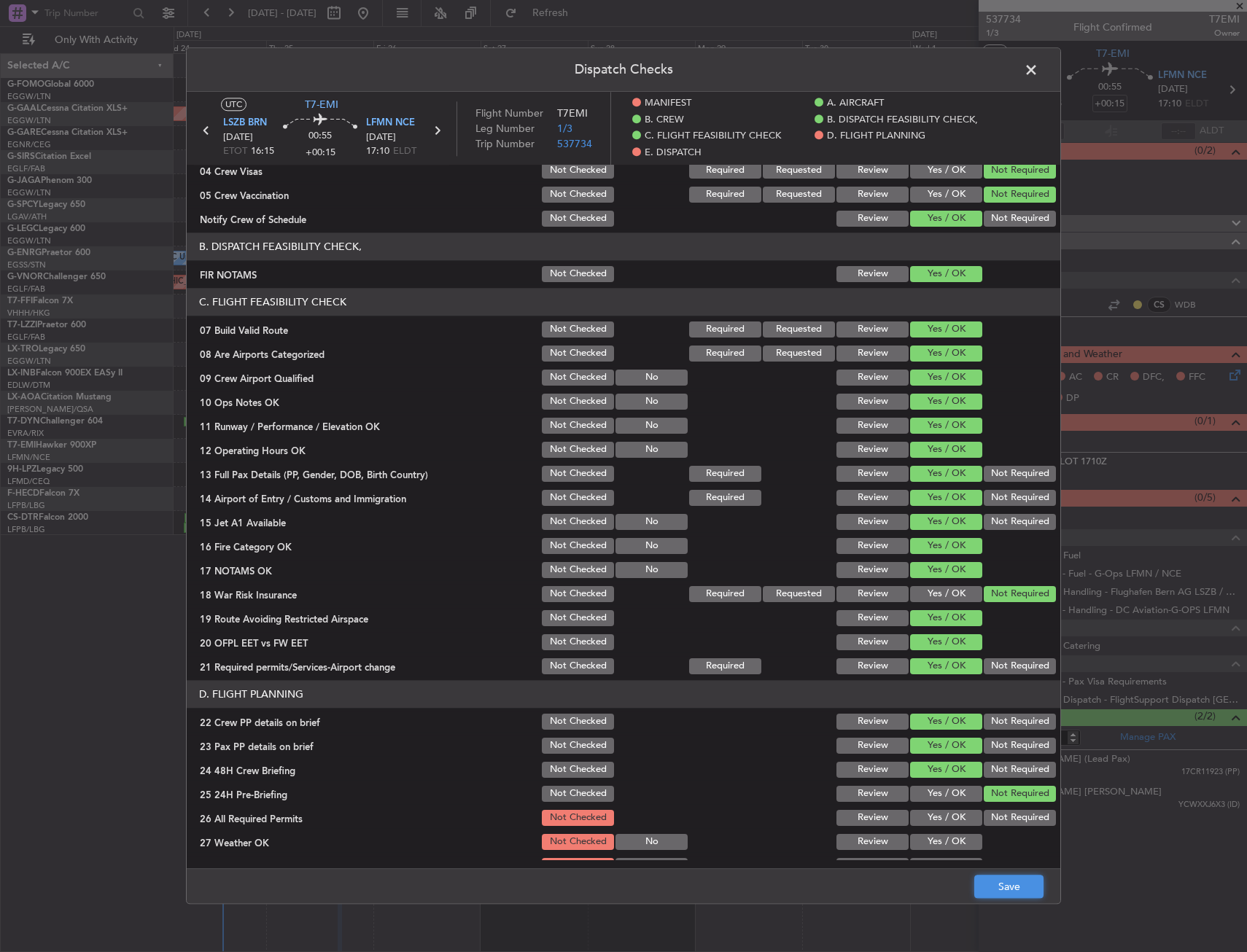
click at [1020, 878] on button "Save" at bounding box center [1009, 887] width 69 height 23
click at [1039, 69] on span at bounding box center [1039, 74] width 0 height 29
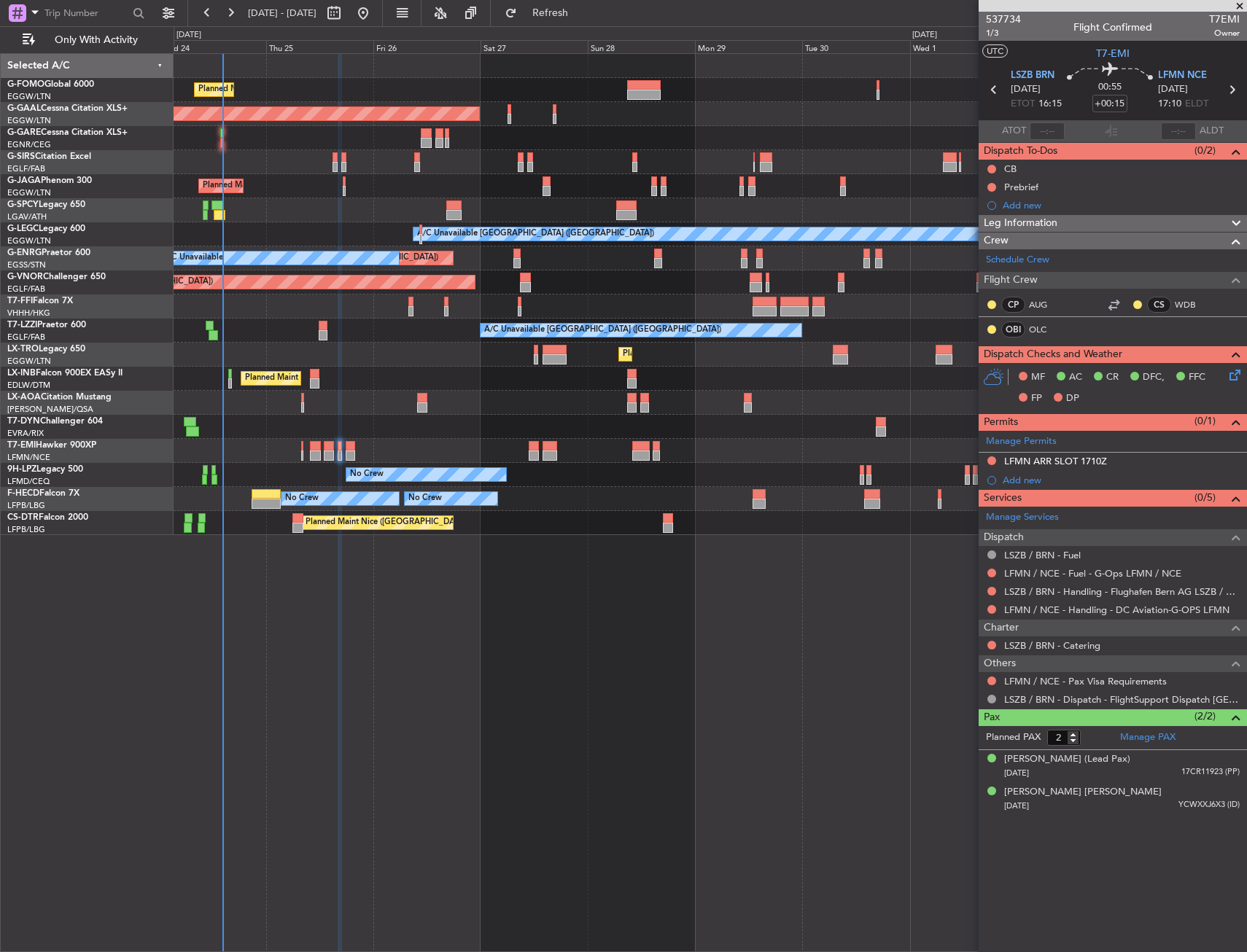
drag, startPoint x: 595, startPoint y: 15, endPoint x: 604, endPoint y: 31, distance: 18.4
click at [581, 15] on span "Refresh" at bounding box center [550, 13] width 61 height 10
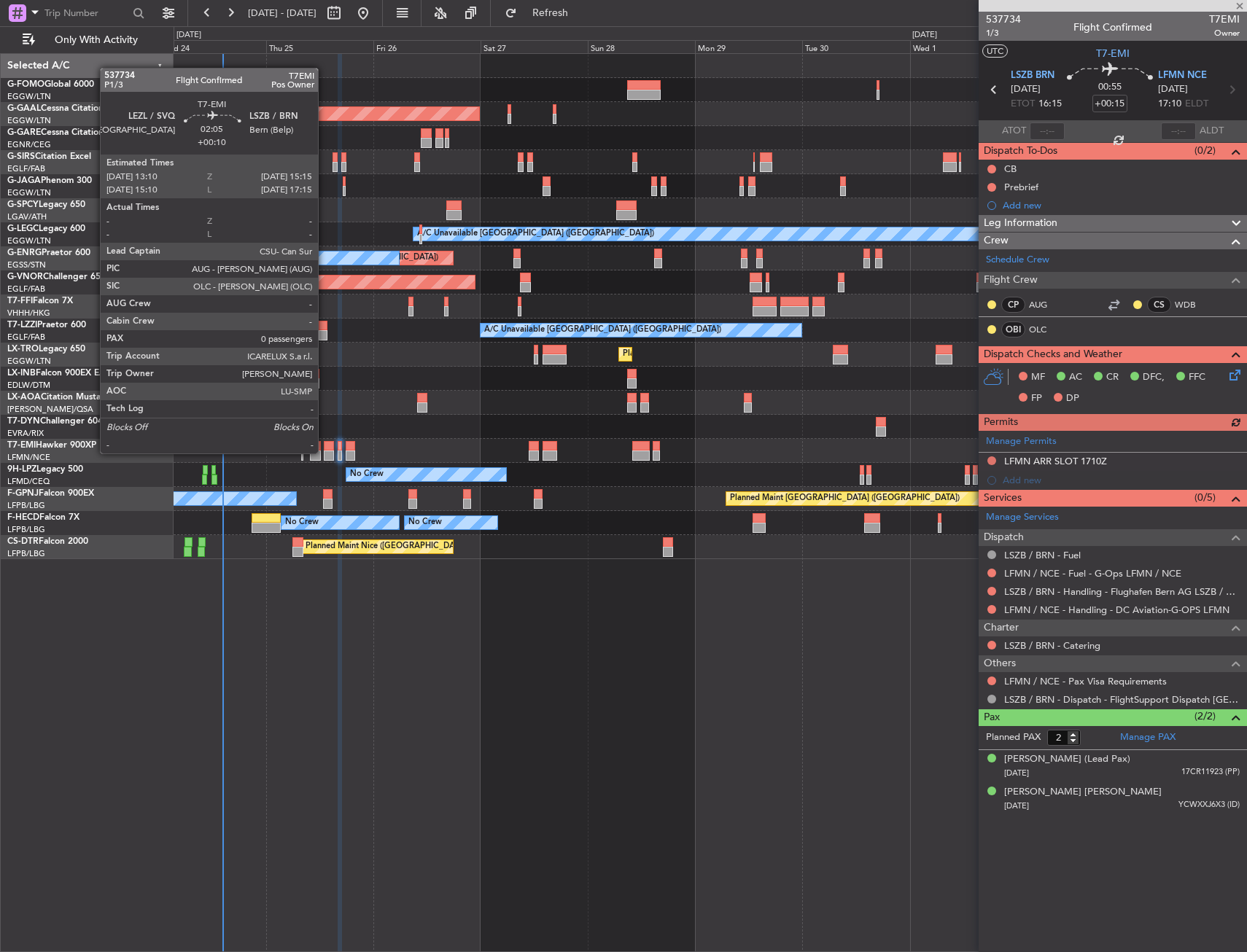
click at [325, 452] on div at bounding box center [328, 456] width 10 height 10
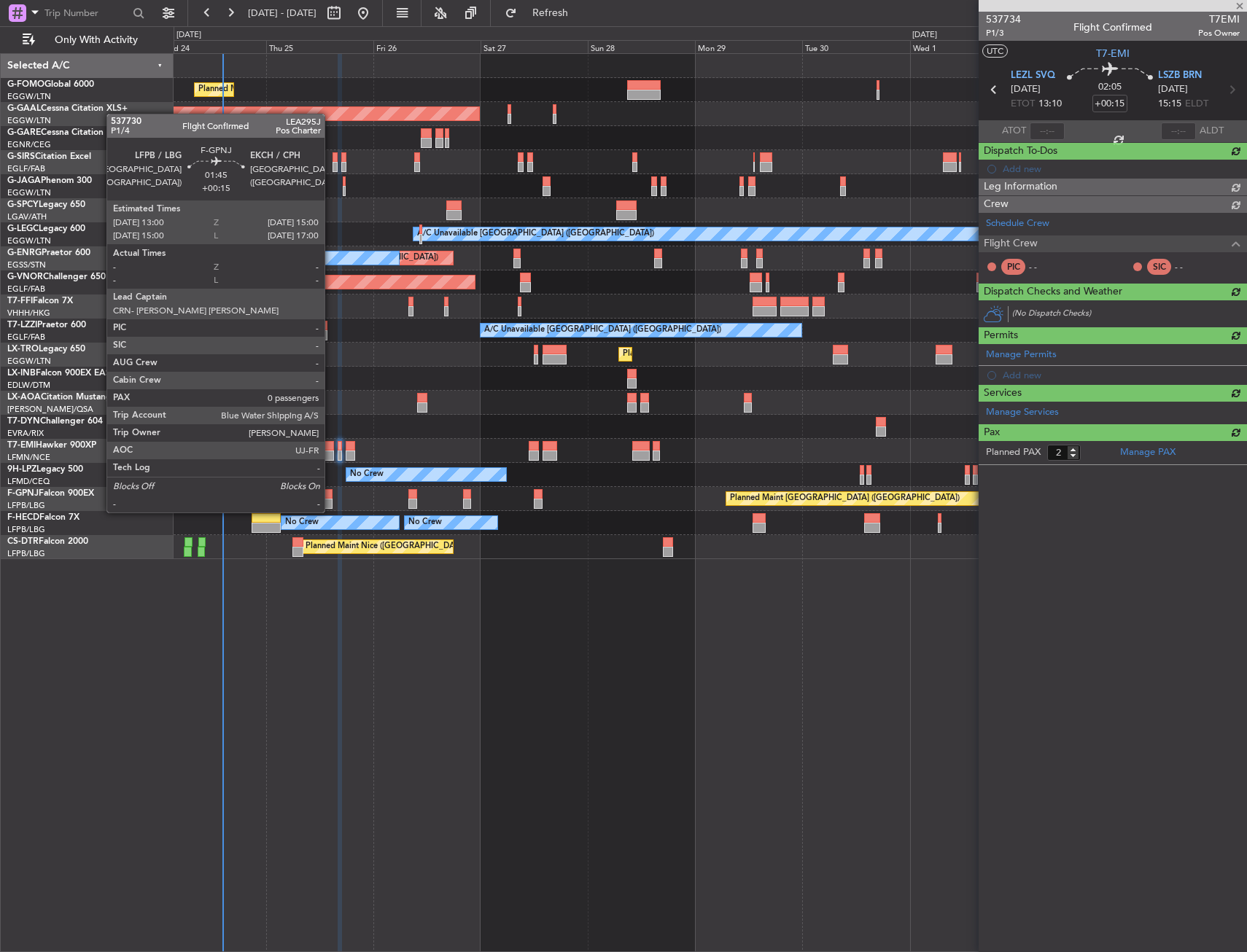
type input "+00:10"
type input "0"
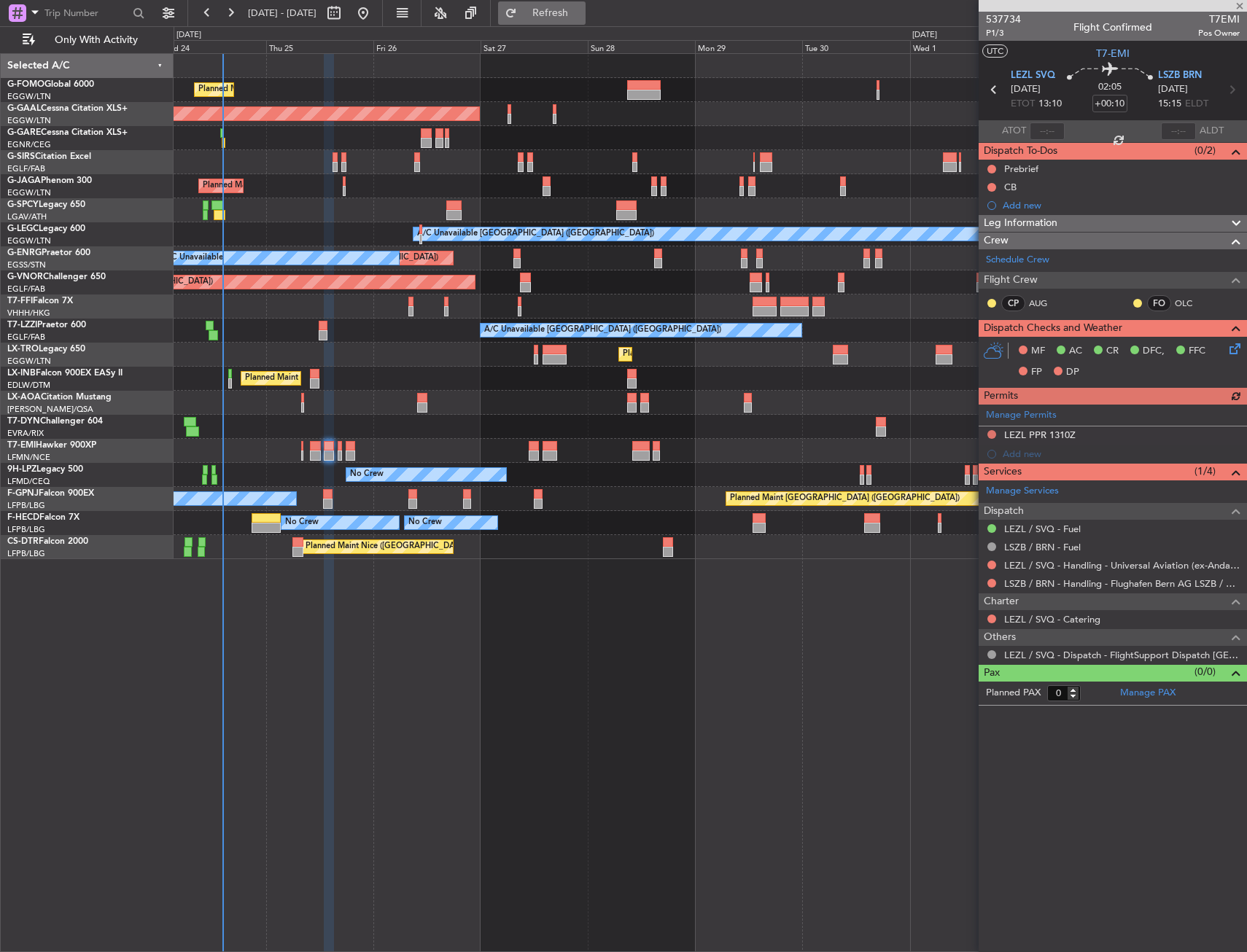
click at [585, 22] on button "Refresh" at bounding box center [542, 13] width 88 height 23
click at [1012, 34] on span "P1/3" at bounding box center [1004, 33] width 35 height 12
click at [994, 434] on button at bounding box center [992, 435] width 9 height 9
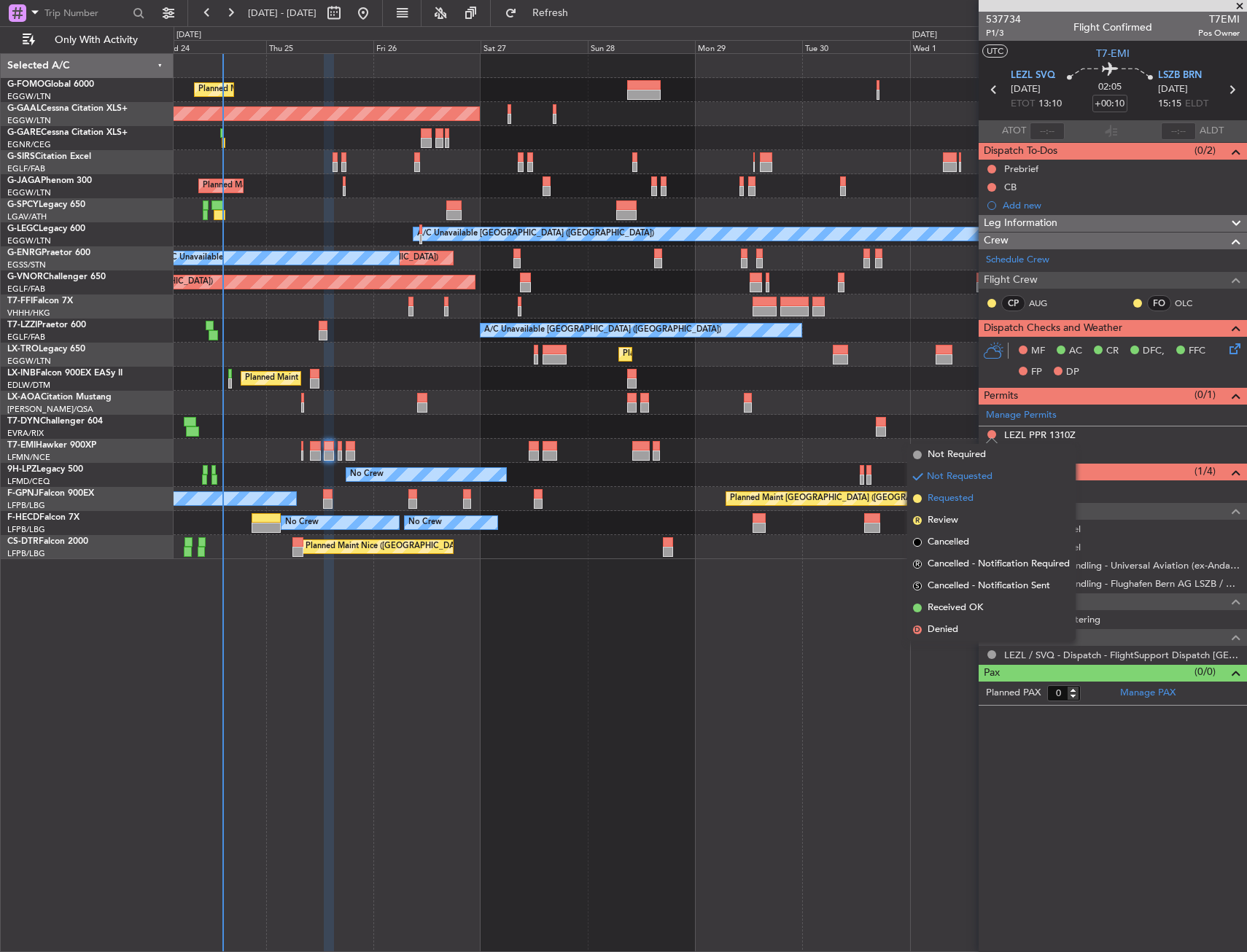
click at [974, 505] on span "Requested" at bounding box center [950, 498] width 46 height 15
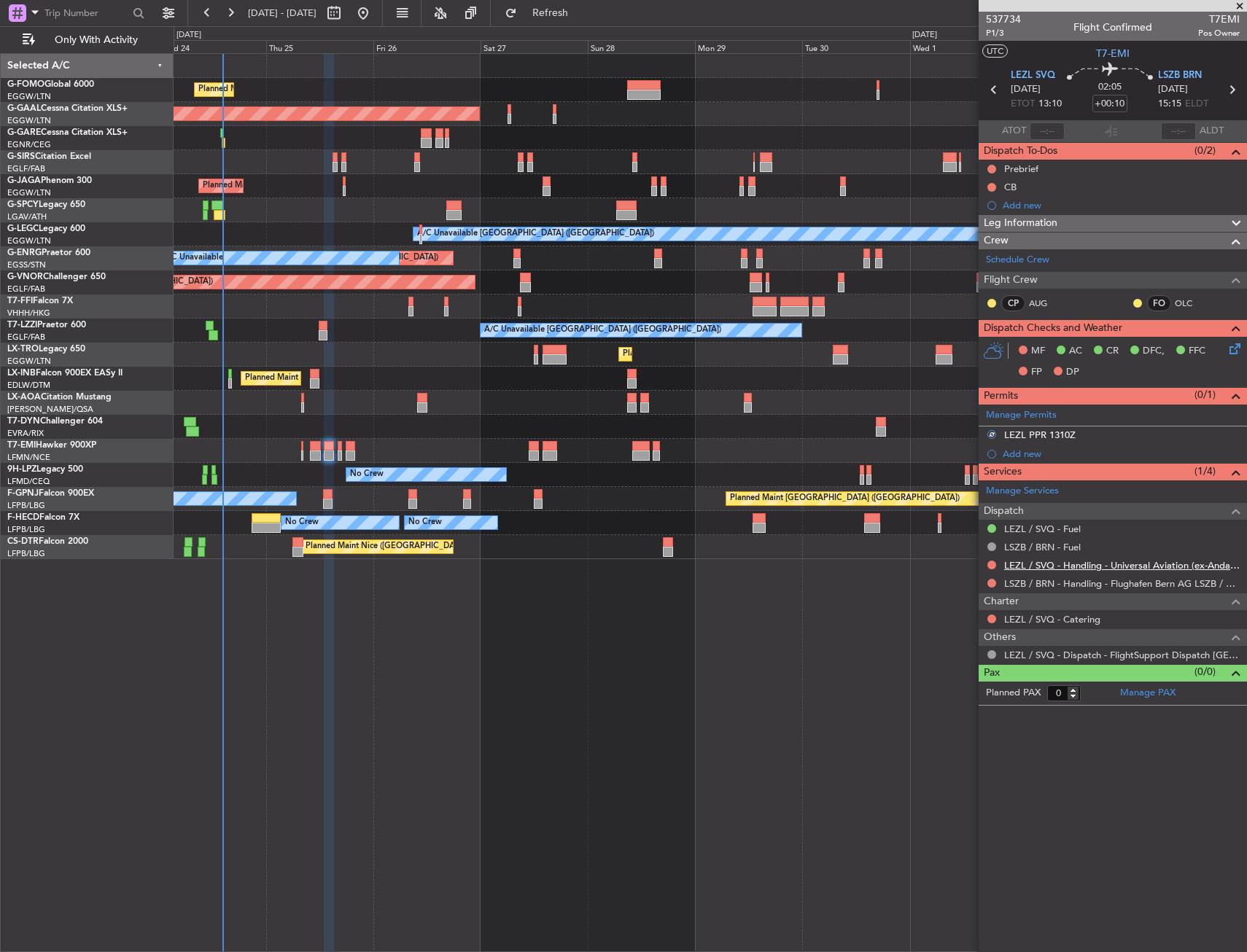
click at [1037, 565] on link "LEZL / SVQ - Handling - Universal Aviation (ex-Andalucia Aviation) LEZL/SVQ" at bounding box center [1122, 565] width 235 height 12
click at [1066, 584] on link "LSZB / BRN - Handling - Flughafen Bern AG LSZB / BRN" at bounding box center [1122, 583] width 235 height 12
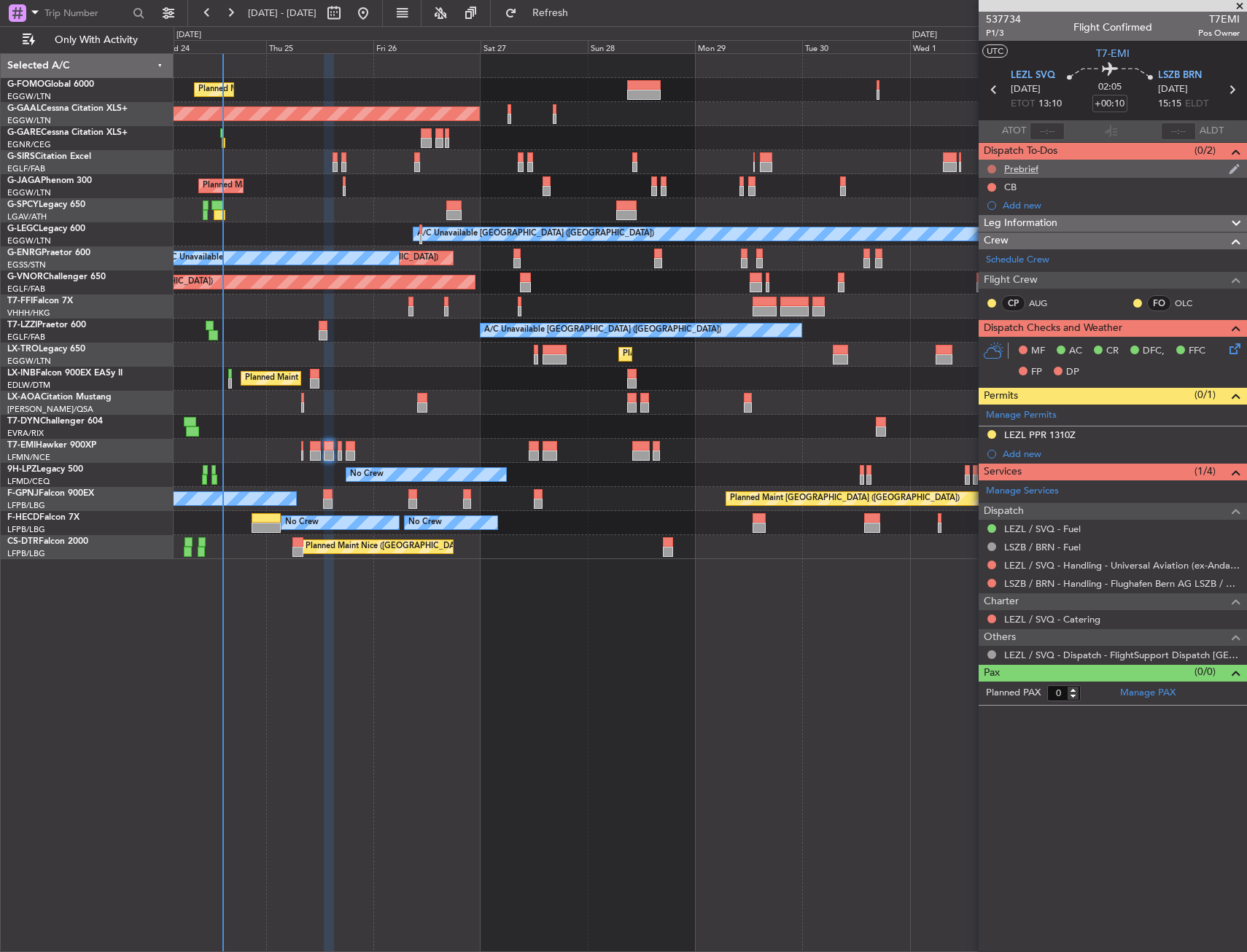
click at [993, 169] on button at bounding box center [992, 169] width 9 height 9
click at [997, 216] on span "In Progress" at bounding box center [999, 211] width 50 height 15
click at [993, 183] on button at bounding box center [992, 187] width 9 height 9
click at [982, 249] on span "Completed" at bounding box center [998, 251] width 48 height 15
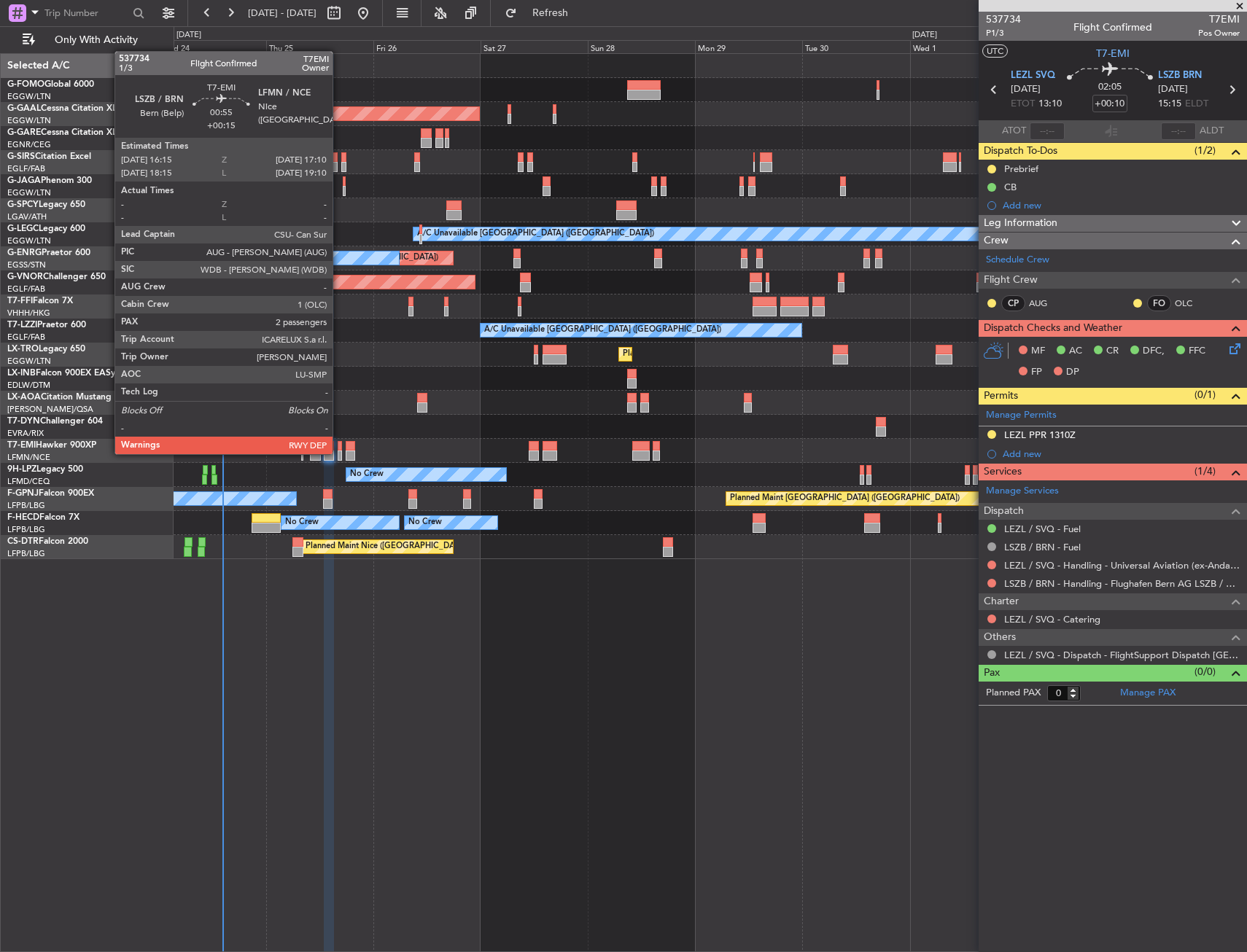
click at [339, 453] on div at bounding box center [340, 456] width 4 height 10
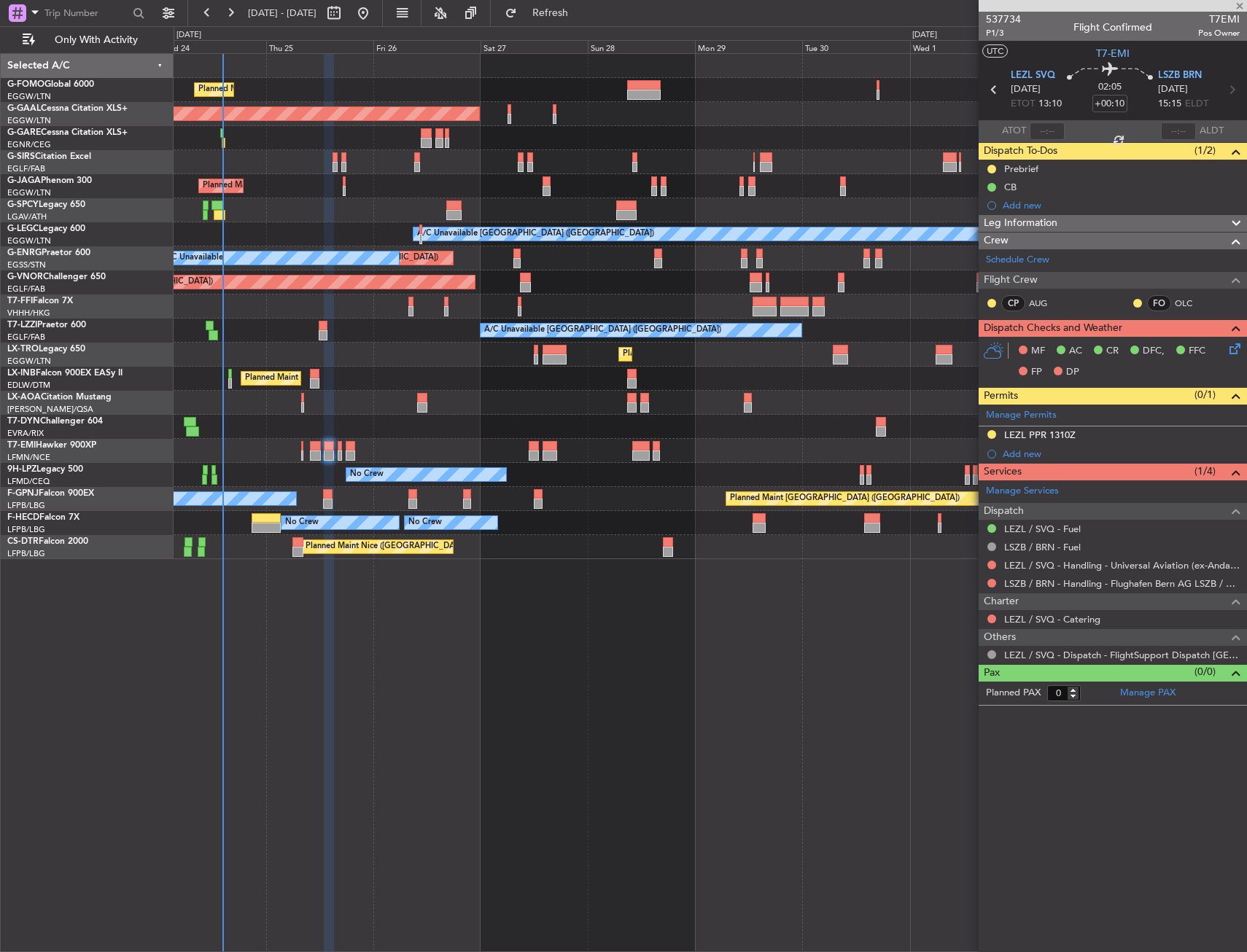
type input "+00:15"
type input "2"
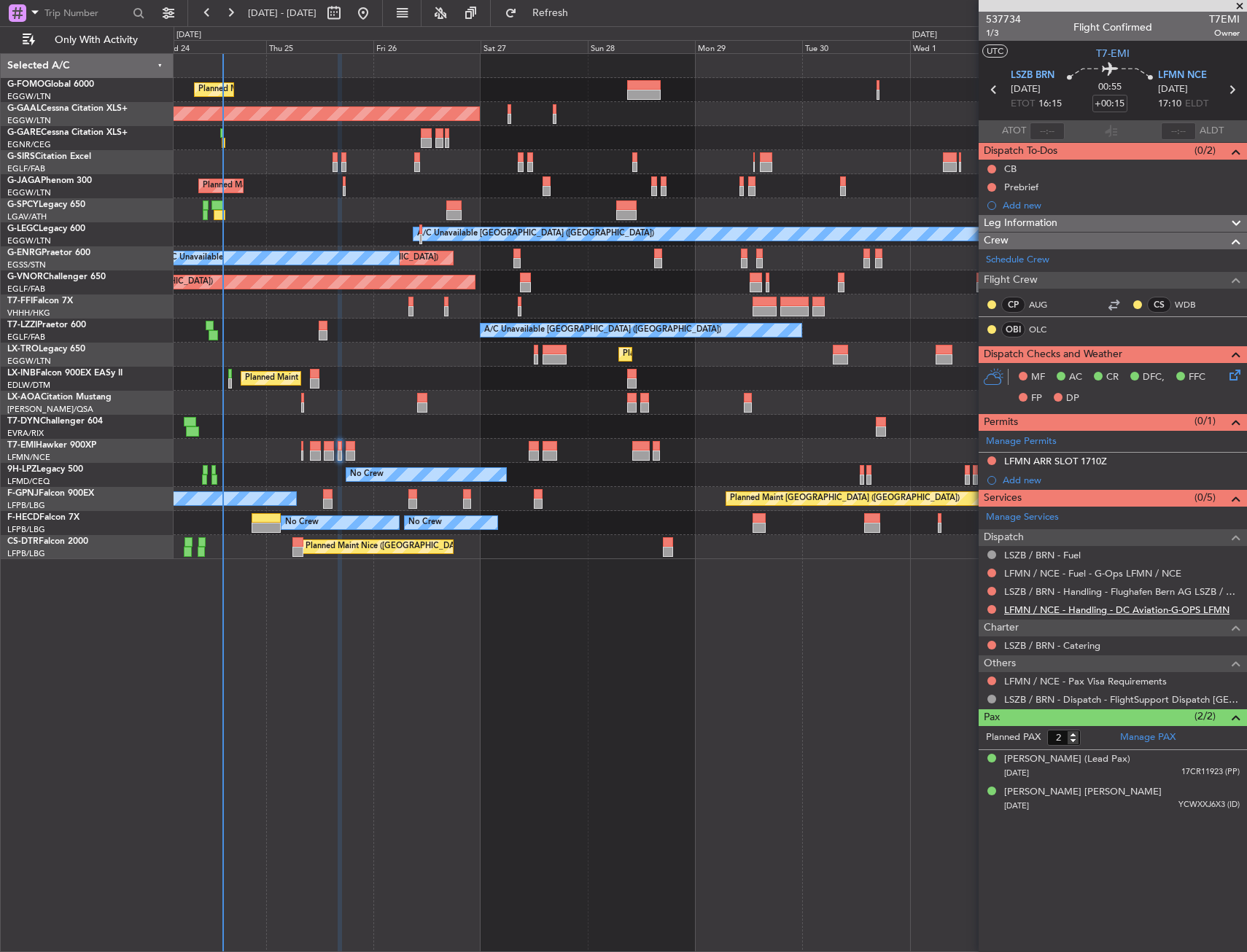
click at [1058, 611] on link "LFMN / NCE - Handling - DC Aviation-G-OPS LFMN" at bounding box center [1117, 609] width 225 height 12
click at [993, 458] on button at bounding box center [992, 461] width 9 height 9
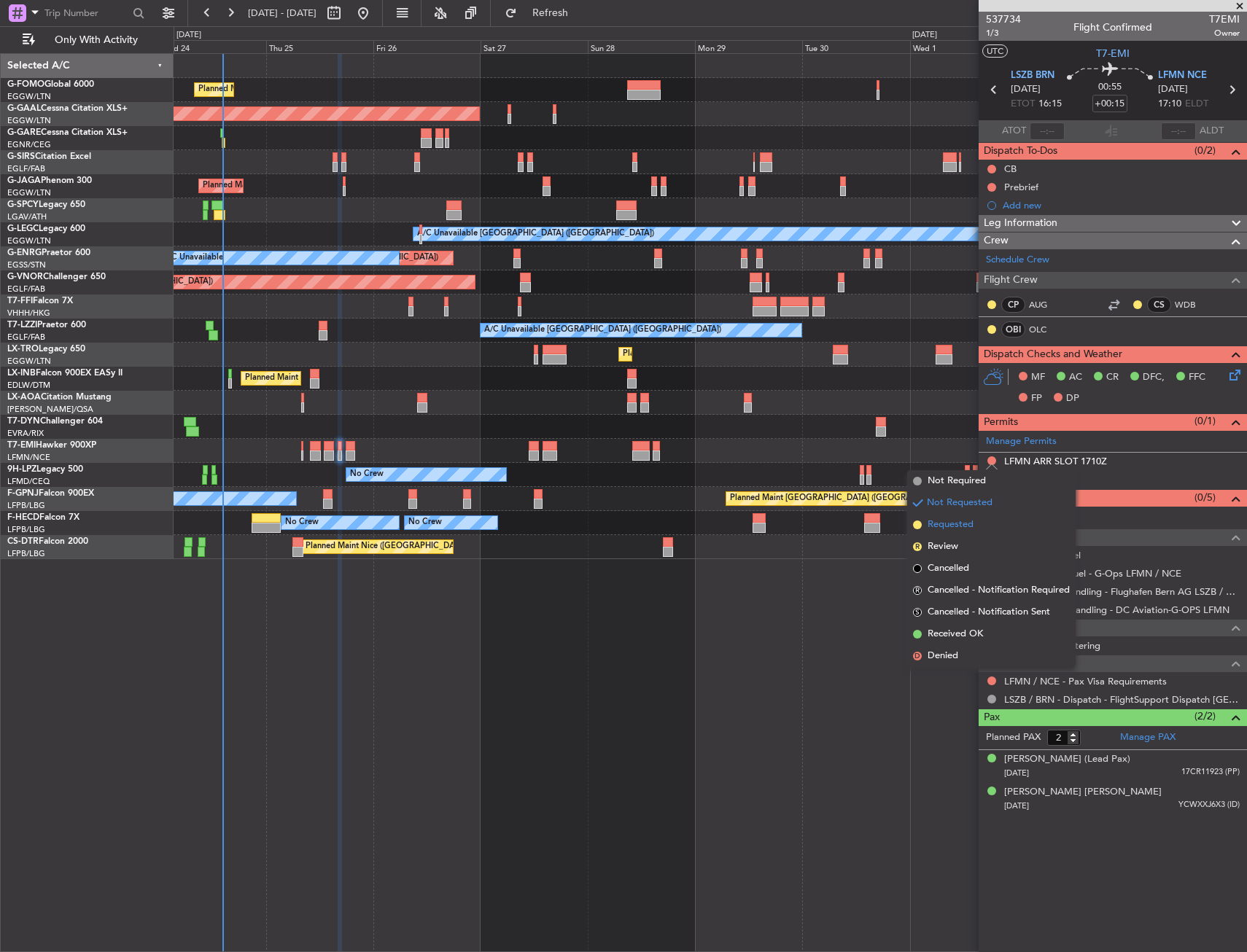
click at [966, 531] on span "Requested" at bounding box center [950, 525] width 46 height 15
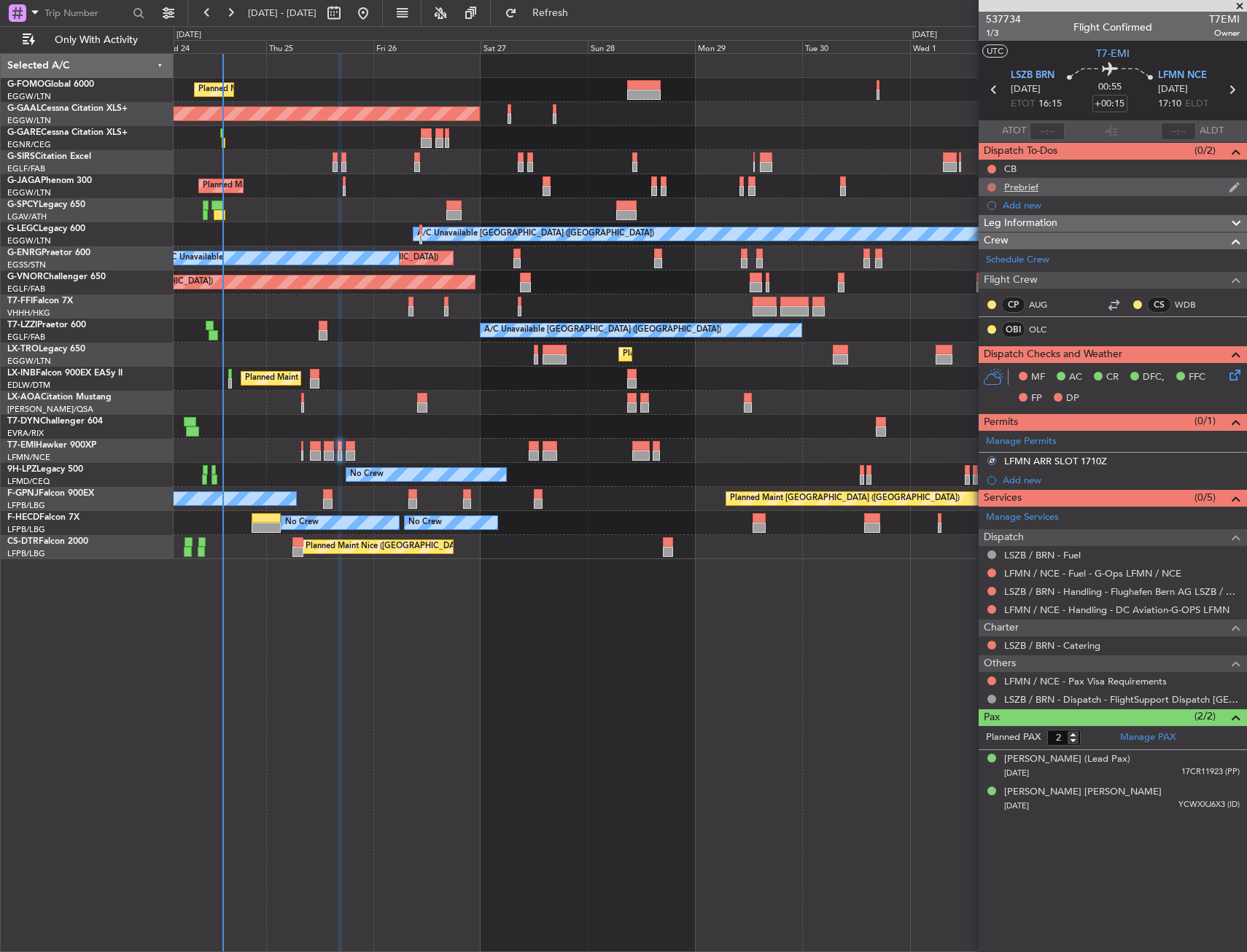
click at [994, 183] on button at bounding box center [992, 187] width 9 height 9
click at [983, 228] on span "In Progress" at bounding box center [999, 229] width 50 height 15
click at [990, 165] on button at bounding box center [992, 169] width 9 height 9
click at [977, 237] on span "Completed" at bounding box center [998, 233] width 48 height 15
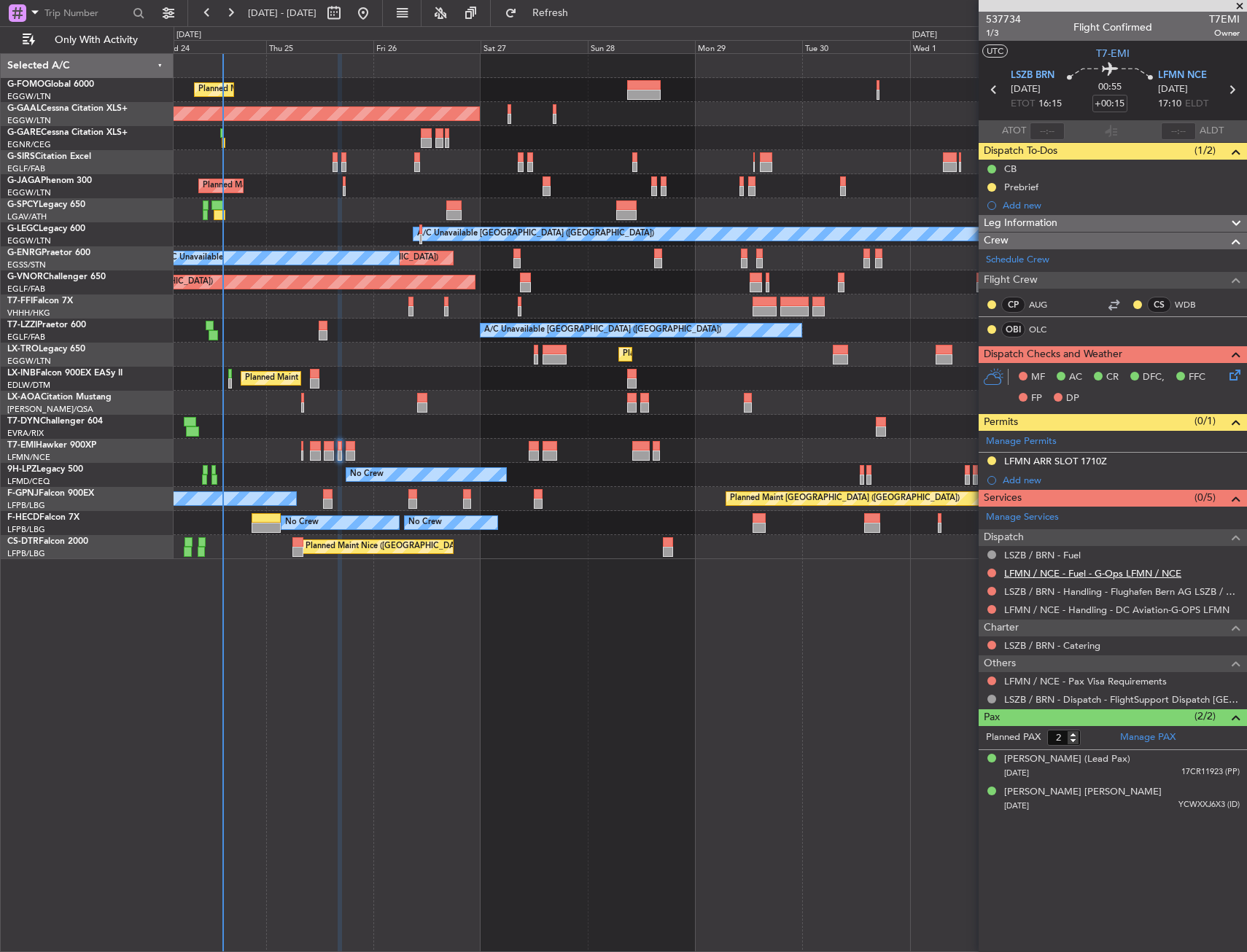
click at [1128, 576] on link "LFMN / NCE - Fuel - G-Ops LFMN / NCE" at bounding box center [1093, 573] width 177 height 12
click at [581, 8] on span "Refresh" at bounding box center [550, 13] width 61 height 10
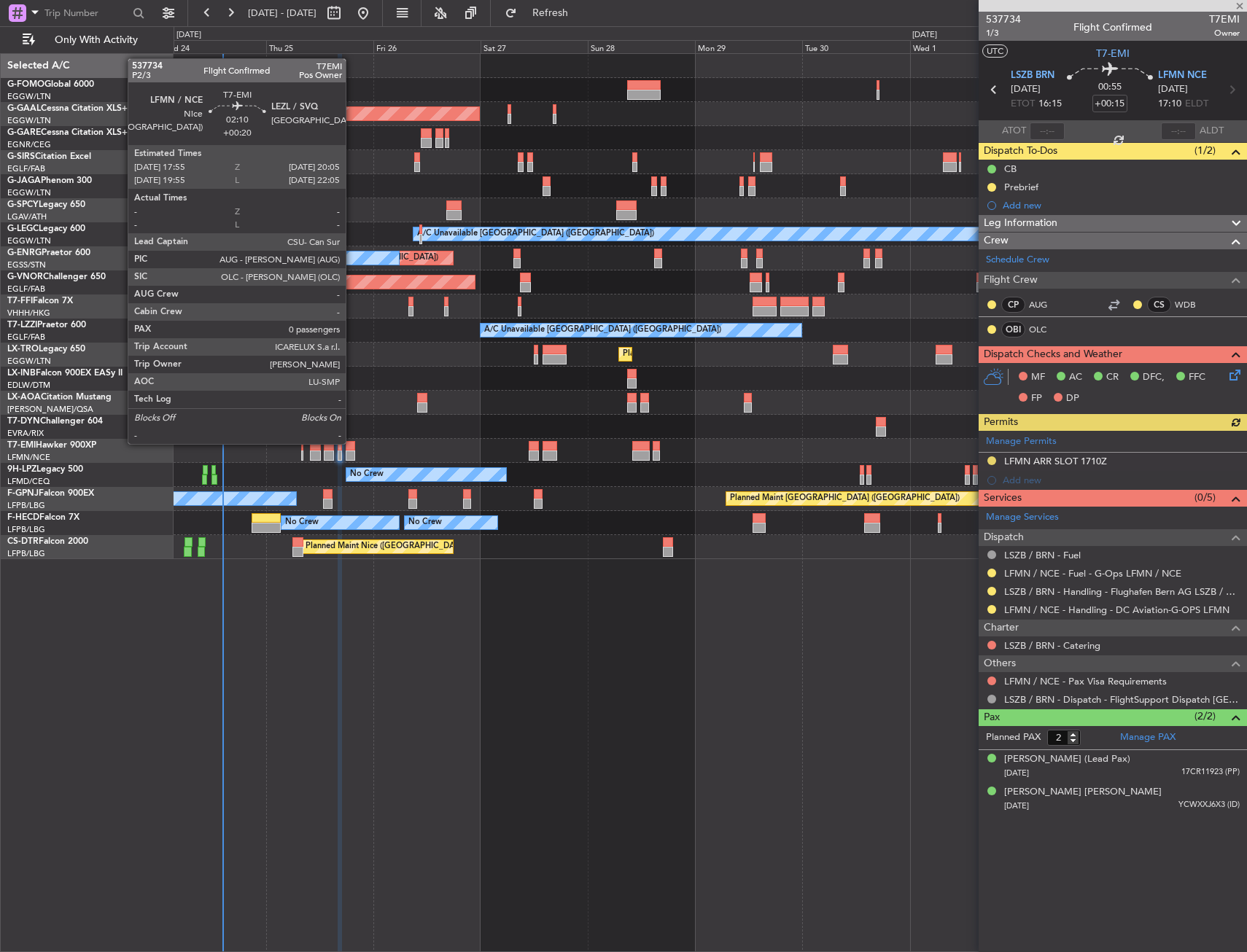
click at [352, 443] on div at bounding box center [351, 446] width 10 height 10
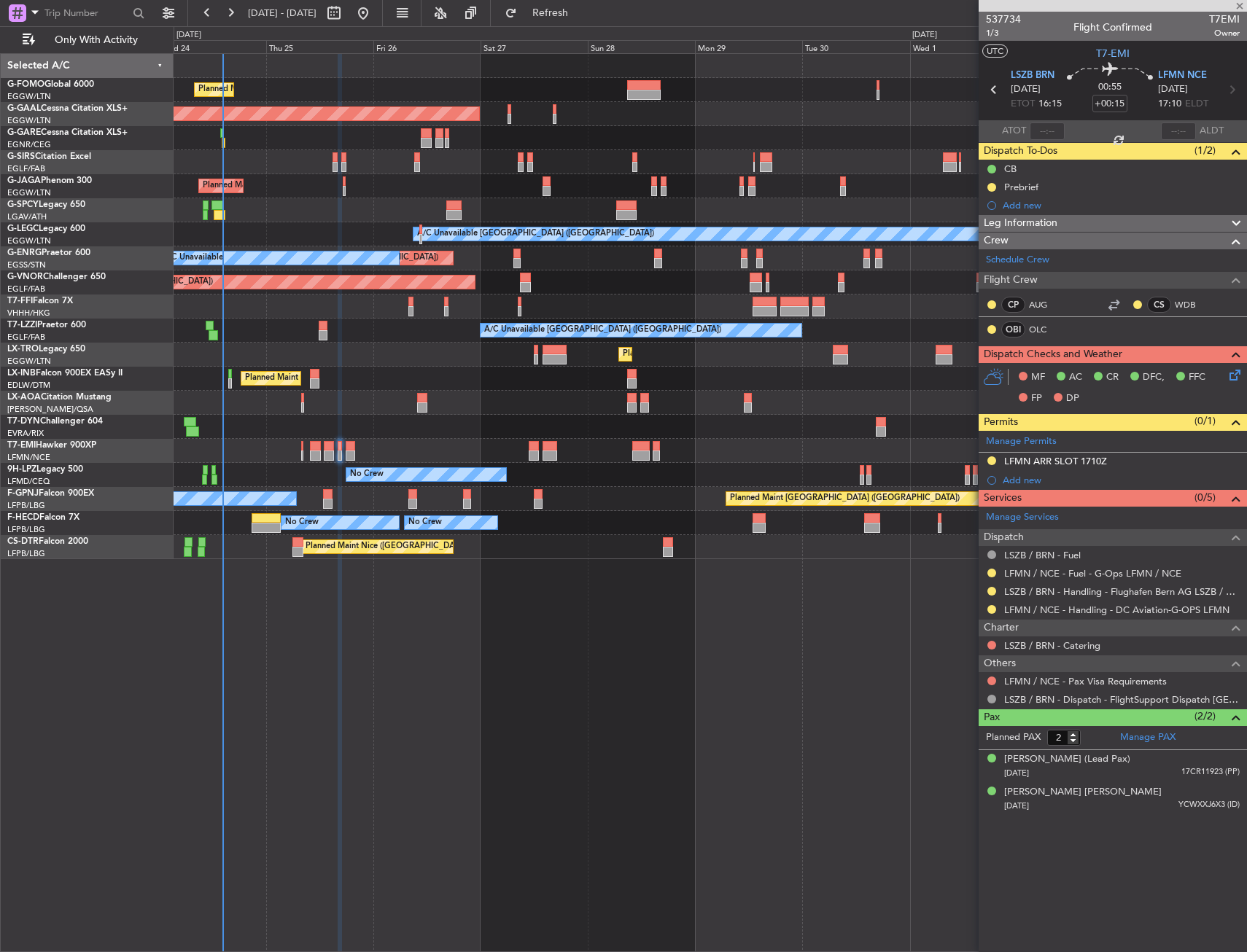
type input "+00:20"
type input "0"
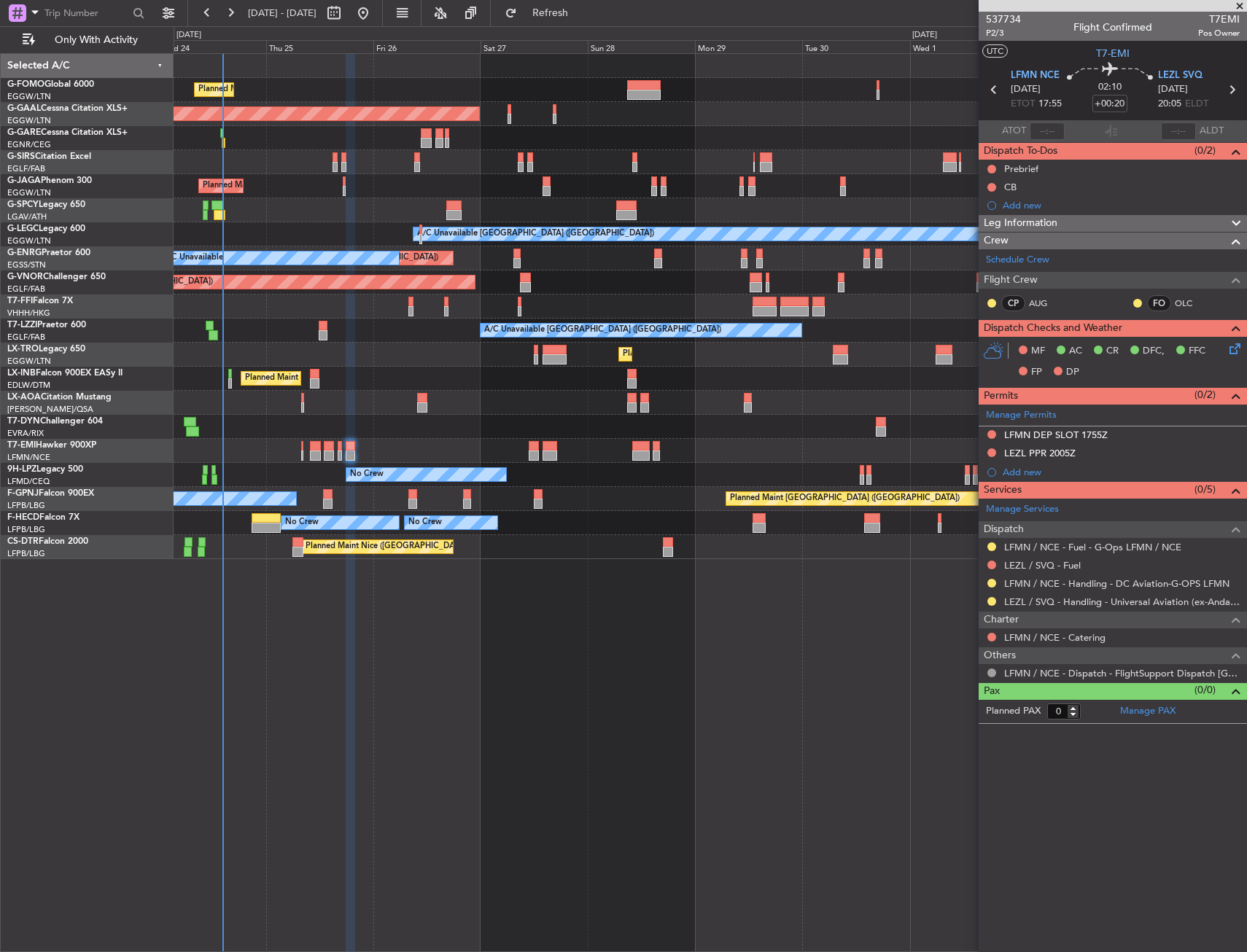
click at [992, 450] on button at bounding box center [992, 453] width 9 height 9
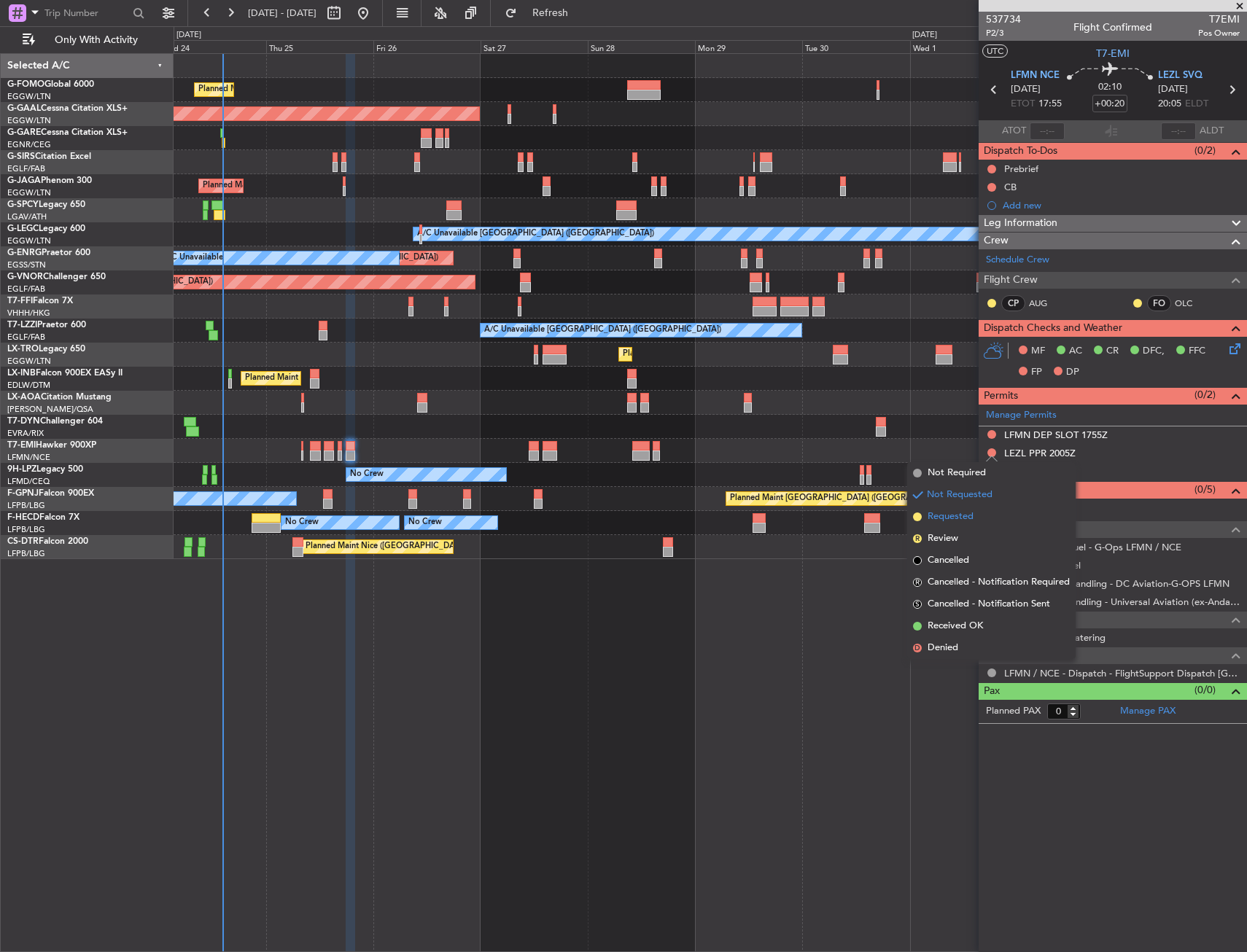
click at [963, 507] on li "Requested" at bounding box center [991, 517] width 168 height 22
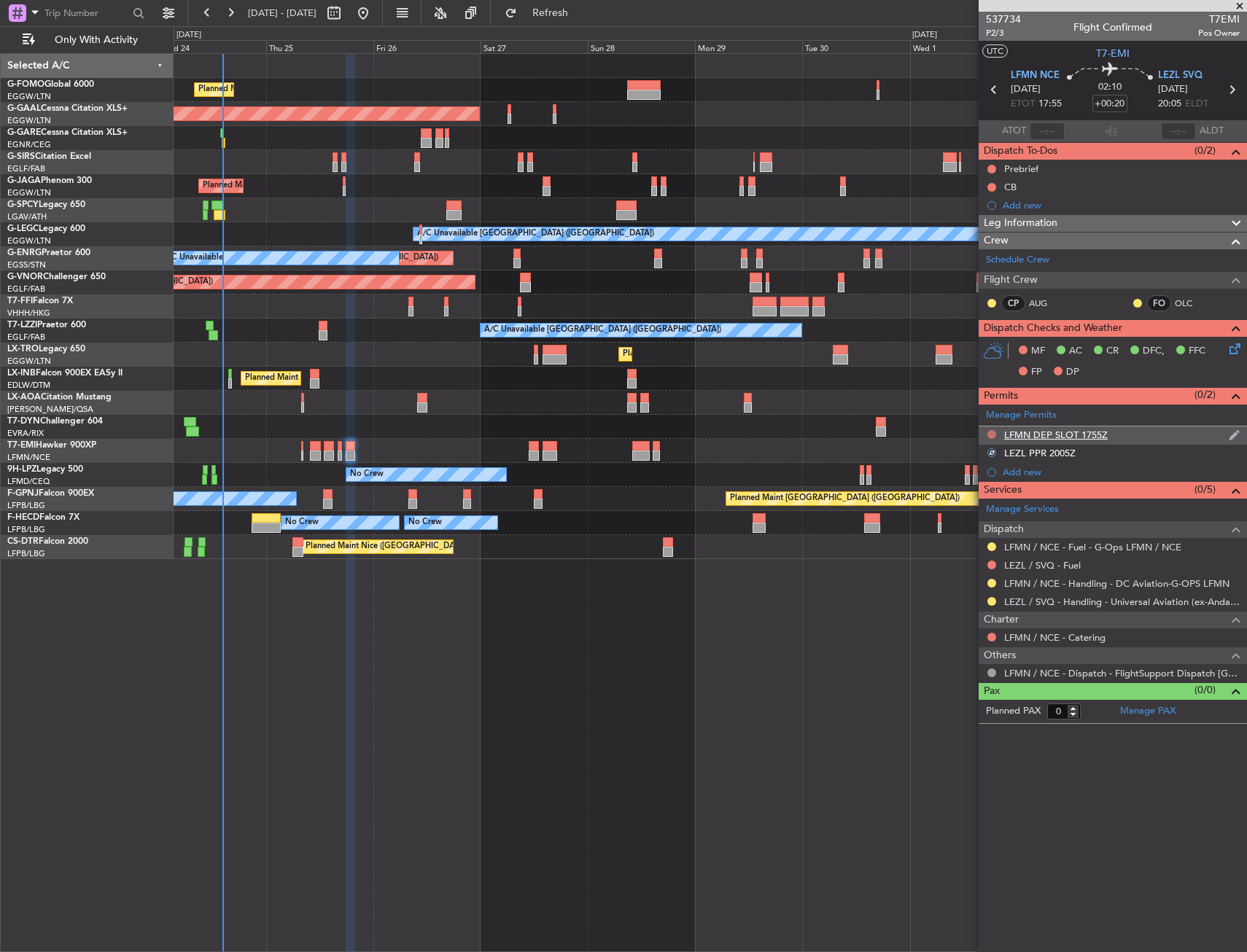
click at [990, 436] on button at bounding box center [992, 435] width 9 height 9
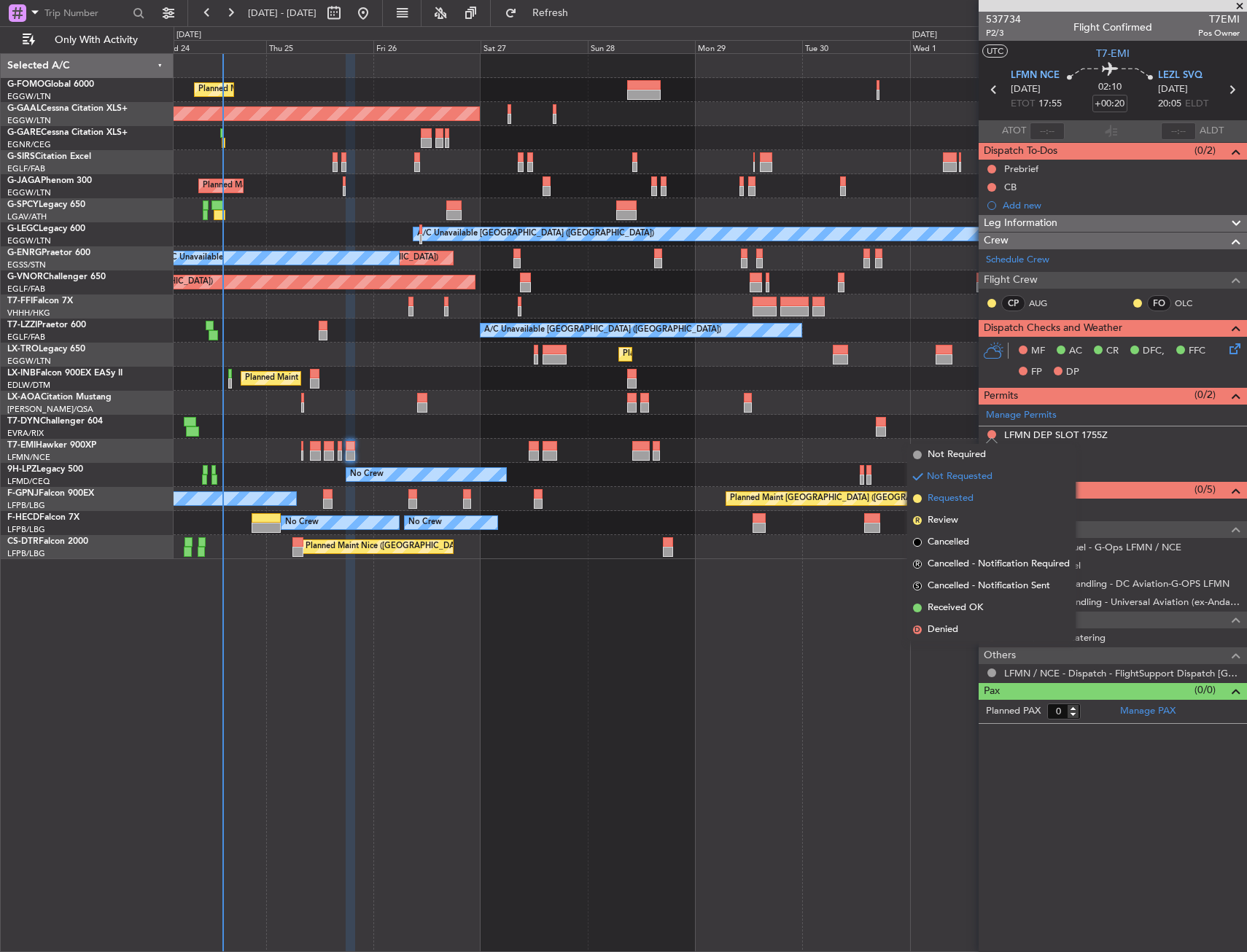
click at [959, 501] on span "Requested" at bounding box center [950, 498] width 46 height 15
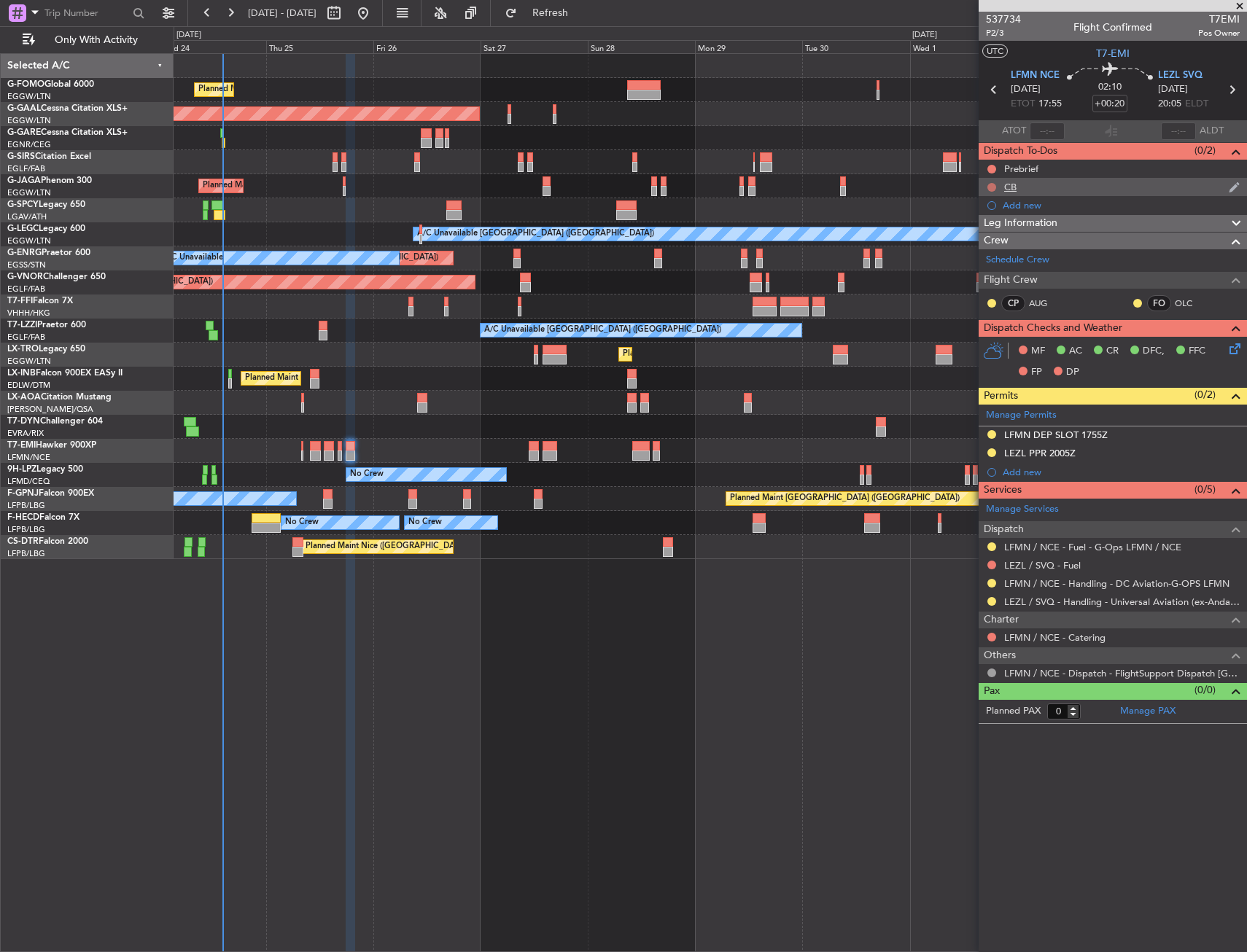
click at [993, 186] on button at bounding box center [992, 187] width 9 height 9
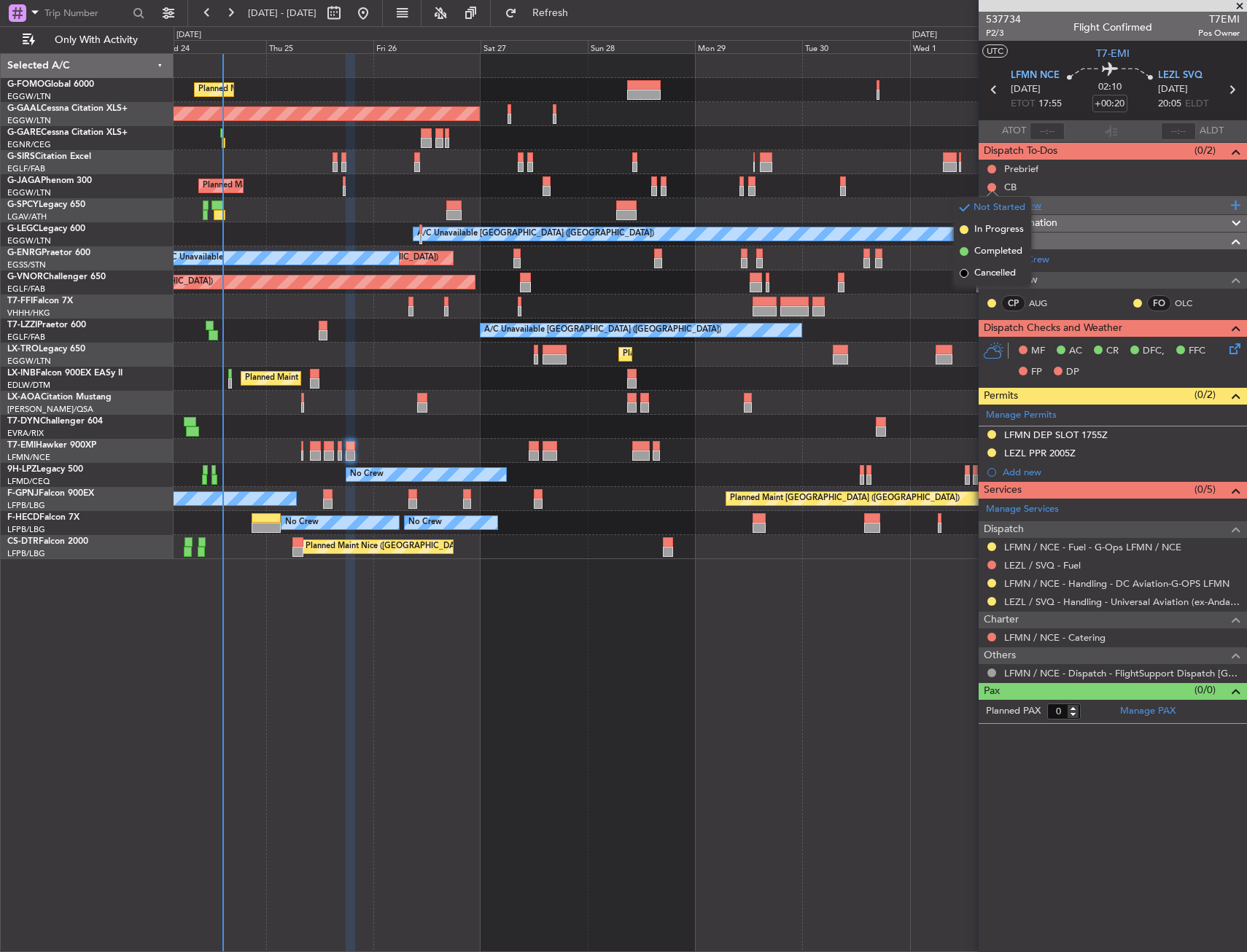
drag, startPoint x: 985, startPoint y: 258, endPoint x: 986, endPoint y: 199, distance: 59.0
click at [985, 256] on span "Completed" at bounding box center [998, 251] width 48 height 15
drag, startPoint x: 993, startPoint y: 170, endPoint x: 986, endPoint y: 191, distance: 22.1
click at [991, 170] on button at bounding box center [992, 169] width 9 height 9
drag, startPoint x: 989, startPoint y: 214, endPoint x: 986, endPoint y: 190, distance: 24.2
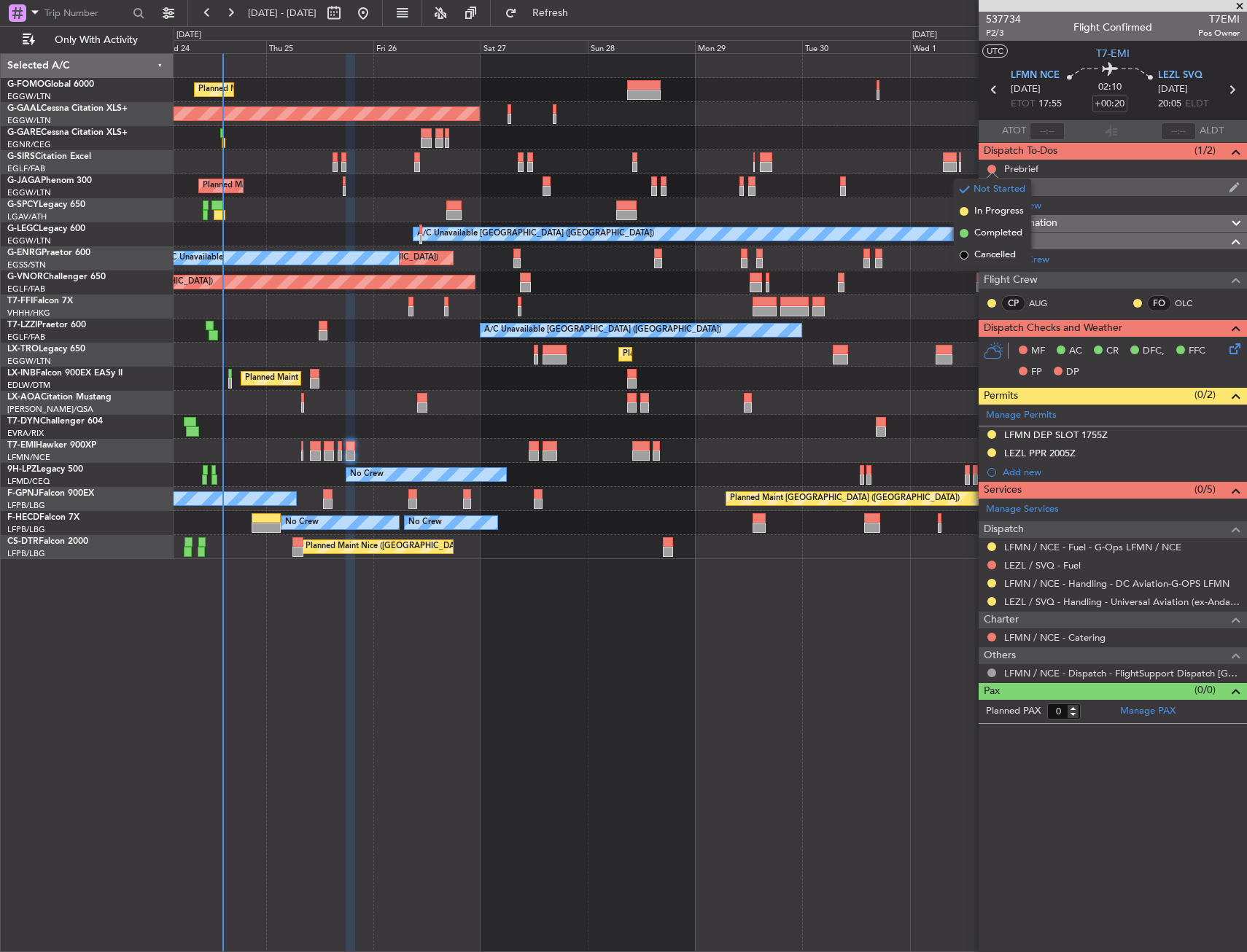
click at [989, 211] on span "In Progress" at bounding box center [999, 211] width 50 height 15
click at [994, 37] on span "P2/3" at bounding box center [1004, 33] width 35 height 12
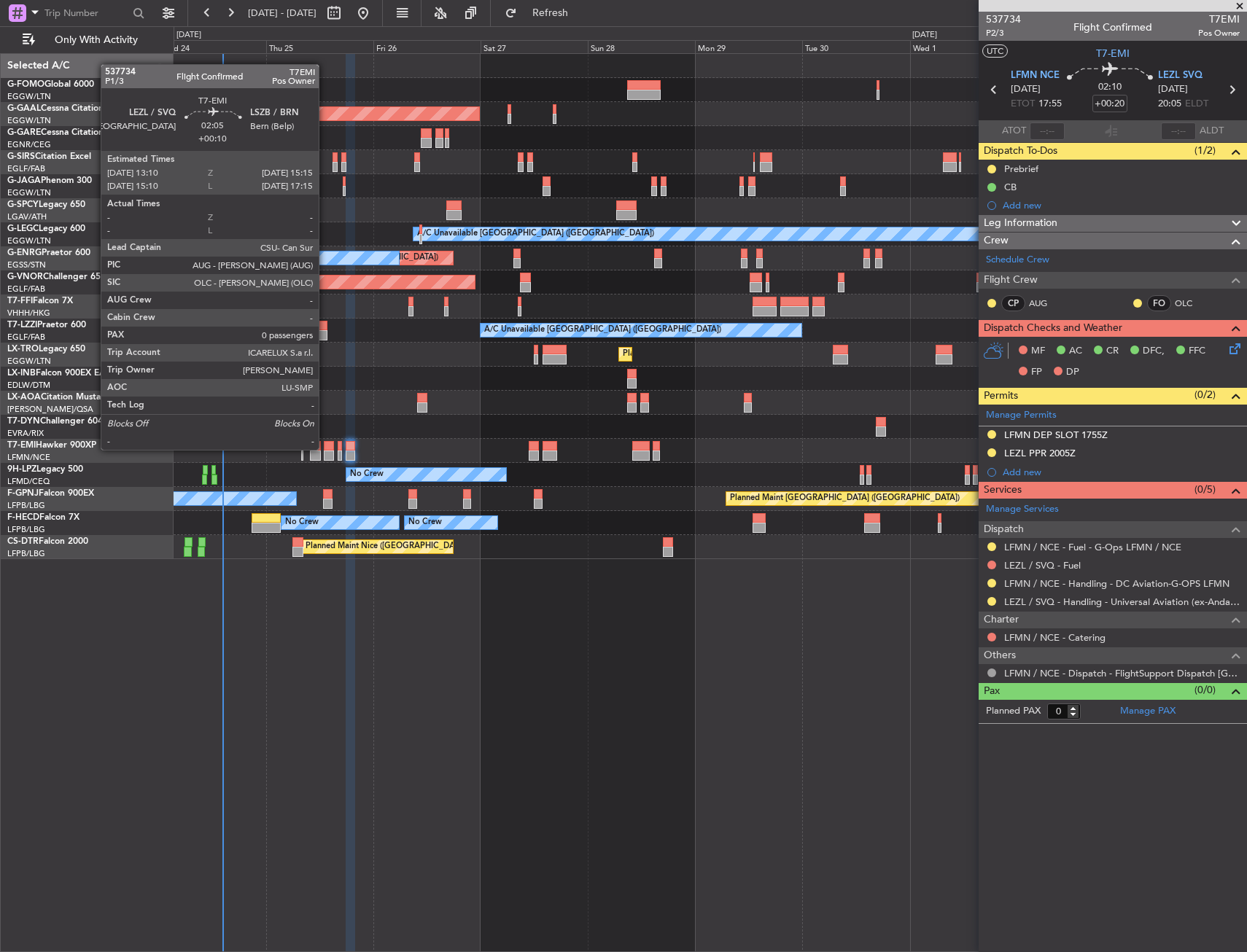
click at [323, 449] on div "Planned Maint [GEOGRAPHIC_DATA]" at bounding box center [710, 451] width 1073 height 24
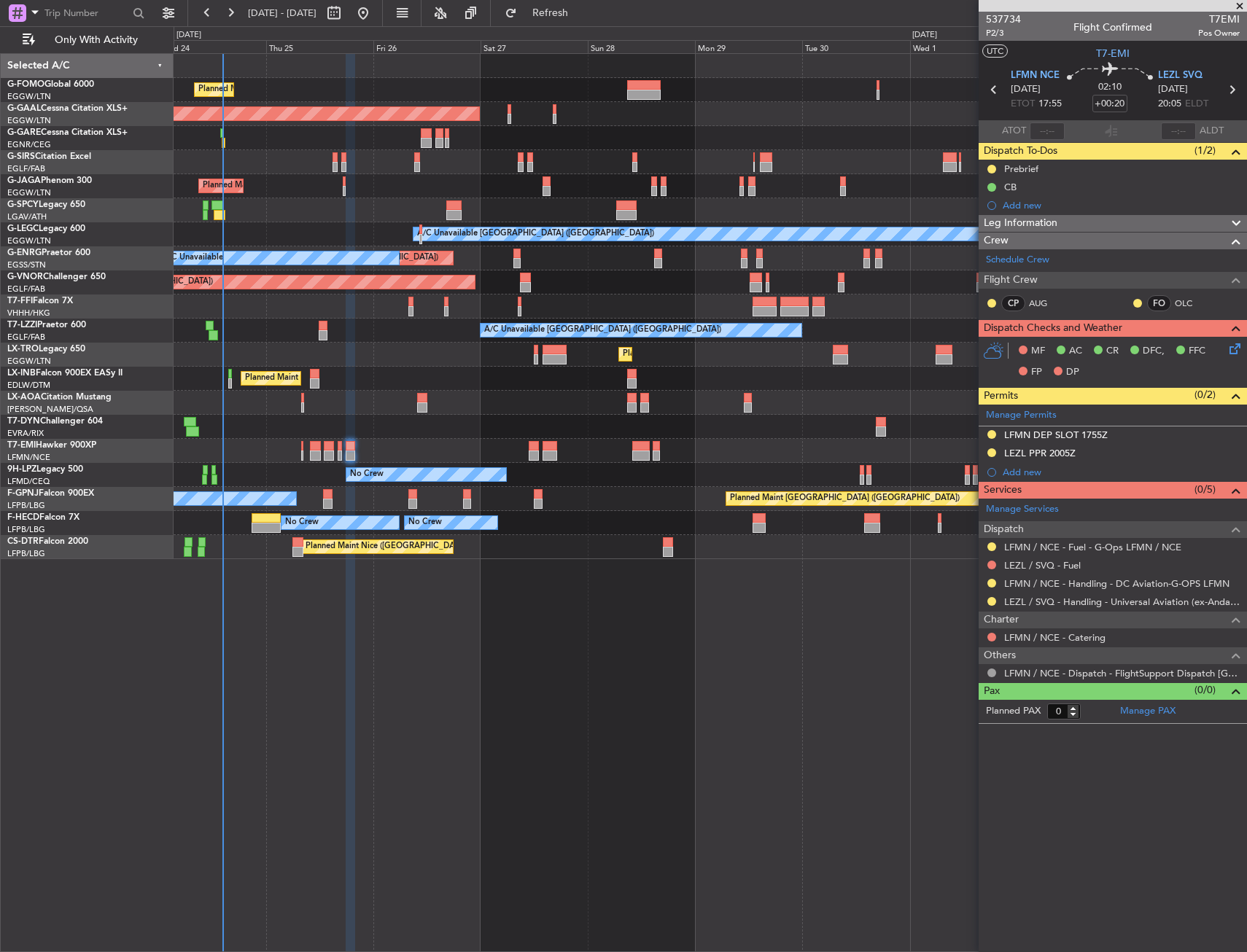
click at [337, 449] on div "Planned Maint [GEOGRAPHIC_DATA]" at bounding box center [710, 451] width 1073 height 24
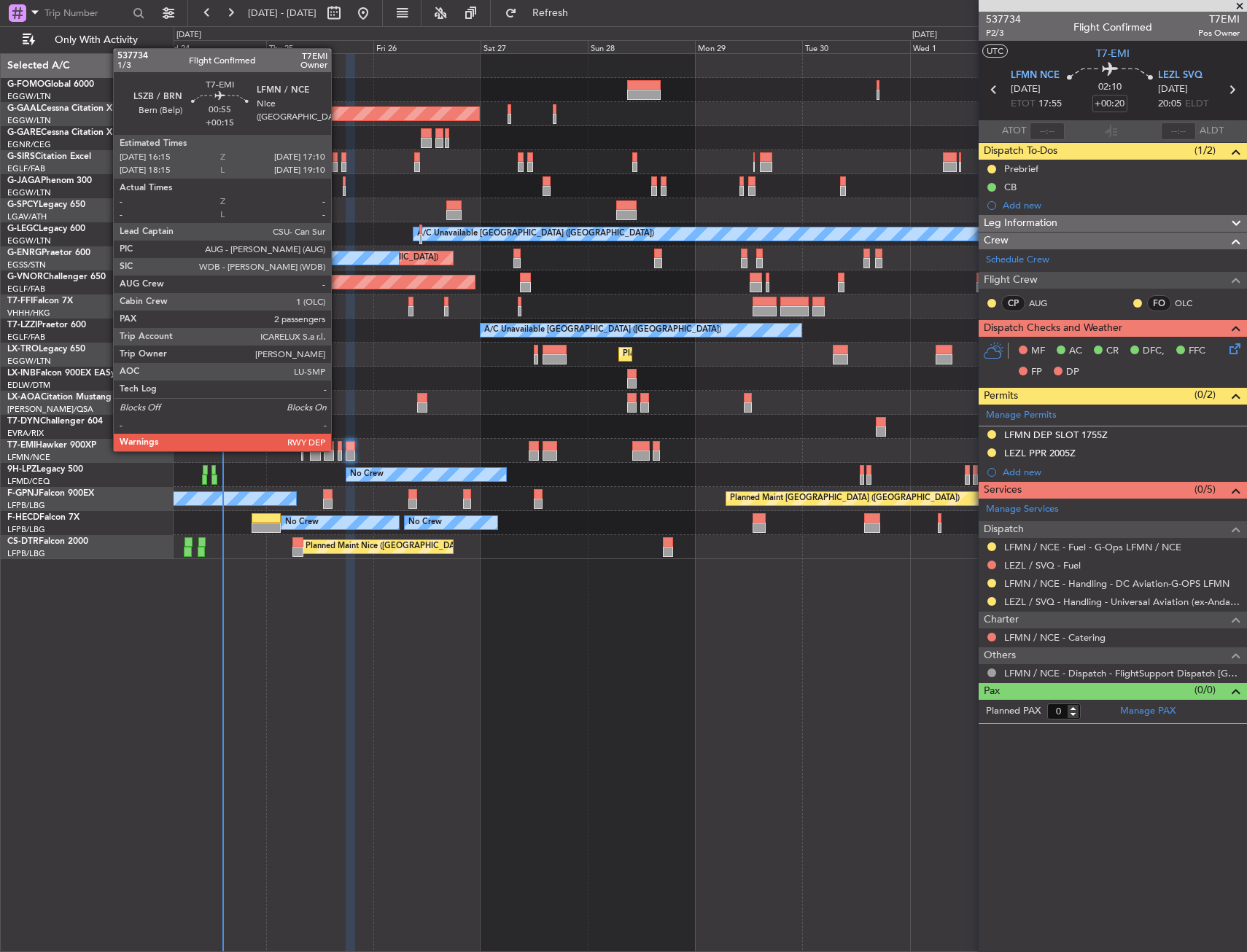
click at [339, 451] on div at bounding box center [340, 456] width 4 height 10
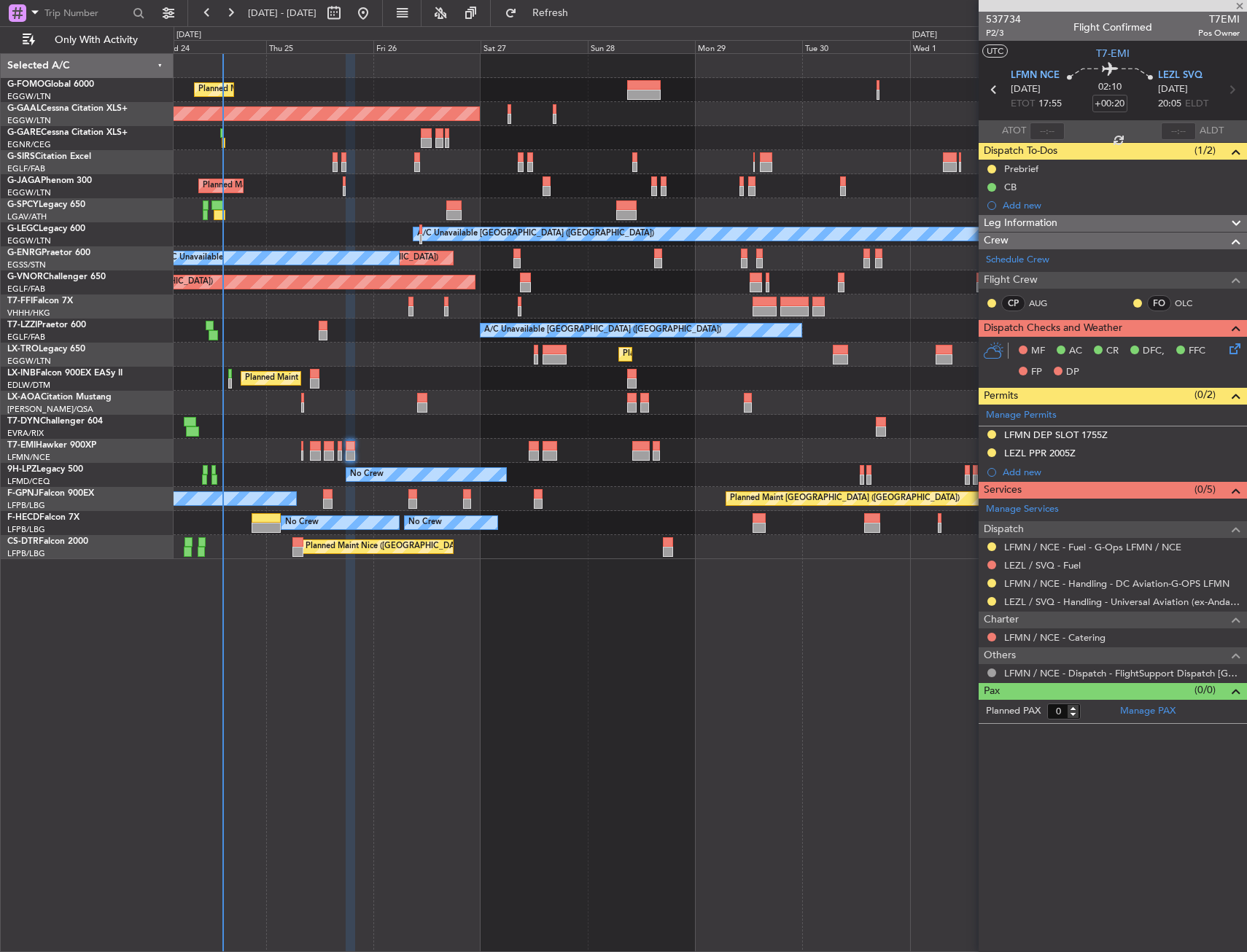
click at [325, 452] on div at bounding box center [328, 456] width 10 height 10
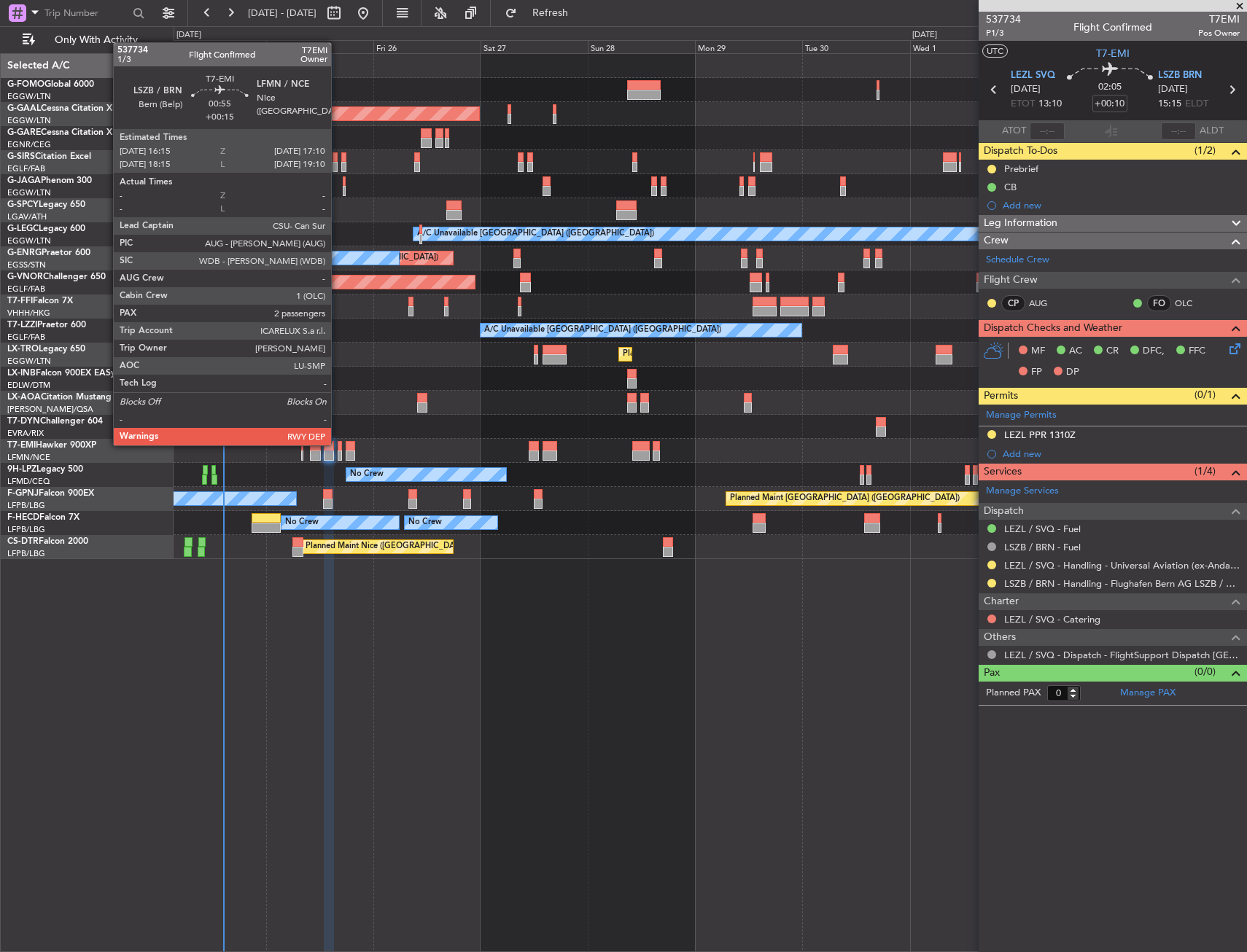
click at [338, 444] on div at bounding box center [340, 446] width 4 height 10
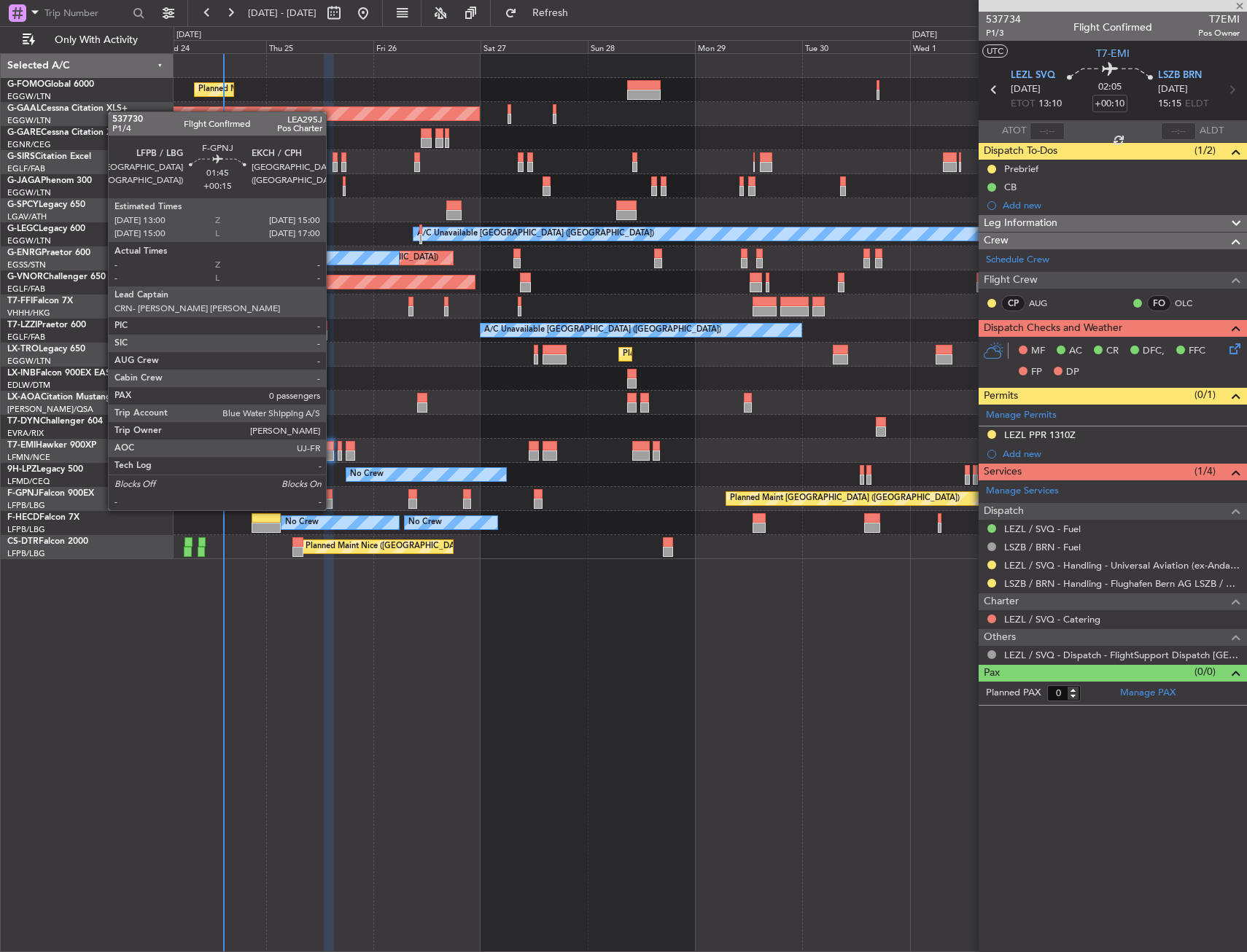
type input "+00:15"
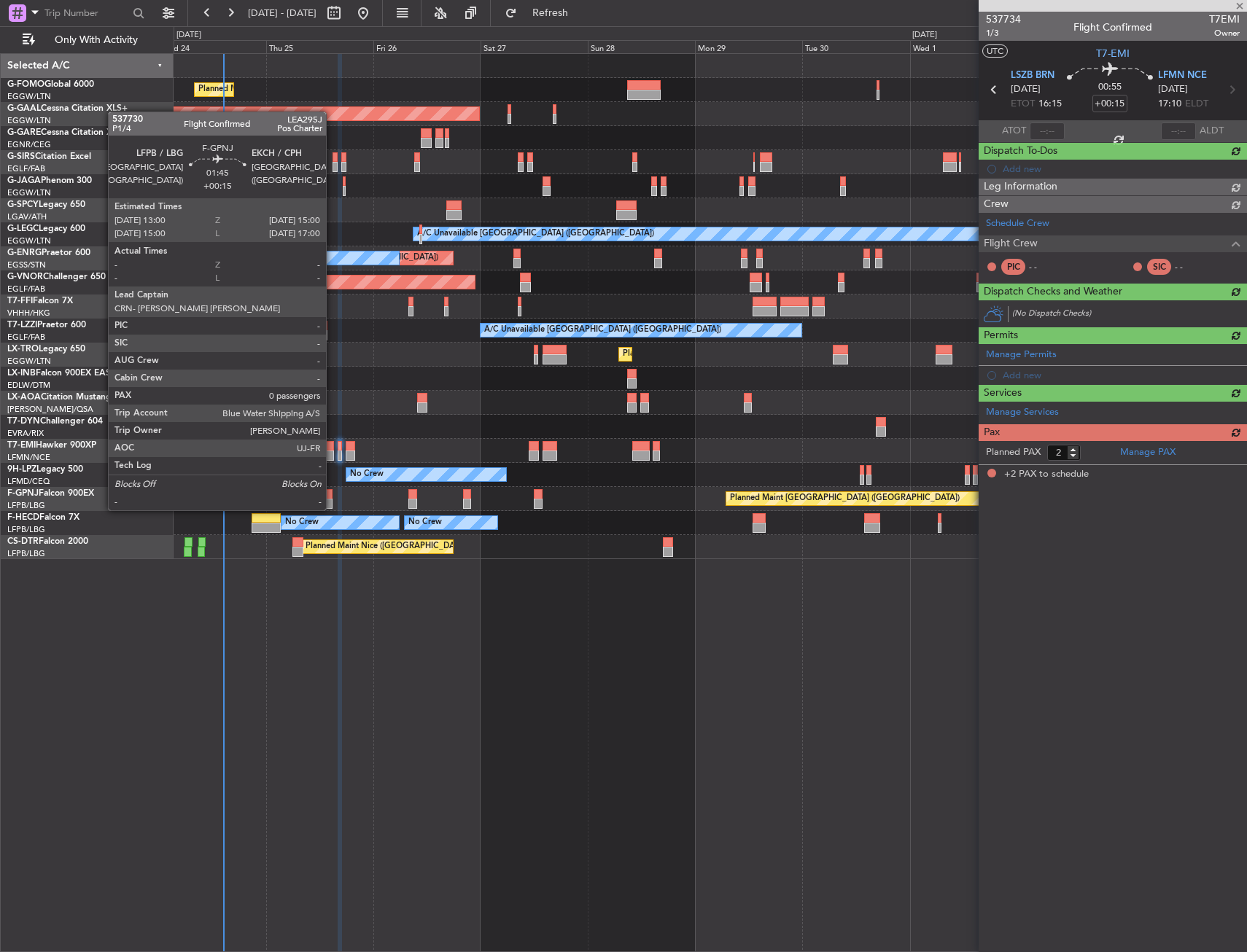
click at [333, 495] on div at bounding box center [327, 494] width 10 height 10
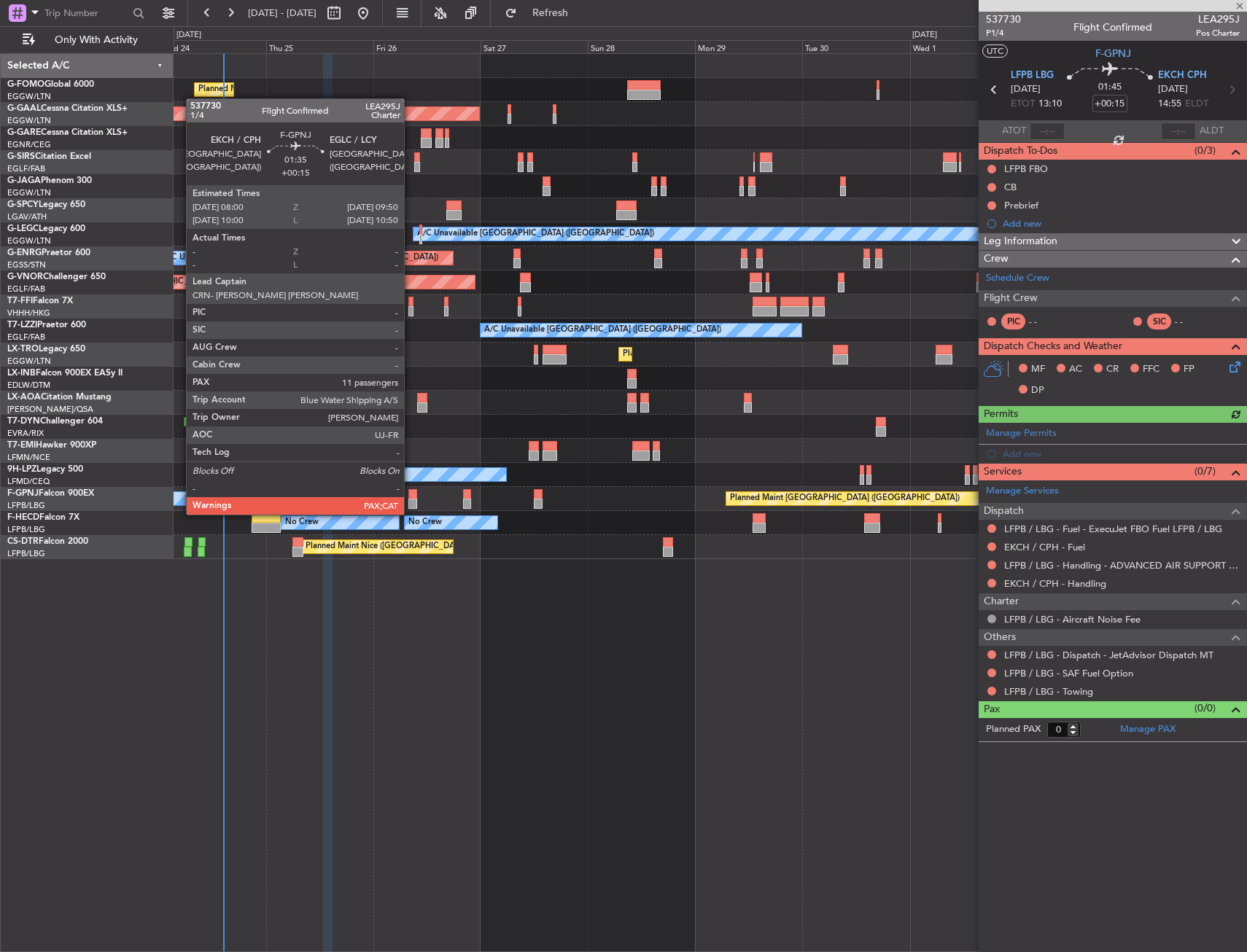
click at [411, 500] on div at bounding box center [413, 503] width 9 height 10
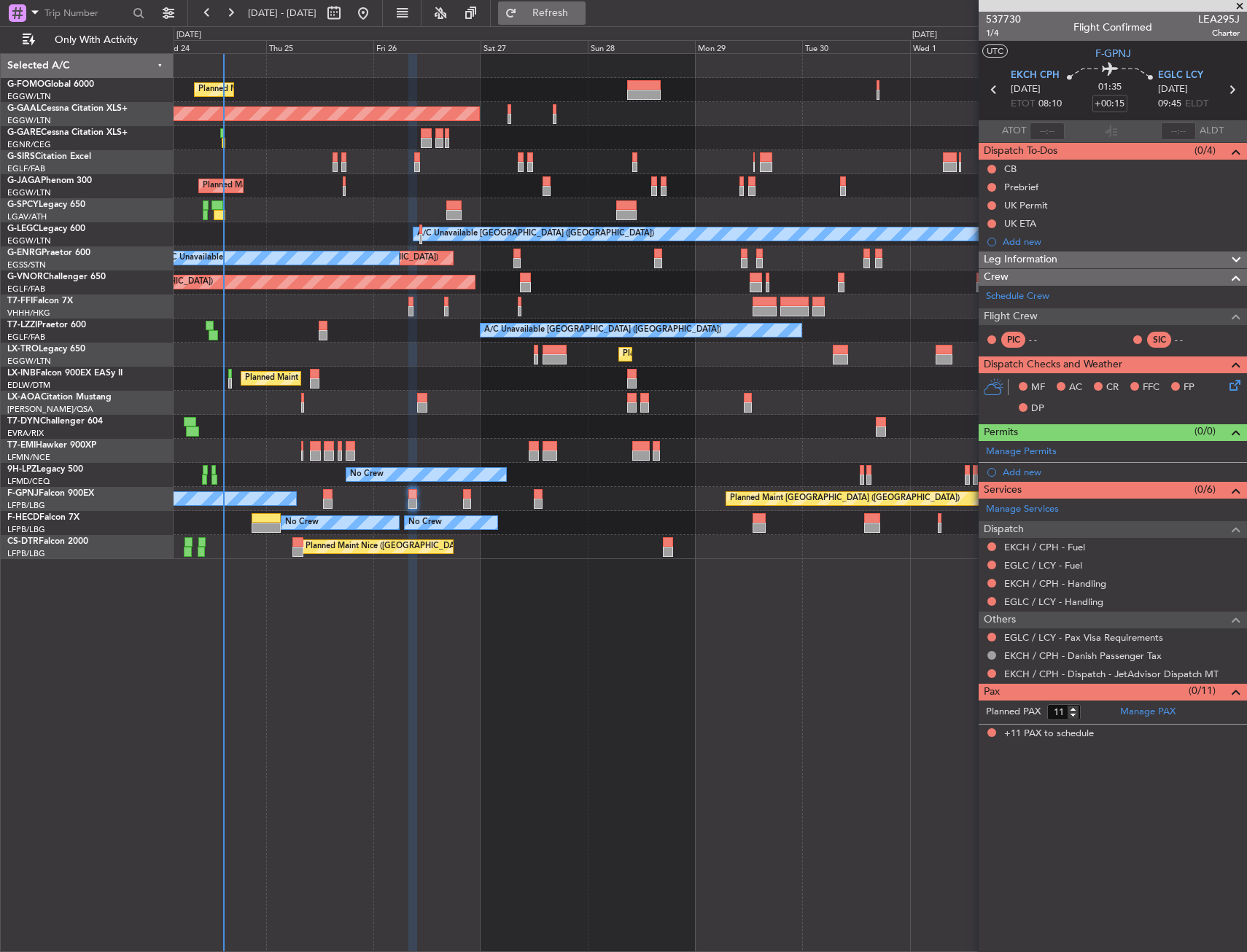
click at [585, 20] on button "Refresh" at bounding box center [542, 13] width 88 height 23
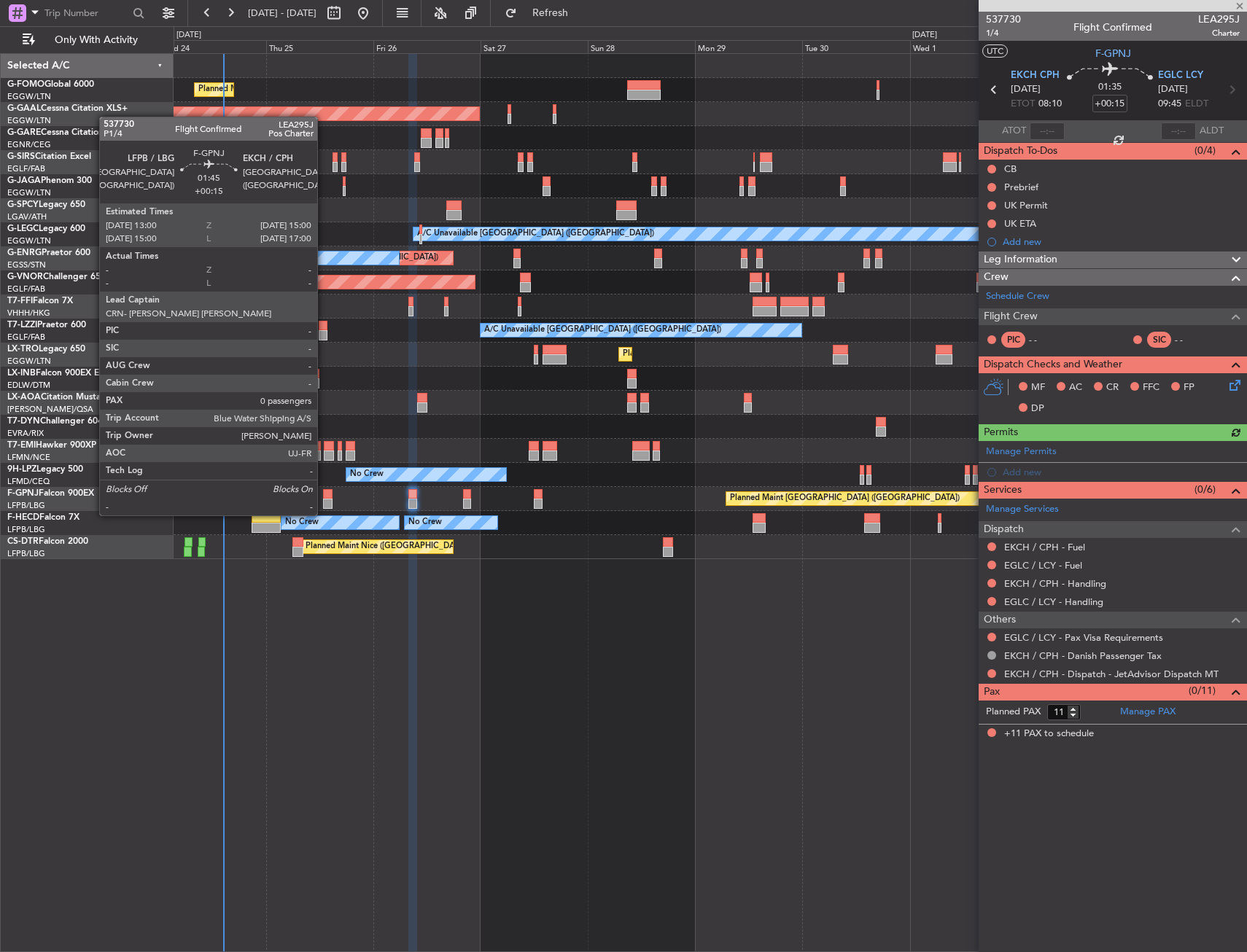
click at [324, 500] on div at bounding box center [327, 503] width 10 height 10
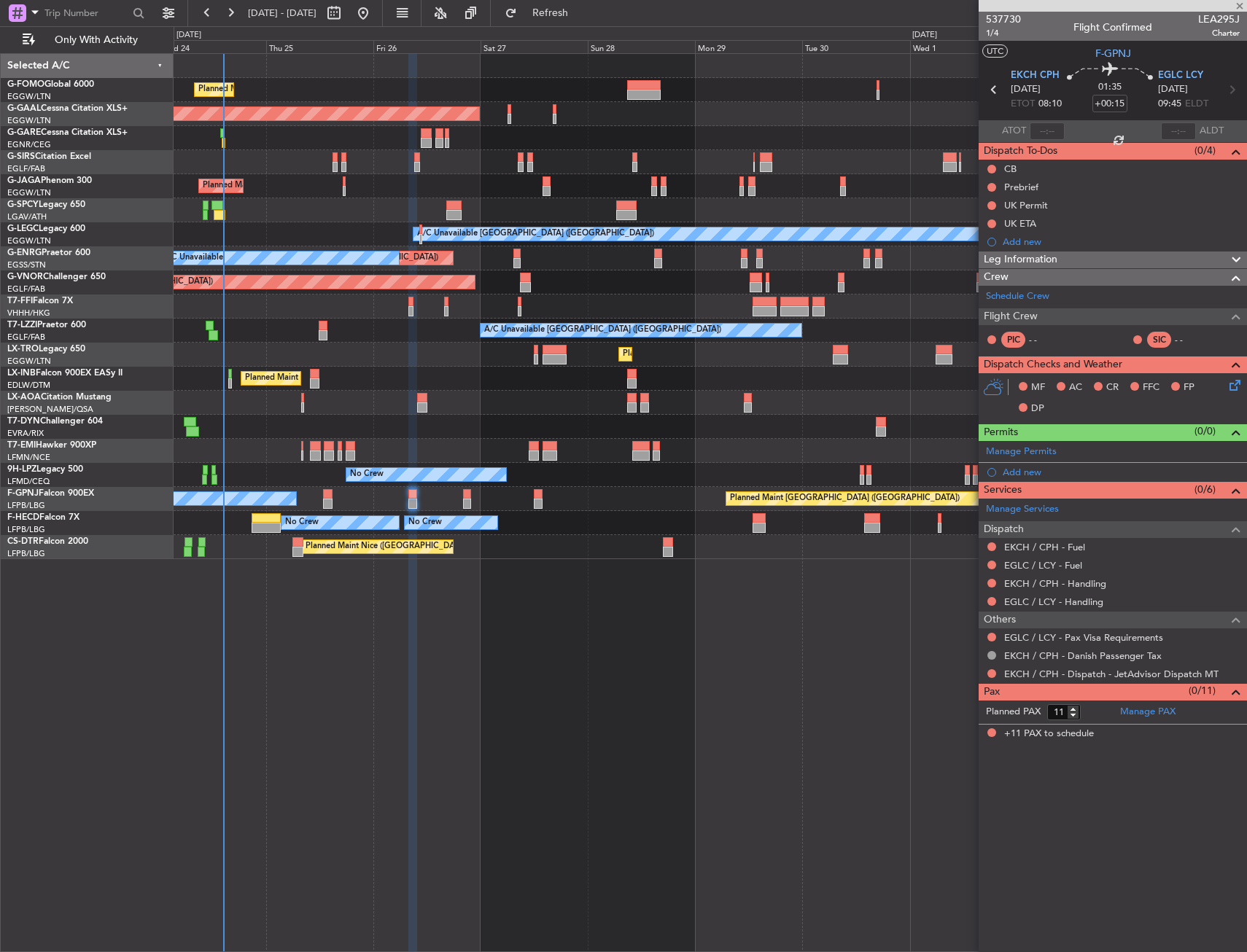
type input "0"
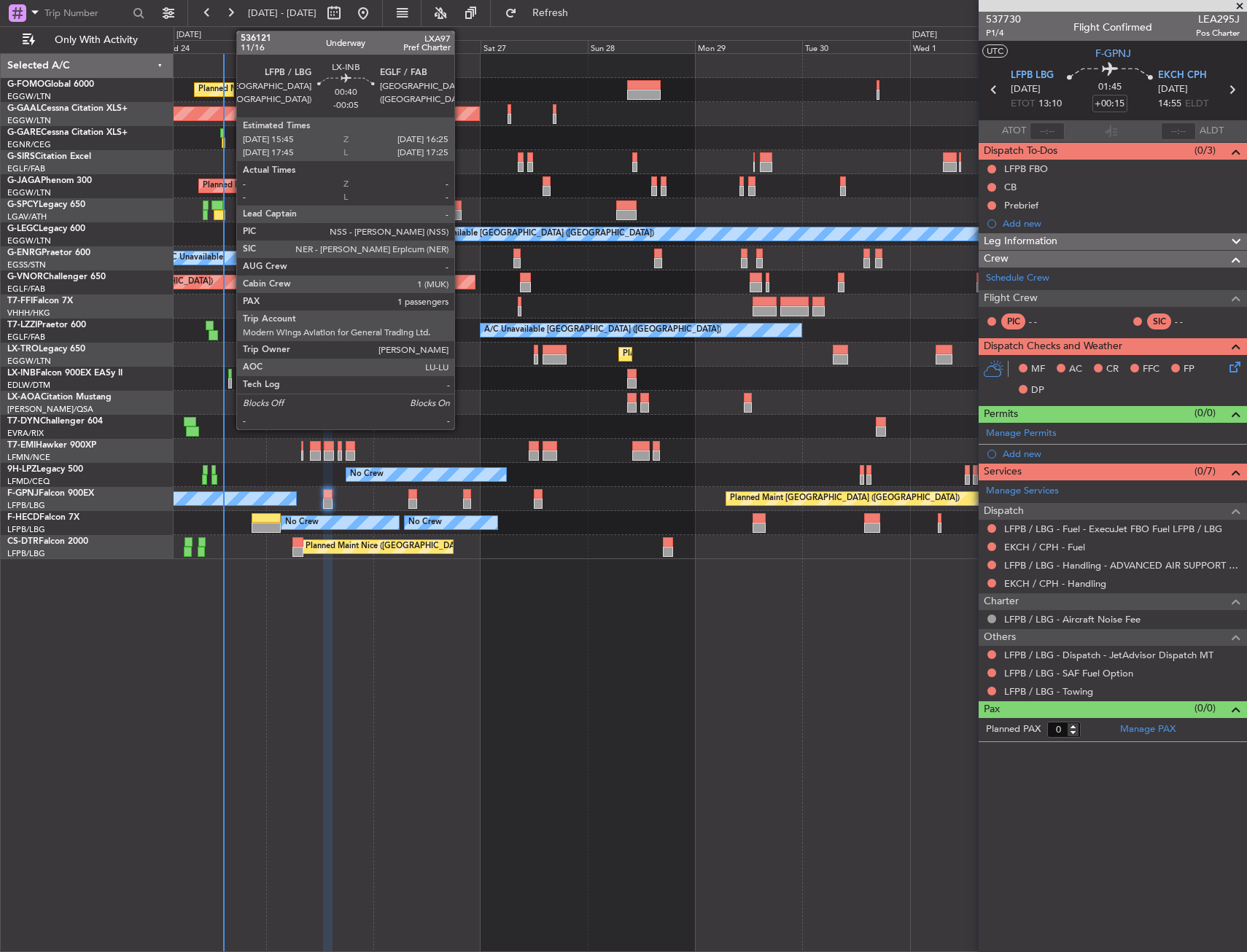
click at [229, 373] on div at bounding box center [230, 374] width 4 height 10
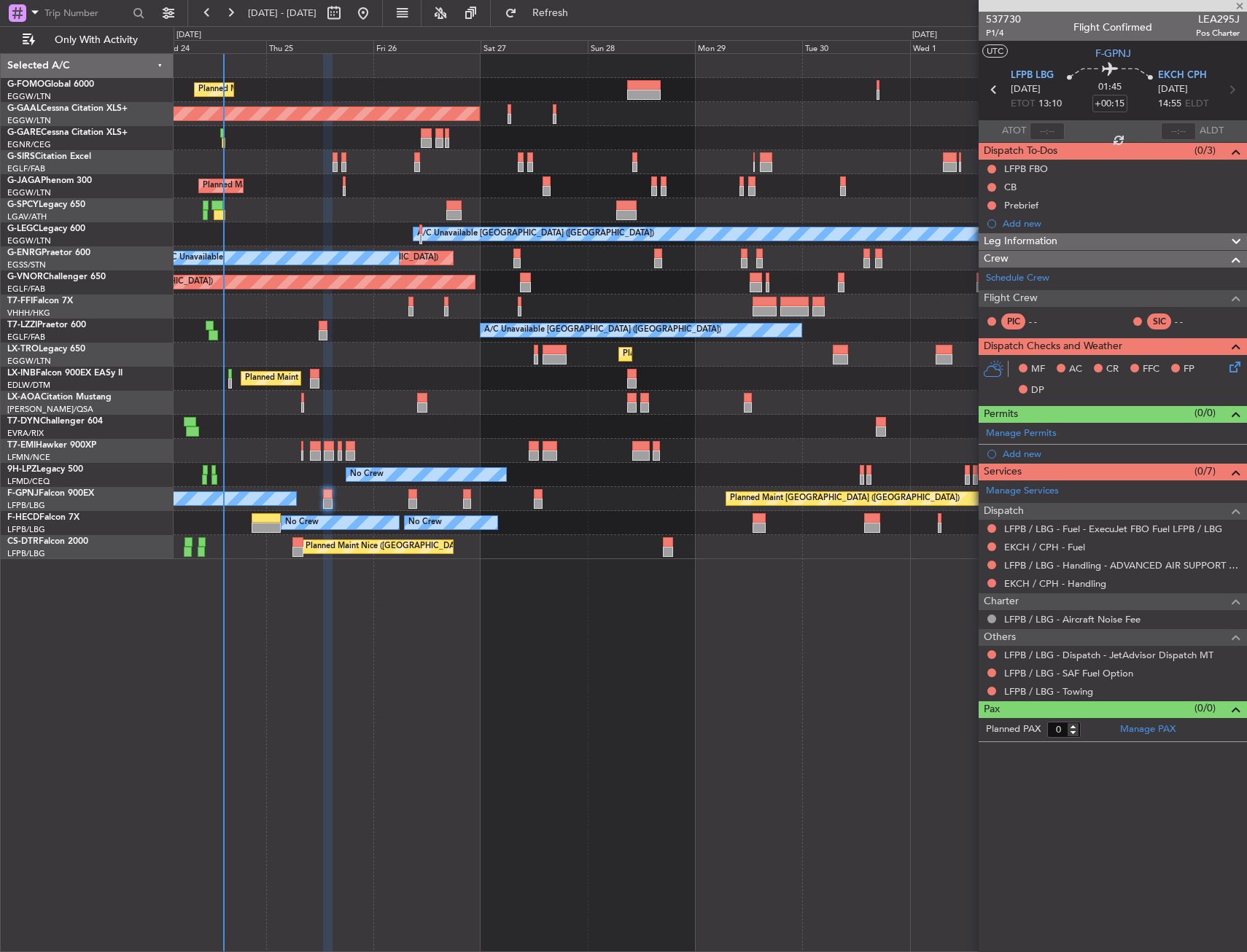
type input "-00:05"
type input "1"
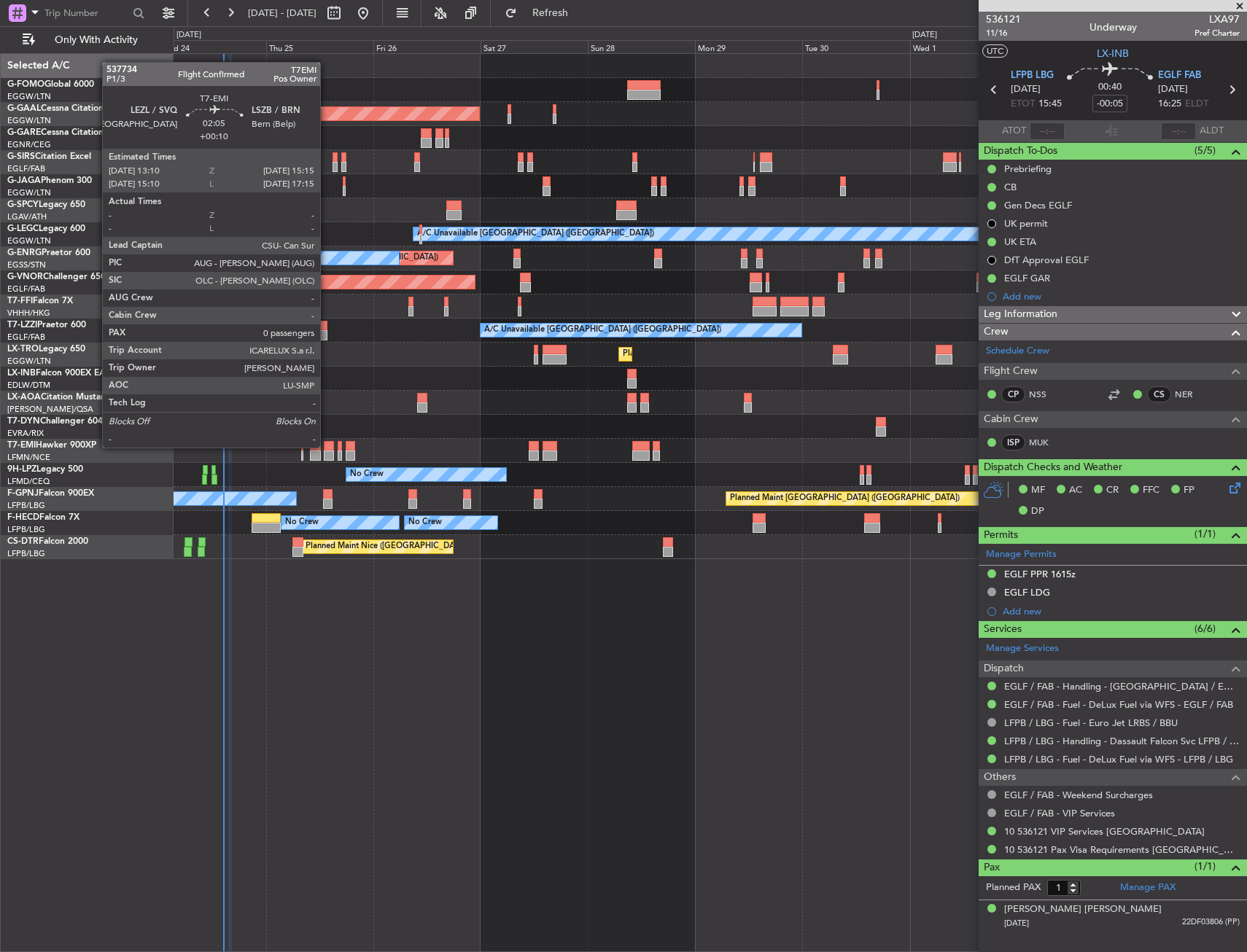
click at [327, 446] on div at bounding box center [328, 446] width 10 height 10
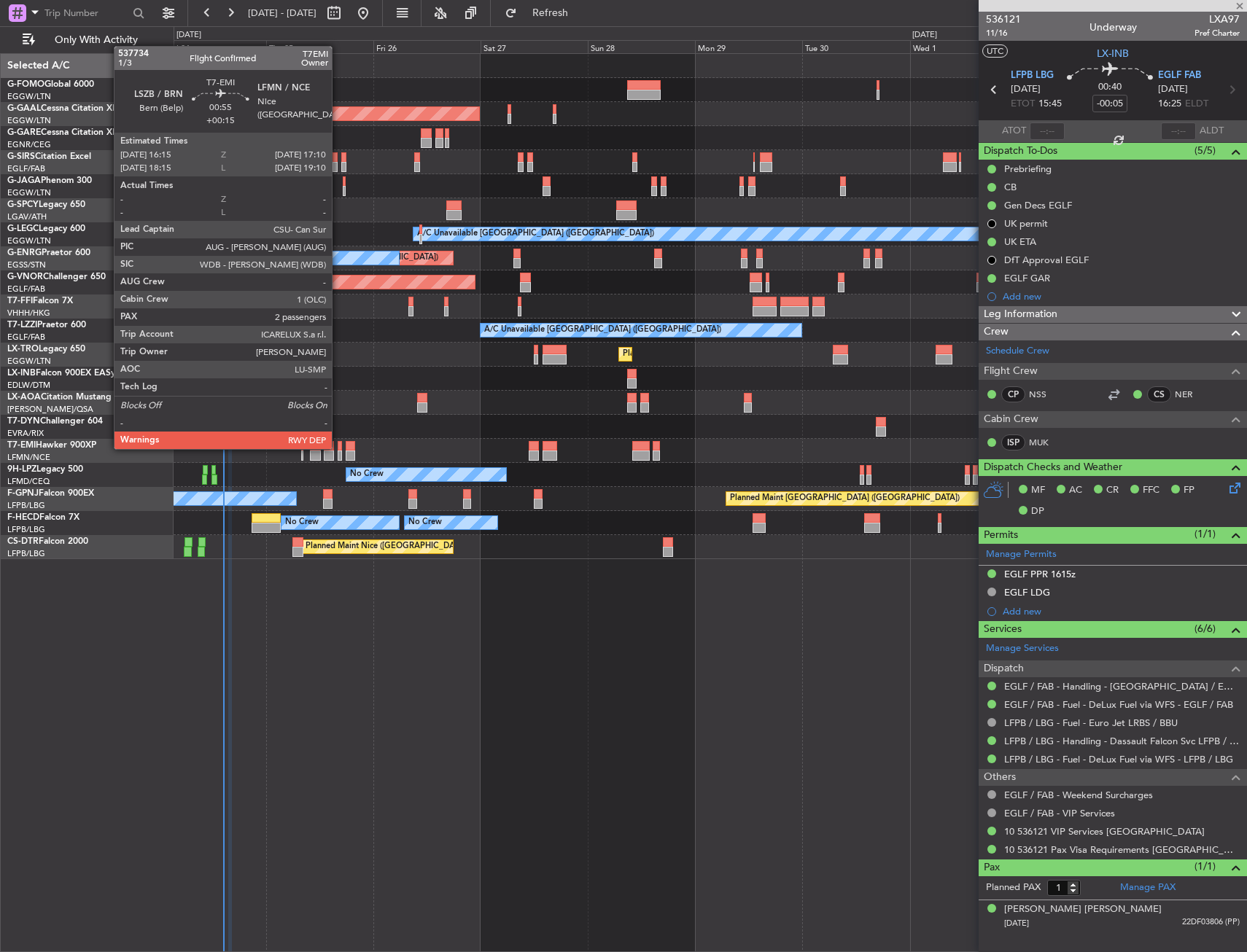
type input "+00:10"
type input "0"
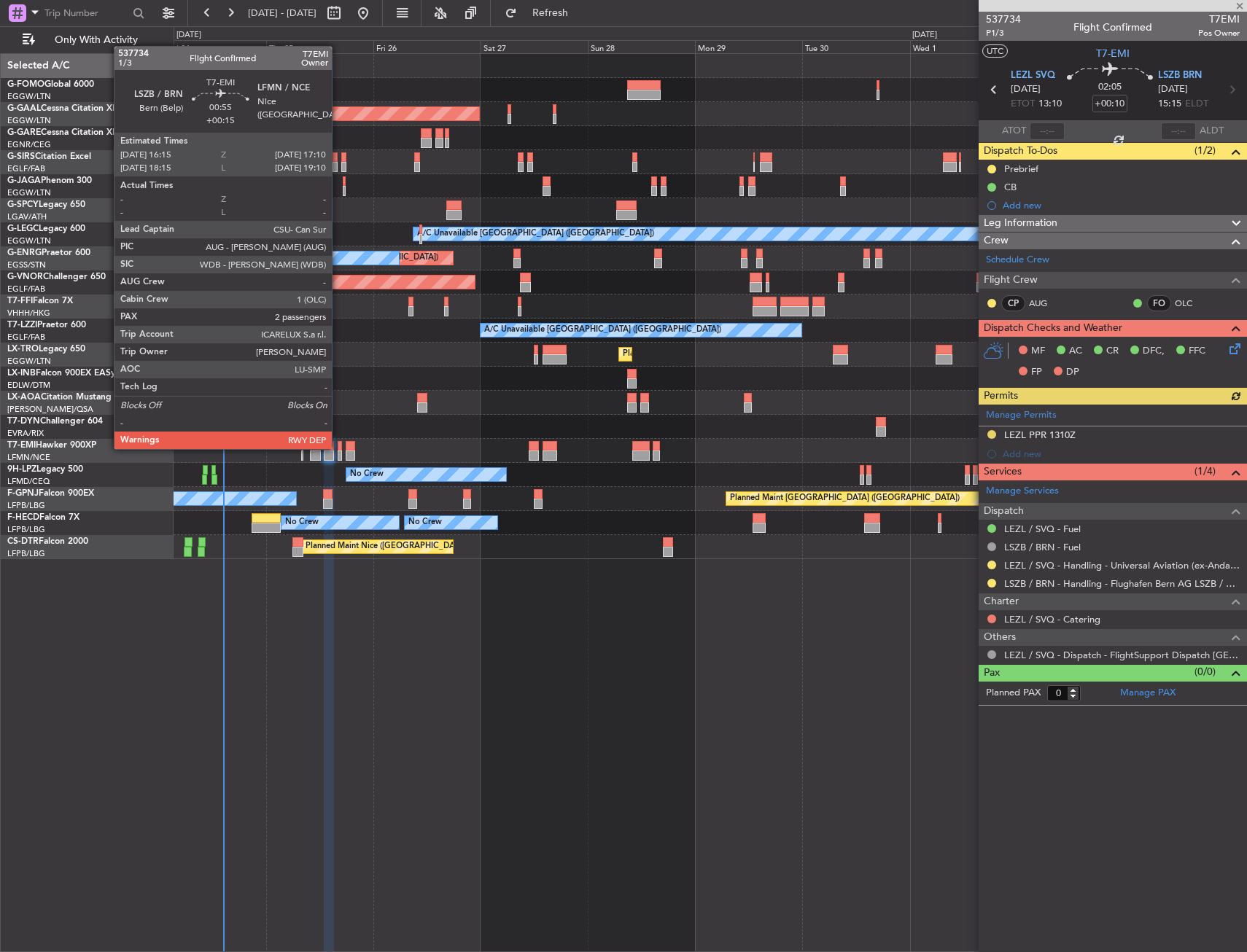
click at [338, 448] on div at bounding box center [340, 446] width 4 height 10
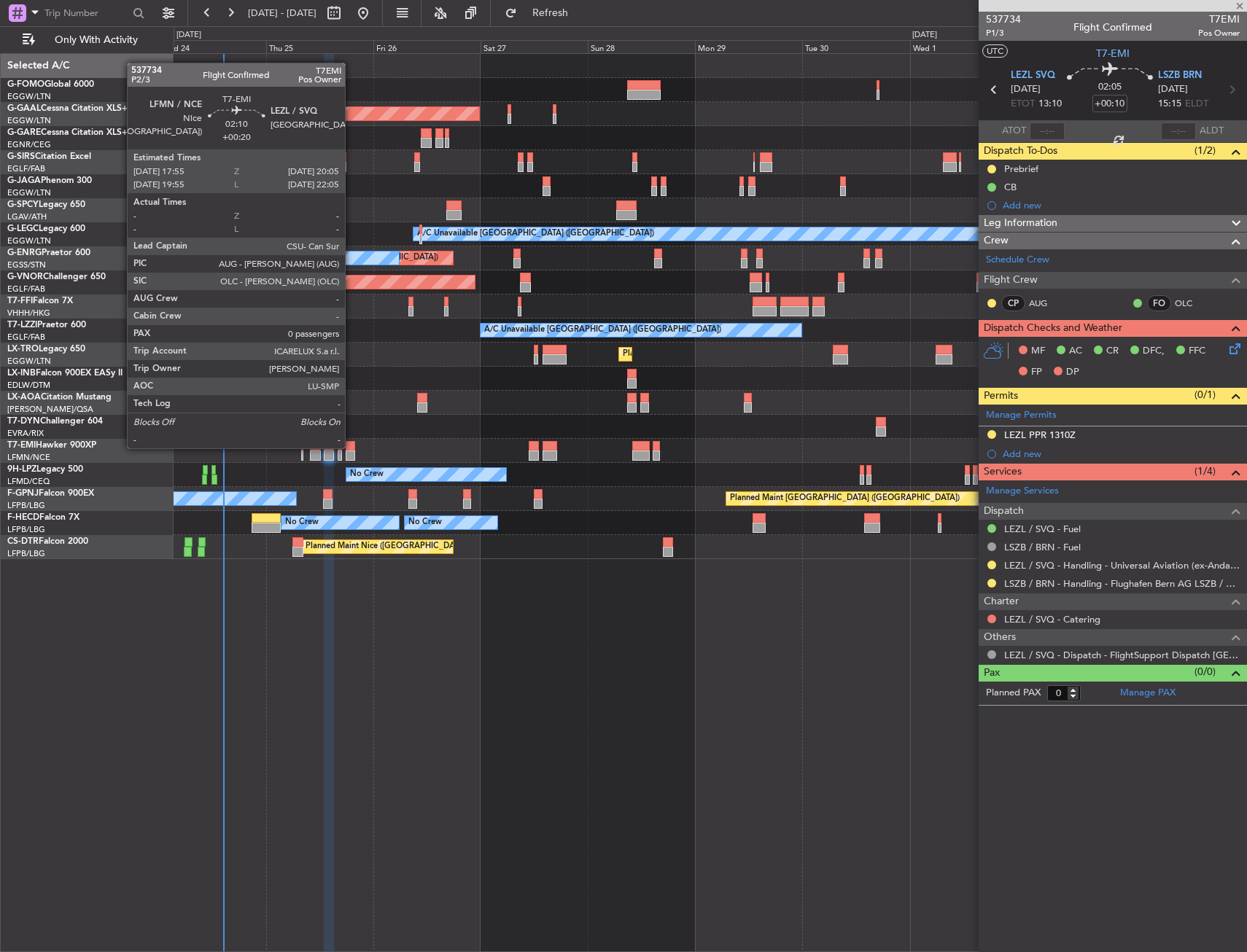
type input "+00:15"
type input "2"
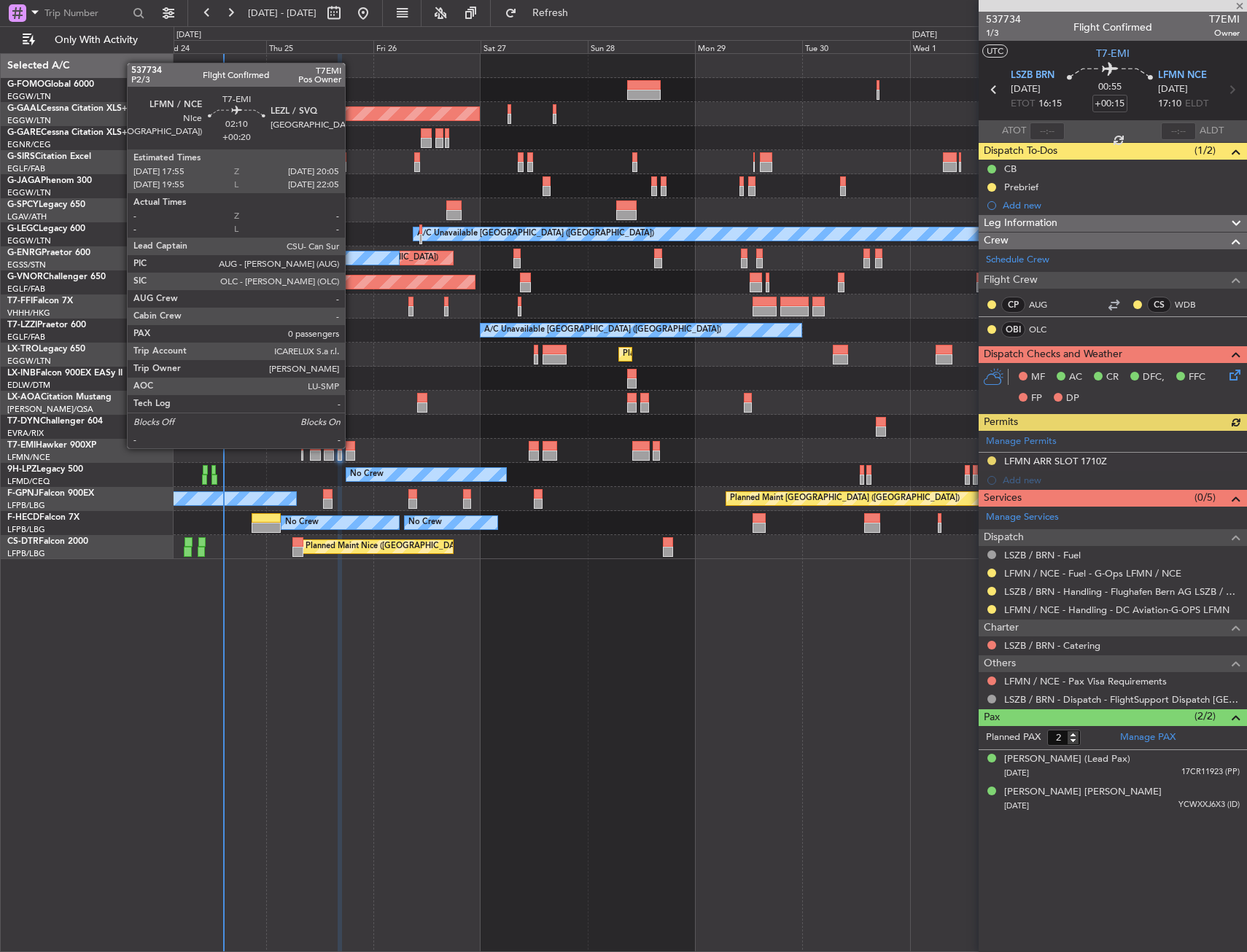
click at [352, 447] on div at bounding box center [351, 446] width 10 height 10
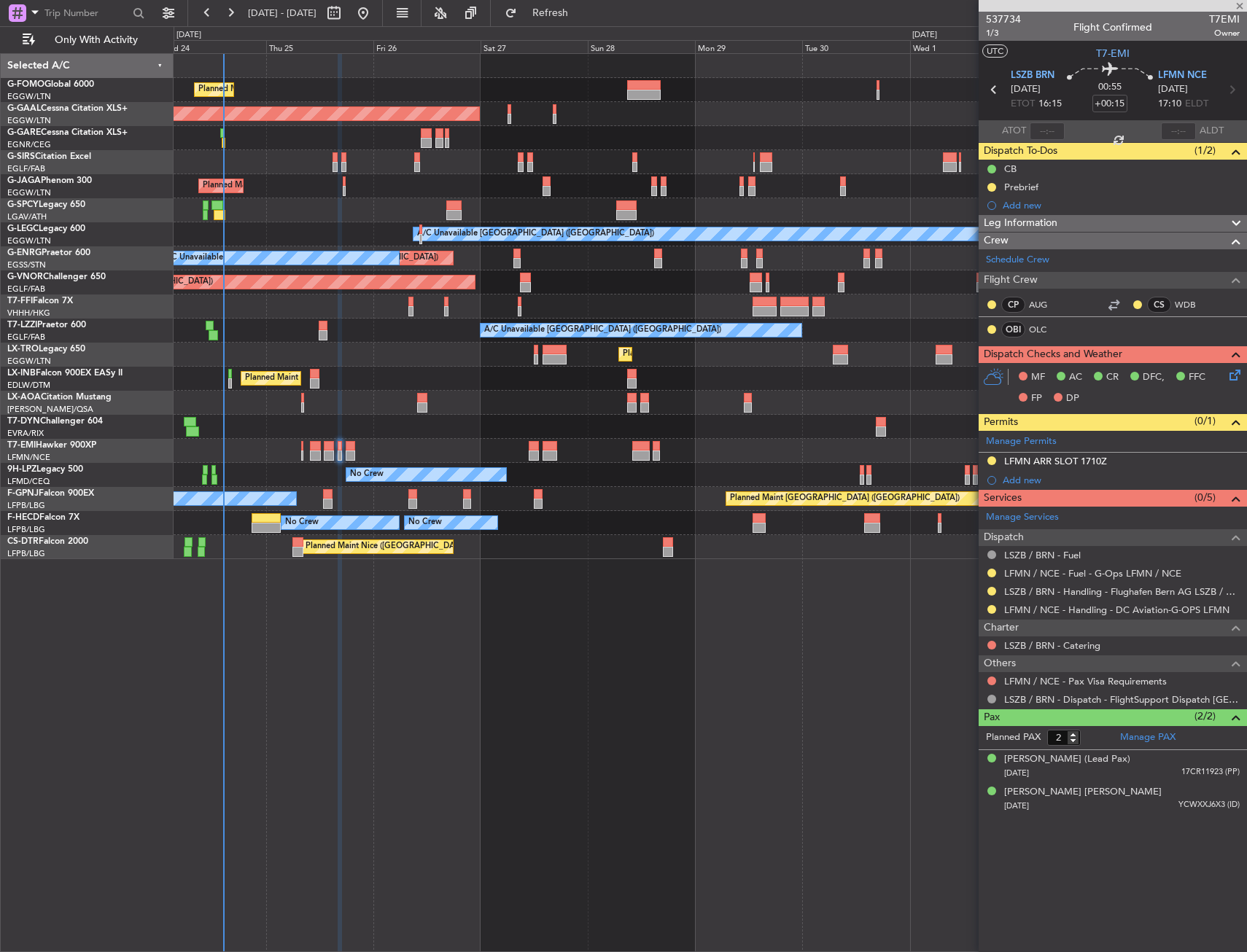
type input "+00:20"
type input "0"
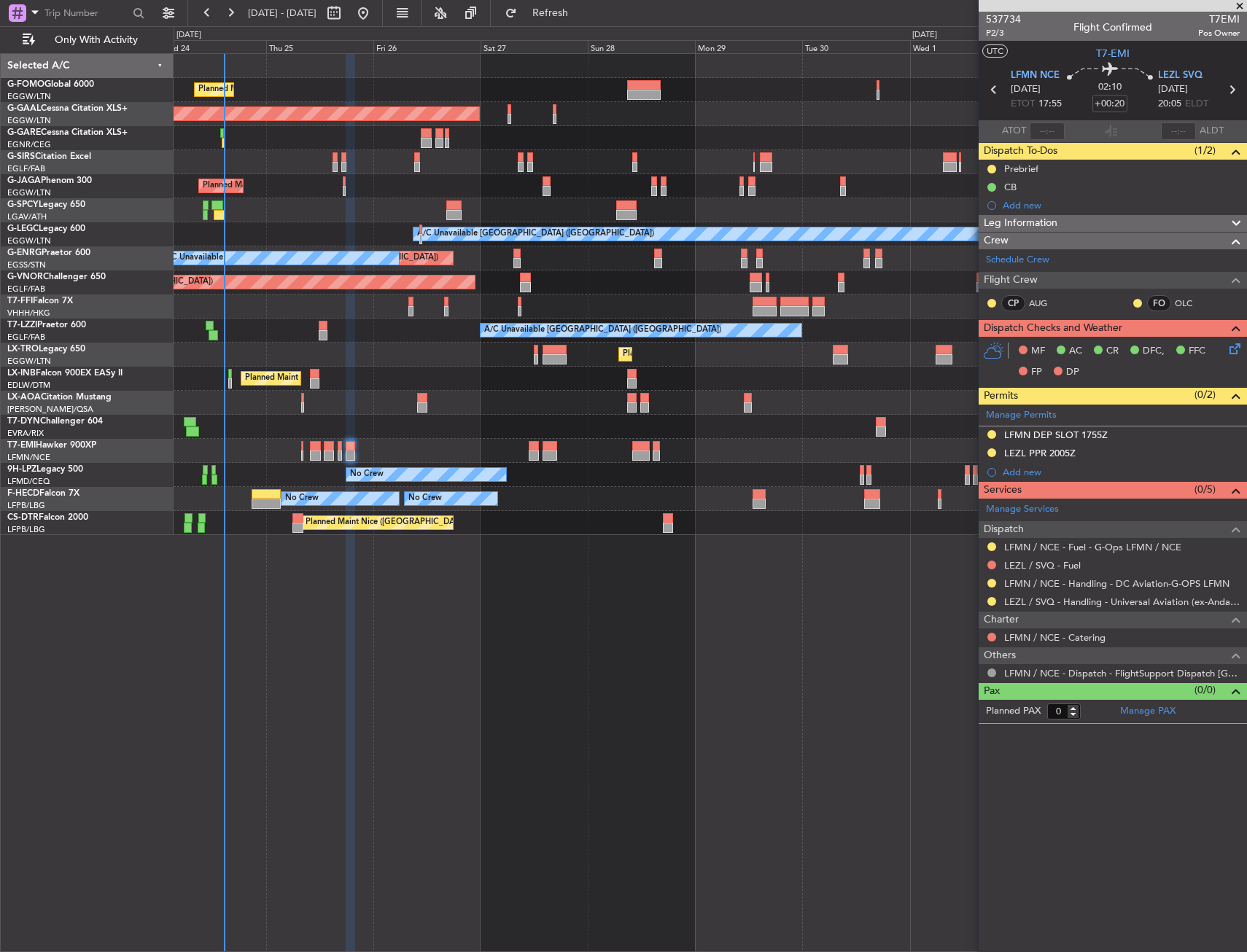
click at [662, 501] on div "No Crew Planned Maint Paris (Le Bourget) No Crew No Crew" at bounding box center [710, 498] width 1073 height 24
click at [539, 424] on div at bounding box center [710, 427] width 1073 height 24
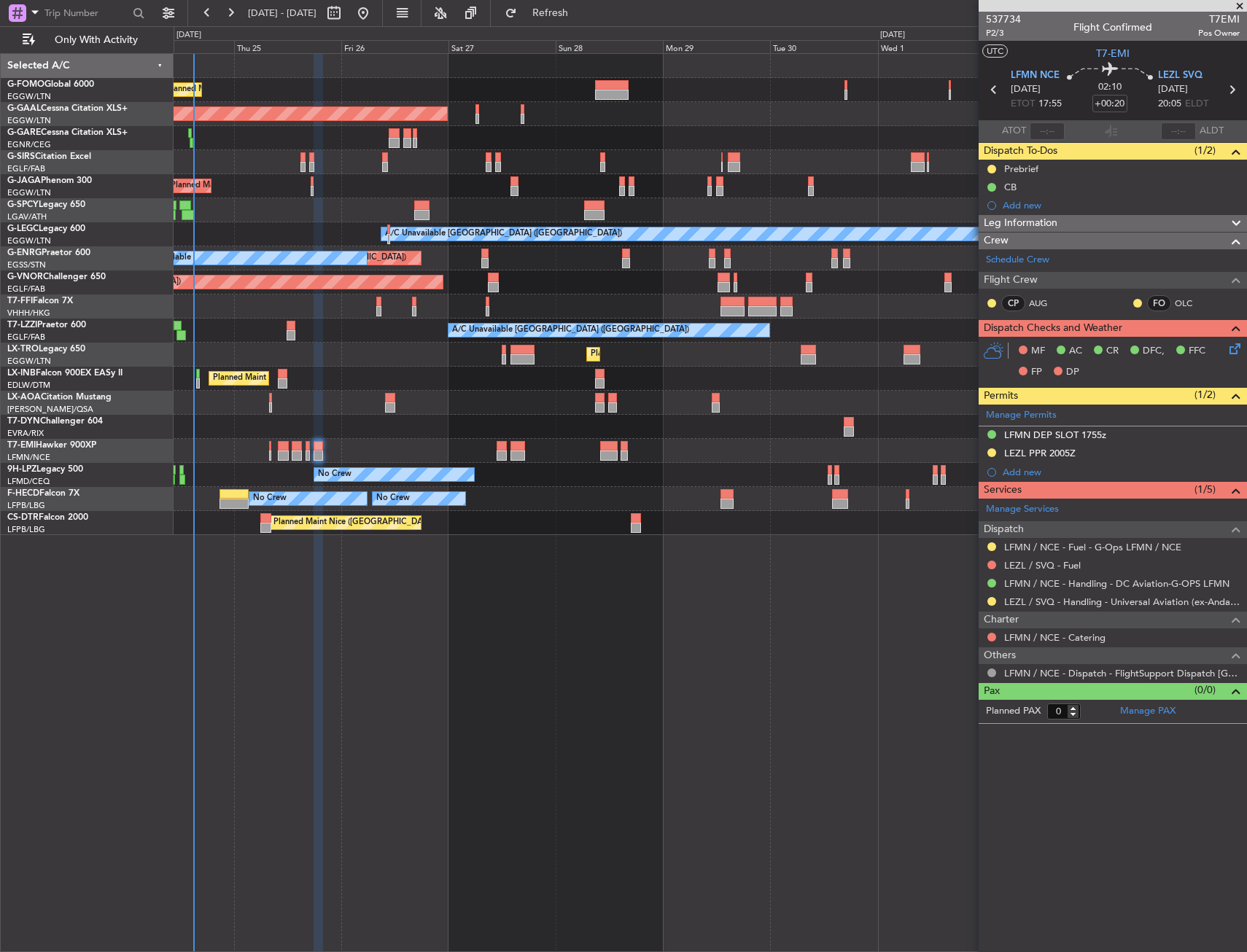
click at [542, 468] on div "No Crew AOG Maint Cannes (Mandelieu)" at bounding box center [710, 475] width 1073 height 24
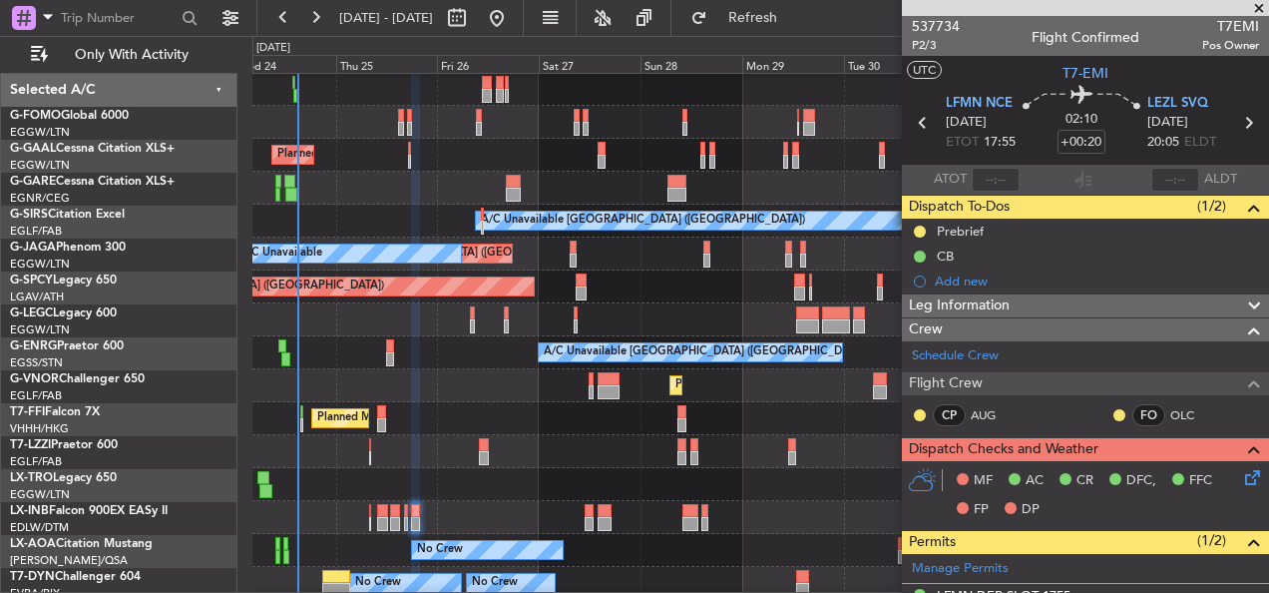
scroll to position [100, 0]
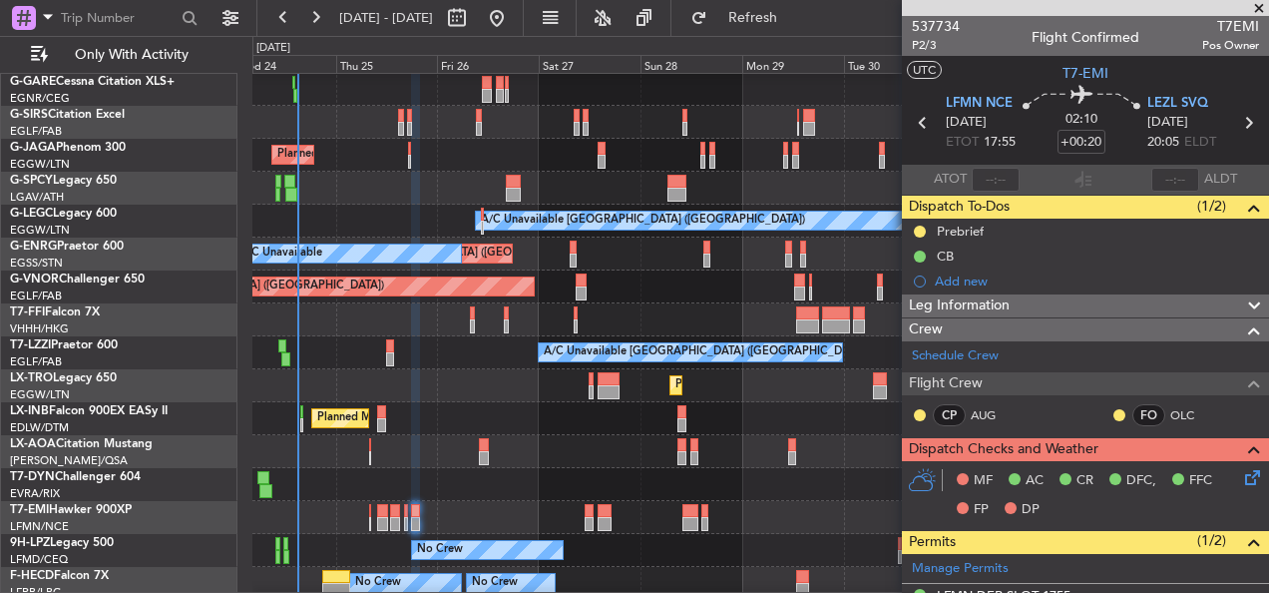
click at [1253, 7] on span at bounding box center [1259, 9] width 20 height 18
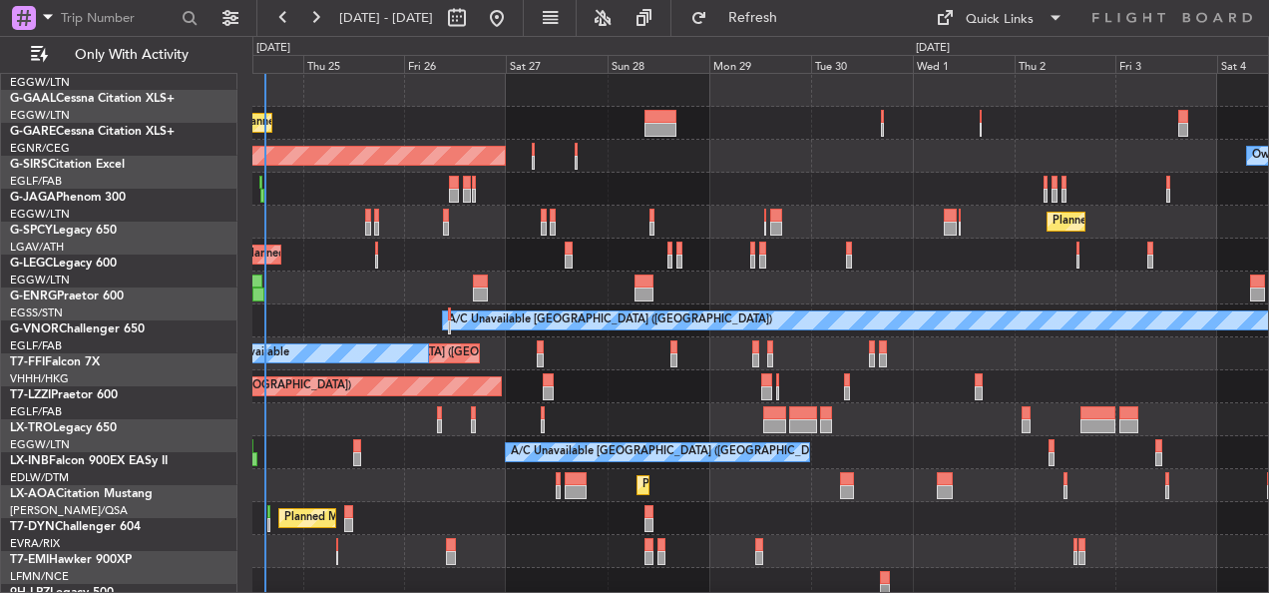
scroll to position [0, 0]
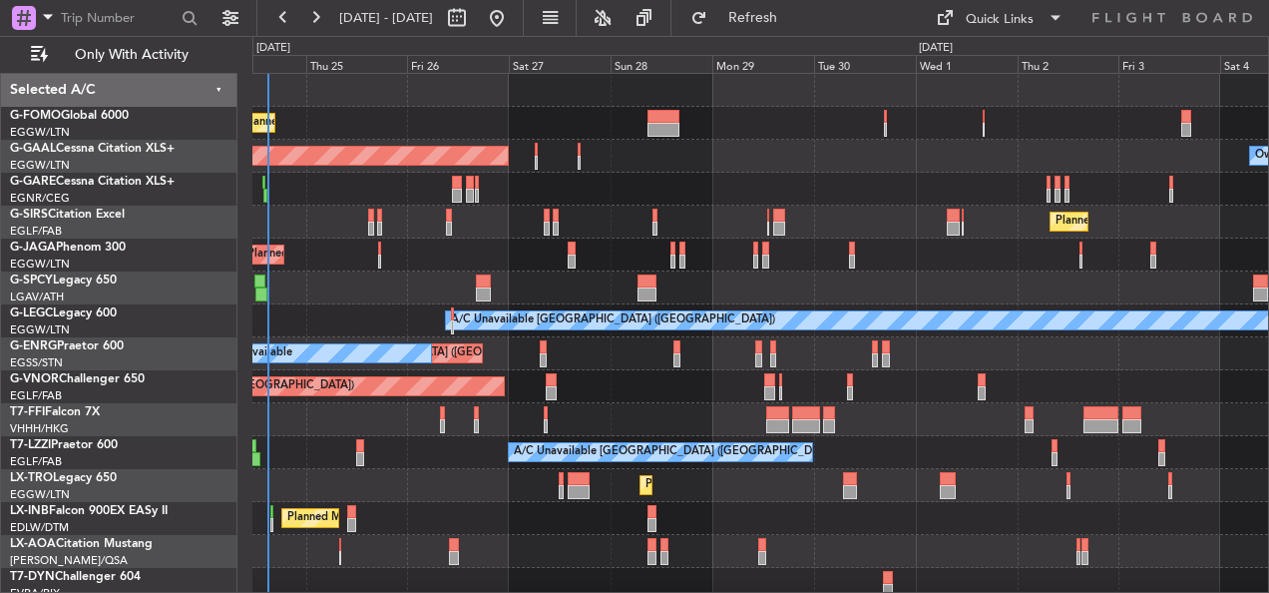
click at [364, 592] on div "Planned Maint London (Luton) Planned Maint Dusseldorf Owner Planned Maint Londo…" at bounding box center [634, 314] width 1269 height 557
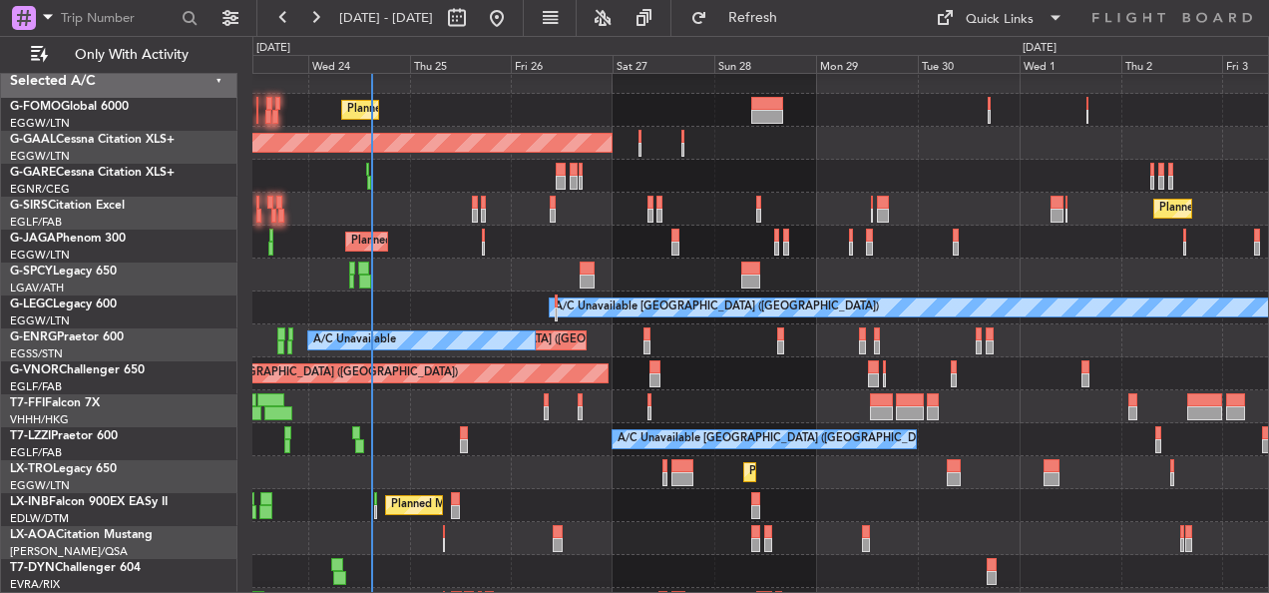
scroll to position [13, 0]
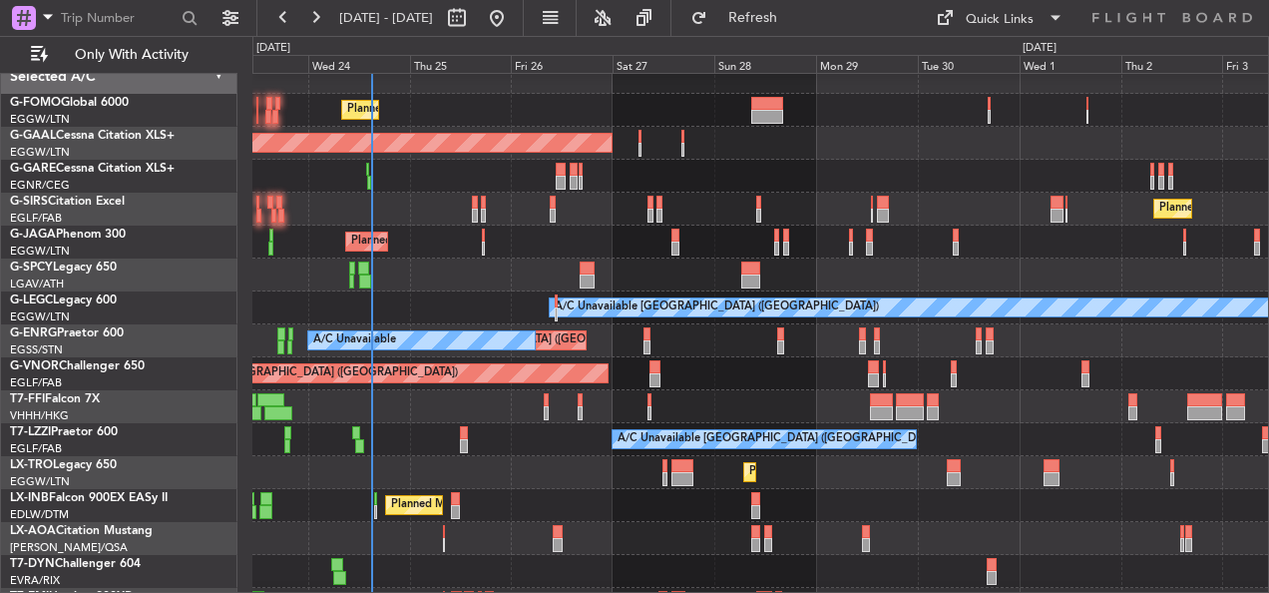
click at [690, 79] on div at bounding box center [760, 77] width 1016 height 33
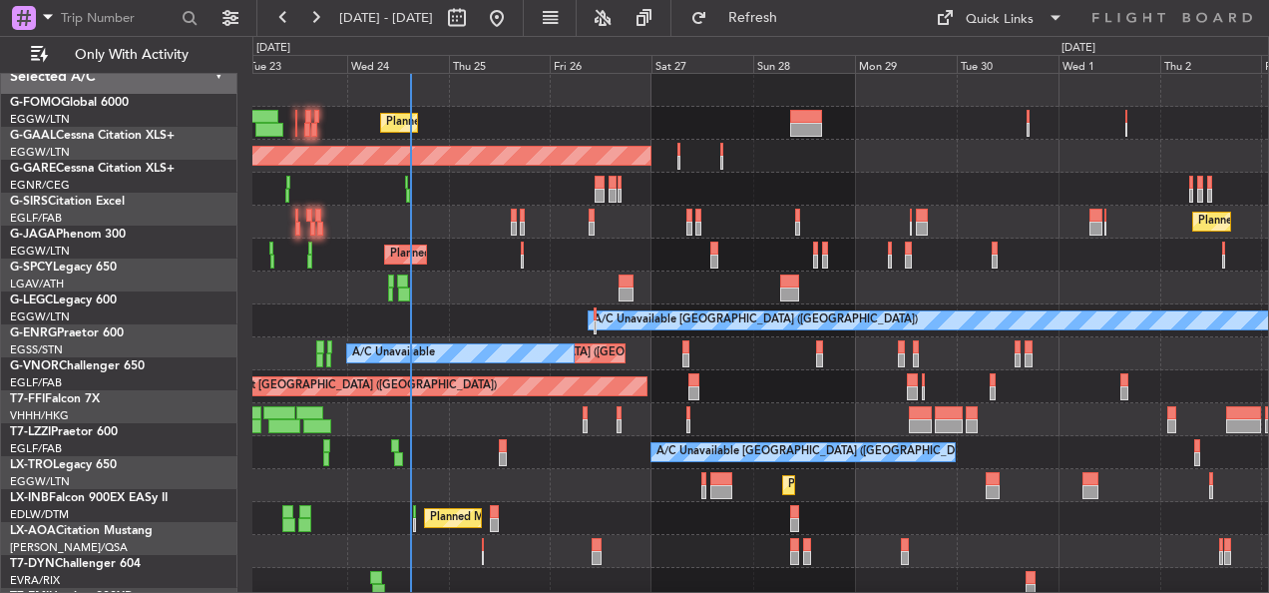
scroll to position [0, 0]
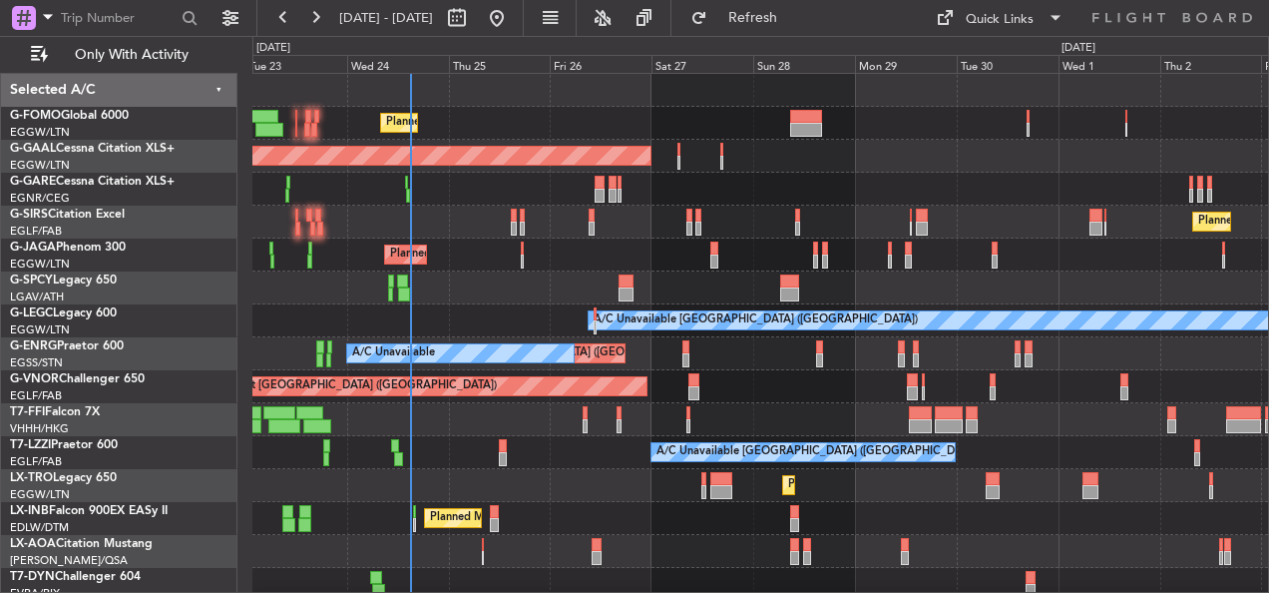
click at [731, 142] on div "Planned Maint London (Luton) Planned Maint Dusseldorf Owner Planned Maint Londo…" at bounding box center [760, 403] width 1016 height 658
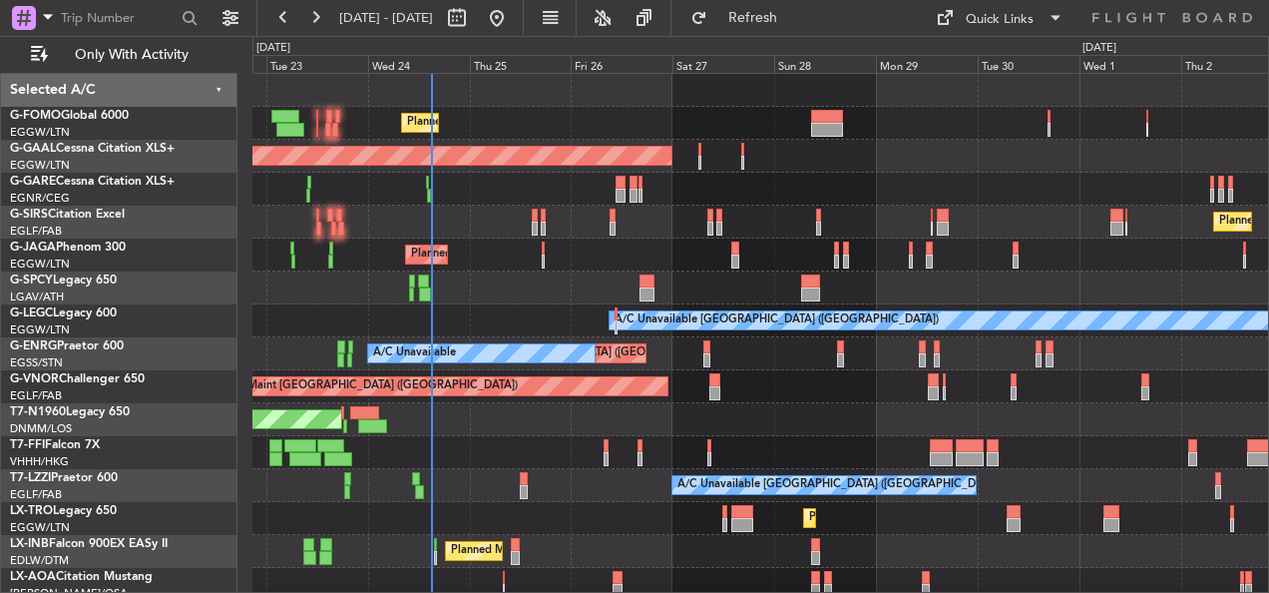
scroll to position [3, 0]
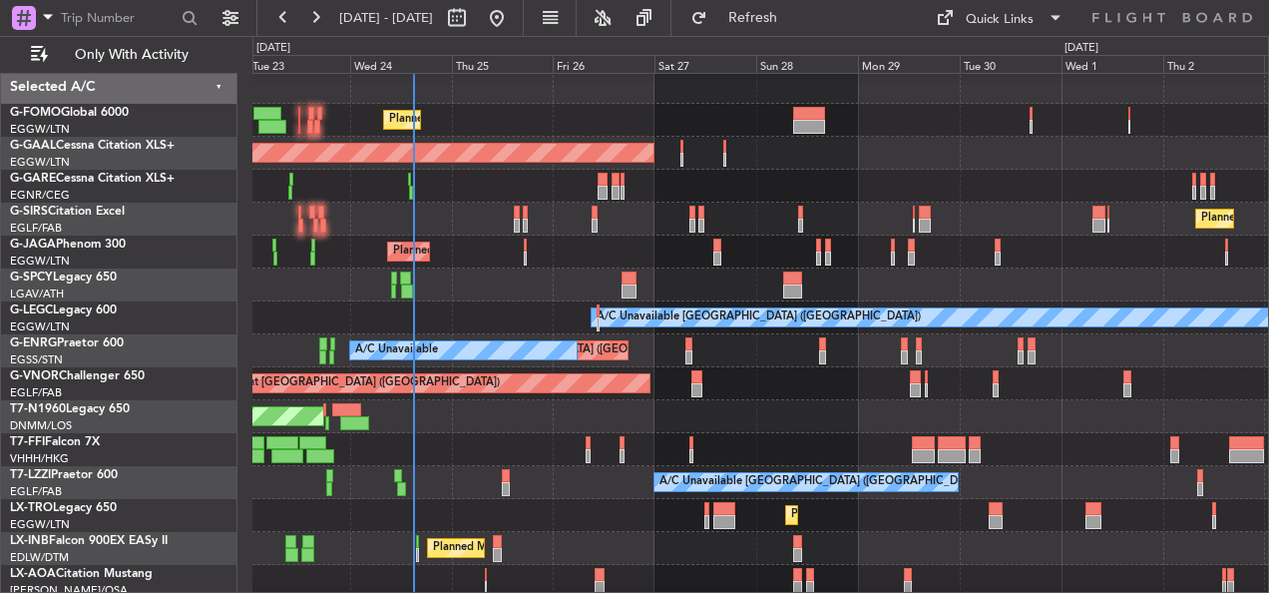
click at [622, 128] on div "Planned Maint [GEOGRAPHIC_DATA] ([GEOGRAPHIC_DATA])" at bounding box center [760, 120] width 1016 height 33
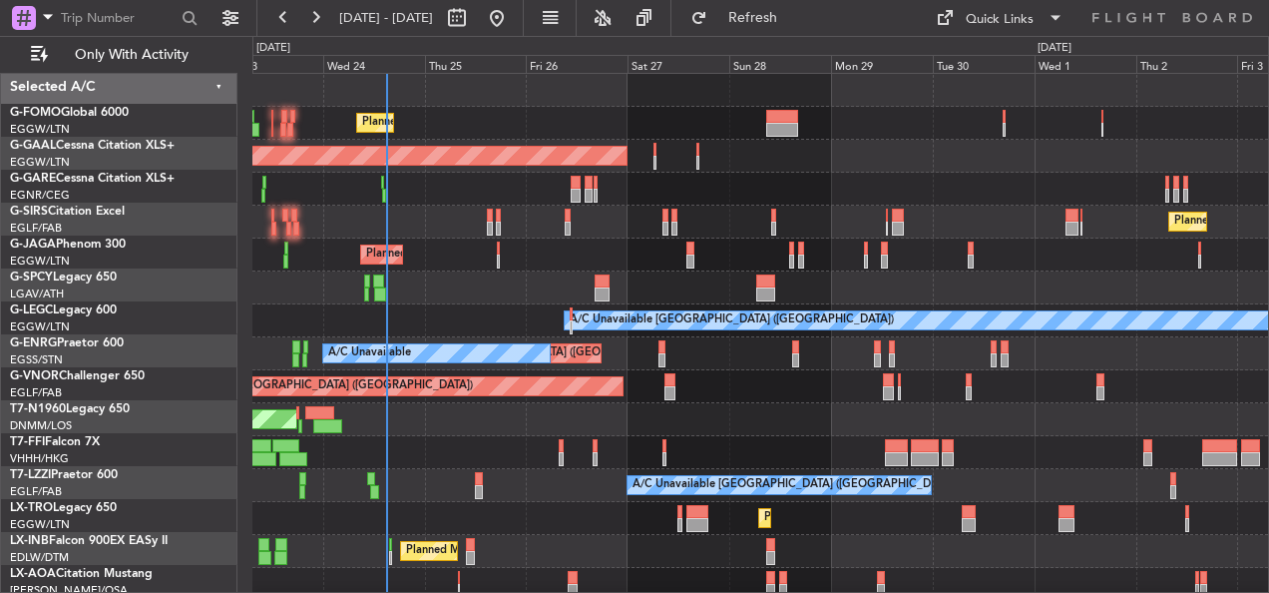
scroll to position [0, 0]
click at [484, 203] on div at bounding box center [760, 189] width 1016 height 33
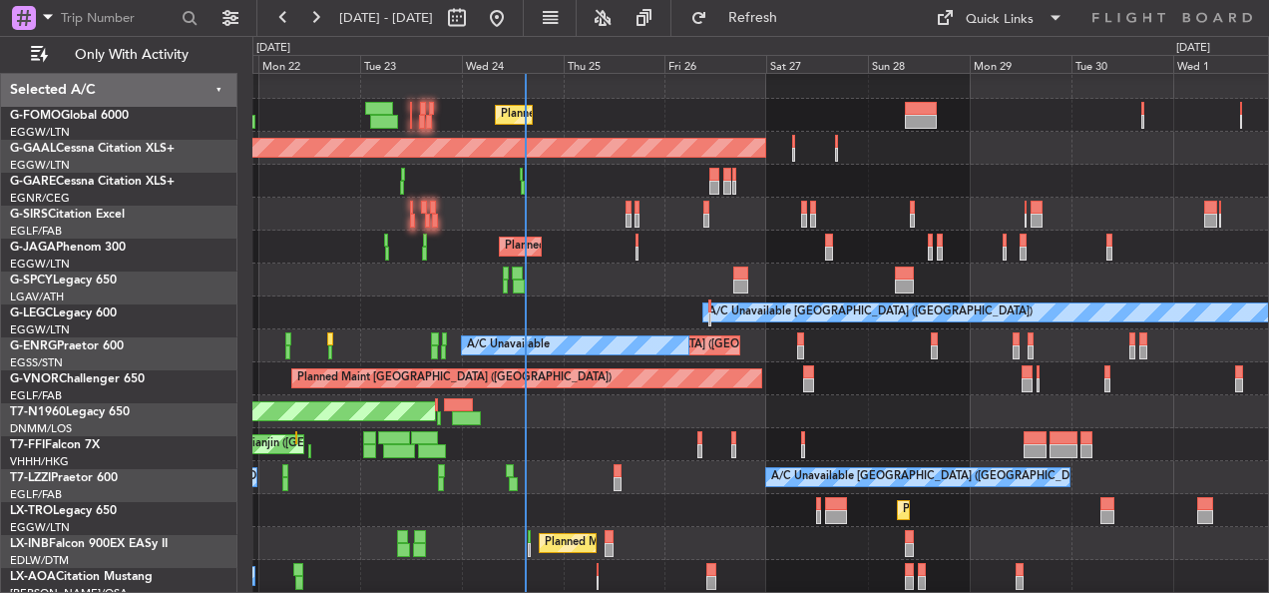
scroll to position [8, 0]
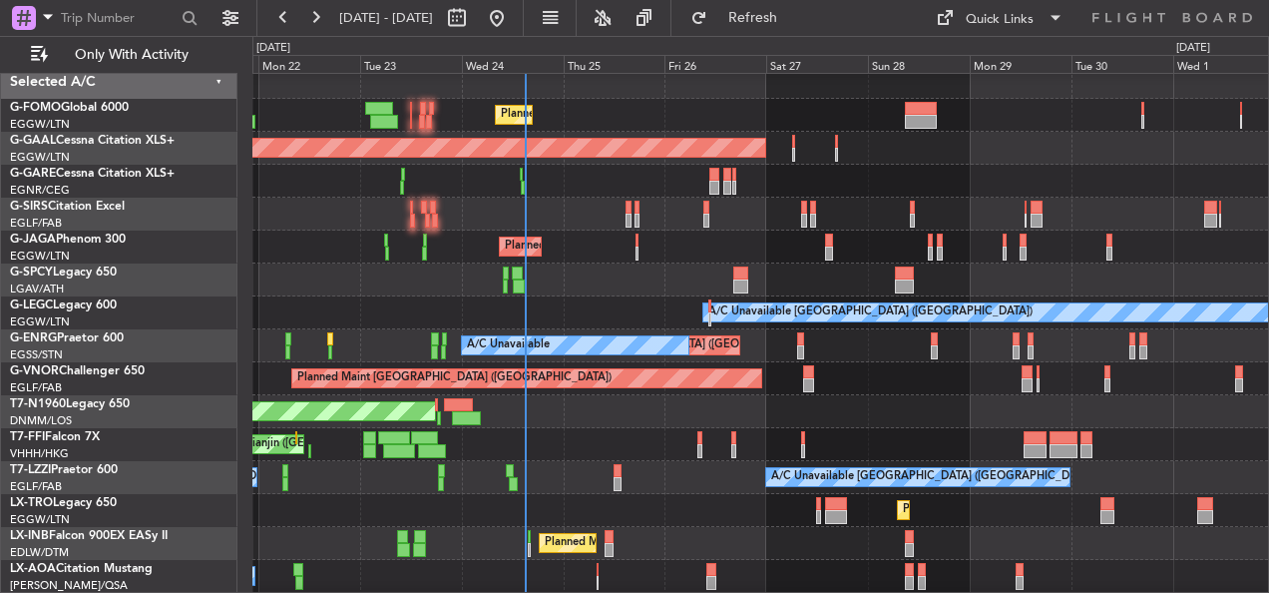
click at [849, 187] on div at bounding box center [760, 181] width 1016 height 33
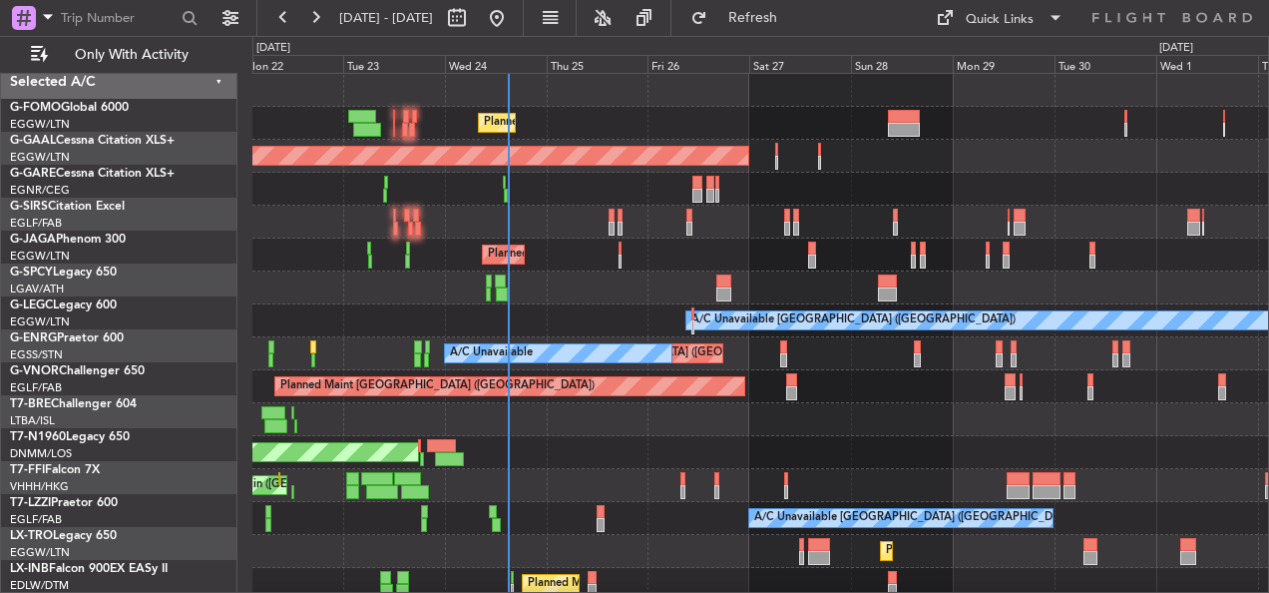
scroll to position [0, 0]
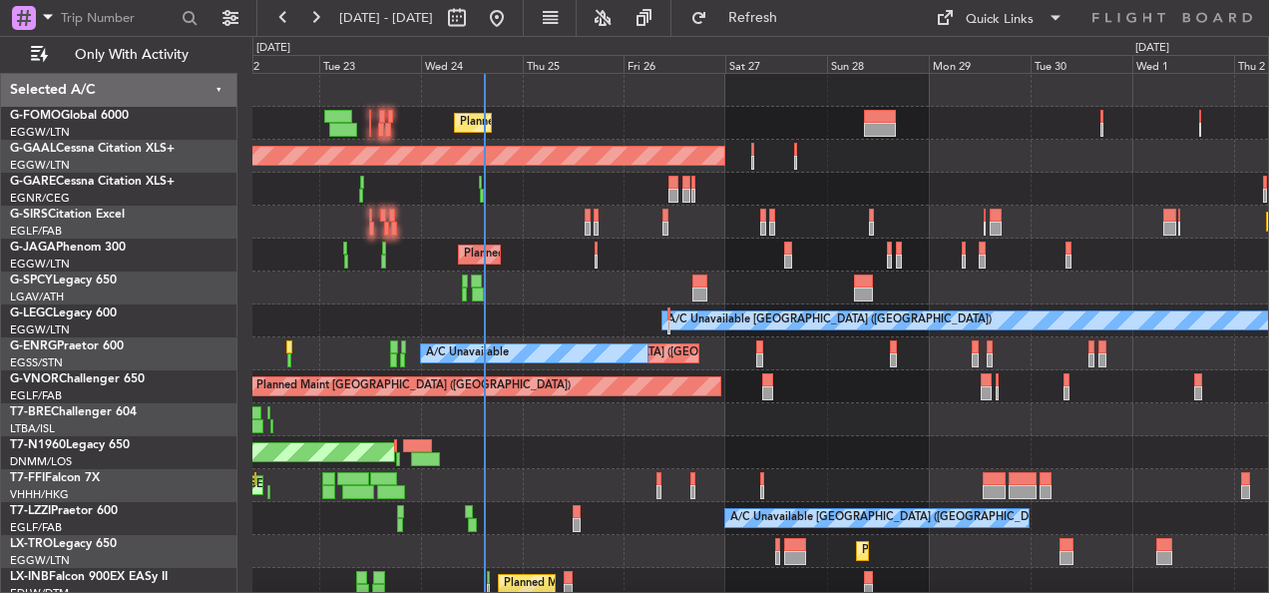
click at [510, 213] on div "Planned Maint [GEOGRAPHIC_DATA] ([GEOGRAPHIC_DATA])" at bounding box center [760, 222] width 1016 height 33
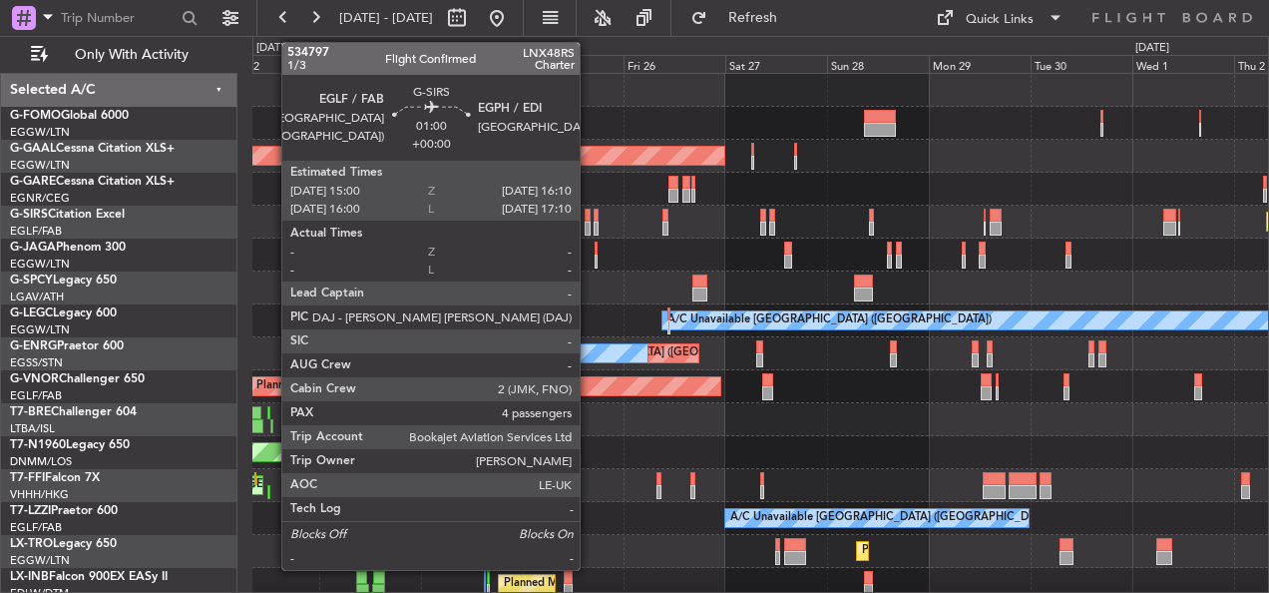
click at [589, 224] on div at bounding box center [587, 228] width 5 height 14
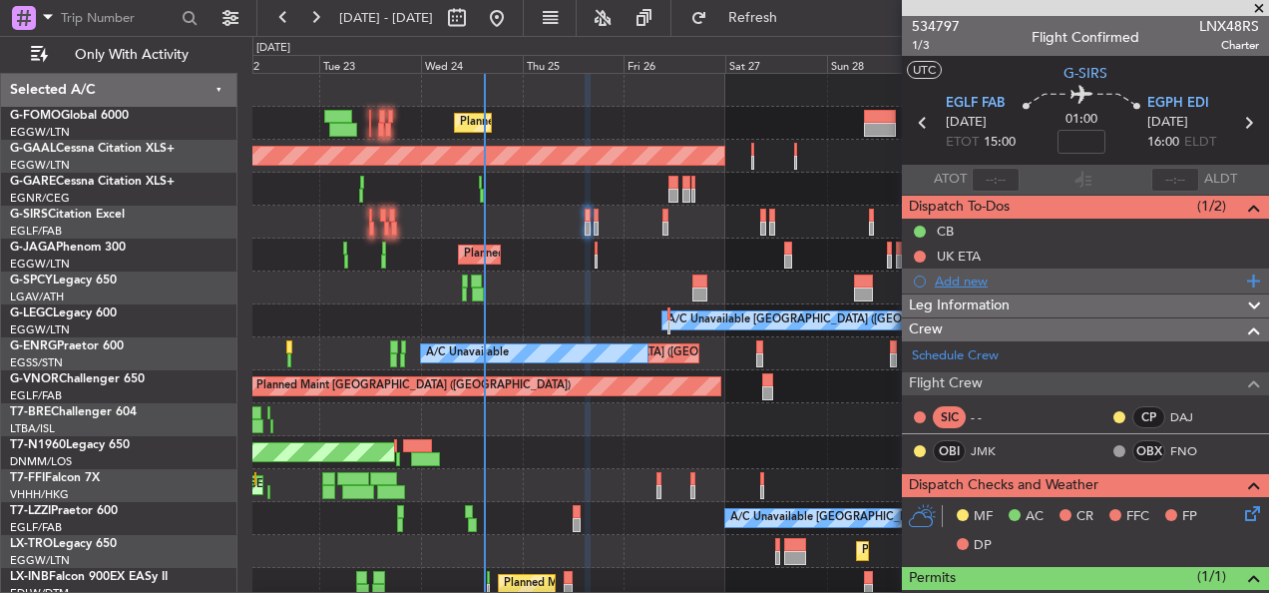
scroll to position [399, 0]
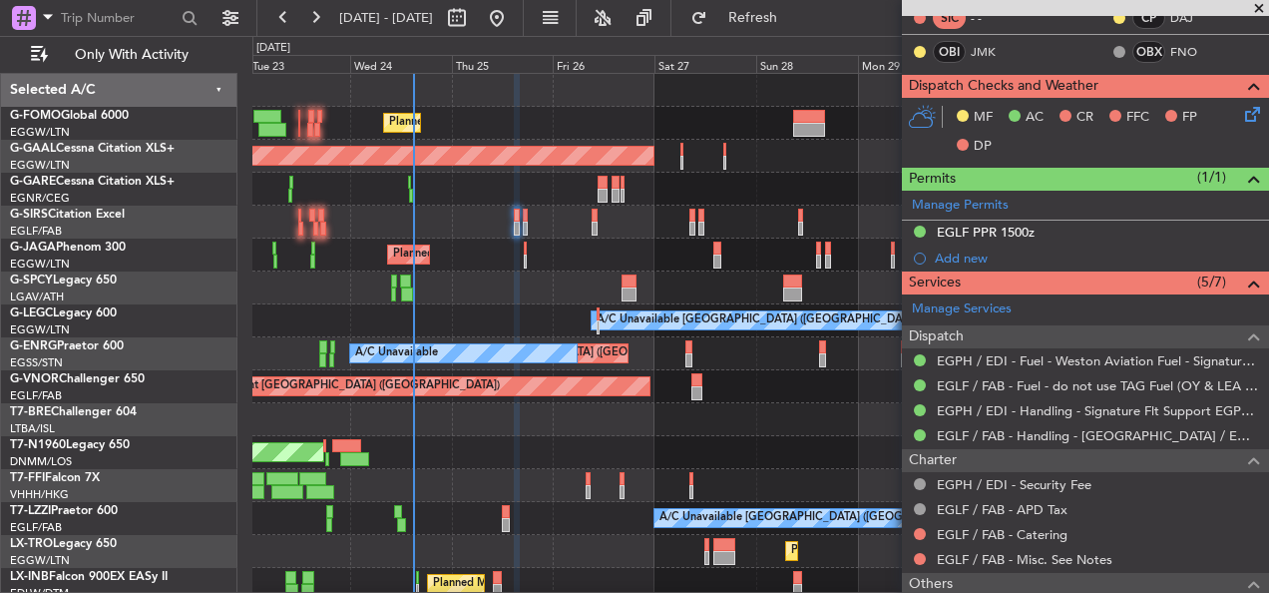
click at [597, 213] on div "Planned Maint London (Luton) Planned Maint Dusseldorf Owner Planned Maint Londo…" at bounding box center [760, 469] width 1016 height 790
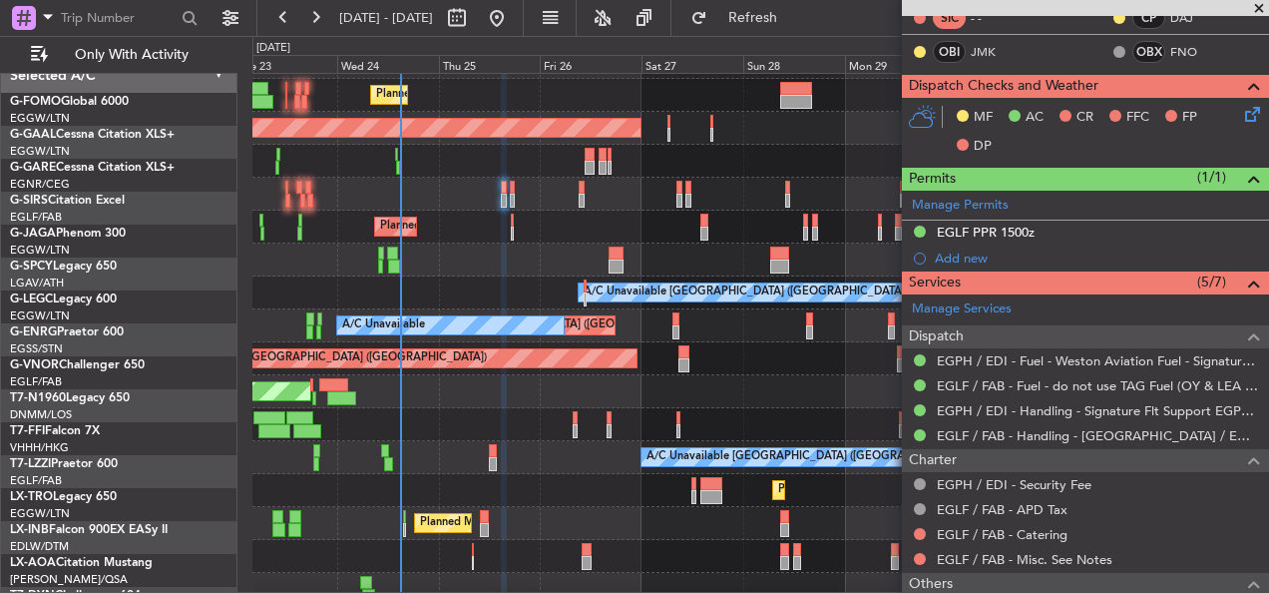
scroll to position [28, 0]
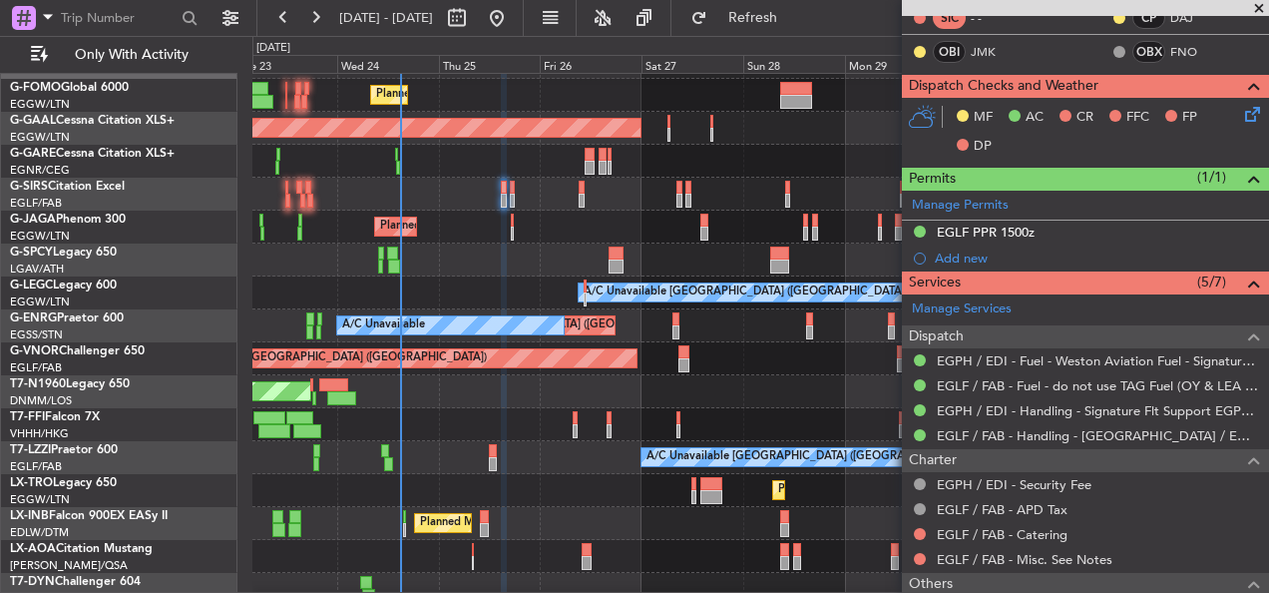
click at [606, 209] on div "Planned Maint [GEOGRAPHIC_DATA] ([GEOGRAPHIC_DATA])" at bounding box center [760, 194] width 1016 height 33
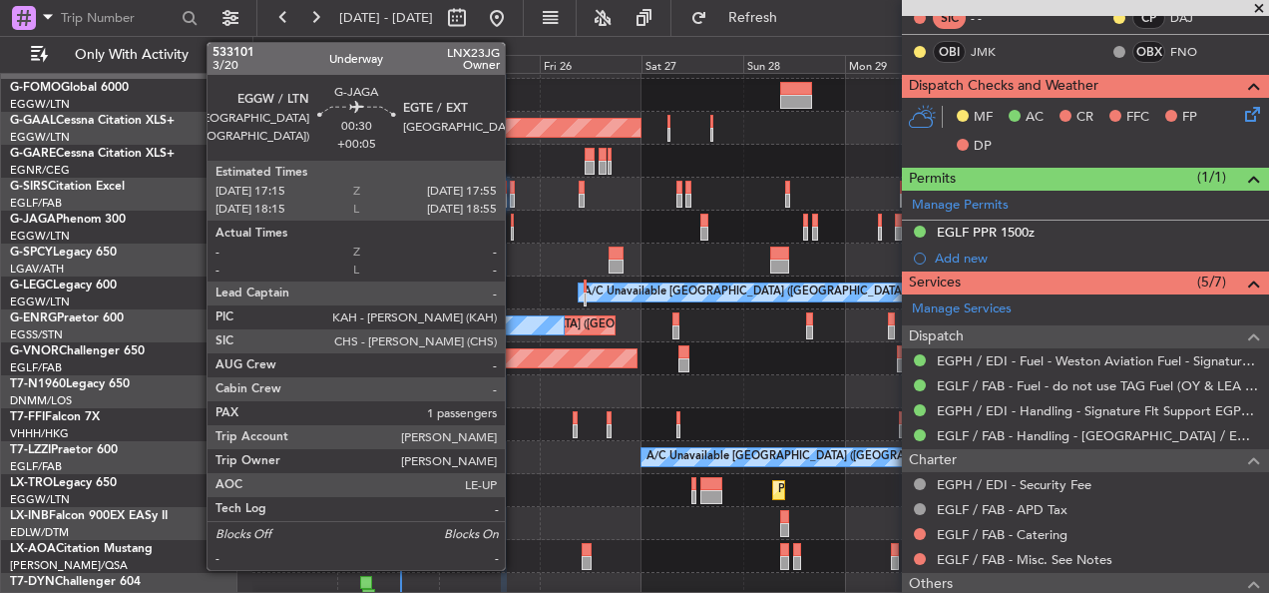
click at [514, 230] on div "Planned Maint [GEOGRAPHIC_DATA] ([GEOGRAPHIC_DATA])" at bounding box center [760, 227] width 1016 height 33
click at [513, 223] on div at bounding box center [512, 220] width 3 height 14
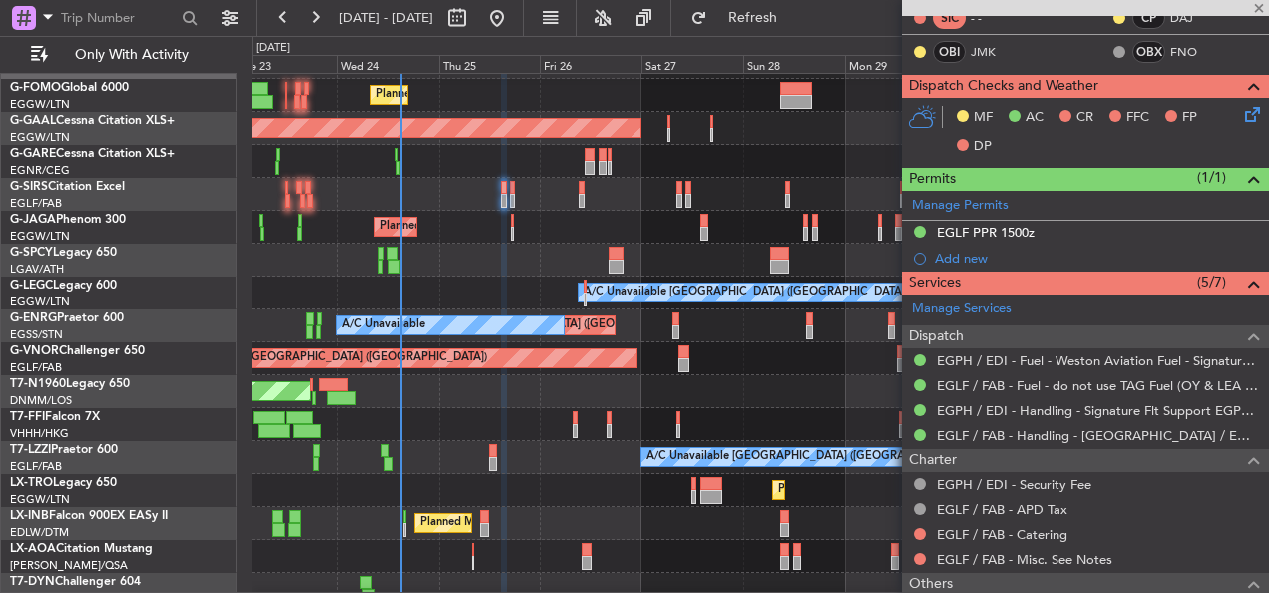
type input "+00:05"
type input "1"
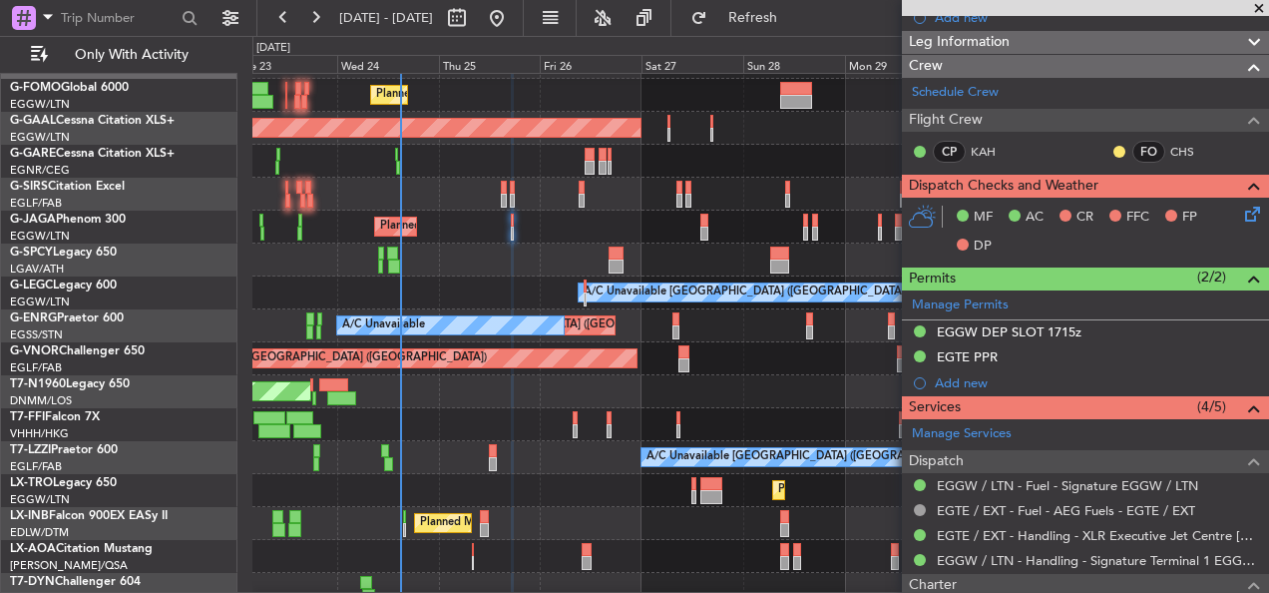
scroll to position [192, 0]
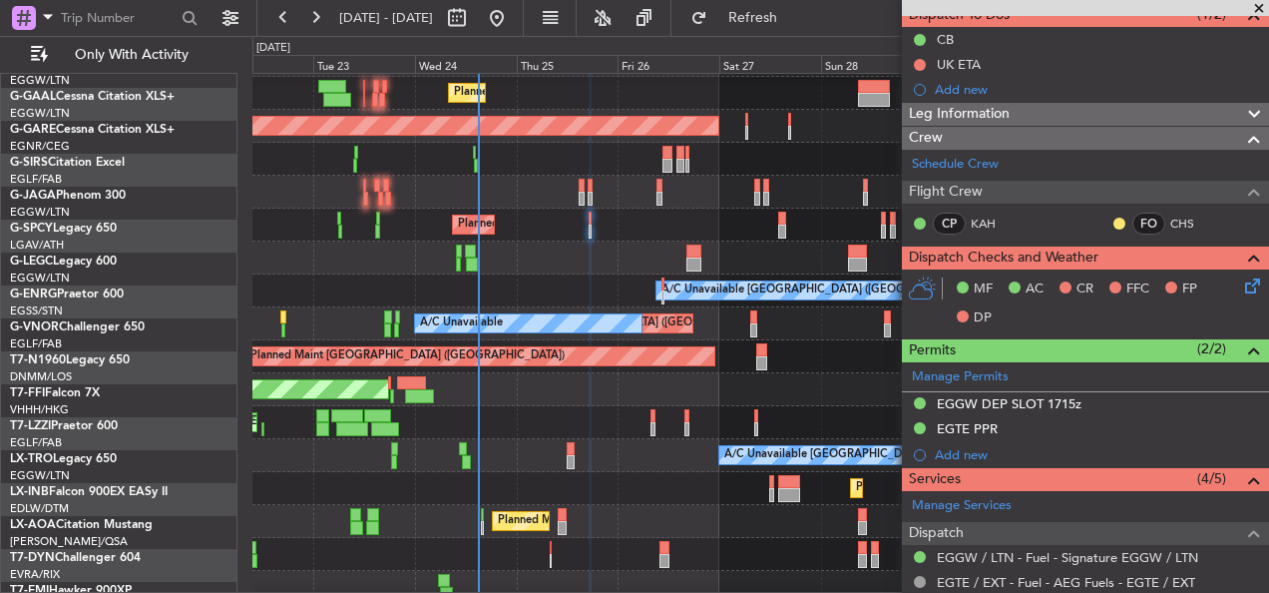
click at [719, 241] on div at bounding box center [760, 257] width 1016 height 33
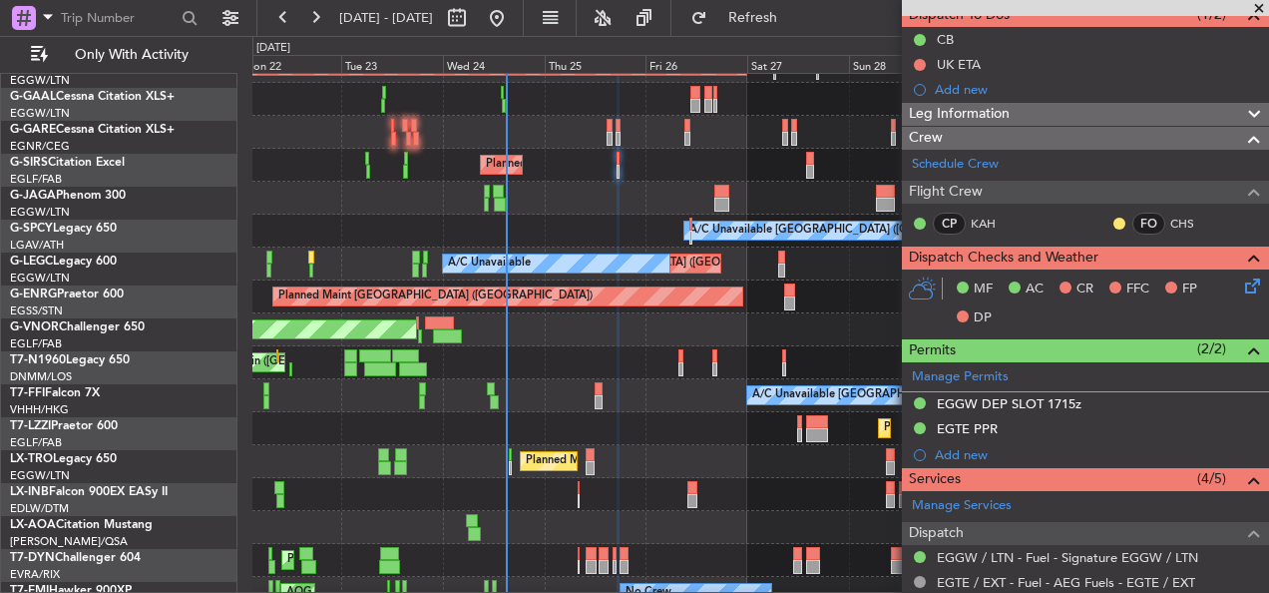
click at [584, 225] on div "A/C Unavailable London (Luton) A/C Unavailable" at bounding box center [760, 230] width 1016 height 33
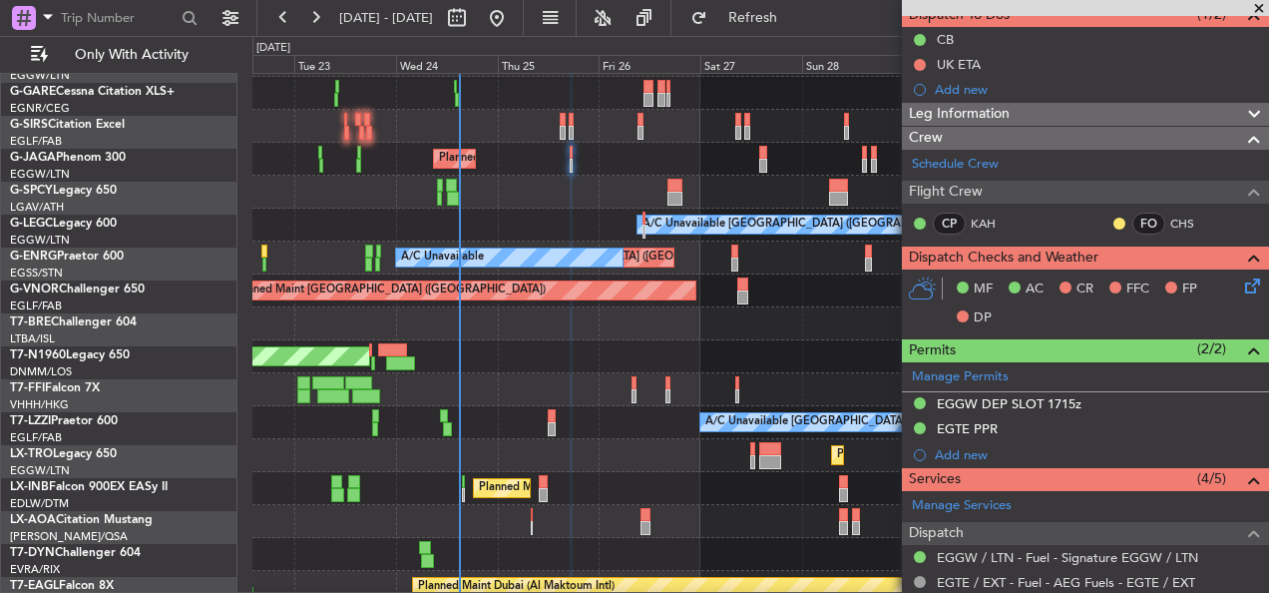
scroll to position [96, 0]
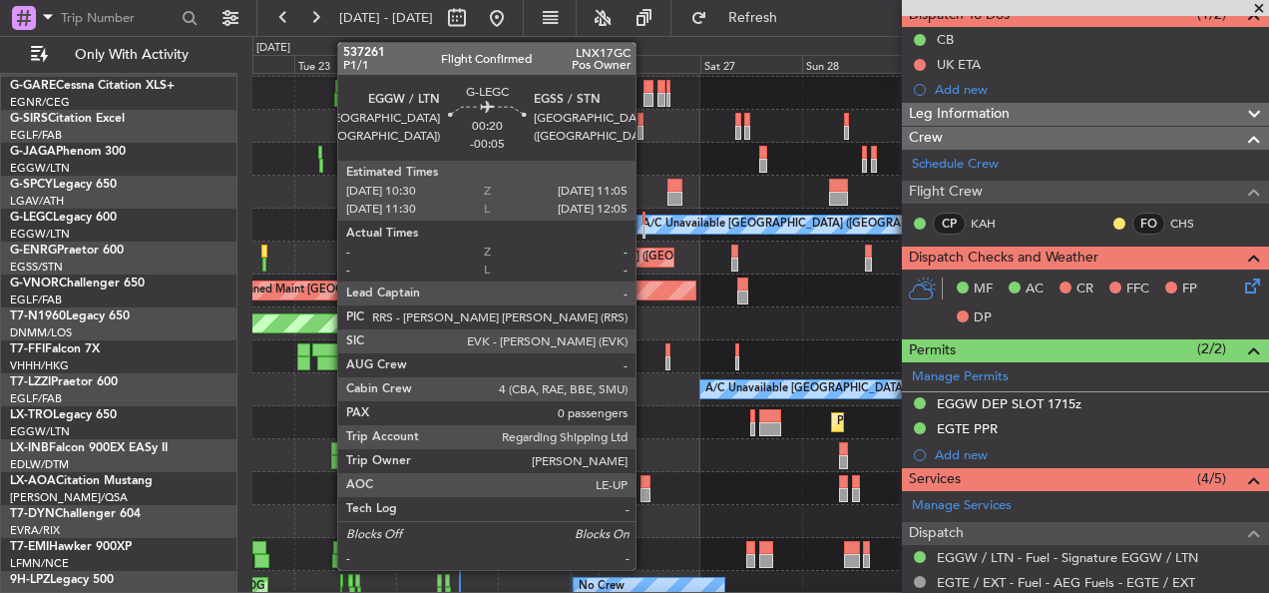
click at [644, 222] on div at bounding box center [643, 219] width 3 height 14
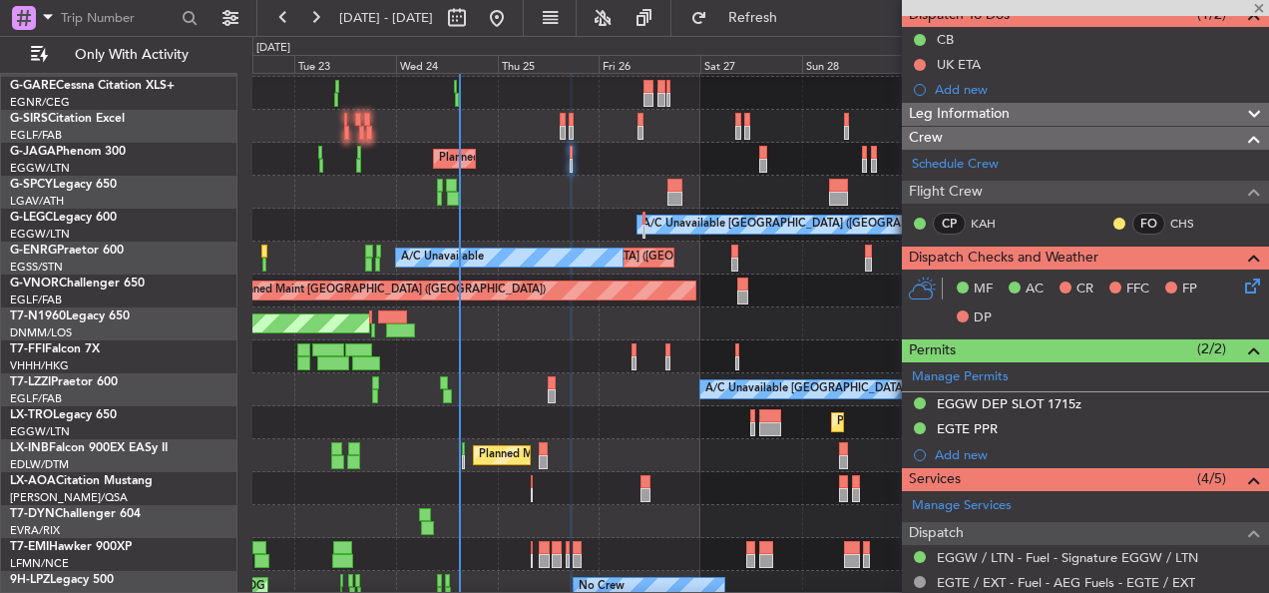
type input "-00:05"
type input "0"
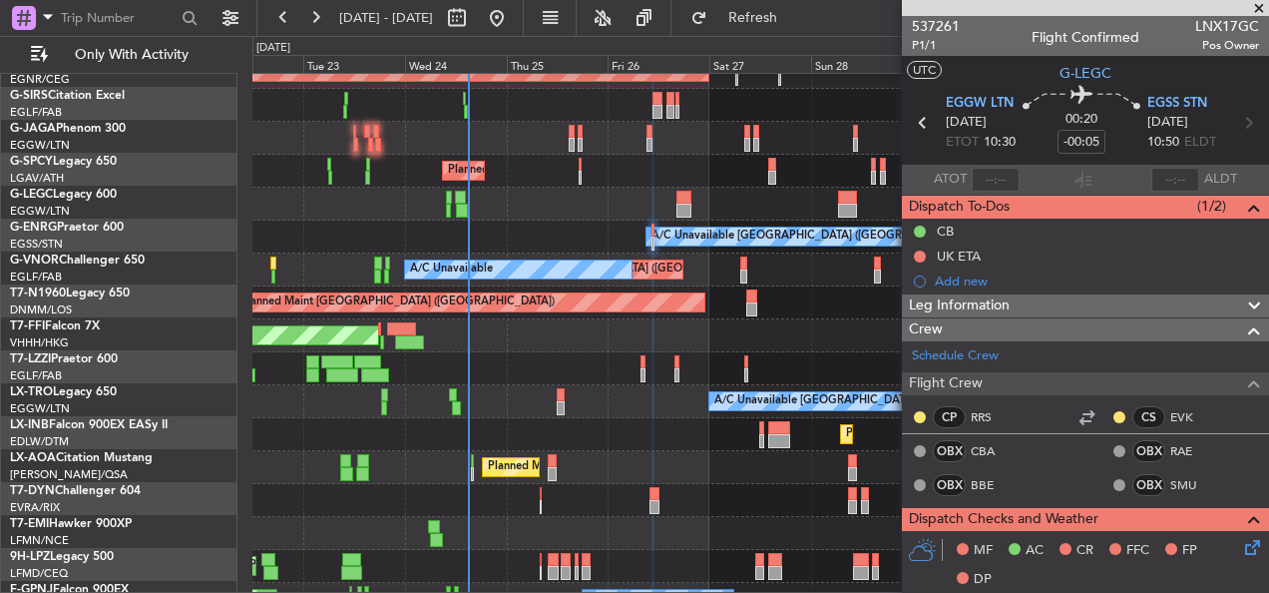
scroll to position [84, 0]
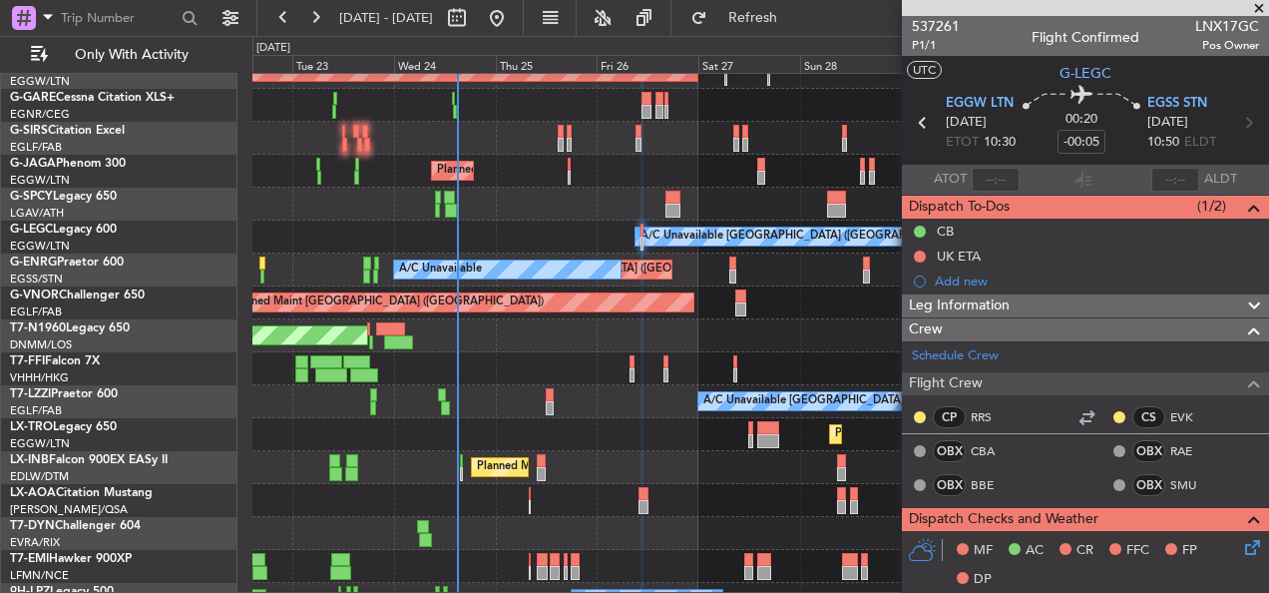
click at [590, 211] on div at bounding box center [760, 204] width 1016 height 33
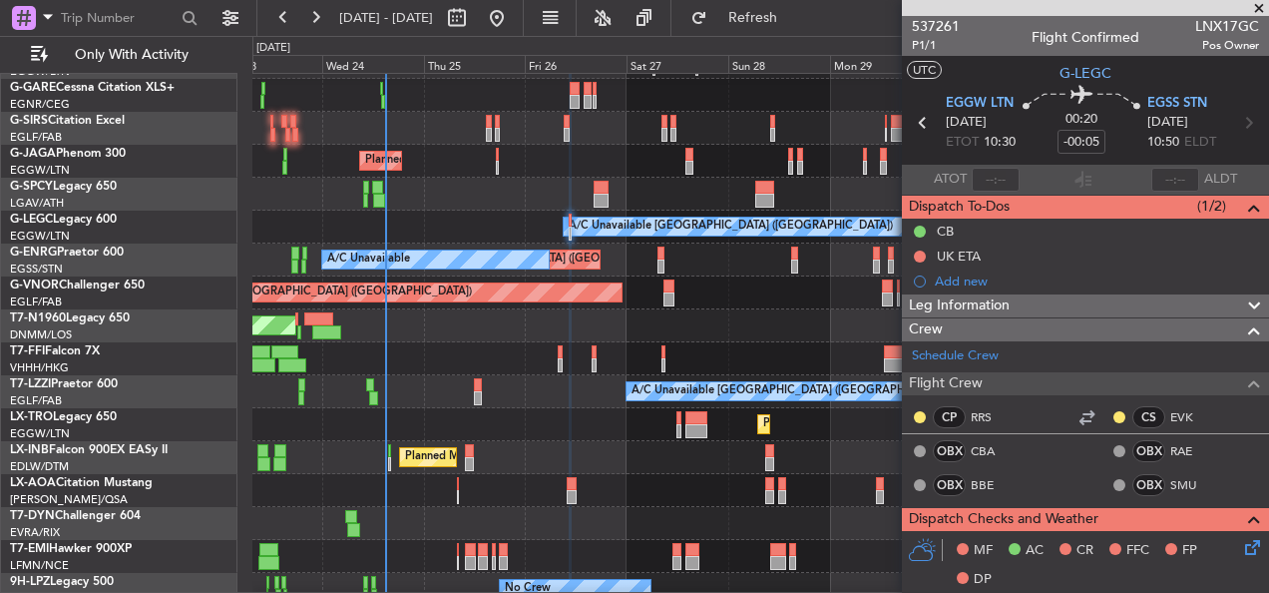
scroll to position [109, 0]
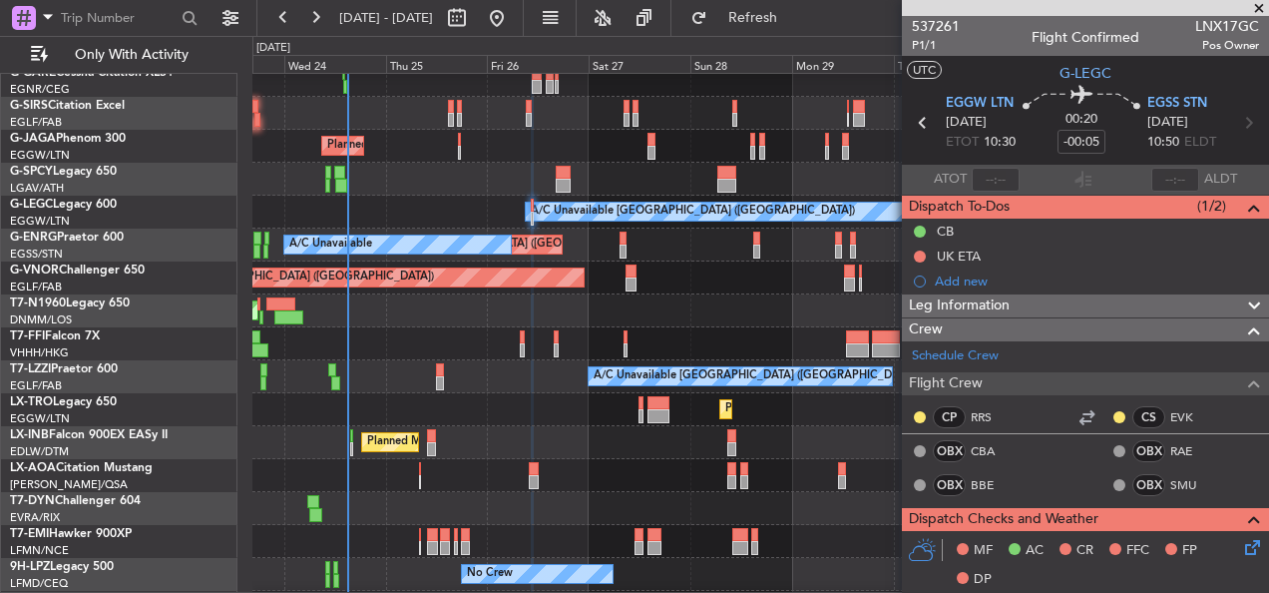
click at [658, 241] on div "Unplanned Maint London (Stansted) A/C Unavailable AOG Maint London (Stansted)" at bounding box center [760, 244] width 1016 height 33
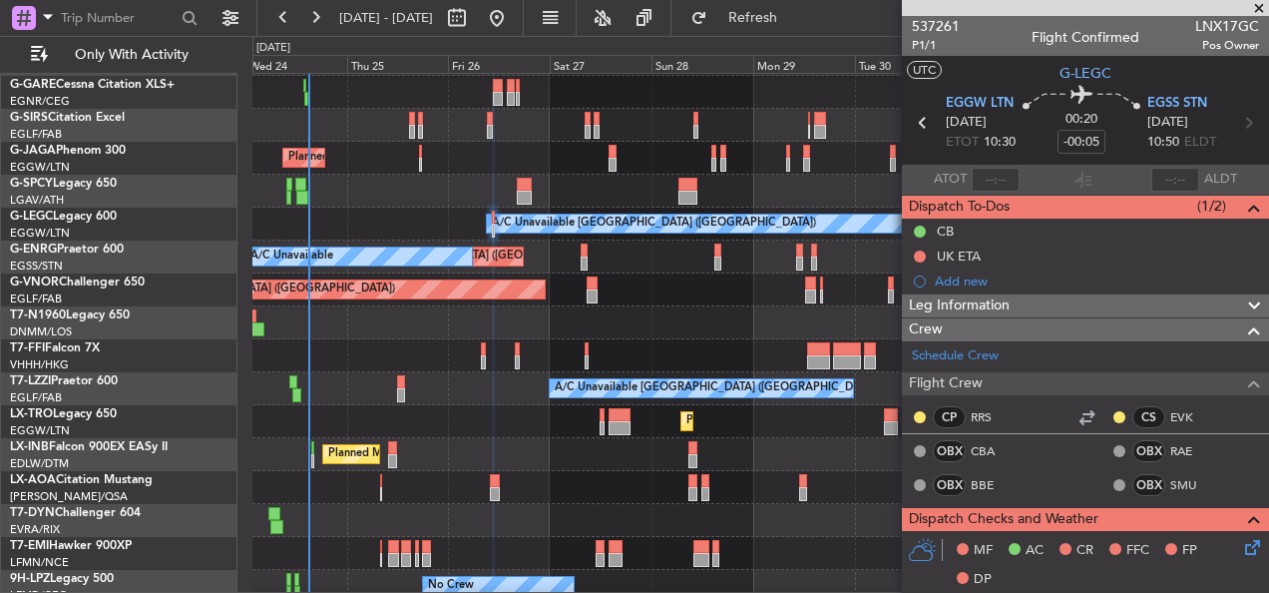
scroll to position [107, 0]
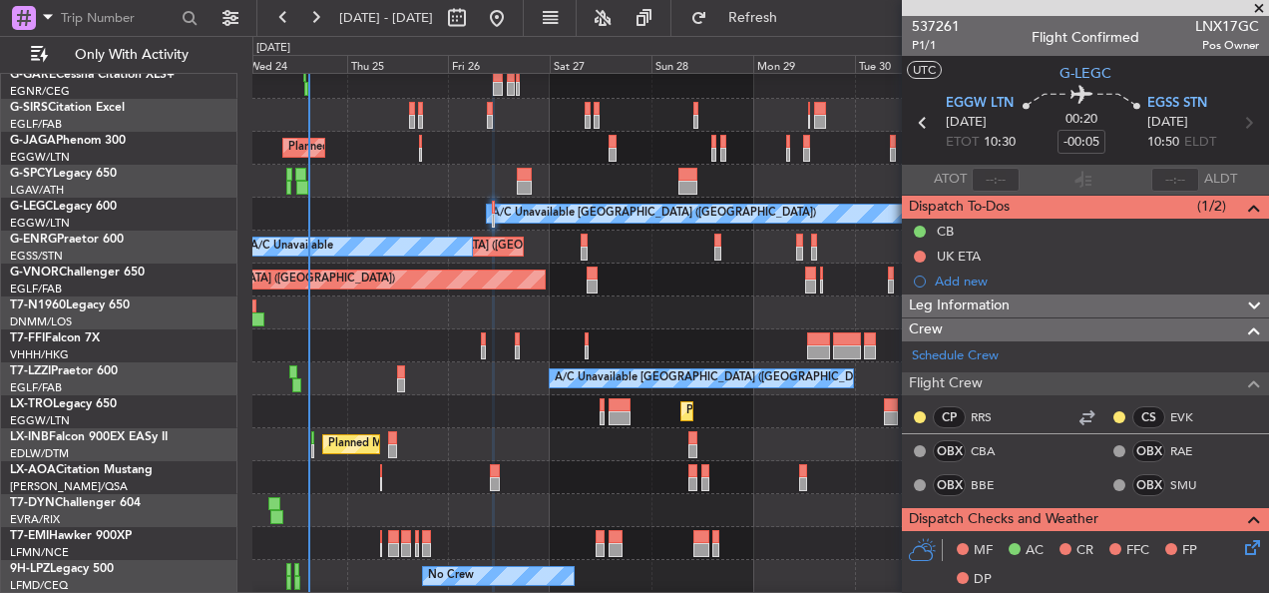
click at [645, 252] on div "Unplanned Maint London (Stansted) A/C Unavailable" at bounding box center [760, 246] width 1016 height 33
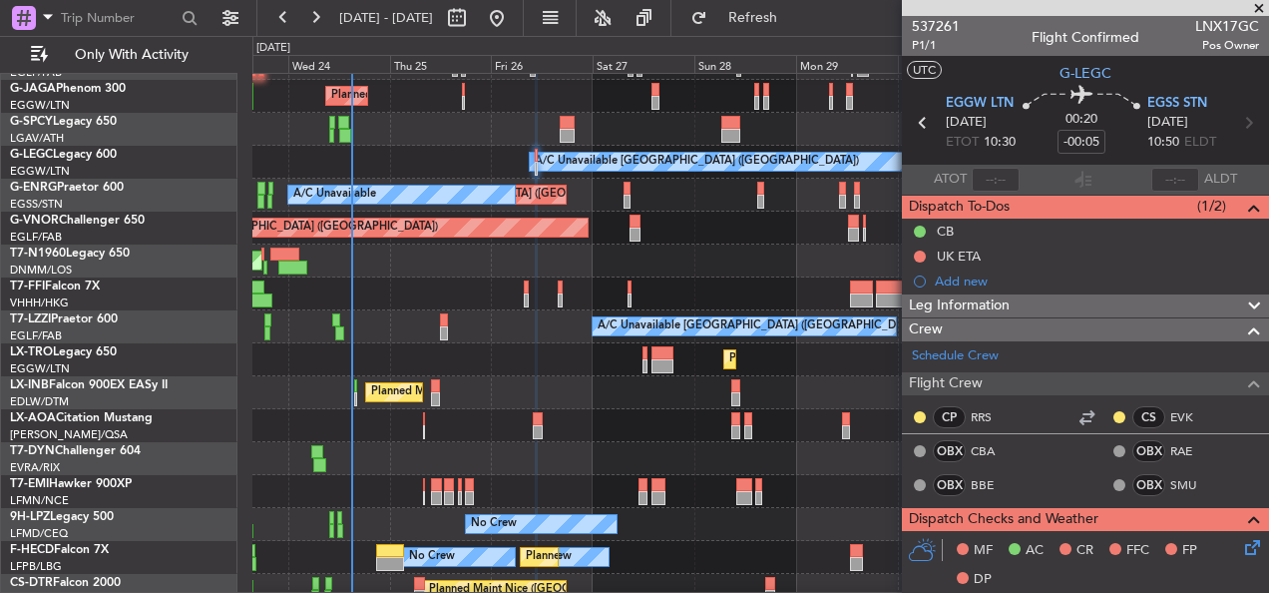
click at [674, 241] on div "Planned Maint [GEOGRAPHIC_DATA] ([GEOGRAPHIC_DATA])" at bounding box center [760, 228] width 1016 height 33
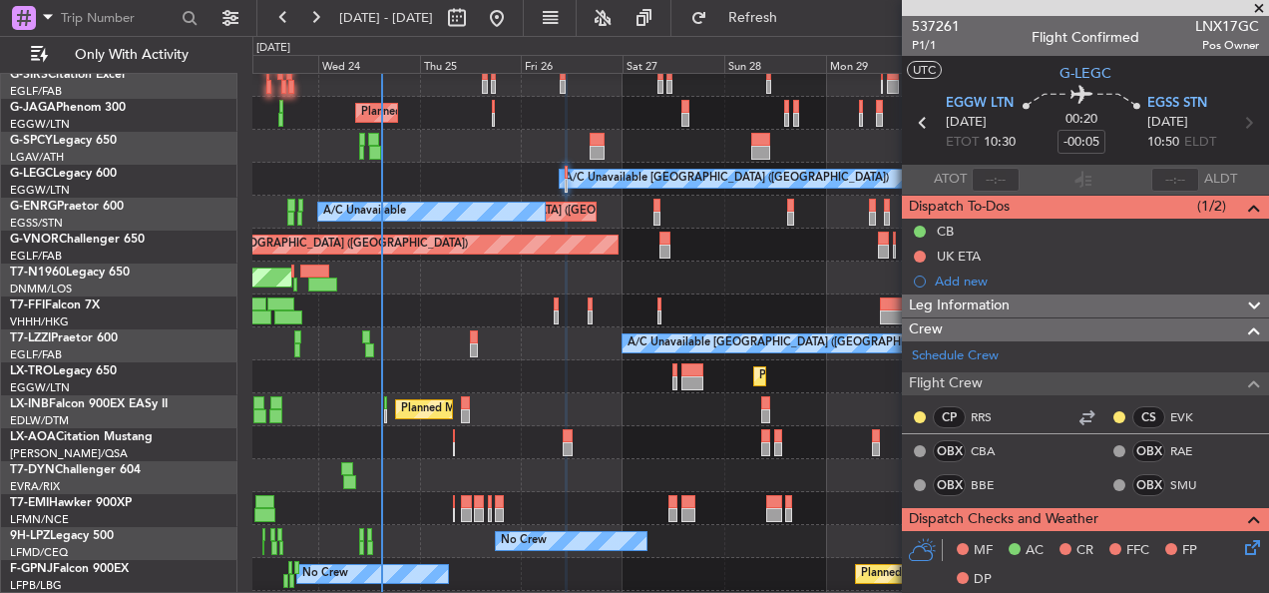
scroll to position [142, 0]
click at [491, 271] on div "AOG Maint London (Stansted)" at bounding box center [760, 277] width 1016 height 33
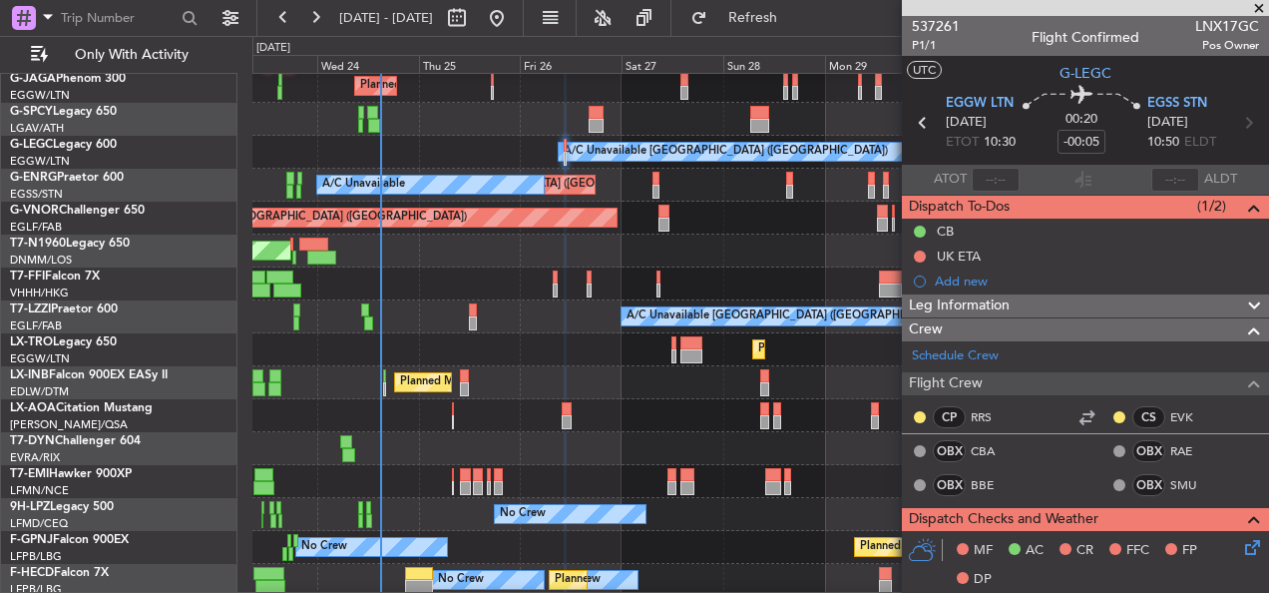
click at [578, 242] on div "AOG Maint London (Stansted)" at bounding box center [760, 250] width 1016 height 33
click at [1256, 7] on span at bounding box center [1259, 9] width 20 height 18
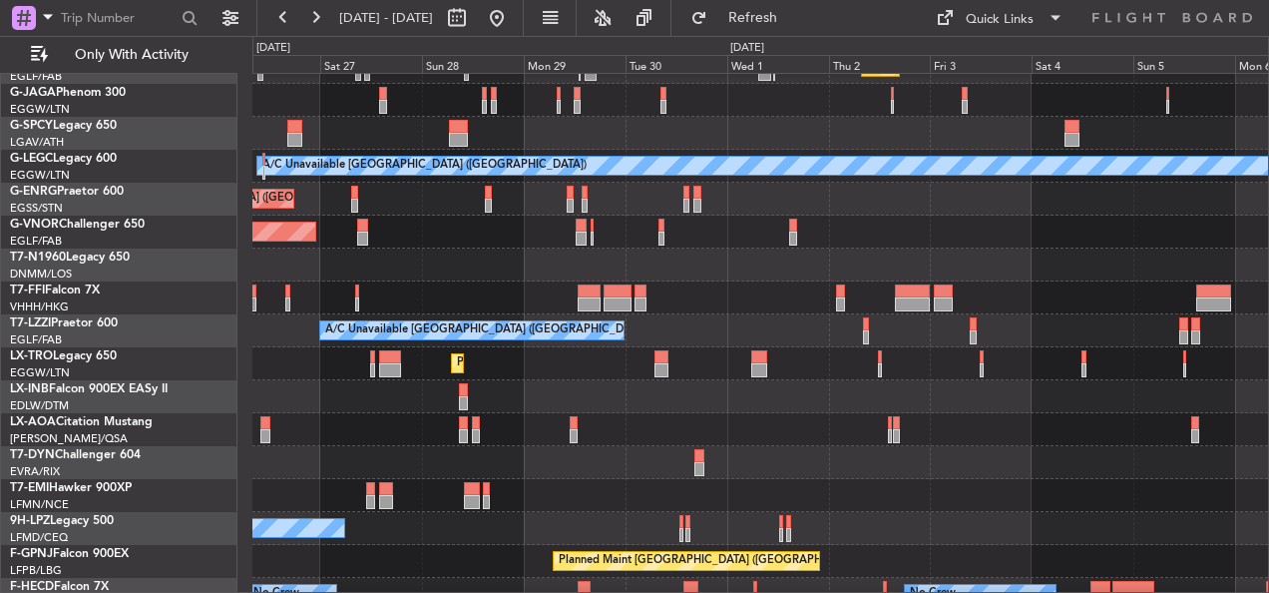
click at [493, 281] on div "Planned Maint London (Luton) Planned Maint London (Luton) A/C Unavailable Londo…" at bounding box center [760, 281] width 1016 height 724
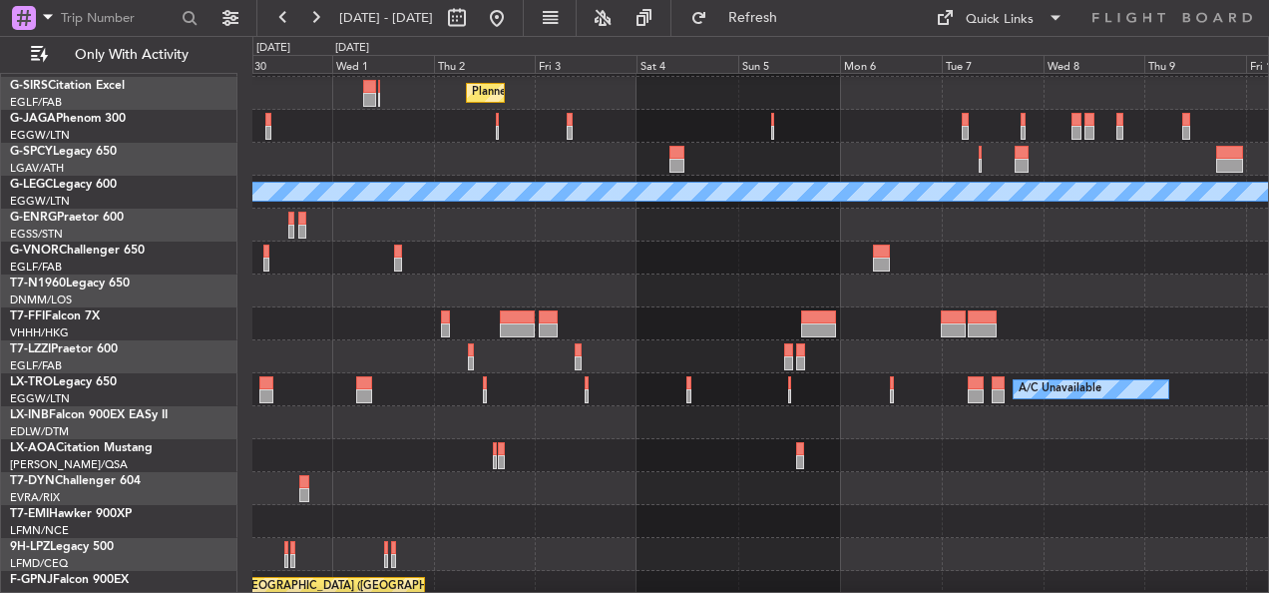
click at [568, 270] on div at bounding box center [760, 257] width 1016 height 33
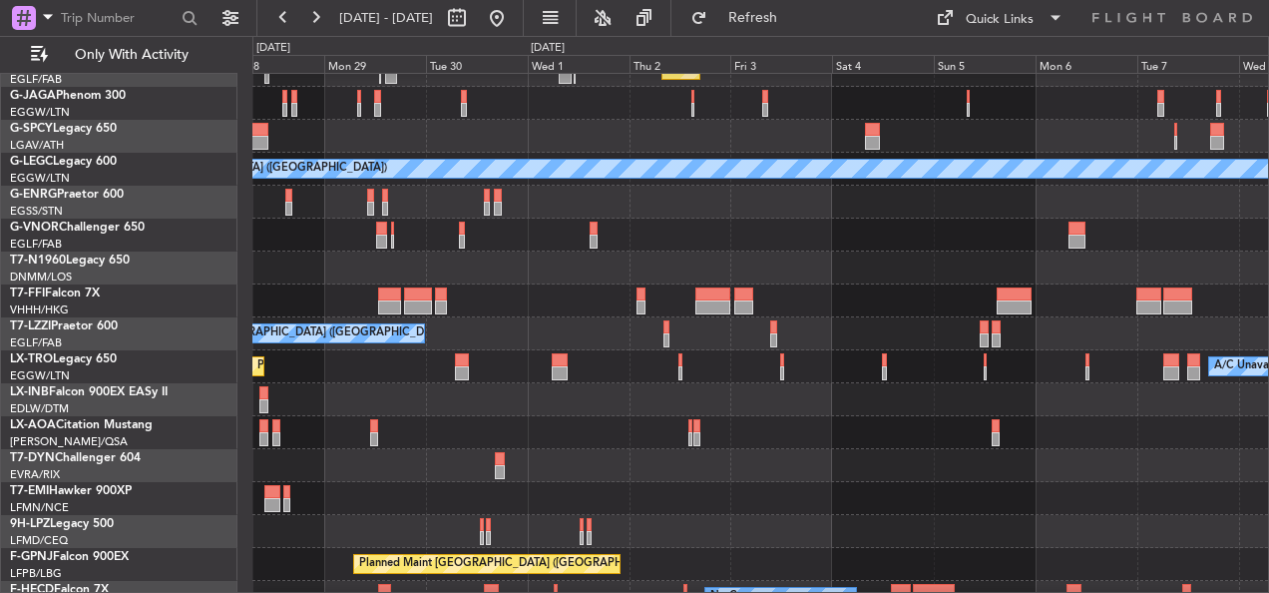
click at [1005, 280] on div at bounding box center [760, 267] width 1016 height 33
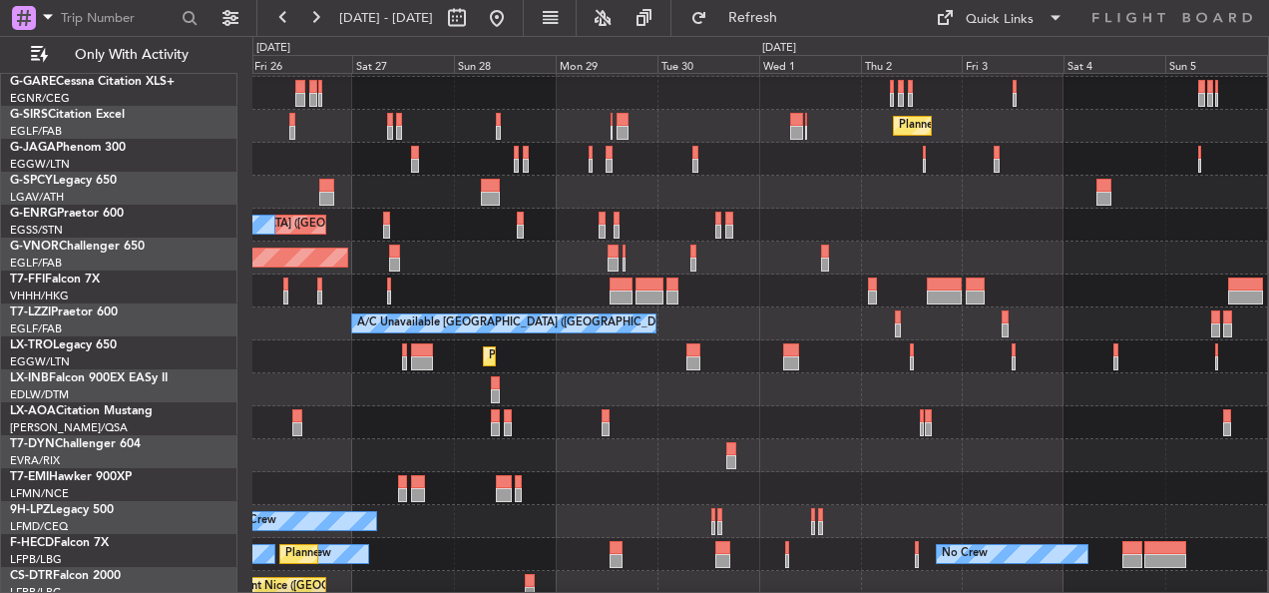
scroll to position [96, 0]
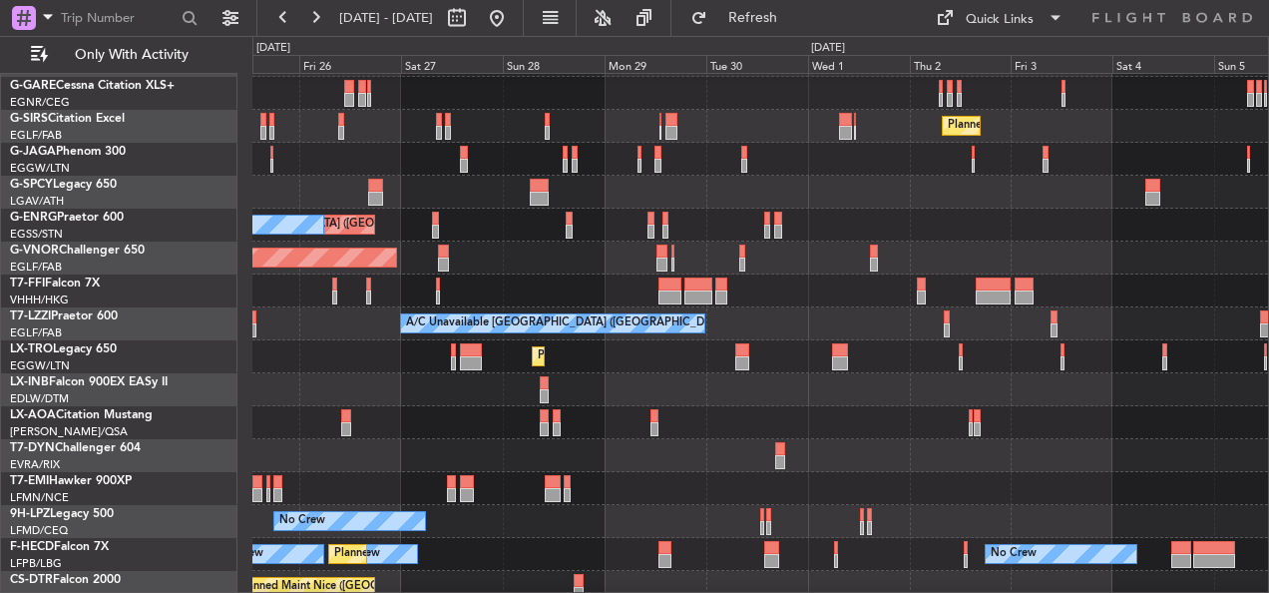
click at [839, 292] on div at bounding box center [760, 290] width 1016 height 33
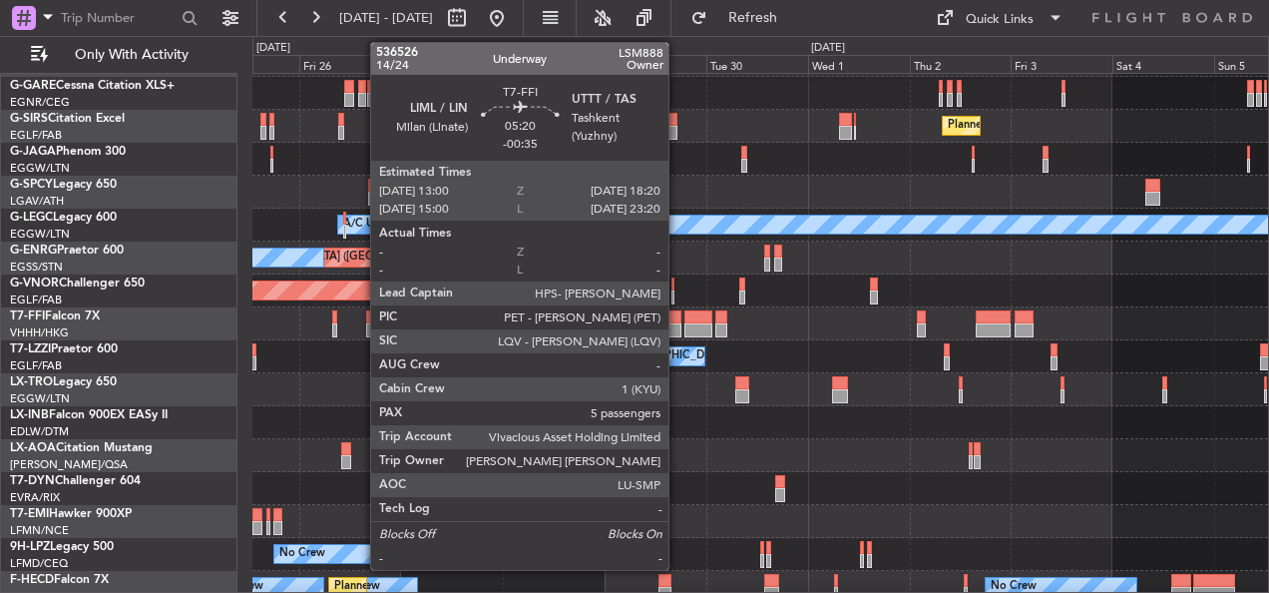
click at [677, 317] on div at bounding box center [669, 317] width 23 height 14
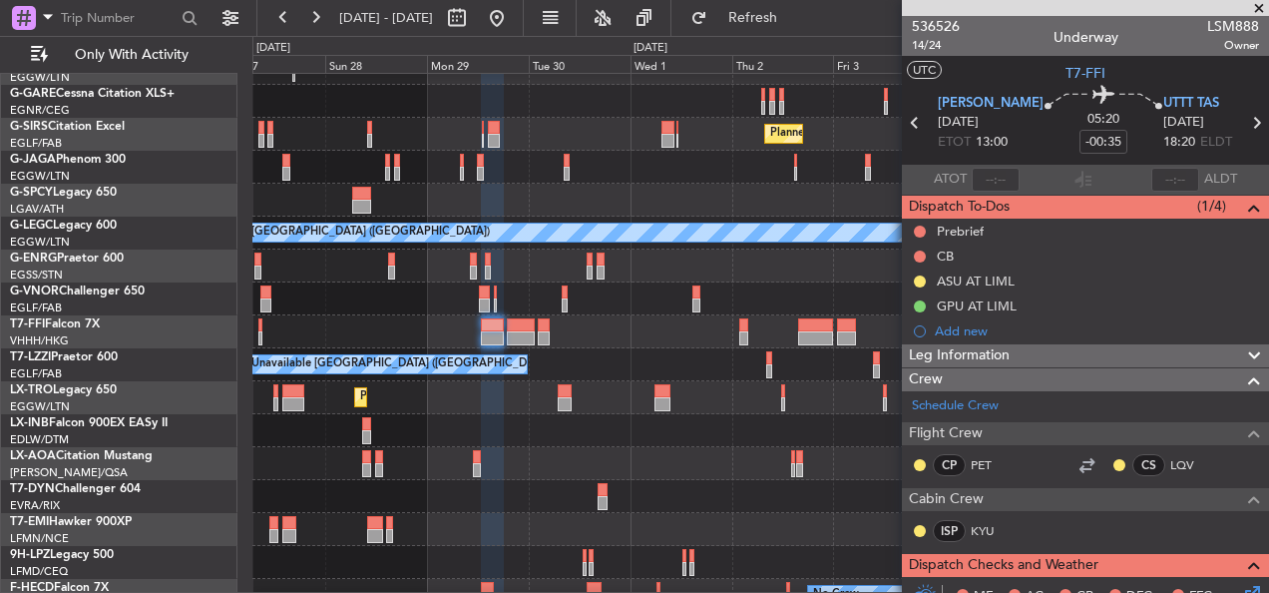
click at [545, 315] on div at bounding box center [760, 331] width 1016 height 33
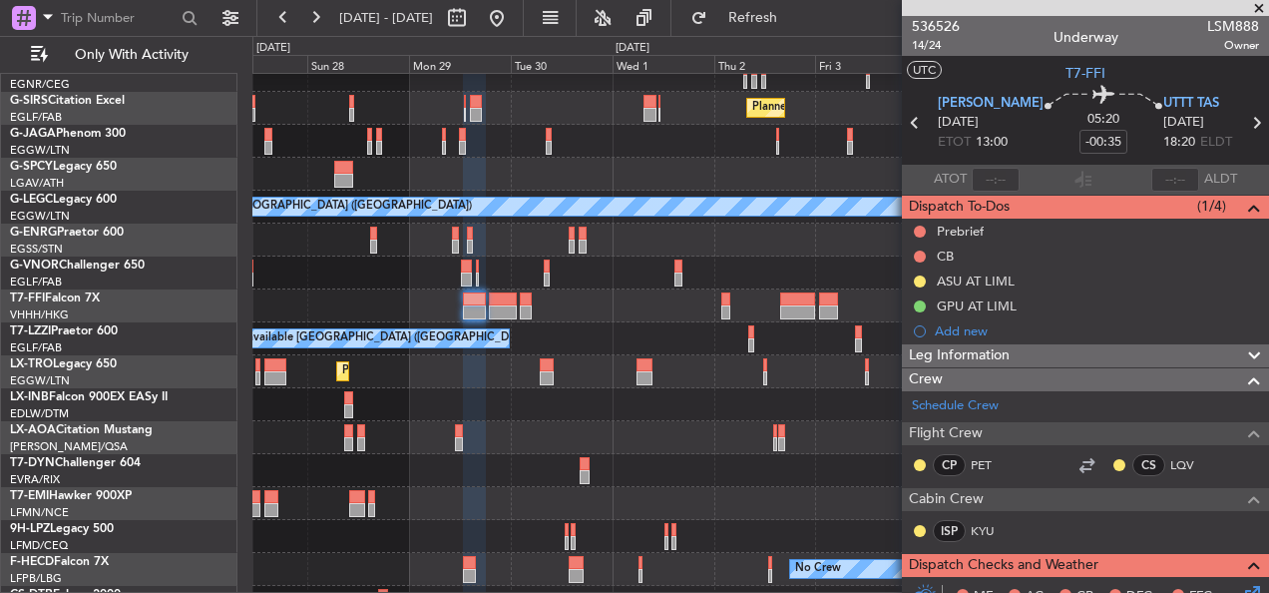
scroll to position [82, 0]
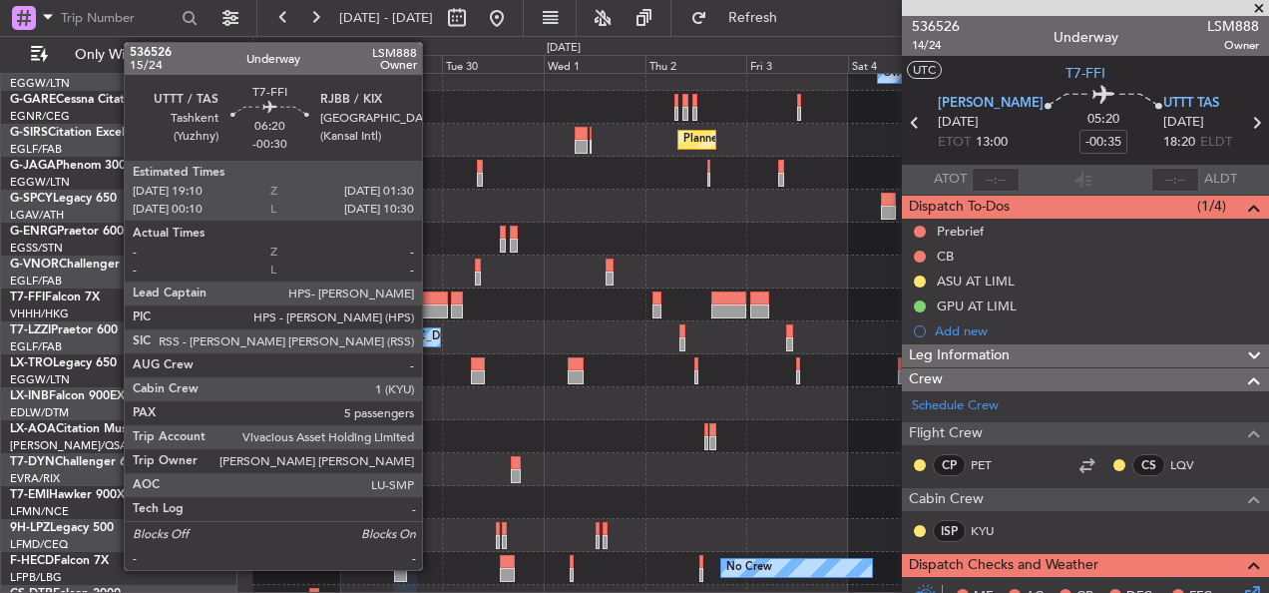
click at [431, 303] on div at bounding box center [433, 298] width 27 height 14
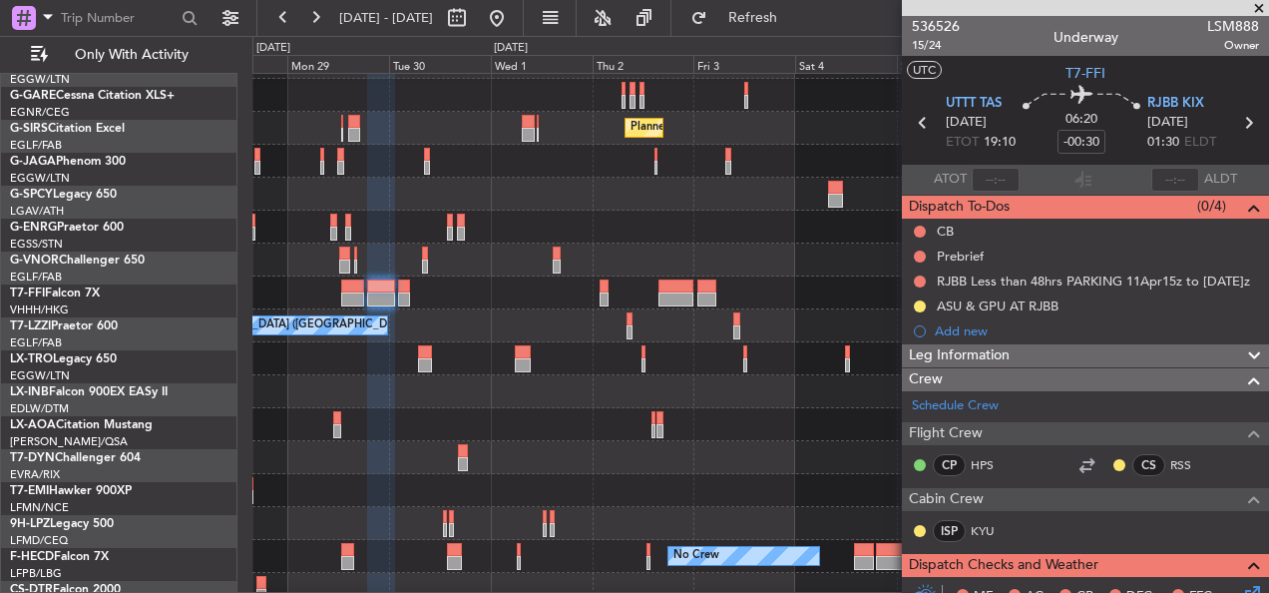
scroll to position [94, 0]
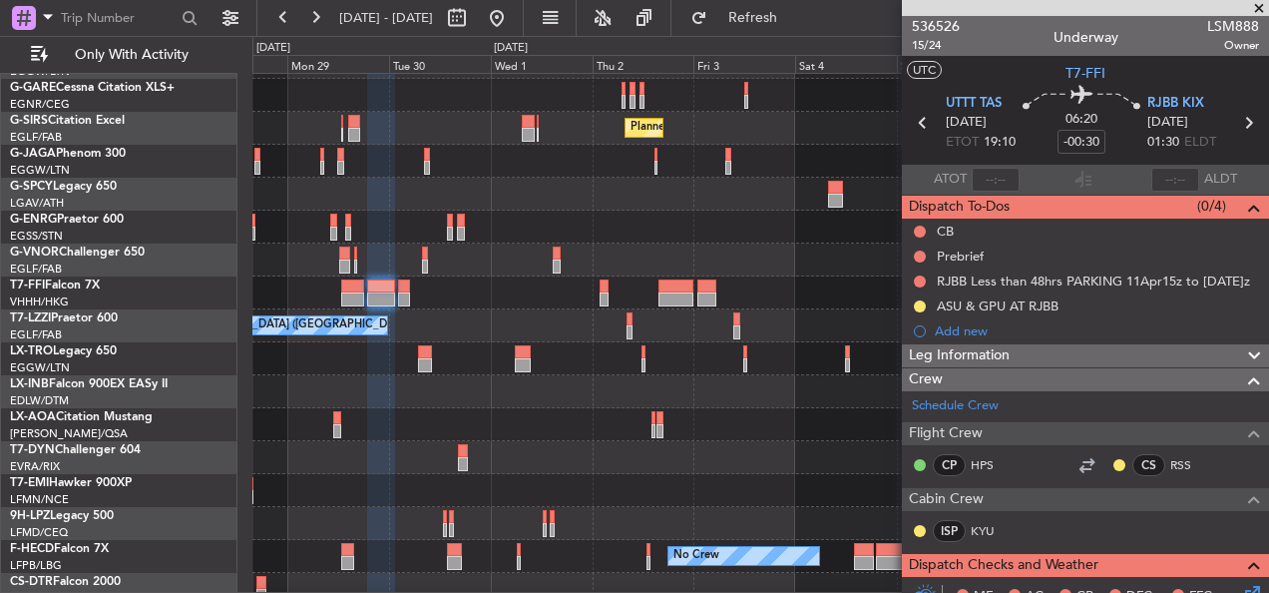
click at [672, 266] on div "Planned Maint [GEOGRAPHIC_DATA] ([GEOGRAPHIC_DATA])" at bounding box center [760, 259] width 1016 height 33
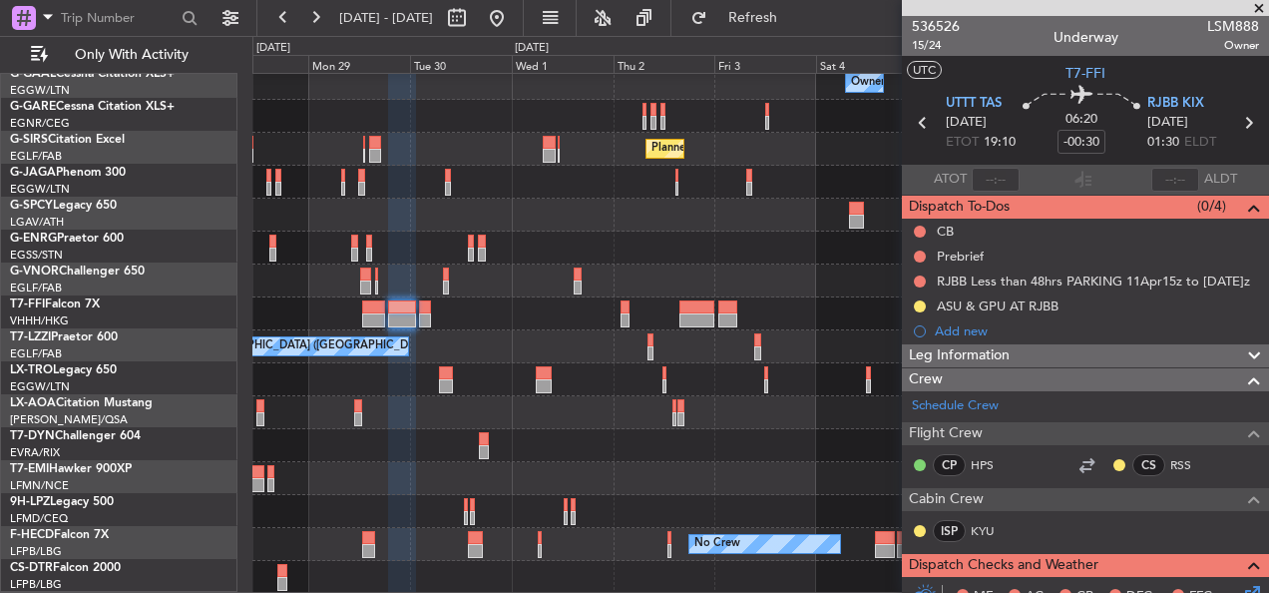
scroll to position [73, 0]
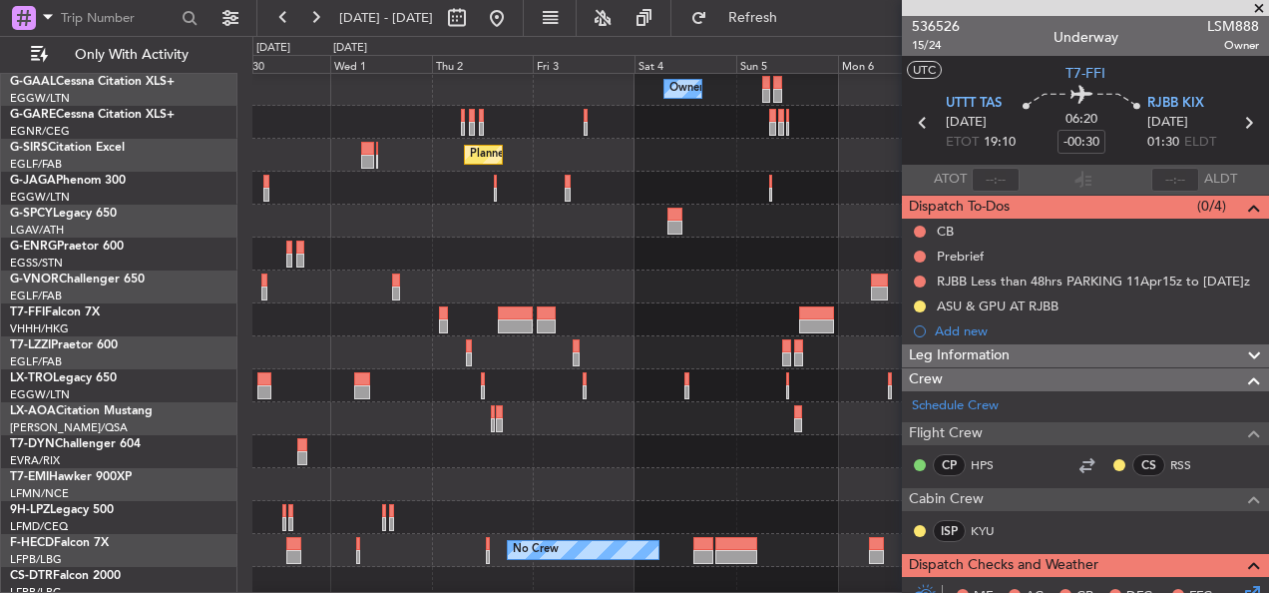
click at [417, 270] on div at bounding box center [760, 253] width 1016 height 33
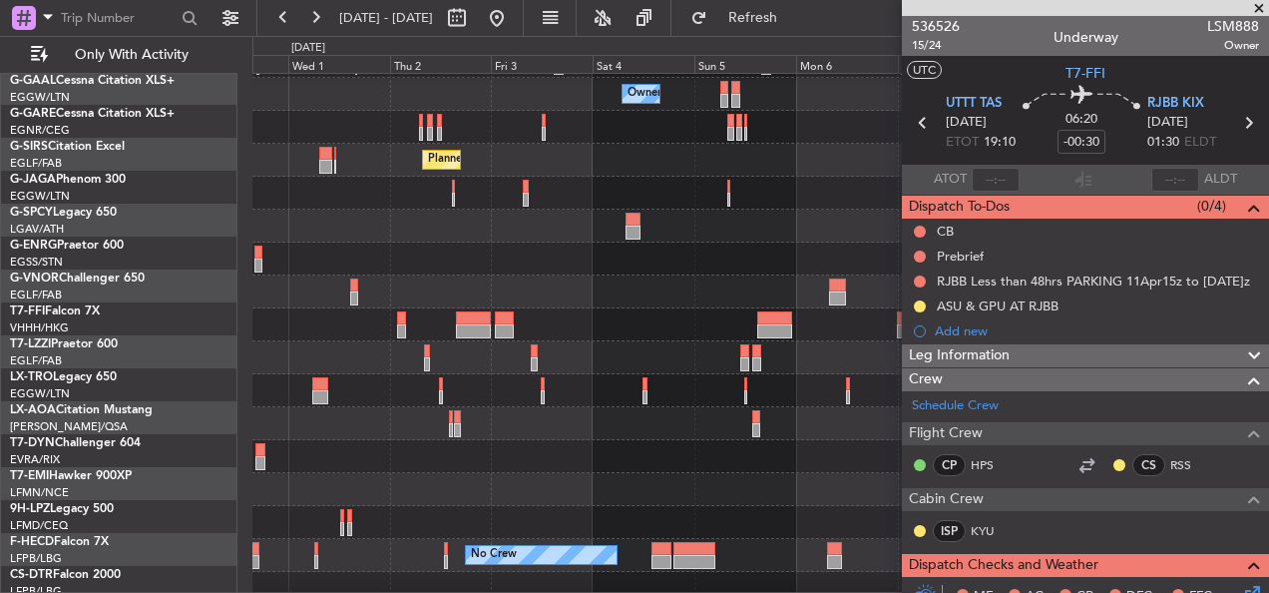
click at [269, 260] on div at bounding box center [760, 258] width 1016 height 33
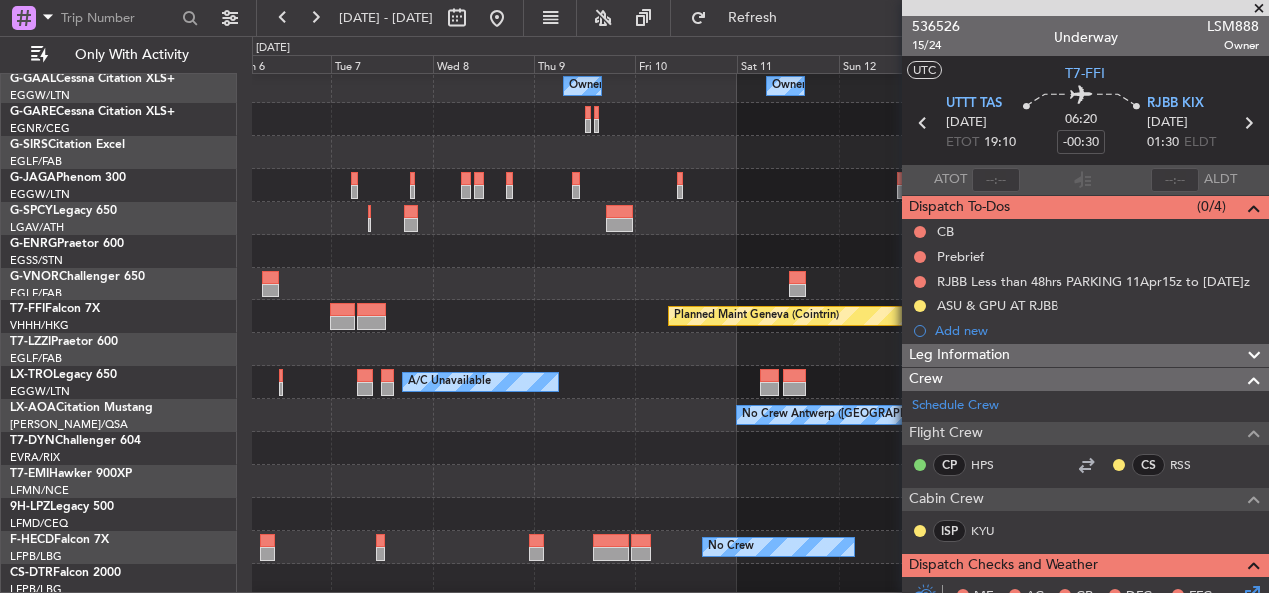
click at [300, 251] on div at bounding box center [760, 250] width 1016 height 33
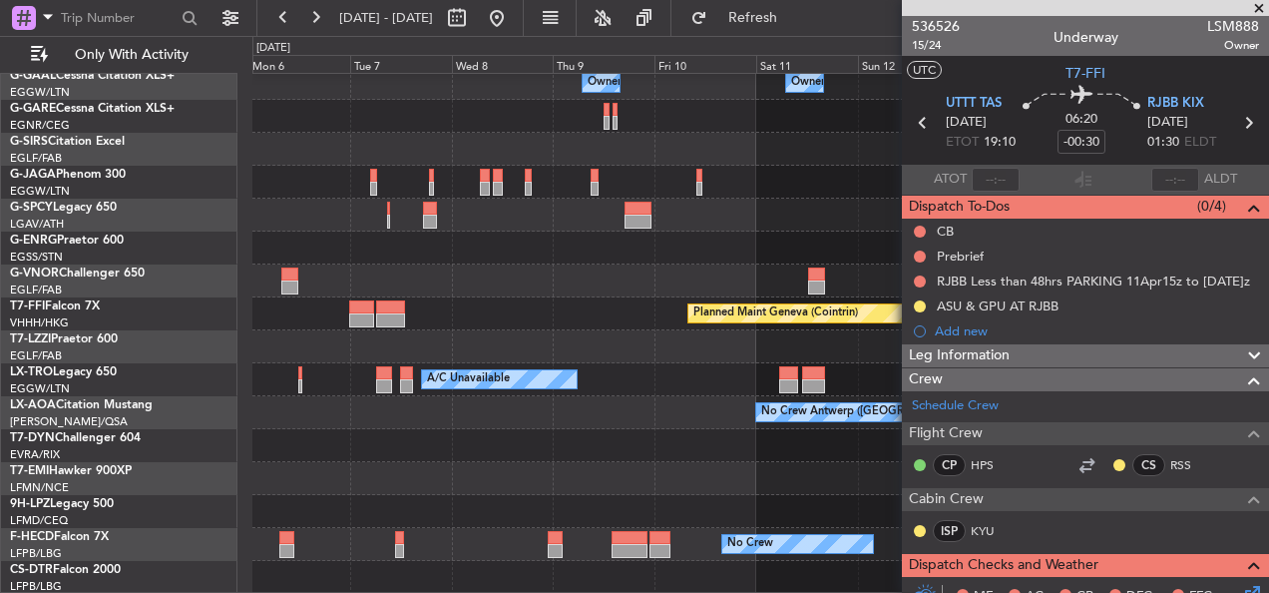
click at [673, 246] on div at bounding box center [760, 247] width 1016 height 33
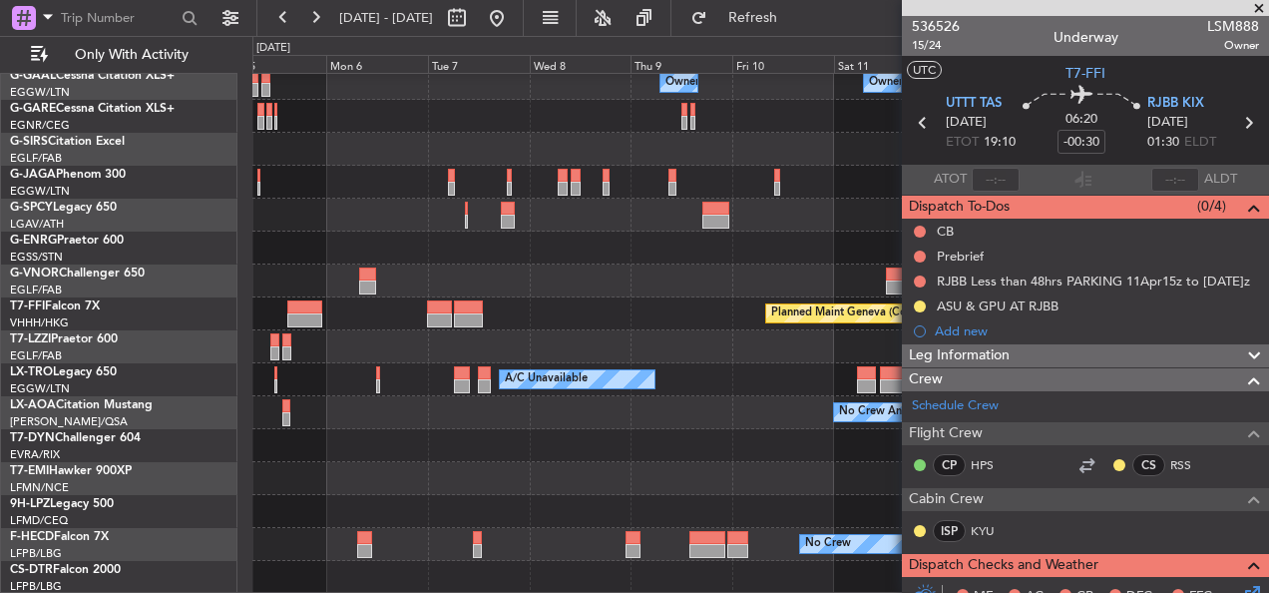
click at [632, 278] on div at bounding box center [760, 280] width 1016 height 33
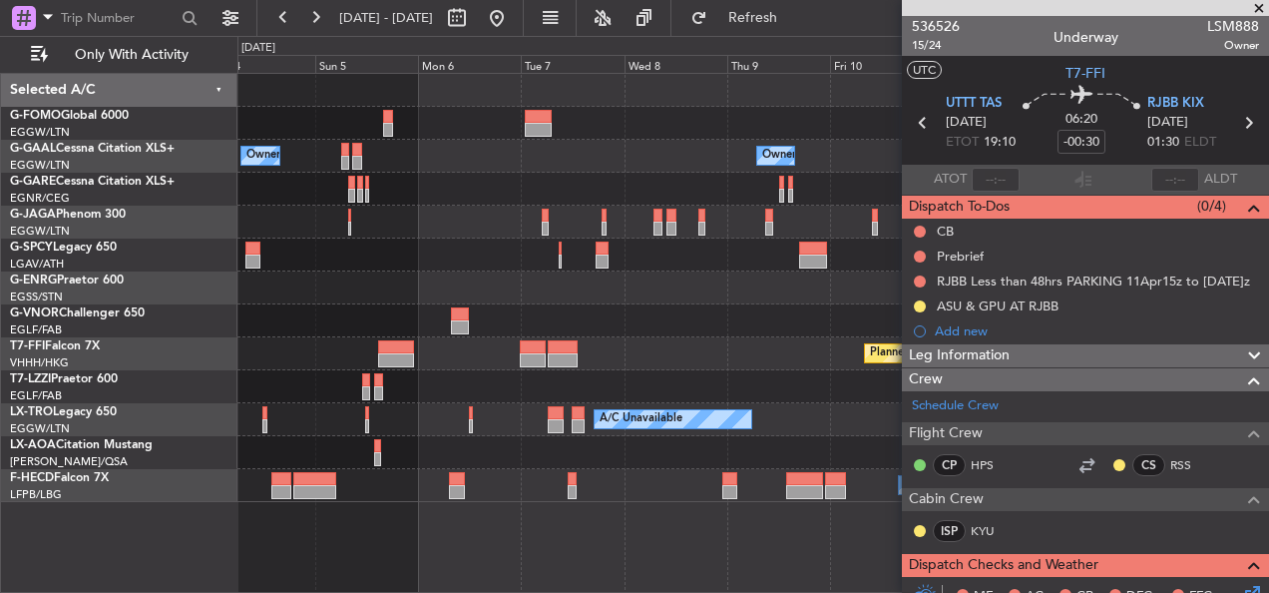
click at [746, 344] on div "Planned Maint Geneva (Cointrin)" at bounding box center [752, 353] width 1031 height 33
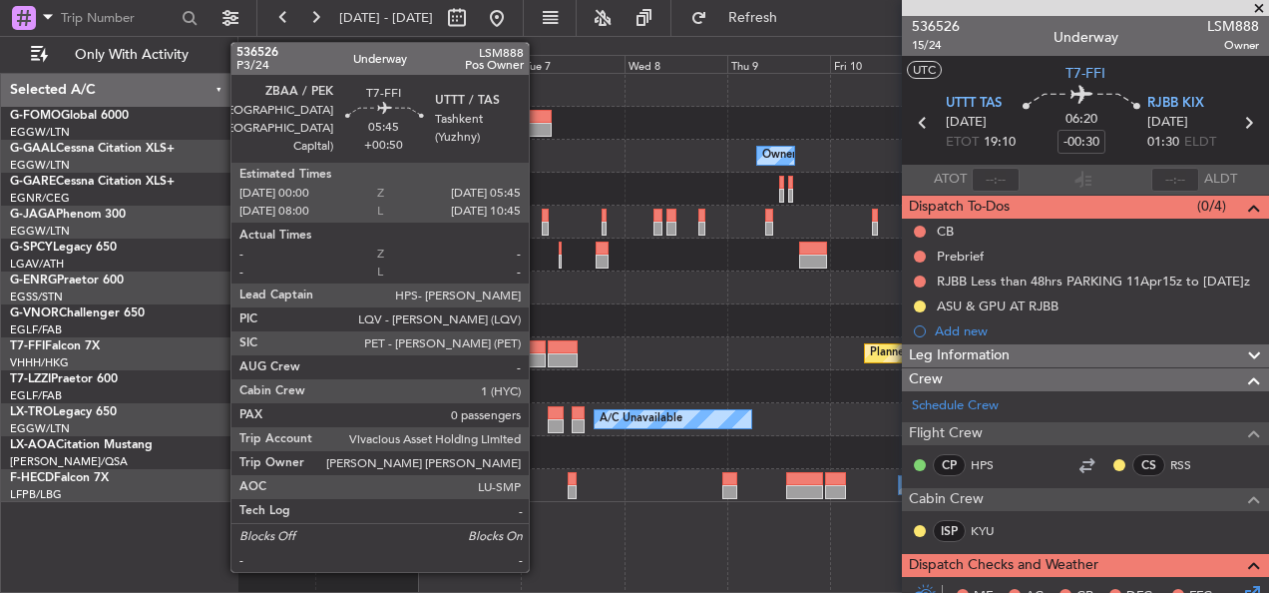
click at [538, 344] on div at bounding box center [532, 347] width 25 height 14
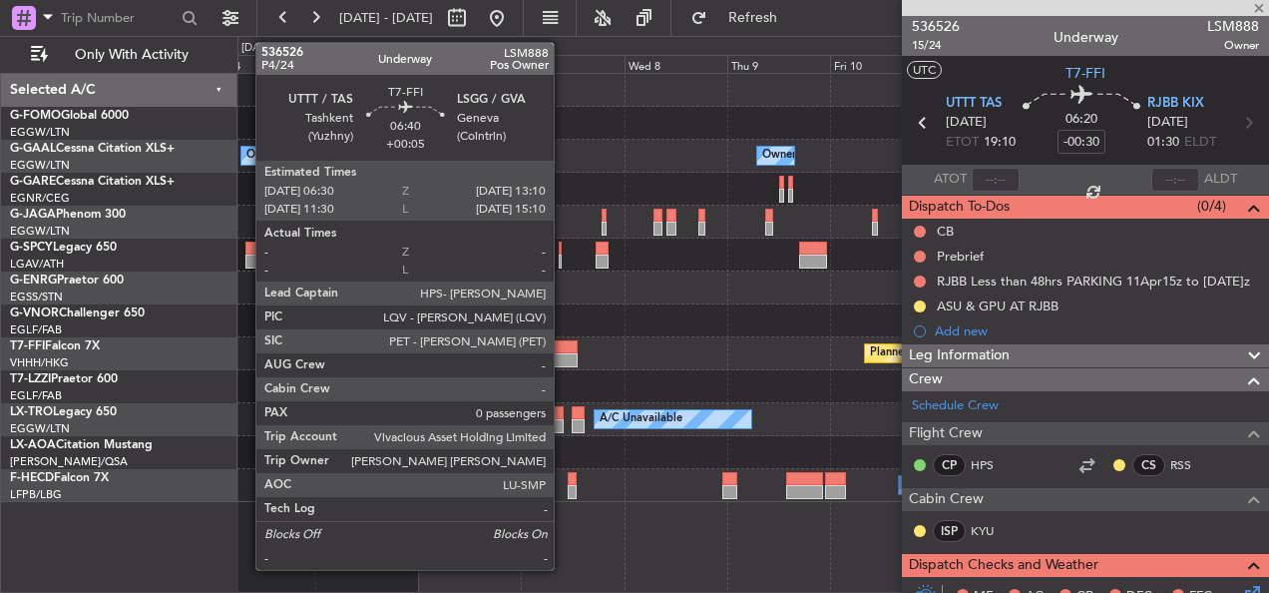
type input "+00:50"
type input "0"
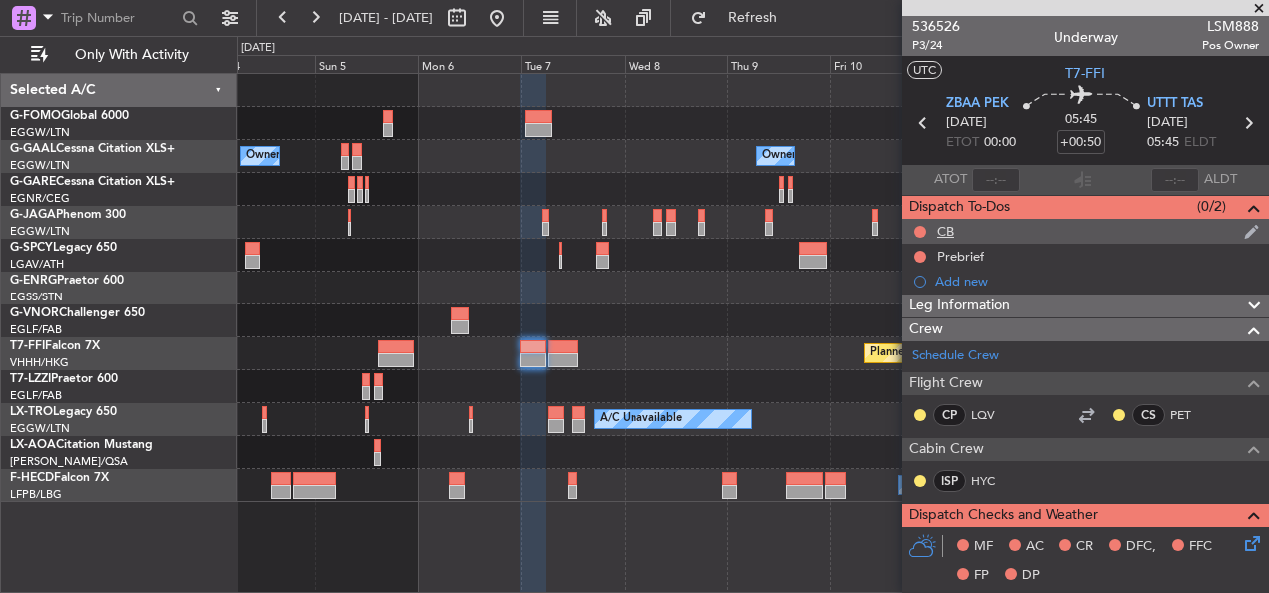
scroll to position [399, 0]
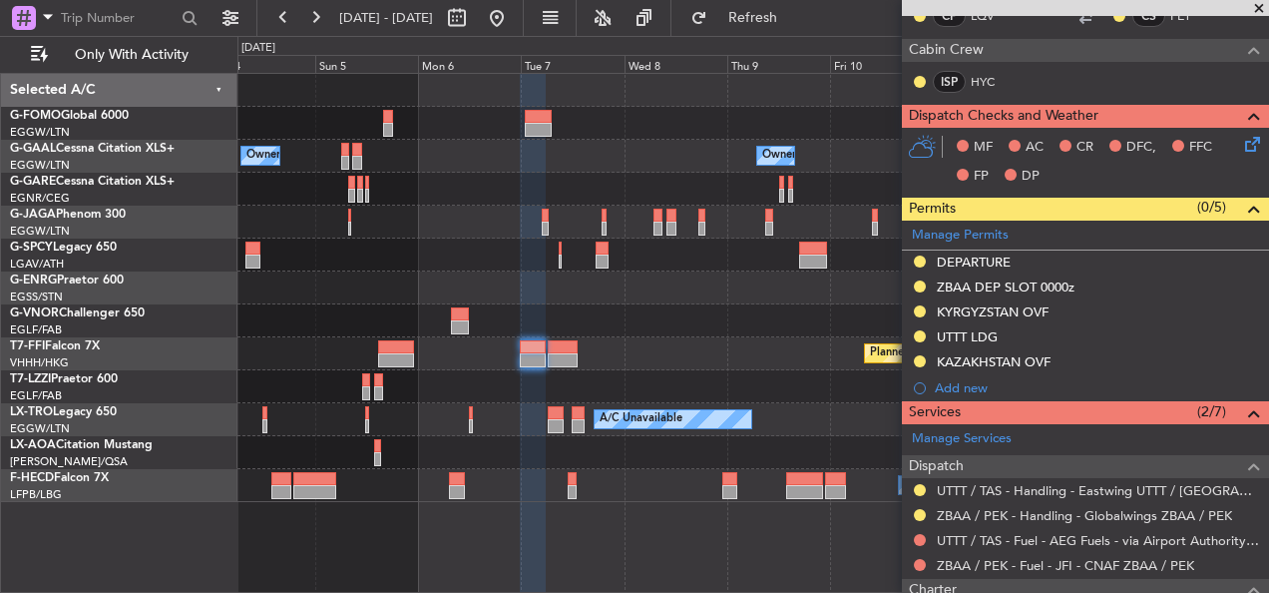
click at [747, 321] on div at bounding box center [752, 320] width 1031 height 33
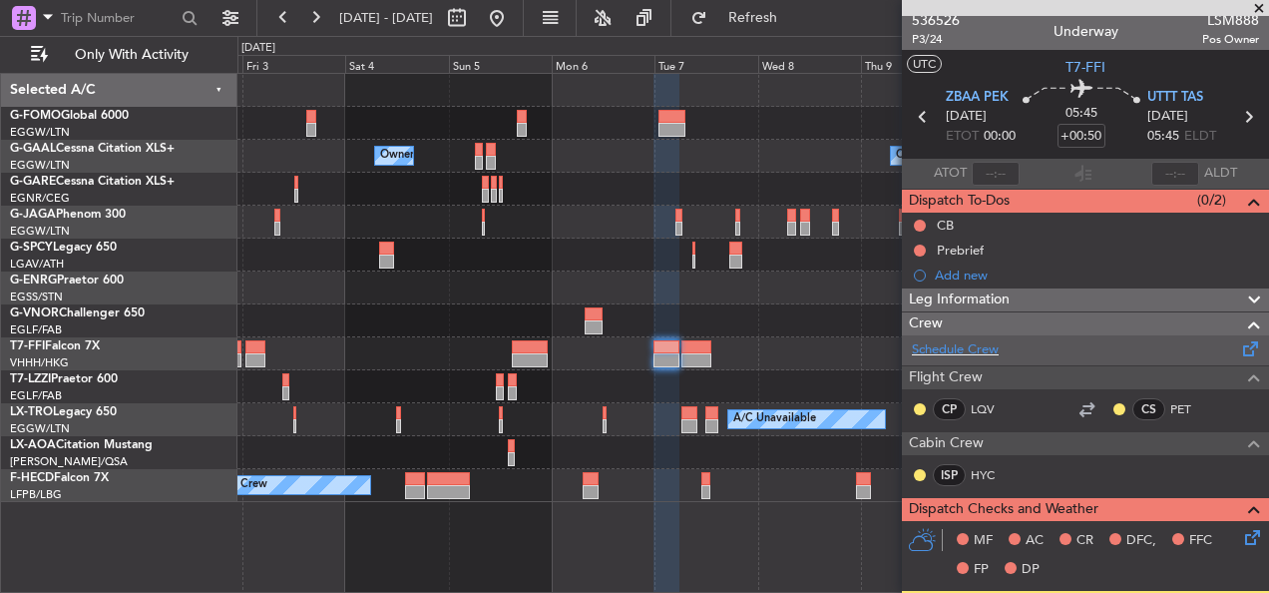
scroll to position [0, 0]
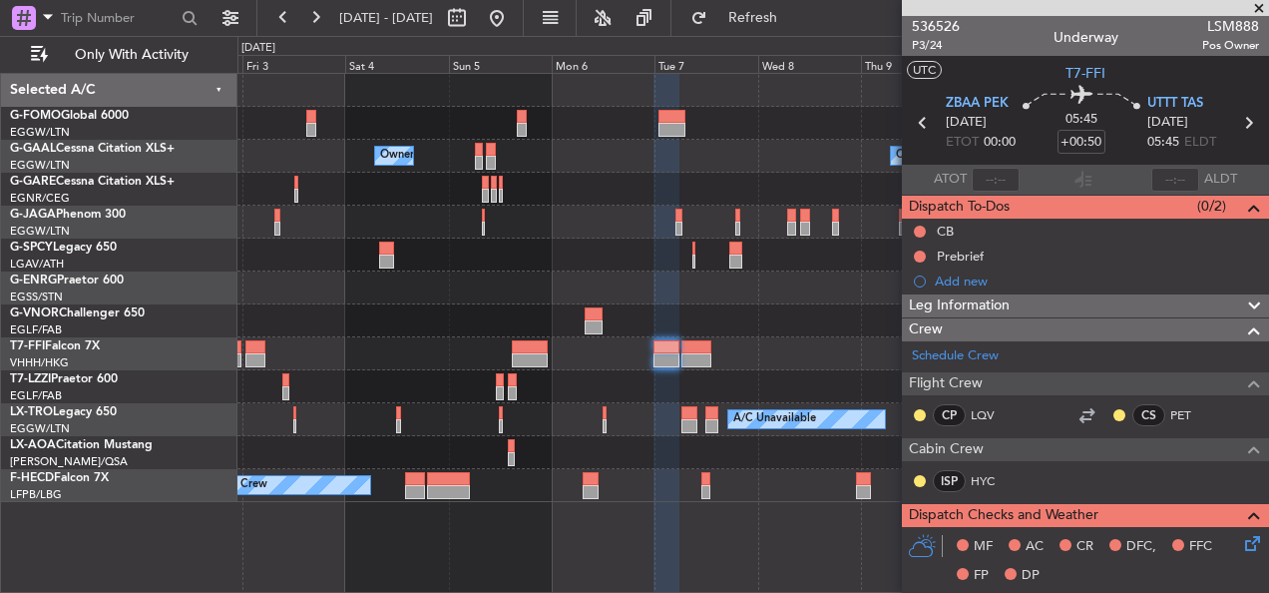
click at [1256, 7] on span at bounding box center [1259, 9] width 20 height 18
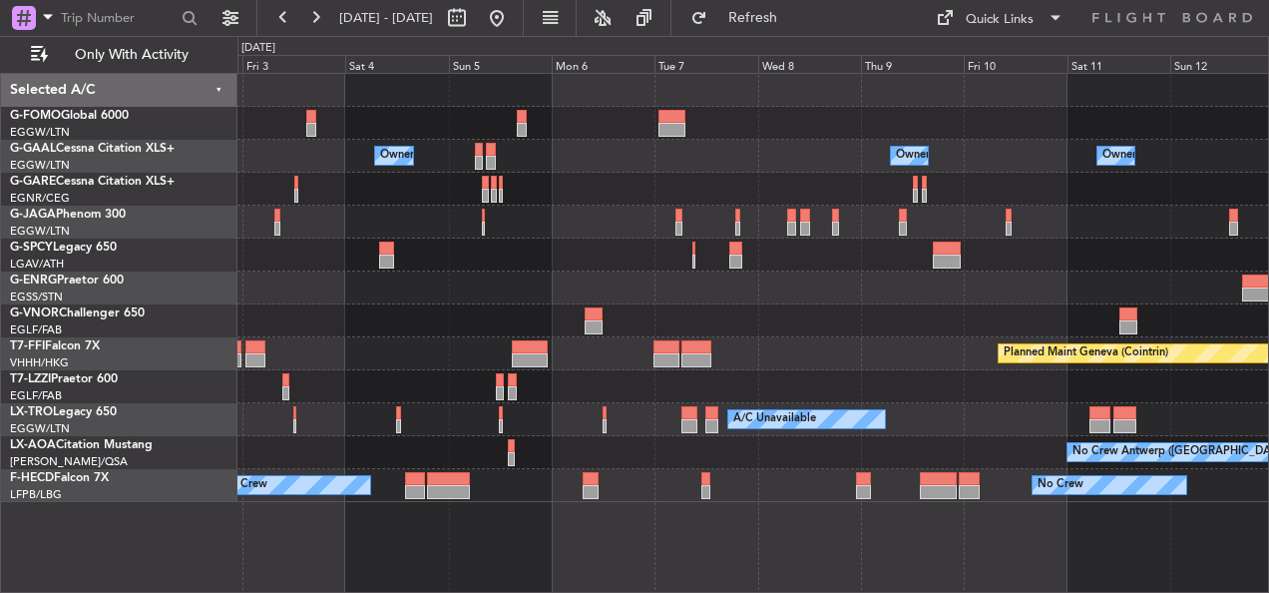
click at [984, 229] on div "Owner Owner Owner Owner Planned Maint Geneva (Cointrin) A/C Unavailable Planned…" at bounding box center [752, 288] width 1031 height 428
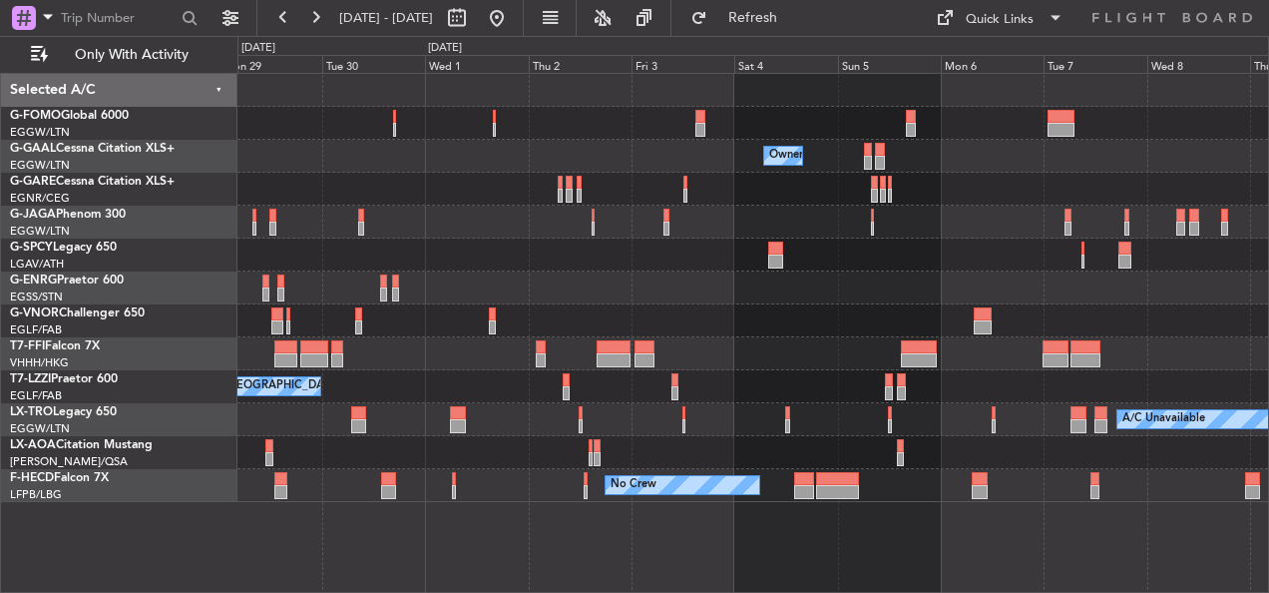
click at [1079, 211] on div "Owner Owner Owner Planned Maint Dusseldorf Unplanned Maint London (Stansted) Pl…" at bounding box center [752, 288] width 1031 height 428
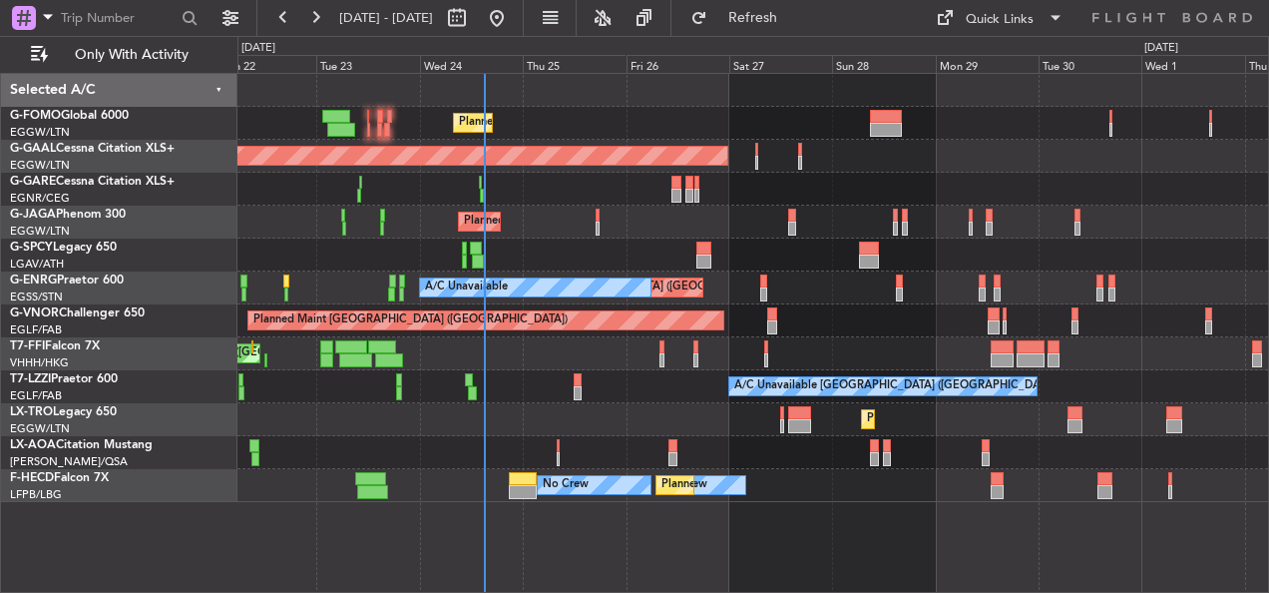
click at [874, 211] on div "Planned Maint [GEOGRAPHIC_DATA] ([GEOGRAPHIC_DATA])" at bounding box center [752, 222] width 1031 height 33
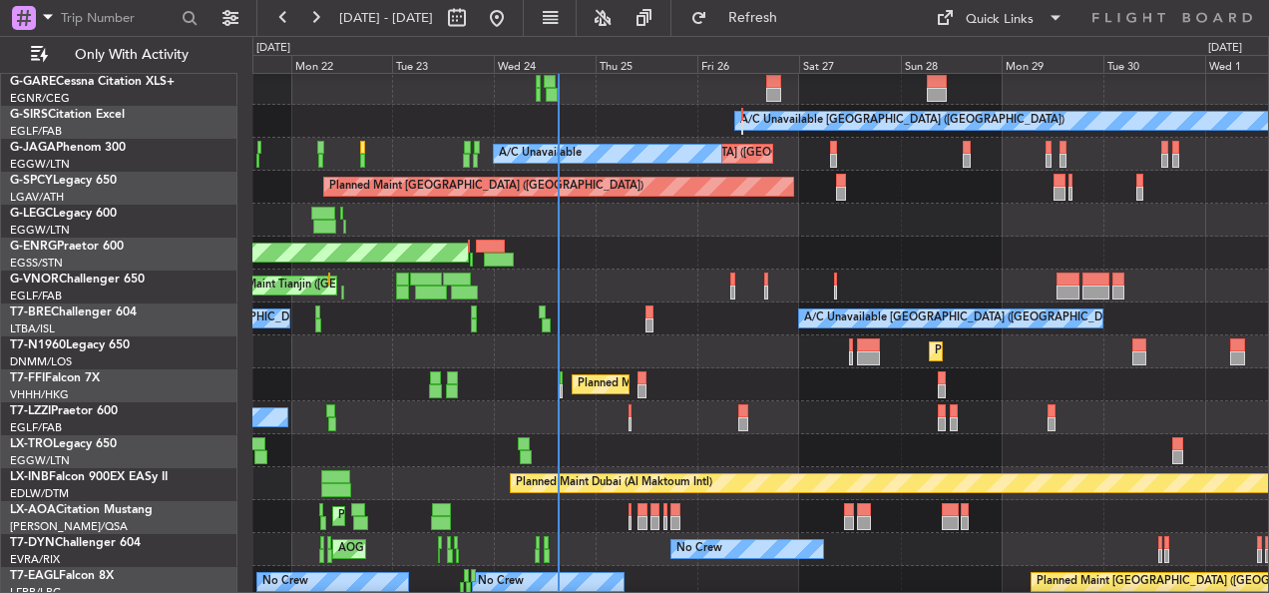
scroll to position [200, 0]
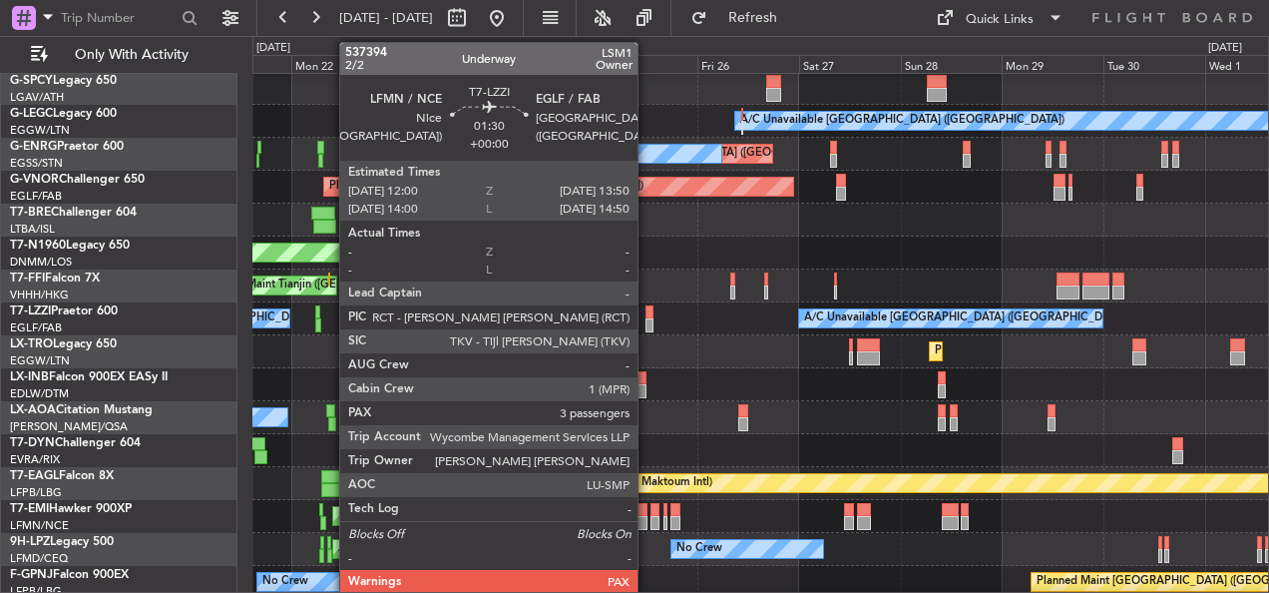
click at [650, 325] on div at bounding box center [649, 325] width 8 height 14
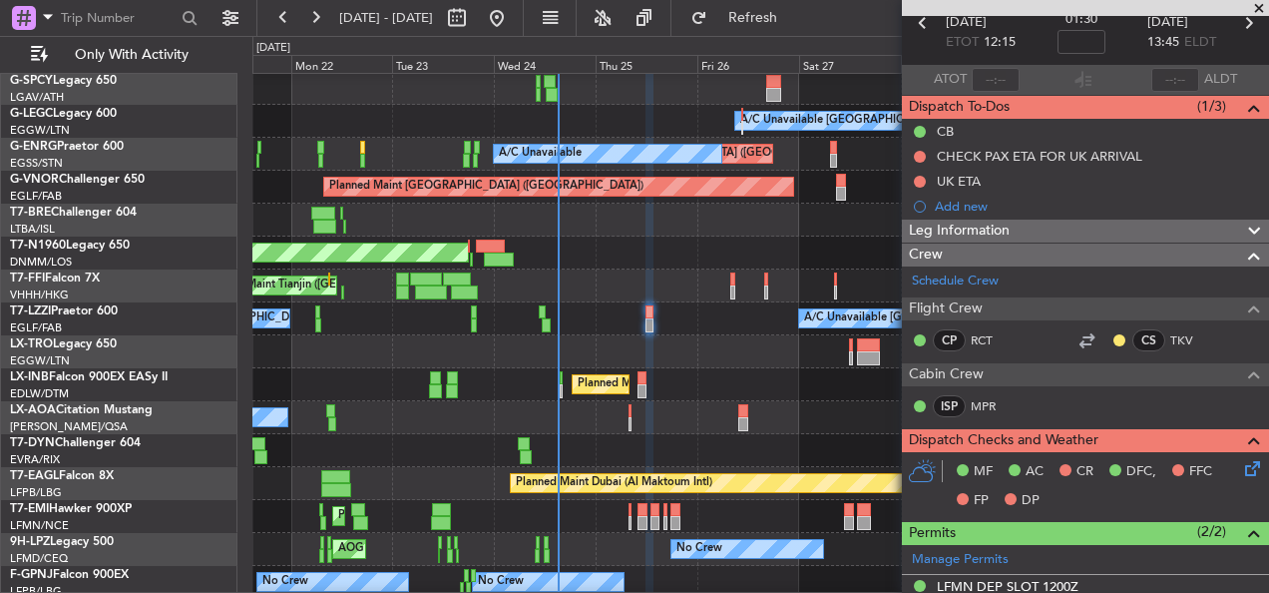
scroll to position [100, 0]
click at [1257, 10] on span at bounding box center [1259, 9] width 20 height 18
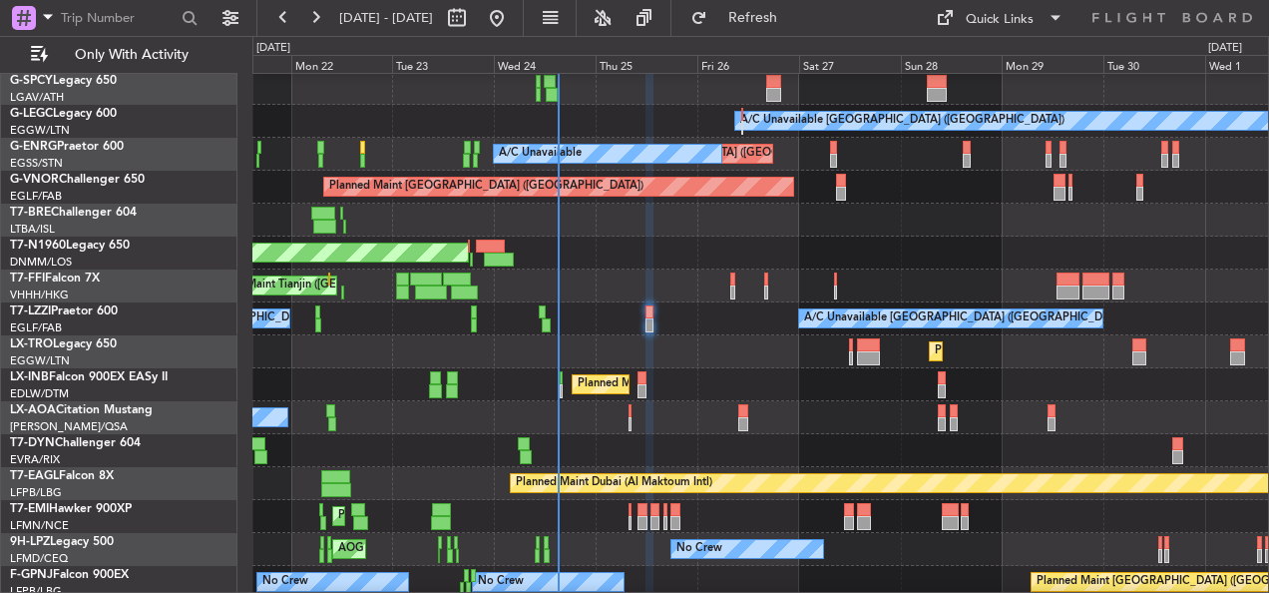
type input "0"
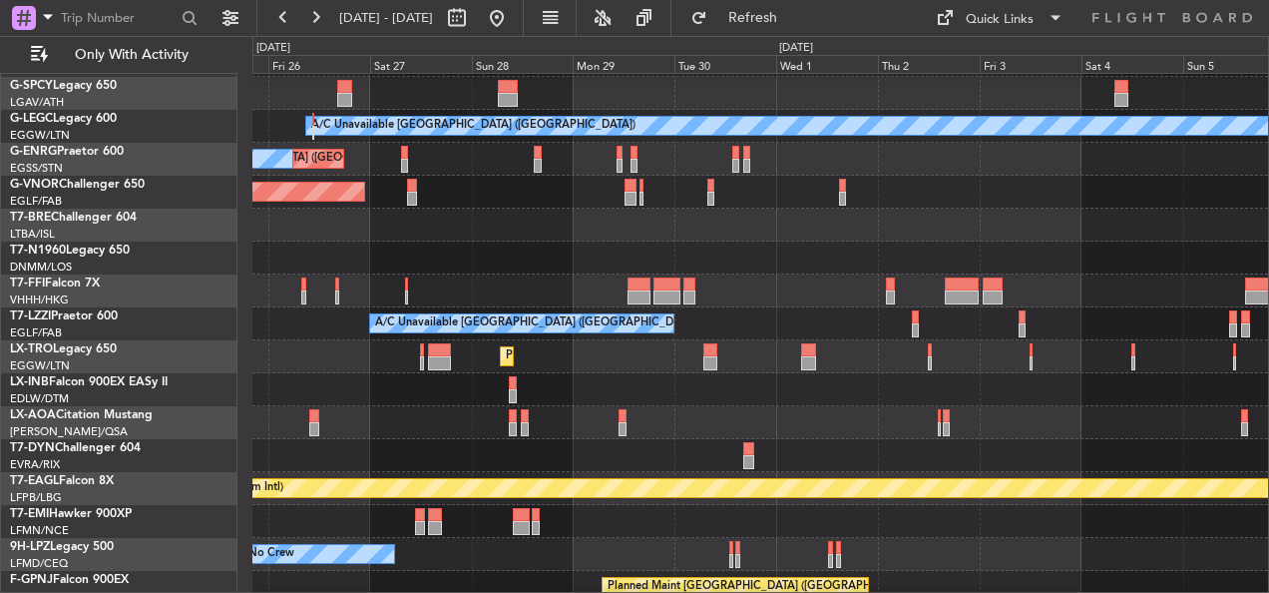
click at [538, 367] on div "Planned Maint London (Luton) A/C Unavailable" at bounding box center [760, 356] width 1016 height 33
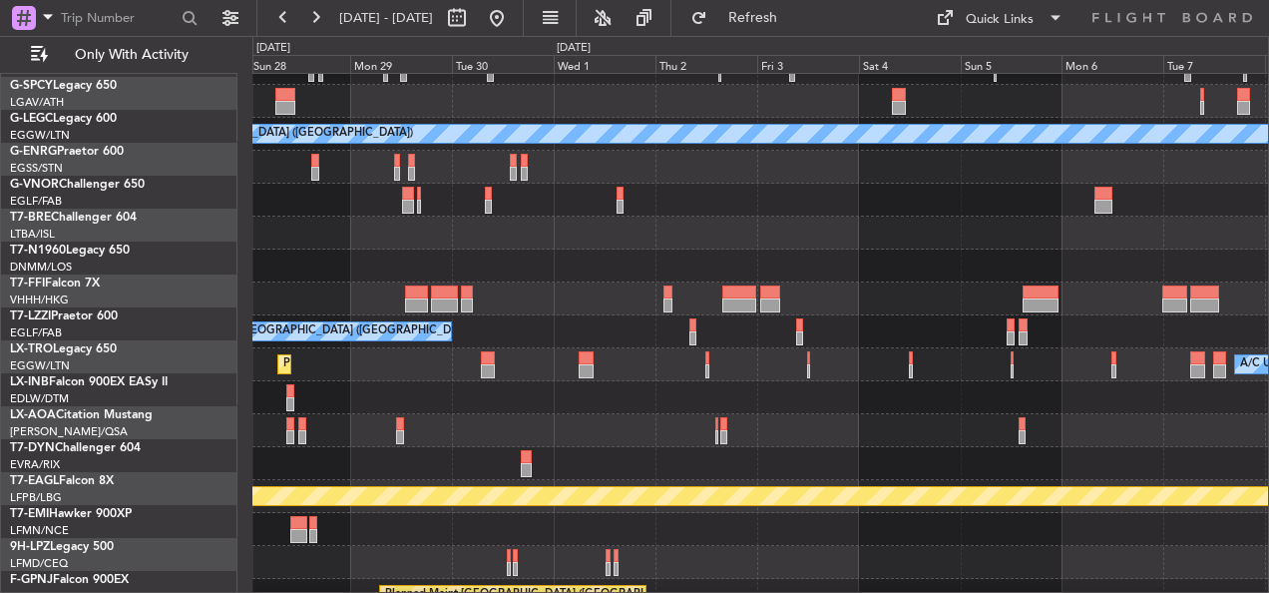
click at [672, 324] on div "A/C Unavailable [GEOGRAPHIC_DATA] ([GEOGRAPHIC_DATA])" at bounding box center [760, 331] width 1016 height 33
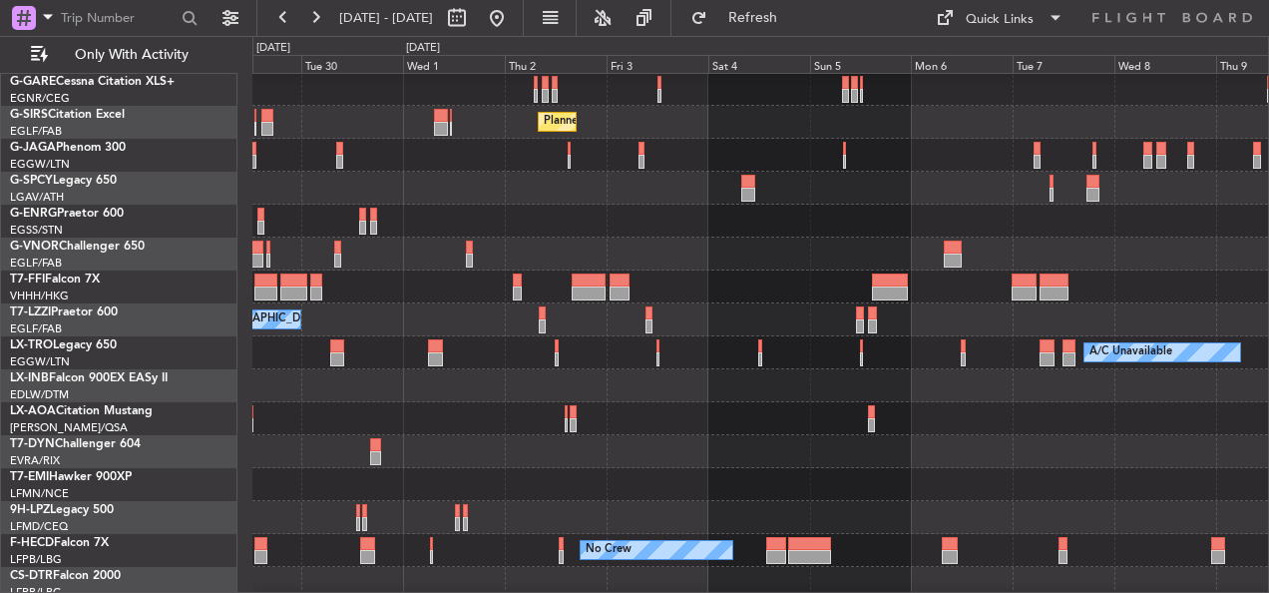
click at [788, 309] on div "A/C Unavailable [GEOGRAPHIC_DATA] ([GEOGRAPHIC_DATA])" at bounding box center [760, 319] width 1016 height 33
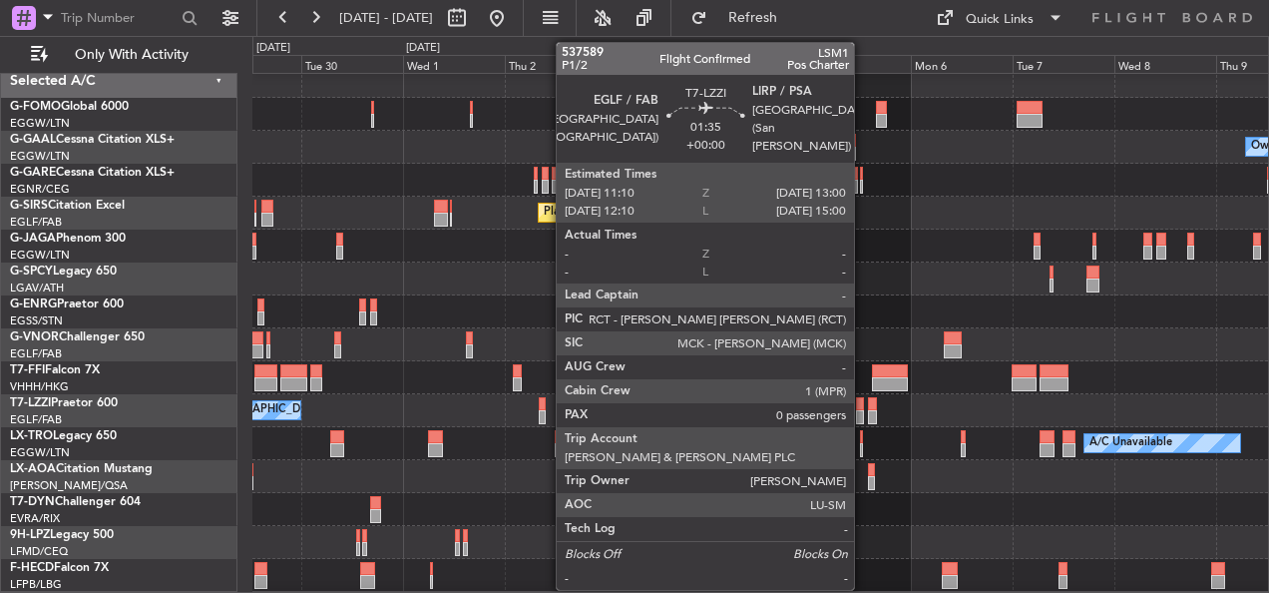
scroll to position [7, 0]
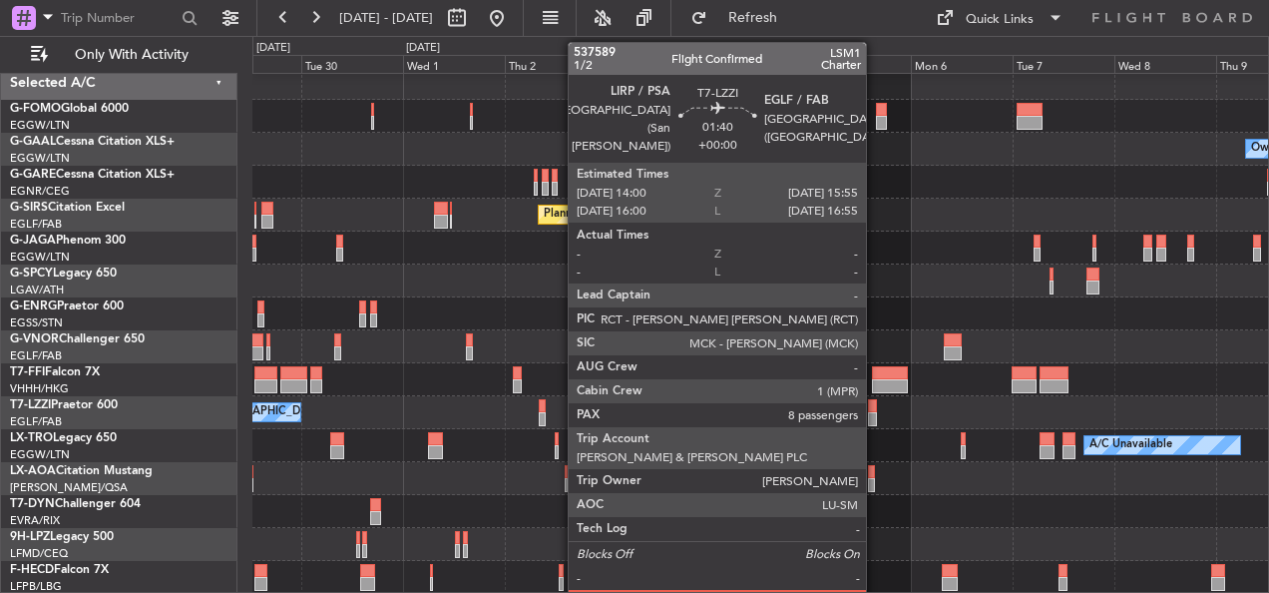
click at [875, 411] on div at bounding box center [872, 406] width 9 height 14
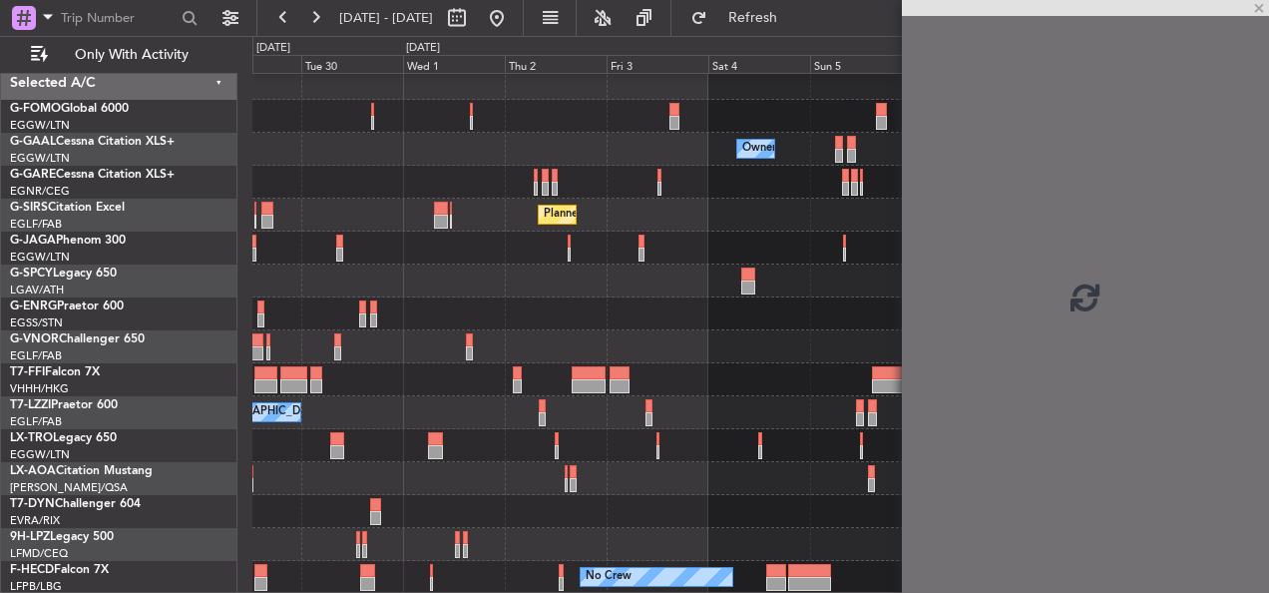
click at [677, 243] on div "Owner Owner Owner Planned Maint London (Luton) Planned Maint Geneva (Cointrin) …" at bounding box center [760, 330] width 1016 height 527
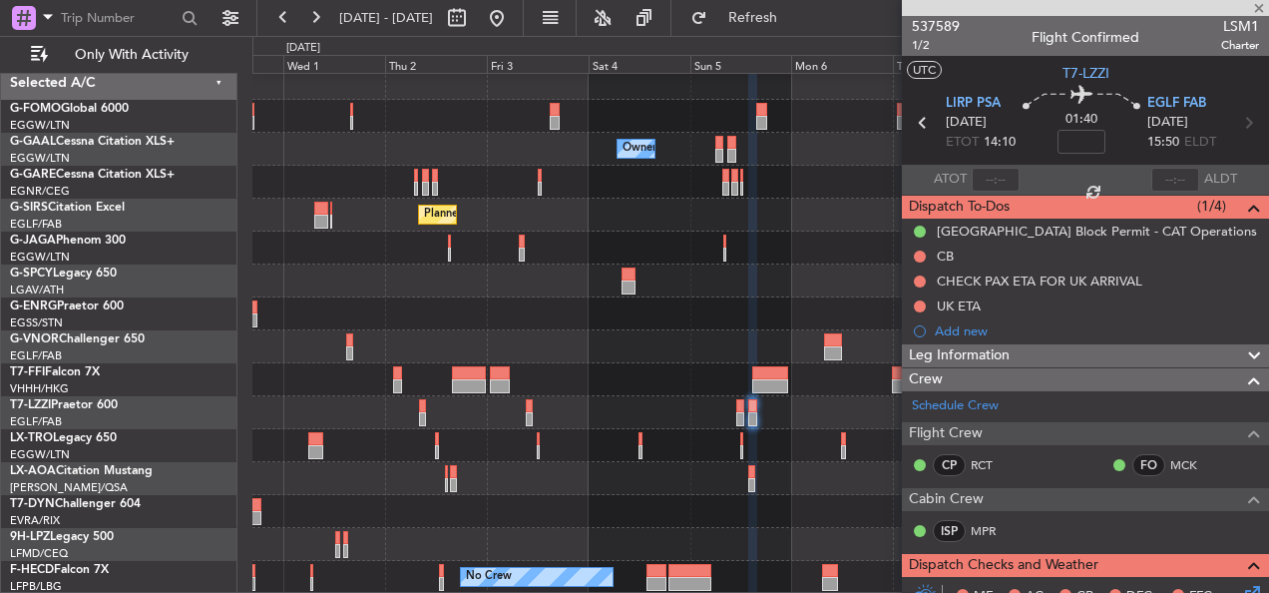
scroll to position [399, 0]
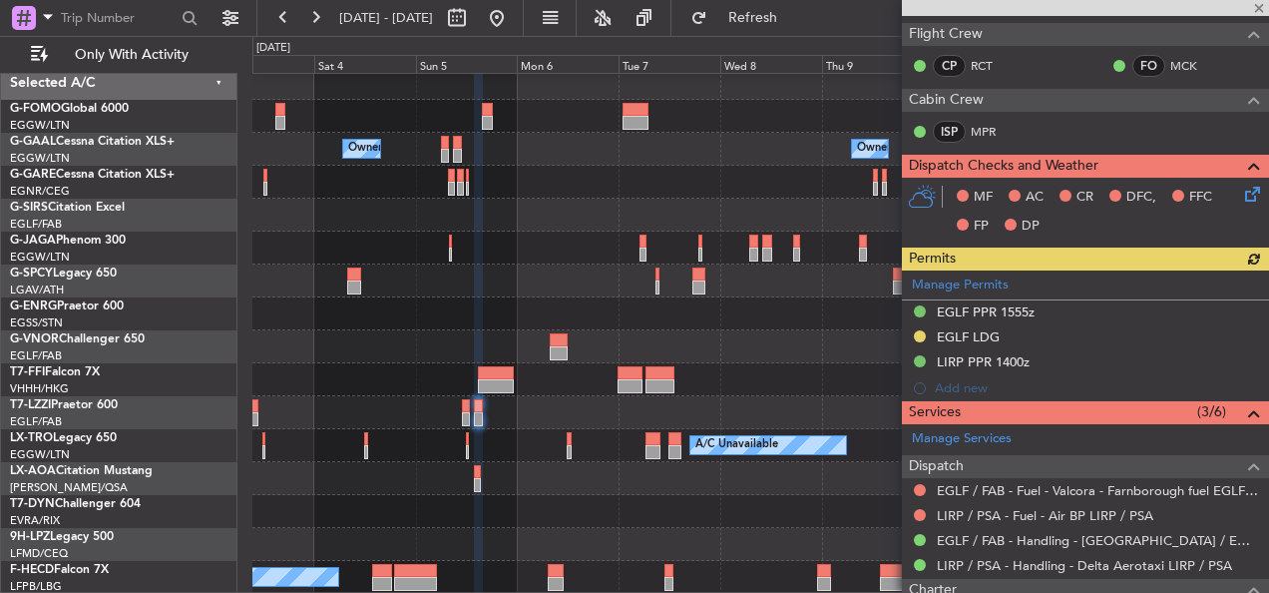
click at [476, 223] on div "Owner Owner Owner Owner Planned Maint London (Luton) Planned Maint Geneva (Coin…" at bounding box center [760, 330] width 1016 height 527
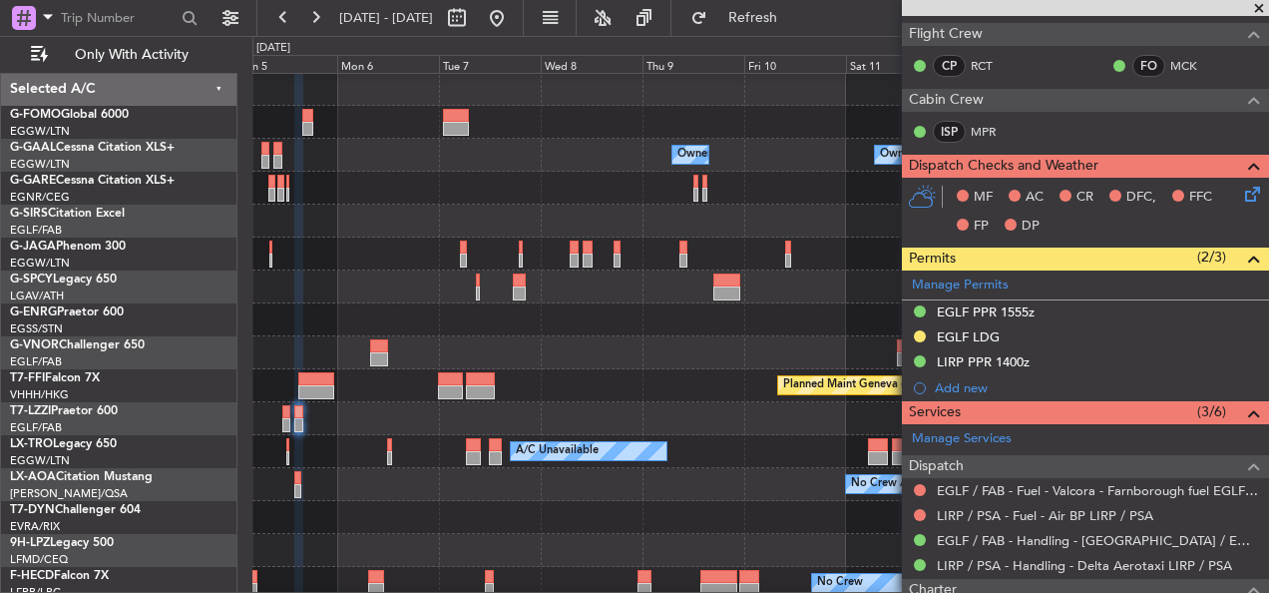
scroll to position [0, 0]
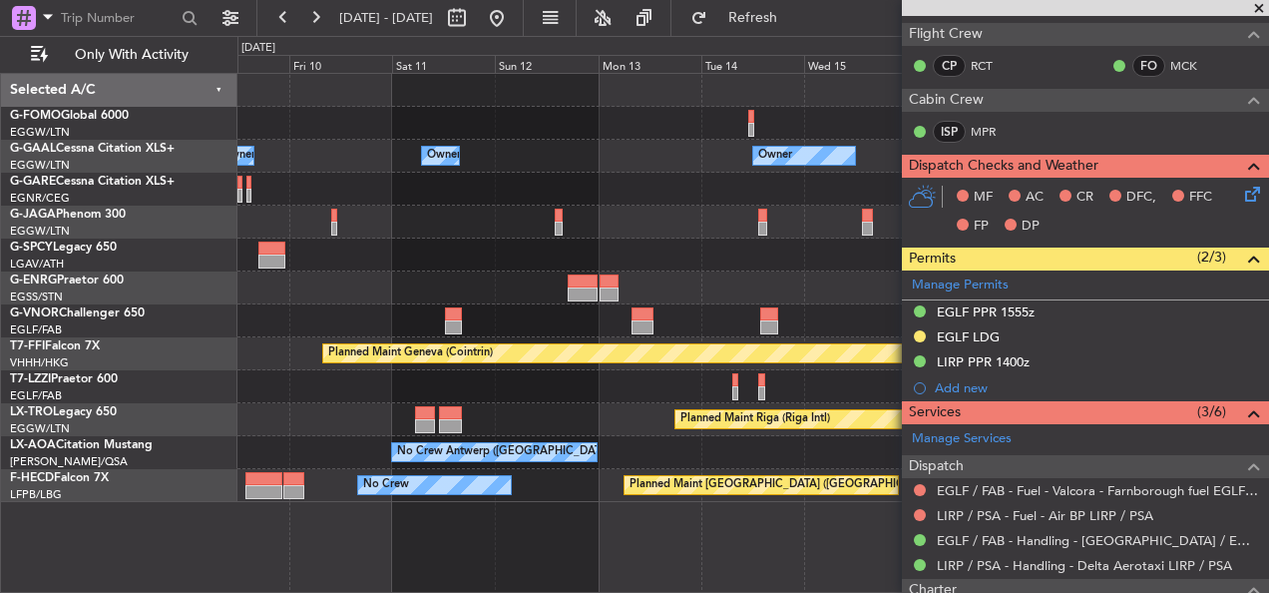
click at [352, 299] on div "Owner Owner Owner Owner No Crew Owner Planned Maint Geneva (Cointrin) Planned M…" at bounding box center [752, 288] width 1031 height 428
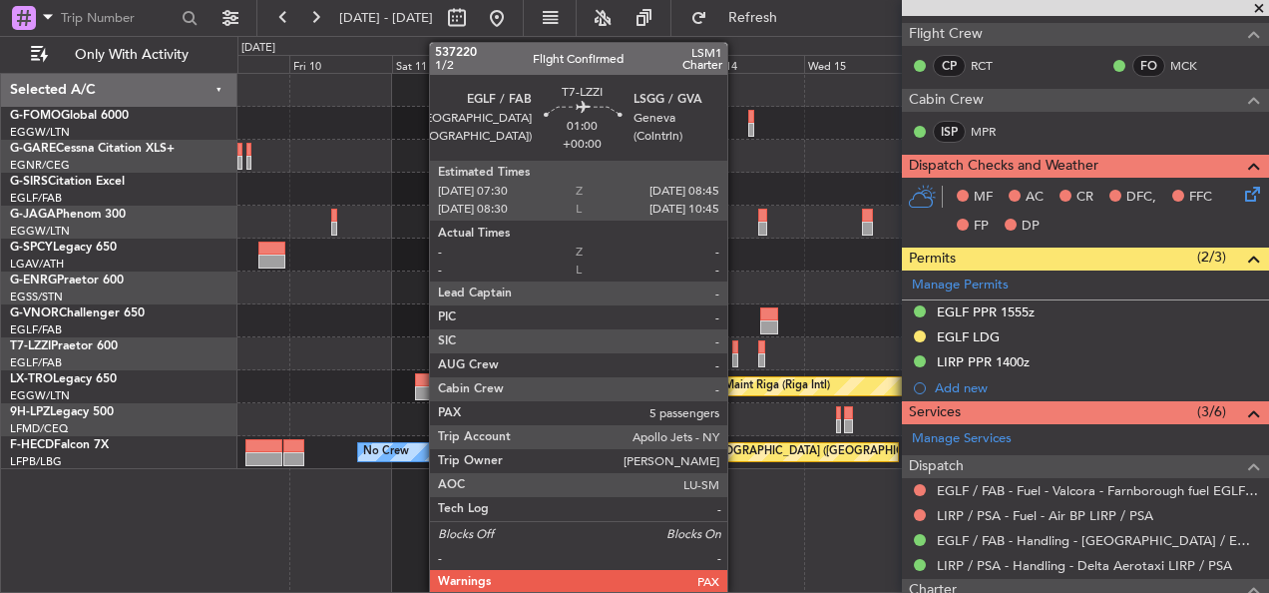
click at [736, 345] on div at bounding box center [735, 347] width 6 height 14
type input "5"
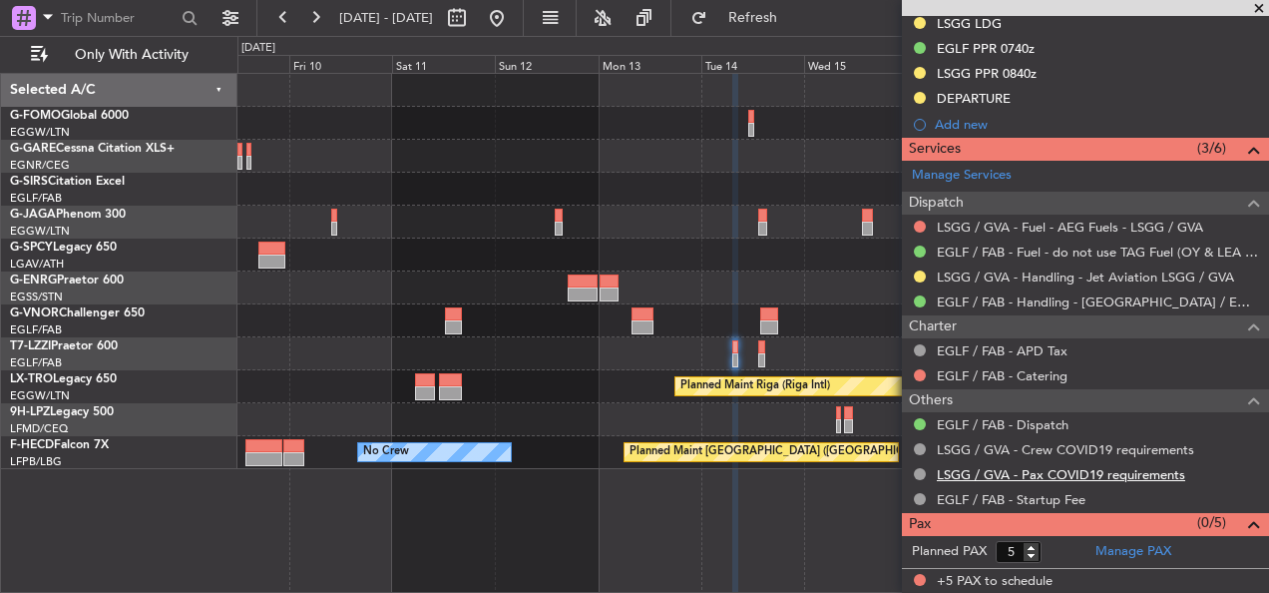
scroll to position [48, 0]
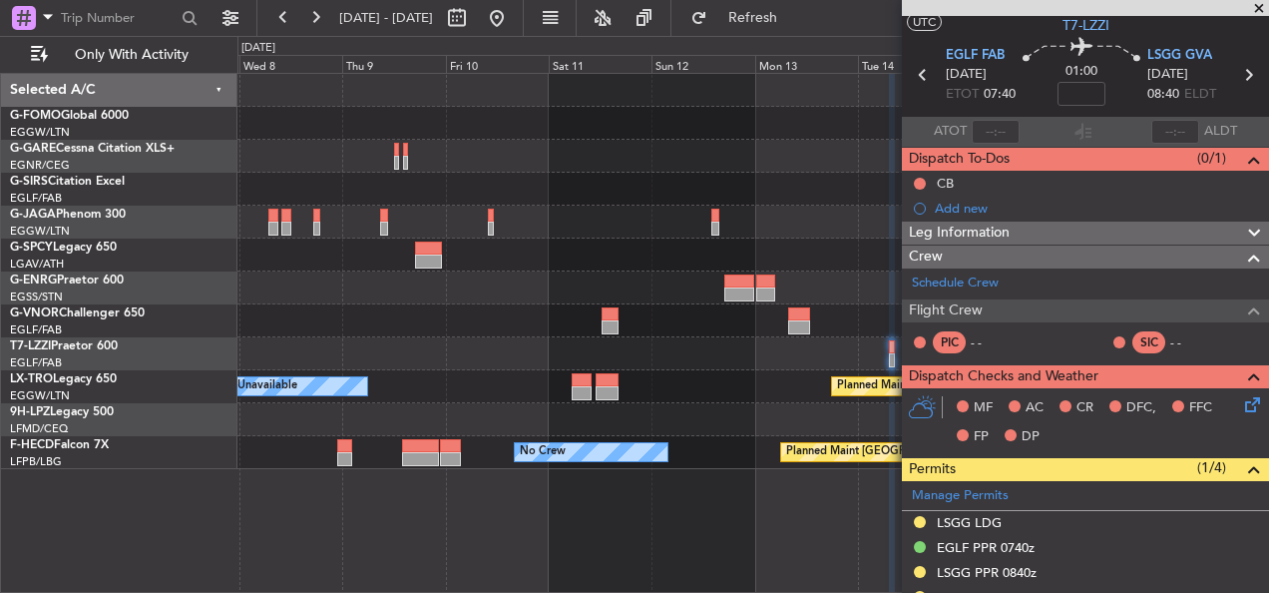
click at [711, 344] on div at bounding box center [752, 353] width 1031 height 33
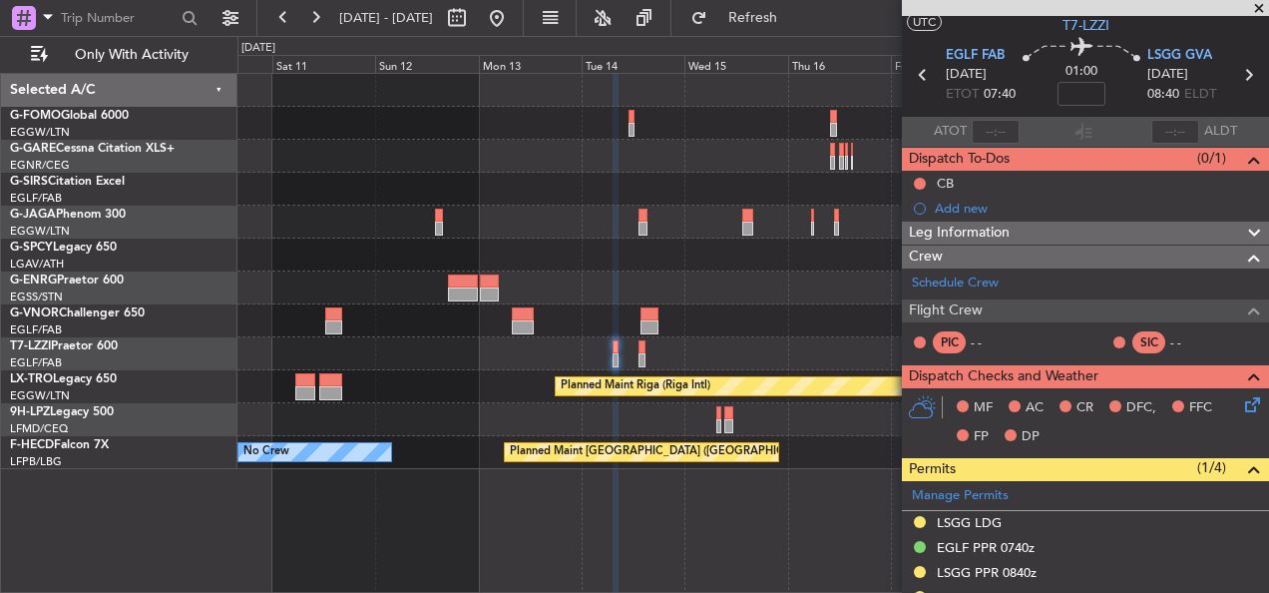
click at [285, 318] on div at bounding box center [752, 320] width 1031 height 33
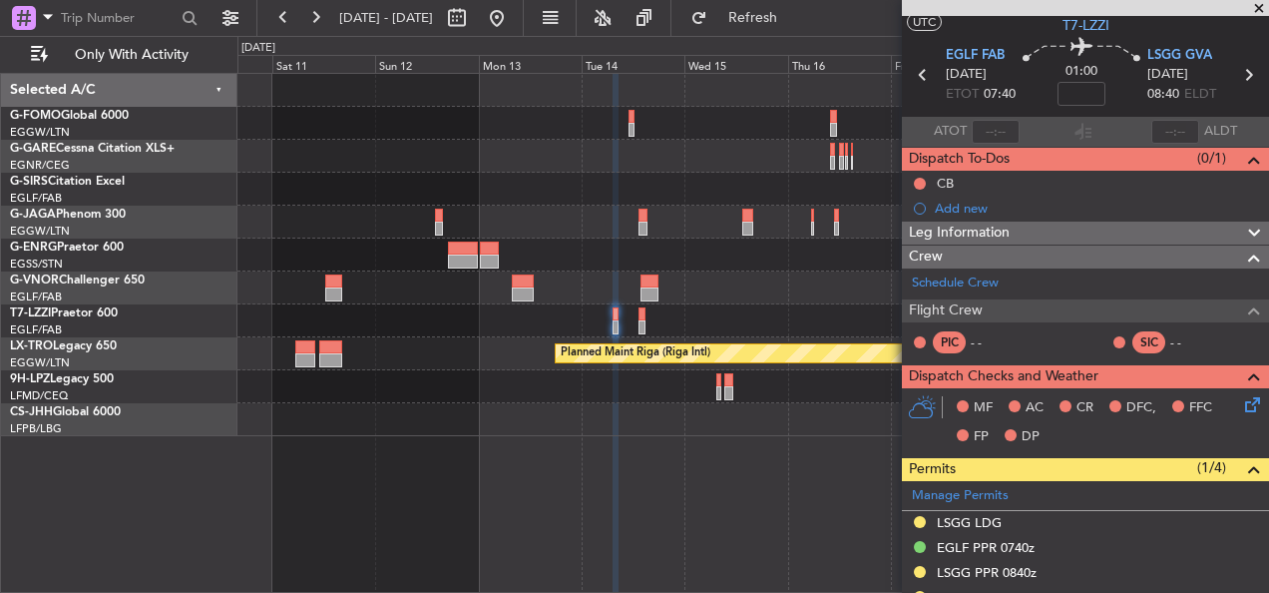
click at [856, 290] on div at bounding box center [752, 287] width 1031 height 33
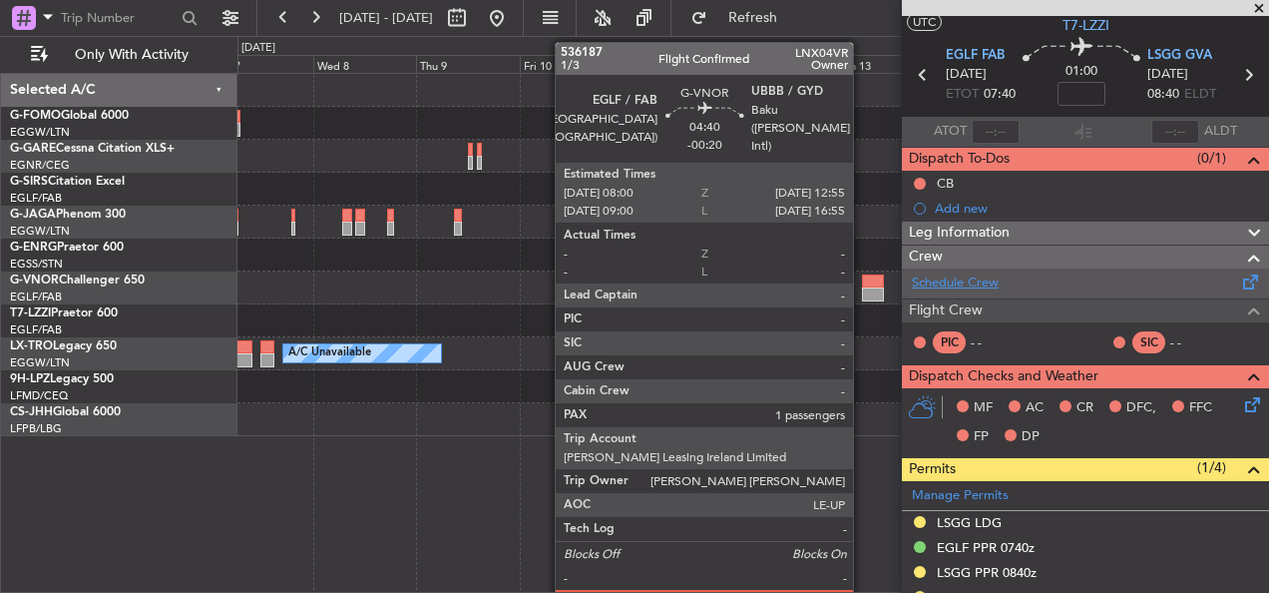
click at [940, 286] on fb-app "10 Oct 2025 - 20 Oct 2025 Refresh Quick Links Only With Activity Planned Maint …" at bounding box center [634, 304] width 1269 height 578
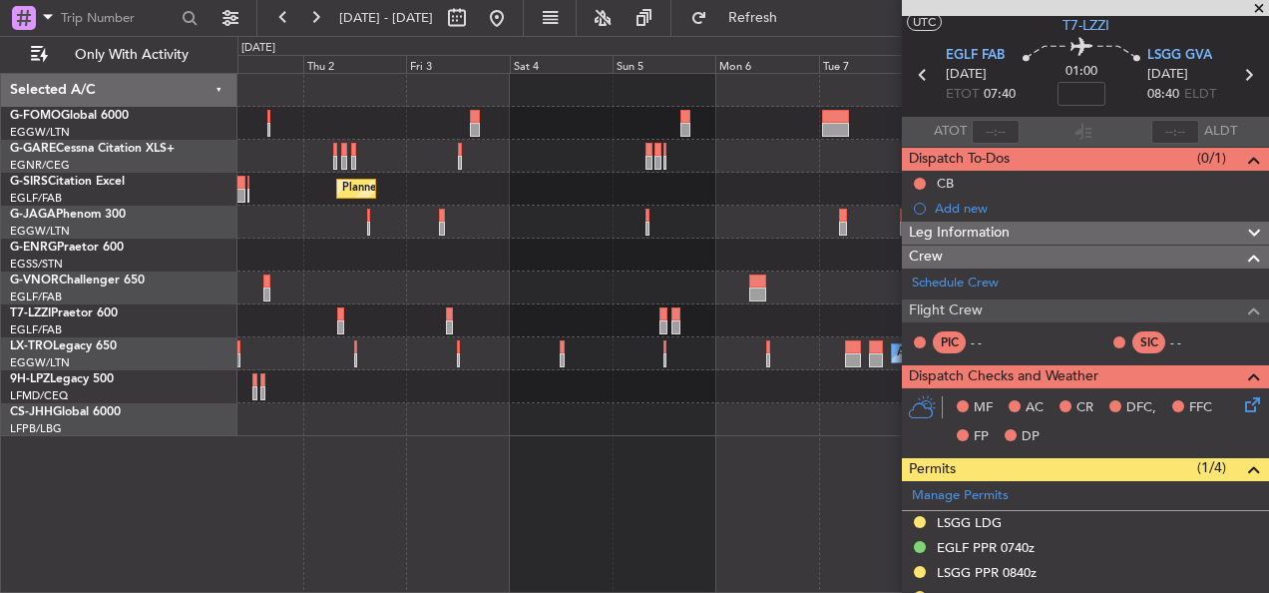
click at [911, 295] on fb-app "10 Oct 2025 - 20 Oct 2025 Refresh Quick Links Only With Activity Planned Maint …" at bounding box center [634, 304] width 1269 height 578
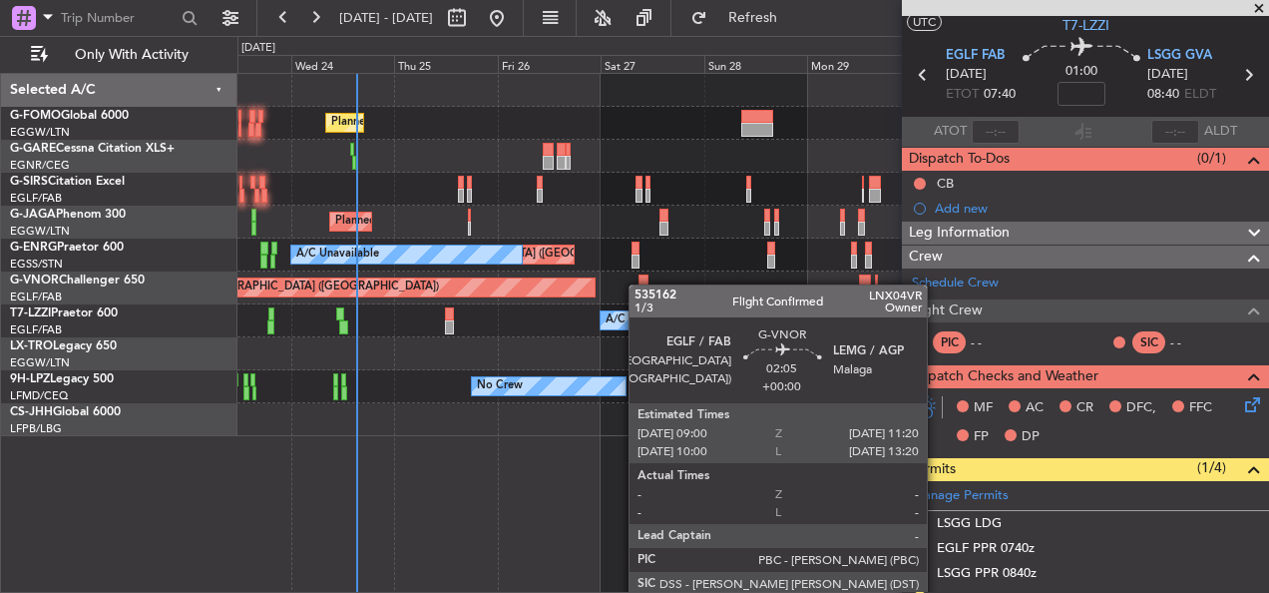
click at [968, 281] on fb-app "10 Oct 2025 - 20 Oct 2025 Refresh Quick Links Only With Activity Planned Maint …" at bounding box center [634, 304] width 1269 height 578
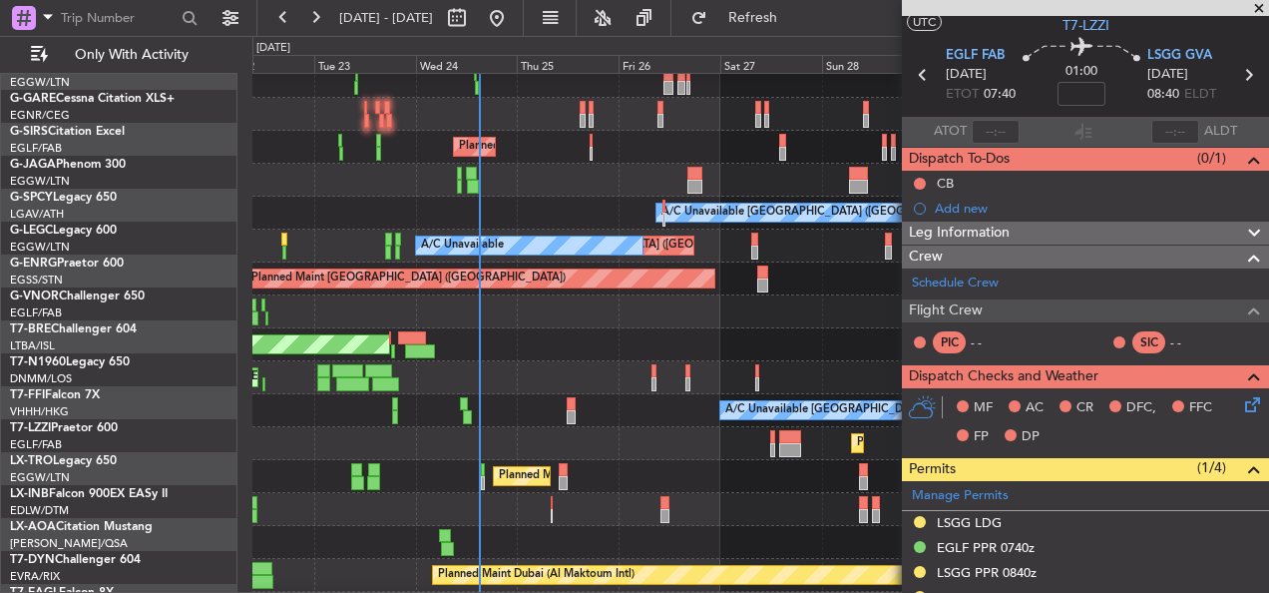
click at [566, 339] on div "AOG Maint London (Stansted)" at bounding box center [760, 344] width 1016 height 33
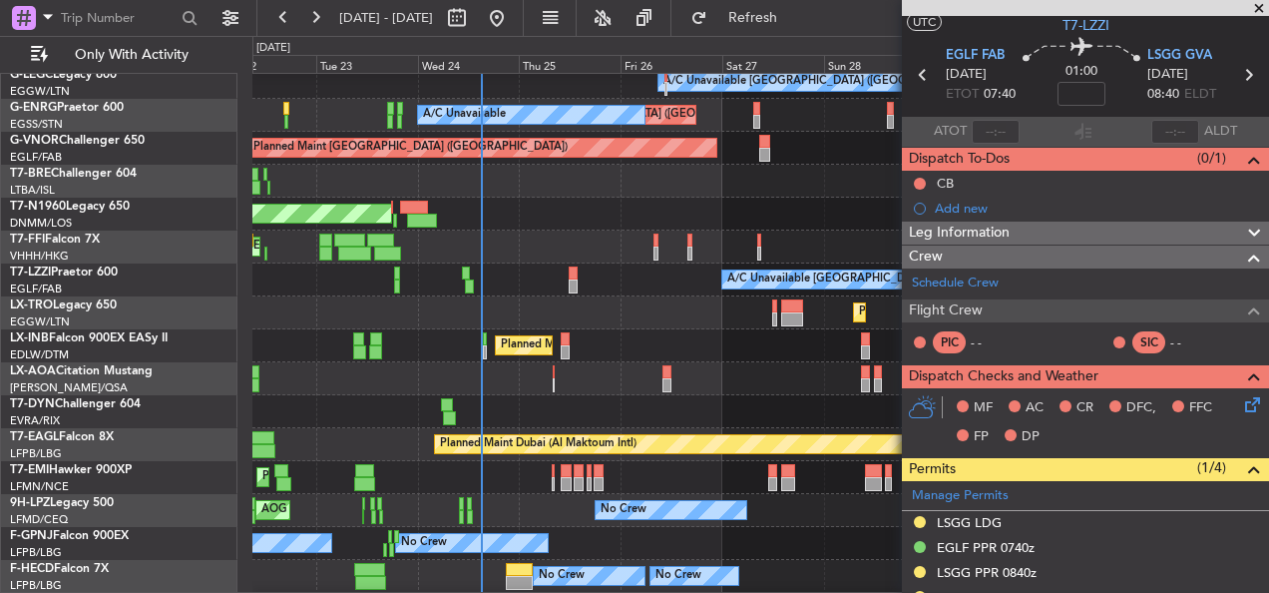
click at [444, 294] on div "A/C Unavailable London (Farnborough) A/C Unavailable London (Farnborough)" at bounding box center [760, 279] width 1016 height 33
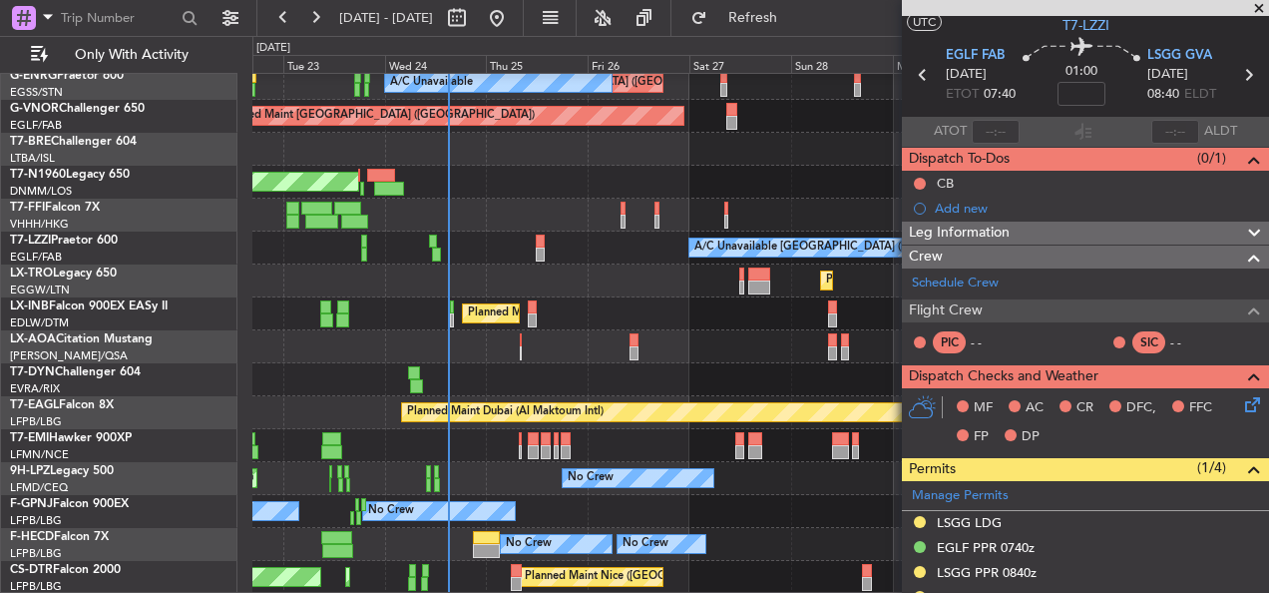
click at [513, 259] on div "A/C Unavailable London (Luton) A/C Unavailable Unplanned Maint London (Stansted…" at bounding box center [760, 198] width 1016 height 790
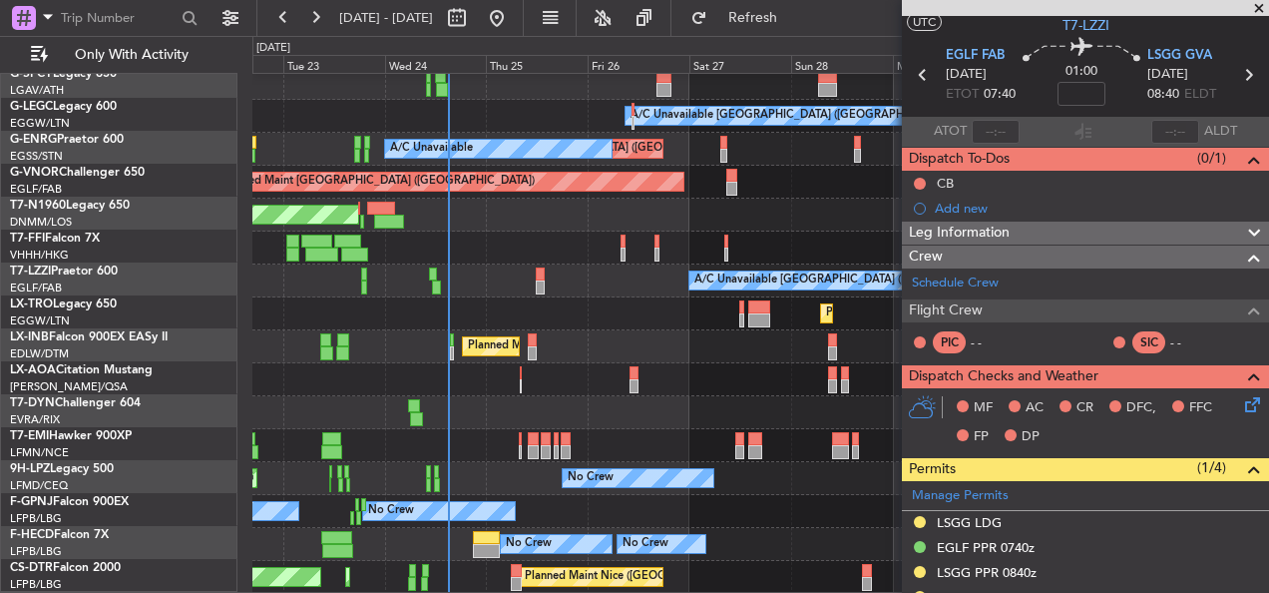
scroll to position [205, 0]
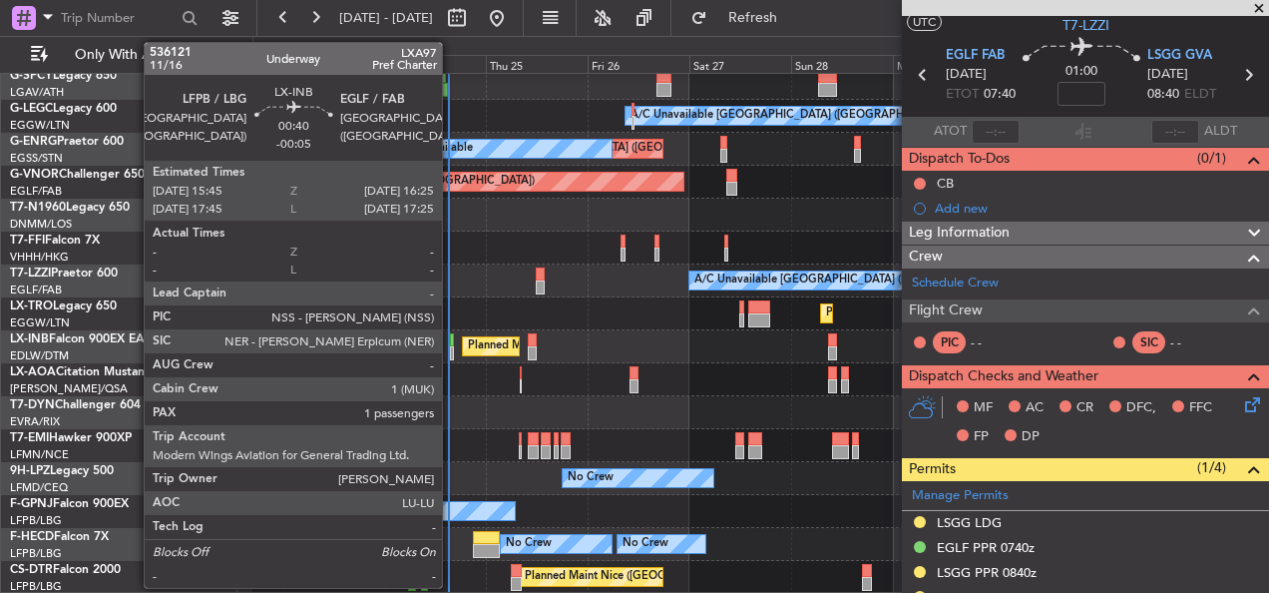
click at [451, 335] on div at bounding box center [451, 340] width 3 height 14
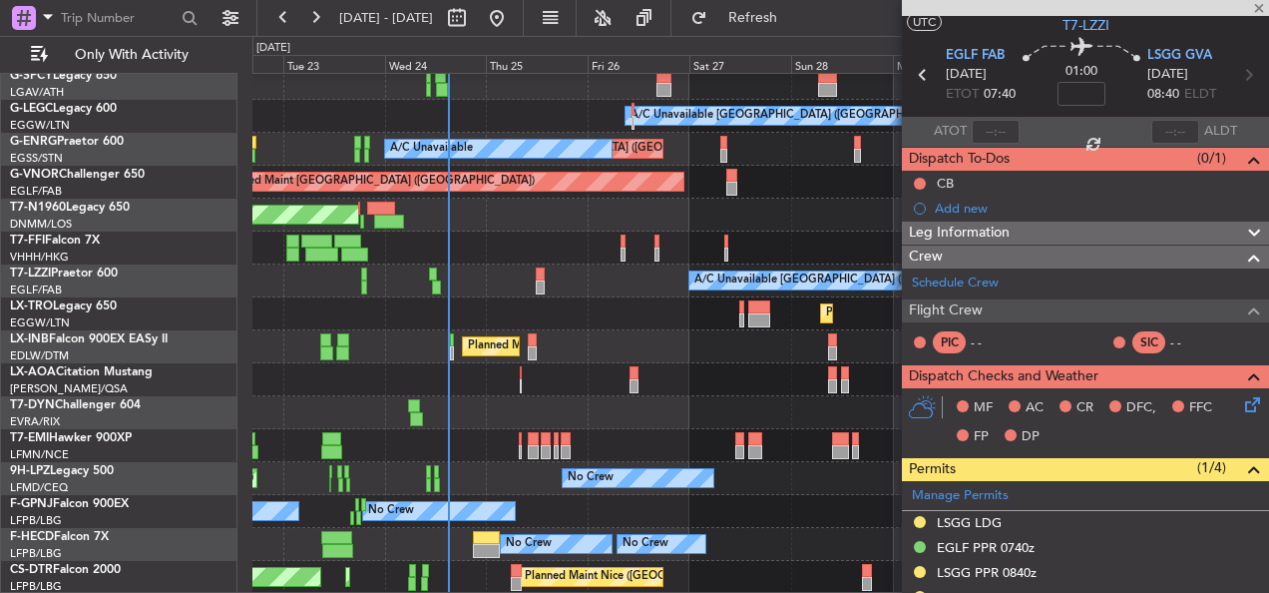
type input "-00:05"
type input "1"
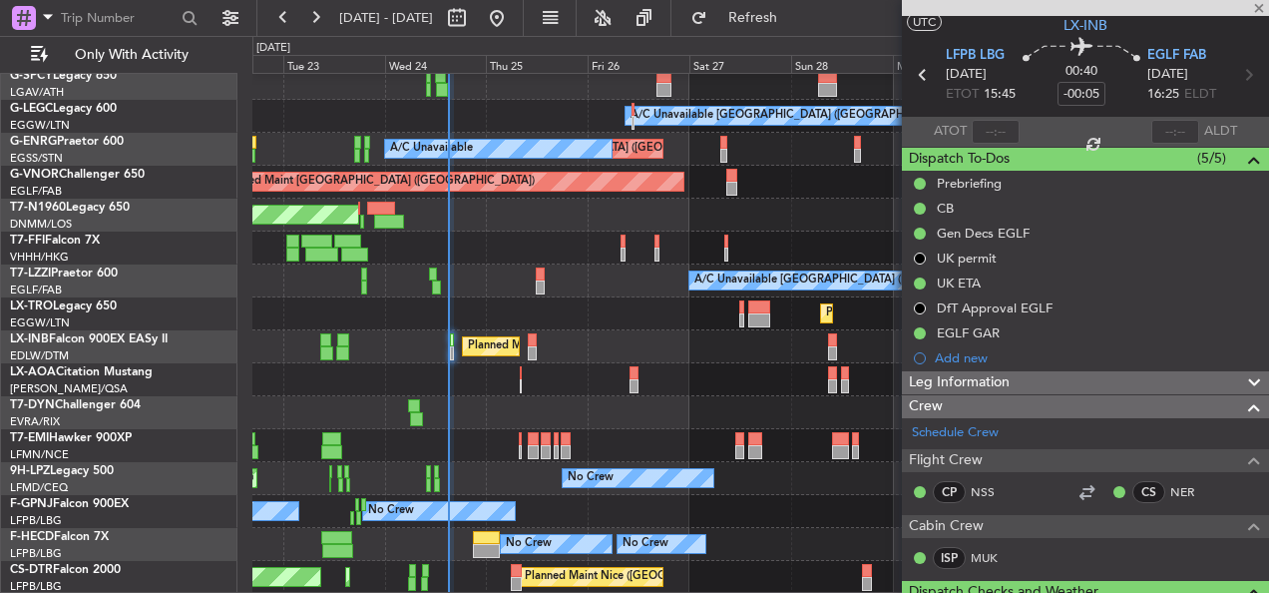
click at [1260, 1] on div at bounding box center [1085, 8] width 367 height 16
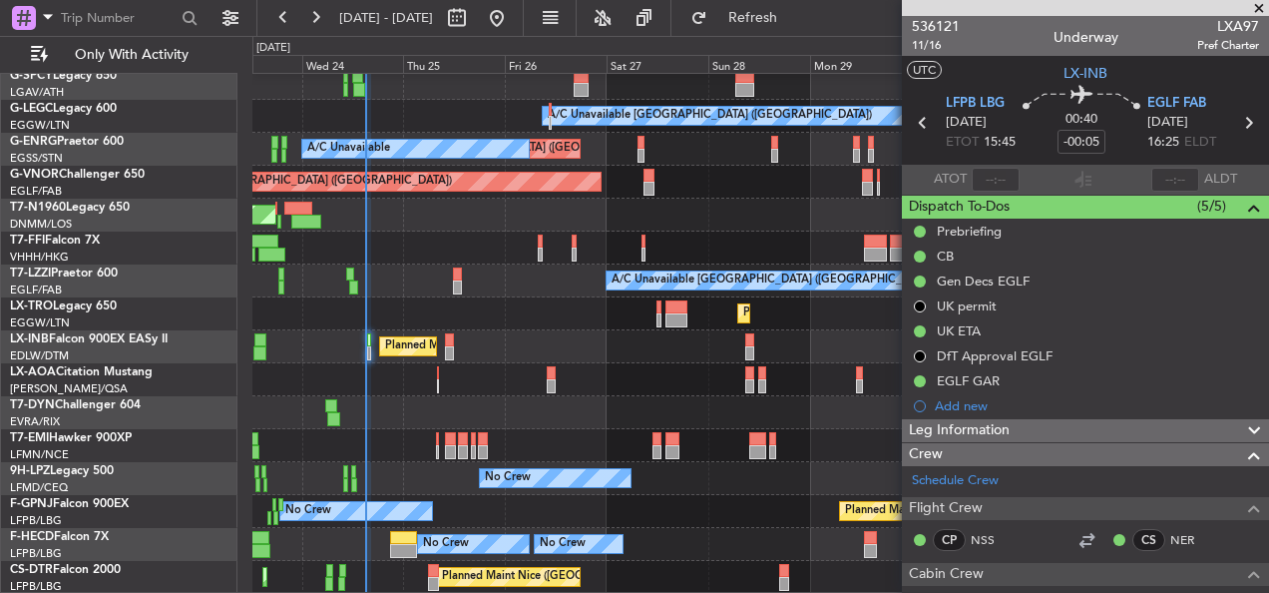
click at [379, 295] on div "Planned Maint London (Luton) A/C Unavailable London (Luton) Unplanned Maint Lon…" at bounding box center [760, 231] width 1016 height 724
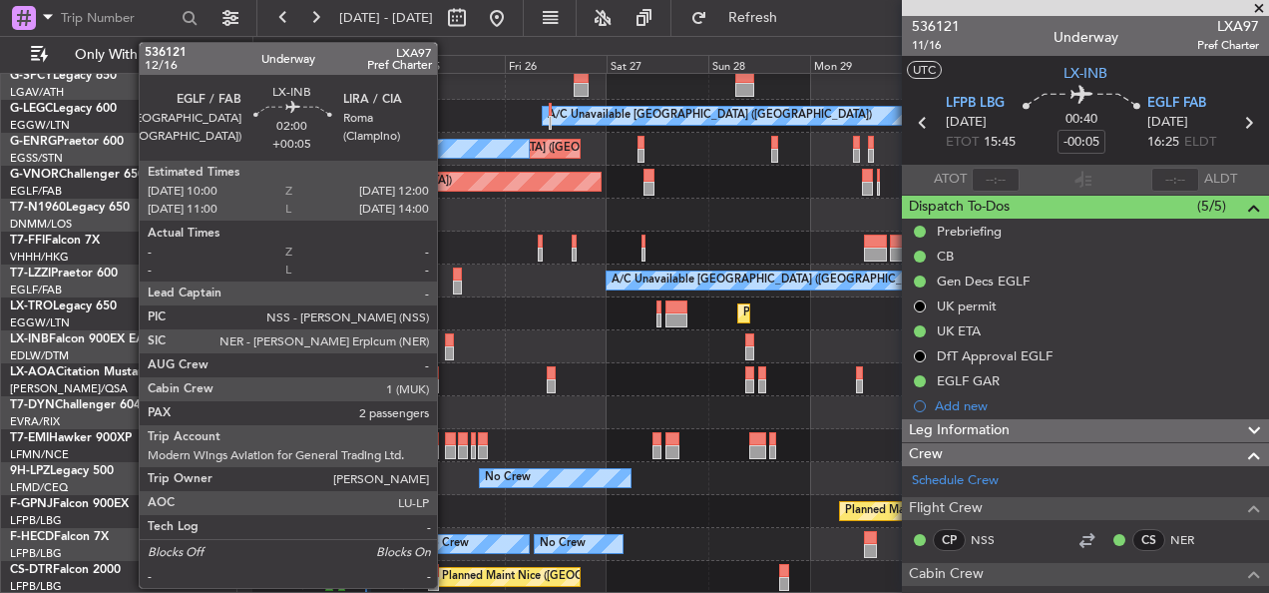
click at [447, 336] on div at bounding box center [449, 340] width 9 height 14
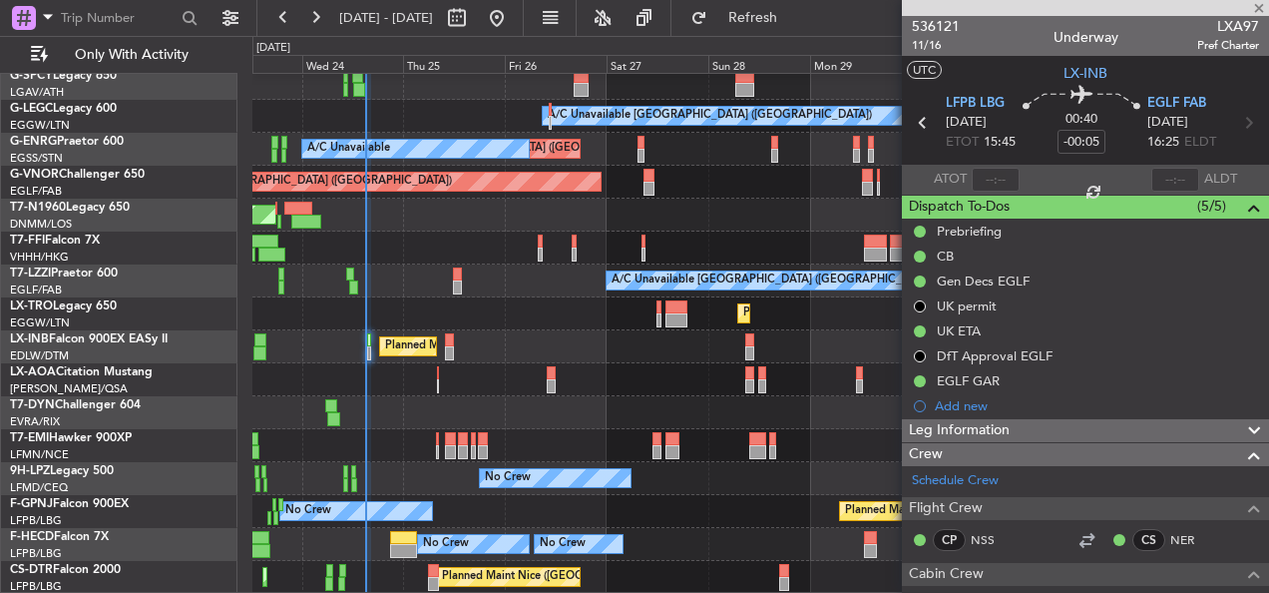
type input "+00:05"
type input "2"
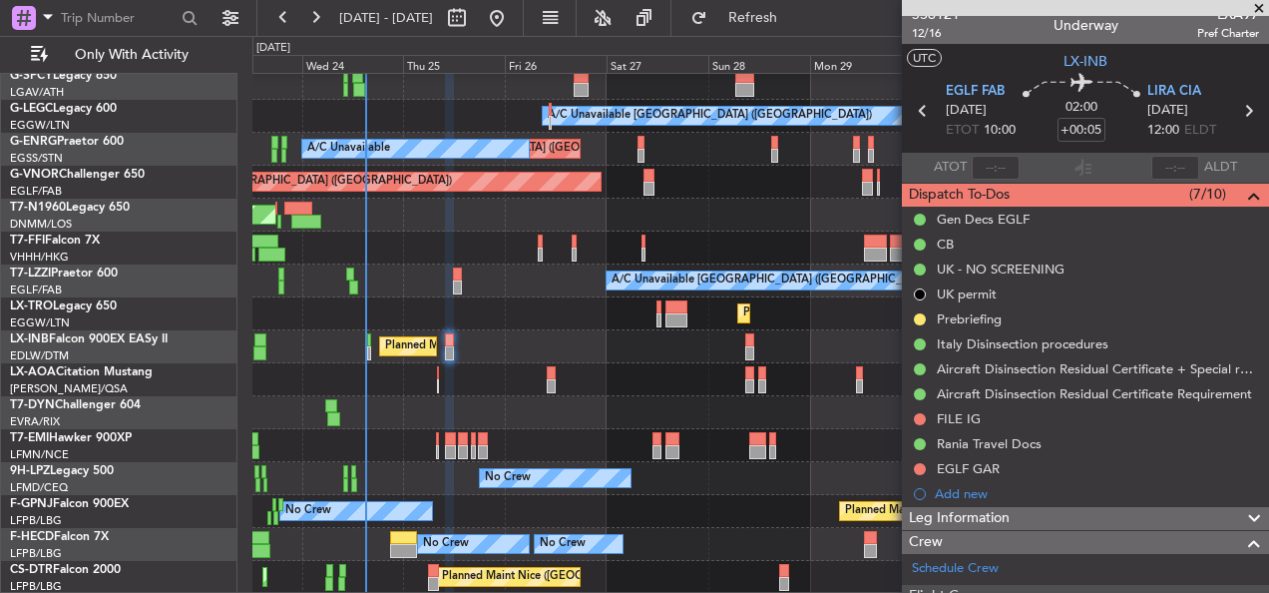
scroll to position [0, 0]
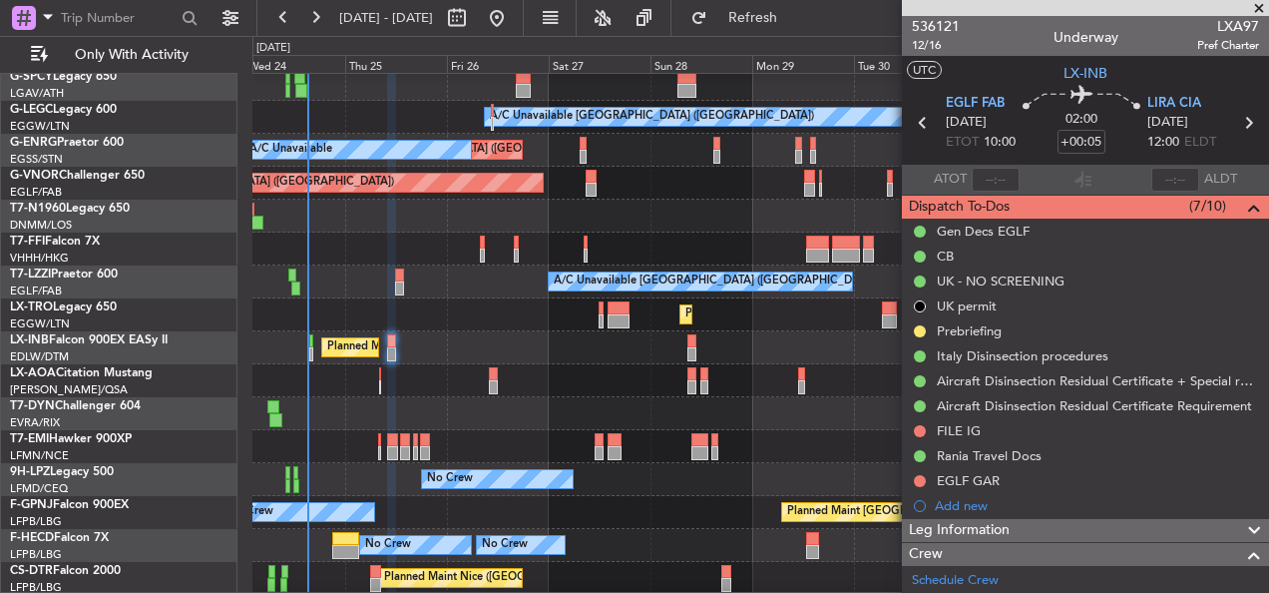
click at [525, 342] on div "Planned Maint [GEOGRAPHIC_DATA] ([GEOGRAPHIC_DATA])" at bounding box center [760, 347] width 1016 height 33
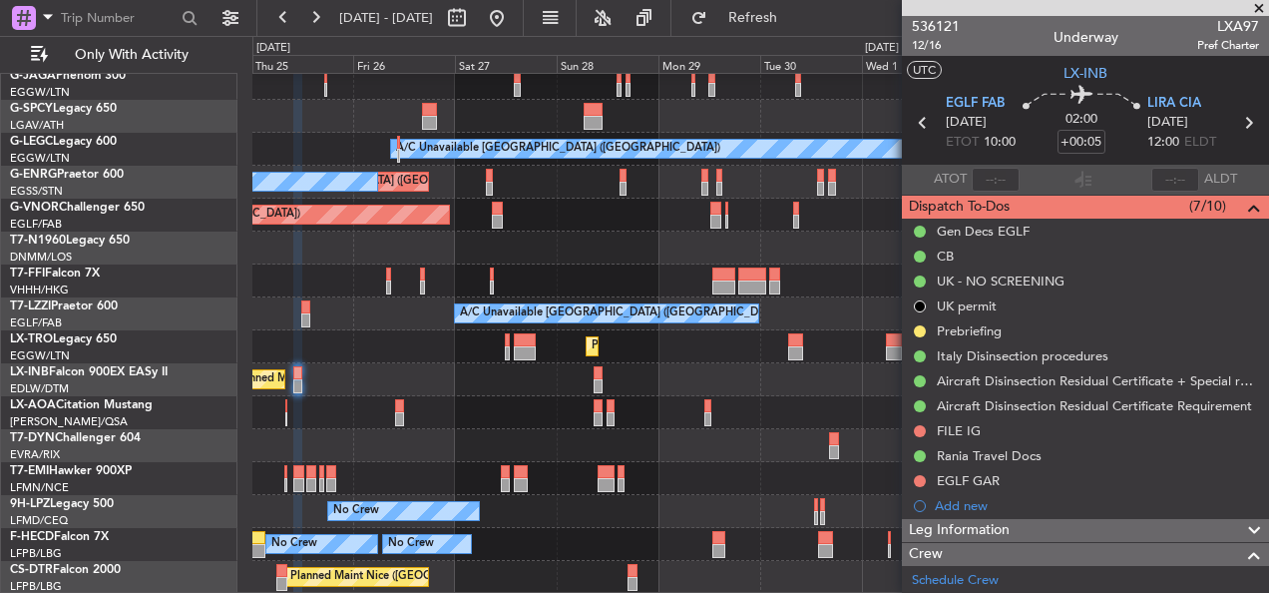
click at [362, 328] on div "Planned Maint London (Luton) Planned Maint London (Luton) A/C Unavailable Londo…" at bounding box center [760, 247] width 1016 height 691
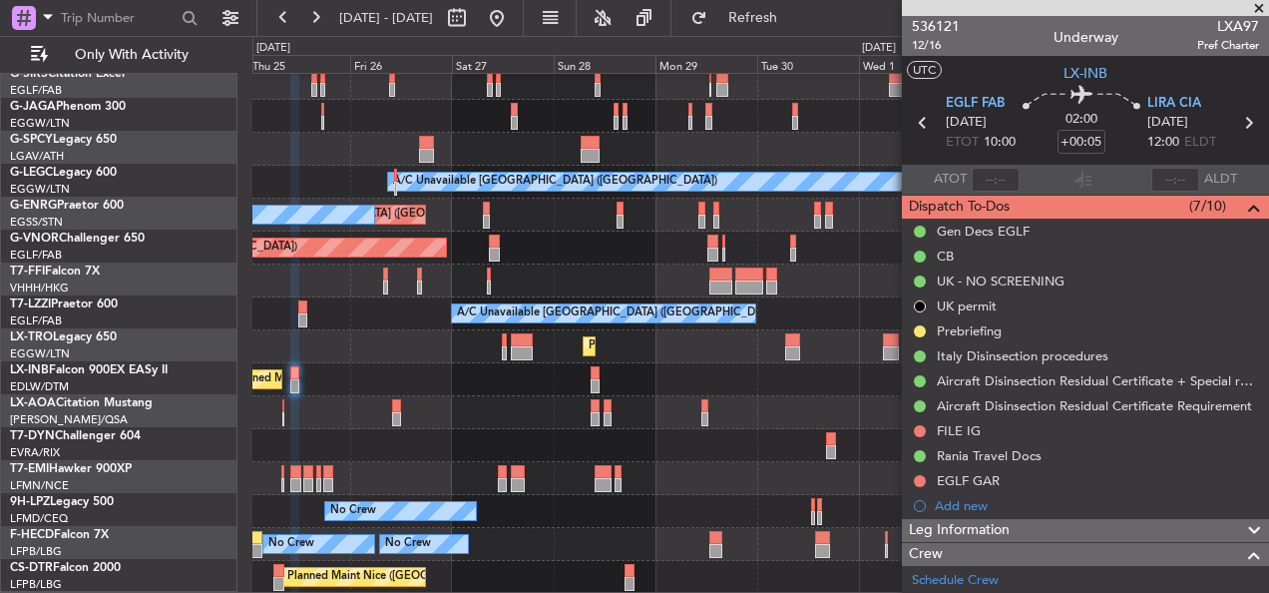
scroll to position [139, 0]
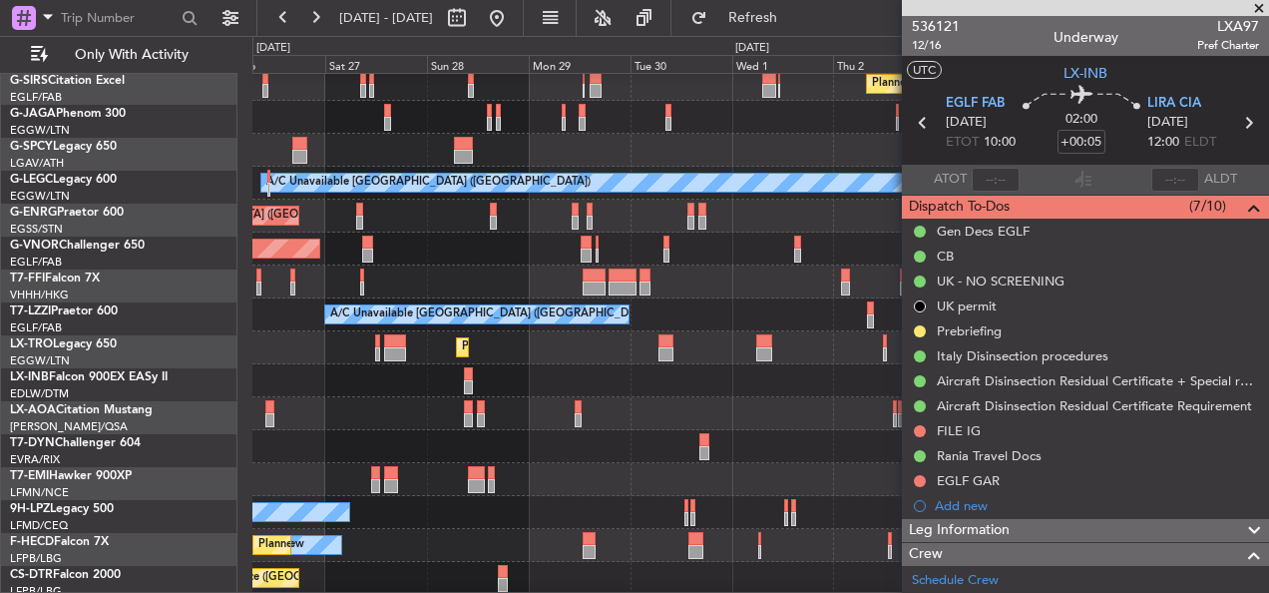
click at [829, 371] on div "Planned Maint [GEOGRAPHIC_DATA] ([GEOGRAPHIC_DATA])" at bounding box center [760, 380] width 1016 height 33
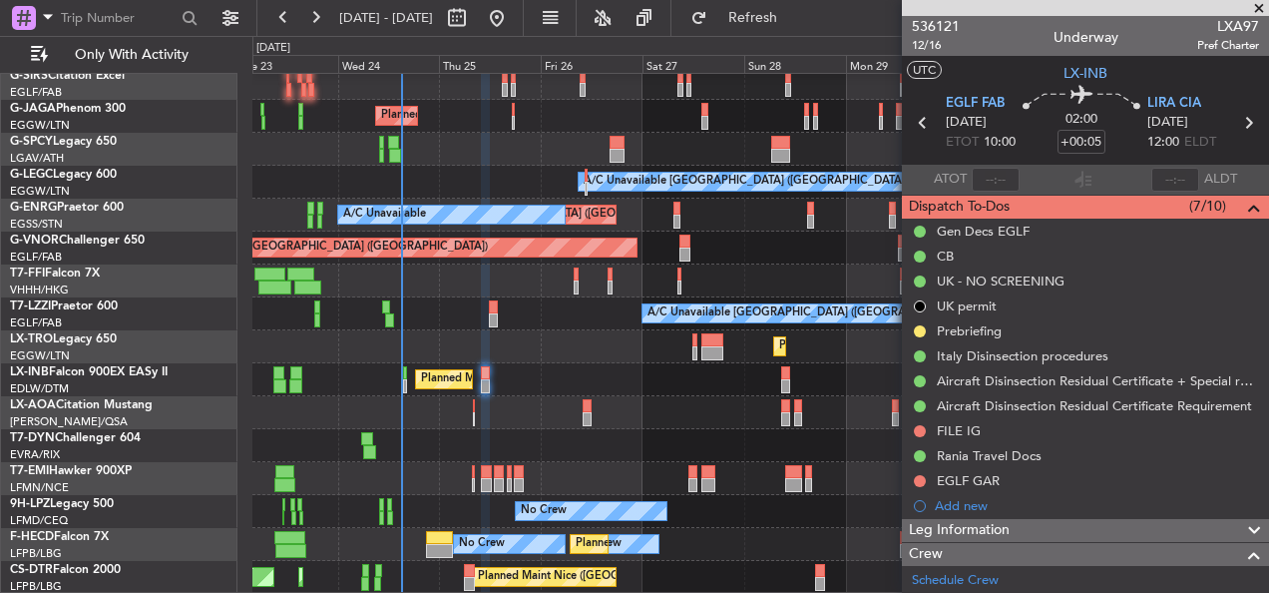
click at [580, 377] on div "Planned Maint [GEOGRAPHIC_DATA] ([GEOGRAPHIC_DATA])" at bounding box center [760, 379] width 1016 height 33
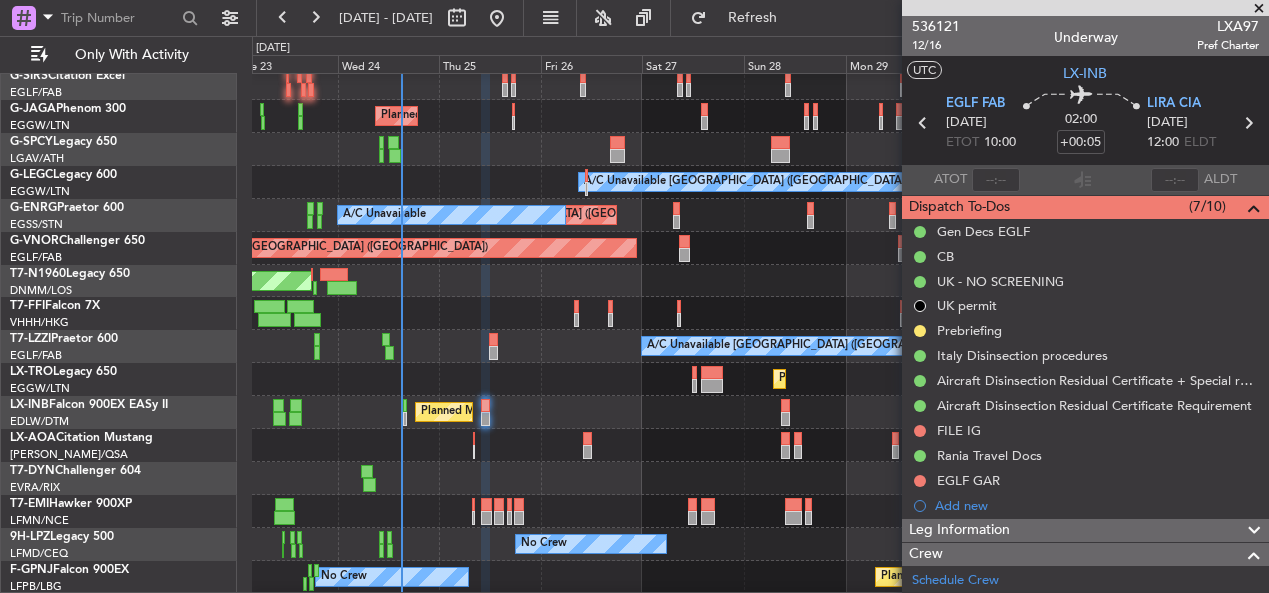
scroll to position [205, 0]
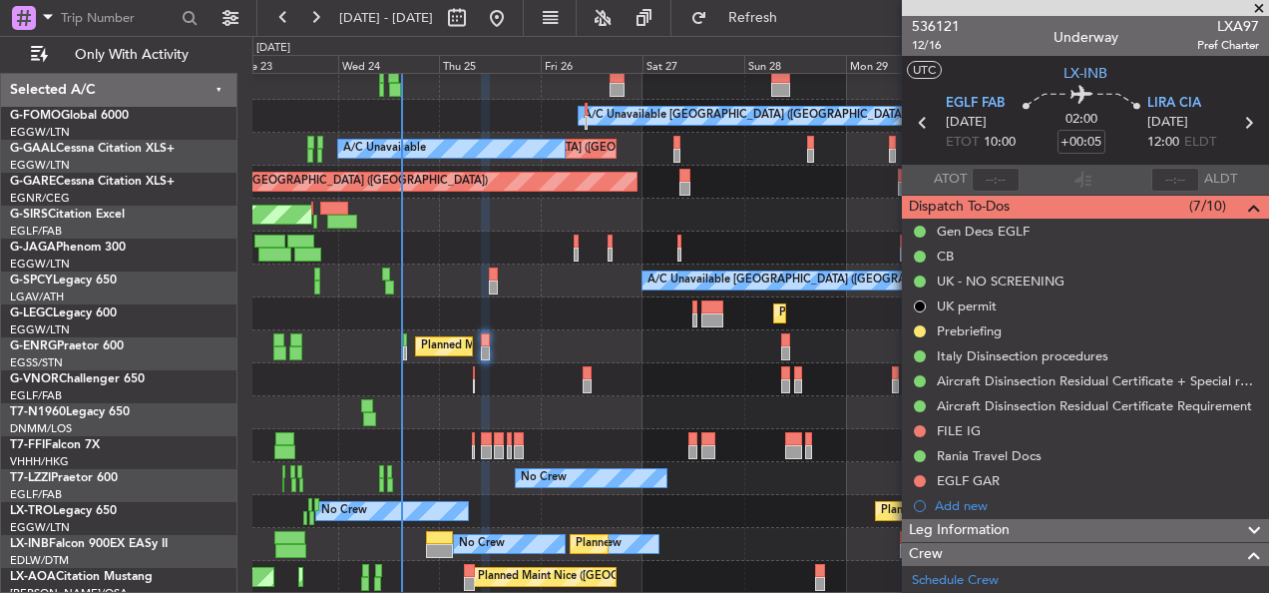
scroll to position [205, 0]
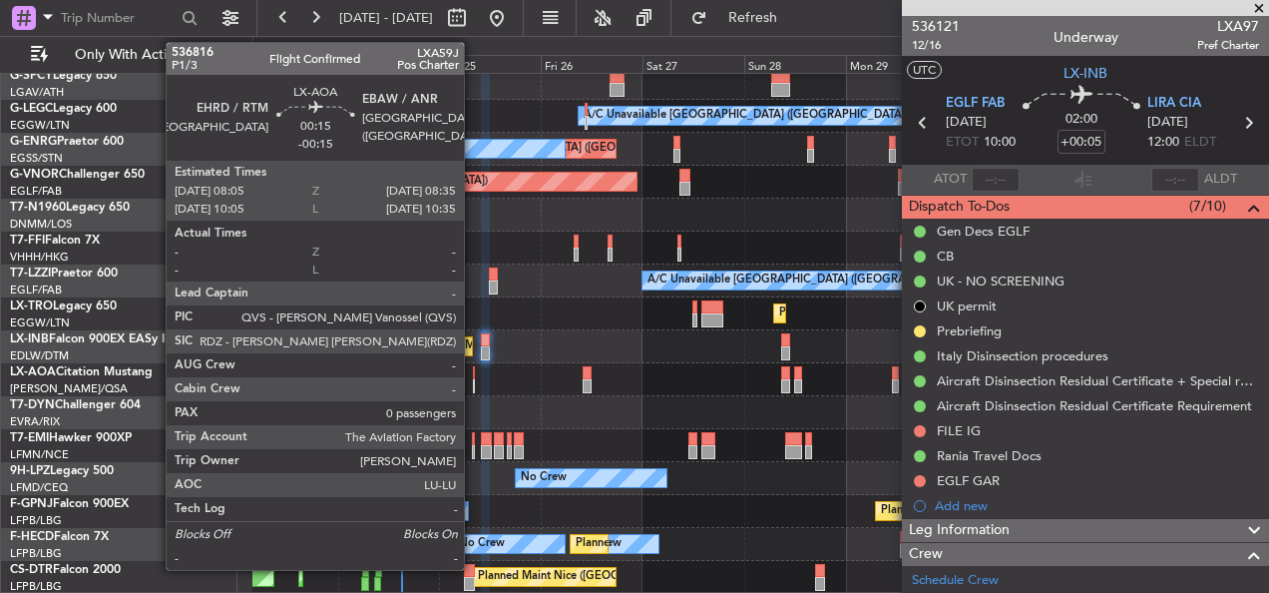
click at [473, 376] on div at bounding box center [474, 373] width 3 height 14
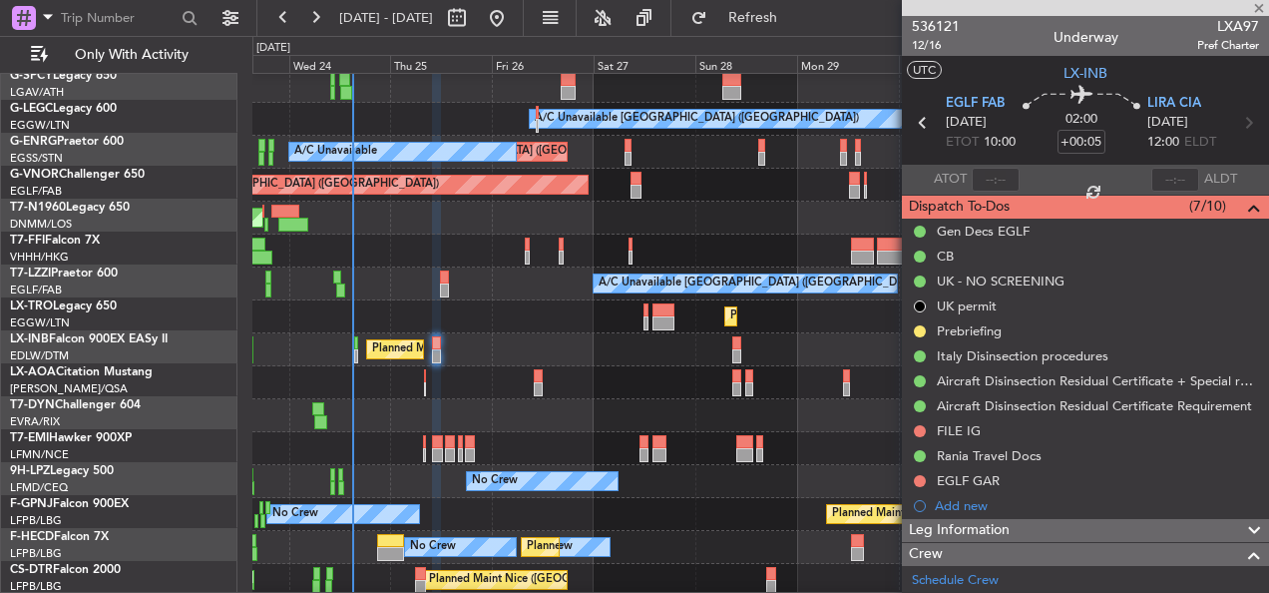
click at [471, 386] on div "No Crew Nice ([GEOGRAPHIC_DATA])" at bounding box center [760, 382] width 1016 height 33
type input "-00:15"
type input "0"
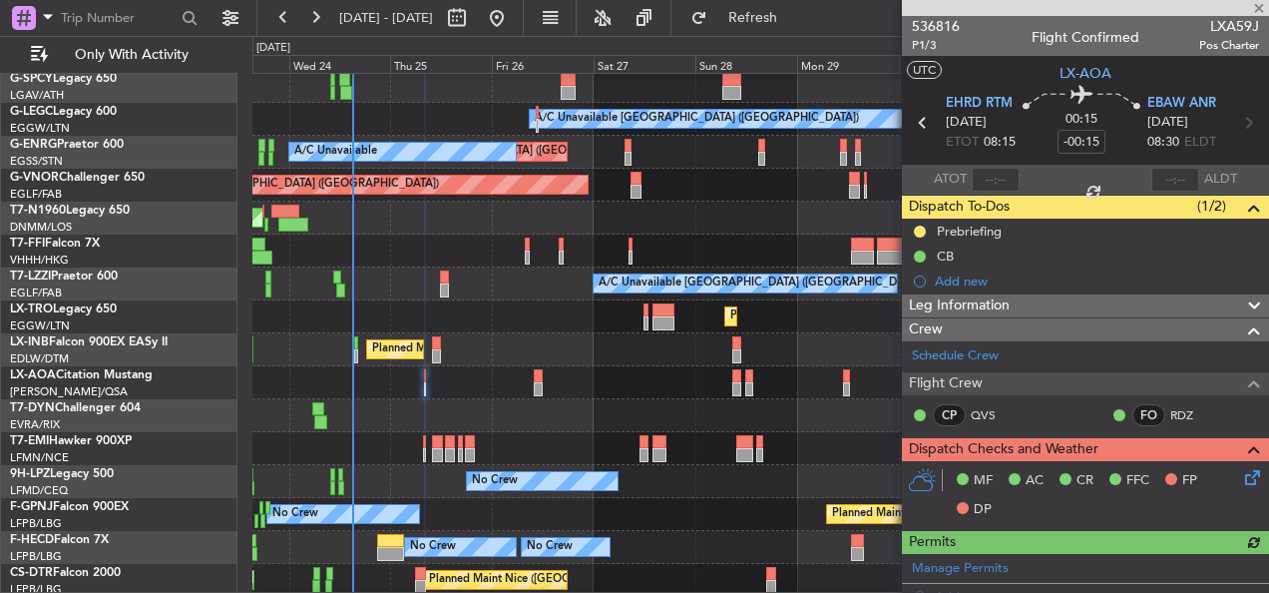
scroll to position [322, 0]
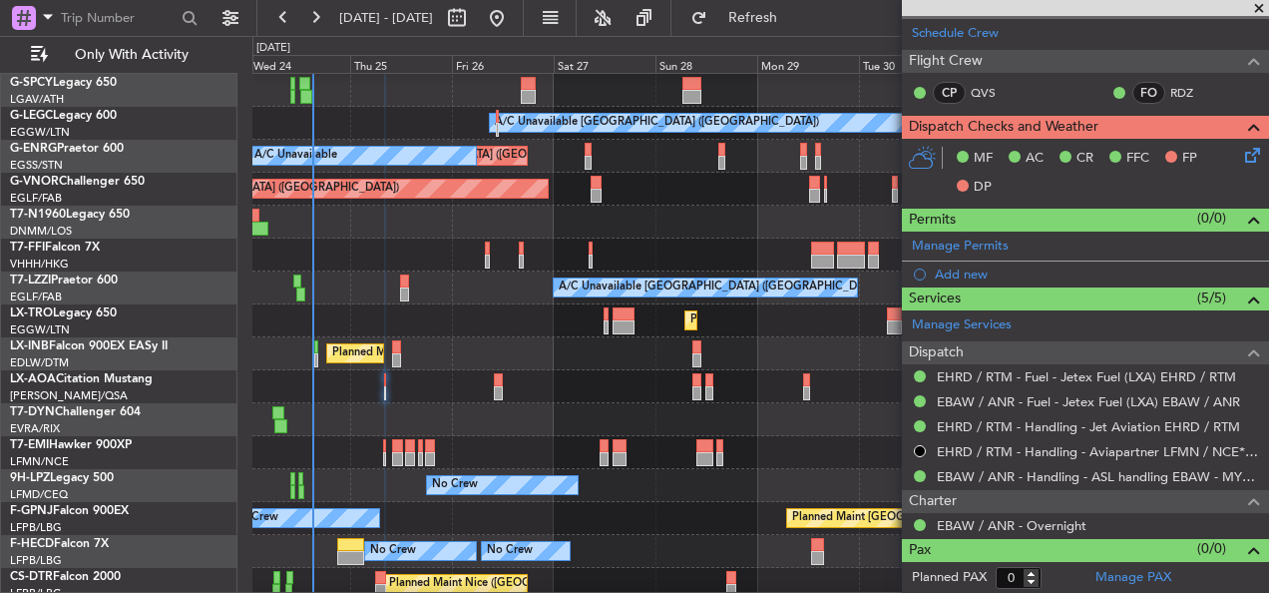
click at [615, 377] on div "No Crew Nice ([GEOGRAPHIC_DATA])" at bounding box center [760, 386] width 1016 height 33
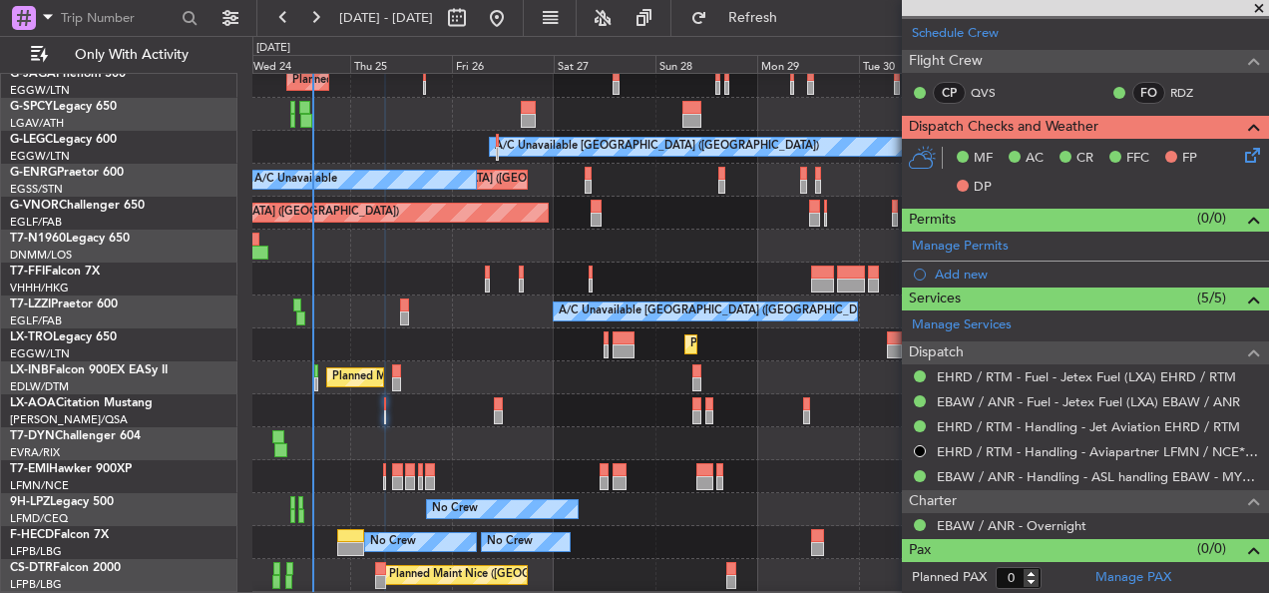
scroll to position [172, 0]
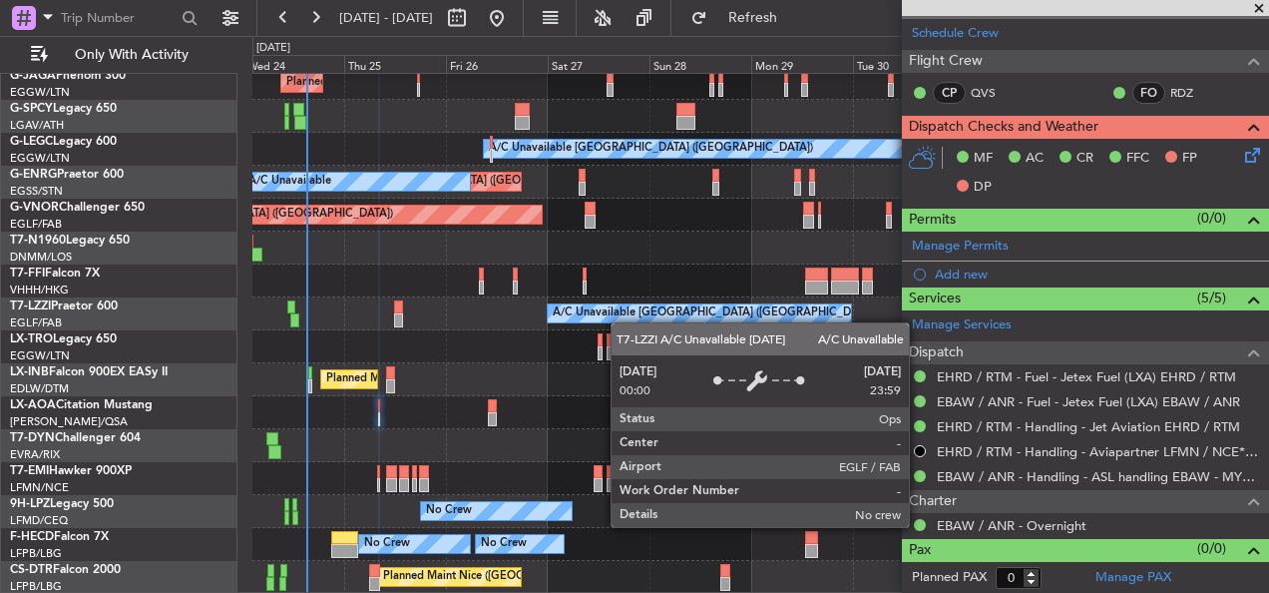
click at [622, 322] on div "Planned Maint [GEOGRAPHIC_DATA] ([GEOGRAPHIC_DATA]) Planned Maint [GEOGRAPHIC_D…" at bounding box center [760, 247] width 1016 height 691
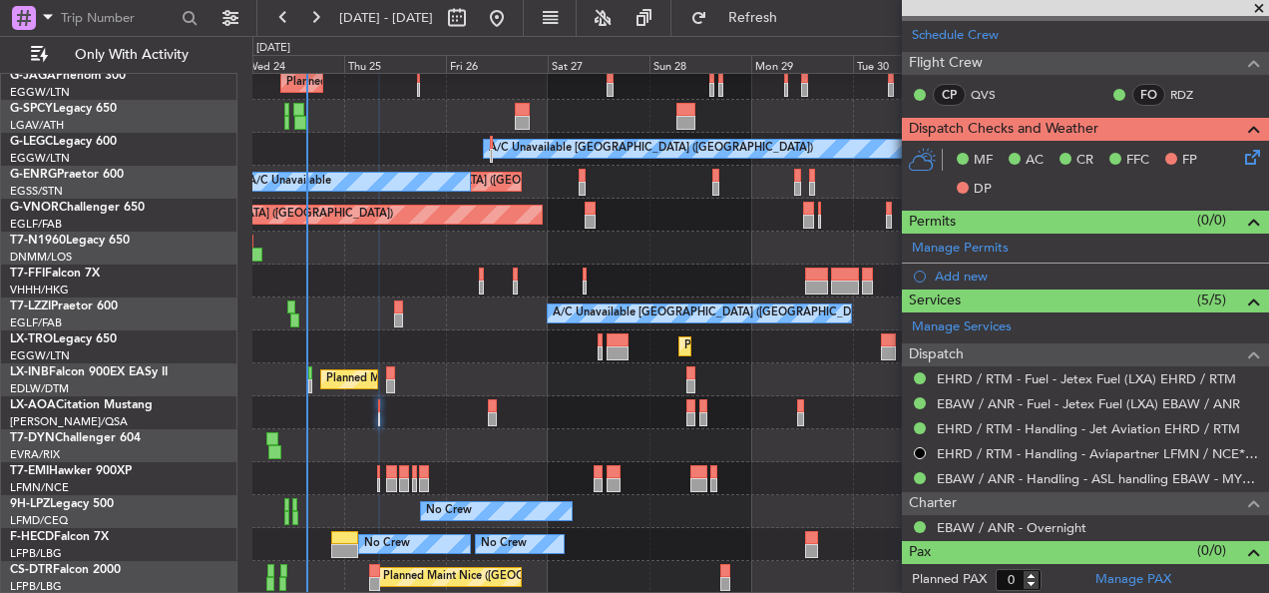
scroll to position [322, 0]
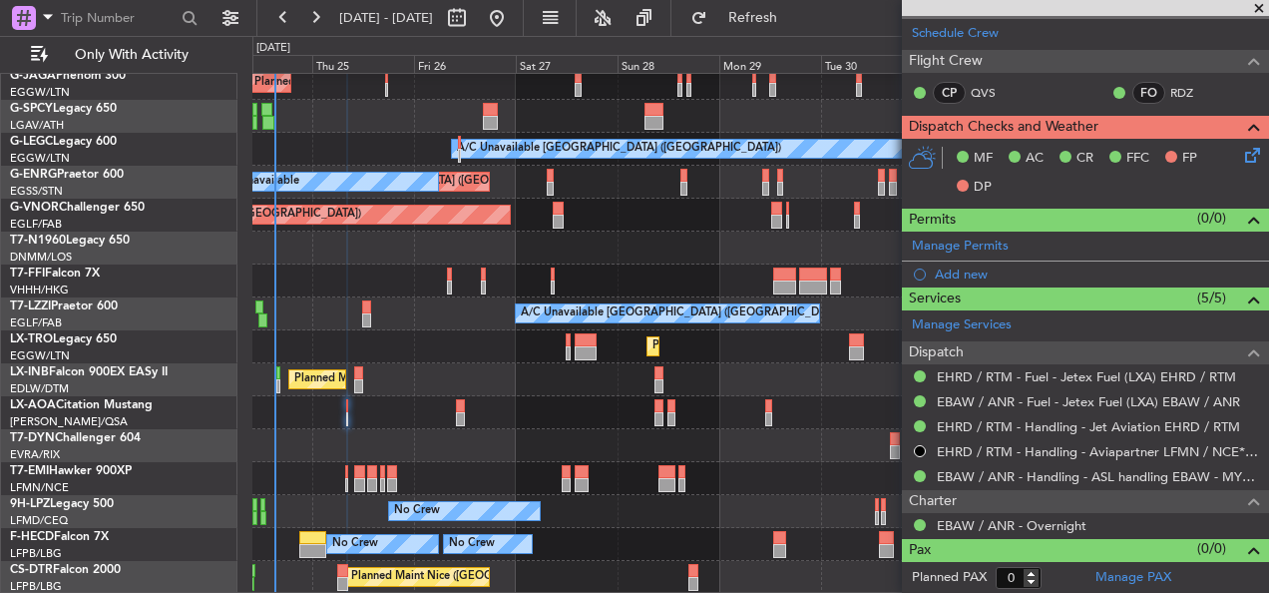
click at [449, 347] on div "Planned Maint [GEOGRAPHIC_DATA] ([GEOGRAPHIC_DATA]) Planned Maint [GEOGRAPHIC_D…" at bounding box center [760, 247] width 1016 height 691
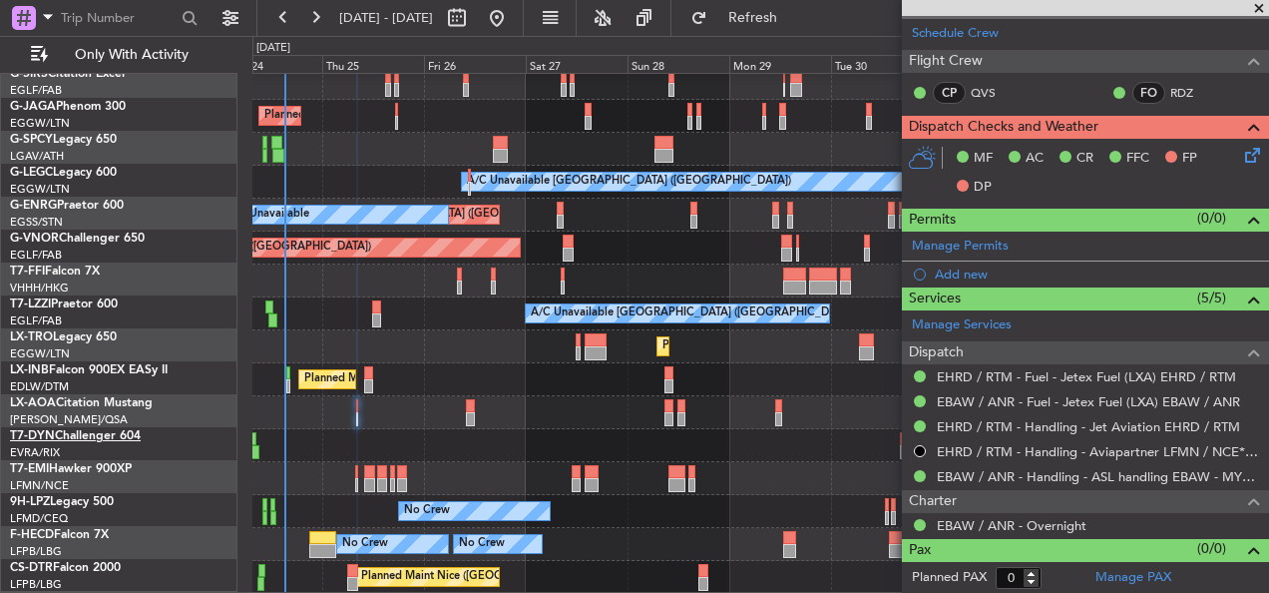
scroll to position [139, 0]
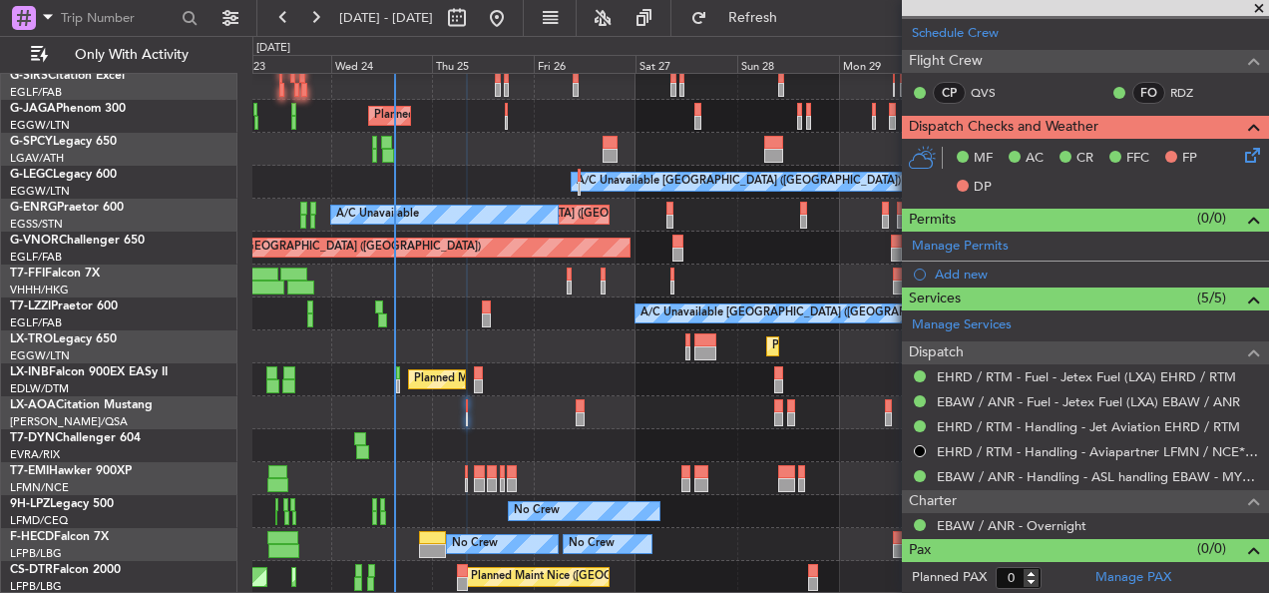
click at [599, 429] on div at bounding box center [760, 445] width 1016 height 33
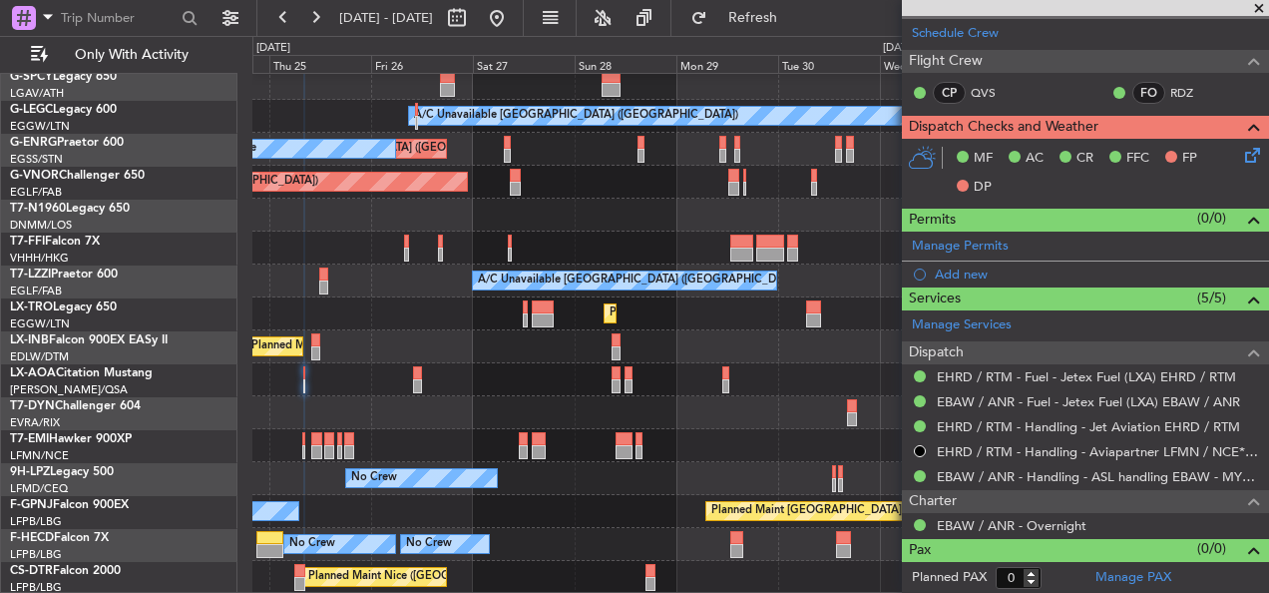
scroll to position [205, 0]
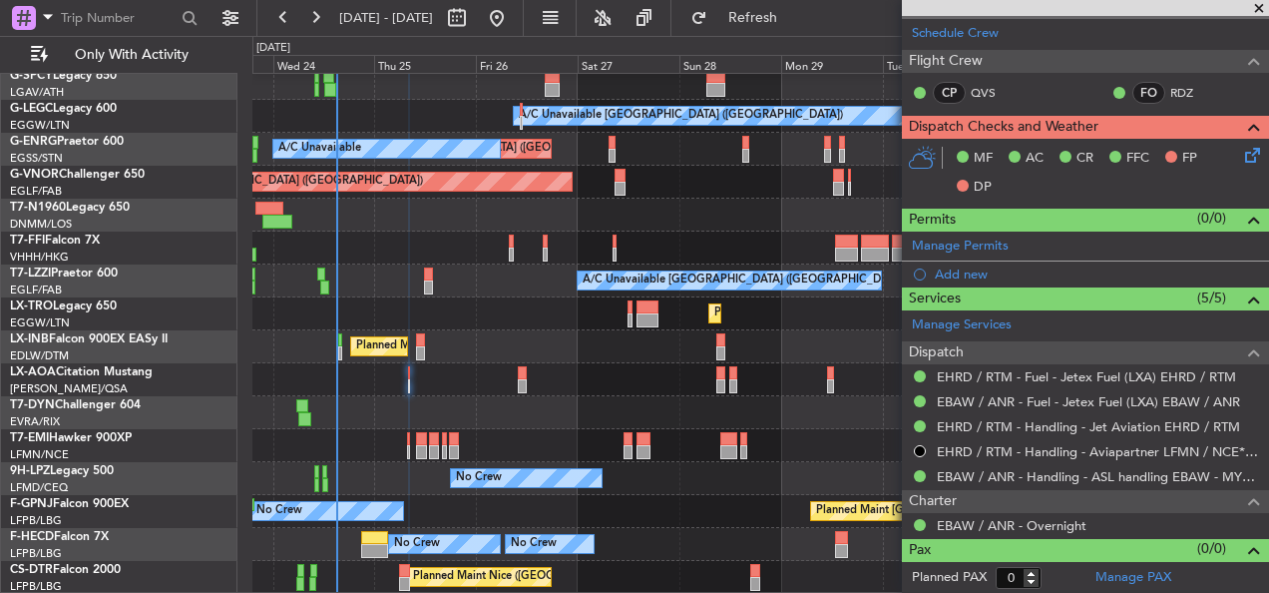
click at [506, 370] on div "No Crew Nice ([GEOGRAPHIC_DATA])" at bounding box center [760, 379] width 1016 height 33
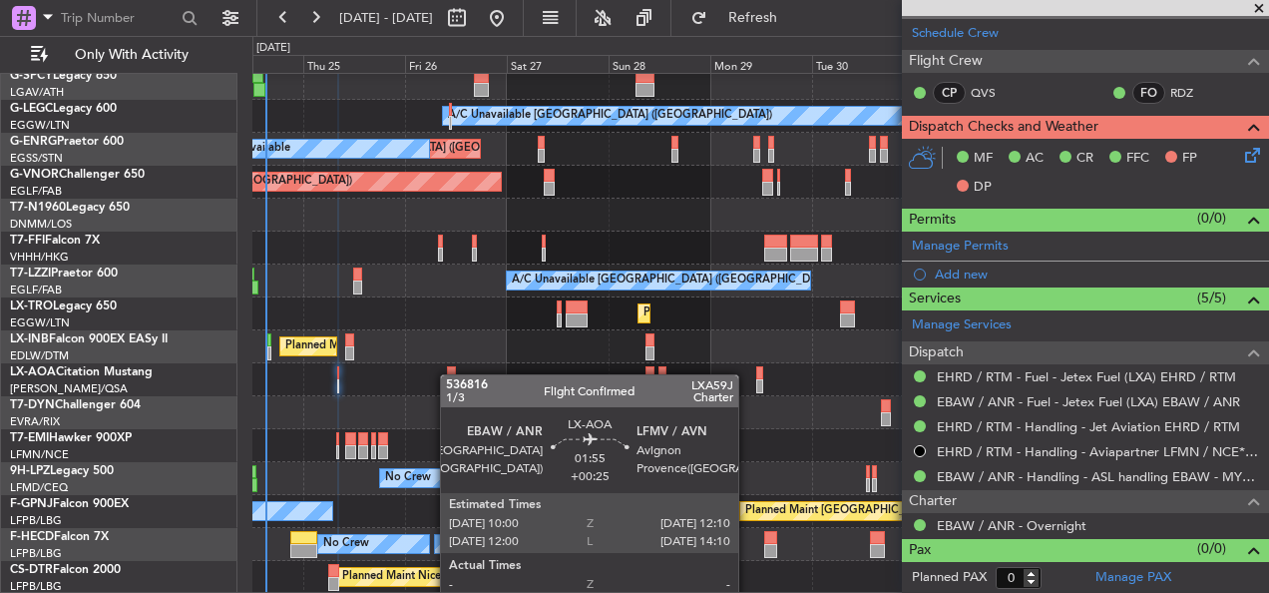
click at [450, 374] on div "Planned Maint [GEOGRAPHIC_DATA] ([GEOGRAPHIC_DATA]) A/C Unavailable [GEOGRAPHIC…" at bounding box center [760, 231] width 1016 height 724
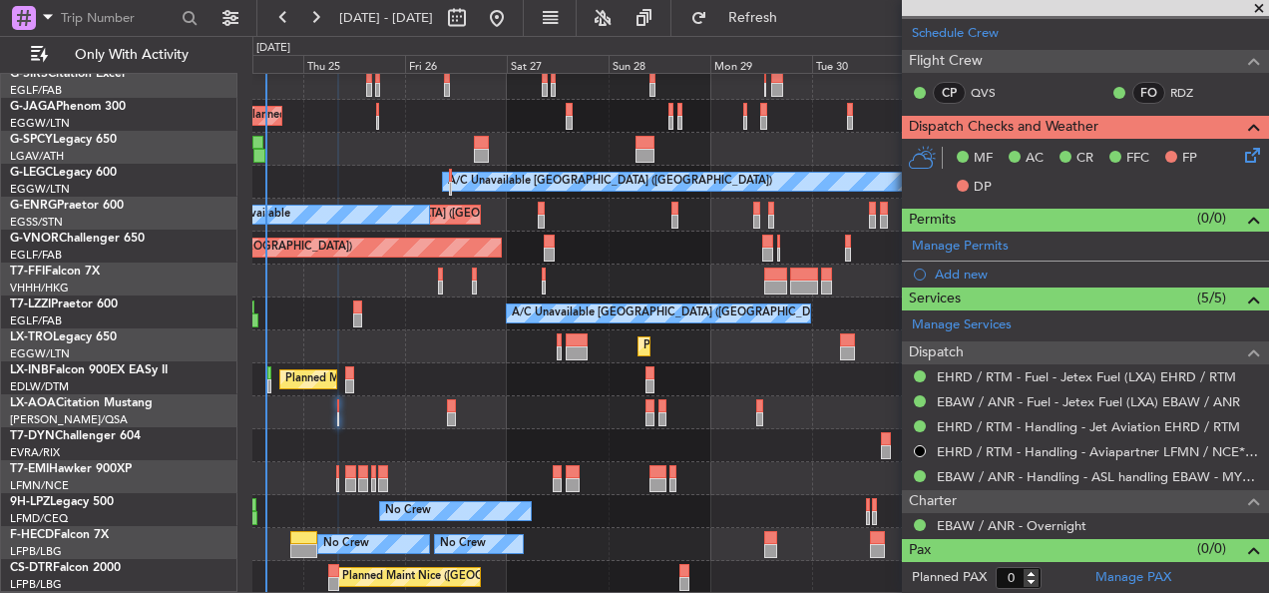
scroll to position [139, 0]
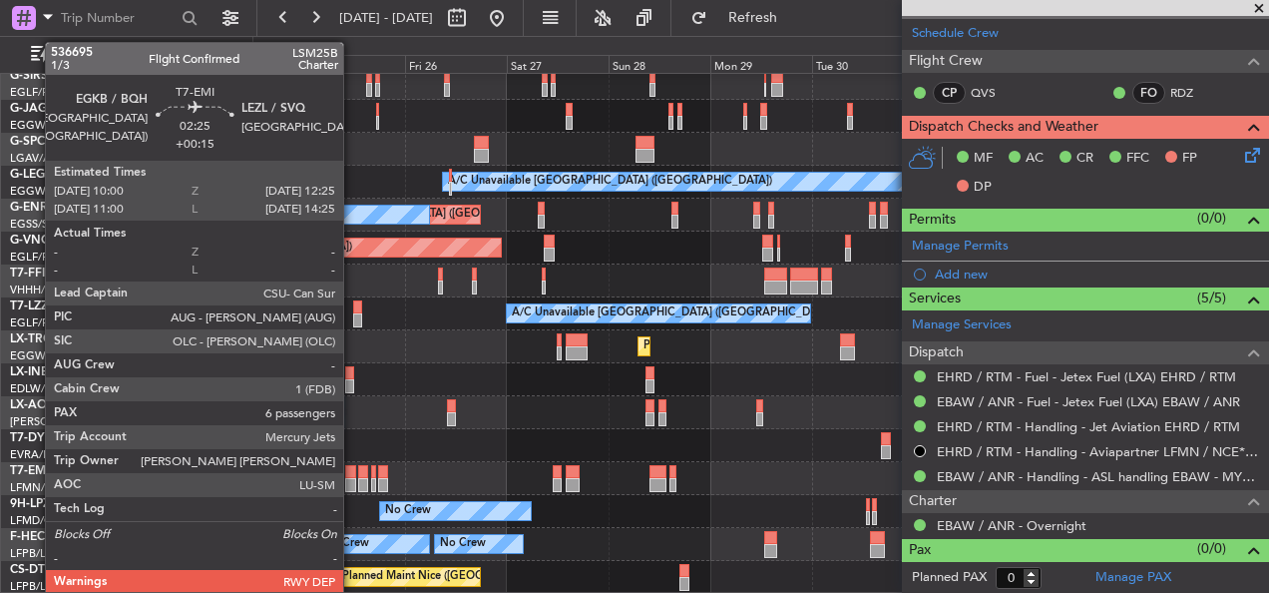
click at [352, 473] on div at bounding box center [350, 472] width 11 height 14
type input "+00:15"
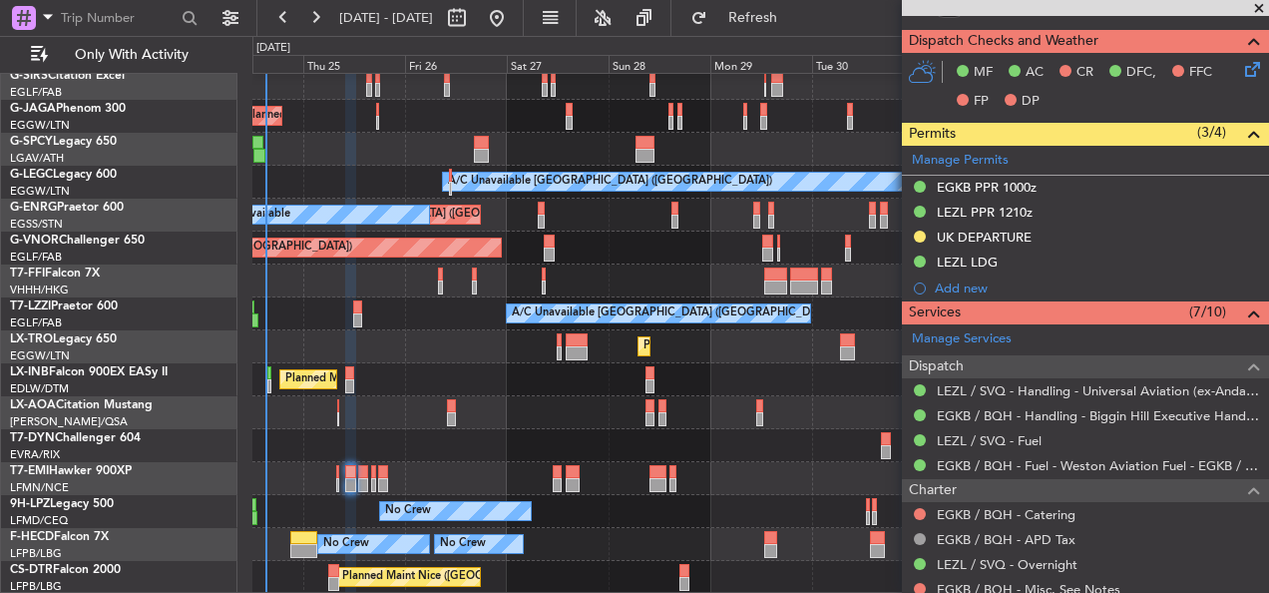
scroll to position [698, 0]
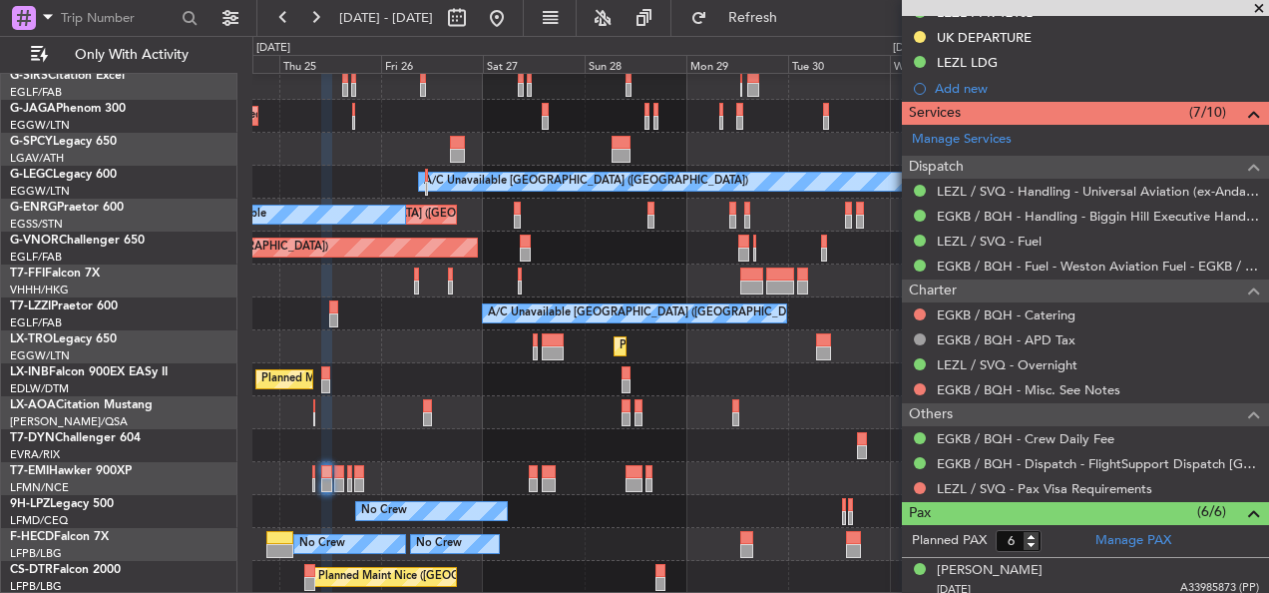
click at [387, 368] on div "Planned Maint [GEOGRAPHIC_DATA] ([GEOGRAPHIC_DATA]) Planned Maint [GEOGRAPHIC_D…" at bounding box center [760, 264] width 1016 height 658
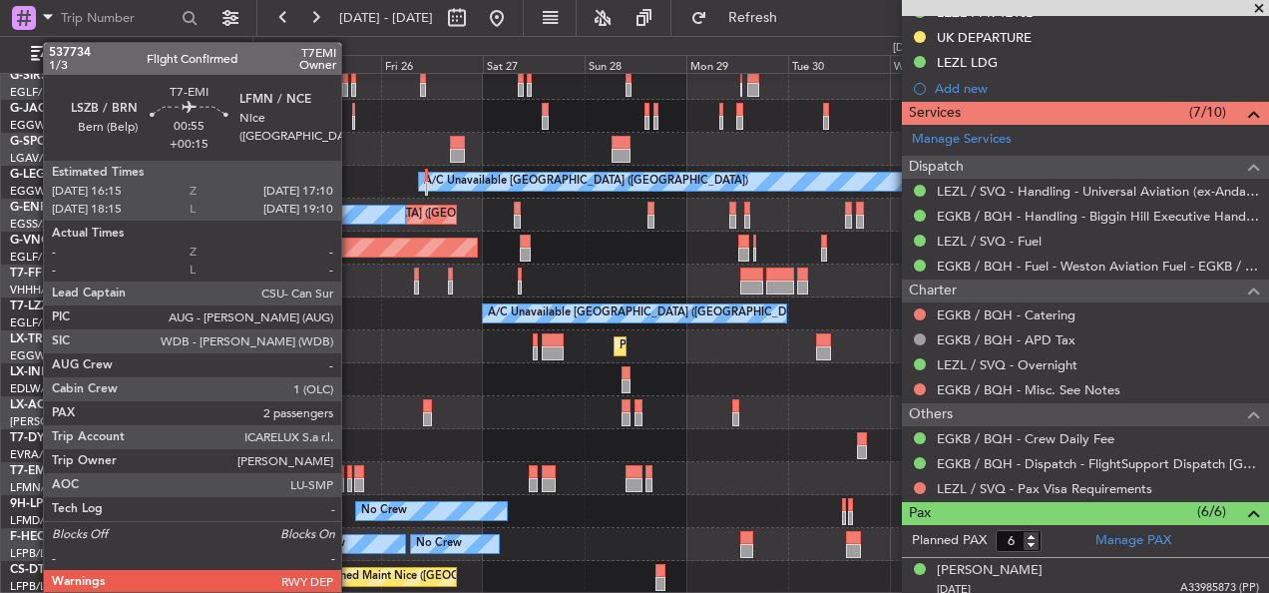
click at [350, 481] on div at bounding box center [349, 485] width 4 height 14
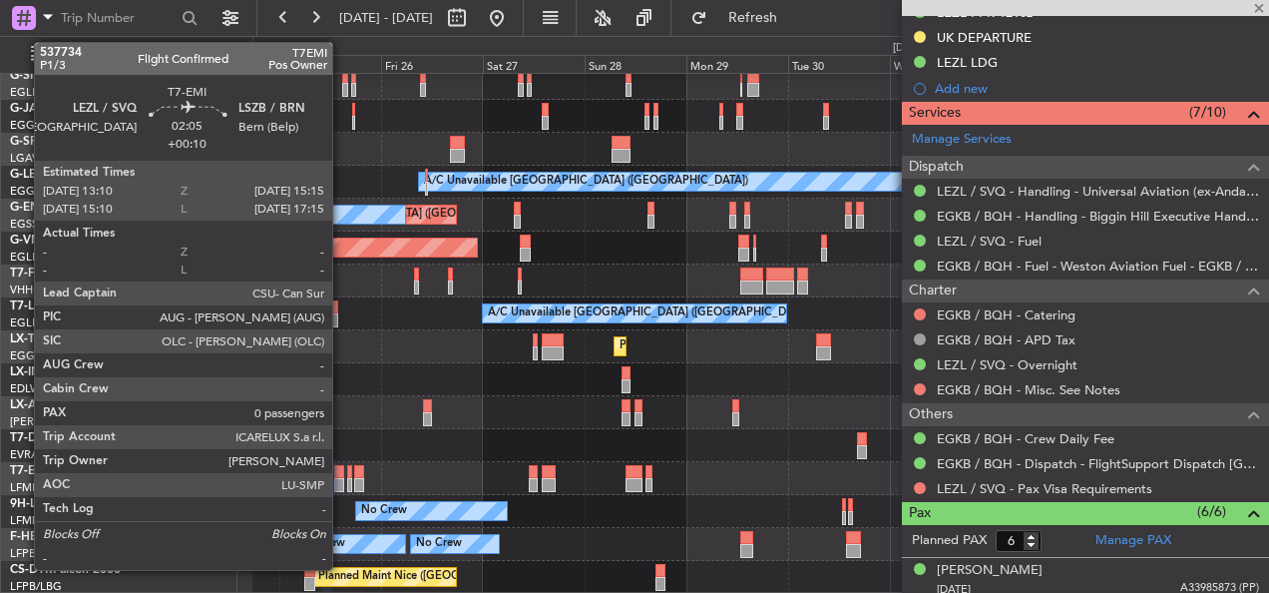
type input "2"
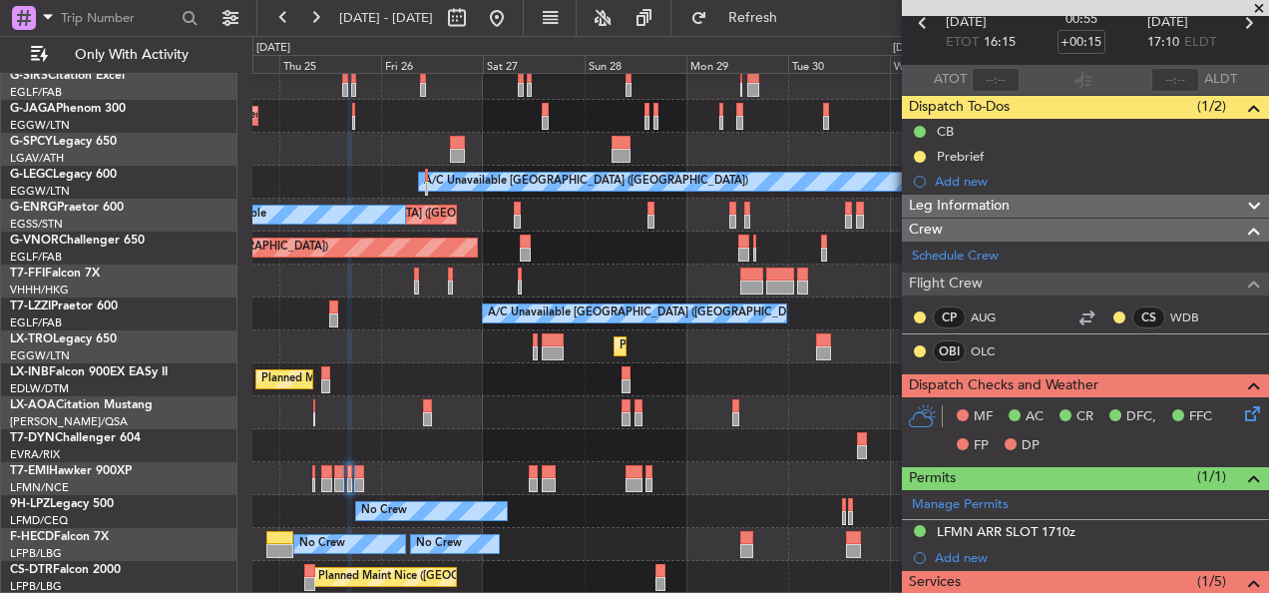
scroll to position [499, 0]
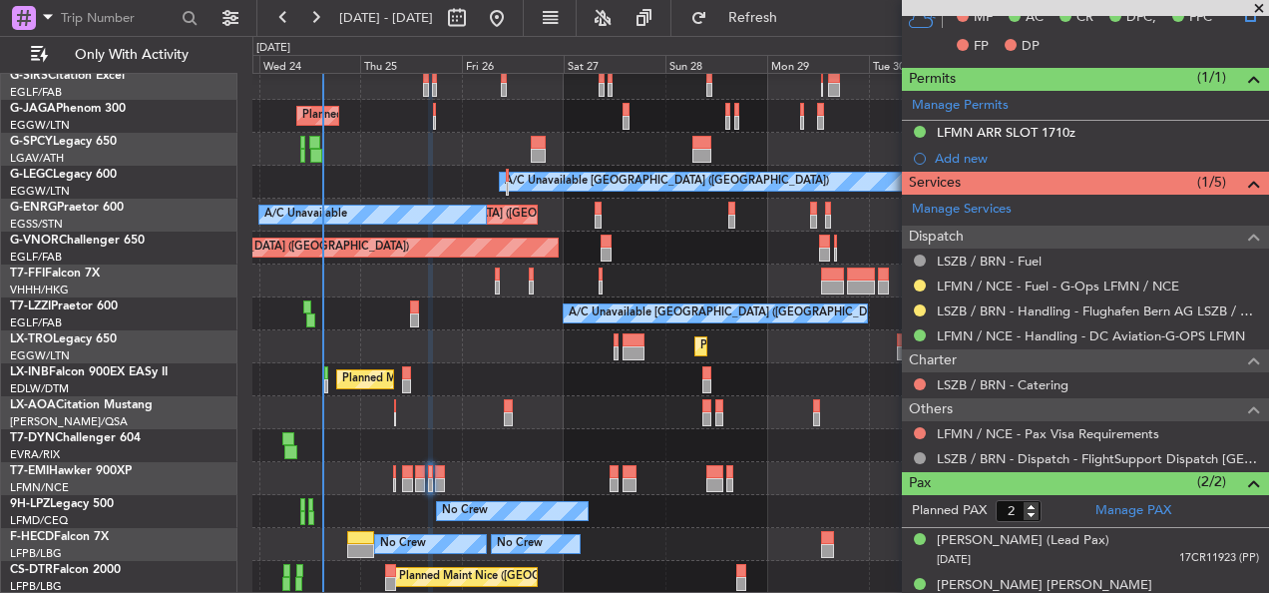
click at [646, 407] on div "Planned Maint [GEOGRAPHIC_DATA] ([GEOGRAPHIC_DATA]) Planned Maint [GEOGRAPHIC_D…" at bounding box center [760, 264] width 1016 height 658
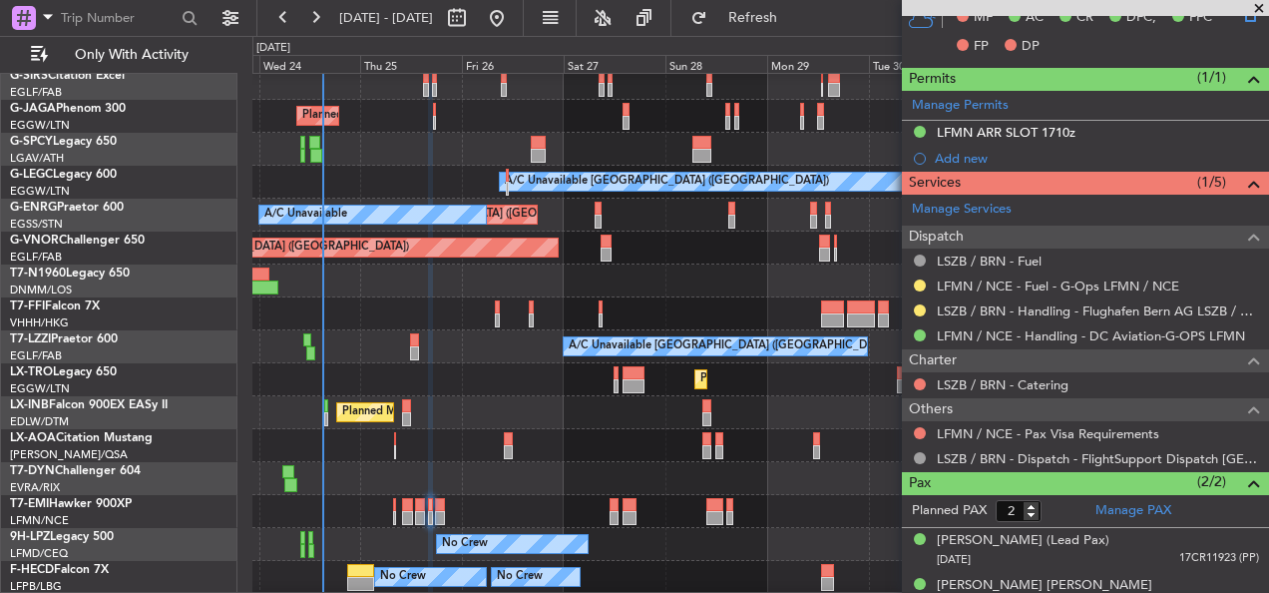
scroll to position [522, 0]
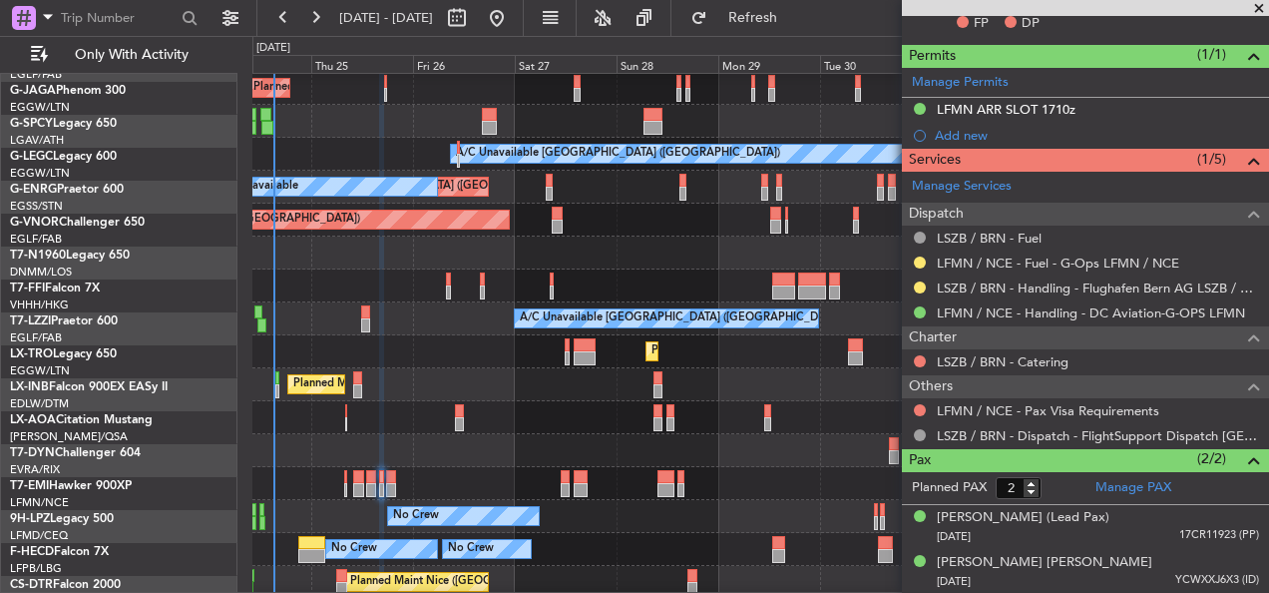
click at [451, 436] on div "Planned Maint [GEOGRAPHIC_DATA] ([GEOGRAPHIC_DATA]) Planned Maint [GEOGRAPHIC_D…" at bounding box center [760, 252] width 1016 height 691
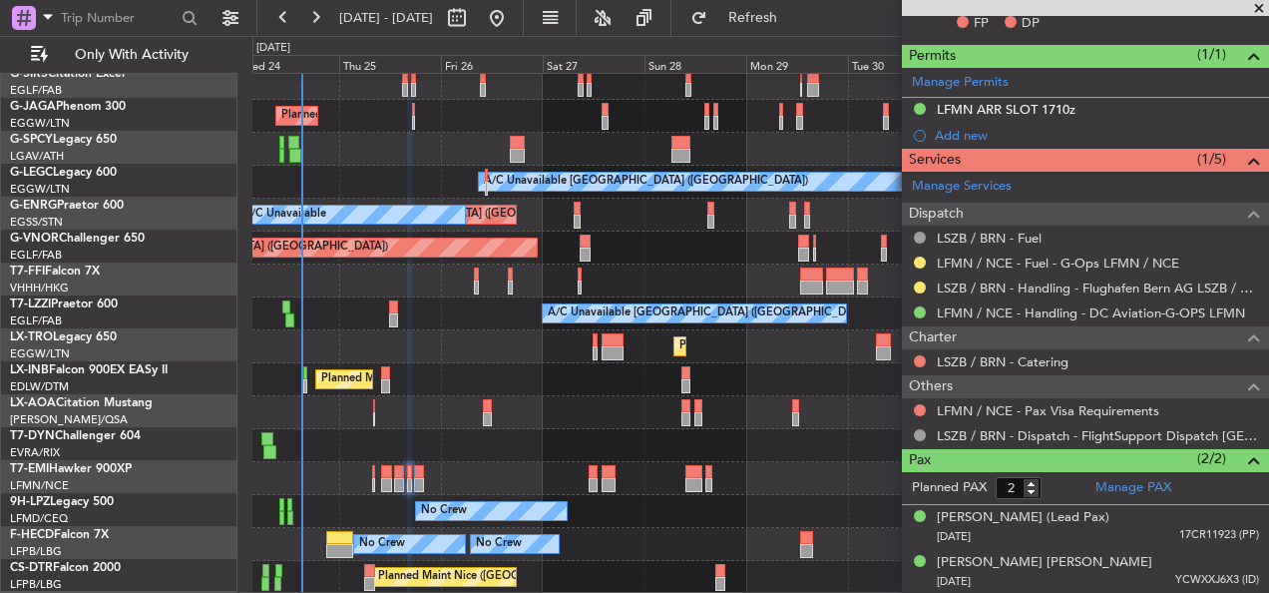
scroll to position [139, 0]
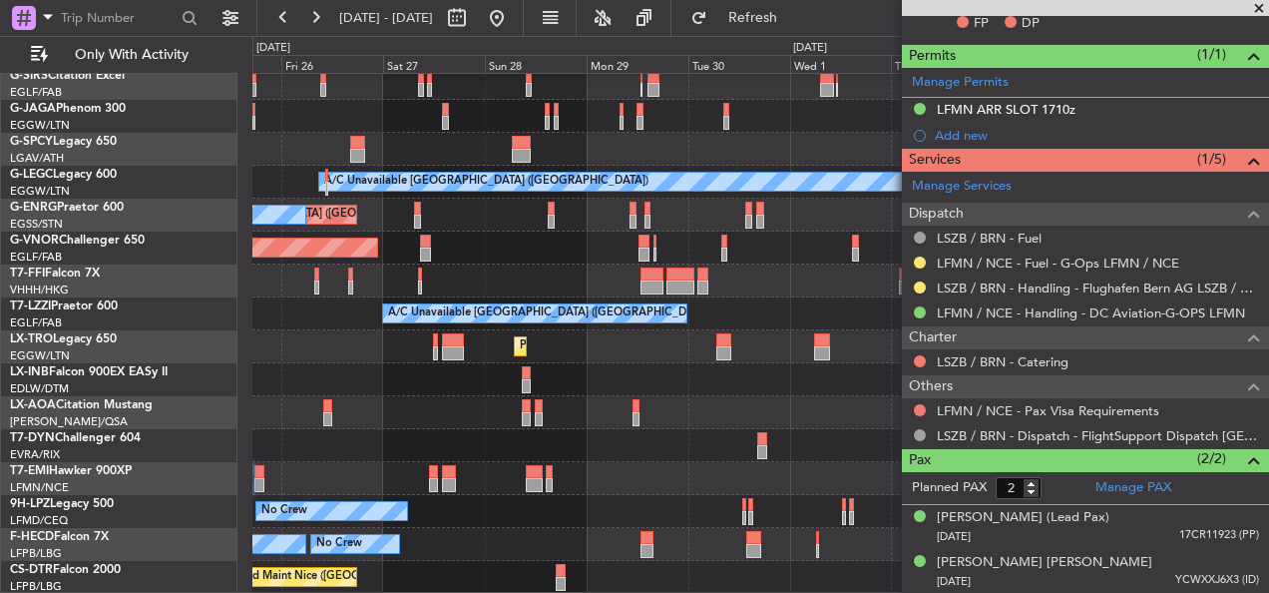
click at [513, 441] on div at bounding box center [760, 445] width 1016 height 33
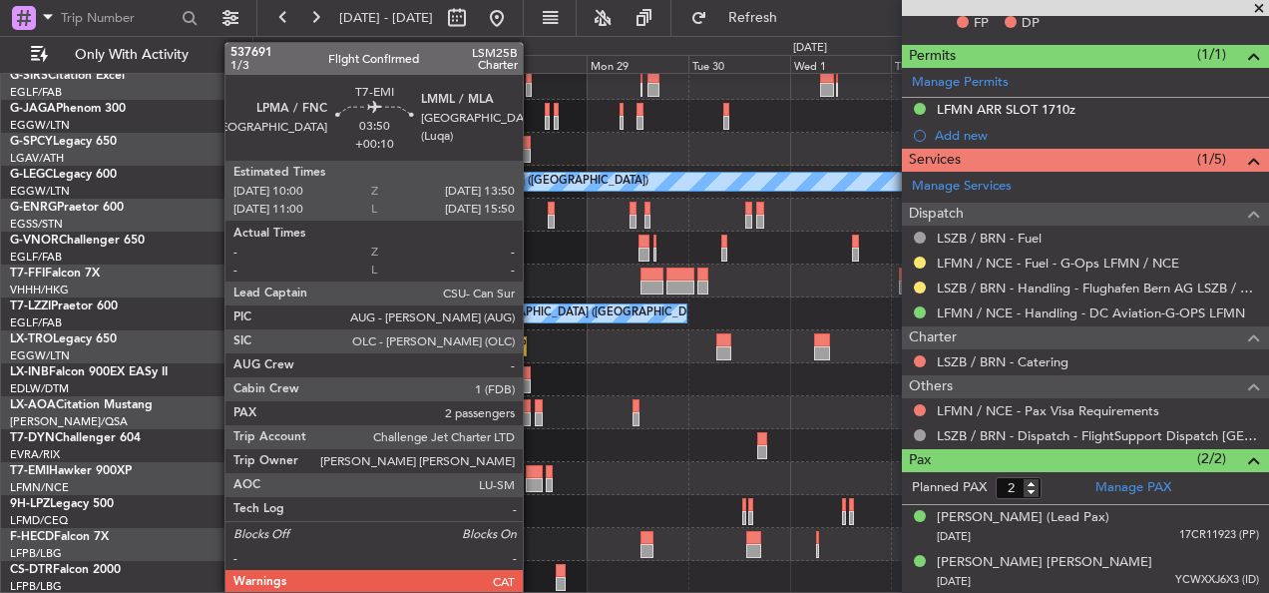
click at [532, 475] on div at bounding box center [534, 472] width 17 height 14
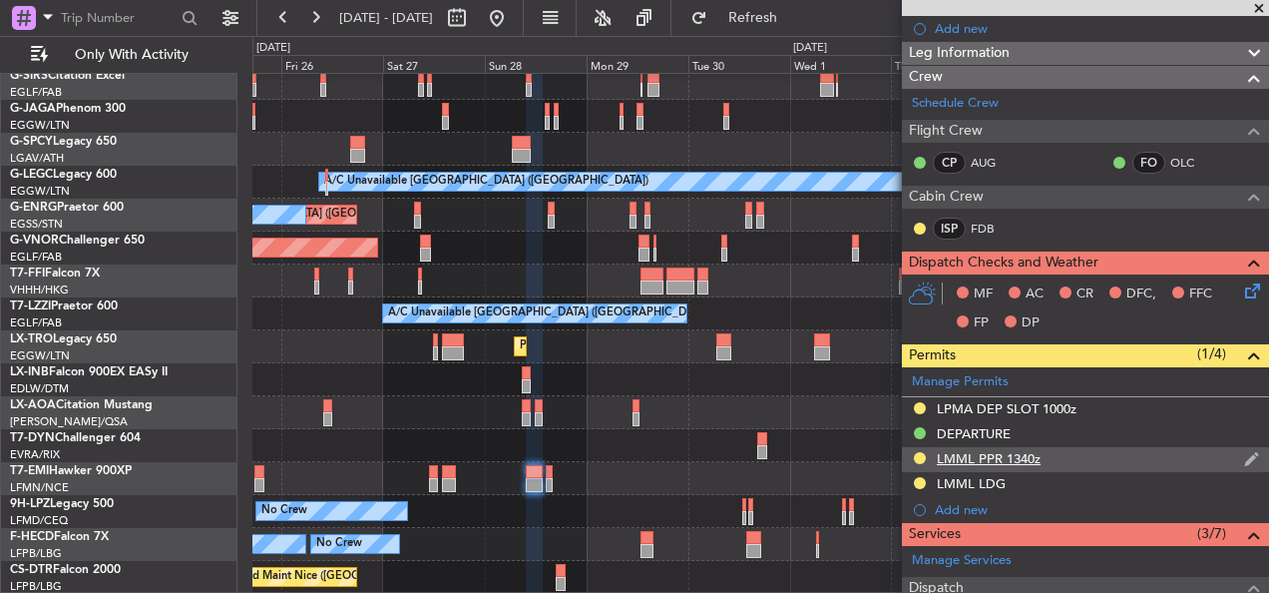
scroll to position [0, 0]
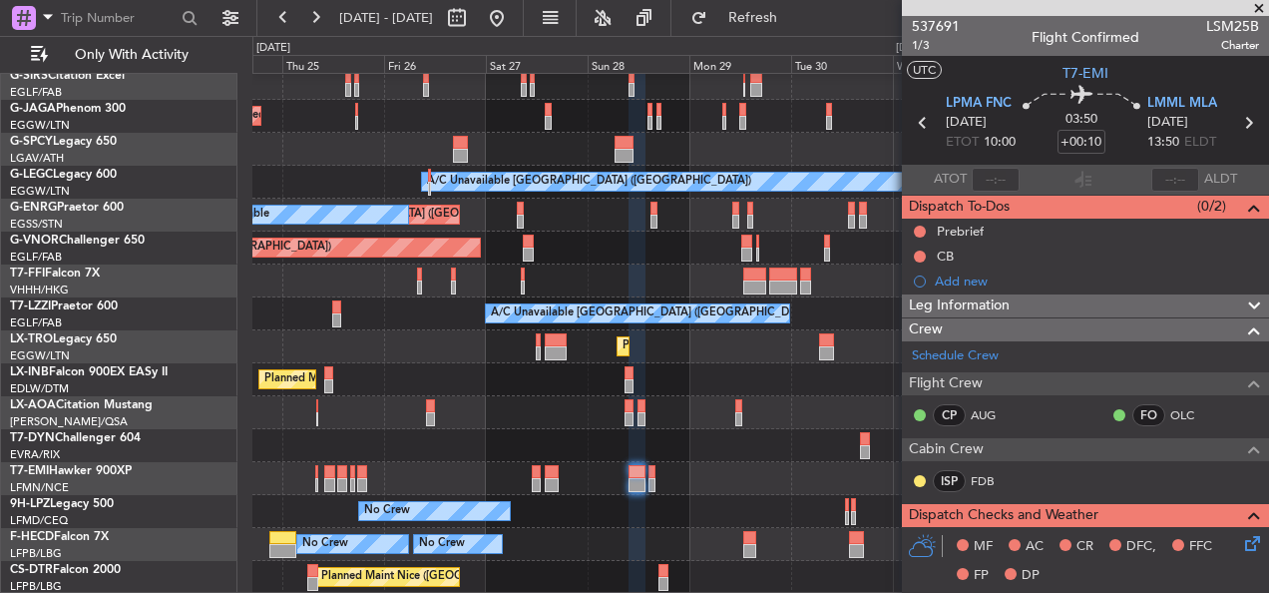
click at [770, 366] on div "Planned Maint [GEOGRAPHIC_DATA] ([GEOGRAPHIC_DATA]) Planned Maint [GEOGRAPHIC_D…" at bounding box center [760, 264] width 1016 height 658
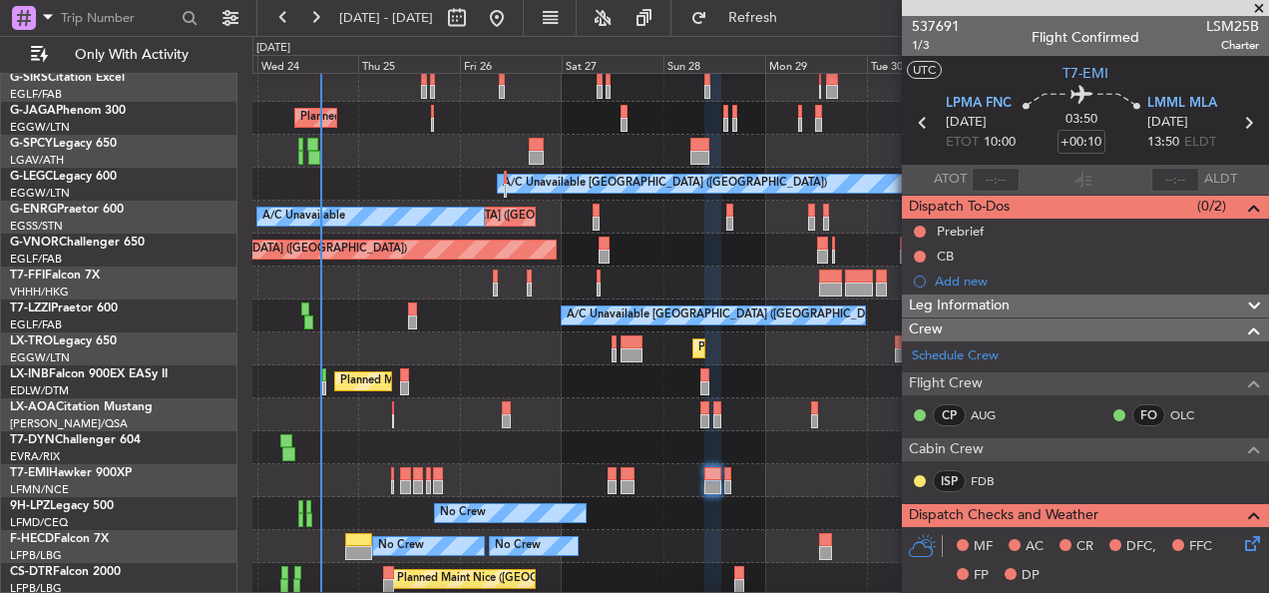
scroll to position [139, 0]
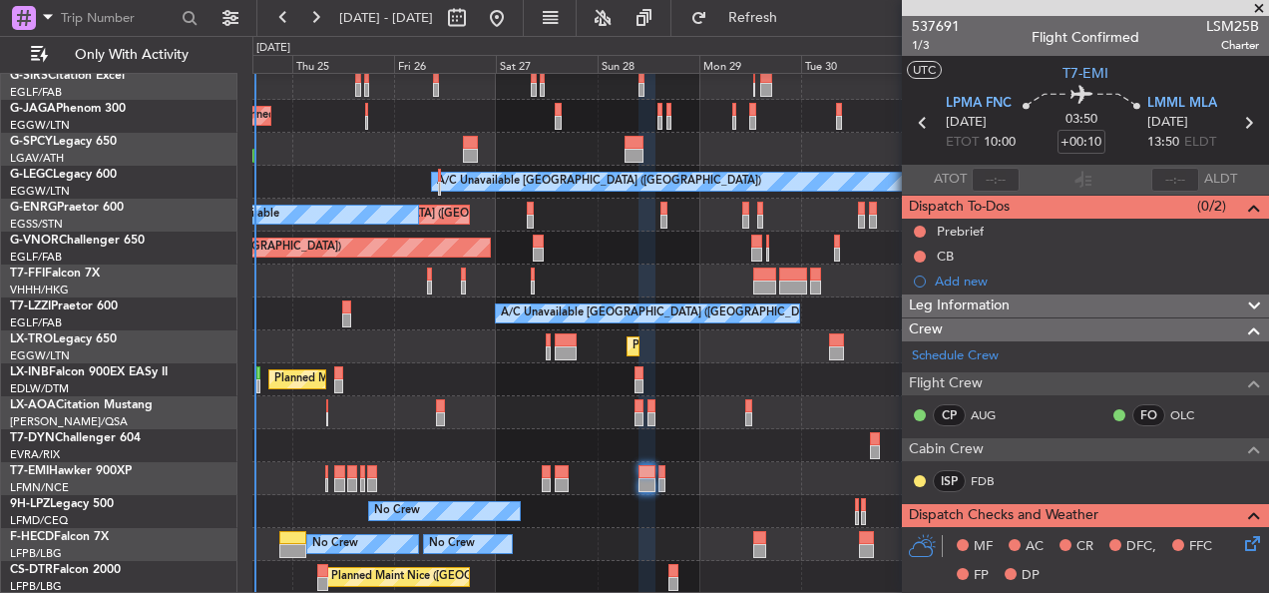
click at [724, 378] on div "Planned Maint [GEOGRAPHIC_DATA] ([GEOGRAPHIC_DATA]) Planned Maint [GEOGRAPHIC_D…" at bounding box center [760, 264] width 1016 height 658
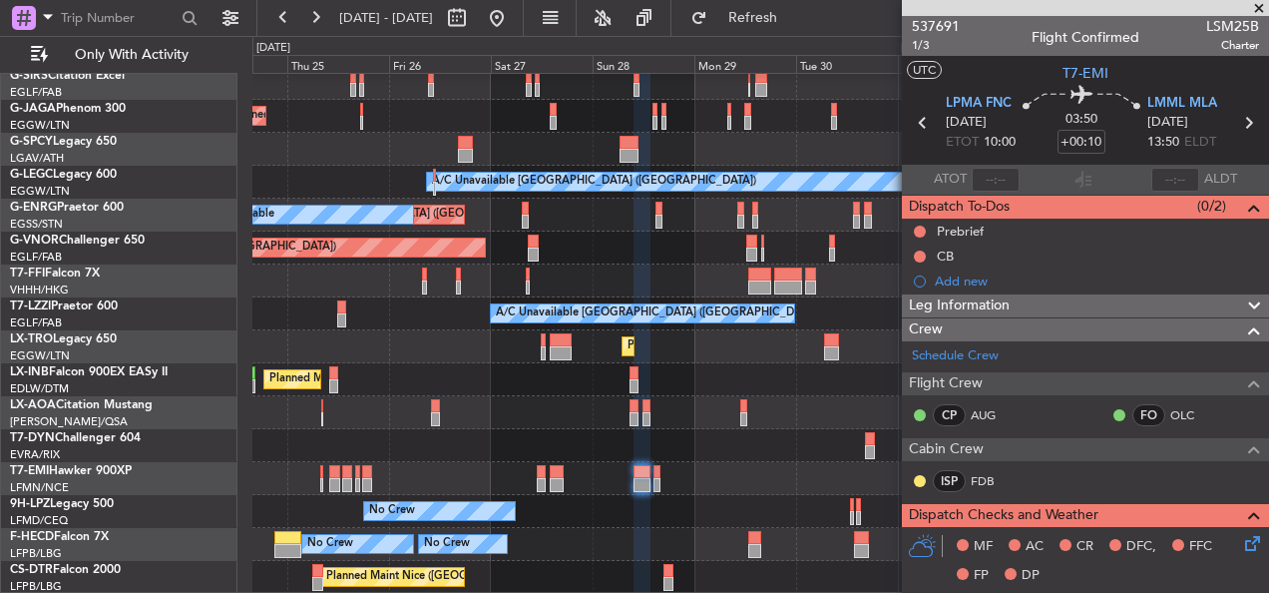
scroll to position [499, 0]
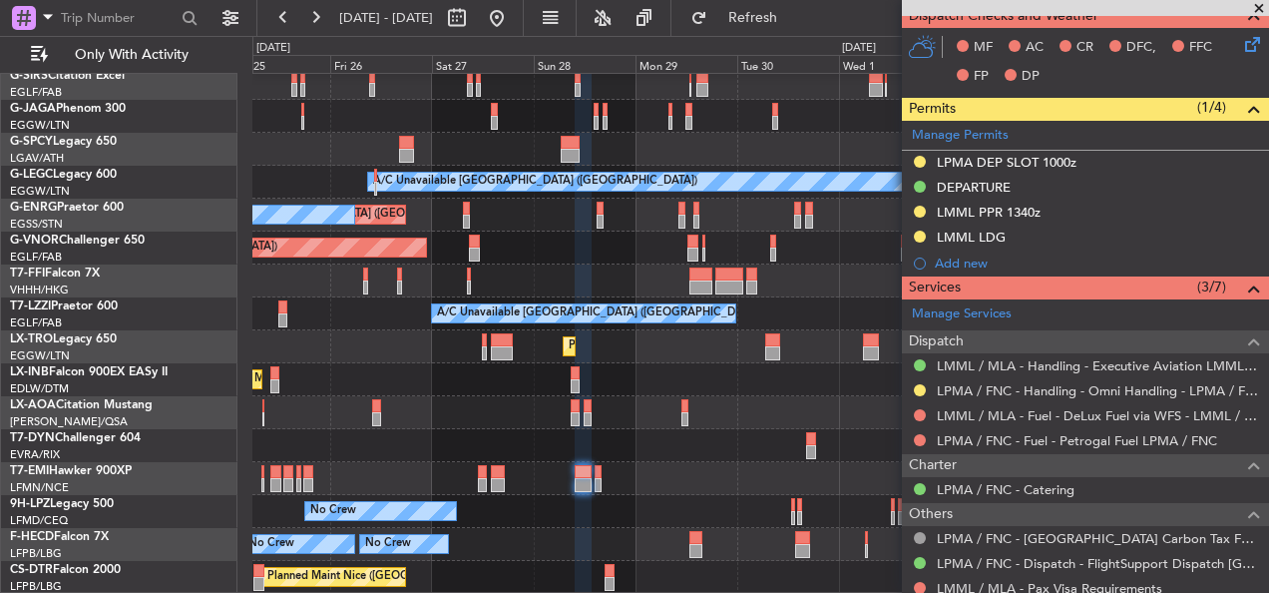
click at [675, 415] on div "Planned Maint [GEOGRAPHIC_DATA] ([GEOGRAPHIC_DATA]) Planned Maint [GEOGRAPHIC_D…" at bounding box center [760, 264] width 1016 height 658
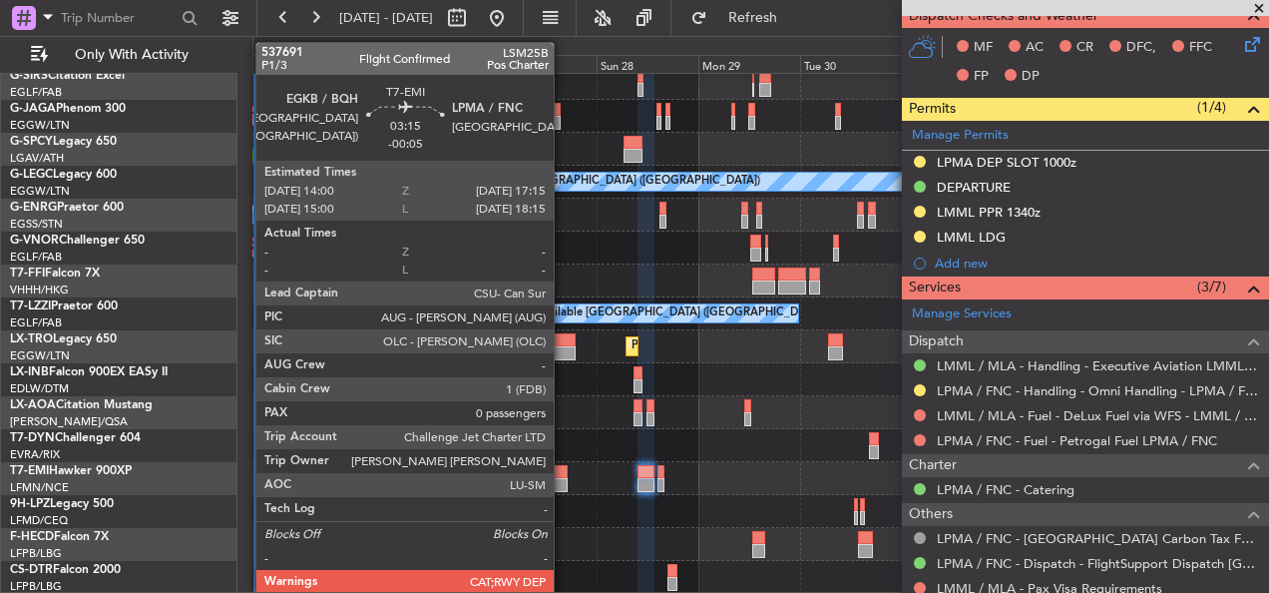
click at [563, 470] on div at bounding box center [561, 472] width 14 height 14
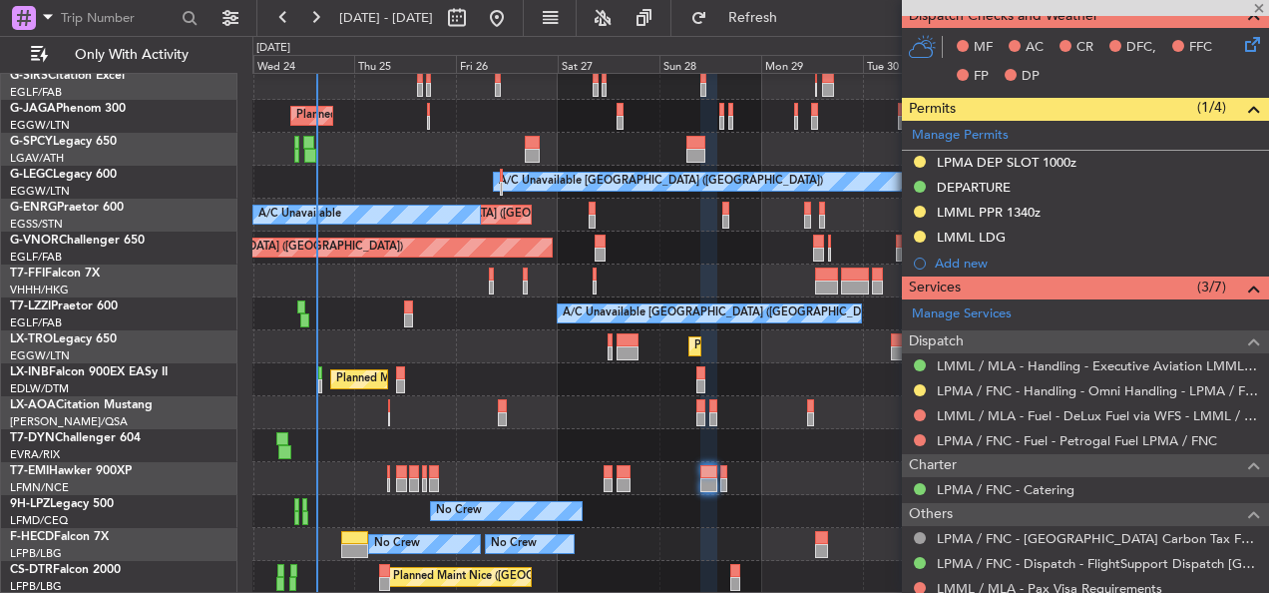
click at [650, 367] on div "Planned Maint [GEOGRAPHIC_DATA] ([GEOGRAPHIC_DATA]) Planned Maint [GEOGRAPHIC_D…" at bounding box center [760, 264] width 1016 height 658
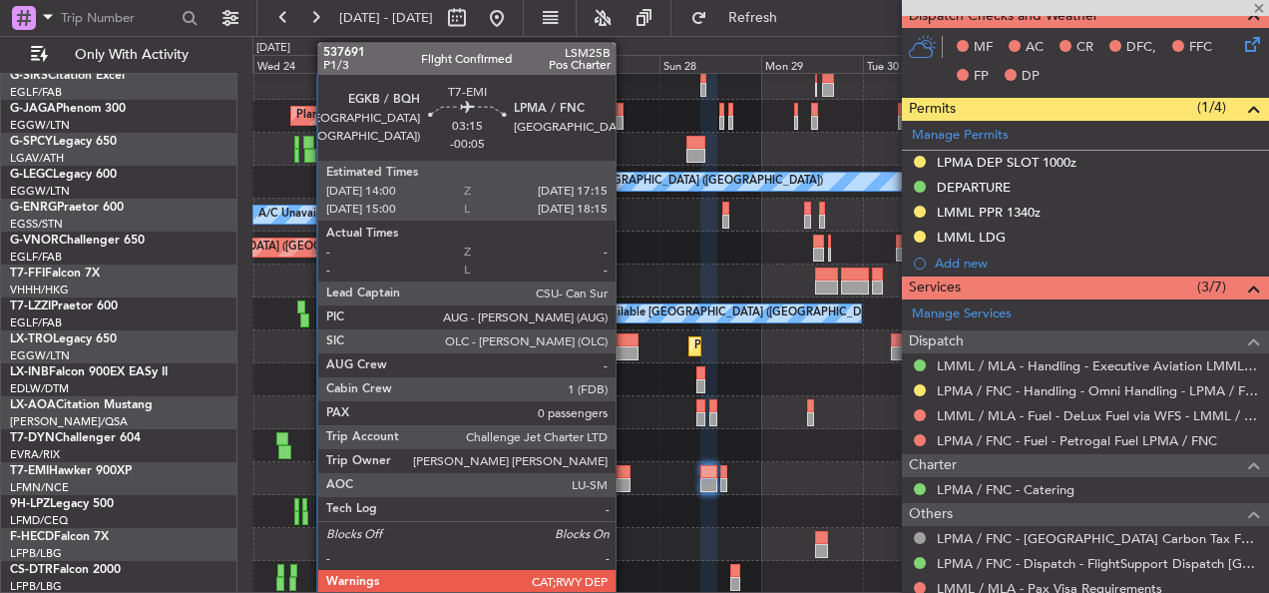
type input "-00:05"
type input "0"
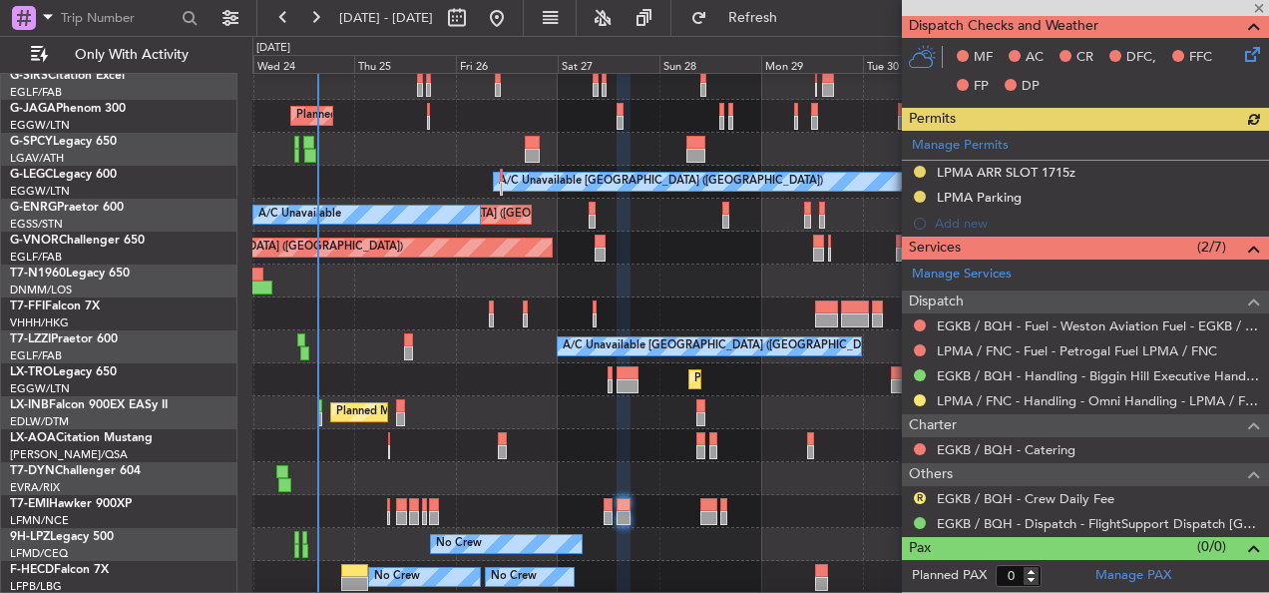
scroll to position [512, 0]
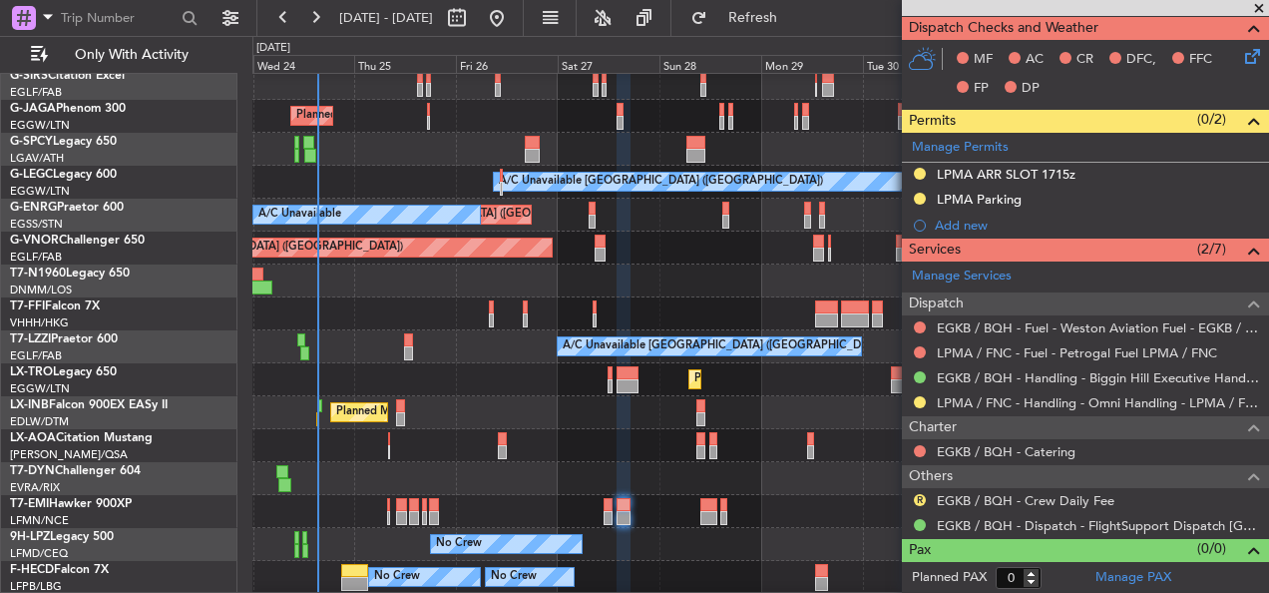
click at [807, 179] on div "Planned Maint [GEOGRAPHIC_DATA] ([GEOGRAPHIC_DATA]) Planned Maint [GEOGRAPHIC_D…" at bounding box center [760, 280] width 1016 height 691
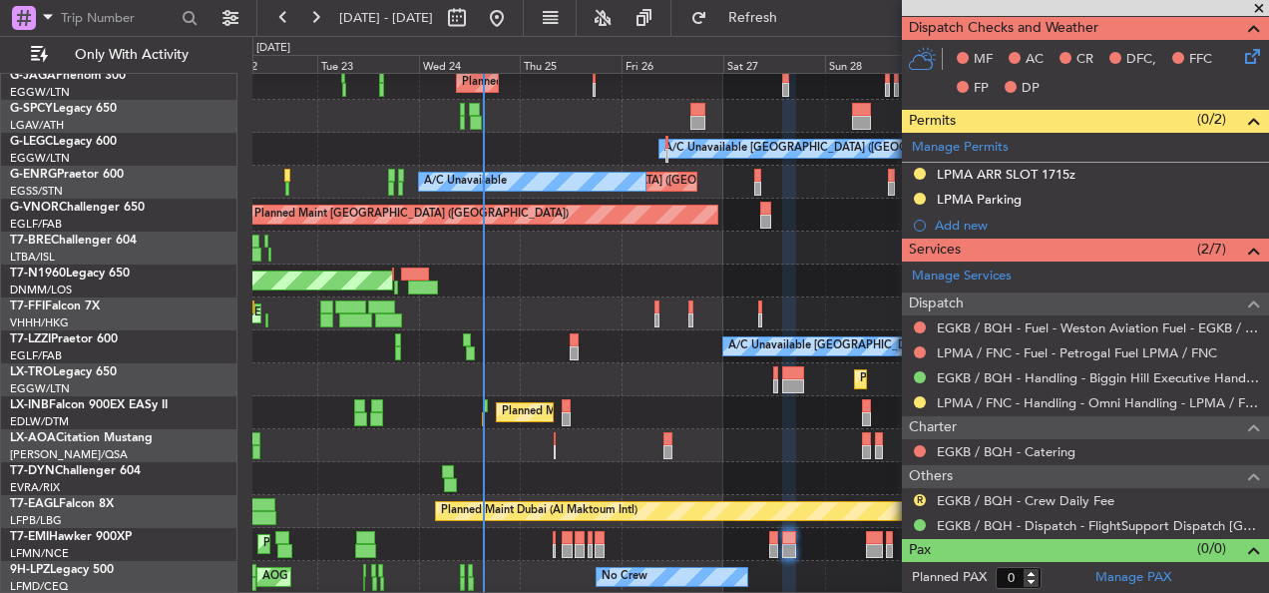
scroll to position [270, 0]
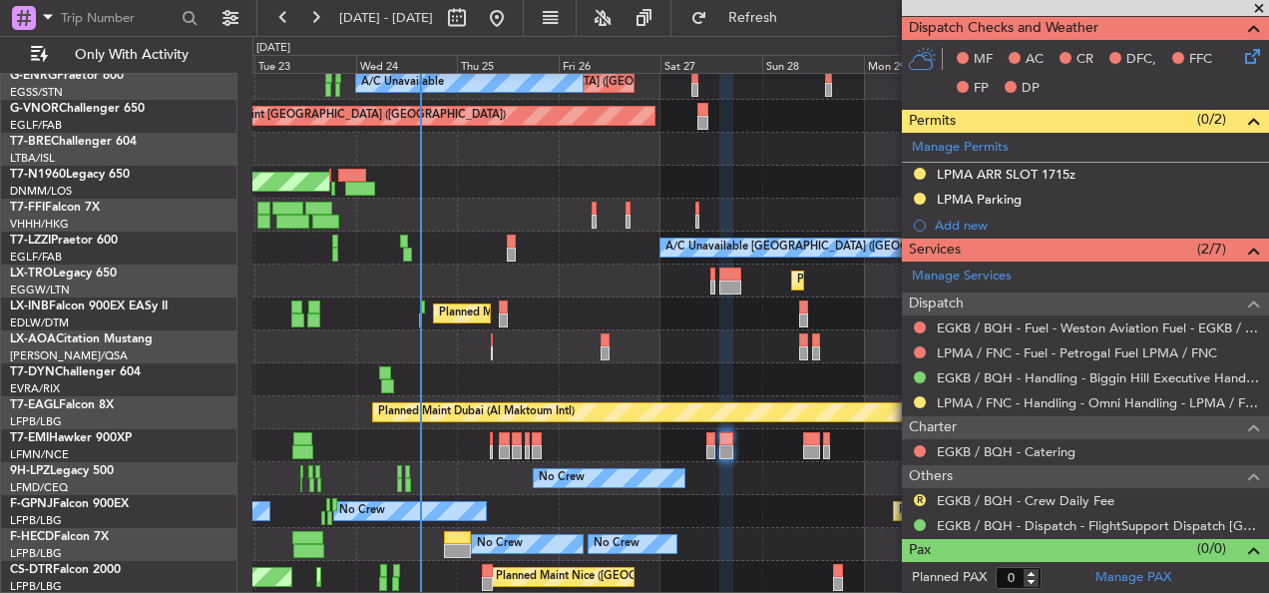
click at [660, 444] on div "Planned Maint [GEOGRAPHIC_DATA]" at bounding box center [760, 445] width 1016 height 33
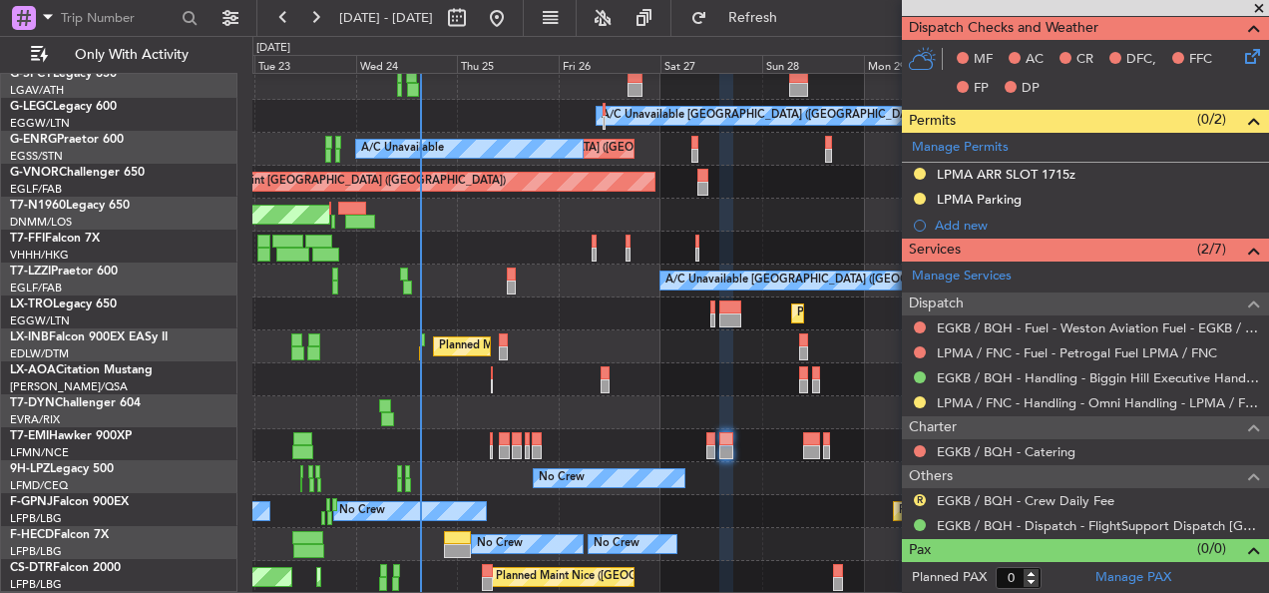
scroll to position [205, 0]
drag, startPoint x: 1260, startPoint y: 3, endPoint x: 935, endPoint y: 185, distance: 372.5
click at [1260, 3] on span at bounding box center [1259, 9] width 20 height 18
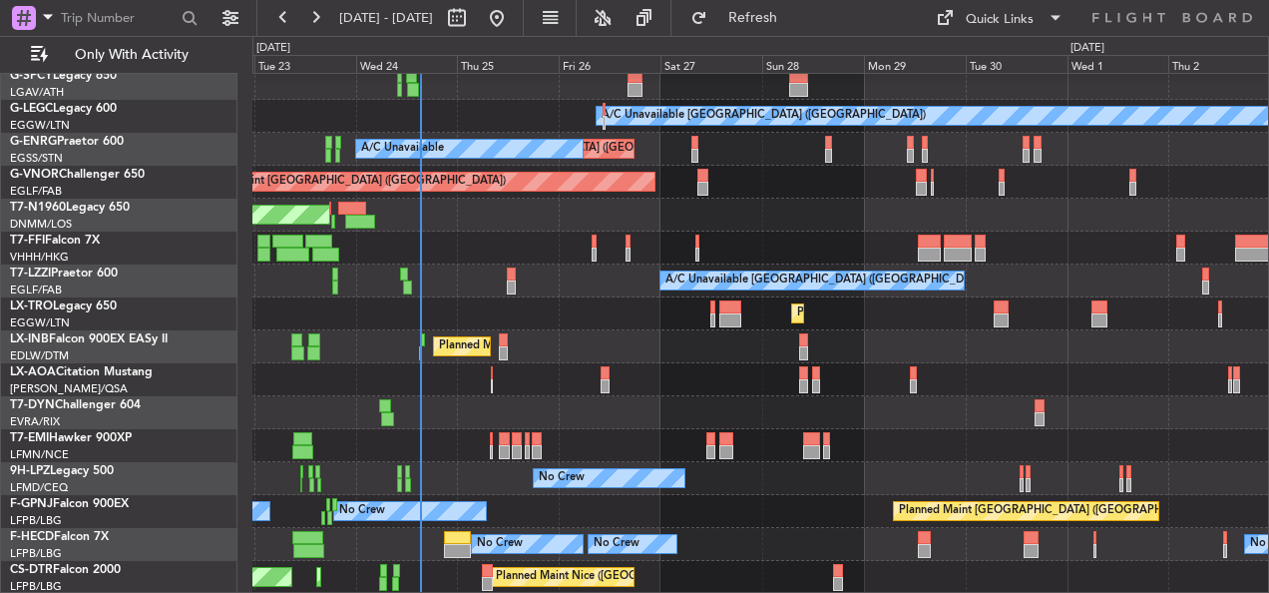
scroll to position [0, 0]
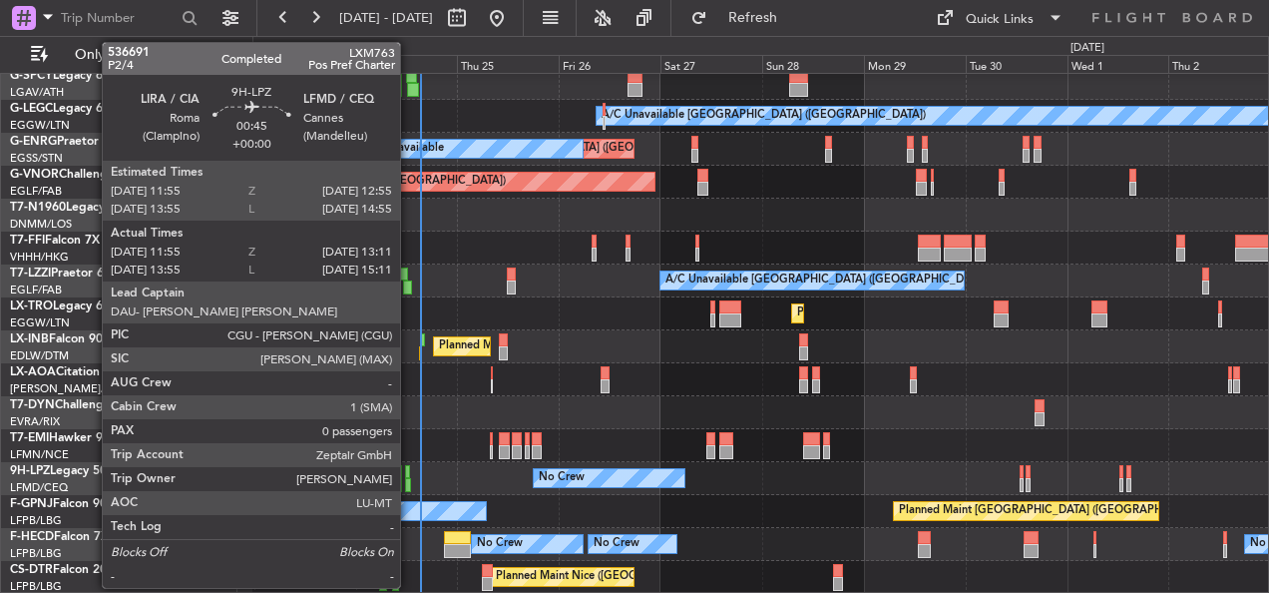
click at [409, 479] on div at bounding box center [408, 485] width 6 height 14
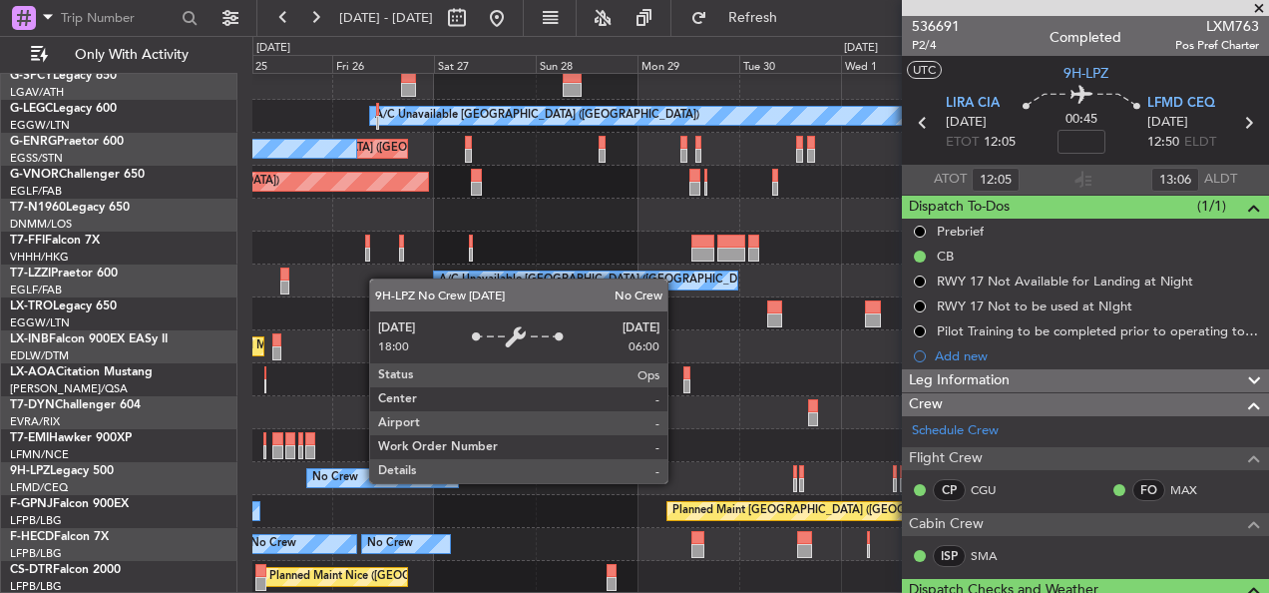
scroll to position [205, 0]
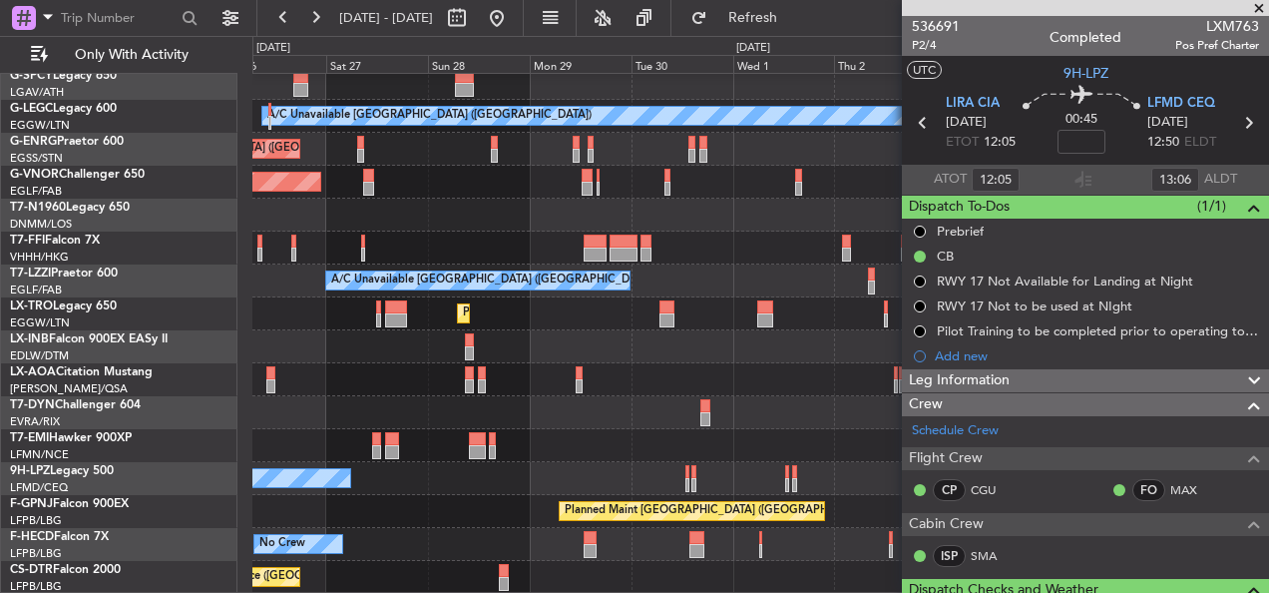
click at [352, 433] on div "Planned Maint [GEOGRAPHIC_DATA] ([GEOGRAPHIC_DATA]) A/C Unavailable [GEOGRAPHIC…" at bounding box center [760, 231] width 1016 height 724
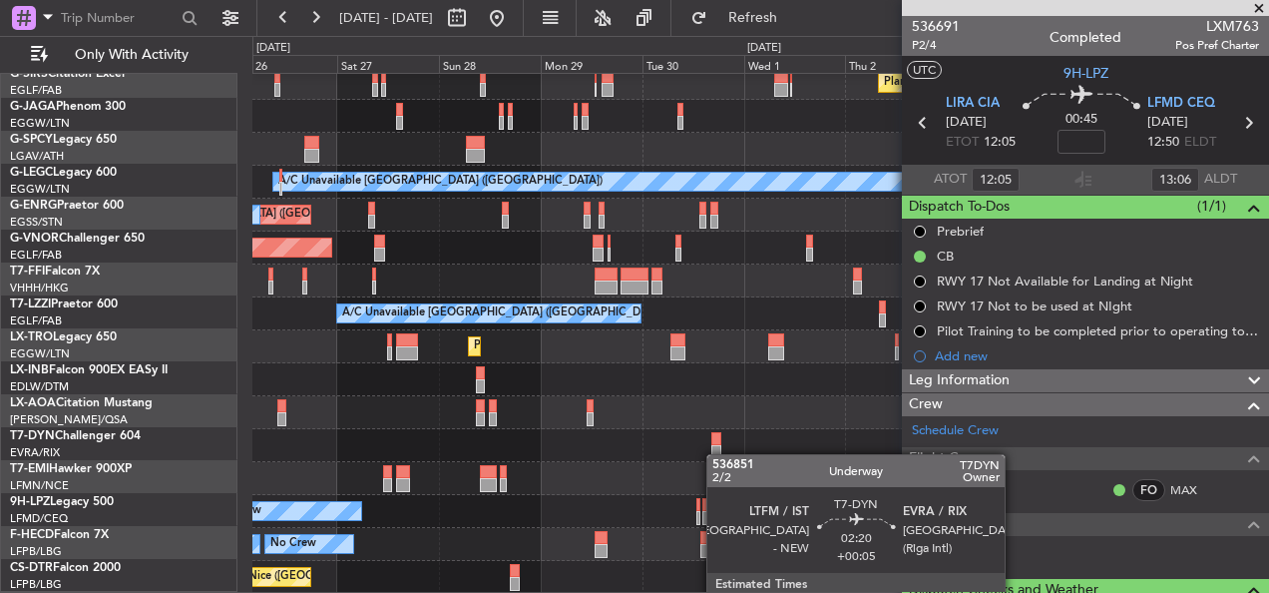
scroll to position [139, 0]
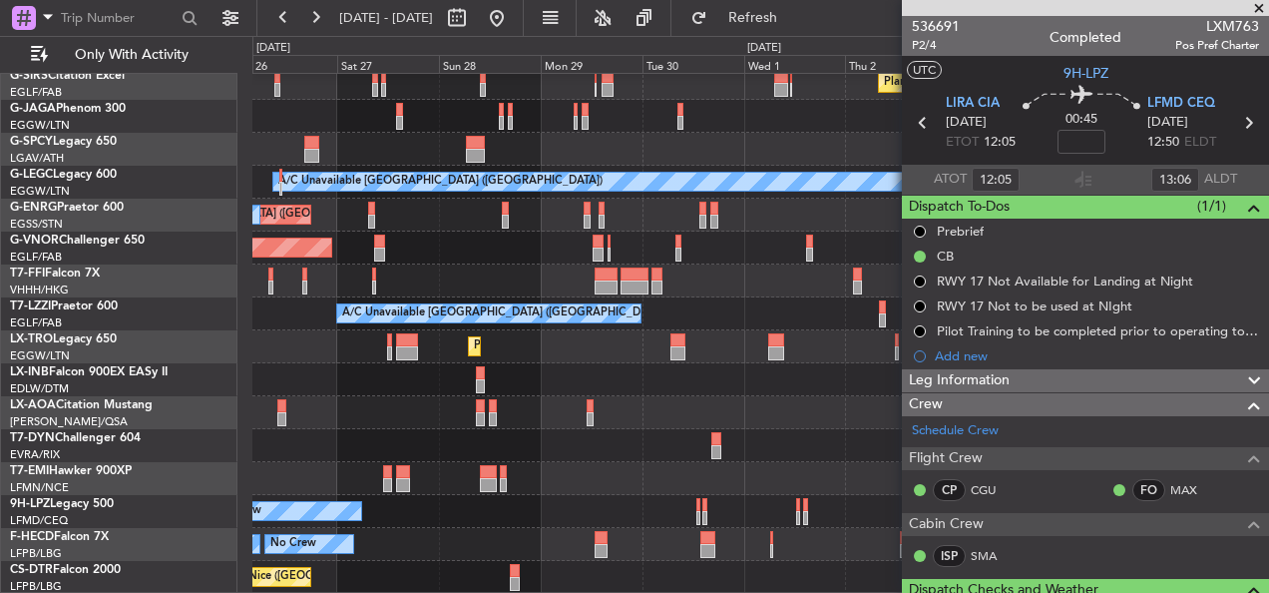
click at [651, 388] on div "Planned Maint [GEOGRAPHIC_DATA] ([GEOGRAPHIC_DATA]) Planned Maint [GEOGRAPHIC_D…" at bounding box center [760, 264] width 1016 height 658
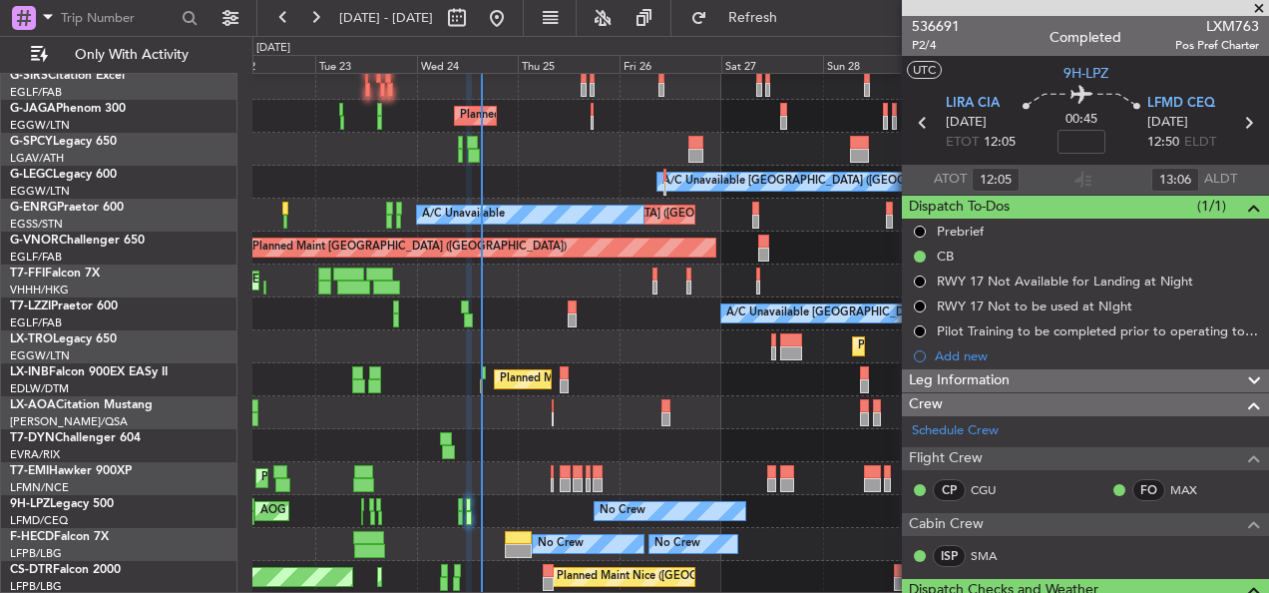
click at [816, 350] on div "Planned Maint [GEOGRAPHIC_DATA] ([GEOGRAPHIC_DATA]) Planned Maint [GEOGRAPHIC_D…" at bounding box center [760, 264] width 1016 height 658
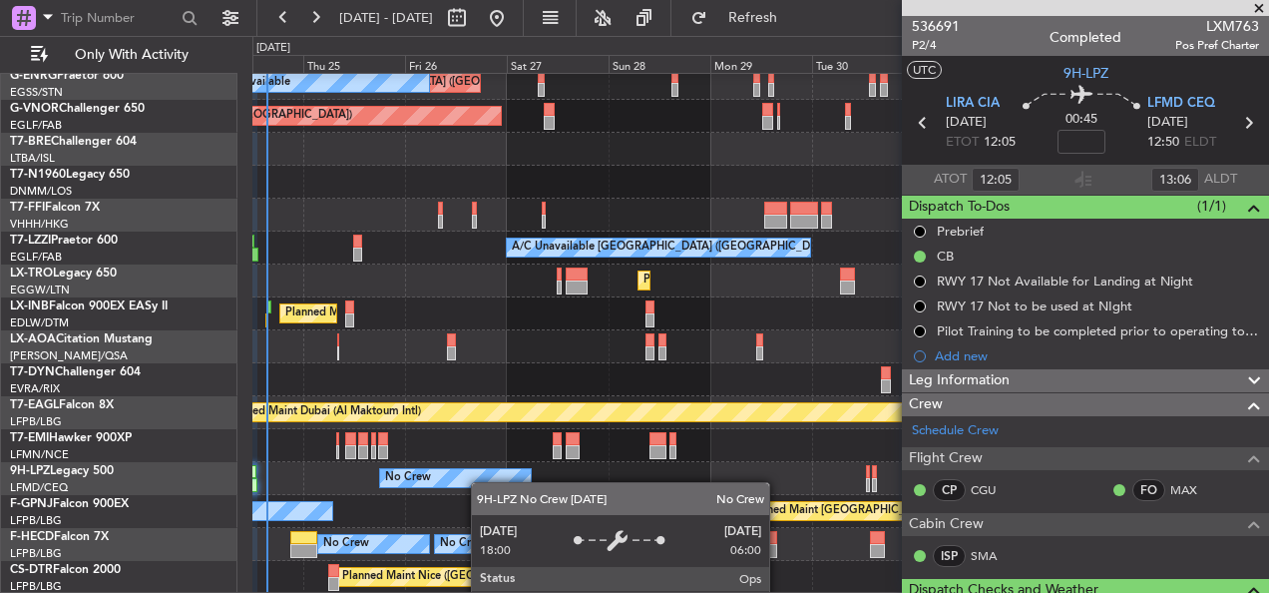
scroll to position [270, 0]
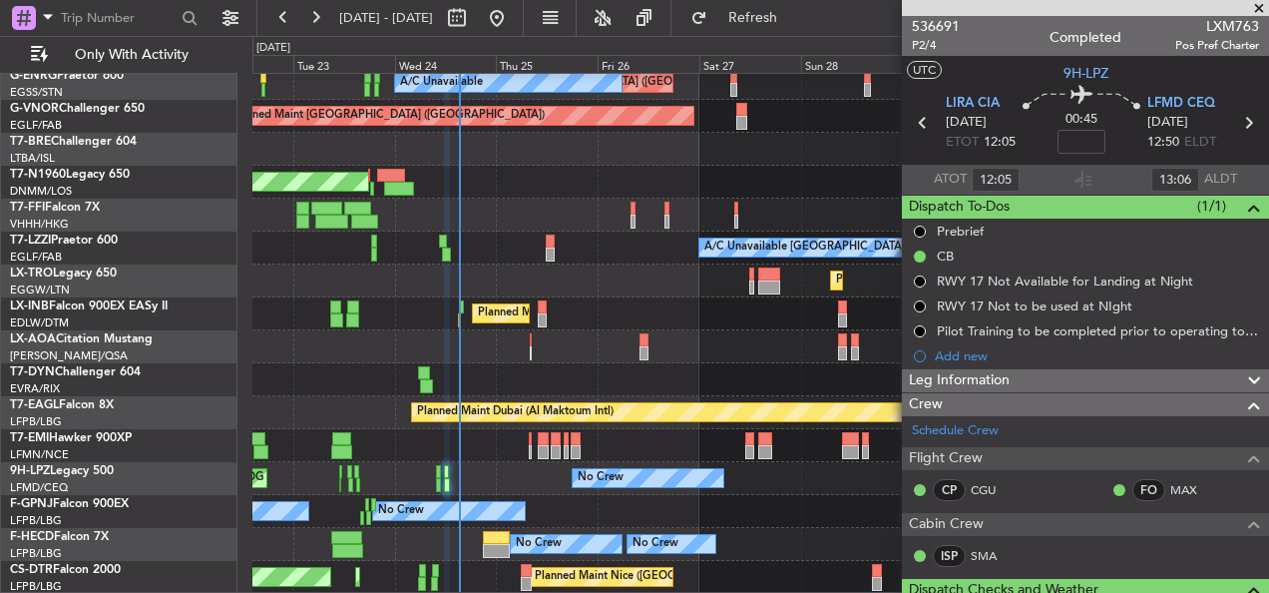
click at [654, 433] on div "A/C Unavailable [GEOGRAPHIC_DATA] ([GEOGRAPHIC_DATA]) A/C Unavailable Unplanned…" at bounding box center [760, 198] width 1016 height 790
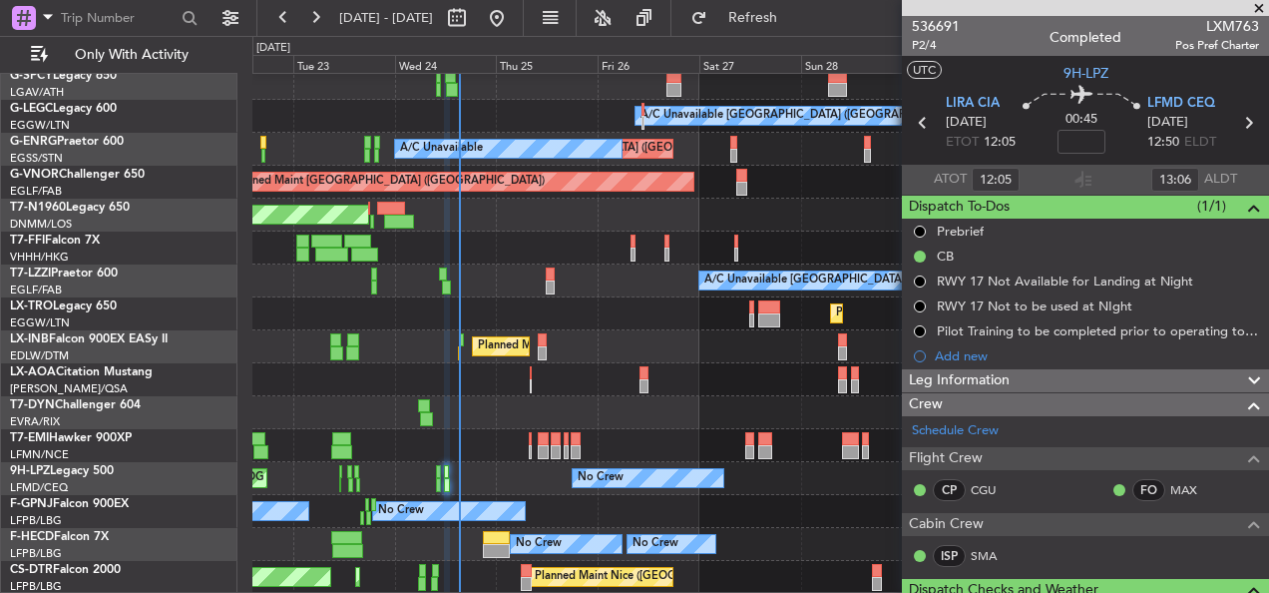
scroll to position [205, 0]
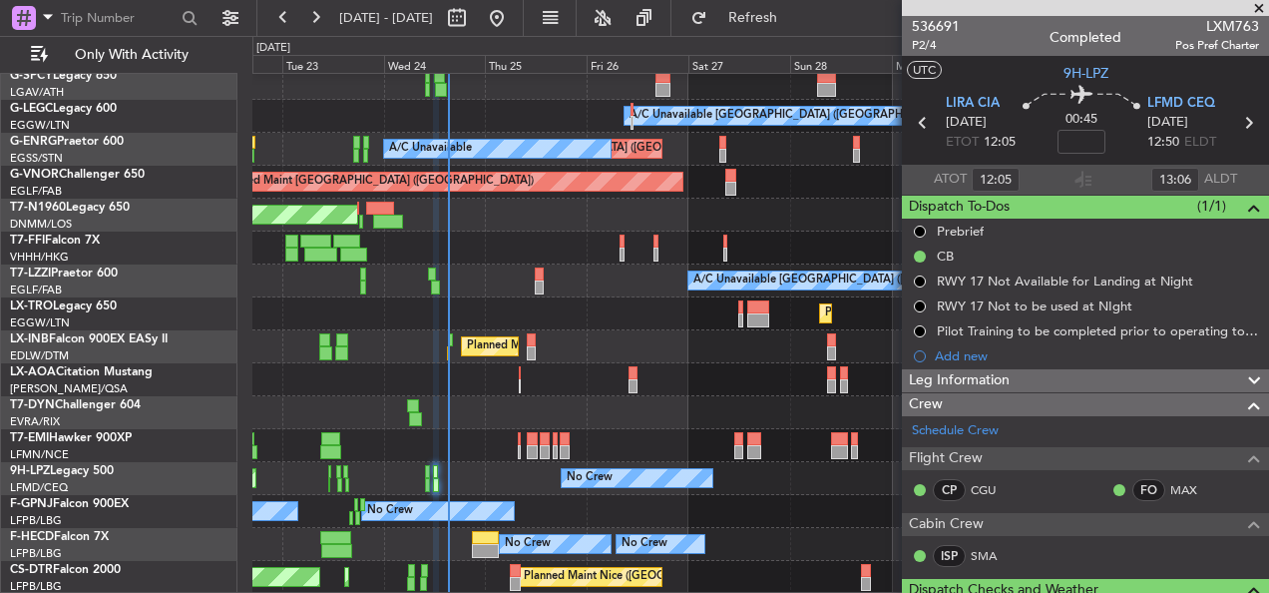
click at [604, 446] on div "Planned Maint [GEOGRAPHIC_DATA] ([GEOGRAPHIC_DATA]) A/C Unavailable [GEOGRAPHIC…" at bounding box center [760, 231] width 1016 height 724
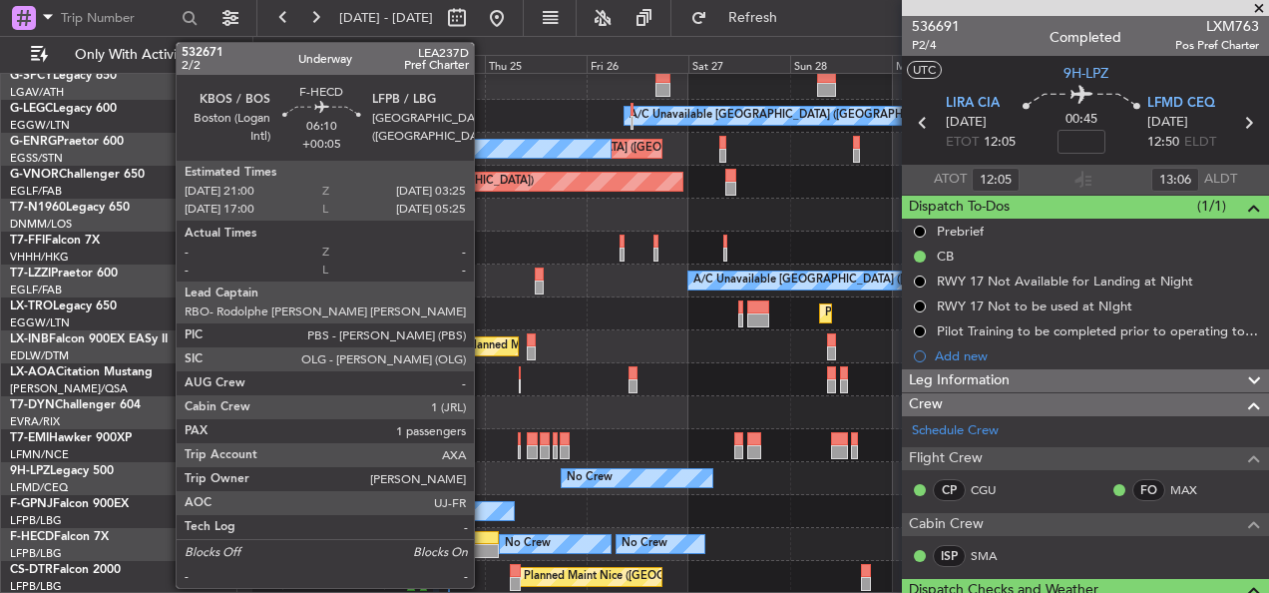
click at [483, 541] on div at bounding box center [486, 538] width 28 height 14
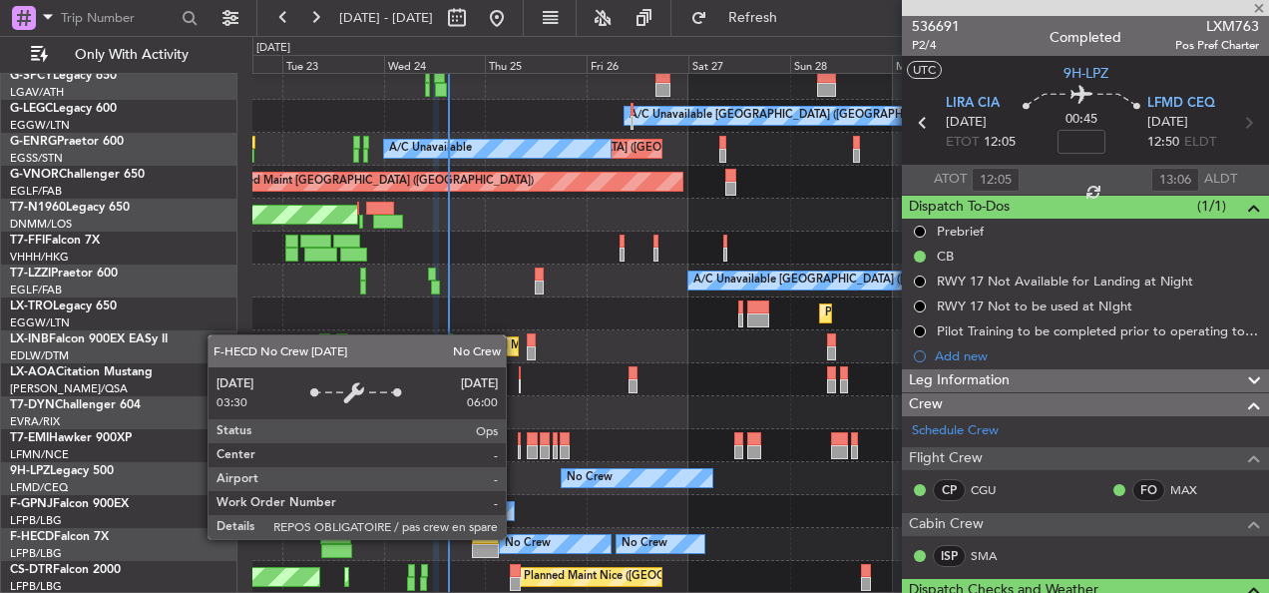
type input "+00:05"
type input "1"
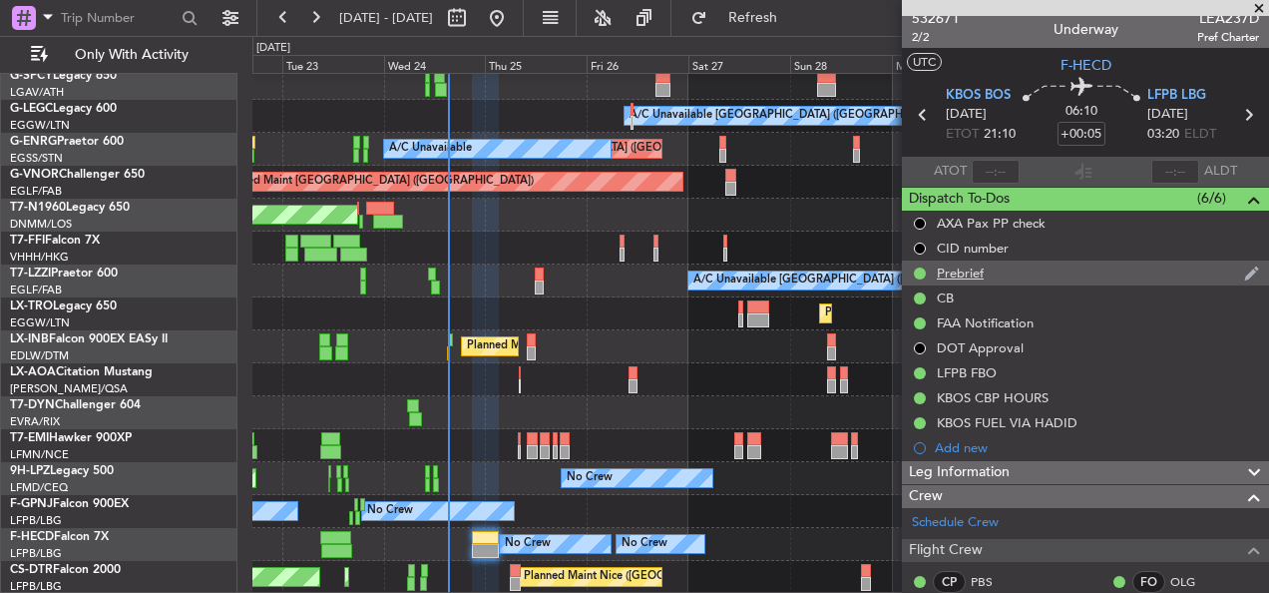
scroll to position [0, 0]
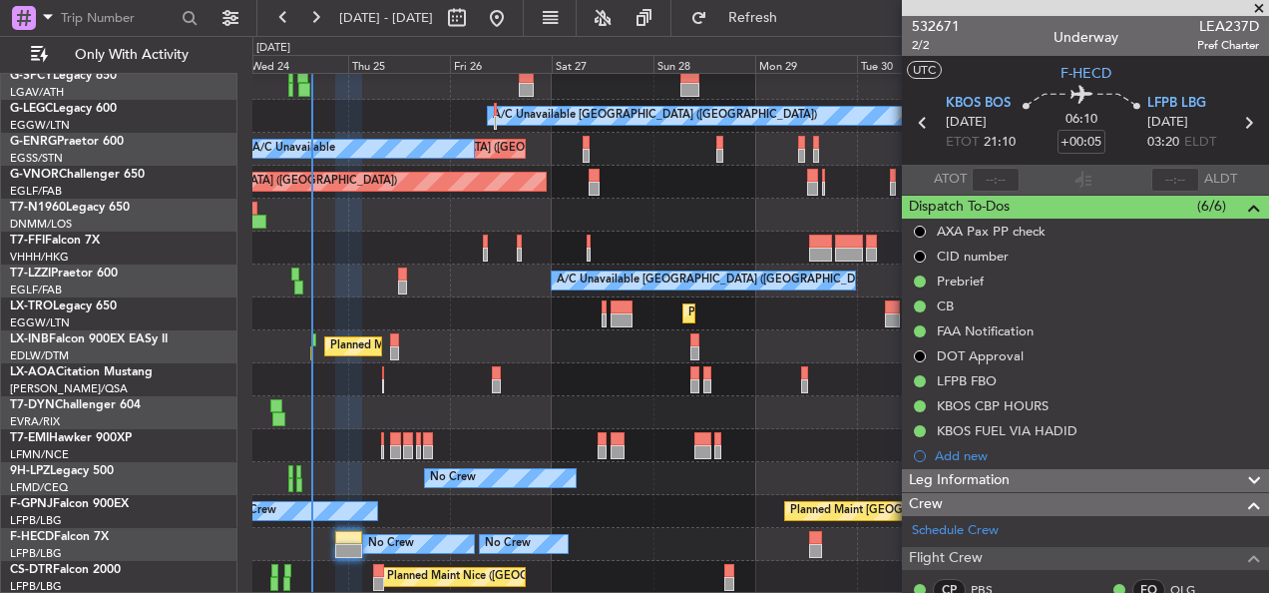
click at [559, 422] on div "Planned Maint [GEOGRAPHIC_DATA] ([GEOGRAPHIC_DATA]) A/C Unavailable [GEOGRAPHIC…" at bounding box center [760, 231] width 1016 height 724
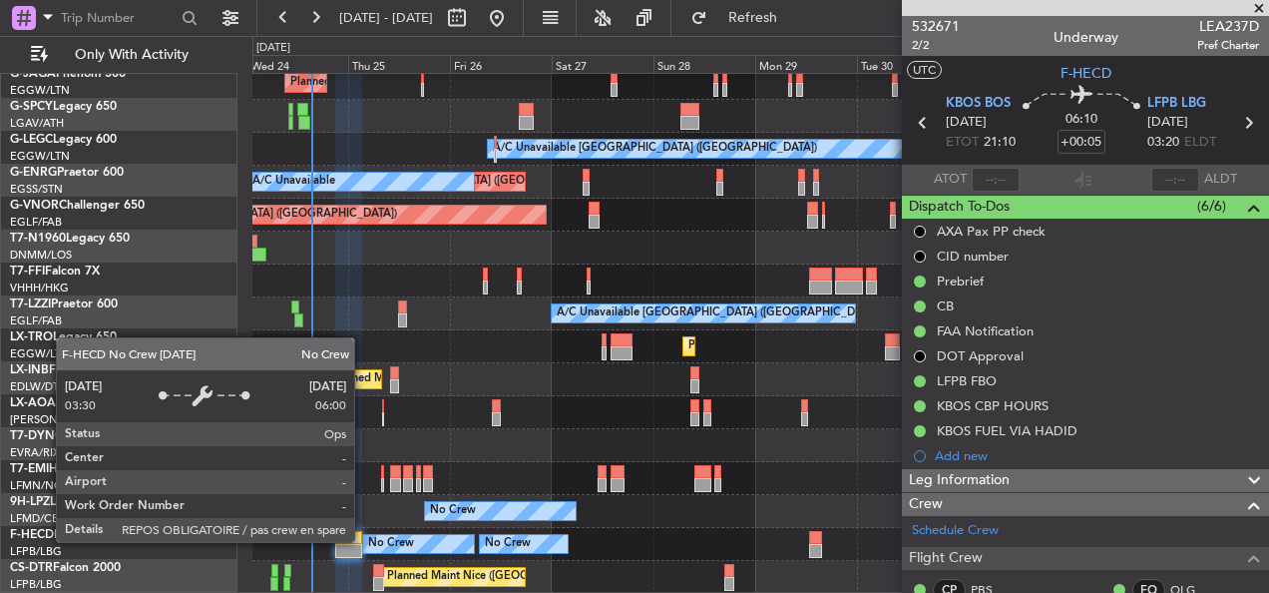
scroll to position [172, 0]
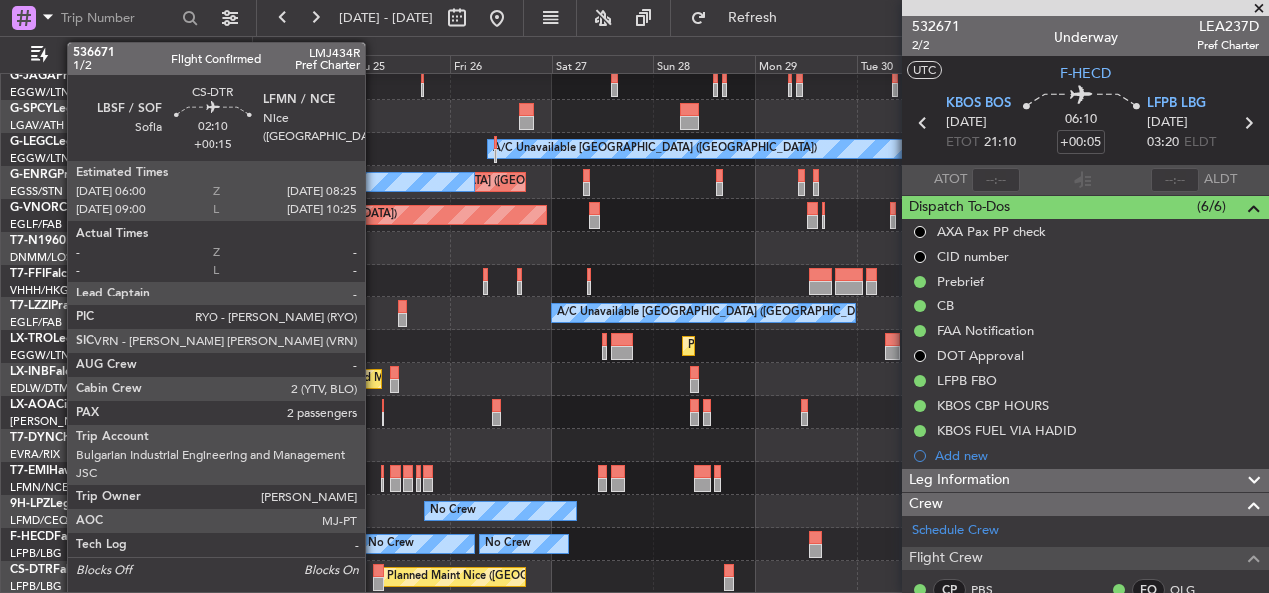
click at [374, 575] on div at bounding box center [378, 571] width 11 height 14
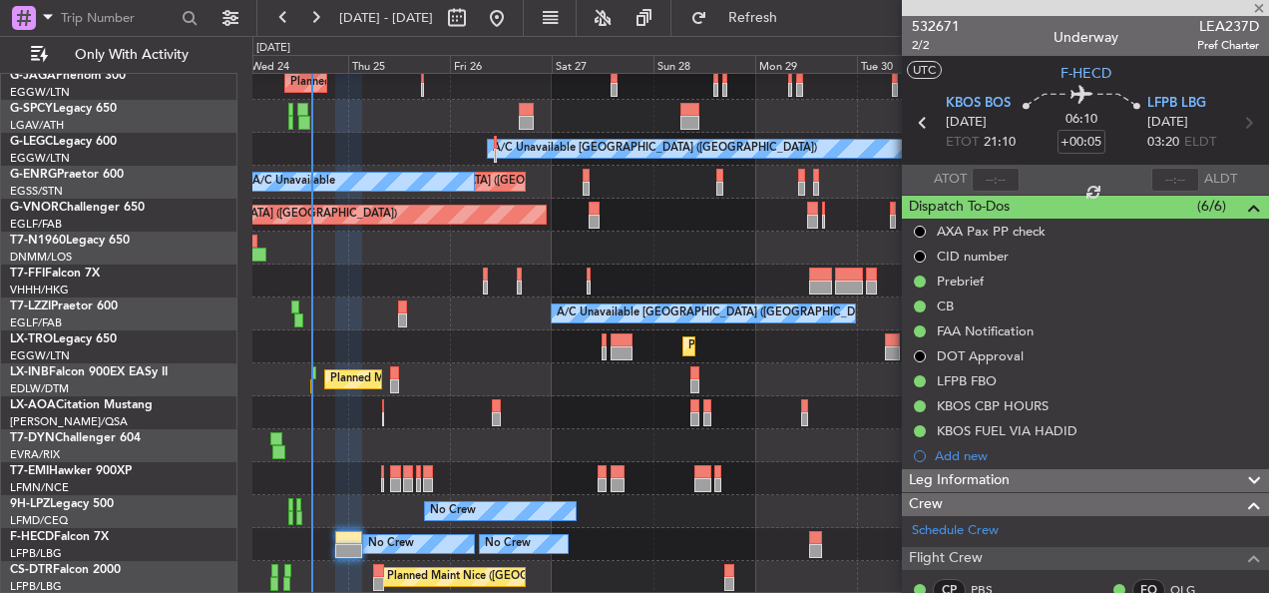
type input "+00:15"
type input "2"
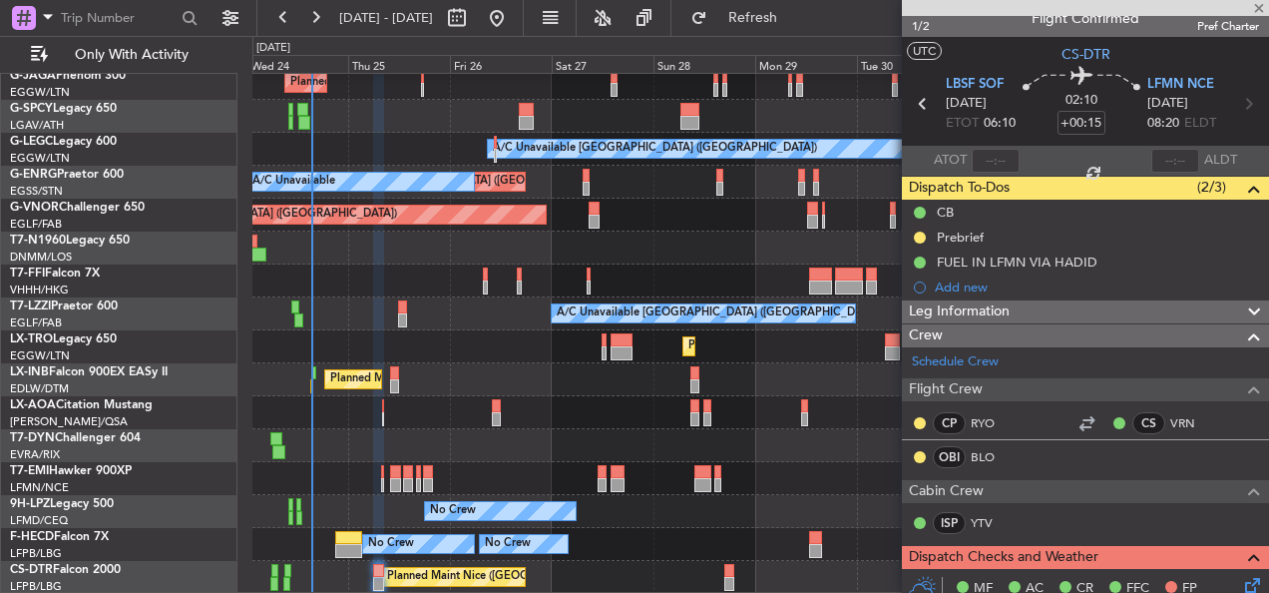
scroll to position [0, 0]
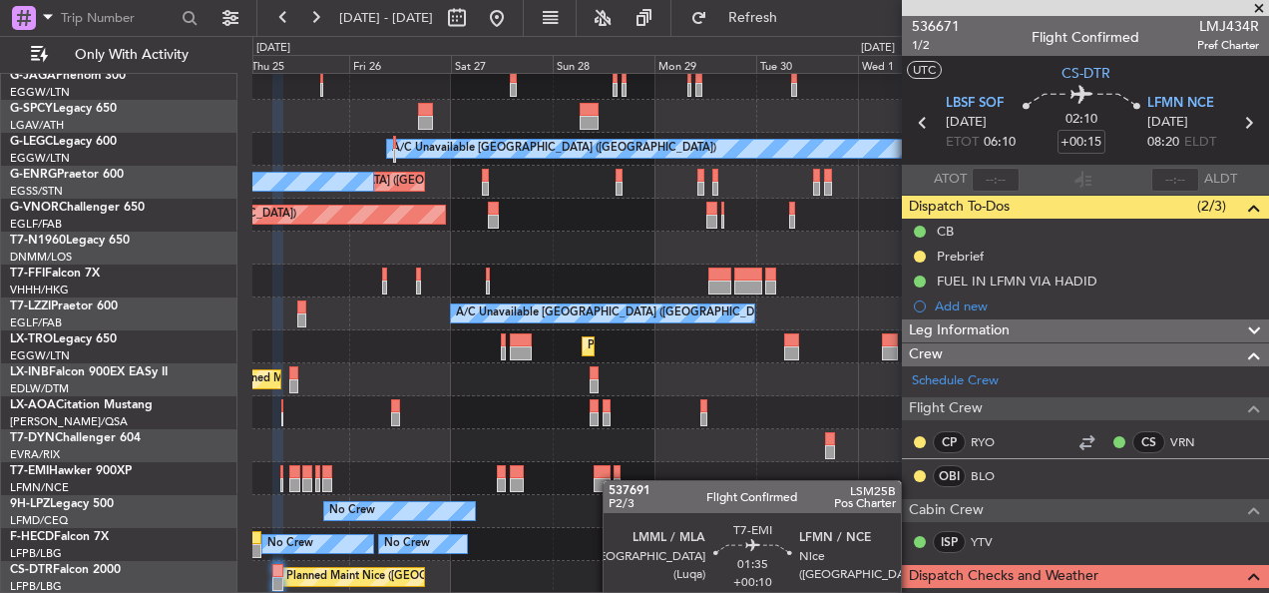
click at [621, 470] on div "Planned Maint [GEOGRAPHIC_DATA] ([GEOGRAPHIC_DATA]) Planned Maint [GEOGRAPHIC_D…" at bounding box center [760, 247] width 1016 height 691
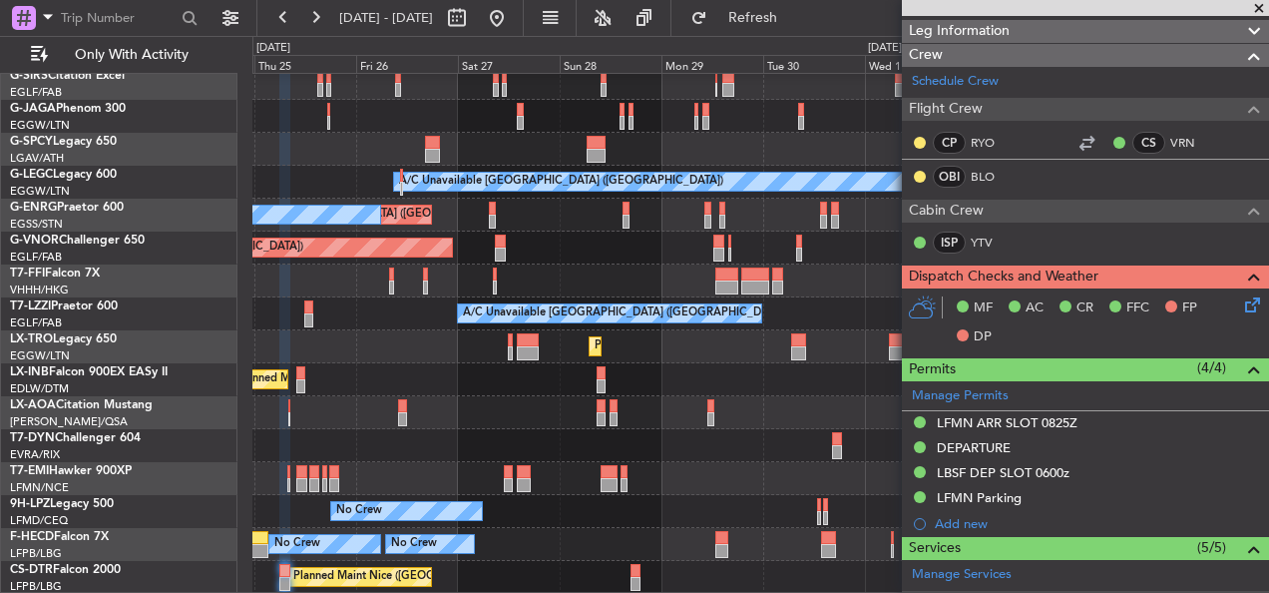
scroll to position [614, 0]
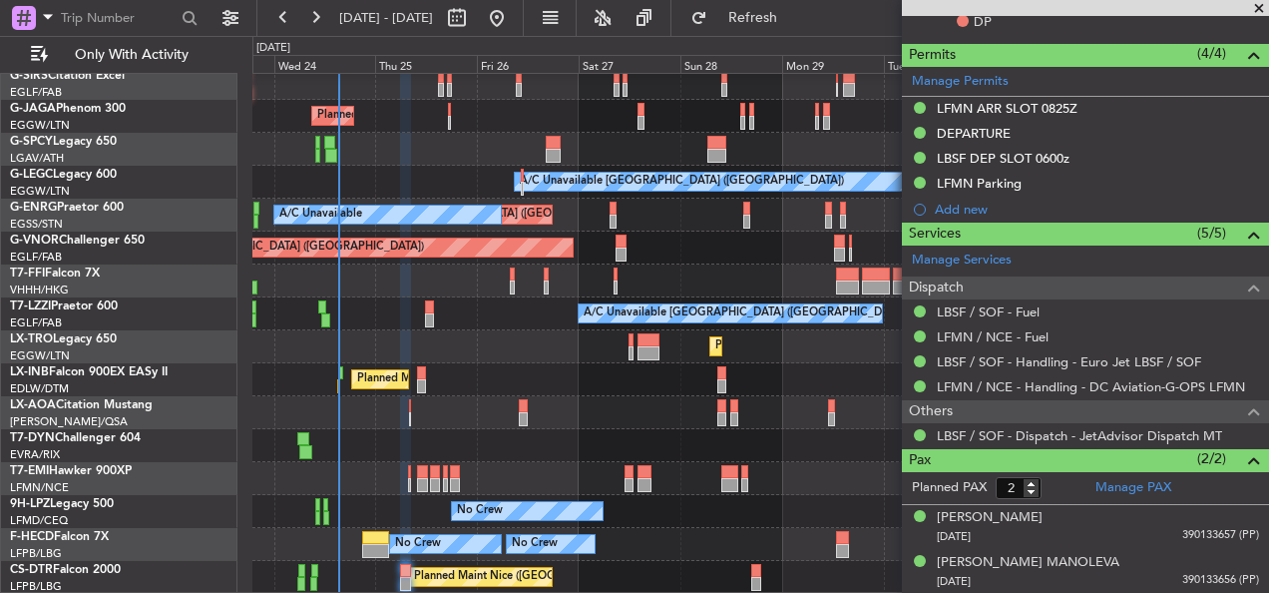
click at [726, 453] on div at bounding box center [760, 445] width 1016 height 33
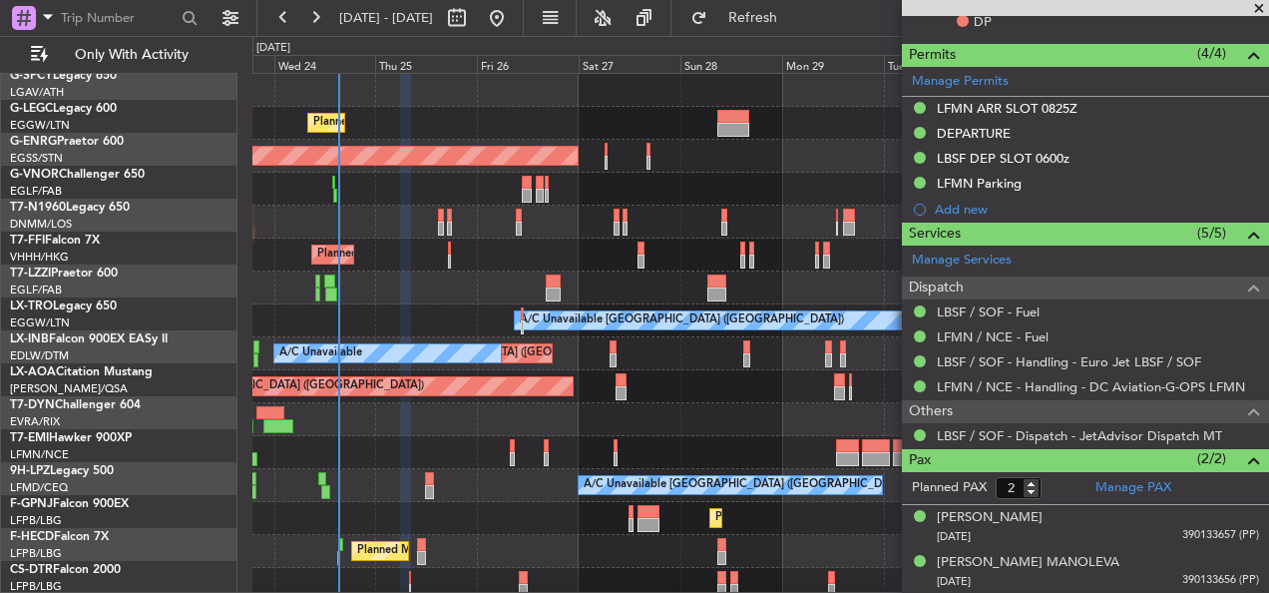
scroll to position [0, 0]
